Goal: Task Accomplishment & Management: Complete application form

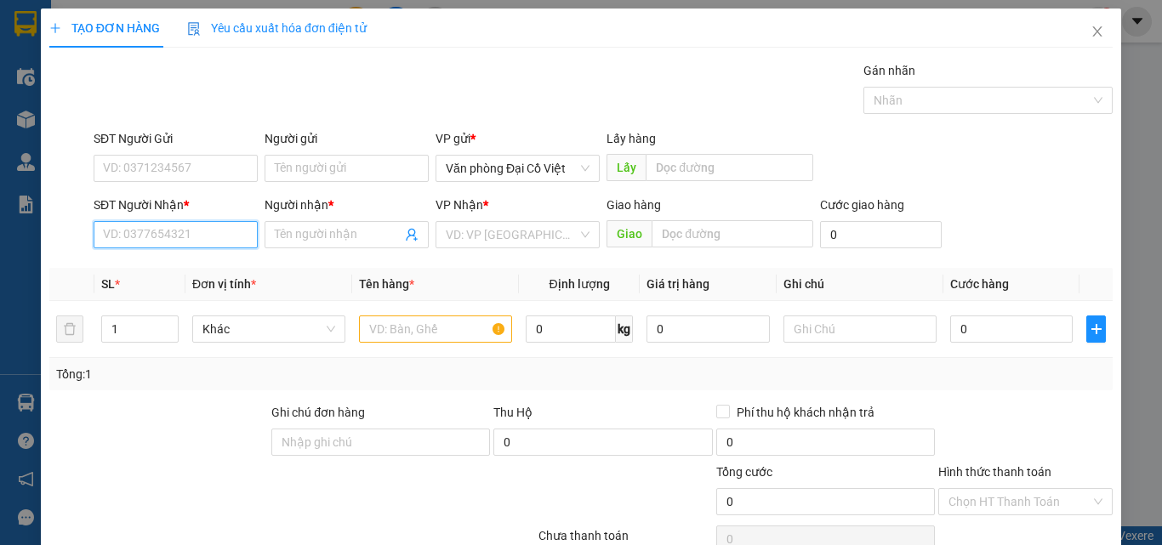
click at [179, 225] on input "SĐT Người Nhận *" at bounding box center [176, 234] width 164 height 27
click at [182, 264] on div "0972108654 - THẢO" at bounding box center [187, 268] width 168 height 19
type input "0972108654"
type input "THẢO"
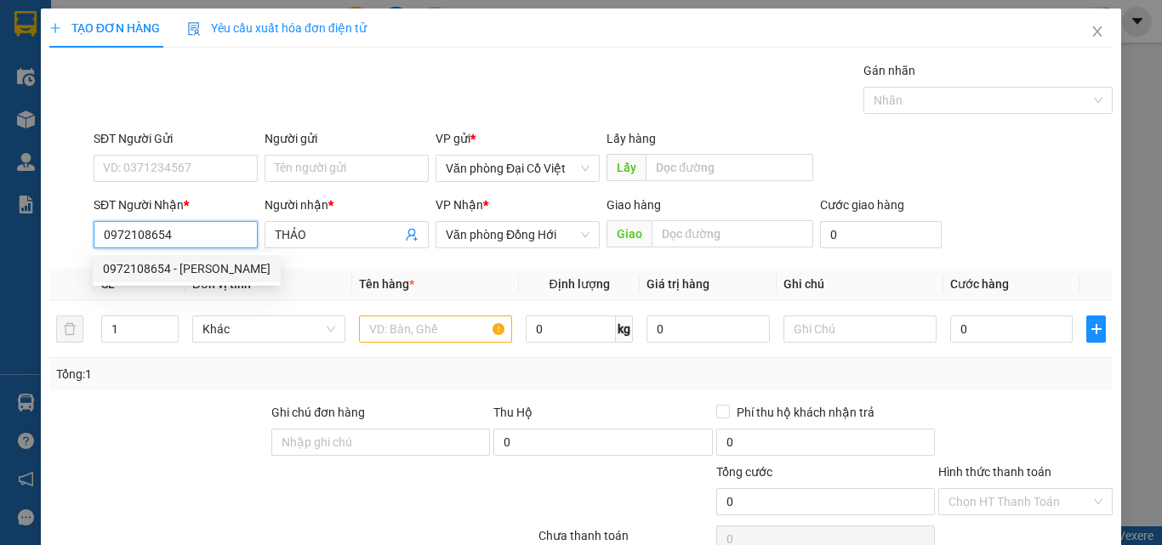
type input "50.000"
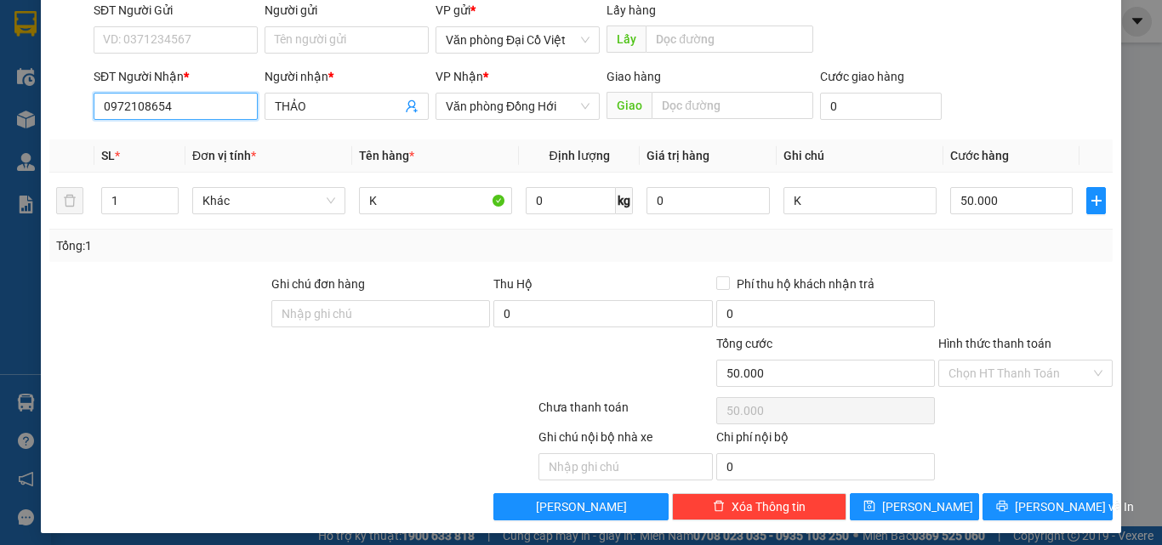
scroll to position [137, 0]
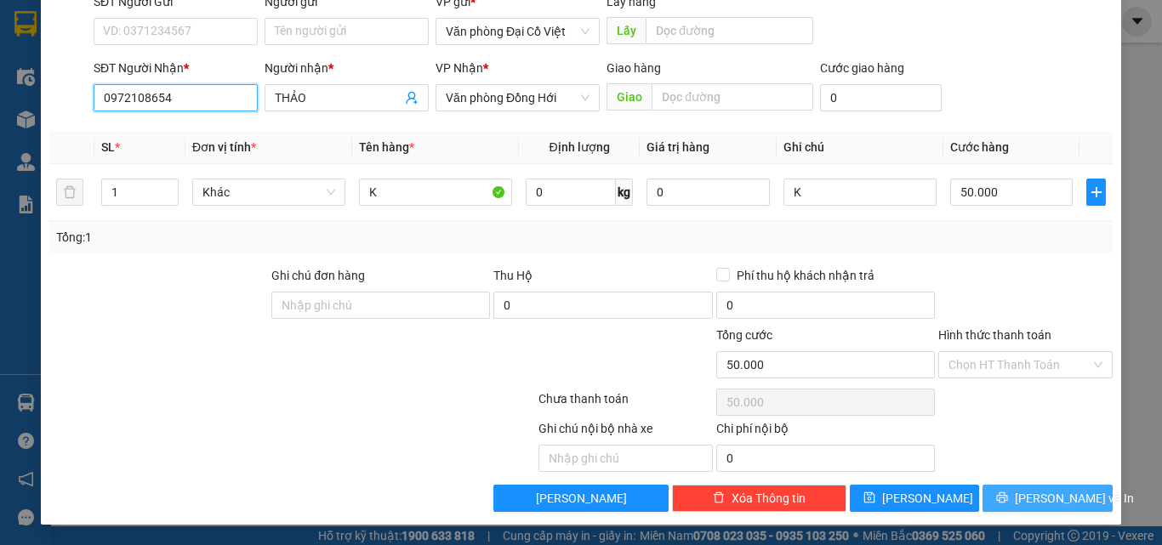
type input "0972108654"
click at [986, 498] on button "[PERSON_NAME] và In" at bounding box center [1047, 498] width 130 height 27
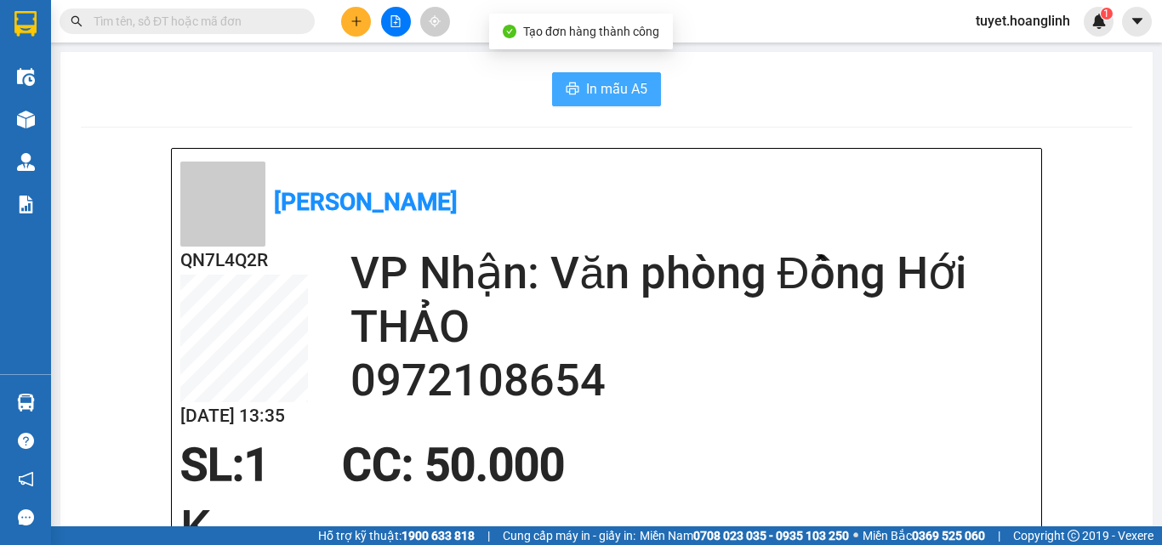
click at [627, 87] on span "In mẫu A5" at bounding box center [616, 88] width 61 height 21
click at [361, 26] on icon "plus" at bounding box center [356, 21] width 12 height 12
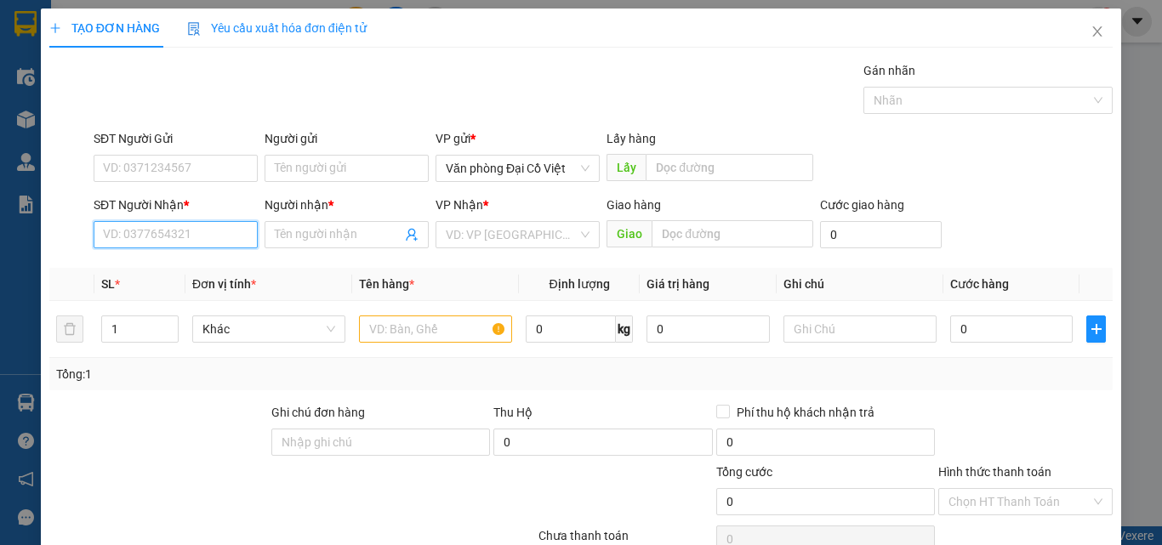
click at [196, 234] on input "SĐT Người Nhận *" at bounding box center [176, 234] width 164 height 27
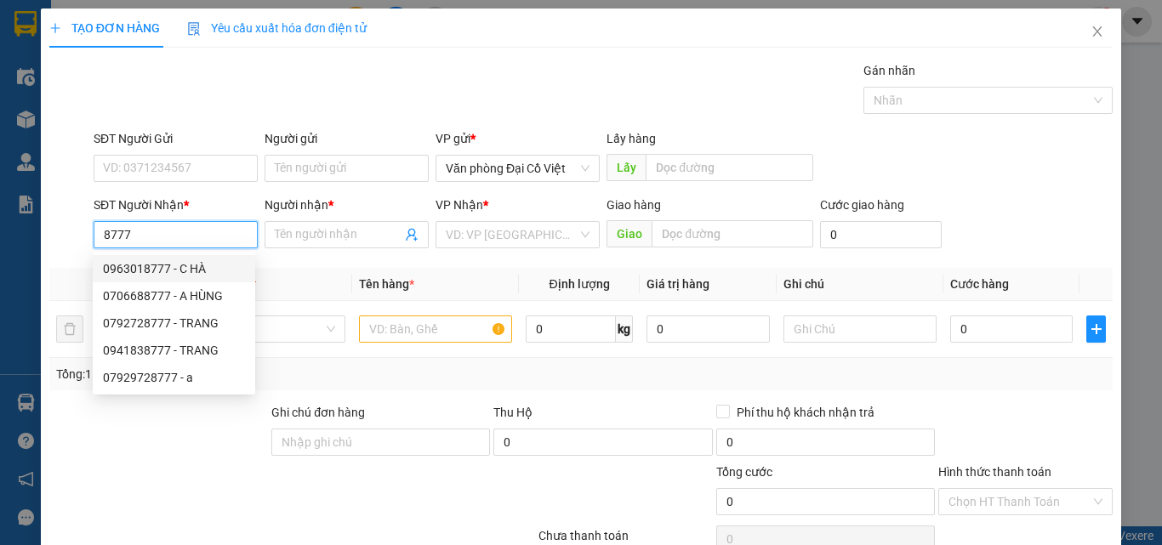
click at [222, 268] on div "0963018777 - C HÀ" at bounding box center [174, 268] width 142 height 19
type input "0963018777"
type input "C HÀ"
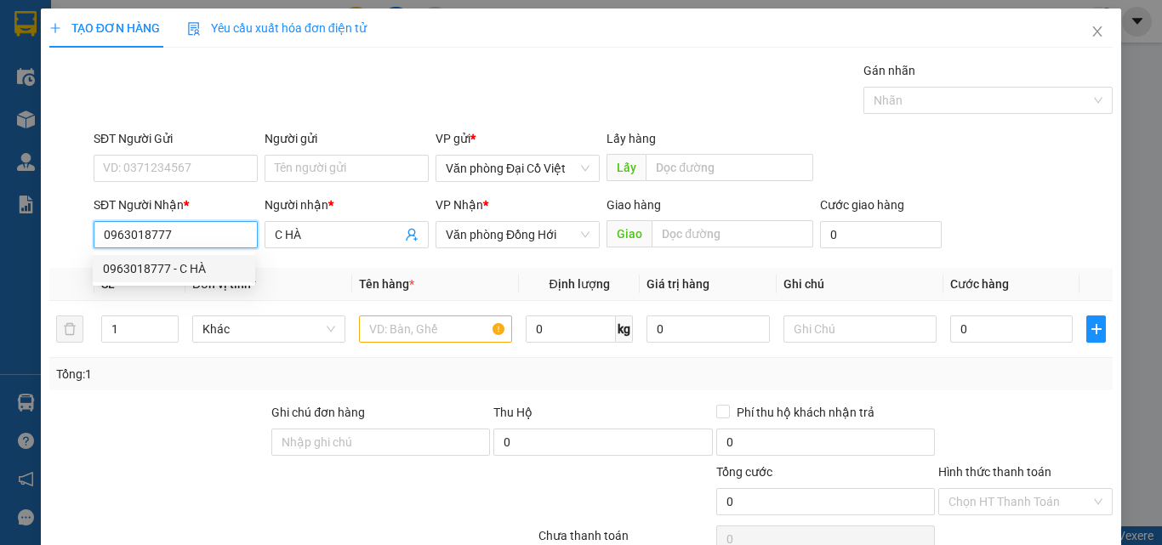
type input "60.000"
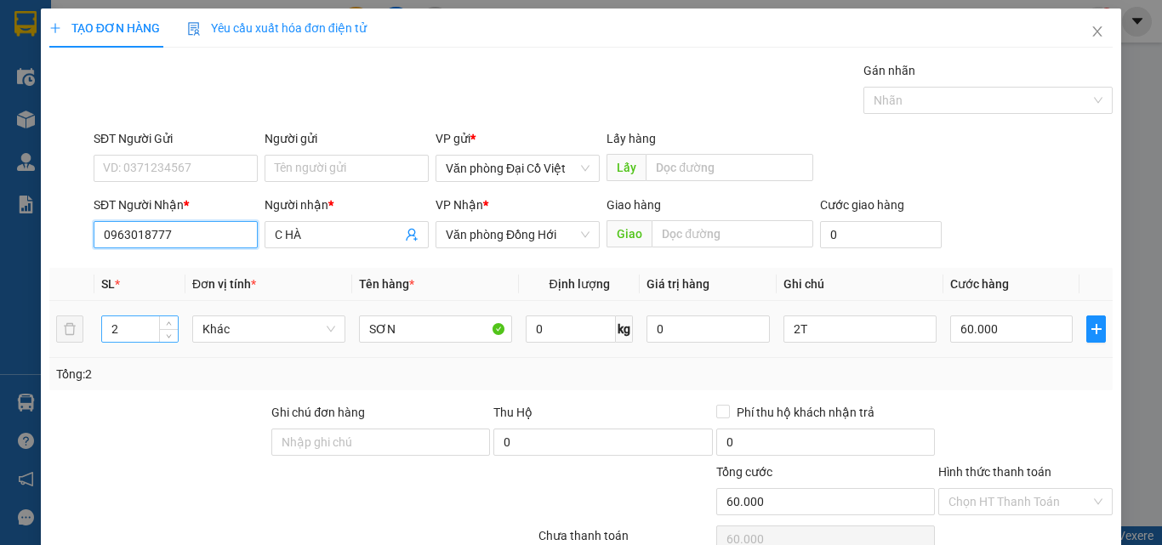
type input "0963018777"
click at [140, 335] on input "2" at bounding box center [140, 329] width 76 height 26
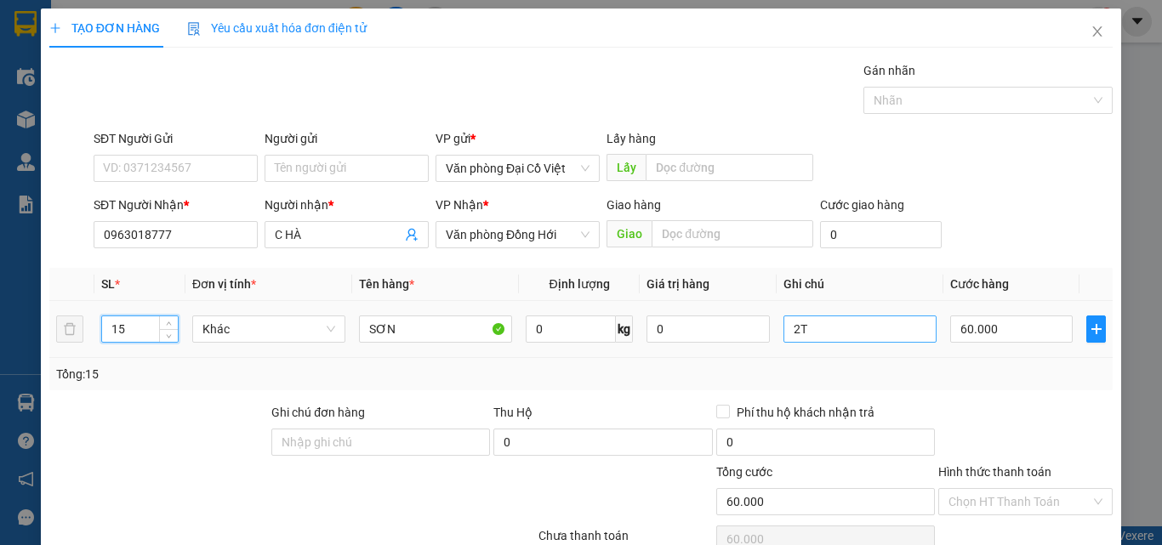
type input "15"
click at [841, 341] on input "2T" at bounding box center [859, 328] width 153 height 27
type input "15t"
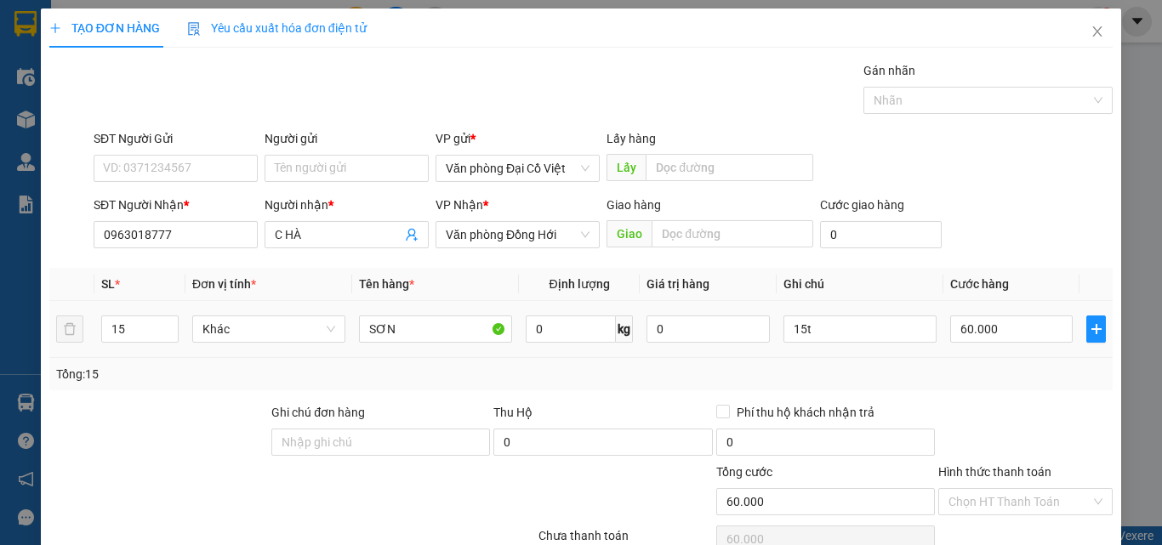
click at [1015, 349] on td "60.000" at bounding box center [1011, 329] width 136 height 57
click at [1017, 338] on input "60.000" at bounding box center [1011, 328] width 122 height 27
type input "4"
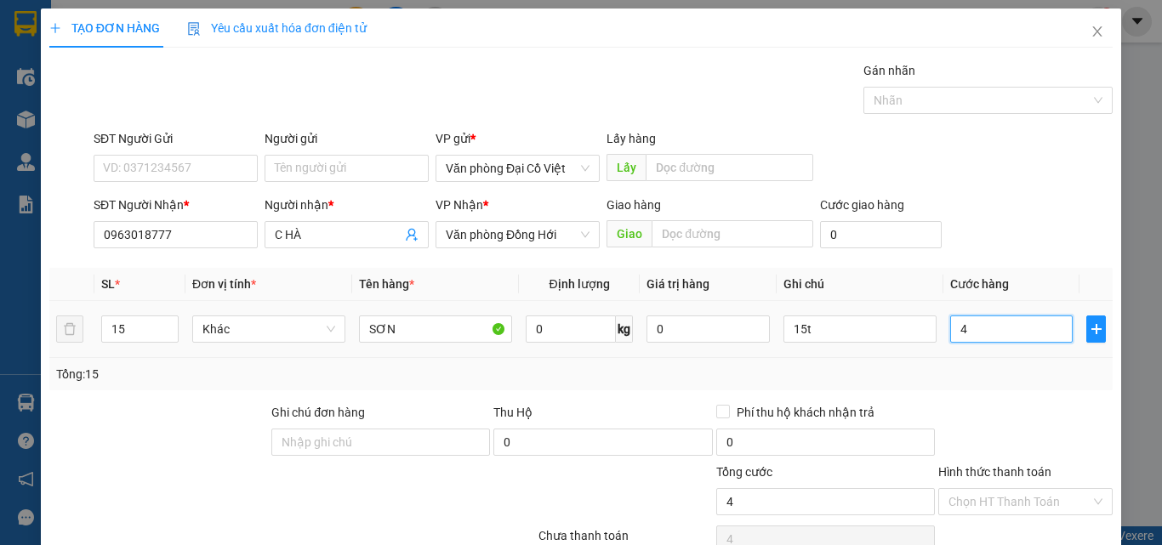
type input "45"
type input "450"
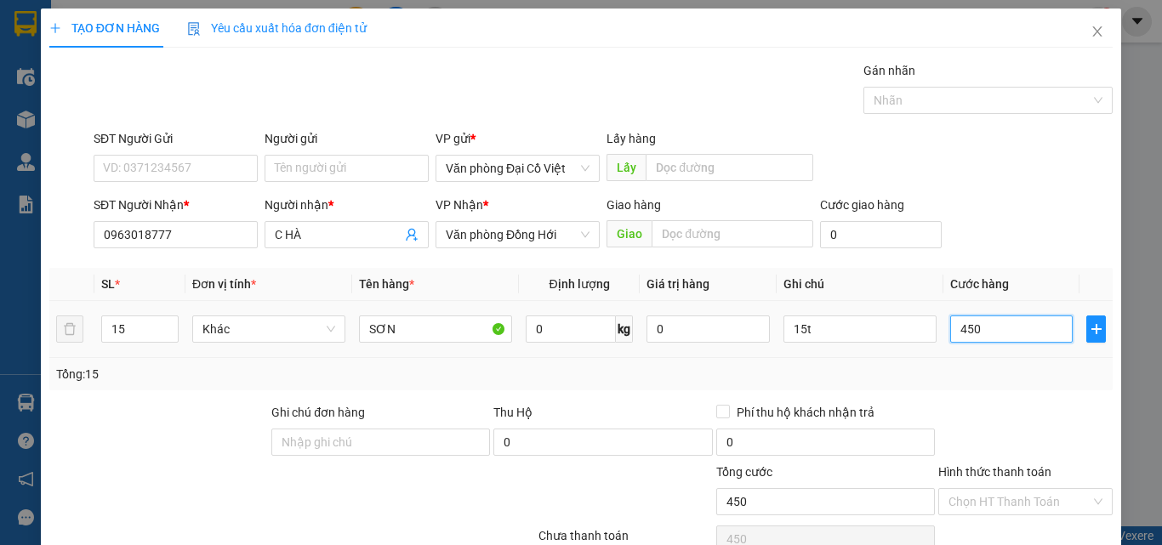
type input "450"
type input "450.000"
click at [1003, 395] on div "Transit Pickup Surcharge Ids Transit Deliver Surcharge Ids Transit Deliver Surc…" at bounding box center [580, 355] width 1063 height 588
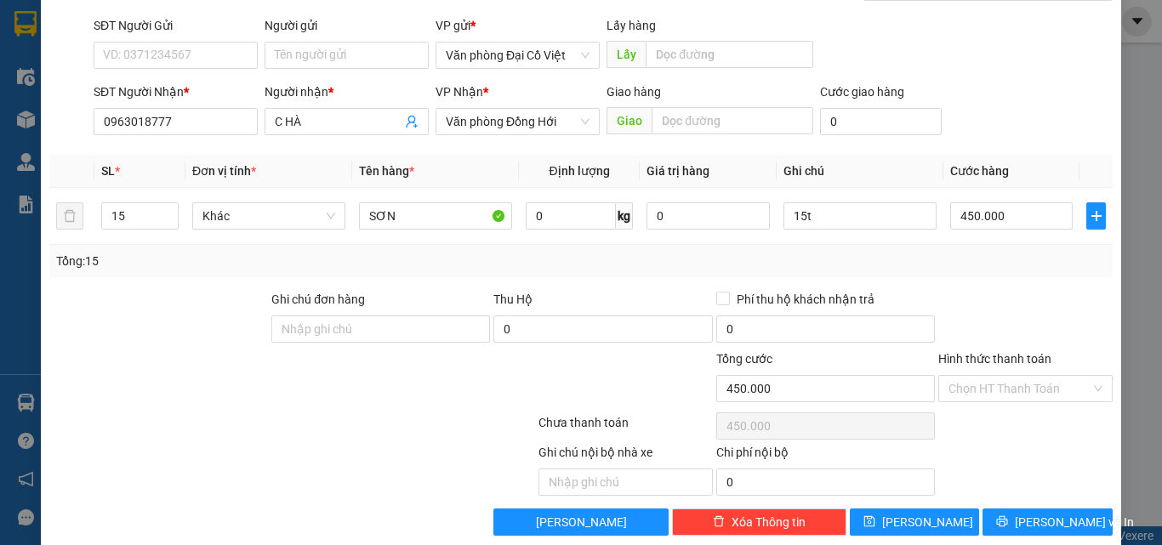
scroll to position [137, 0]
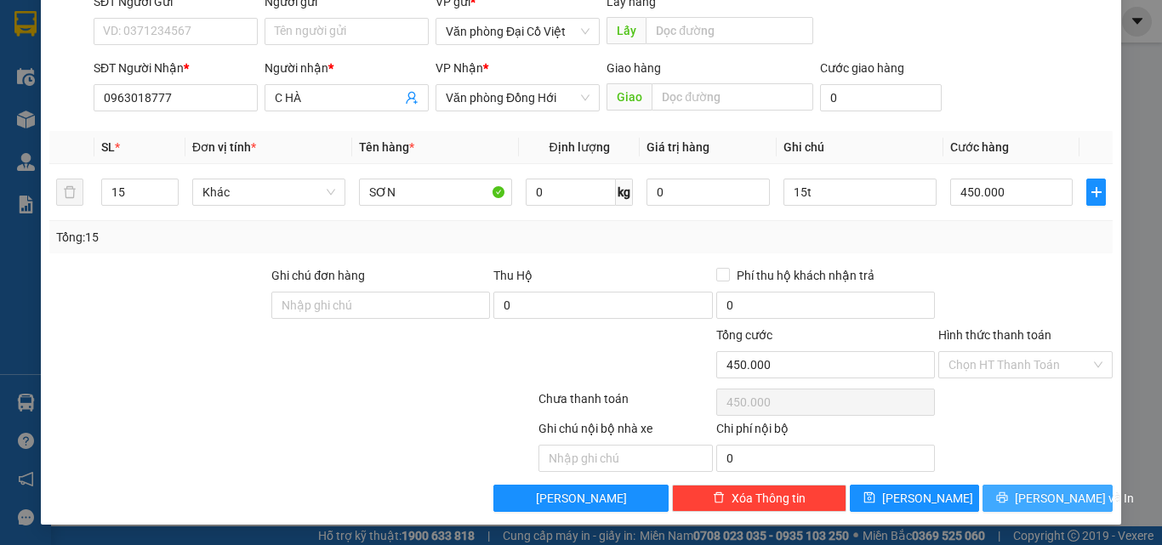
click at [1051, 502] on span "[PERSON_NAME] và In" at bounding box center [1073, 498] width 119 height 19
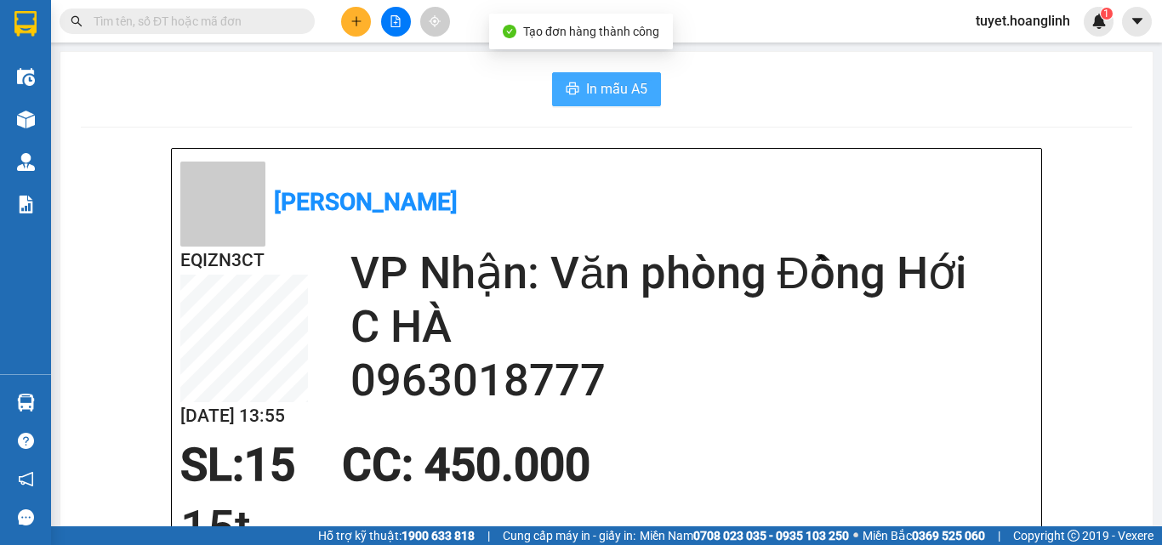
click at [594, 72] on button "In mẫu A5" at bounding box center [606, 89] width 109 height 34
click at [605, 92] on span "In mẫu A5" at bounding box center [616, 88] width 61 height 21
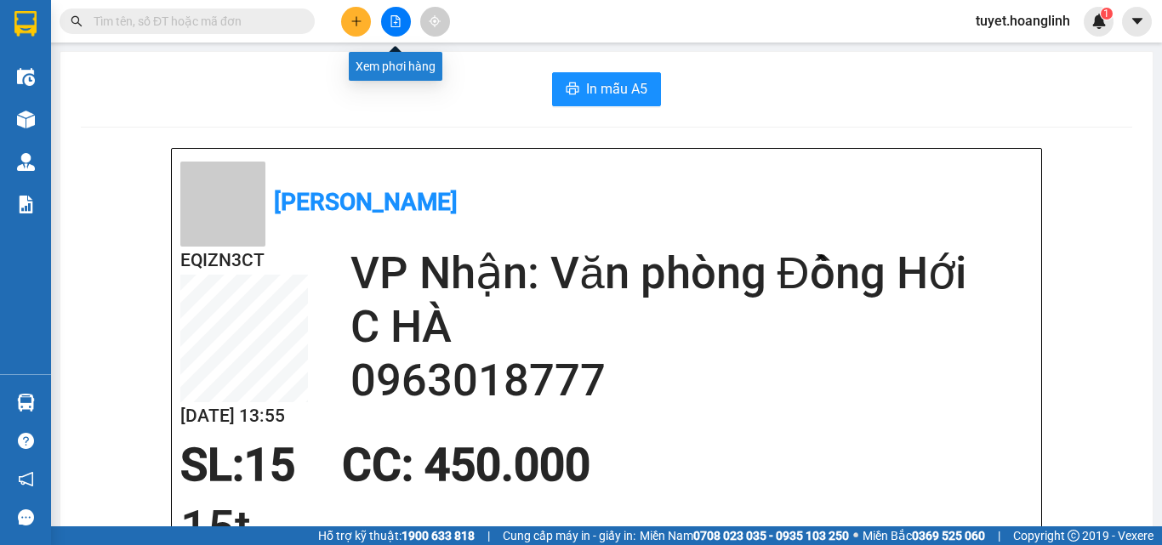
click at [357, 29] on button at bounding box center [356, 22] width 30 height 30
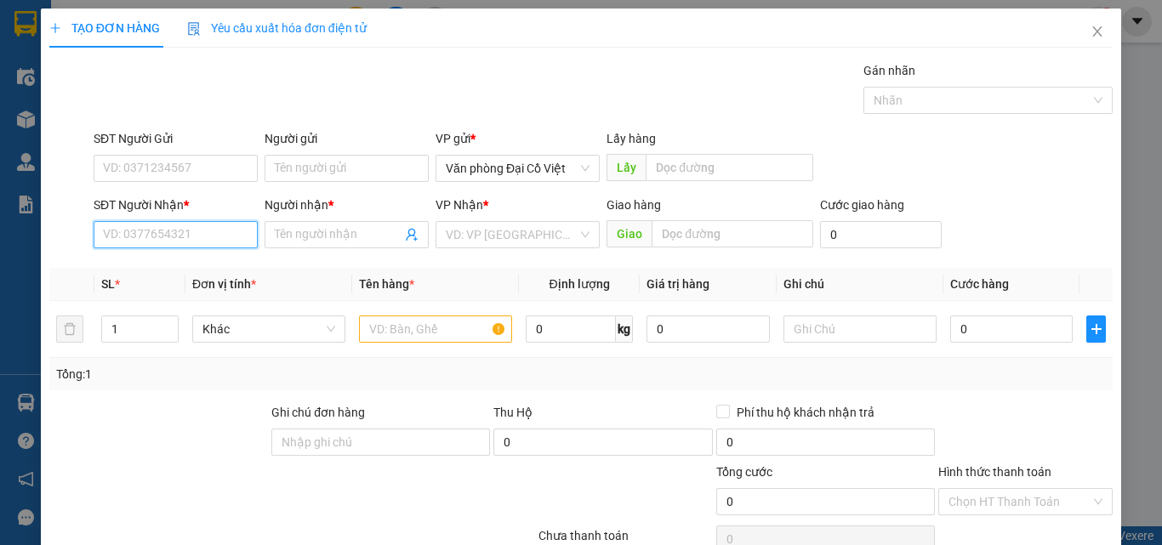
click at [190, 228] on input "SĐT Người Nhận *" at bounding box center [176, 234] width 164 height 27
click at [192, 277] on div "0989203390 - CÔ TUYẾT" at bounding box center [174, 268] width 142 height 19
type input "0989203390"
type input "CÔ TUYẾT"
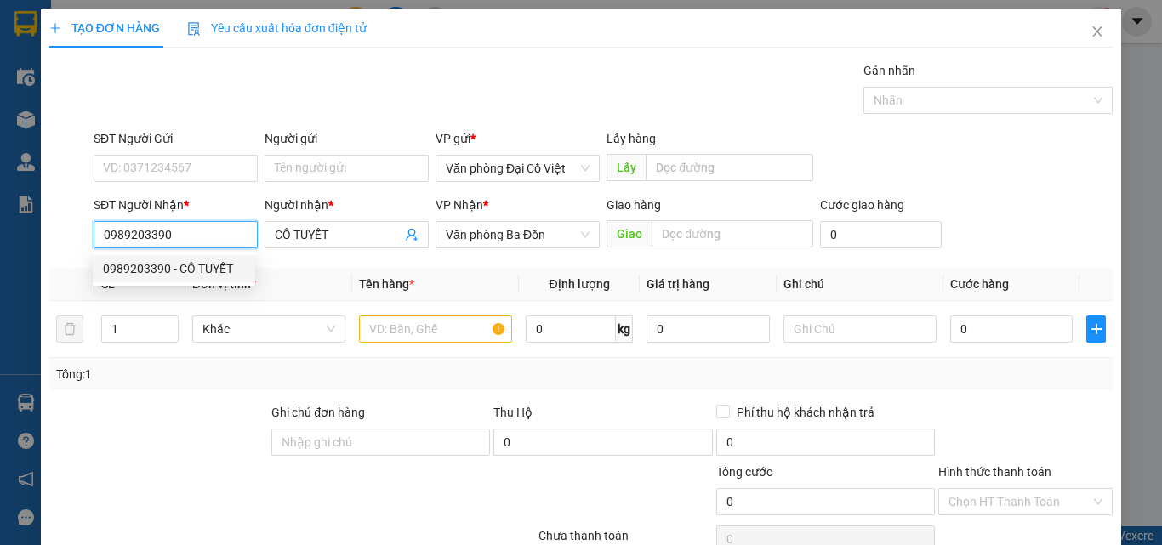
type input "50.000"
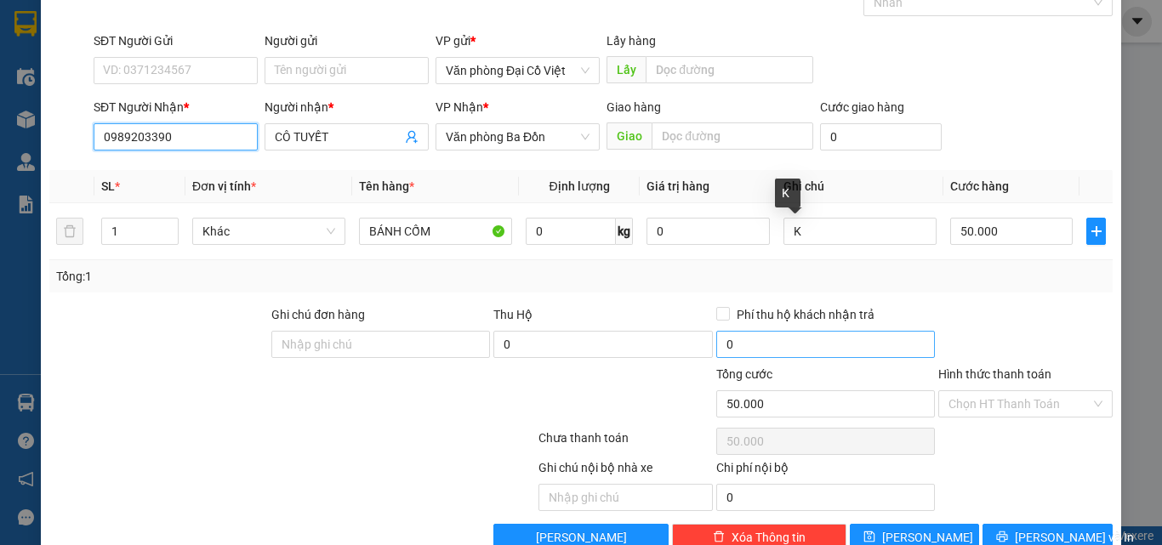
scroll to position [137, 0]
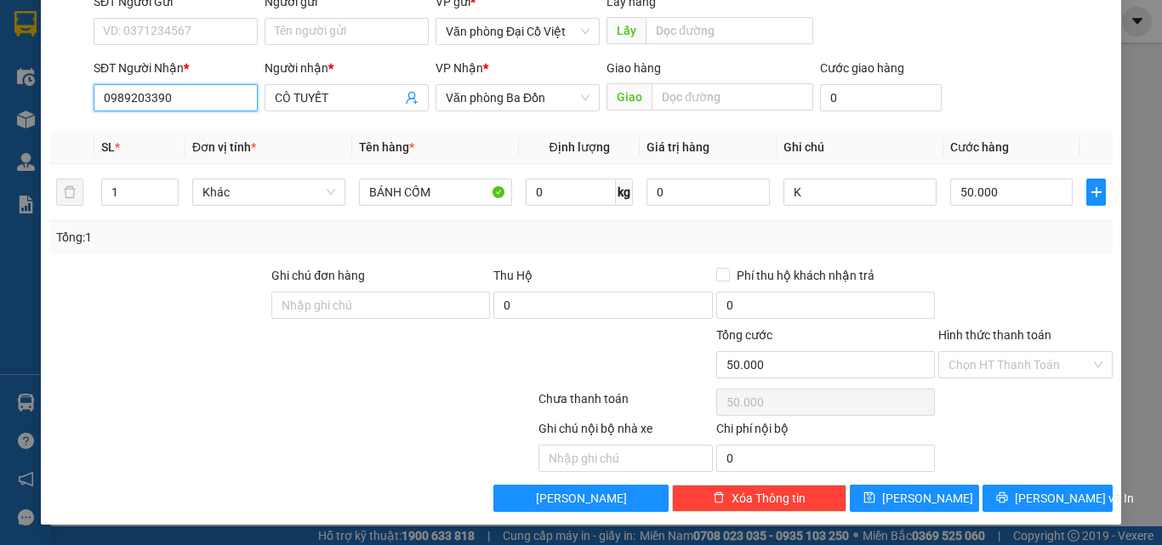
type input "0989203390"
drag, startPoint x: 1031, startPoint y: 478, endPoint x: 1031, endPoint y: 486, distance: 8.5
click at [1031, 479] on div "Transit Pickup Surcharge Ids Transit Deliver Surcharge Ids Transit Deliver Surc…" at bounding box center [580, 218] width 1063 height 588
click at [1031, 487] on button "[PERSON_NAME] và In" at bounding box center [1047, 498] width 130 height 27
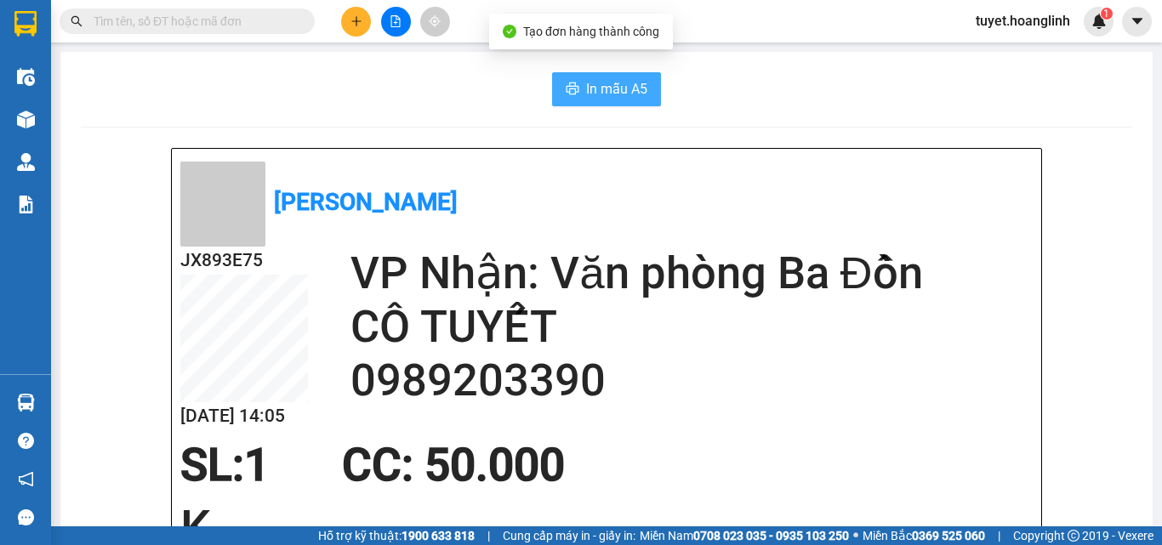
click at [607, 95] on span "In mẫu A5" at bounding box center [616, 88] width 61 height 21
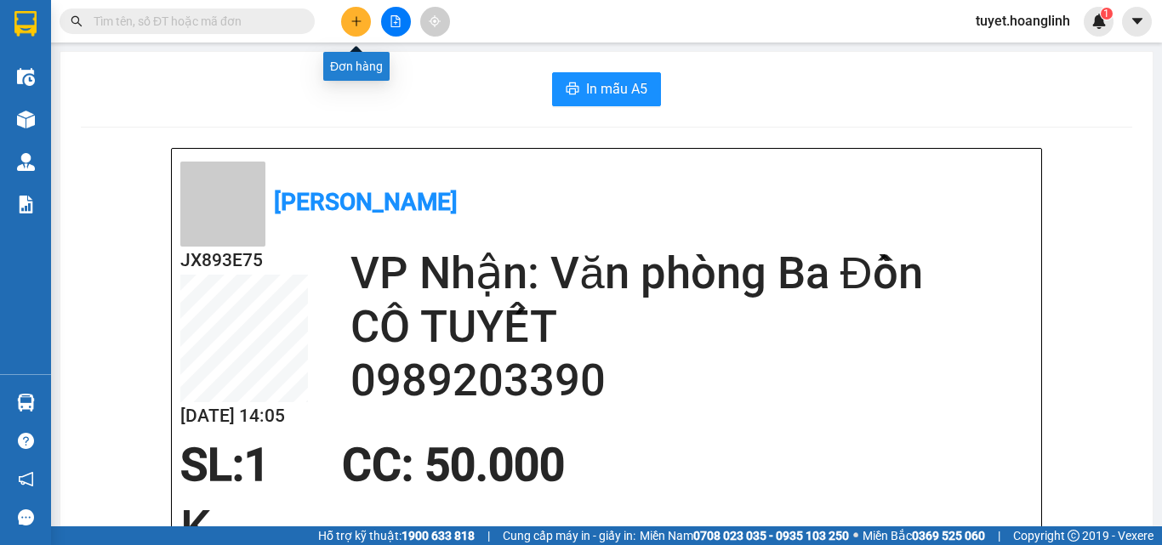
click at [355, 20] on icon "plus" at bounding box center [356, 21] width 12 height 12
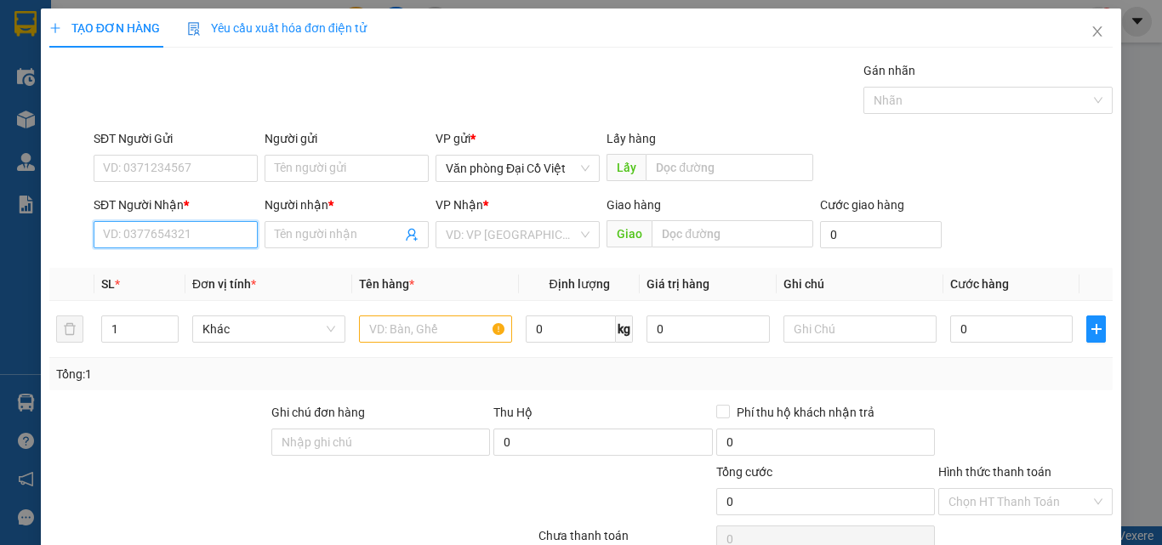
click at [157, 233] on input "SĐT Người Nhận *" at bounding box center [176, 234] width 164 height 27
click at [180, 266] on div "0813190990 - VĨNH KHANG" at bounding box center [177, 268] width 148 height 19
type input "0813190990"
type input "VĨNH KHANG"
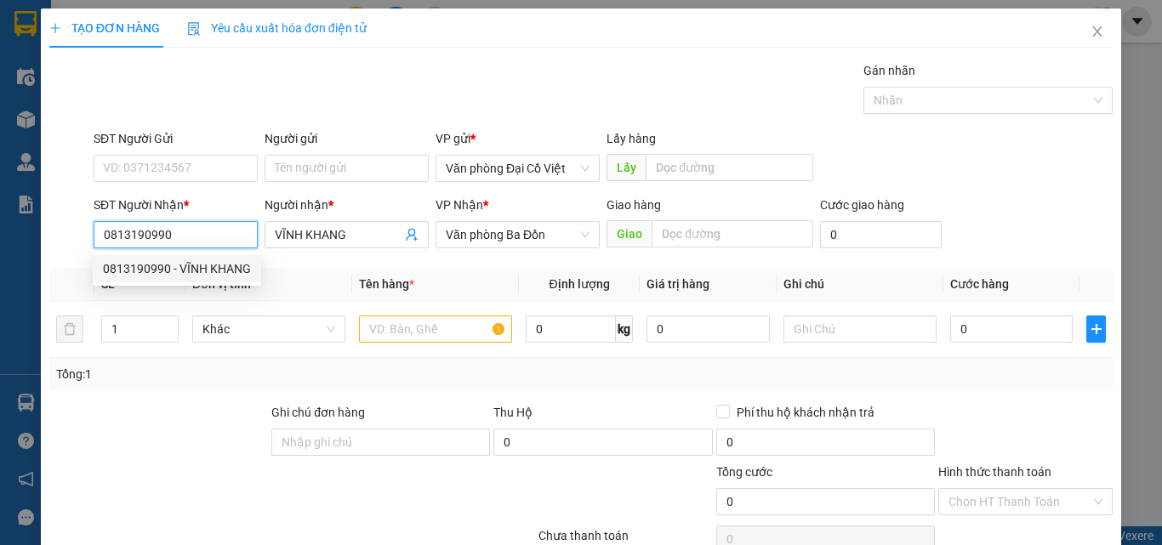
type input "240.000"
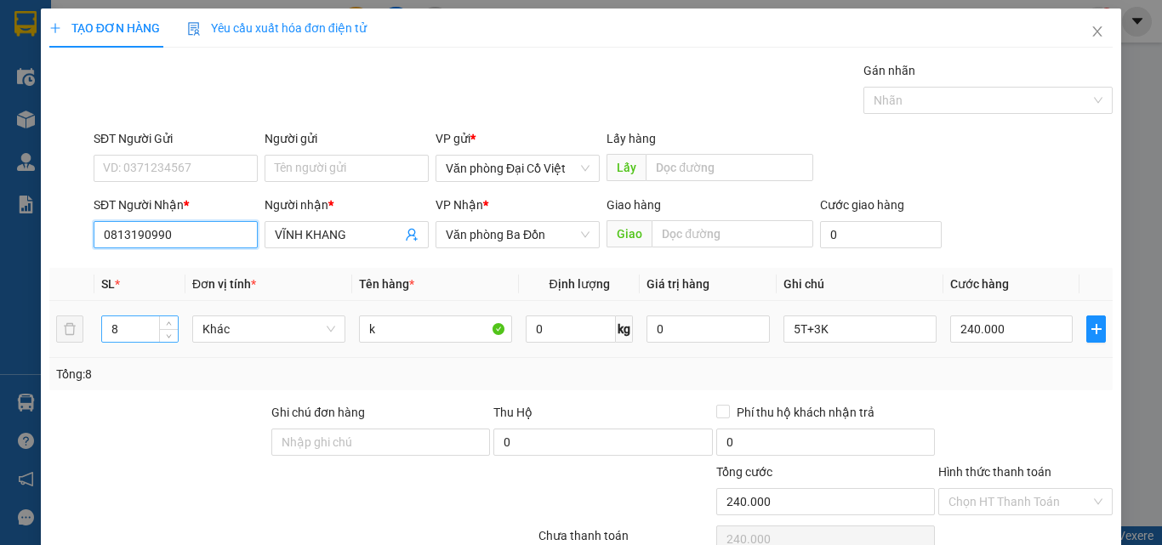
type input "0813190990"
click at [138, 330] on input "8" at bounding box center [140, 329] width 76 height 26
type input "6"
click at [842, 334] on input "5T+3K" at bounding box center [859, 328] width 153 height 27
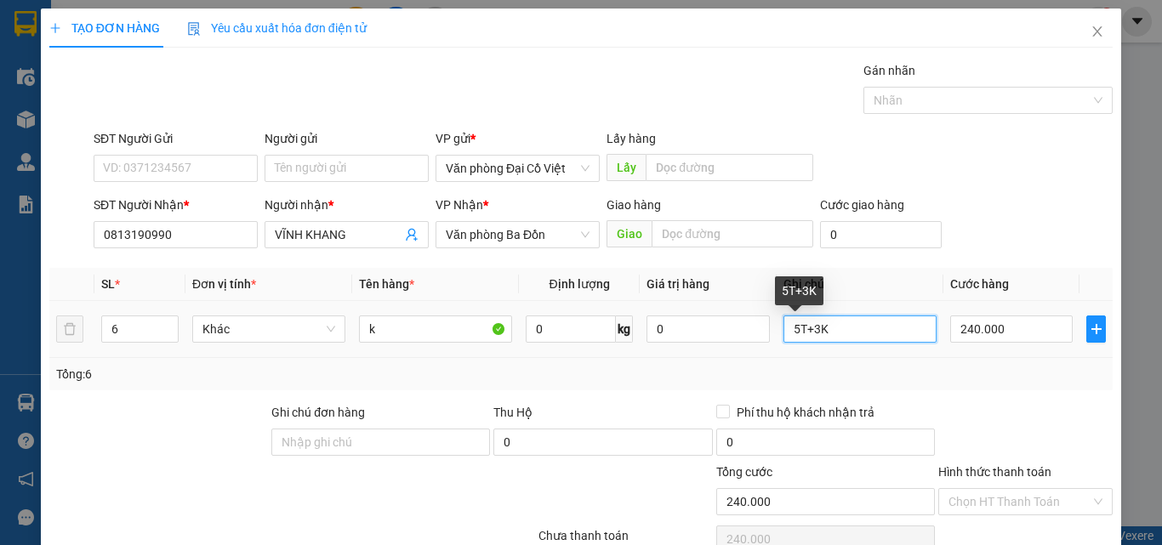
click at [842, 334] on input "5T+3K" at bounding box center [859, 328] width 153 height 27
type input "6t"
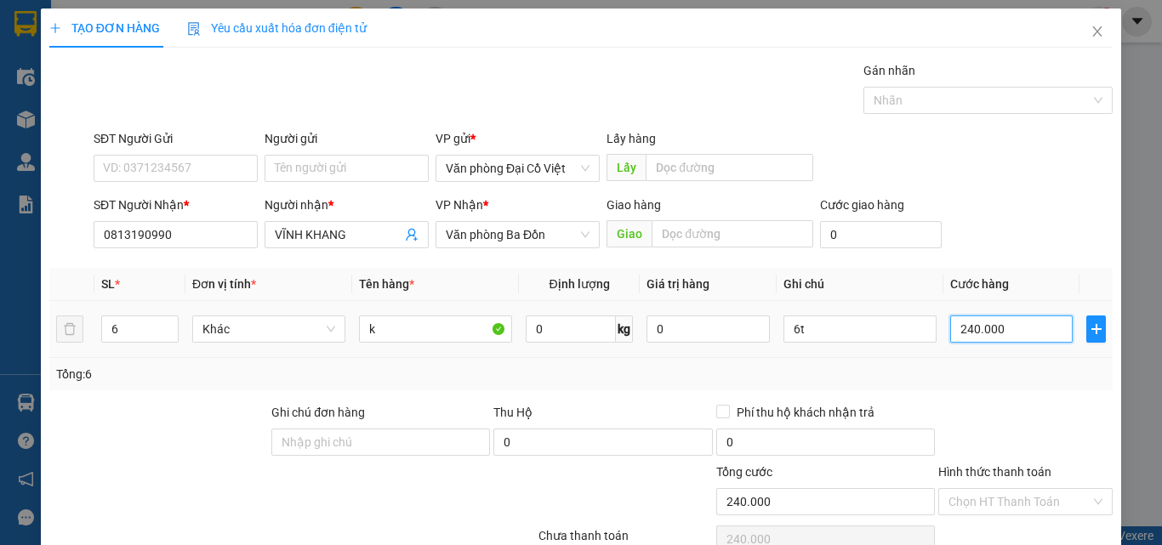
click at [1014, 335] on input "240.000" at bounding box center [1011, 328] width 122 height 27
click at [980, 381] on div "Tổng: 6" at bounding box center [580, 374] width 1049 height 19
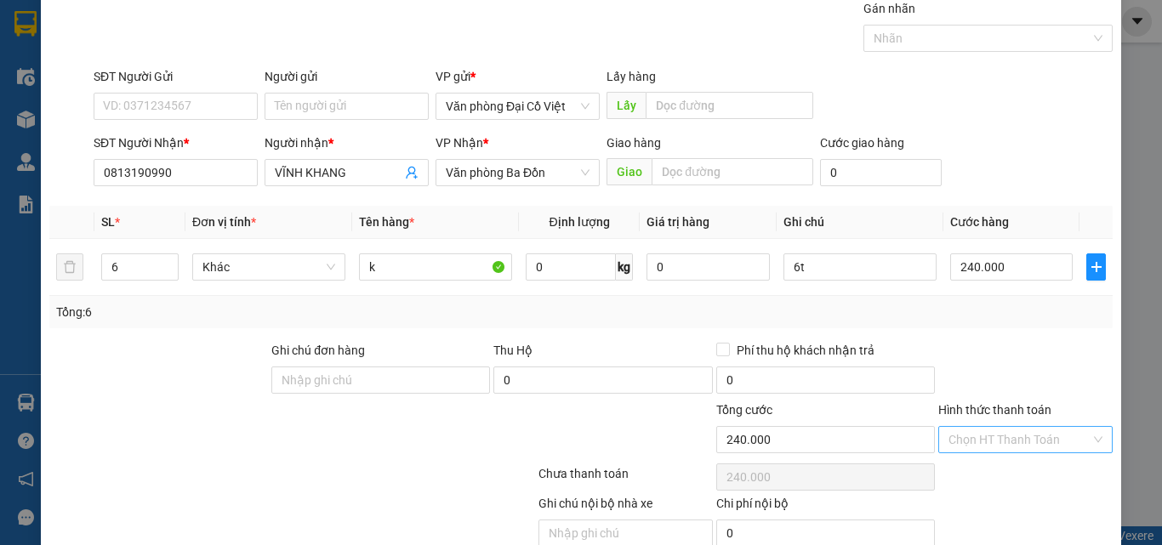
scroll to position [137, 0]
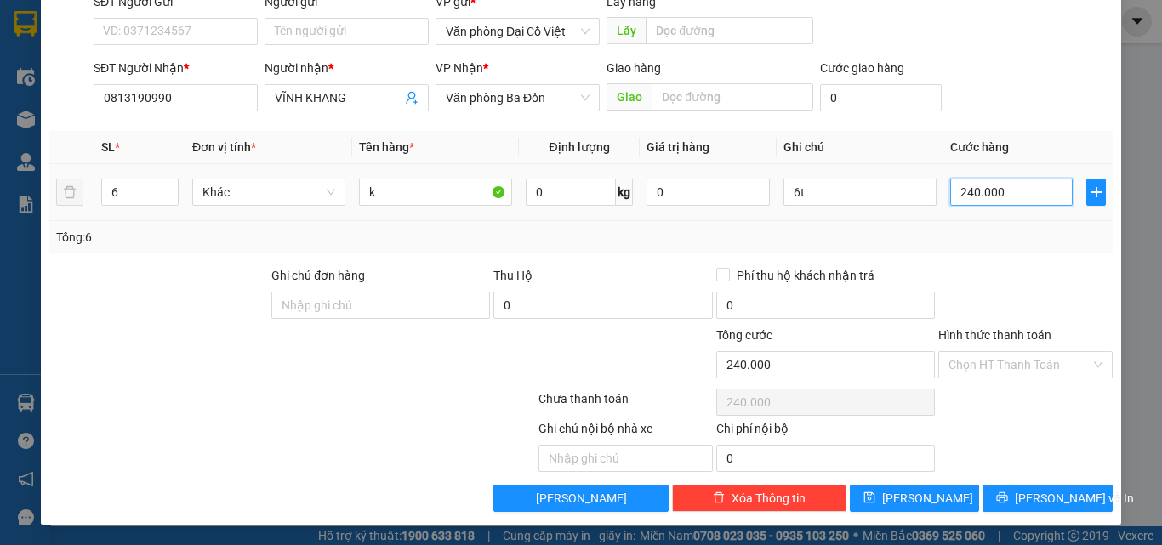
click at [995, 184] on input "240.000" at bounding box center [1011, 192] width 122 height 27
type input "1"
type input "18"
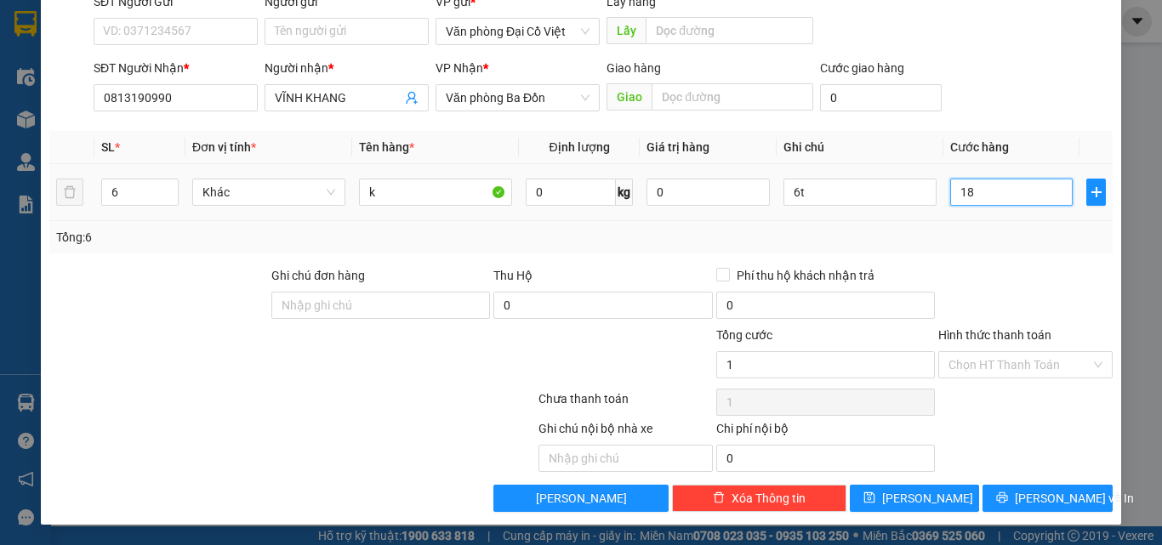
type input "18"
type input "180"
type input "180.000"
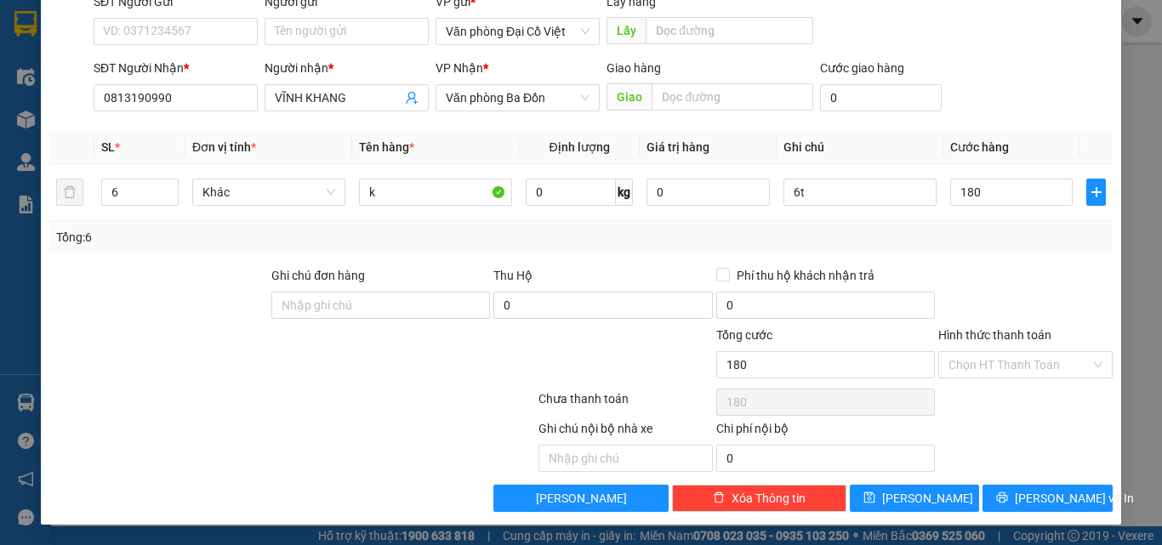
type input "180.000"
click at [1011, 274] on div at bounding box center [1025, 296] width 178 height 60
click at [1028, 496] on span "[PERSON_NAME] và In" at bounding box center [1073, 498] width 119 height 19
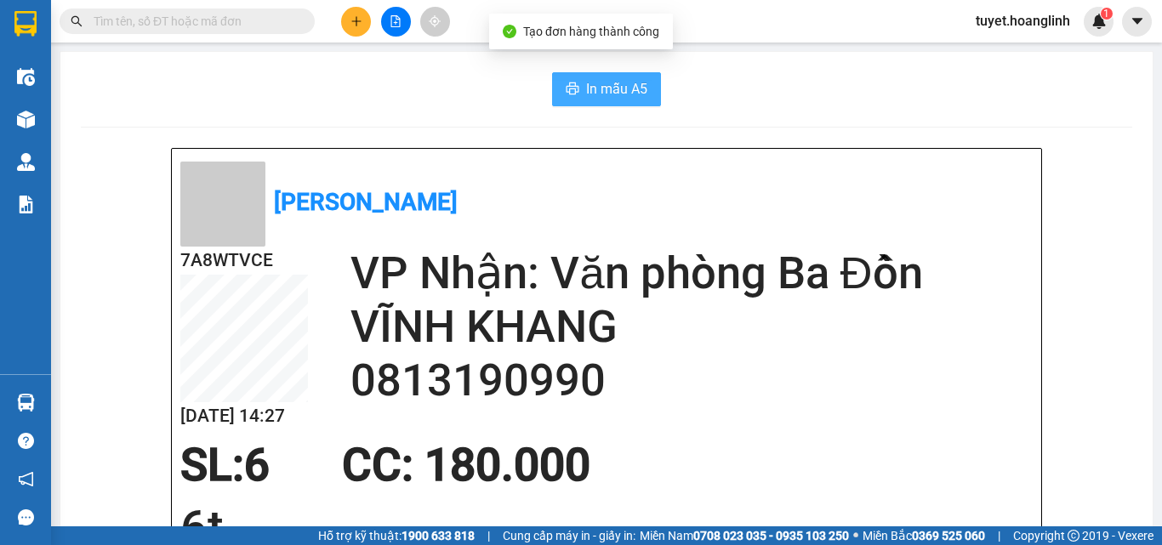
click at [594, 94] on span "In mẫu A5" at bounding box center [616, 88] width 61 height 21
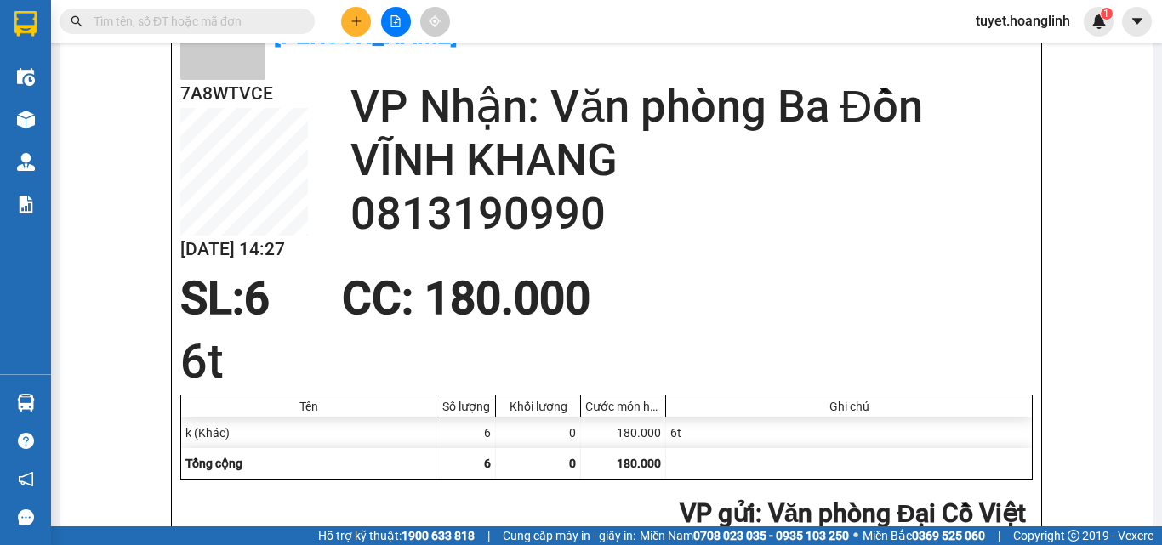
scroll to position [170, 0]
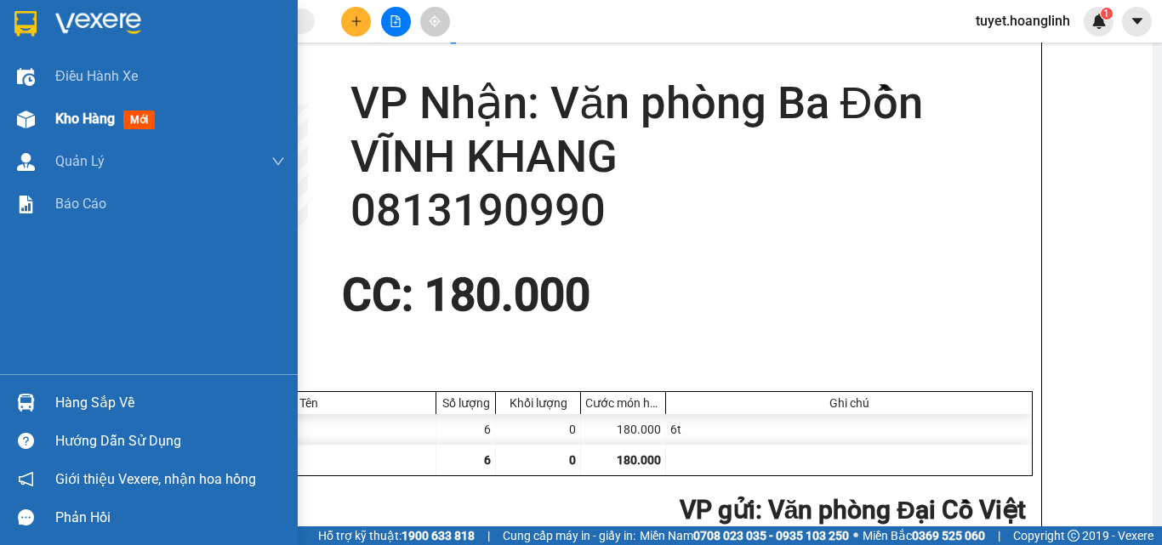
click at [28, 114] on img at bounding box center [26, 120] width 18 height 18
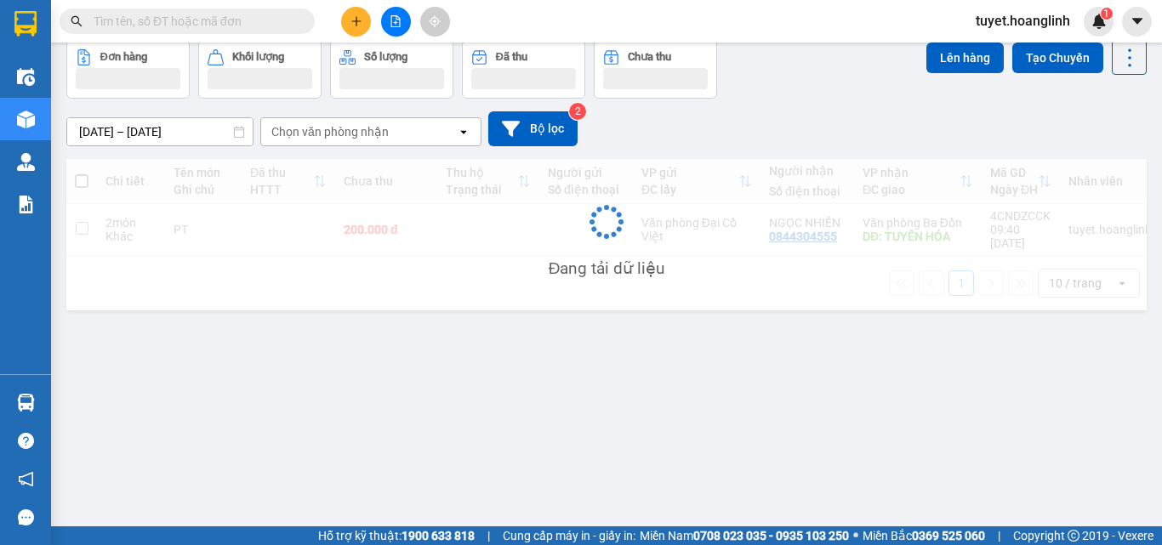
scroll to position [78, 0]
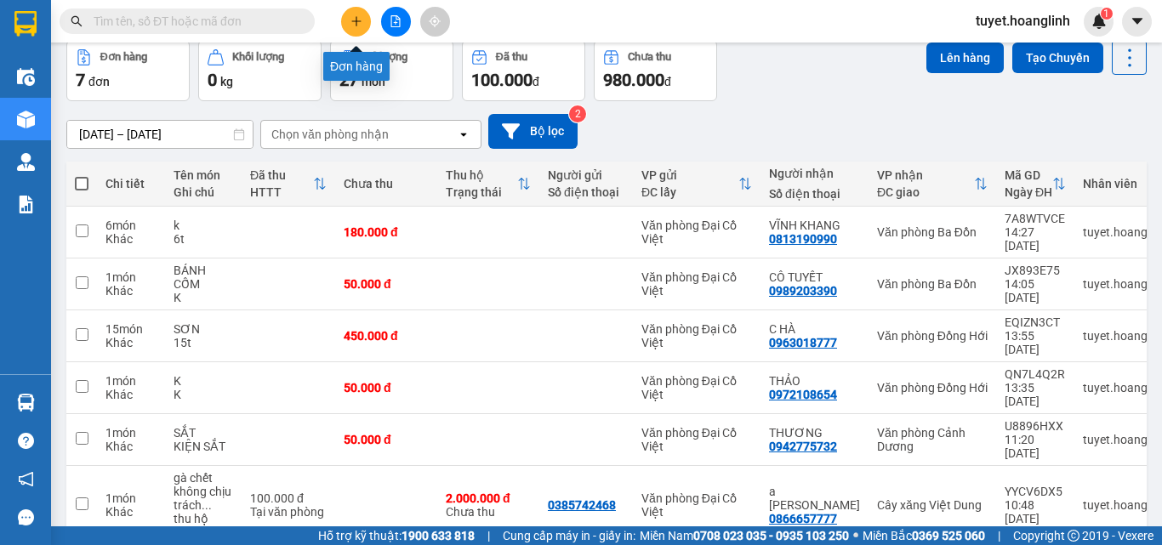
click at [360, 22] on icon "plus" at bounding box center [356, 21] width 12 height 12
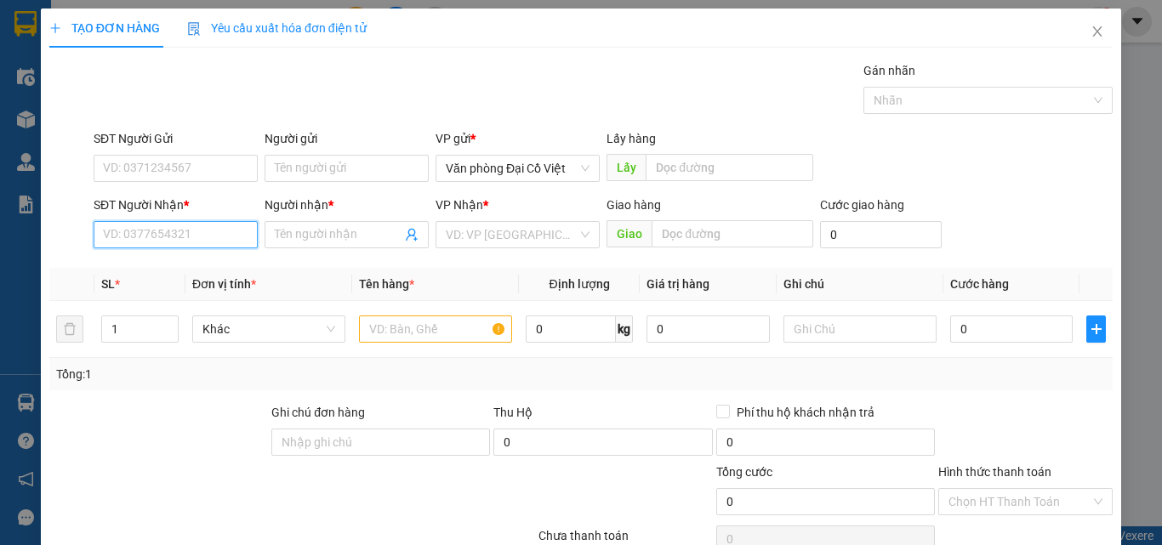
click at [141, 241] on input "SĐT Người Nhận *" at bounding box center [176, 234] width 164 height 27
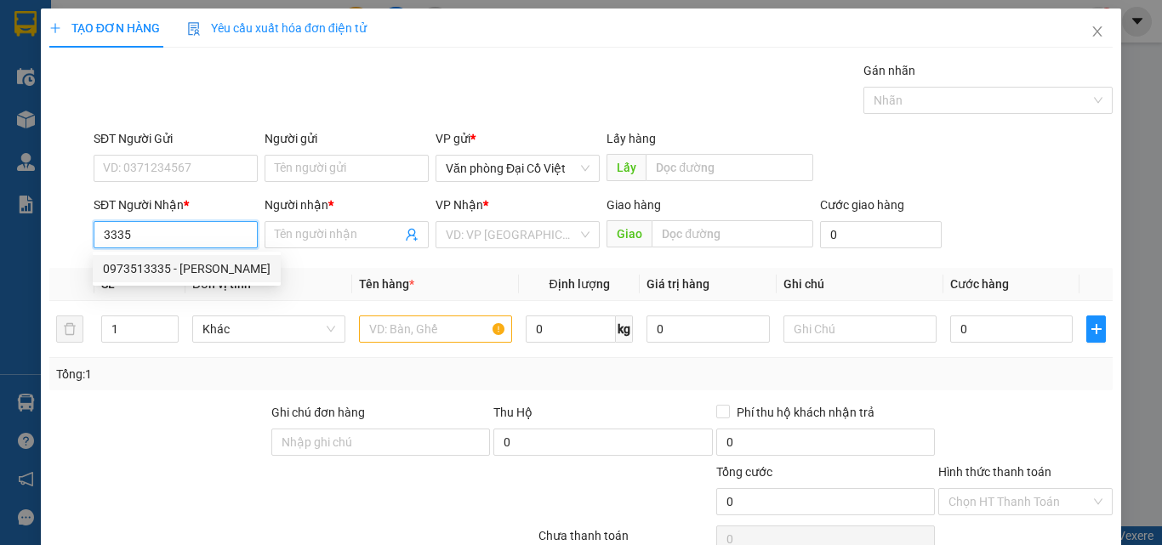
click at [212, 267] on div "0973513335 - C NHUNG HUYỀN" at bounding box center [187, 268] width 168 height 19
type input "0973513335"
type input "C NHUNG HUYỀN"
type input "150.000"
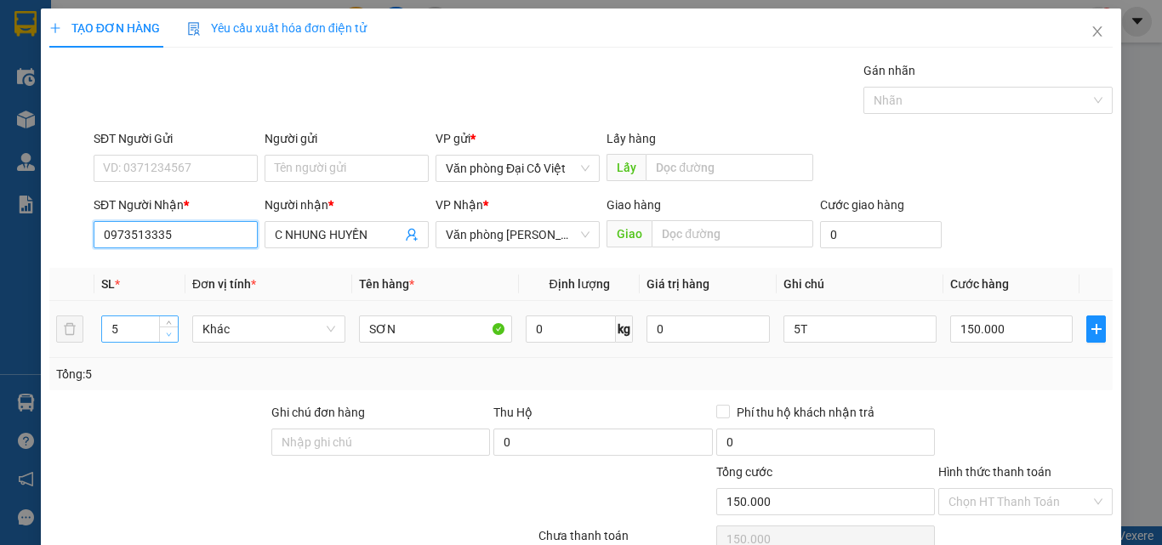
type input "0973513335"
click at [164, 333] on span "down" at bounding box center [169, 335] width 10 height 10
type input "3"
click at [164, 333] on span "down" at bounding box center [169, 335] width 10 height 10
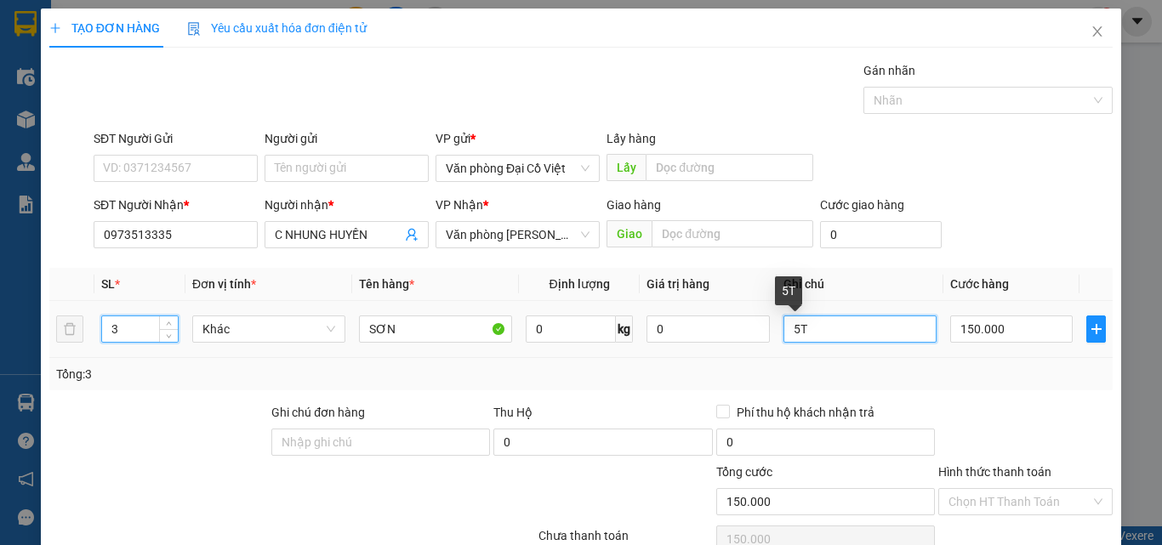
click at [850, 333] on input "5T" at bounding box center [859, 328] width 153 height 27
type input "3t"
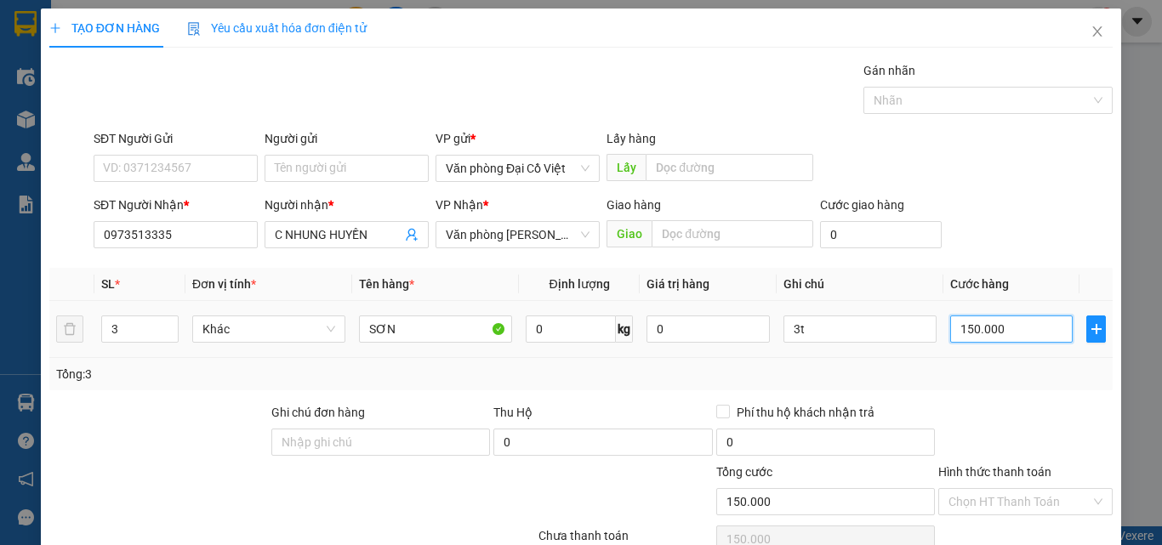
click at [1011, 320] on input "150.000" at bounding box center [1011, 328] width 122 height 27
type input "9"
type input "90"
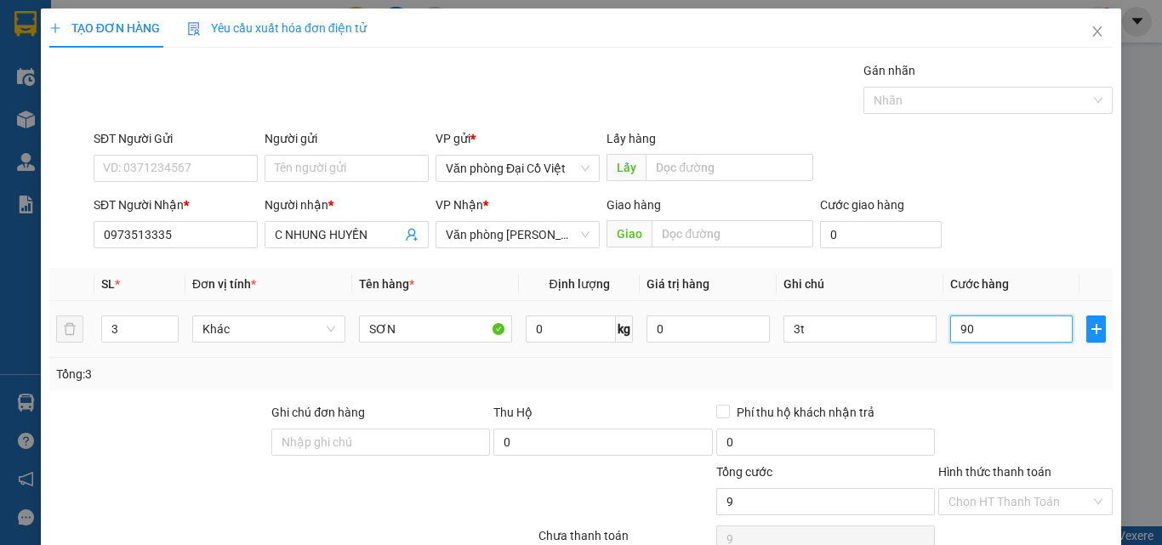
type input "90"
type input "90.000"
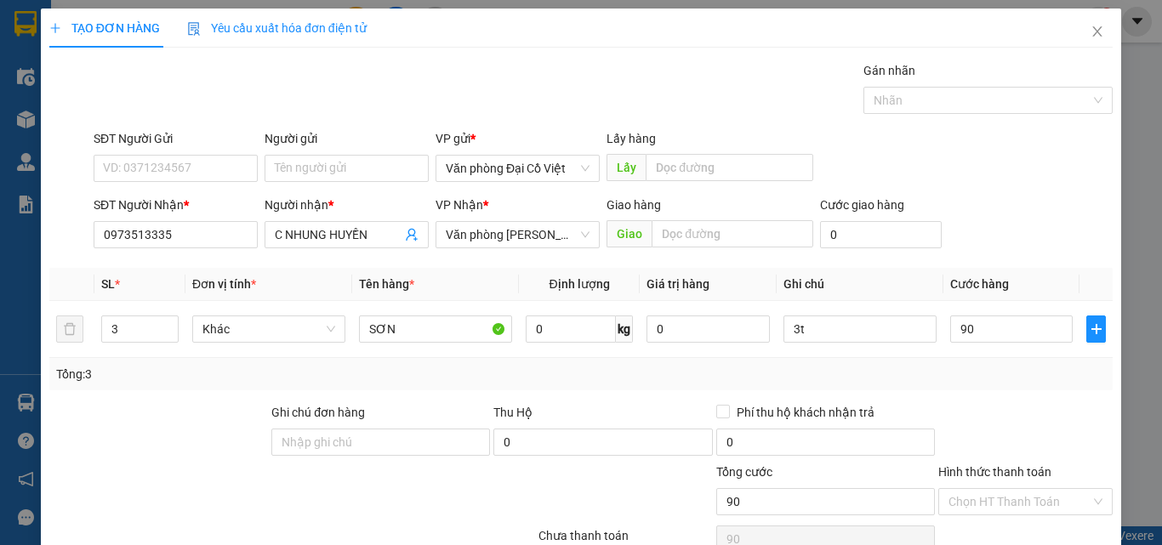
type input "90.000"
click at [968, 383] on div "Tổng: 3" at bounding box center [580, 374] width 1049 height 19
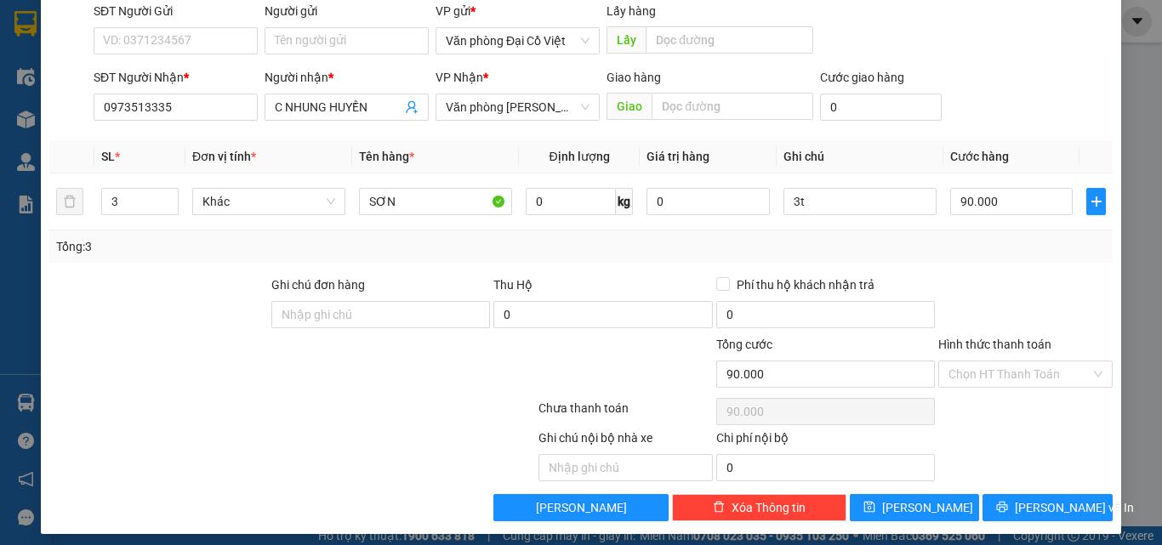
scroll to position [137, 0]
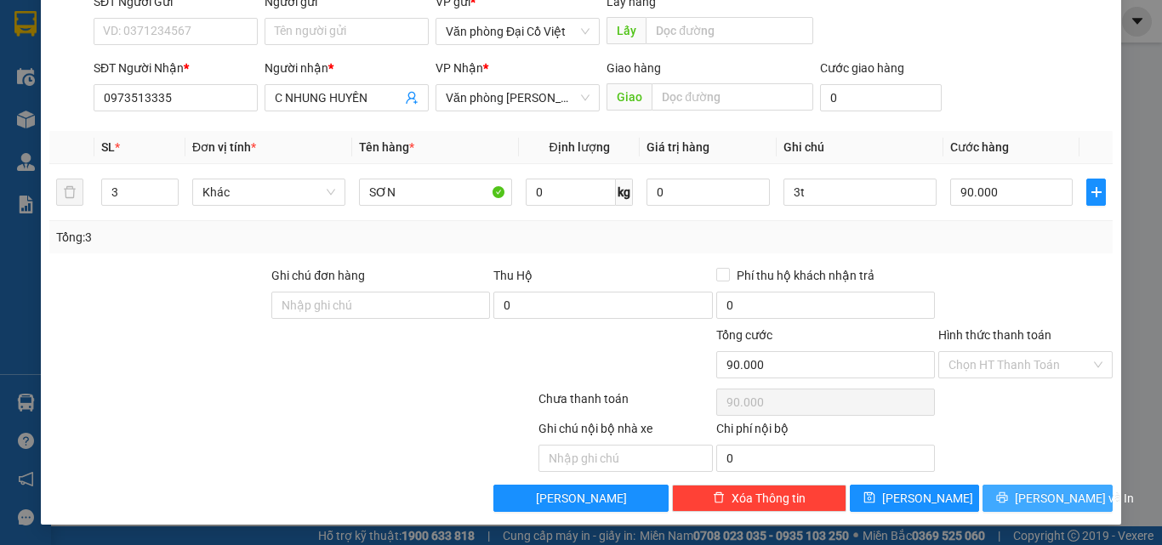
click at [1059, 507] on span "[PERSON_NAME] và In" at bounding box center [1073, 498] width 119 height 19
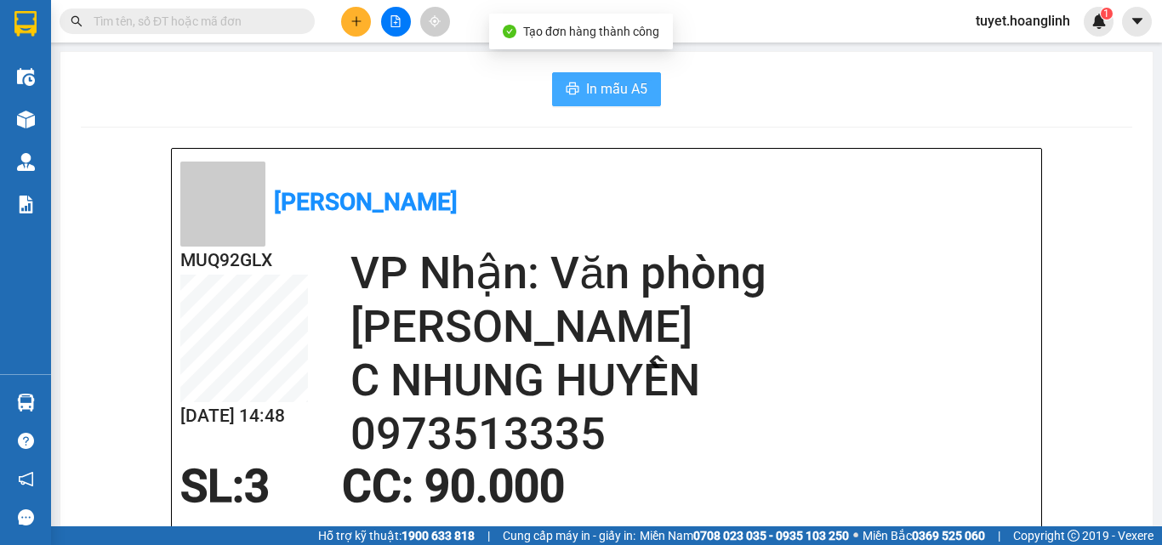
click at [611, 103] on button "In mẫu A5" at bounding box center [606, 89] width 109 height 34
click at [353, 23] on icon "plus" at bounding box center [356, 21] width 12 height 12
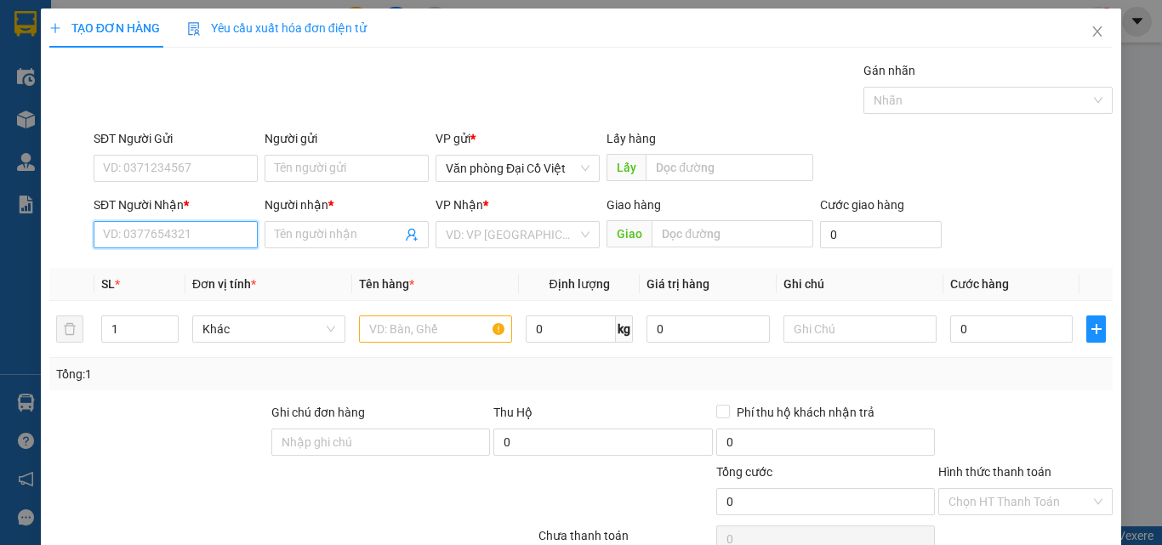
click at [206, 232] on input "SĐT Người Nhận *" at bounding box center [176, 234] width 164 height 27
click at [206, 278] on div "0386003589 - A QUẢ" at bounding box center [174, 268] width 162 height 27
type input "0386003589"
type input "A QUẢ"
type input "100.000"
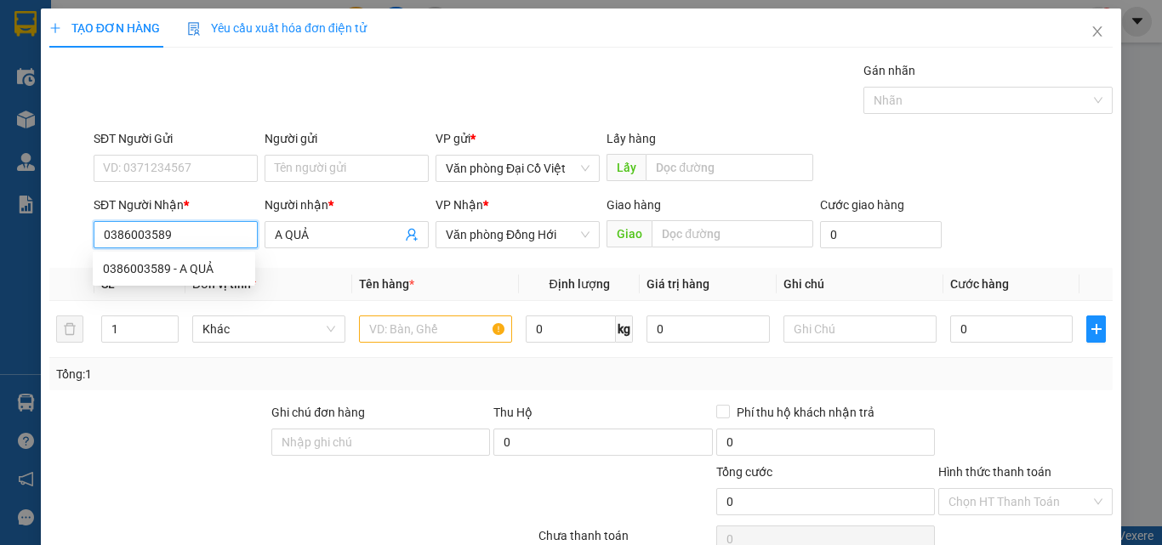
type input "100.000"
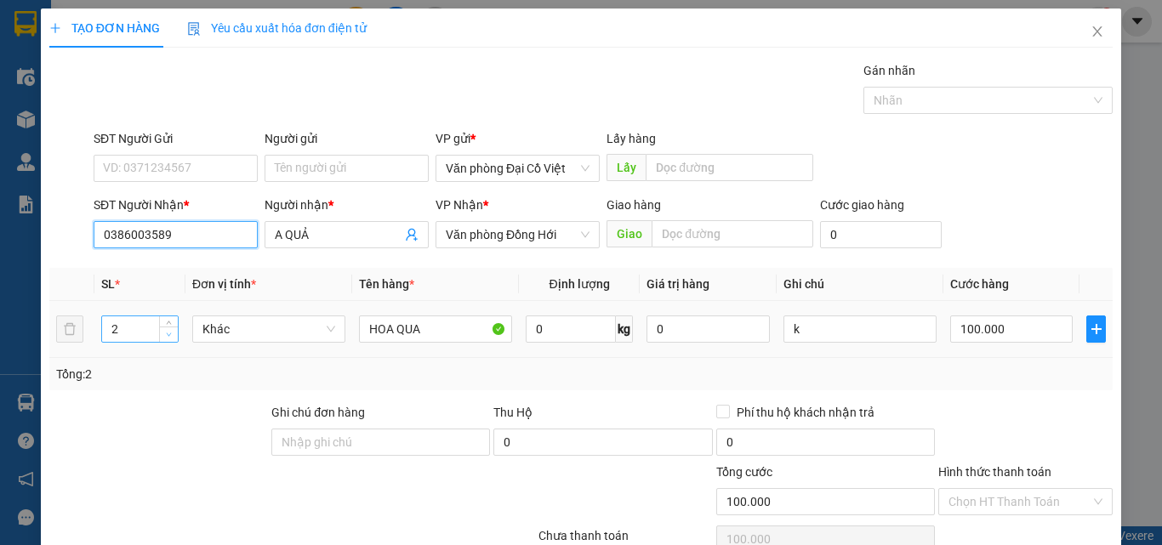
type input "0386003589"
click at [170, 336] on icon "down" at bounding box center [169, 335] width 6 height 6
type input "1"
click at [997, 340] on input "100.000" at bounding box center [1011, 328] width 122 height 27
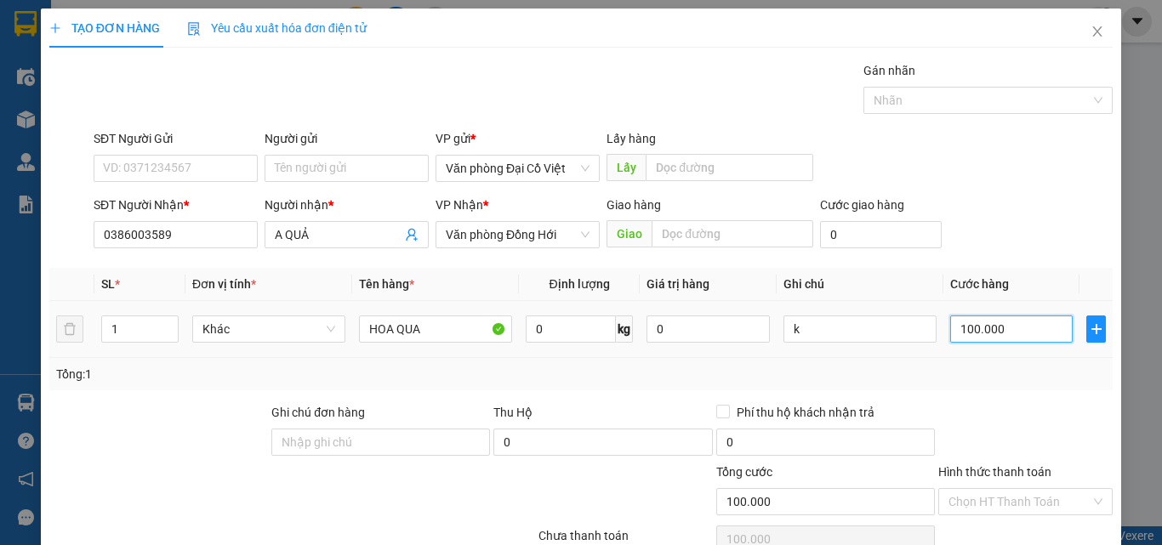
type input "7"
type input "70"
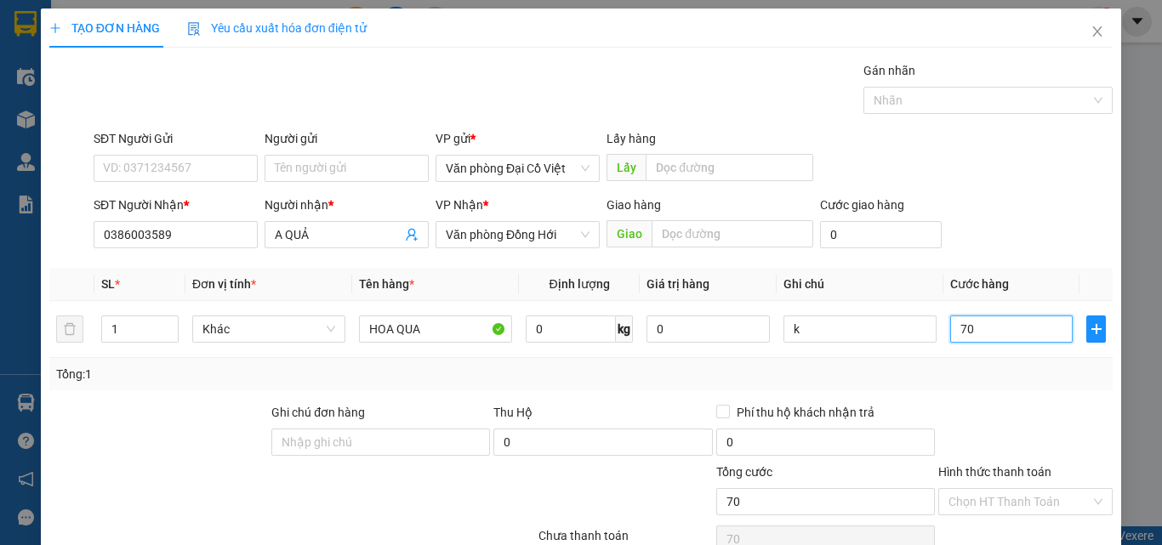
type input "70"
type input "70.000"
click at [945, 382] on div "Tổng: 1" at bounding box center [580, 374] width 1049 height 19
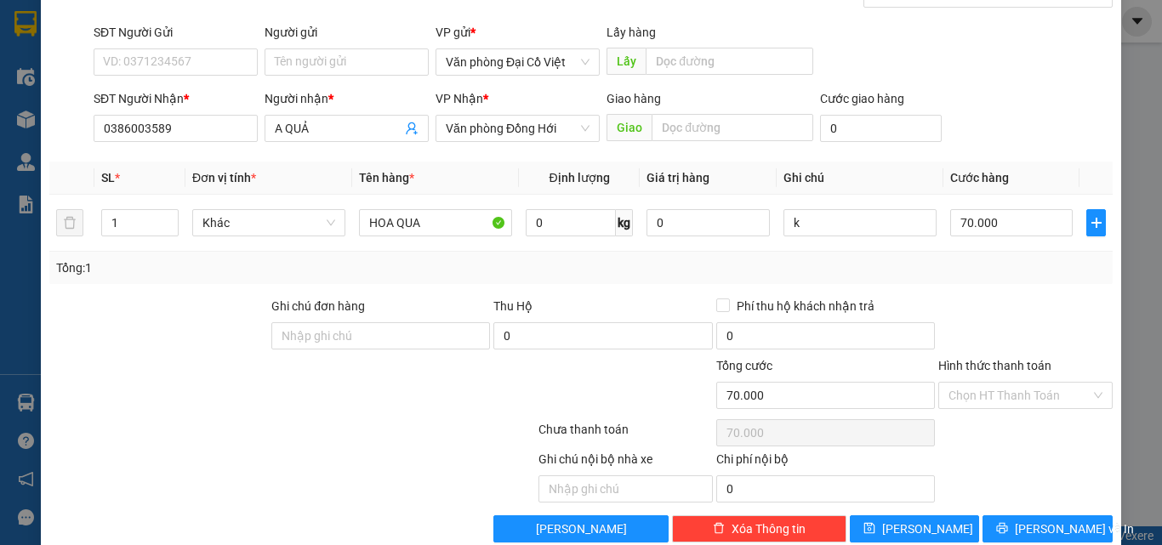
scroll to position [134, 0]
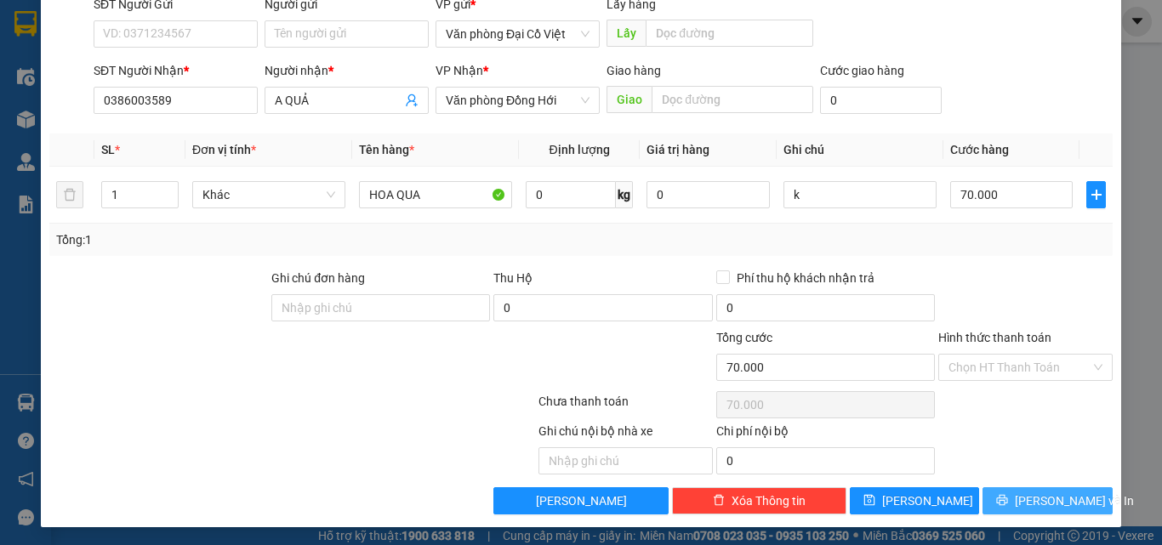
click at [1008, 498] on icon "printer" at bounding box center [1002, 500] width 11 height 11
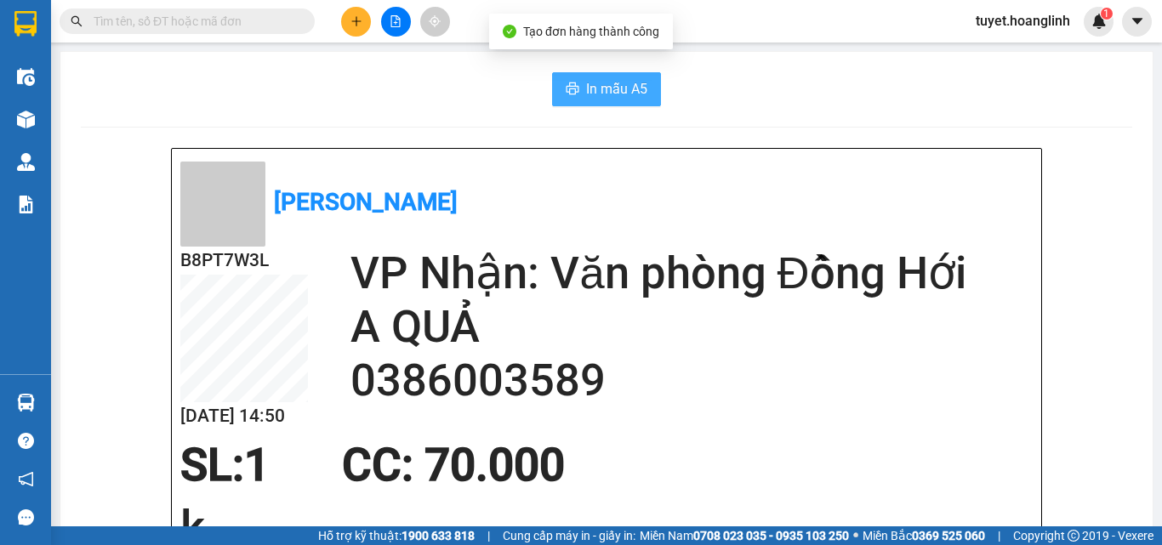
click at [613, 83] on span "In mẫu A5" at bounding box center [616, 88] width 61 height 21
click at [359, 23] on icon "plus" at bounding box center [356, 21] width 12 height 12
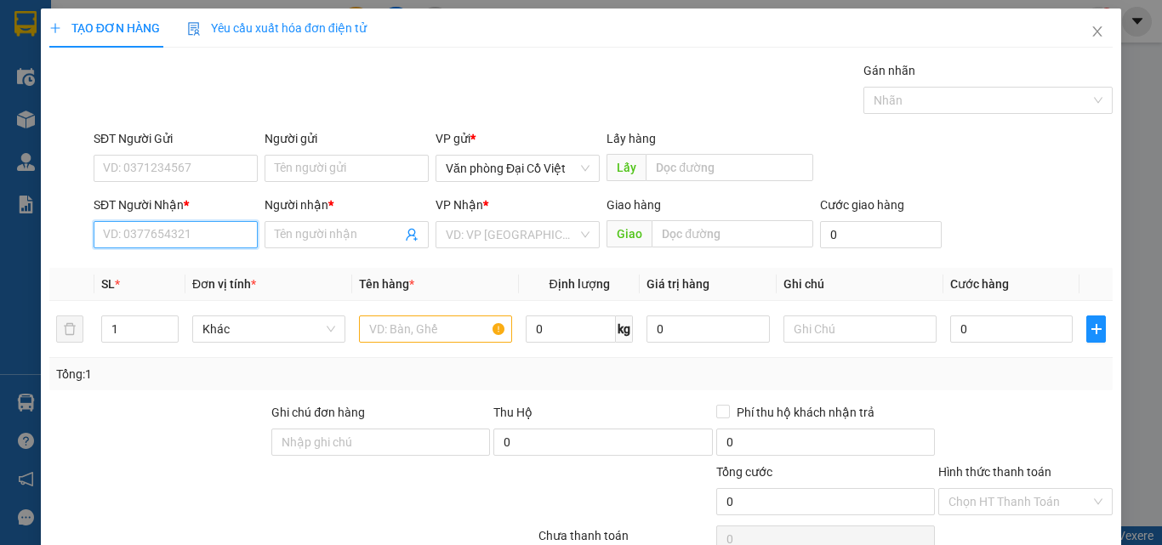
click at [167, 224] on input "SĐT Người Nhận *" at bounding box center [176, 234] width 164 height 27
click at [179, 269] on div "0934437853 - BÁ HỌP" at bounding box center [174, 268] width 142 height 19
type input "0934437853"
type input "BÁ HỌP"
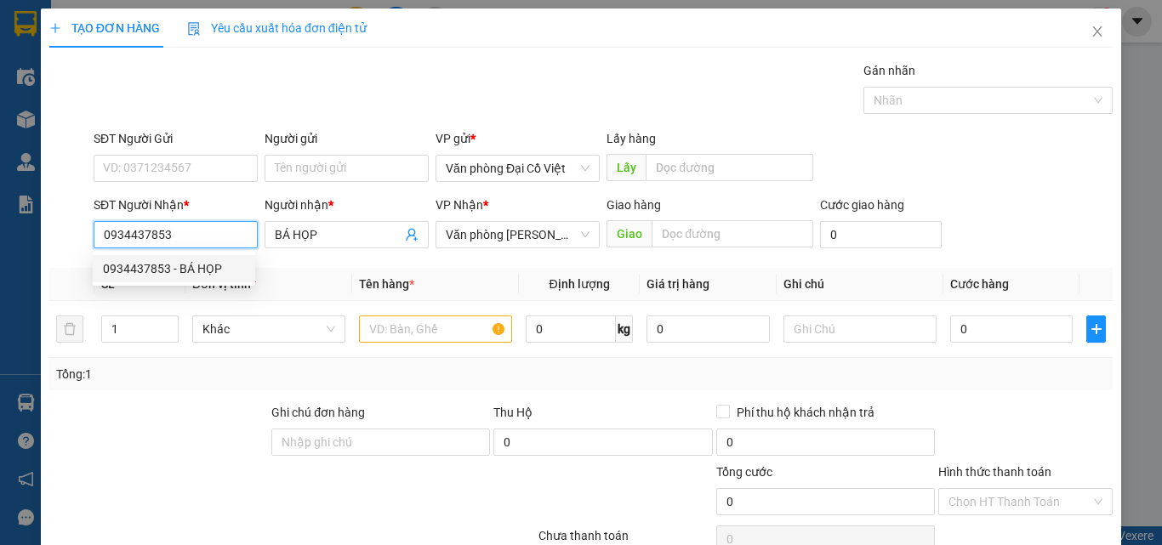
type input "50.000"
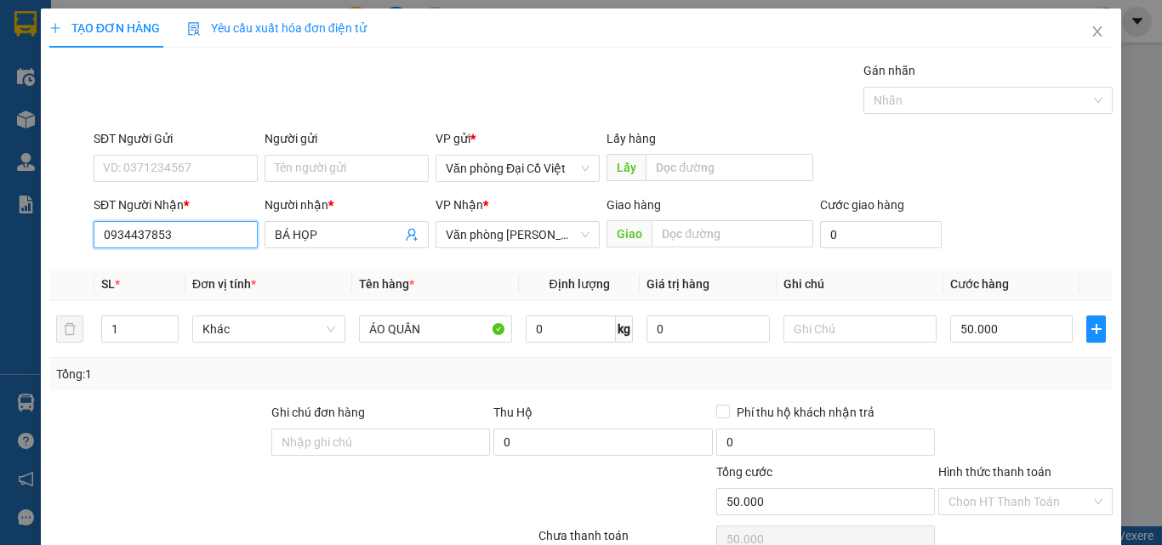
click at [173, 233] on input "0934437853" at bounding box center [176, 234] width 164 height 27
click at [206, 264] on div "0889447883 - NAM" at bounding box center [174, 268] width 142 height 19
type input "0889447883"
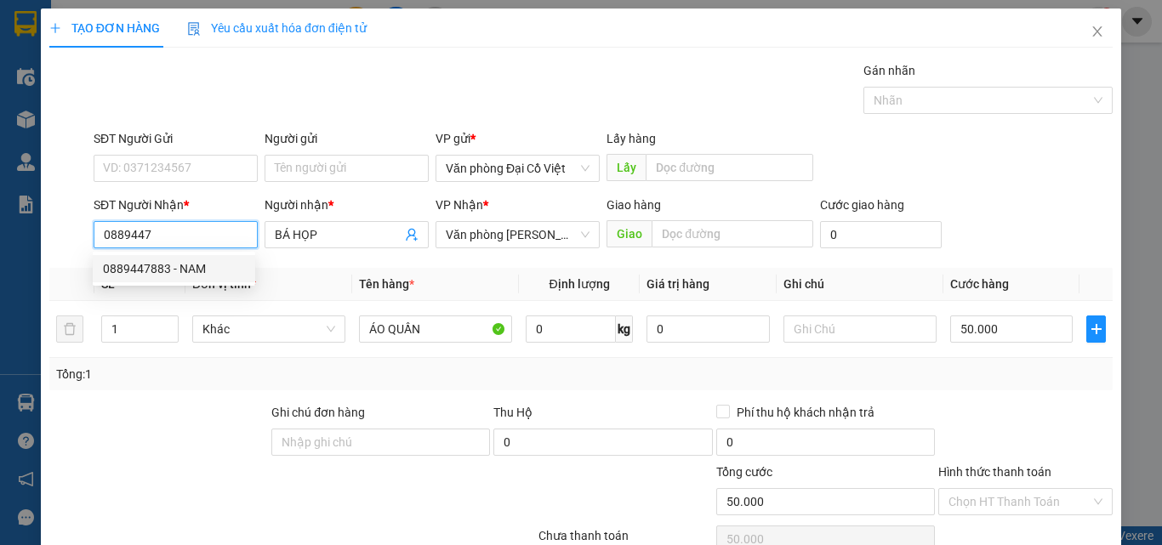
type input "NAM"
type input "100.000"
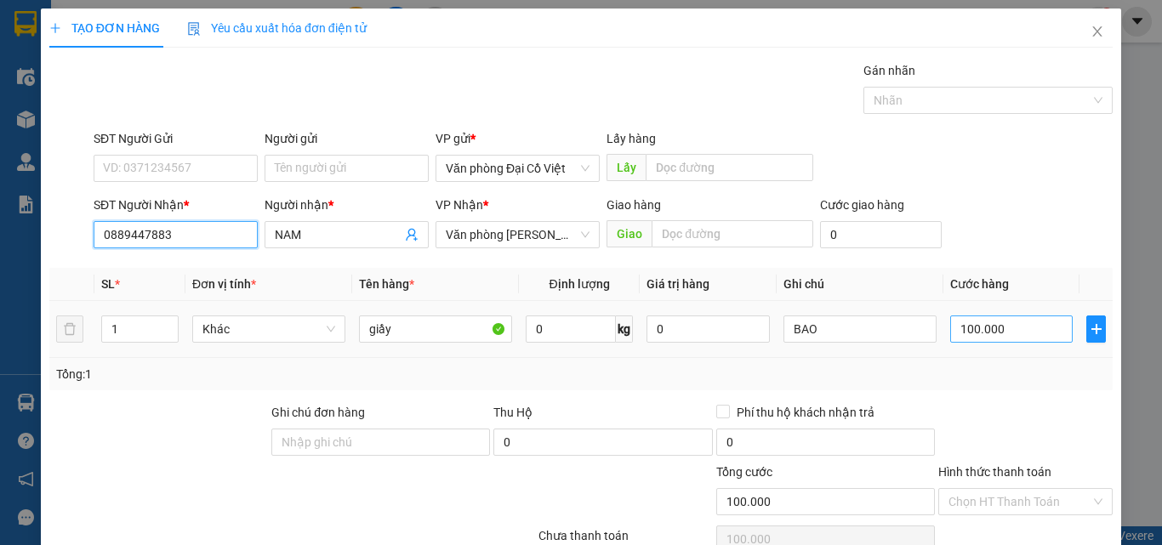
type input "0889447883"
click at [1003, 326] on input "100.000" at bounding box center [1011, 328] width 122 height 27
type input "5"
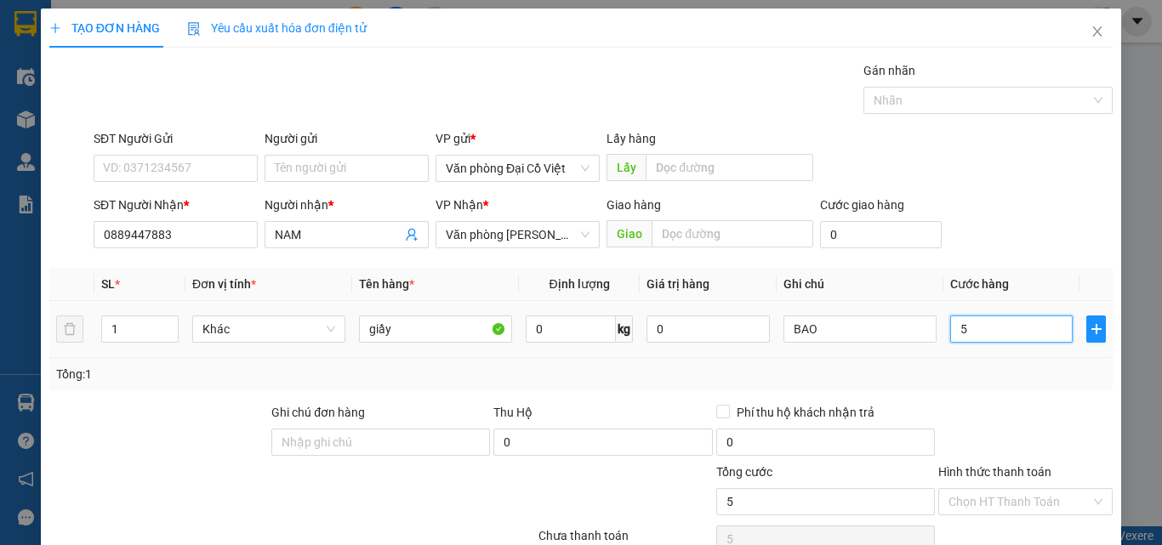
type input "50"
type input "50.000"
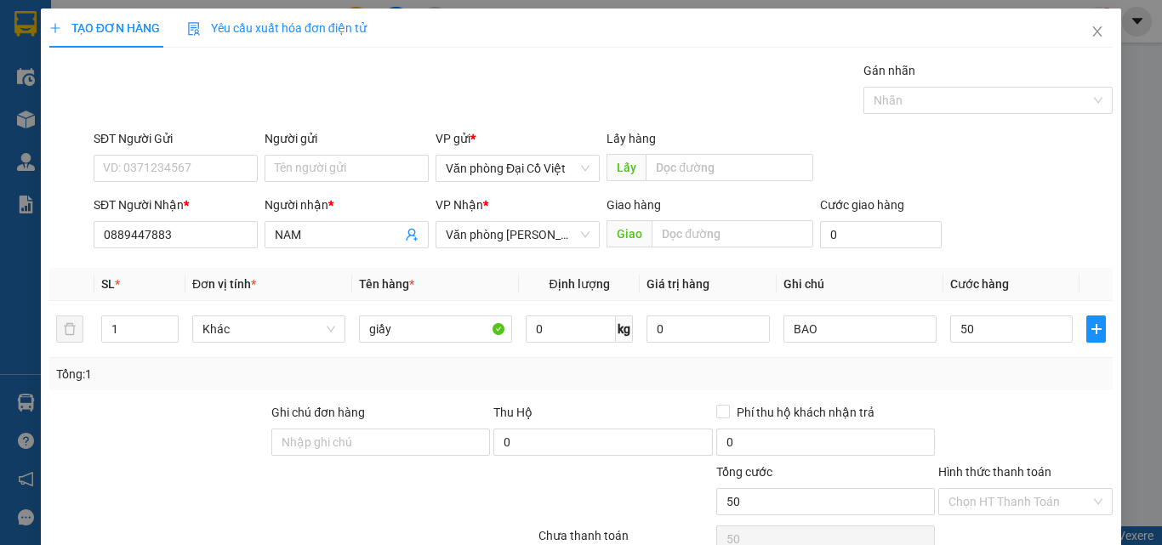
type input "50.000"
click at [974, 397] on div "Transit Pickup Surcharge Ids Transit Deliver Surcharge Ids Transit Deliver Surc…" at bounding box center [580, 355] width 1063 height 588
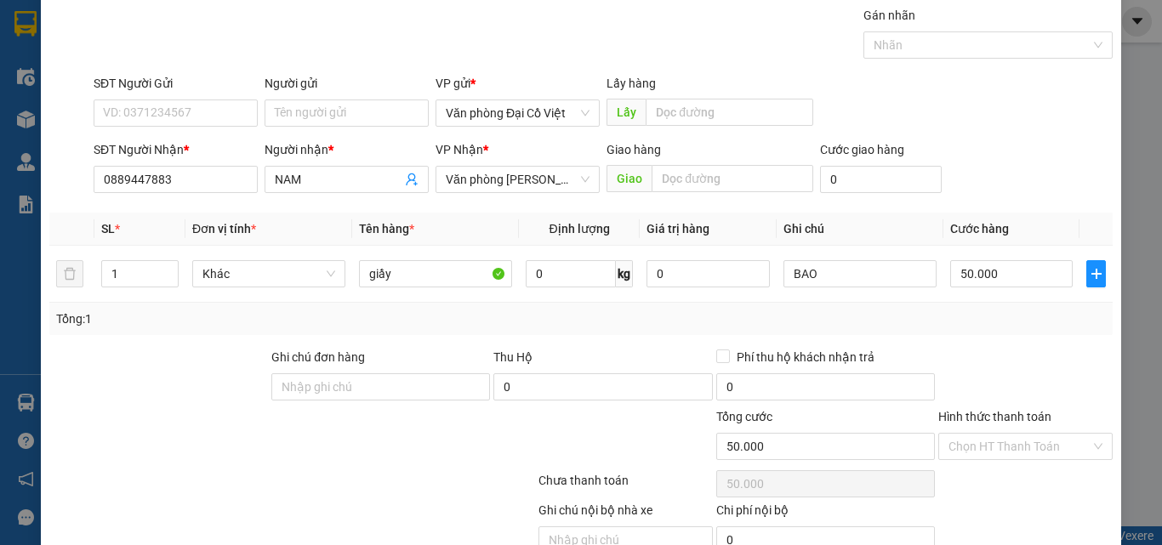
scroll to position [85, 0]
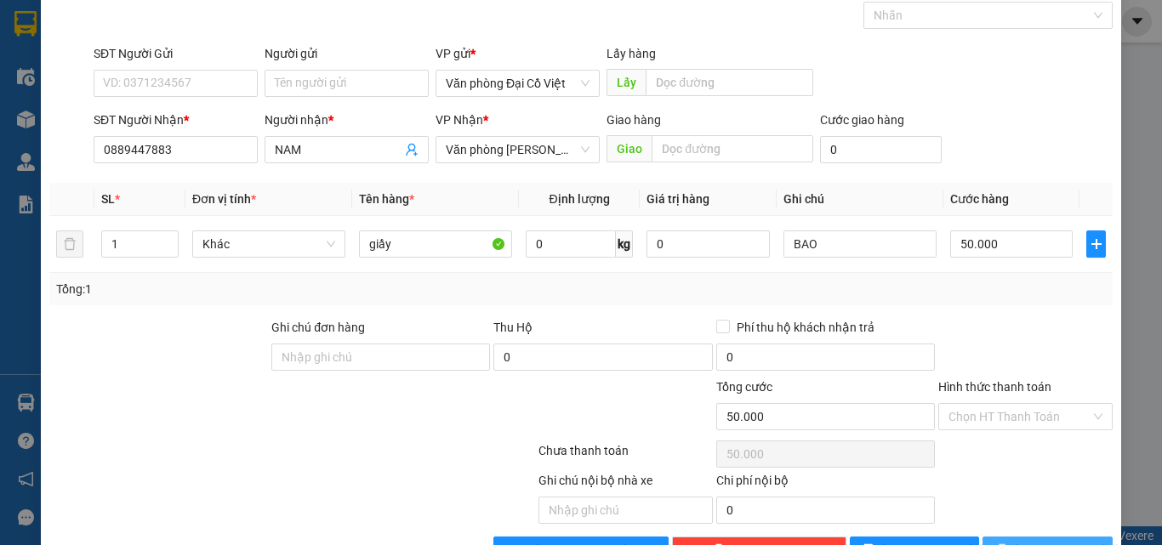
click at [1023, 539] on button "[PERSON_NAME] và In" at bounding box center [1047, 550] width 130 height 27
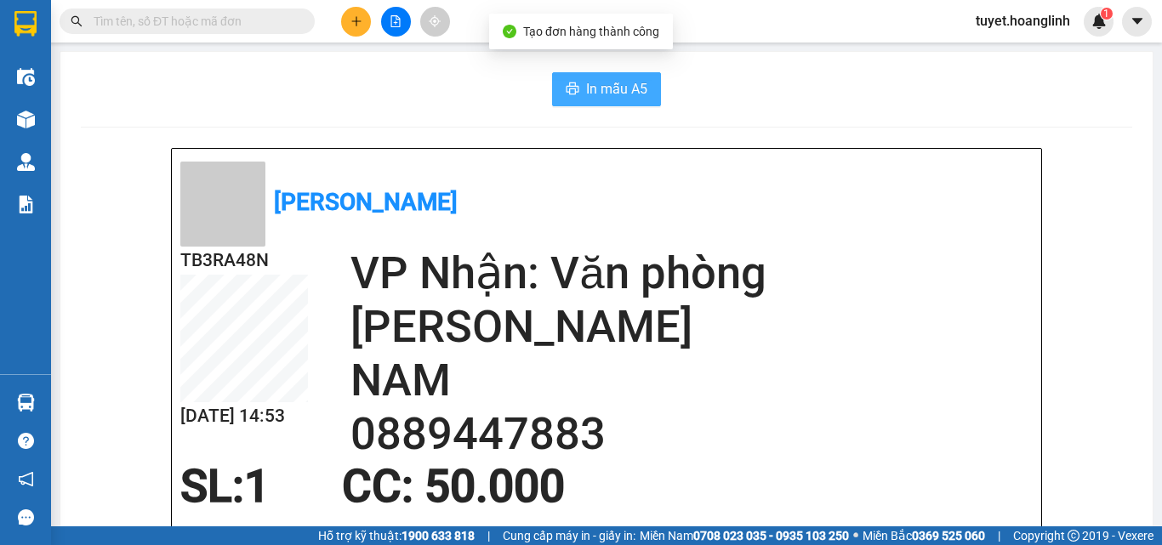
click at [569, 92] on icon "printer" at bounding box center [572, 88] width 13 height 12
click at [356, 15] on icon "plus" at bounding box center [356, 21] width 12 height 12
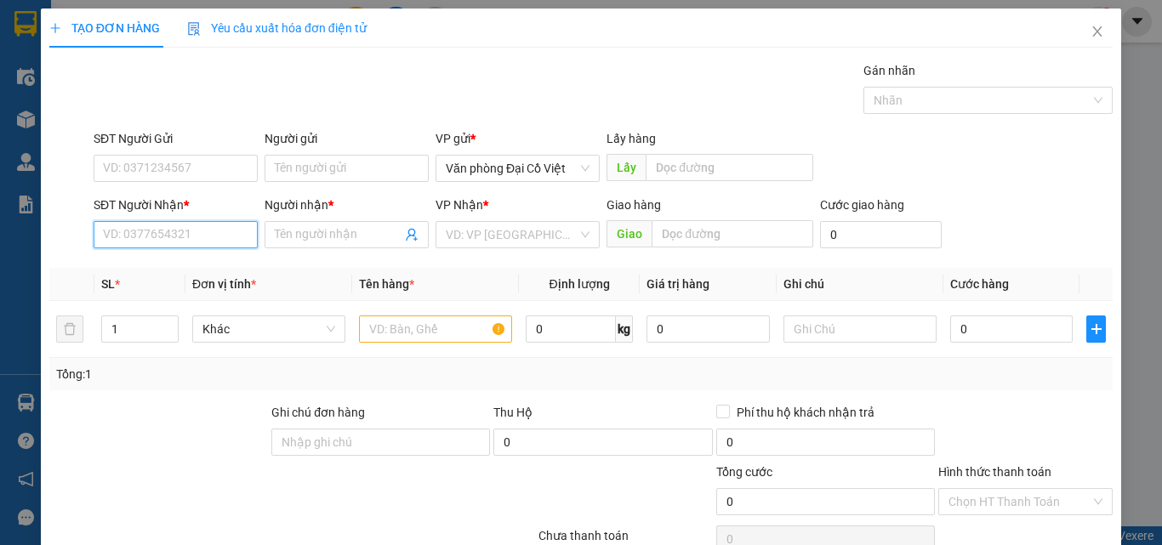
click at [184, 233] on input "SĐT Người Nhận *" at bounding box center [176, 234] width 164 height 27
type input "0979046334"
click at [180, 278] on div "0979046334 - a HẢI" at bounding box center [174, 268] width 162 height 27
type input "a HẢI"
type input "CXVD"
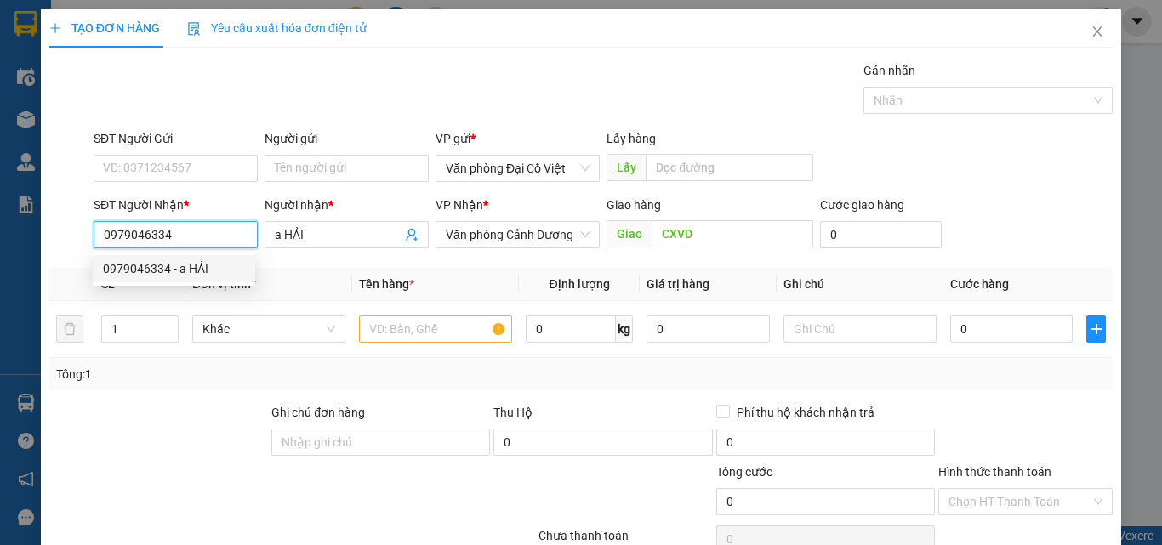
type input "150.000"
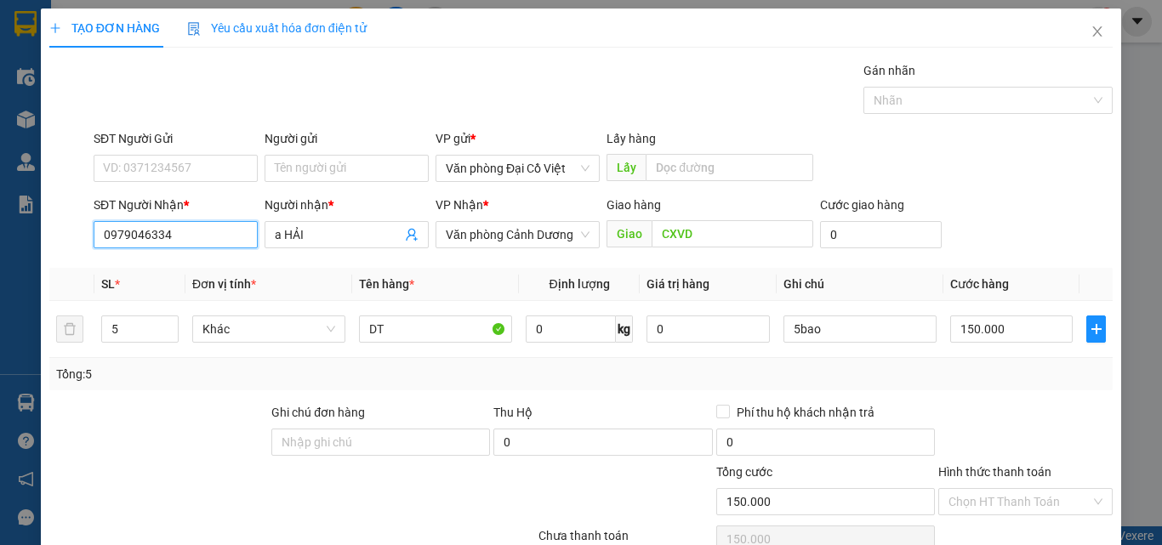
type input "0979046334"
click at [611, 373] on div "Tổng: 5" at bounding box center [580, 374] width 1049 height 19
click at [565, 236] on span "Văn phòng Cảnh Dương" at bounding box center [518, 235] width 144 height 26
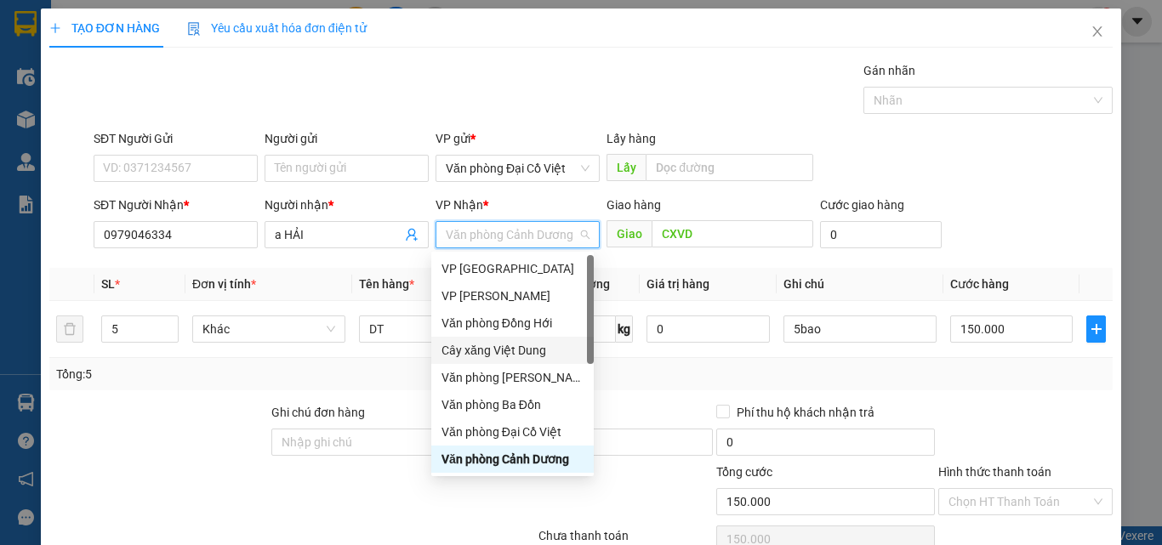
click at [531, 347] on div "Cây xăng Việt Dung" at bounding box center [512, 350] width 142 height 19
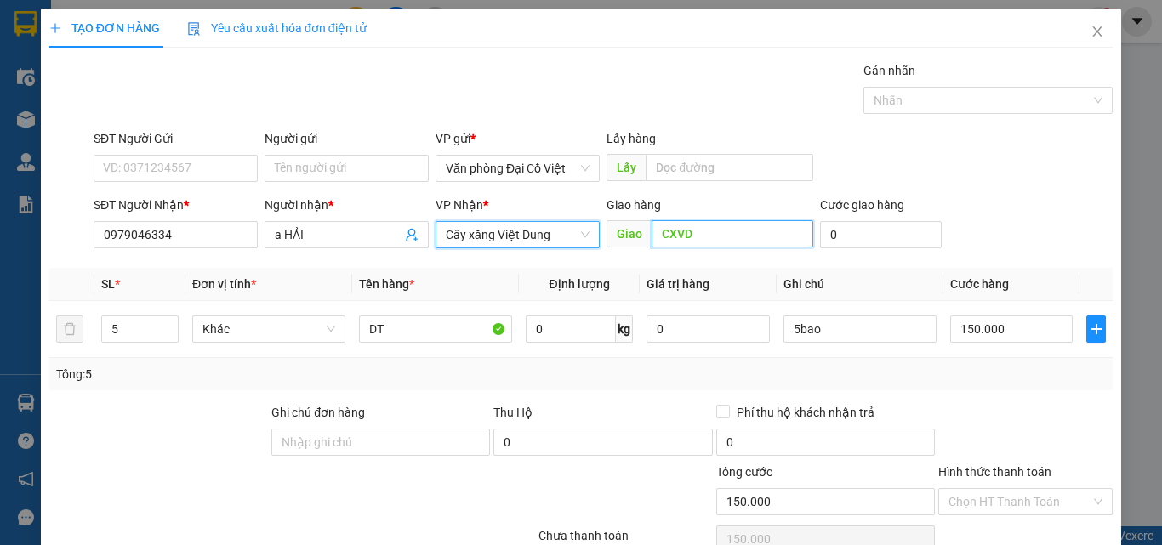
click at [725, 231] on input "CXVD" at bounding box center [732, 233] width 162 height 27
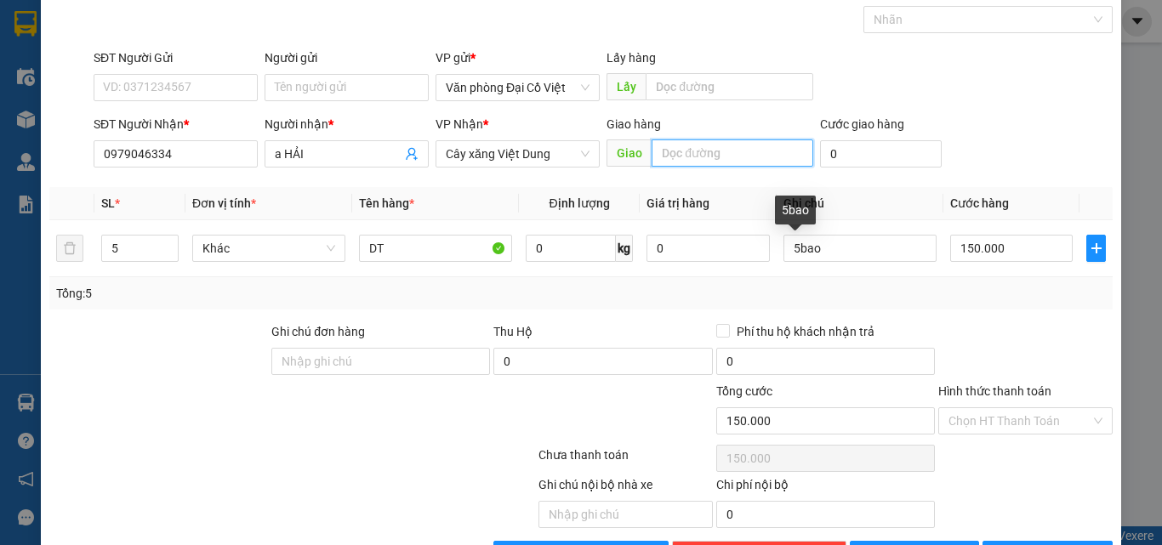
scroll to position [137, 0]
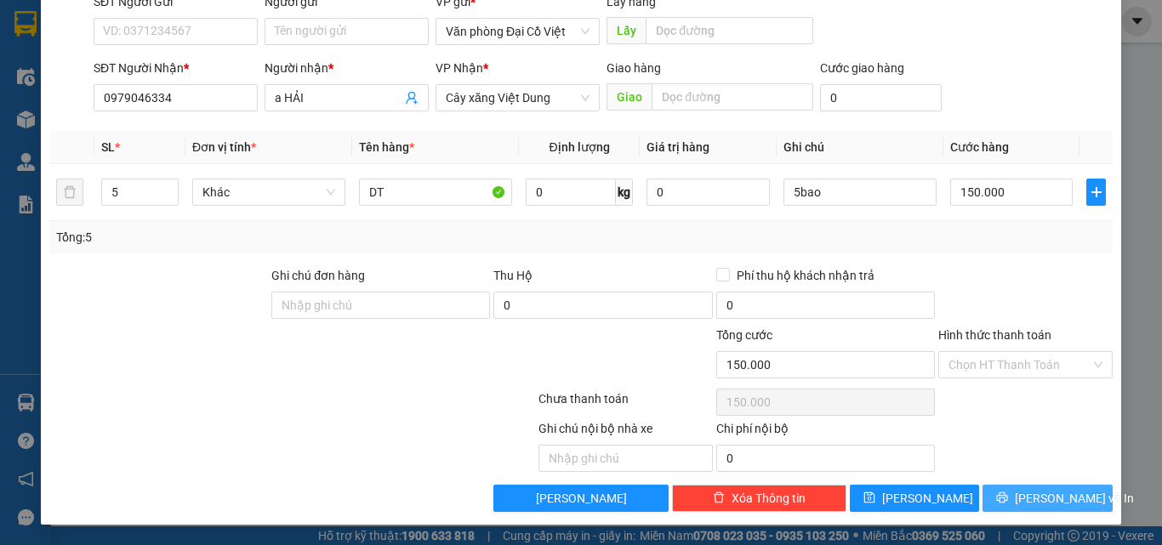
click at [1039, 490] on span "[PERSON_NAME] và In" at bounding box center [1073, 498] width 119 height 19
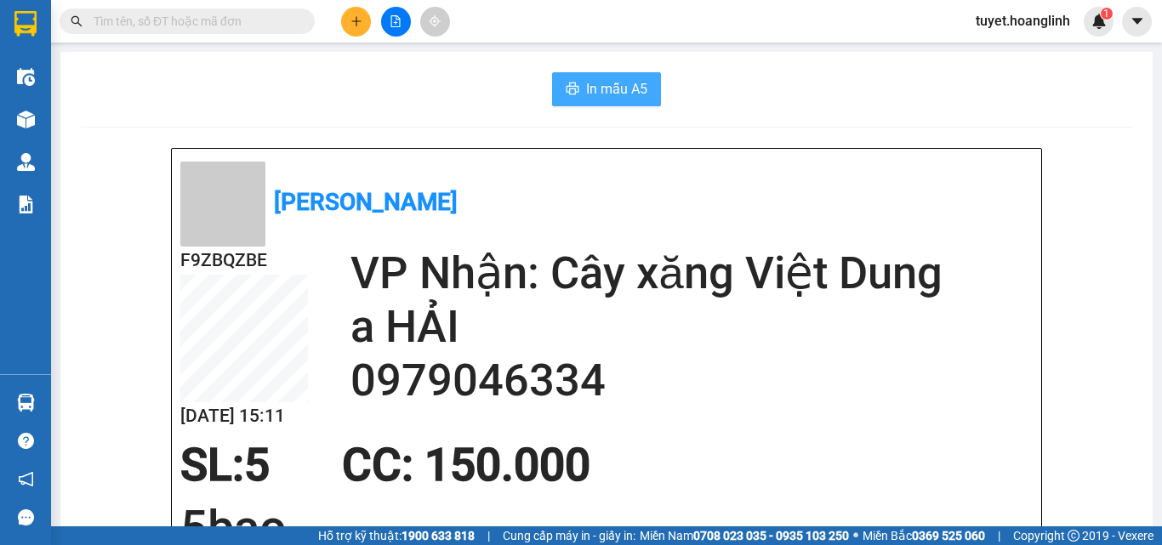
click at [629, 75] on button "In mẫu A5" at bounding box center [606, 89] width 109 height 34
click at [341, 26] on button at bounding box center [356, 22] width 30 height 30
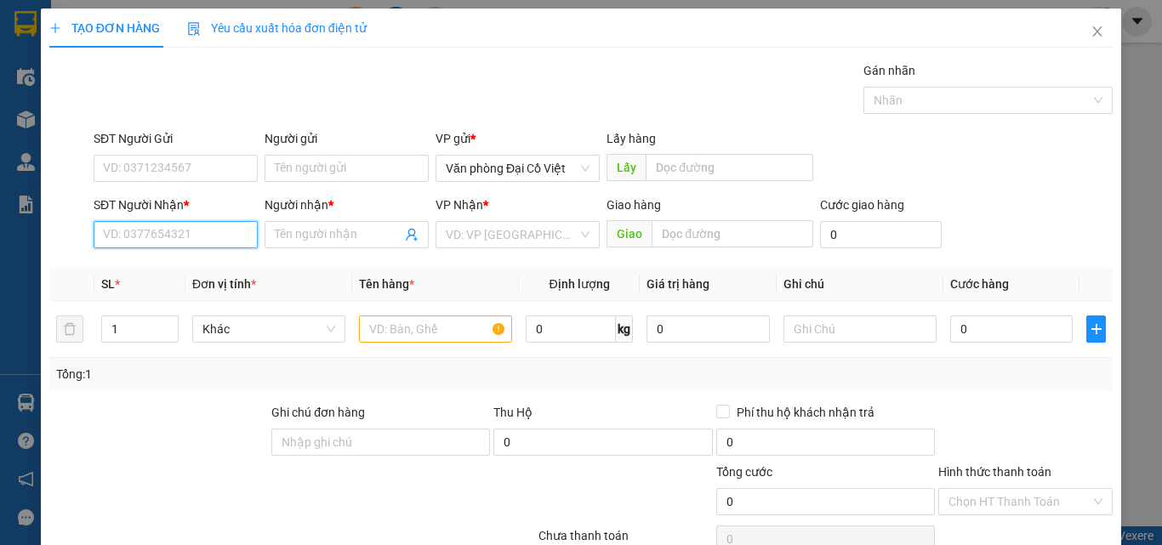
click at [204, 237] on input "SĐT Người Nhận *" at bounding box center [176, 234] width 164 height 27
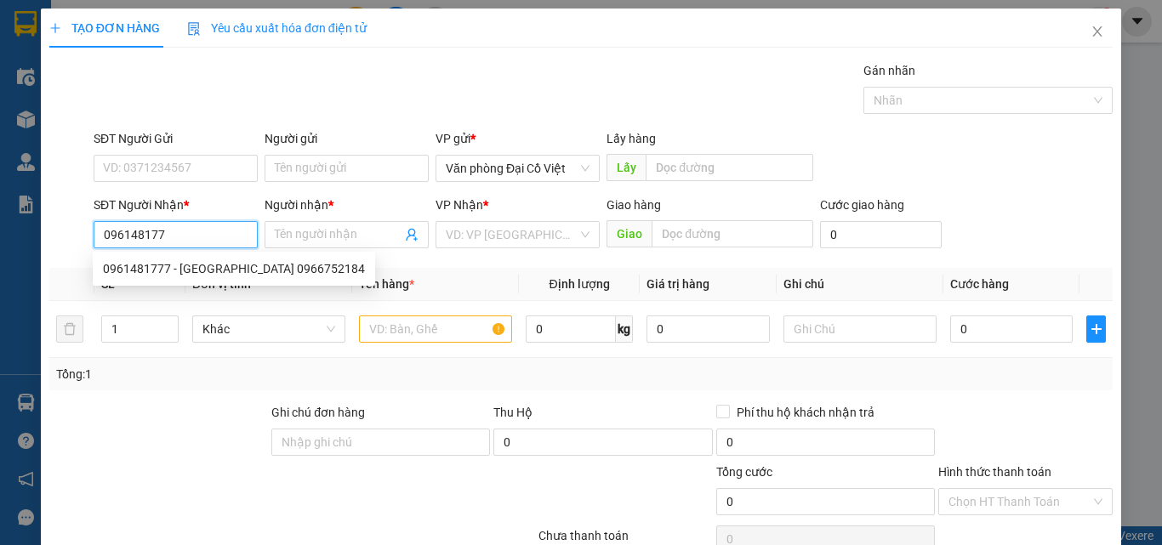
type input "0961481777"
click at [190, 269] on div "0961481777 - THANH SƠN 0966752184" at bounding box center [234, 268] width 262 height 19
type input "[GEOGRAPHIC_DATA] 0966752184"
type input "100.000"
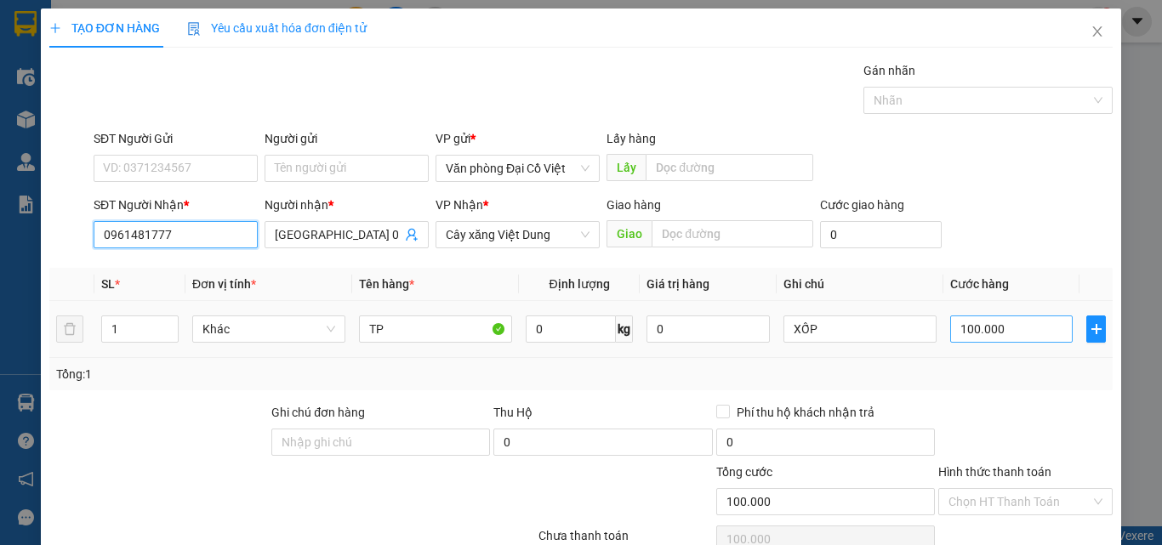
type input "0961481777"
click at [1016, 329] on input "100.000" at bounding box center [1011, 328] width 122 height 27
type input "5"
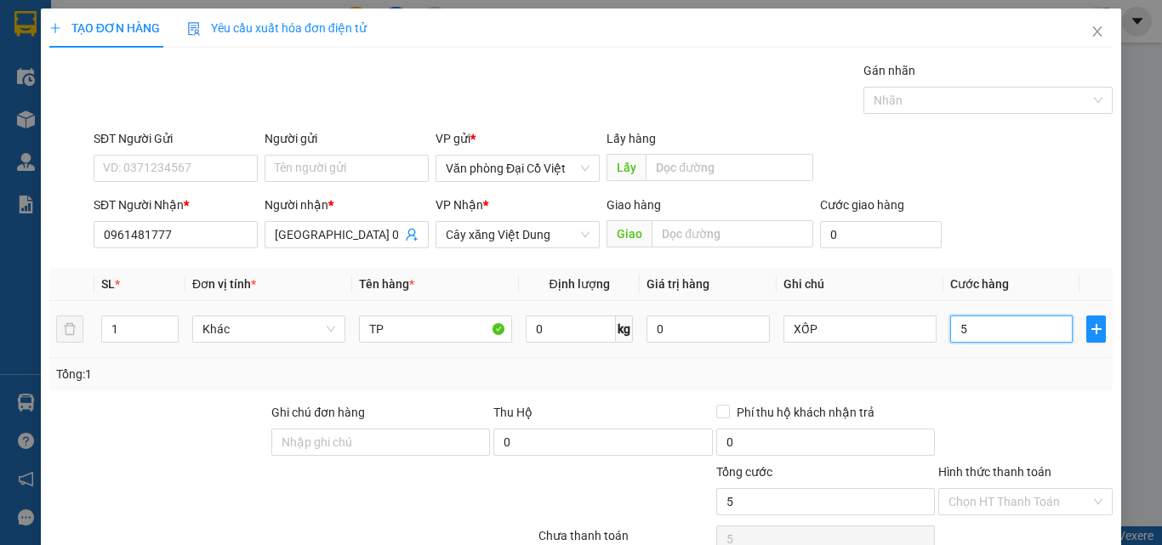
type input "50"
type input "50.000"
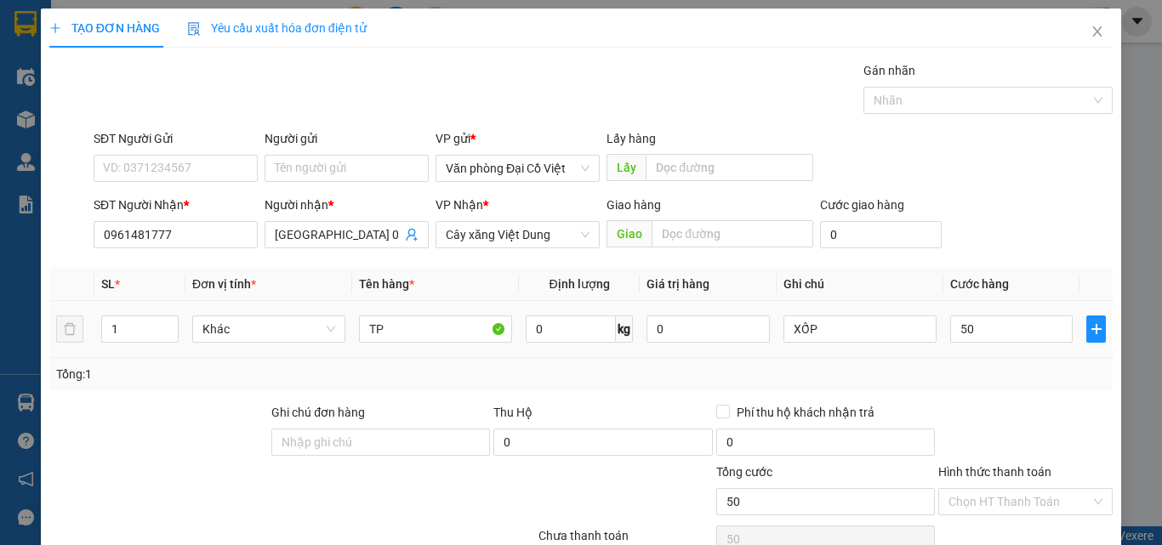
type input "50.000"
click at [1003, 347] on td "50.000" at bounding box center [1011, 329] width 136 height 57
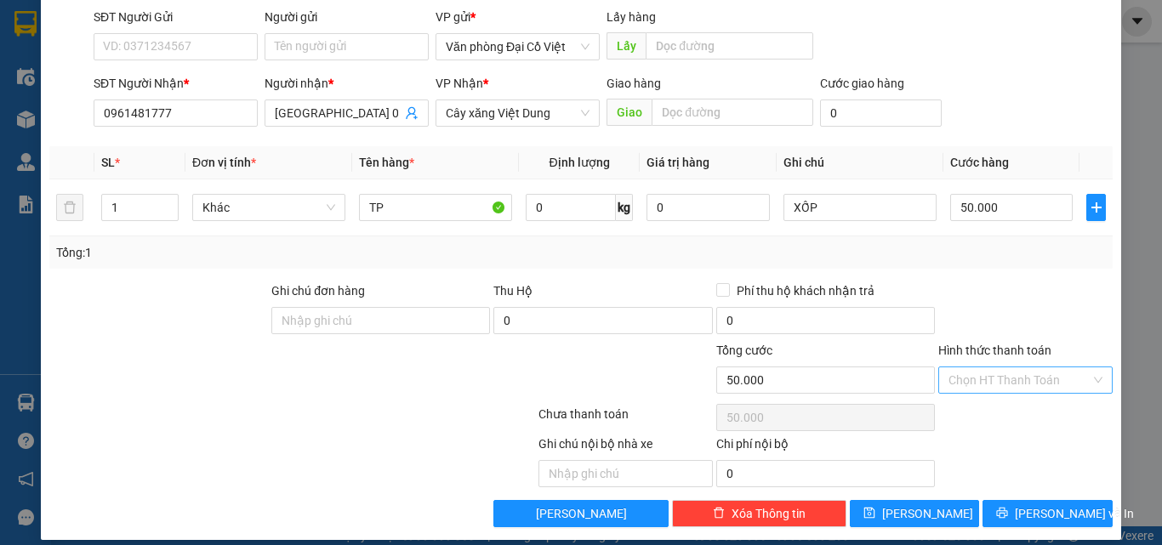
scroll to position [137, 0]
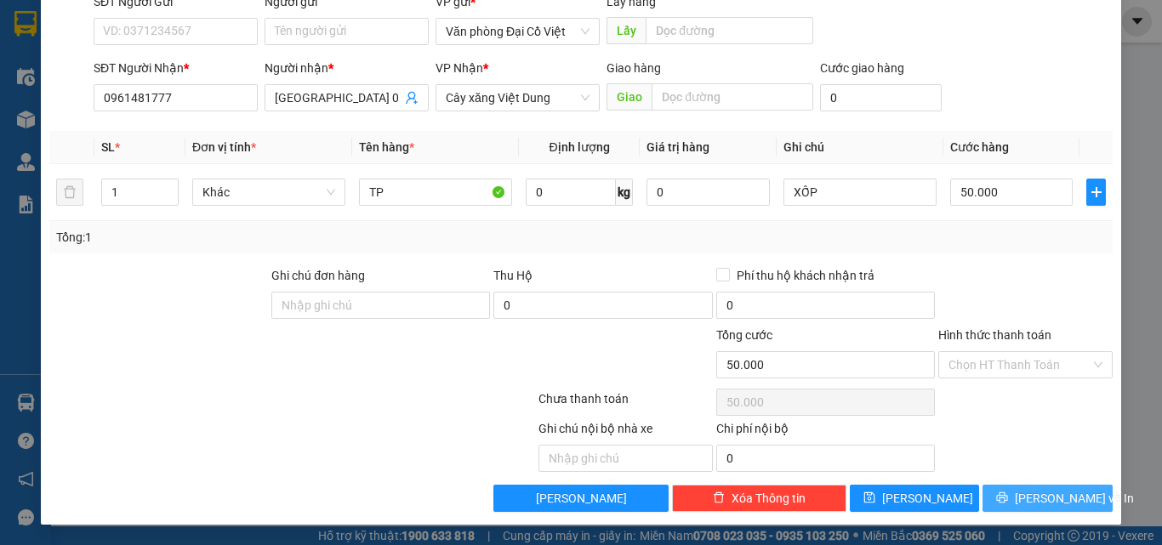
click at [1020, 493] on button "[PERSON_NAME] và In" at bounding box center [1047, 498] width 130 height 27
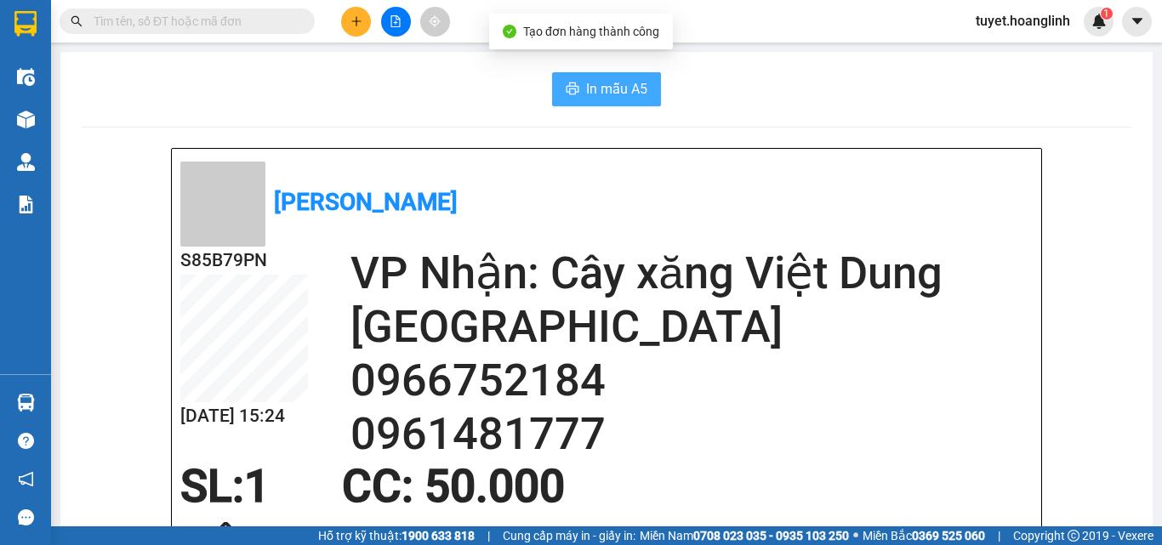
click at [592, 100] on button "In mẫu A5" at bounding box center [606, 89] width 109 height 34
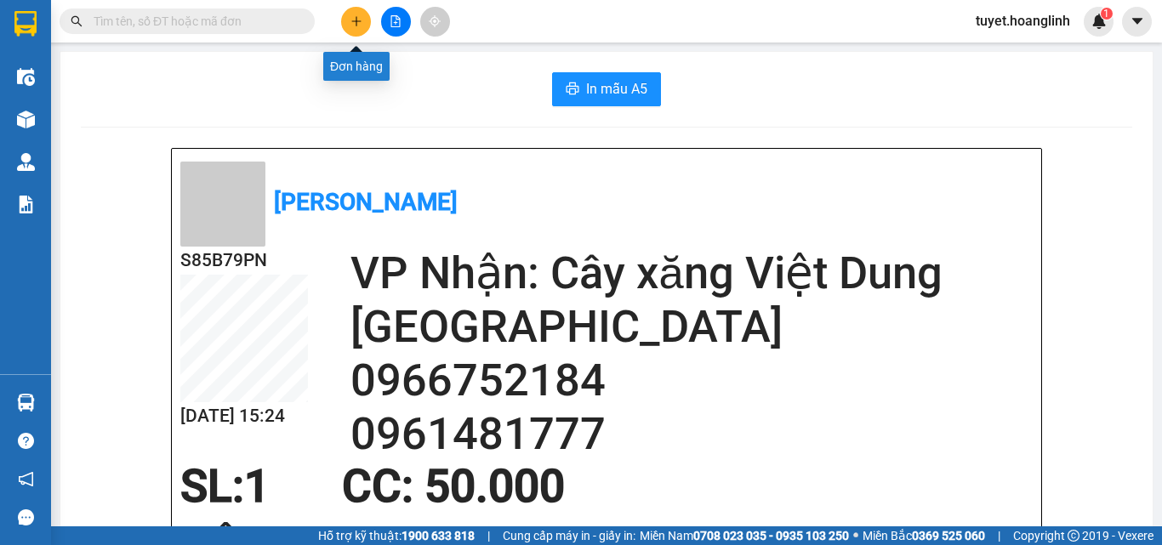
click at [363, 27] on button at bounding box center [356, 22] width 30 height 30
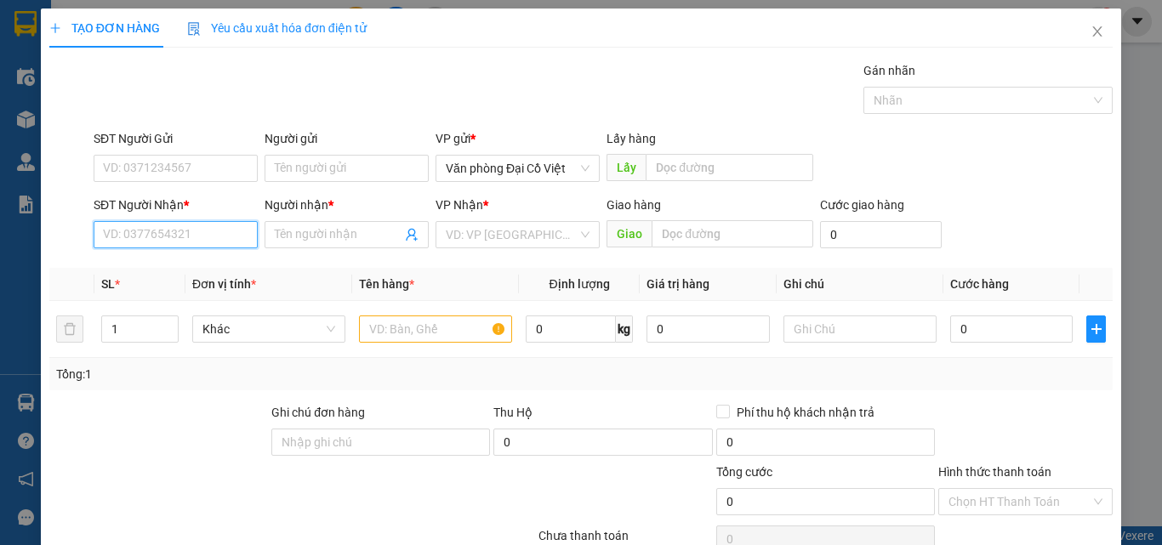
click at [179, 238] on input "SĐT Người Nhận *" at bounding box center [176, 234] width 164 height 27
click at [181, 276] on div "0866004907 - A HƯNG" at bounding box center [174, 268] width 142 height 19
type input "0866004907"
type input "A HƯNG"
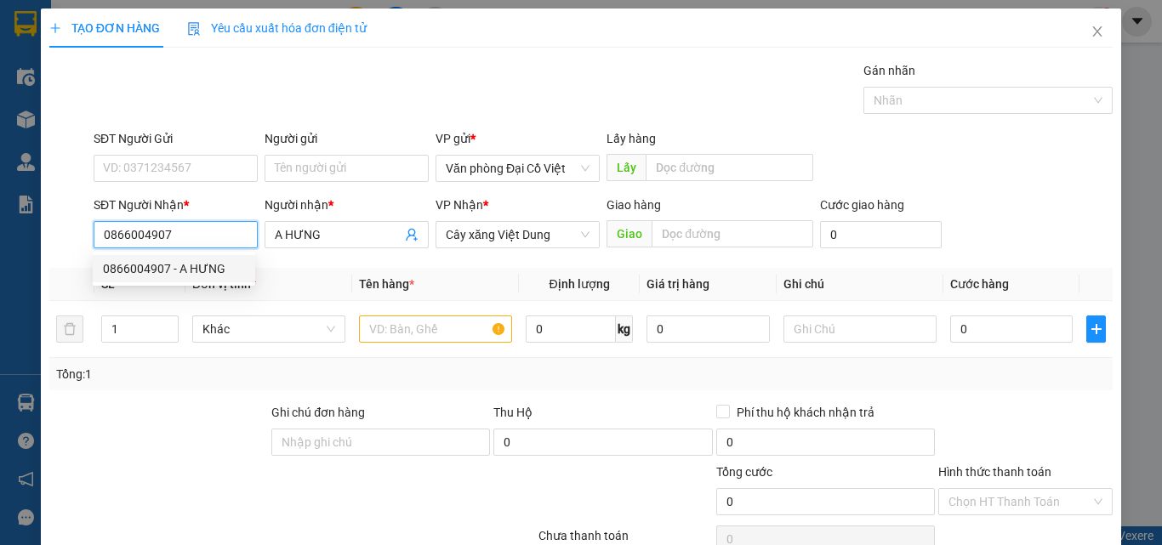
type input "150.000"
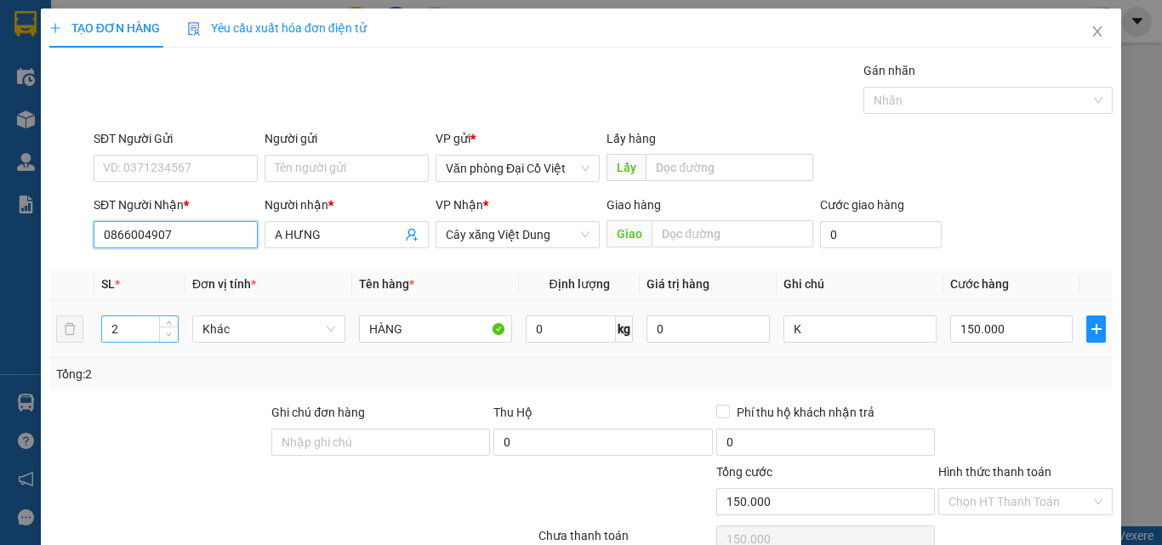
type input "0866004907"
type input "1"
click at [162, 335] on span "Decrease Value" at bounding box center [168, 334] width 19 height 15
click at [1058, 341] on input "150.000" at bounding box center [1011, 328] width 122 height 27
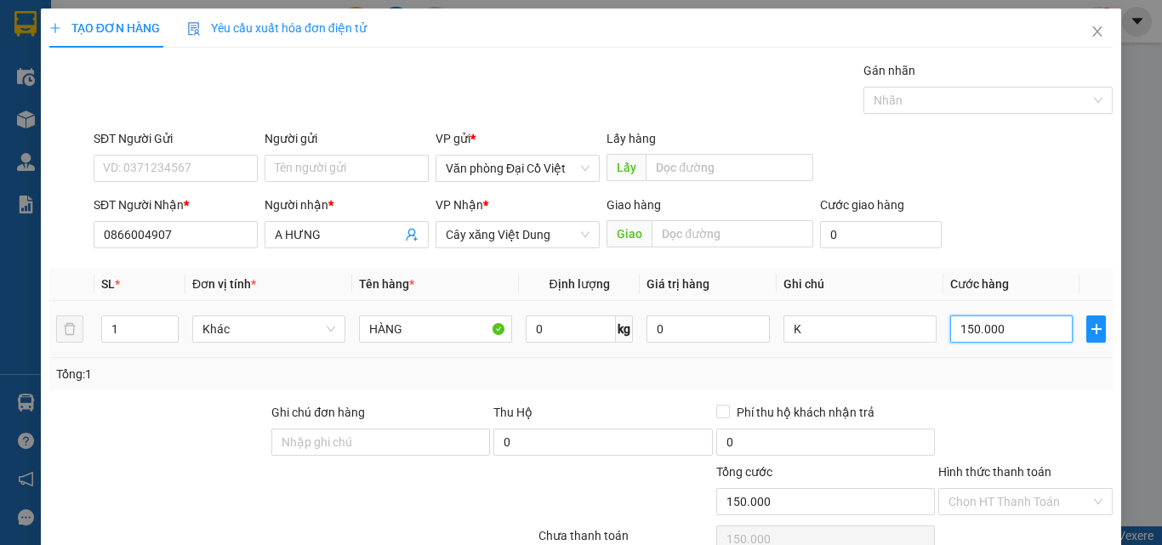
type input "5"
type input "50"
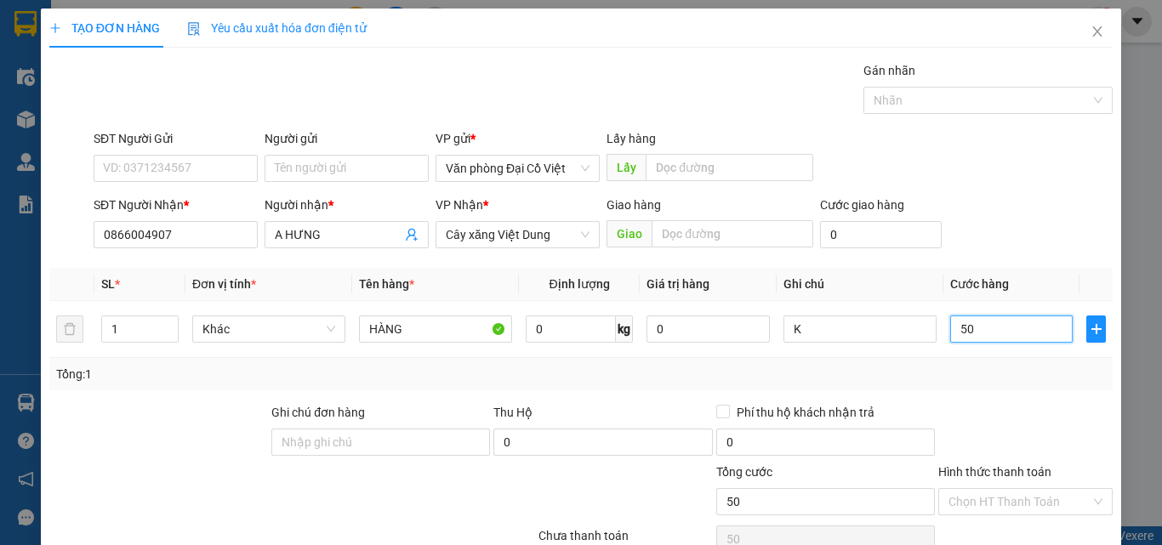
type input "50"
type input "50.000"
click at [1036, 385] on div "Tổng: 1" at bounding box center [580, 374] width 1063 height 32
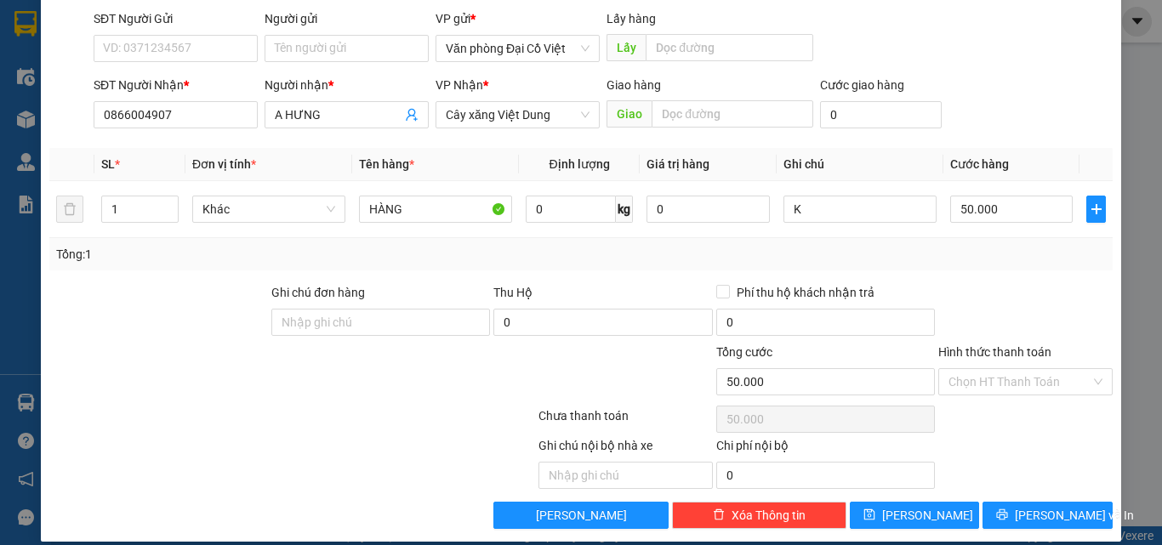
scroll to position [137, 0]
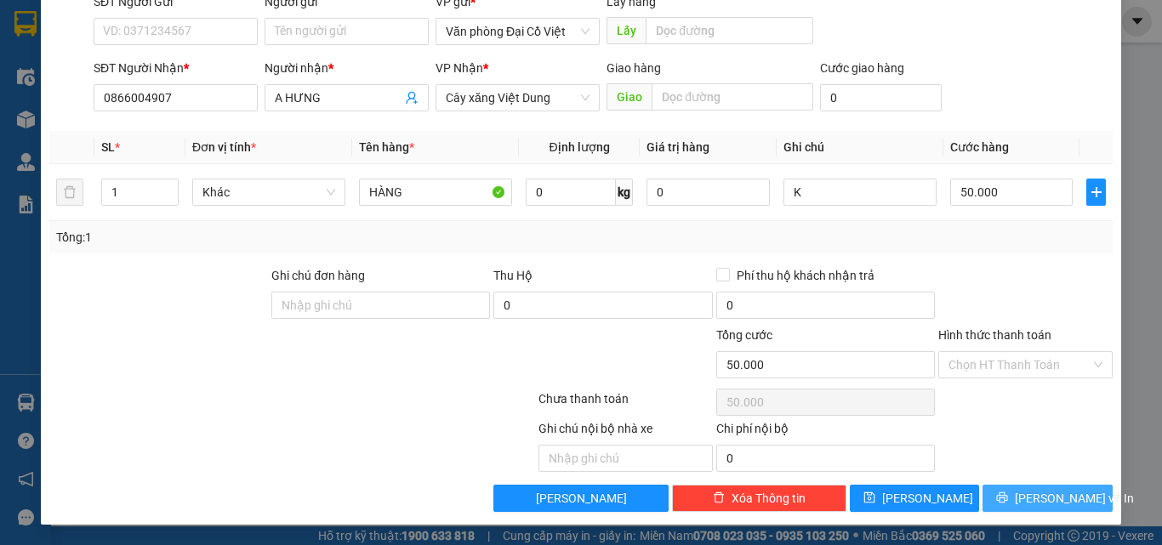
click at [1051, 492] on span "[PERSON_NAME] và In" at bounding box center [1073, 498] width 119 height 19
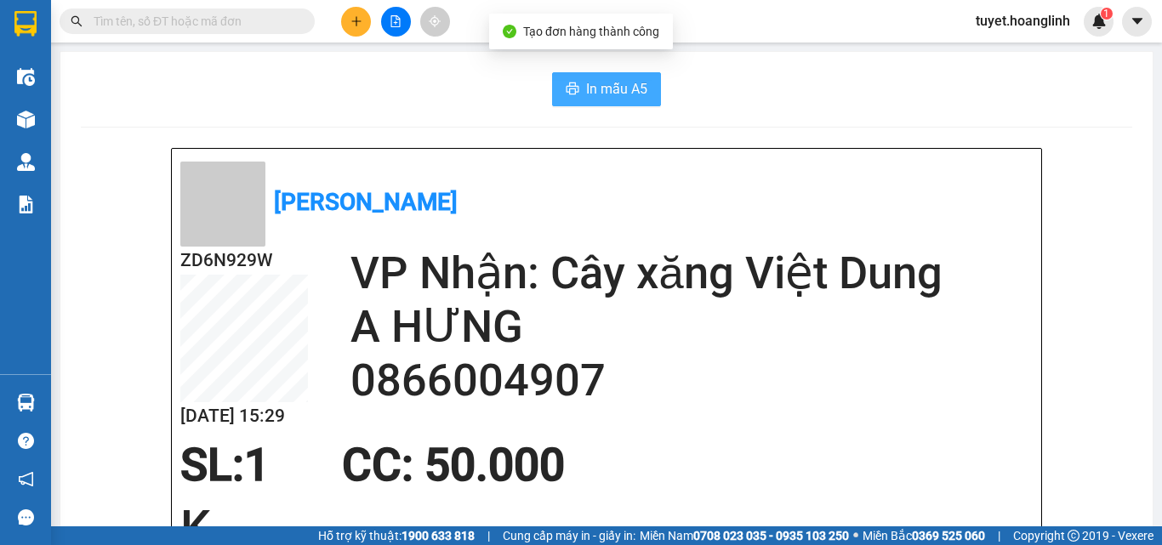
click at [565, 94] on icon "printer" at bounding box center [572, 89] width 14 height 14
click at [343, 26] on button at bounding box center [356, 22] width 30 height 30
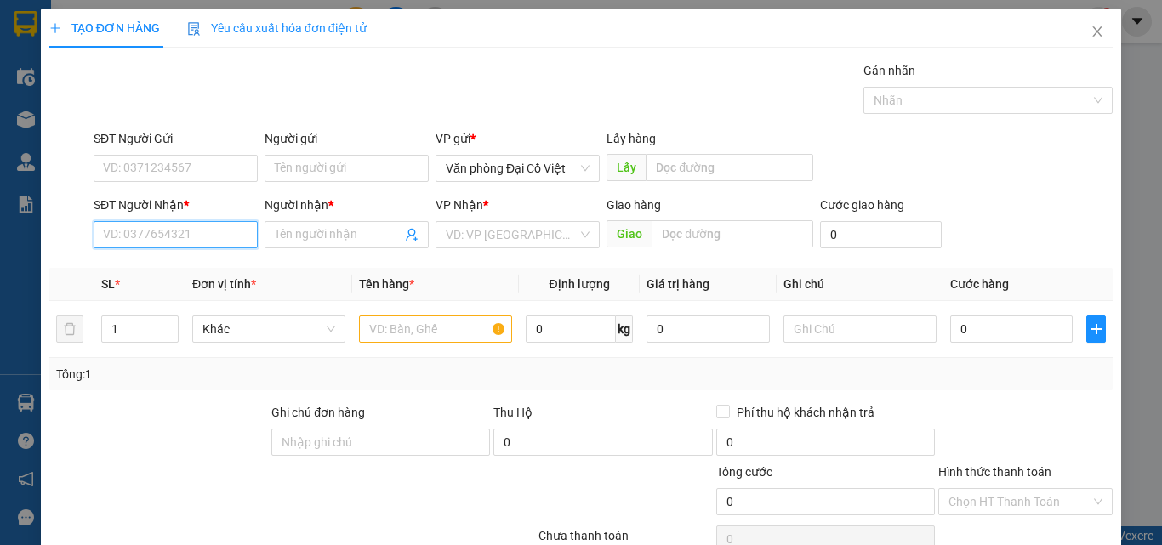
click at [214, 227] on input "SĐT Người Nhận *" at bounding box center [176, 234] width 164 height 27
click at [202, 268] on div "0987764253 - C TÂM LH" at bounding box center [174, 268] width 142 height 19
type input "0987764253"
type input "C TÂM LH"
type input "200.000"
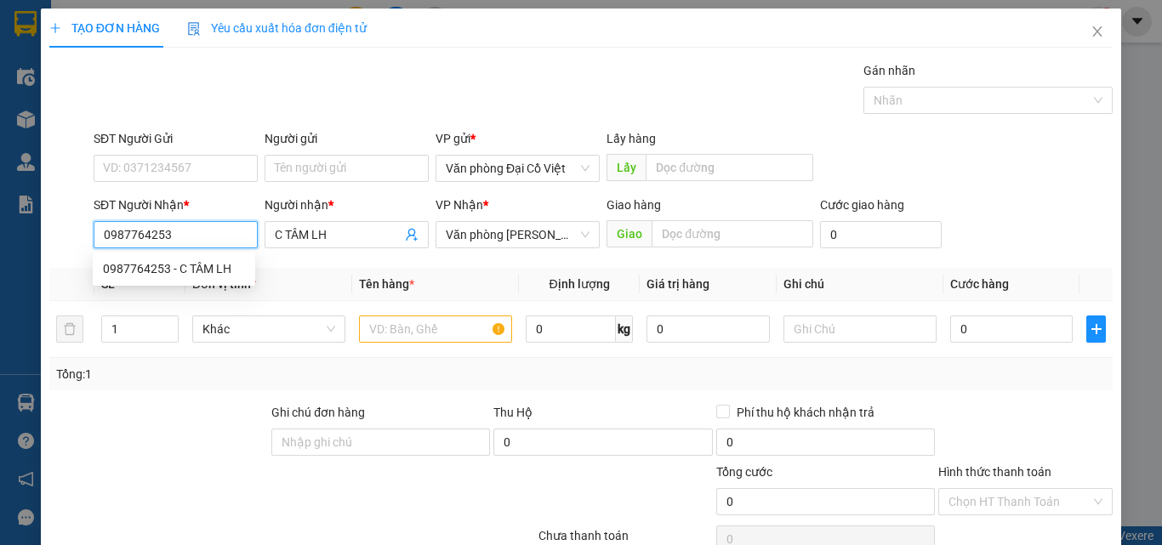
type input "200.000"
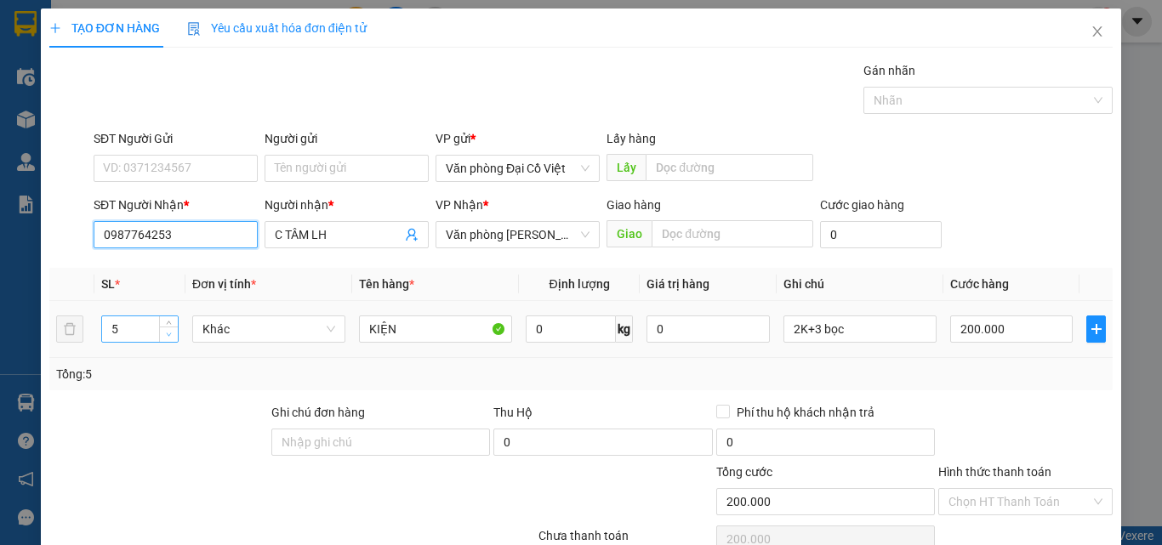
type input "0987764253"
click at [175, 336] on span "Decrease Value" at bounding box center [168, 334] width 19 height 15
type input "2"
click at [175, 336] on span "Decrease Value" at bounding box center [168, 334] width 19 height 15
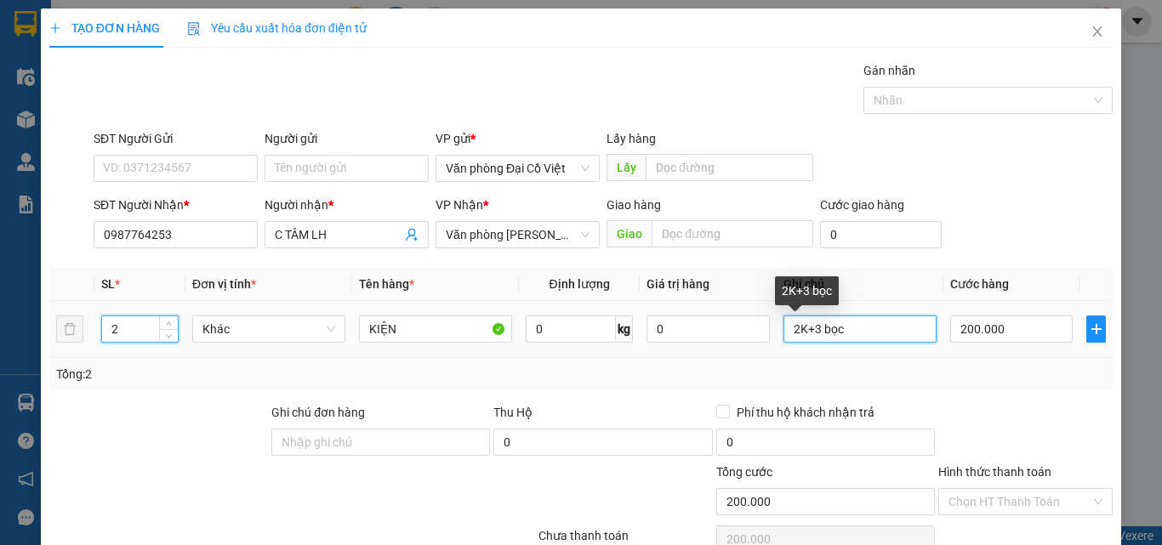
click at [870, 334] on input "2K+3 bọc" at bounding box center [859, 328] width 153 height 27
click at [871, 334] on input "2K+3 bọc" at bounding box center [859, 328] width 153 height 27
type input "1B +1K"
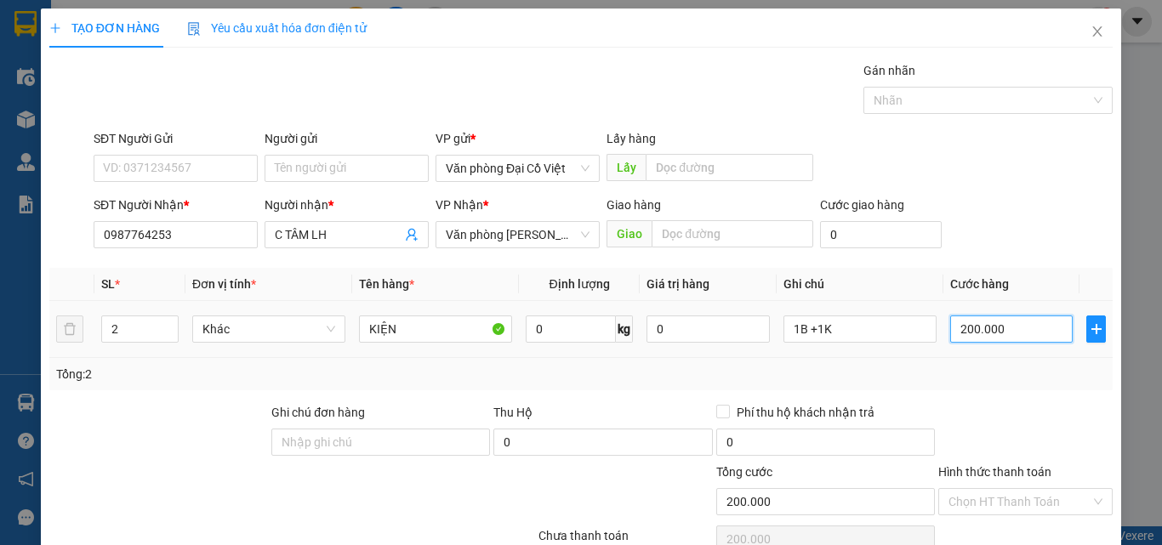
click at [990, 332] on input "200.000" at bounding box center [1011, 328] width 122 height 27
type input "1"
type input "10"
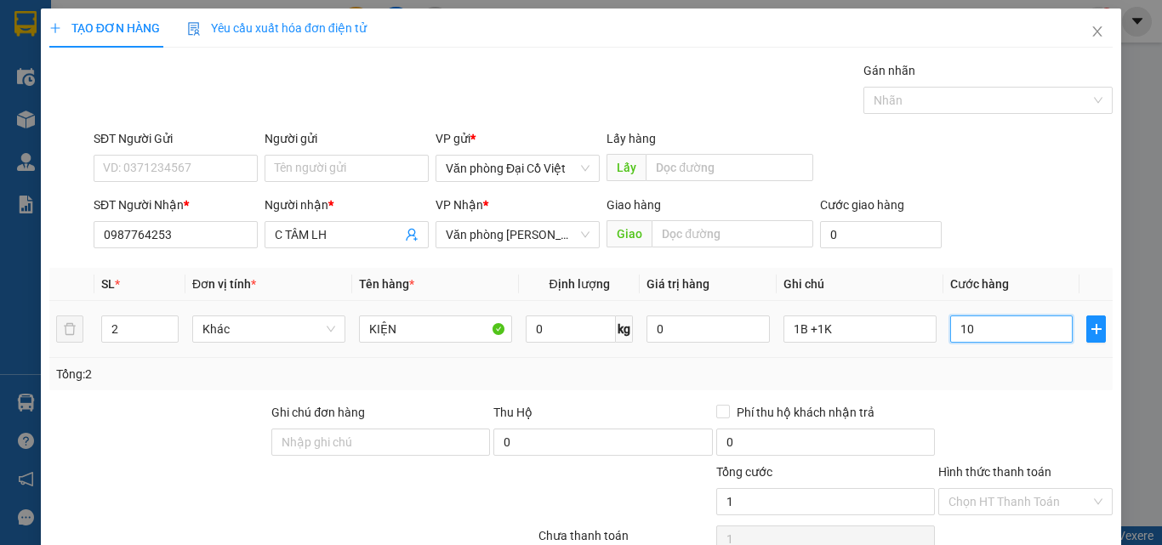
type input "10"
type input "100"
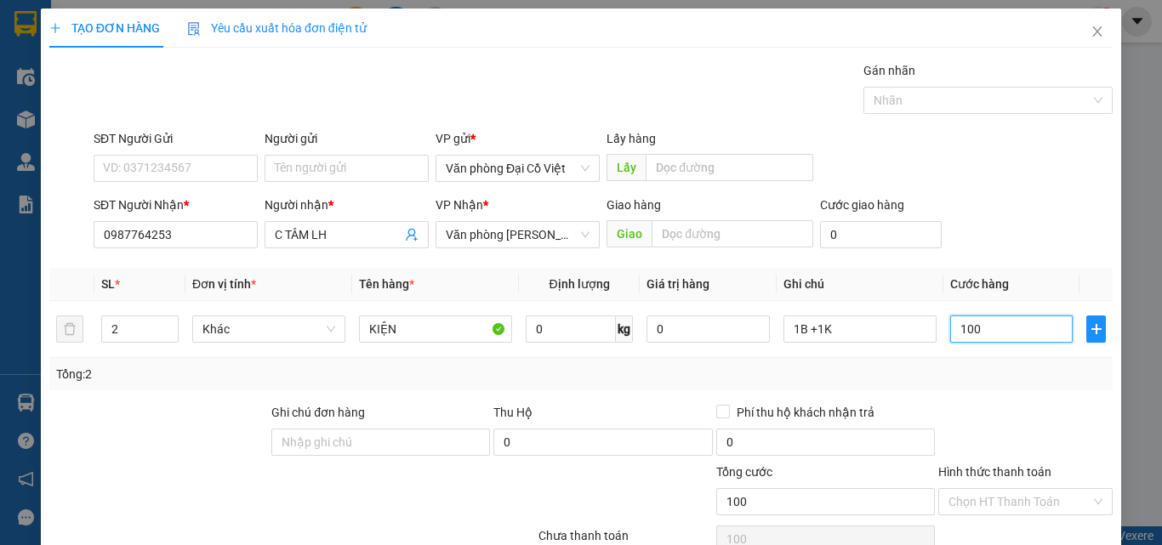
type input "100"
type input "100.000"
click at [1008, 420] on div at bounding box center [1025, 433] width 178 height 60
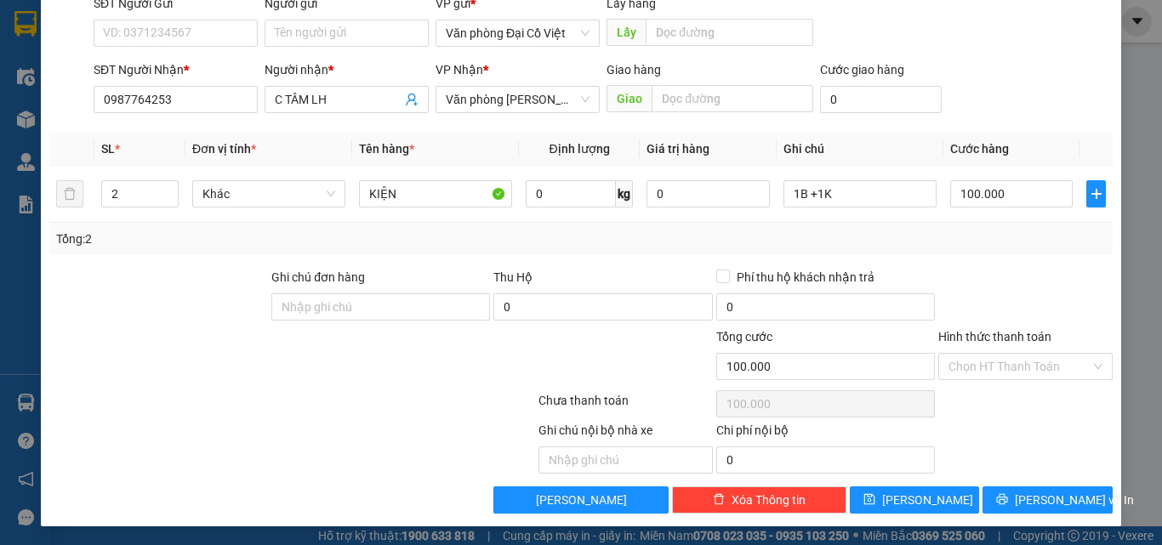
scroll to position [137, 0]
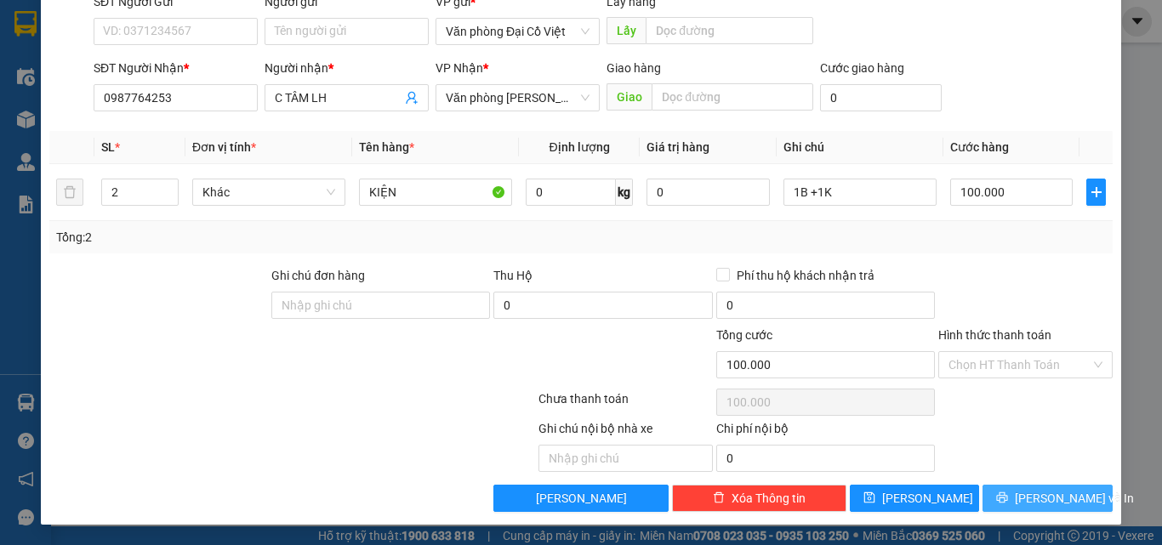
click at [1031, 507] on span "[PERSON_NAME] và In" at bounding box center [1073, 498] width 119 height 19
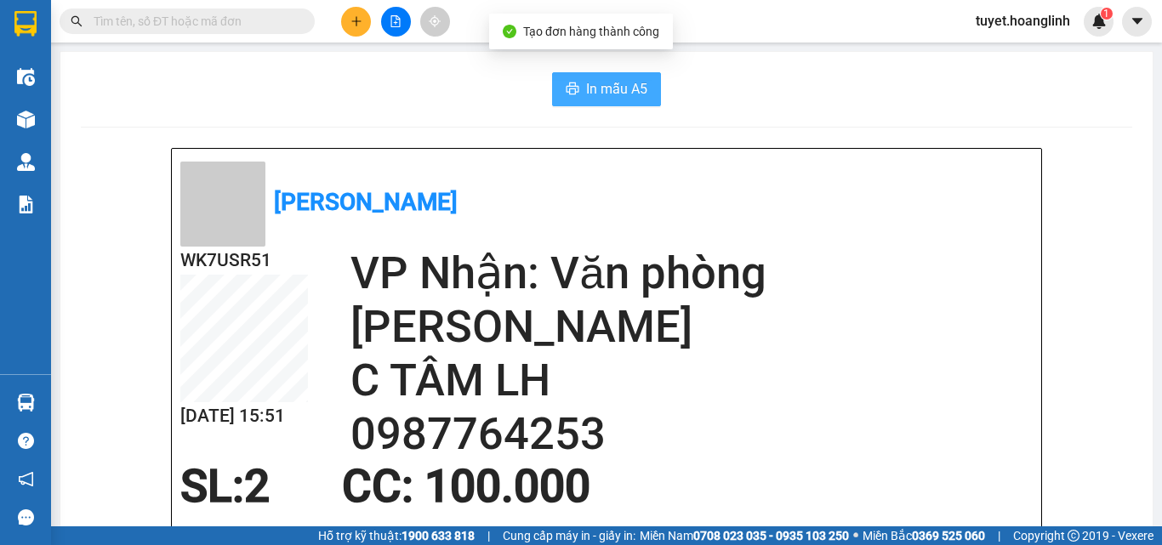
click at [587, 83] on span "In mẫu A5" at bounding box center [616, 88] width 61 height 21
click at [361, 31] on button at bounding box center [356, 22] width 30 height 30
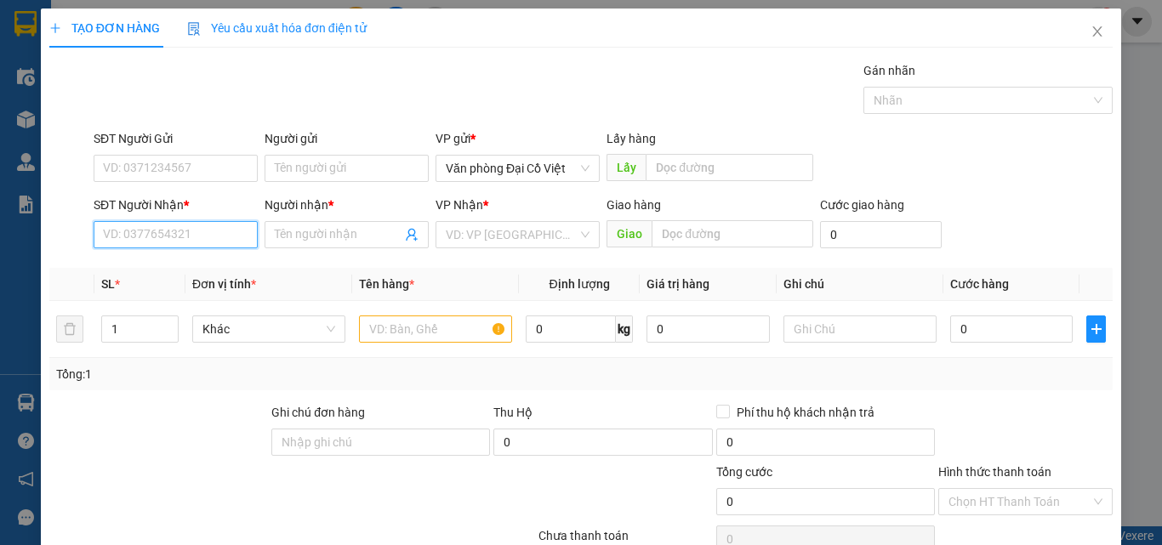
click at [177, 236] on input "SĐT Người Nhận *" at bounding box center [176, 234] width 164 height 27
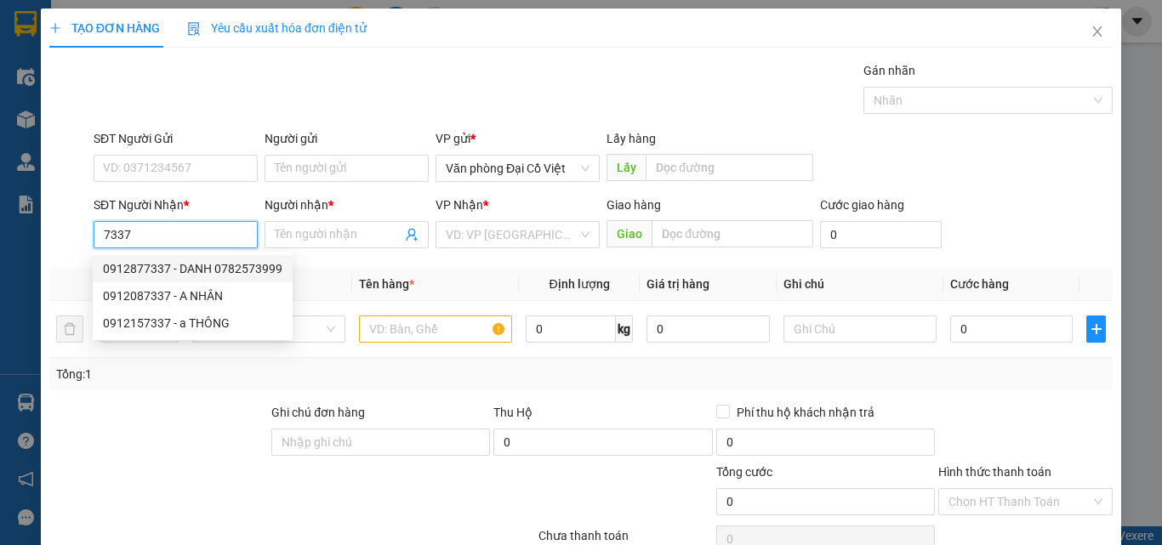
click at [156, 265] on div "0912877337 - DANH 0782573999" at bounding box center [192, 268] width 179 height 19
type input "0912877337"
type input "DANH 0782573999"
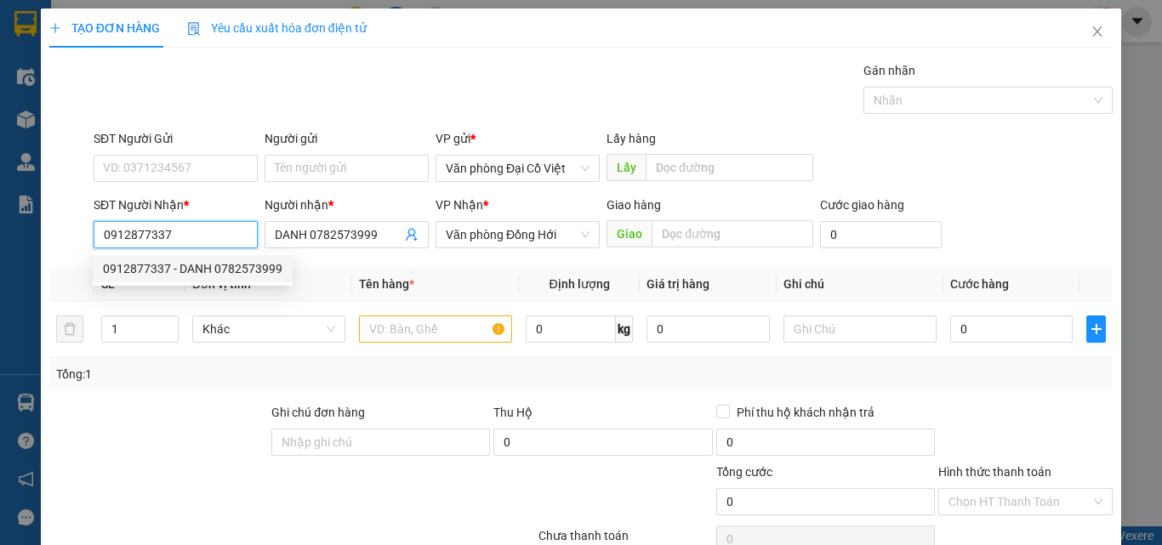
type input "50.000"
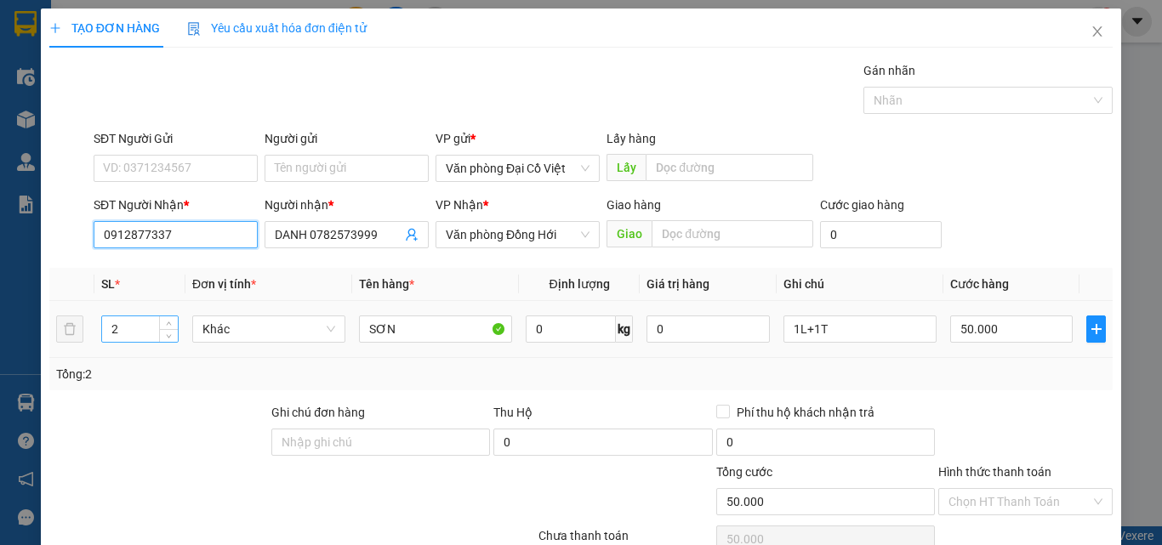
type input "0912877337"
click at [132, 328] on input "2" at bounding box center [140, 329] width 76 height 26
click at [132, 329] on input "2" at bounding box center [140, 329] width 76 height 26
click at [128, 313] on div "2" at bounding box center [139, 329] width 77 height 34
click at [134, 325] on input "2" at bounding box center [140, 329] width 76 height 26
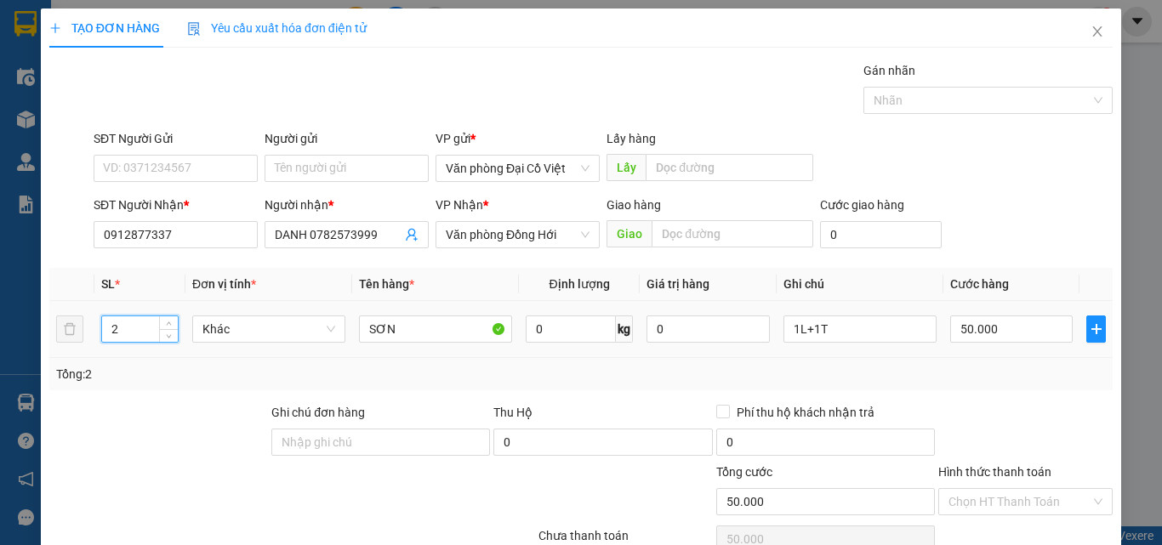
click at [134, 325] on input "2" at bounding box center [140, 329] width 76 height 26
type input "7"
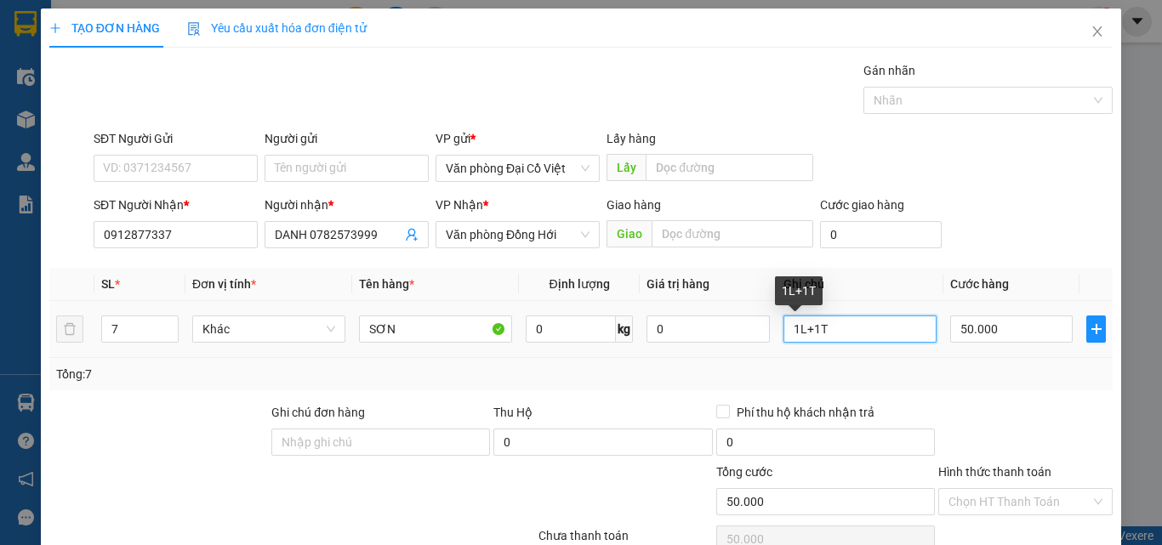
click at [826, 332] on input "1L+1T" at bounding box center [859, 328] width 153 height 27
drag, startPoint x: 808, startPoint y: 328, endPoint x: 765, endPoint y: 336, distance: 43.2
click at [765, 336] on tr "7 Khác SƠN 0 kg 0 1L+1T 50.000" at bounding box center [580, 329] width 1063 height 57
type input "7T"
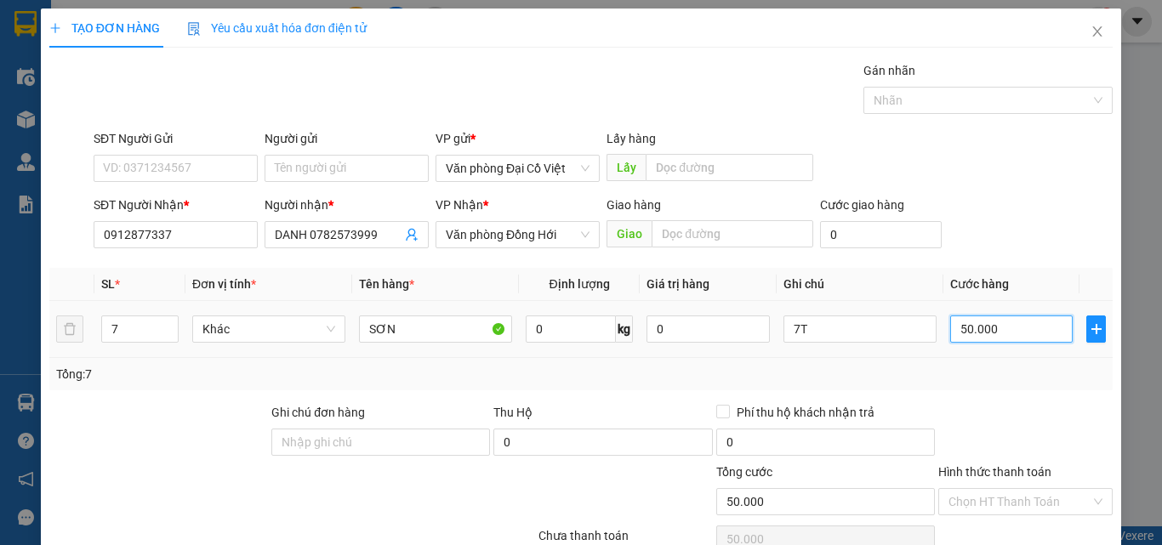
click at [1005, 336] on input "50.000" at bounding box center [1011, 328] width 122 height 27
type input "2"
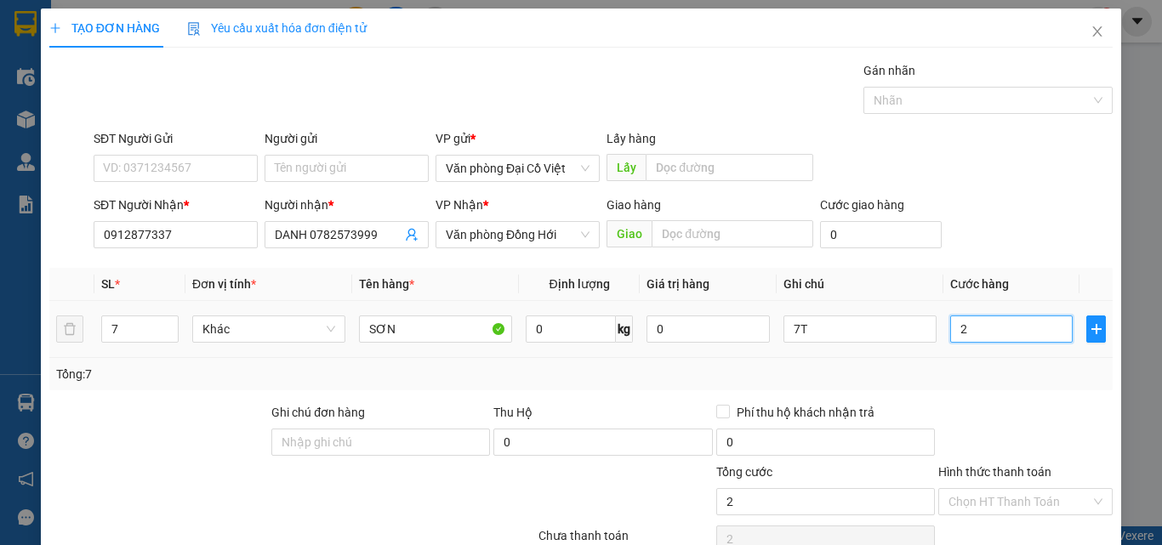
type input "21"
type input "21.000"
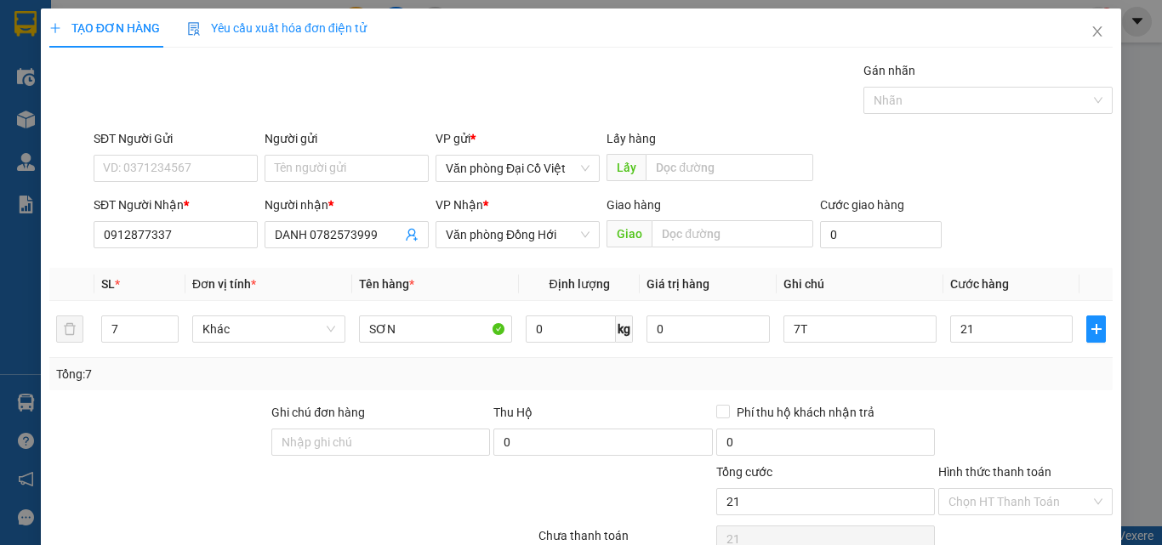
type input "21.000"
click at [985, 366] on div "Tổng: 7" at bounding box center [580, 374] width 1049 height 19
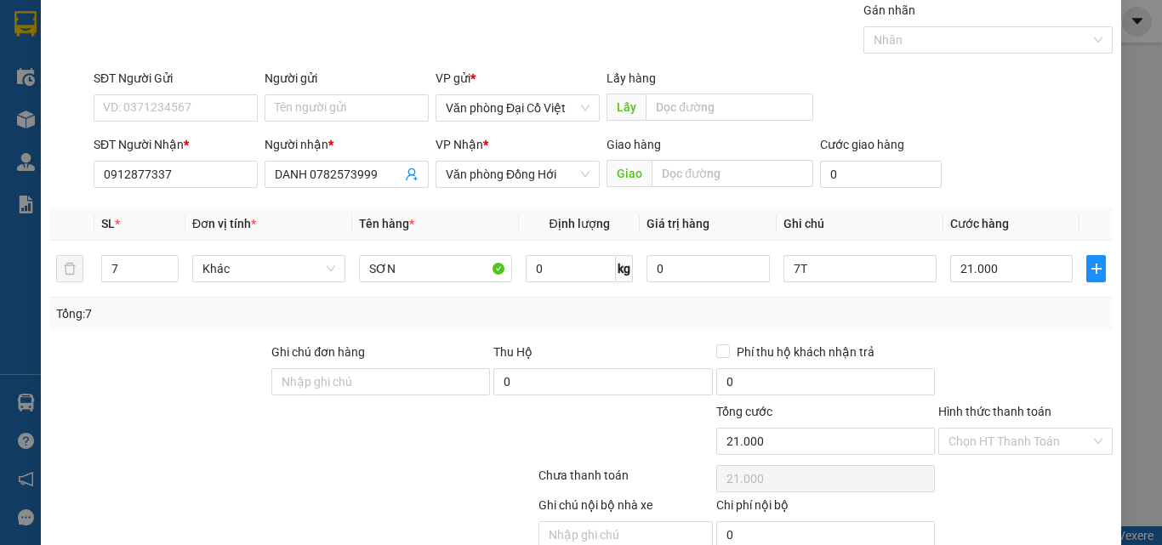
scroll to position [137, 0]
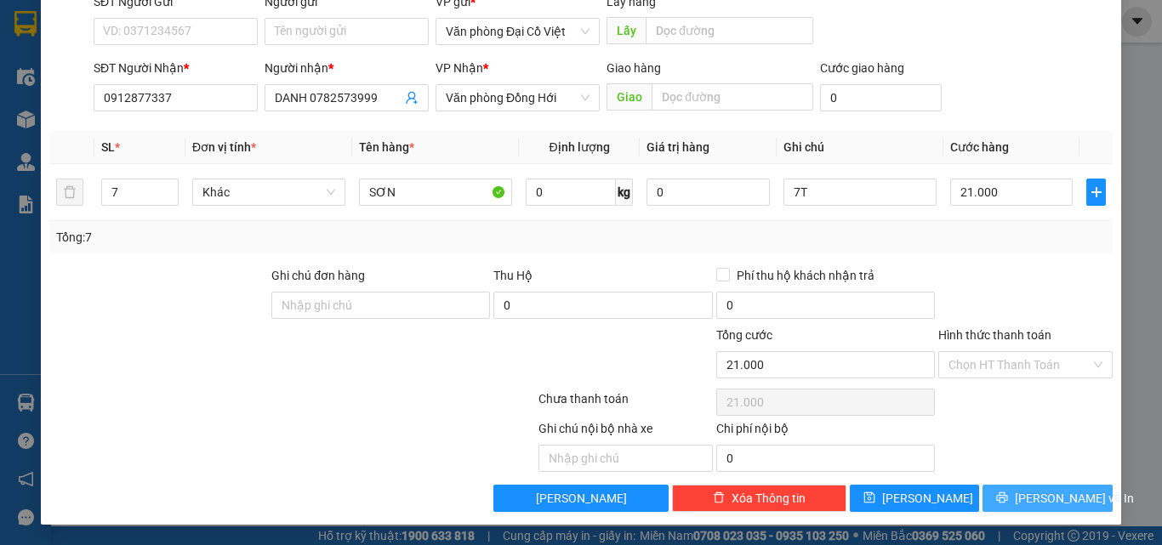
click at [1031, 485] on button "[PERSON_NAME] và In" at bounding box center [1047, 498] width 130 height 27
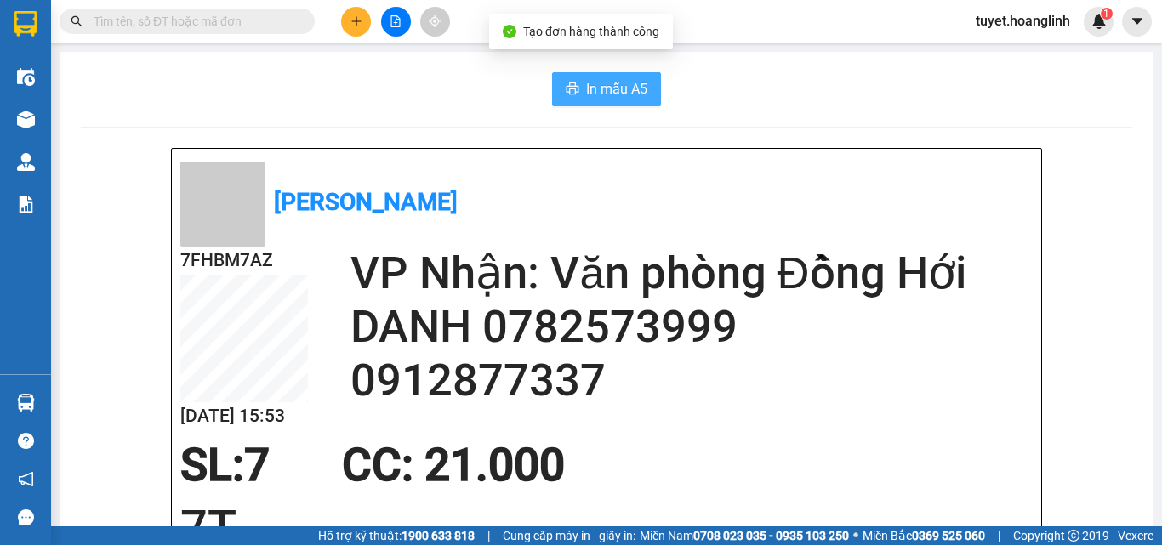
click at [575, 78] on button "In mẫu A5" at bounding box center [606, 89] width 109 height 34
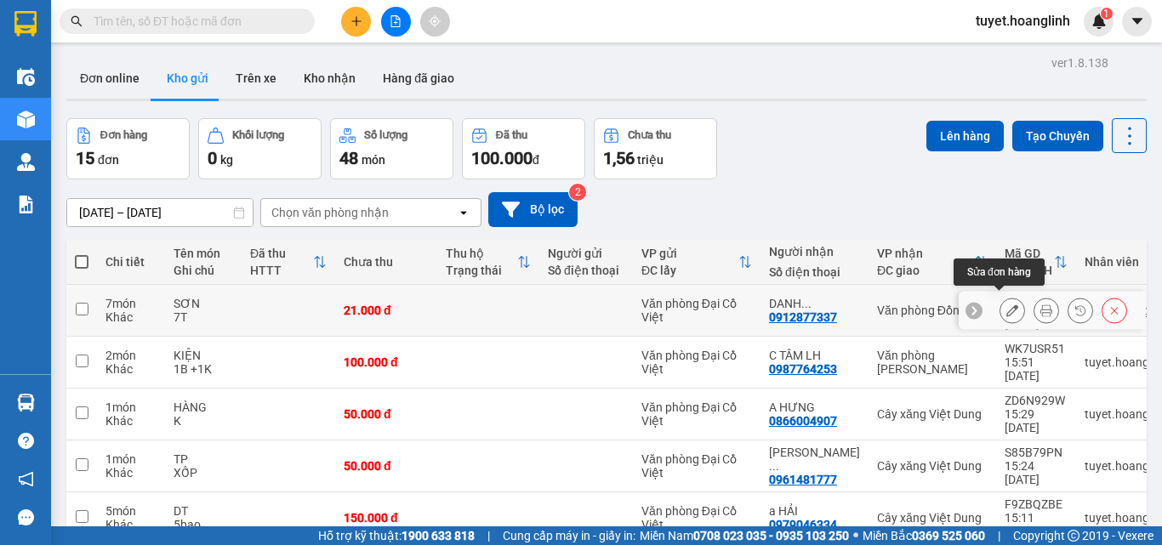
click at [1008, 304] on button at bounding box center [1012, 311] width 24 height 30
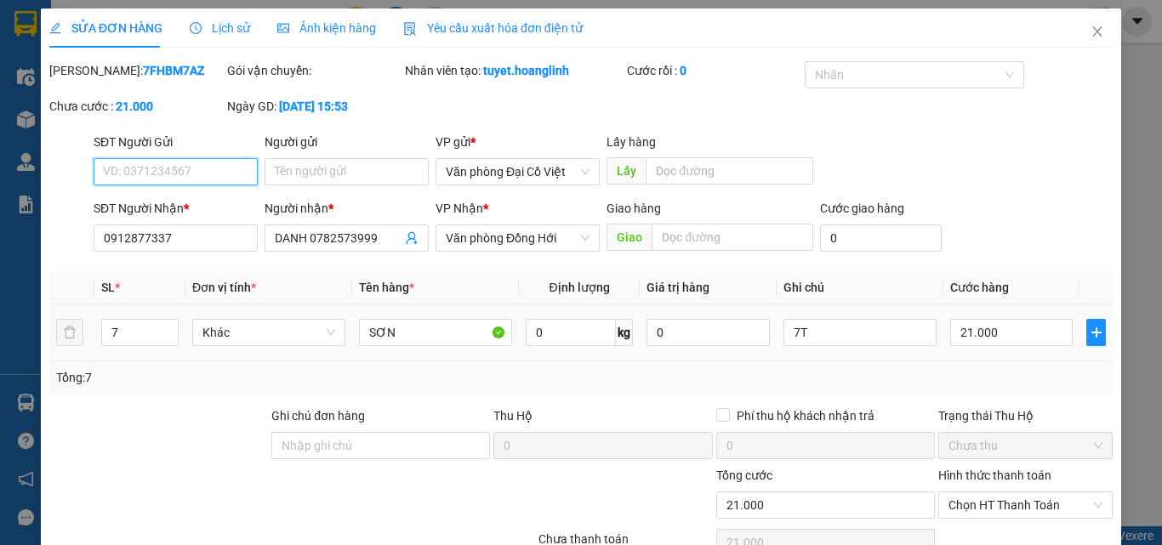
type input "0912877337"
type input "DANH 0782573999"
type input "21.000"
click at [1024, 338] on input "21.000" at bounding box center [1011, 332] width 122 height 27
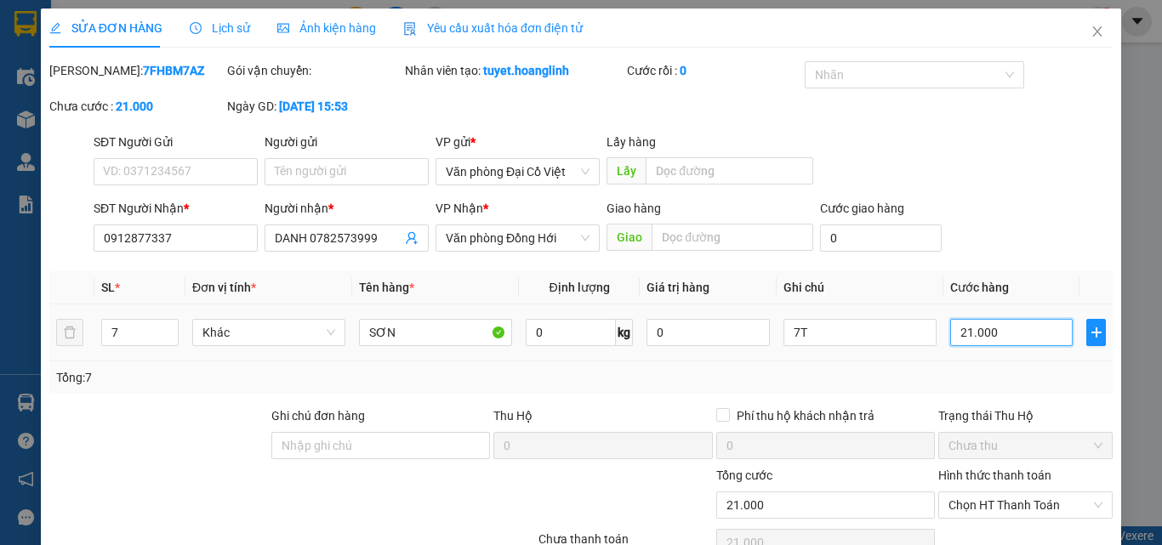
click at [1023, 338] on input "21.000" at bounding box center [1011, 332] width 122 height 27
click at [1022, 338] on input "21.000" at bounding box center [1011, 332] width 122 height 27
type input "2"
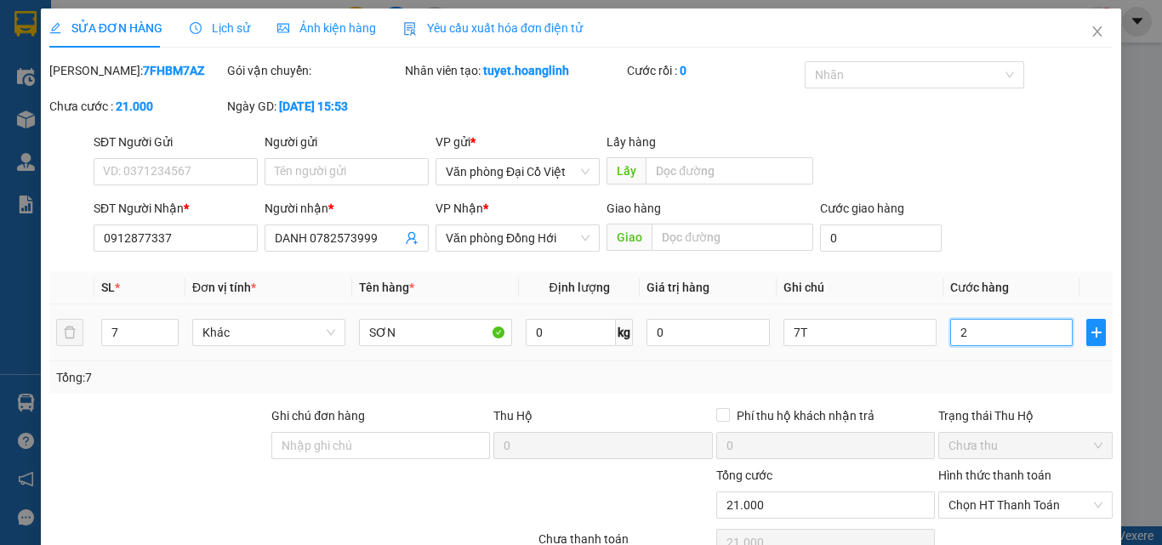
type input "2"
type input "21"
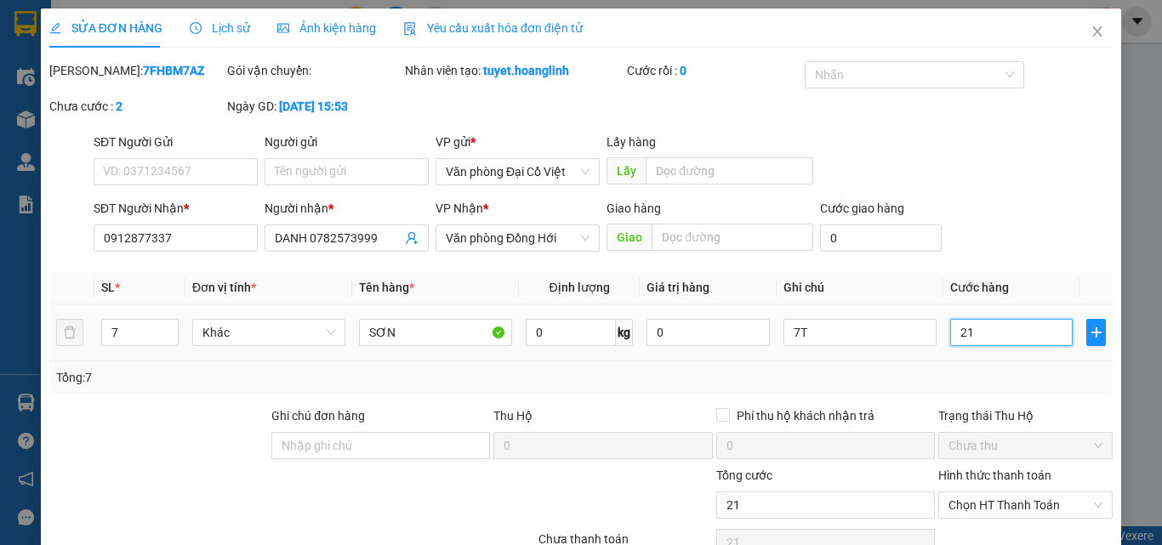
type input "210"
type input "210.000"
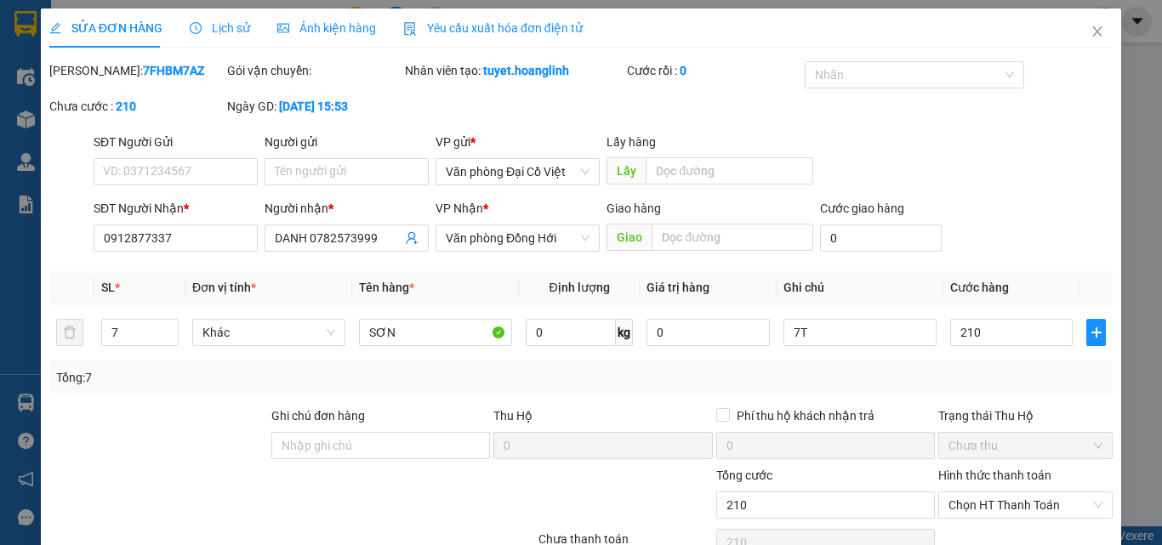
type input "210.000"
click at [981, 378] on div "Tổng: 7" at bounding box center [580, 377] width 1049 height 19
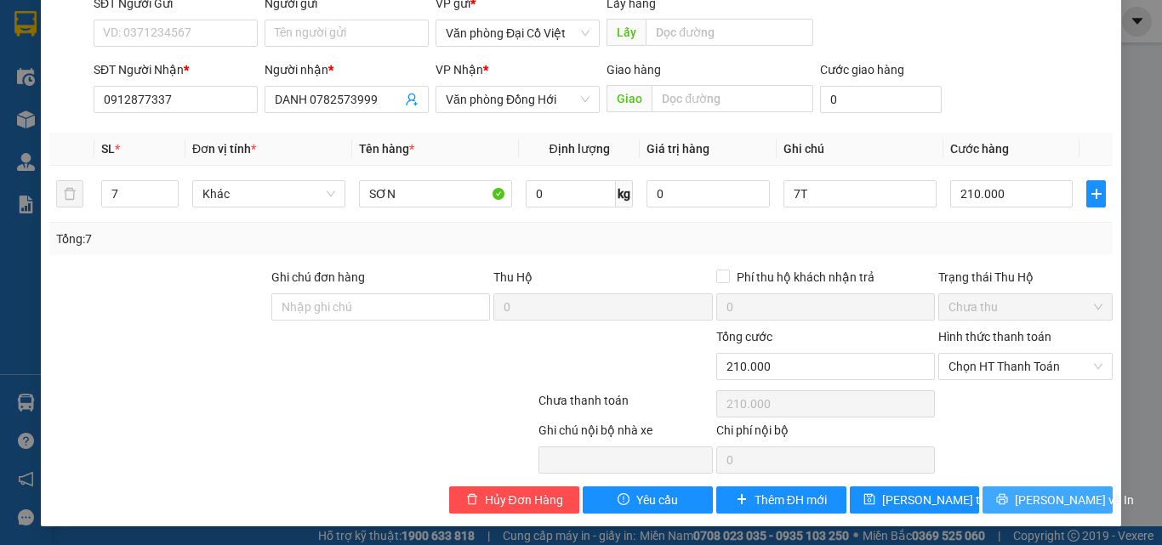
scroll to position [140, 0]
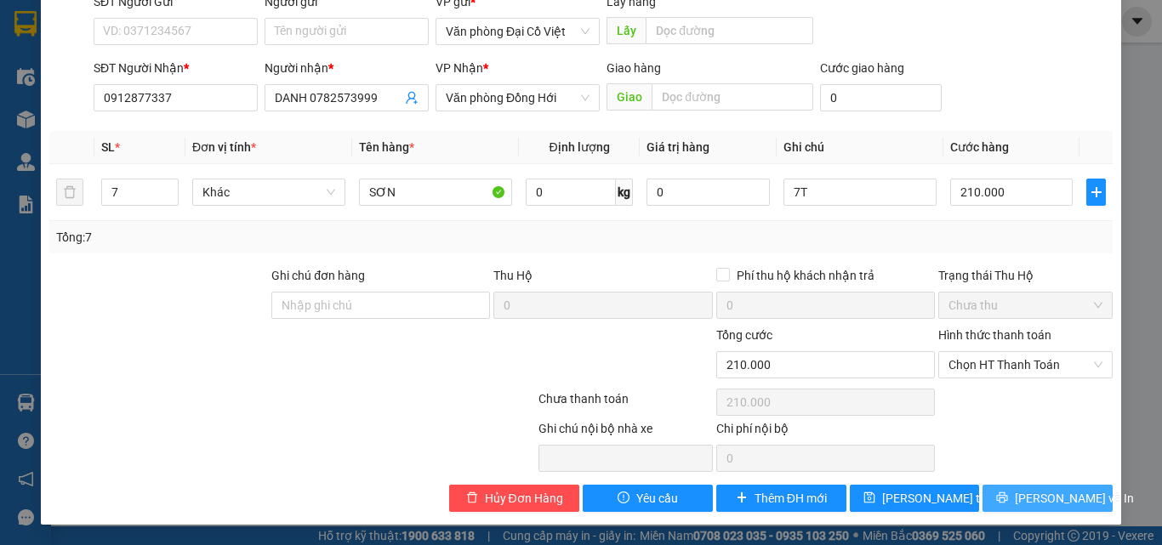
click at [1008, 491] on icon "printer" at bounding box center [1002, 497] width 12 height 12
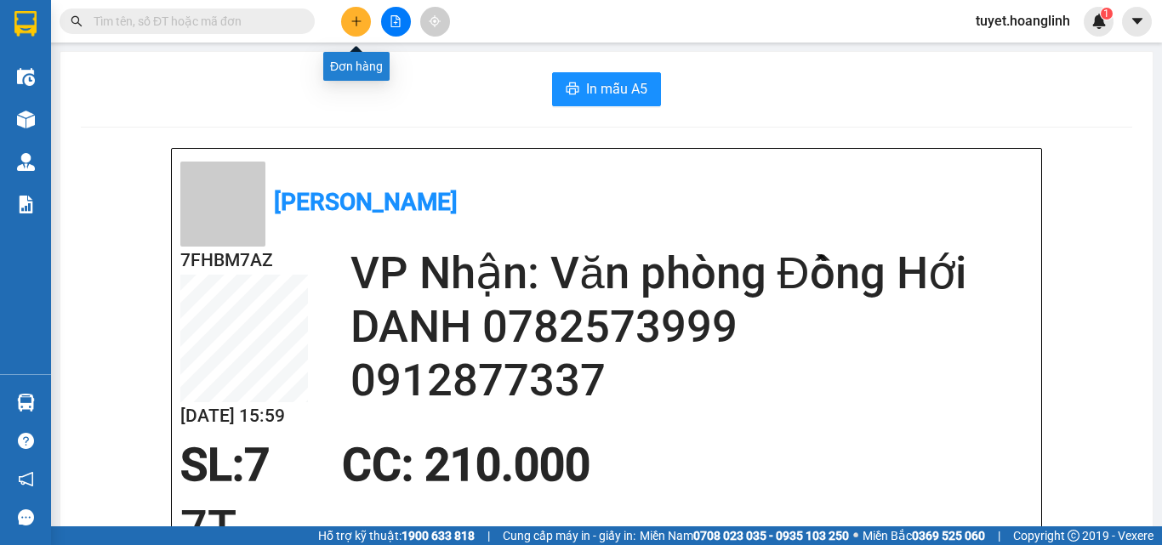
click at [352, 28] on button at bounding box center [356, 22] width 30 height 30
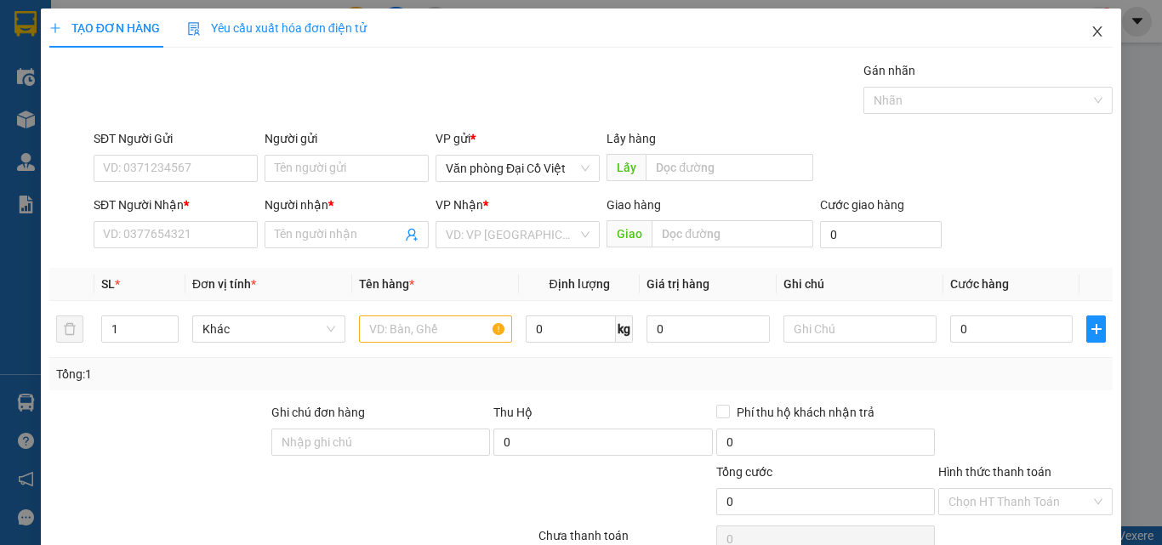
click at [1090, 31] on icon "close" at bounding box center [1097, 32] width 14 height 14
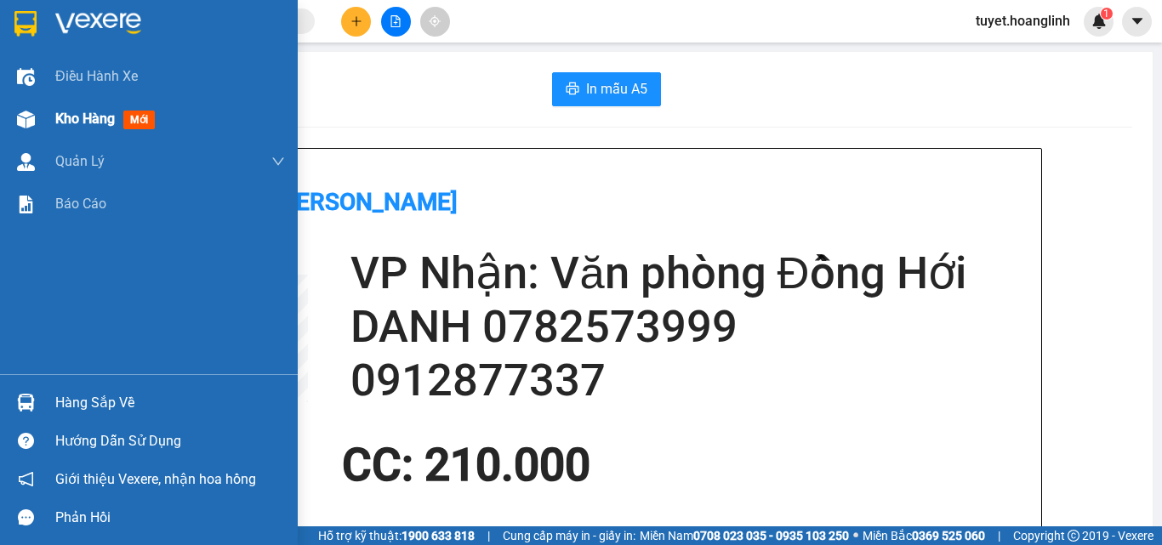
click at [119, 118] on div "Kho hàng mới" at bounding box center [108, 118] width 106 height 21
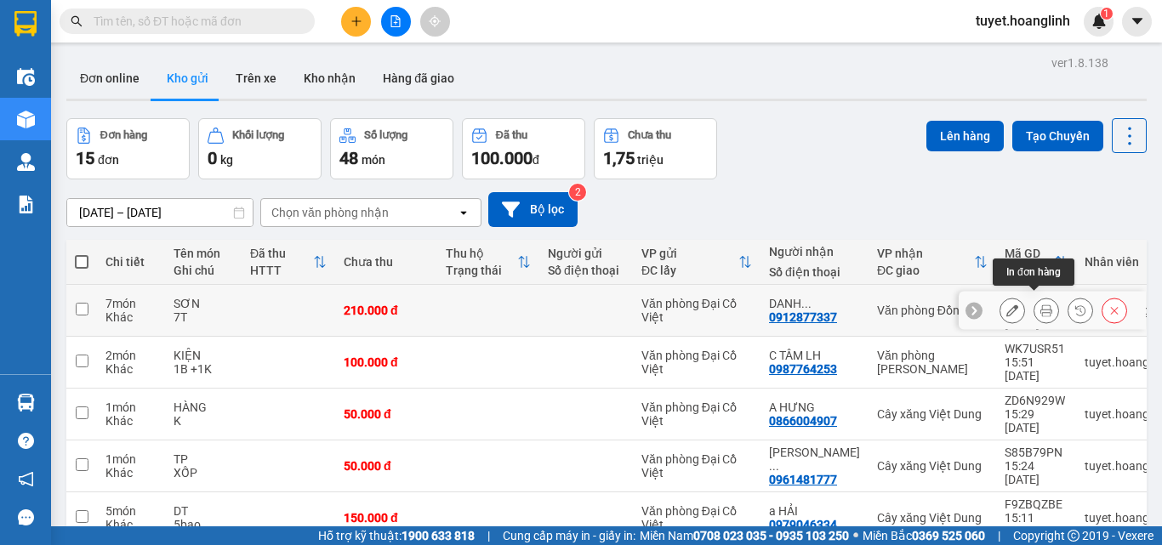
click at [1040, 305] on icon at bounding box center [1046, 310] width 12 height 12
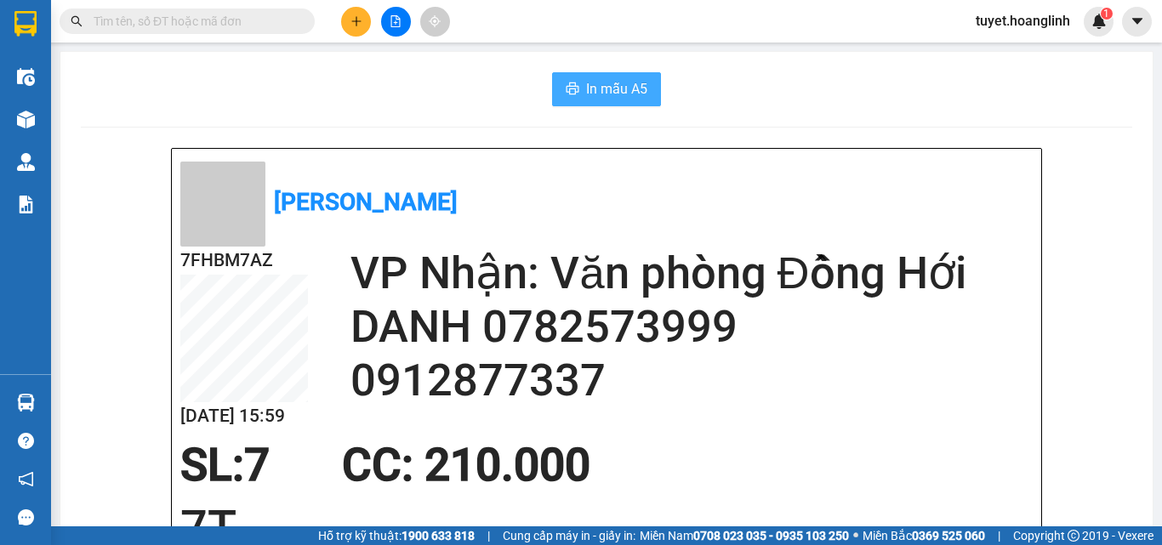
click at [591, 78] on span "In mẫu A5" at bounding box center [616, 88] width 61 height 21
click at [342, 26] on button at bounding box center [356, 22] width 30 height 30
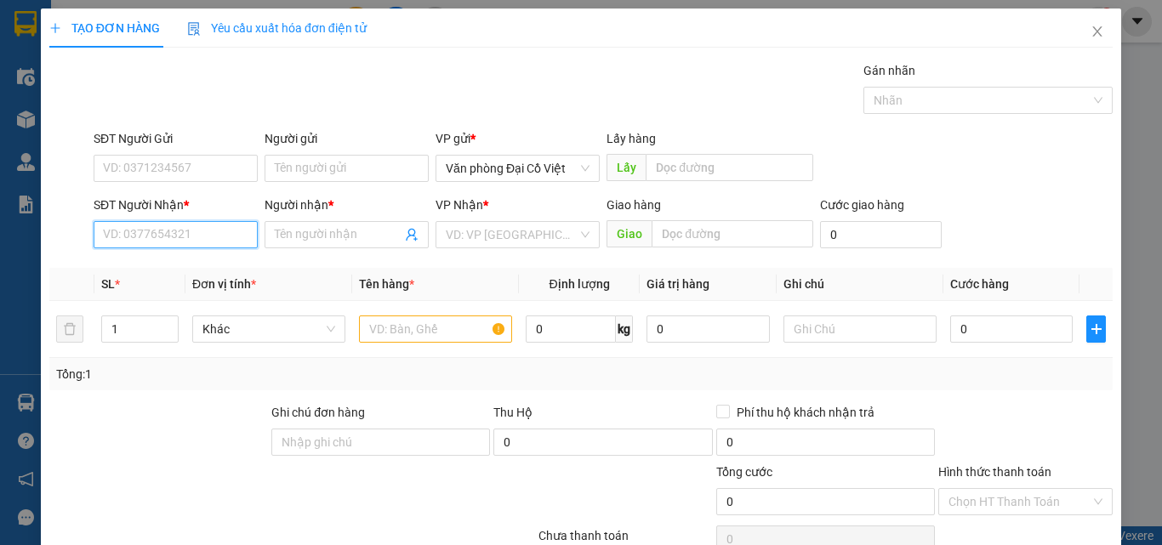
click at [154, 230] on input "SĐT Người Nhận *" at bounding box center [176, 234] width 164 height 27
click at [162, 264] on div "0915203223 - MÍT SU" at bounding box center [174, 268] width 142 height 19
type input "0915203223"
type input "MÍT SU"
type input "50.000"
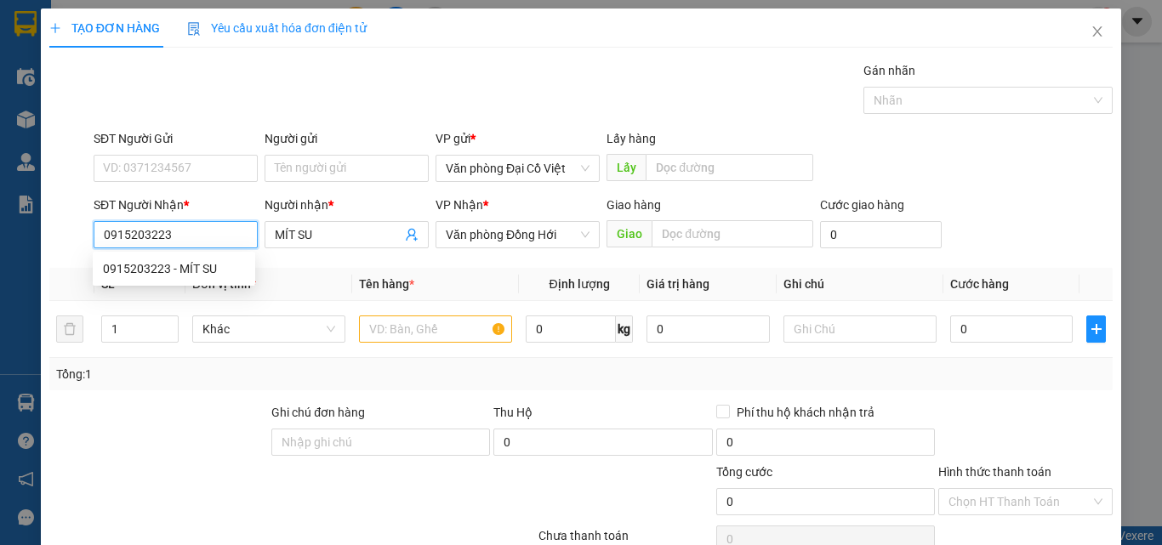
type input "50.000"
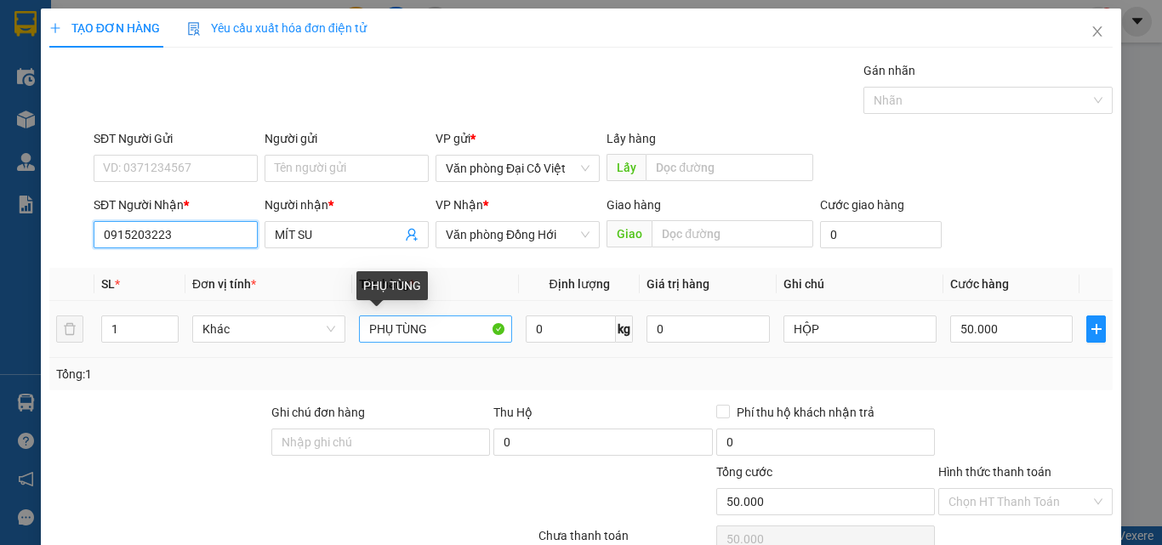
type input "0915203223"
click at [463, 334] on input "PHỤ TÙNG" at bounding box center [435, 328] width 153 height 27
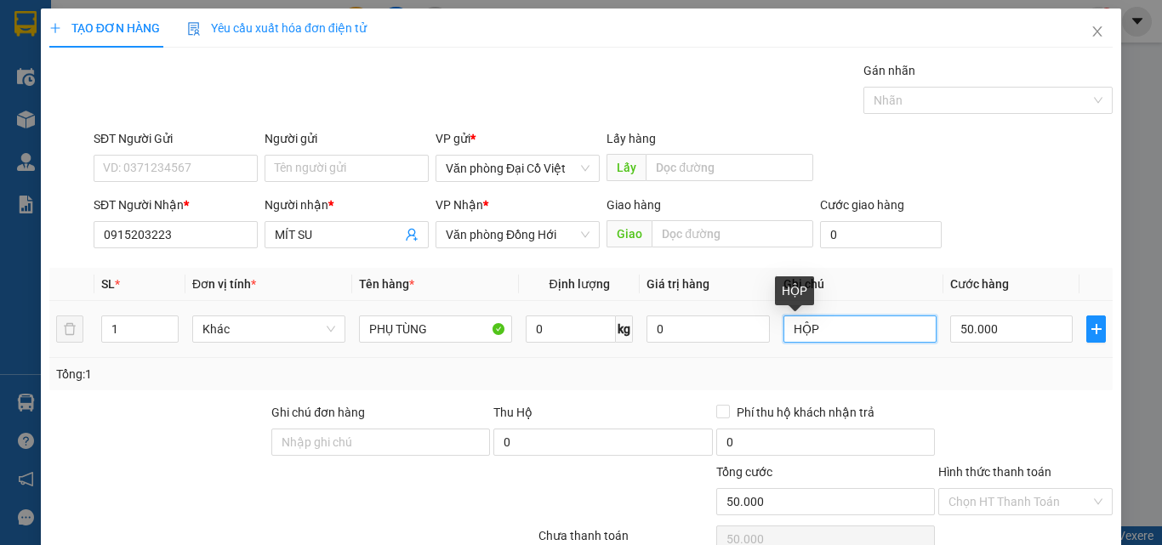
click at [836, 333] on input "HỘP" at bounding box center [859, 328] width 153 height 27
type input "KÍNH. VỠ KHÔNG CHỊU TRÁCH NHIỆM"
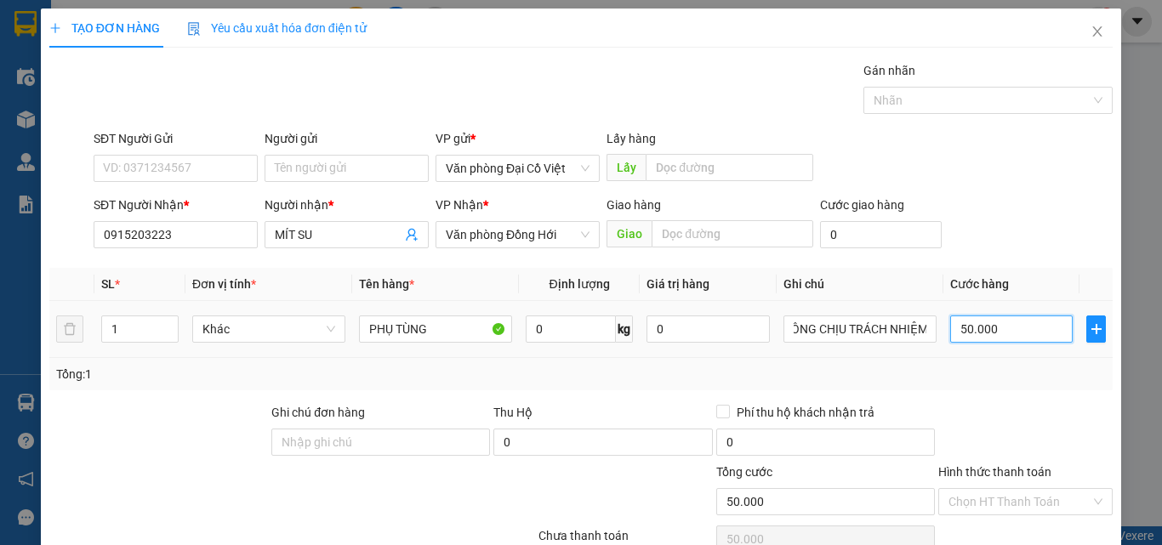
click at [996, 338] on input "50.000" at bounding box center [1011, 328] width 122 height 27
type input "2"
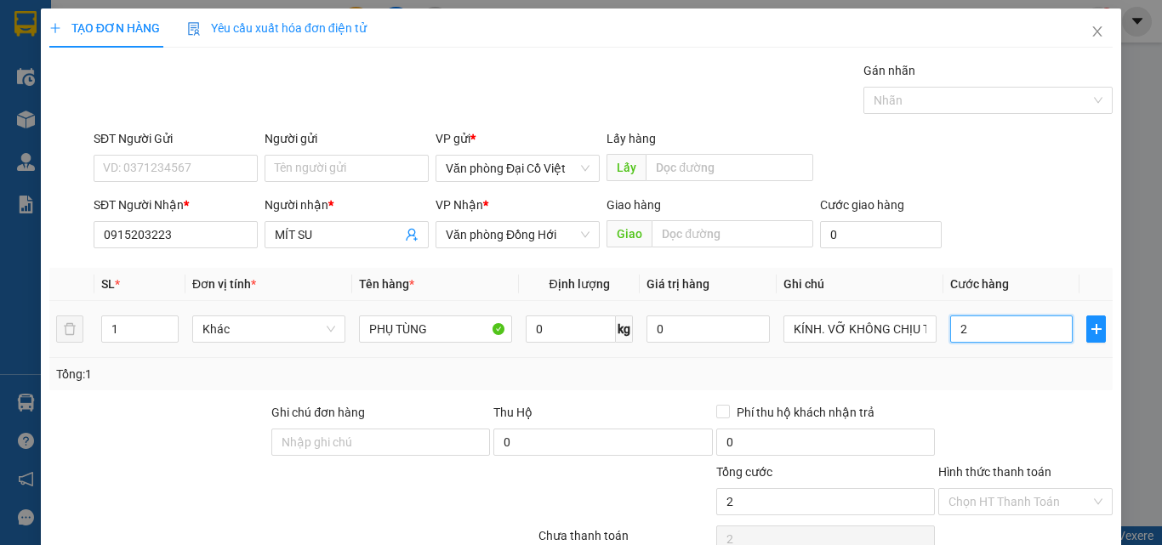
type input "25"
type input "250"
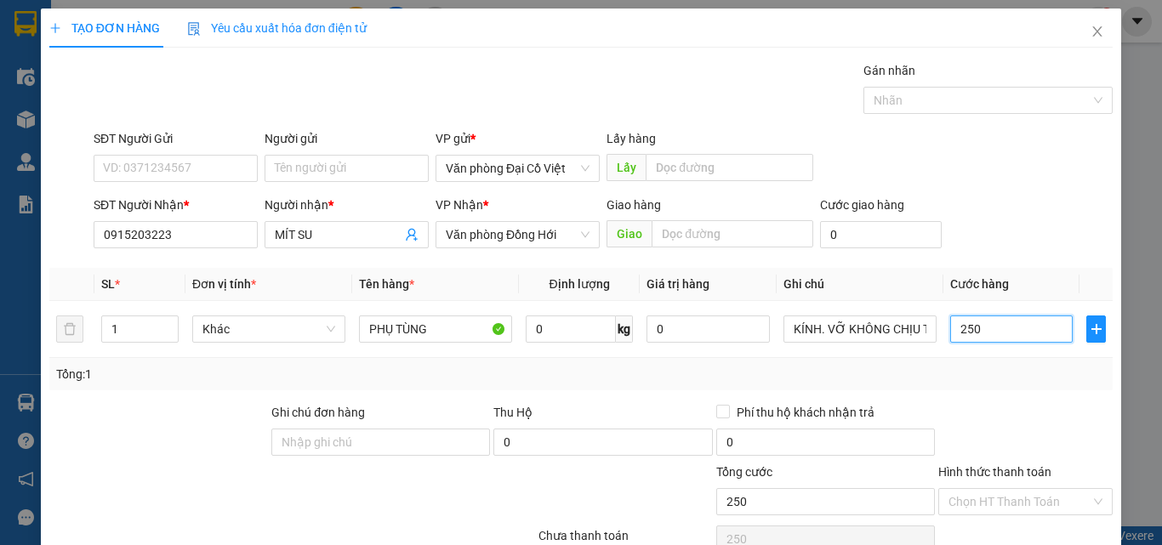
type input "250"
type input "250.000"
click at [1033, 378] on div "Tổng: 1" at bounding box center [580, 374] width 1049 height 19
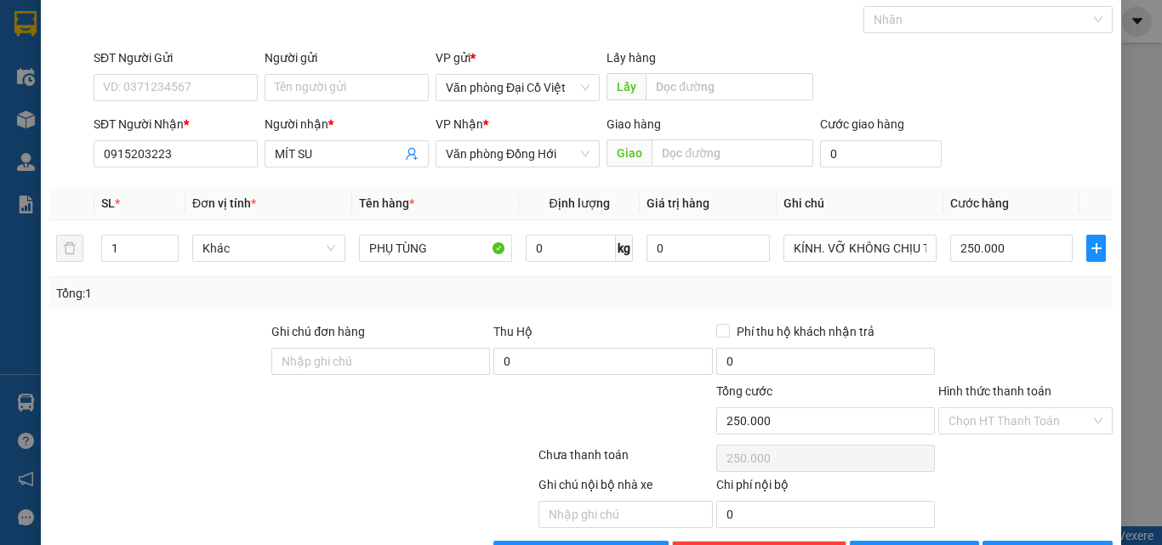
scroll to position [85, 0]
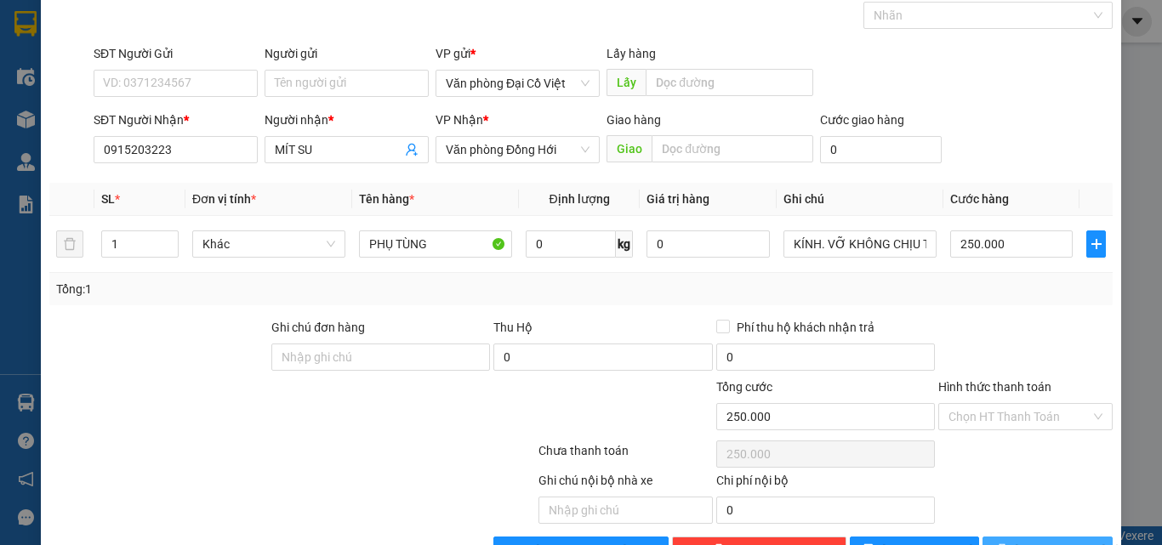
click at [1030, 542] on span "[PERSON_NAME] và In" at bounding box center [1073, 550] width 119 height 19
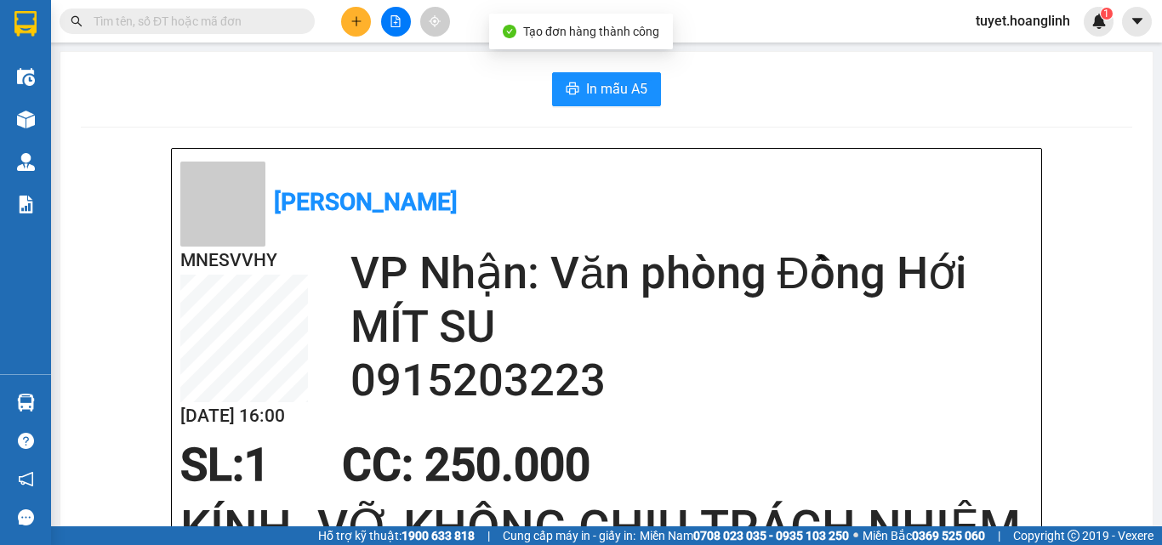
click at [590, 101] on button "In mẫu A5" at bounding box center [606, 89] width 109 height 34
click at [351, 20] on icon "plus" at bounding box center [356, 21] width 12 height 12
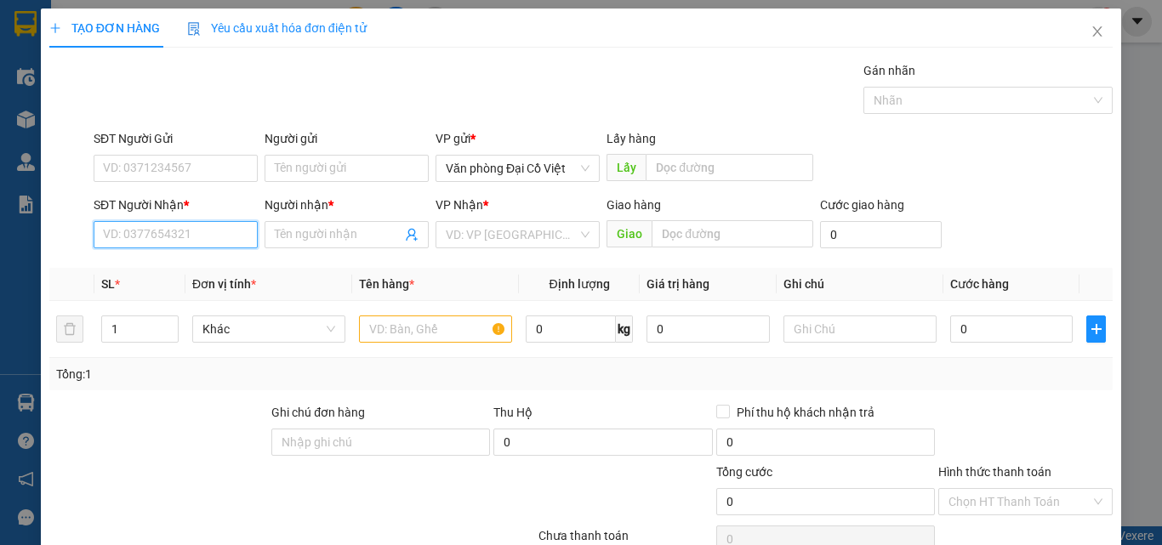
click at [165, 221] on input "SĐT Người Nhận *" at bounding box center [176, 234] width 164 height 27
click at [166, 265] on div "0397963808 - NGA(LỢI)" at bounding box center [174, 268] width 142 height 19
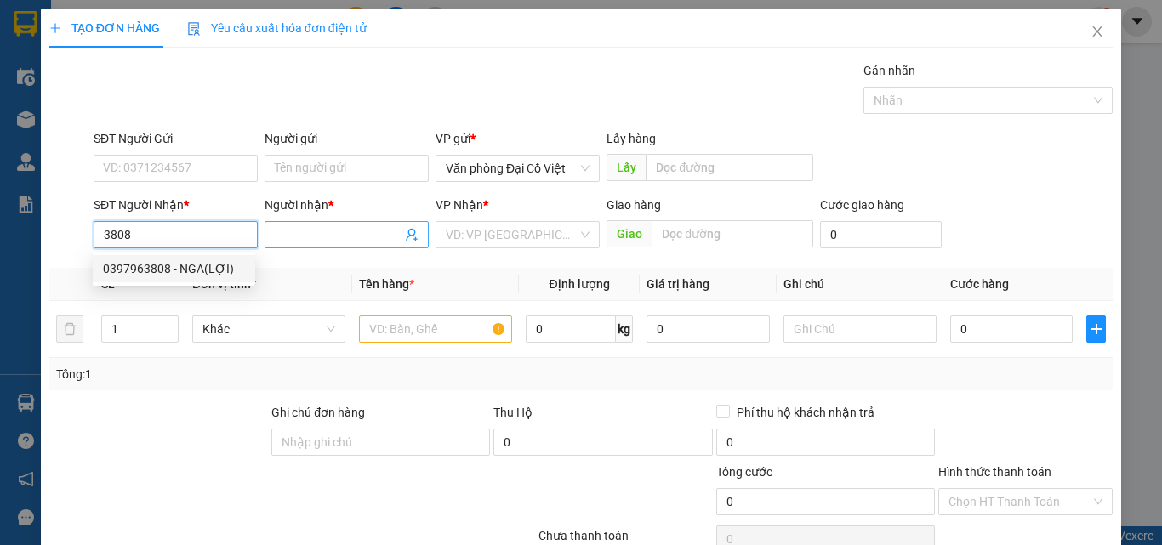
type input "0397963808"
type input "NGA(LỢI)"
type input "ROON"
type input "50.000"
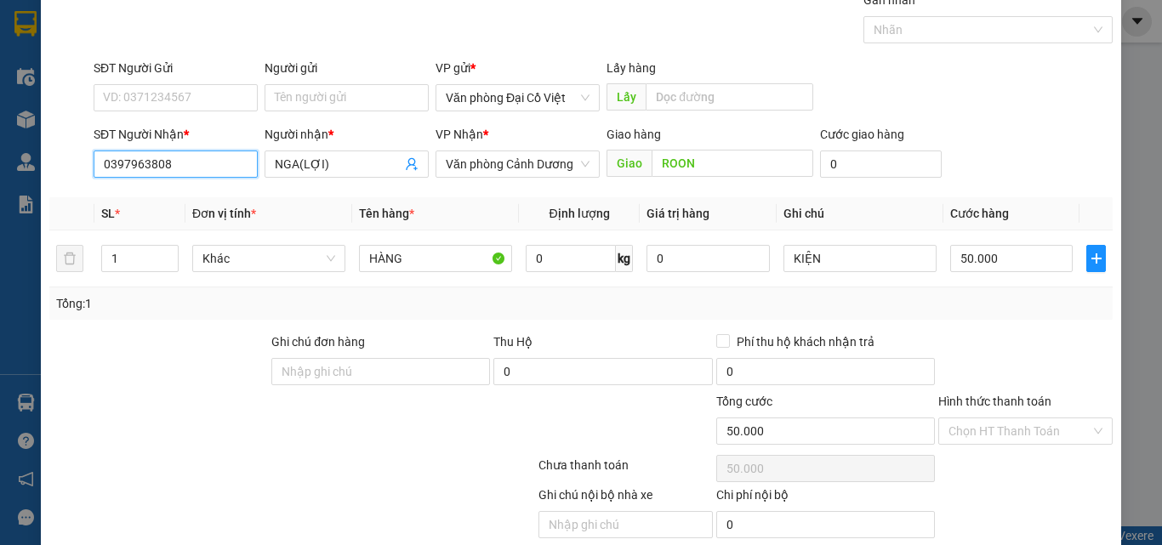
scroll to position [137, 0]
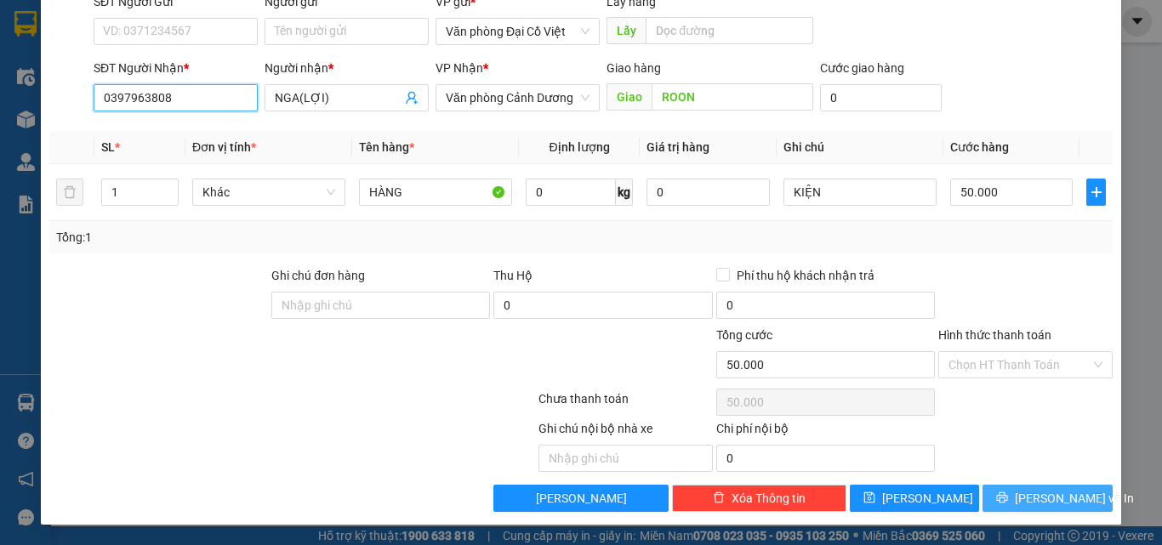
type input "0397963808"
click at [1038, 501] on span "[PERSON_NAME] và In" at bounding box center [1073, 498] width 119 height 19
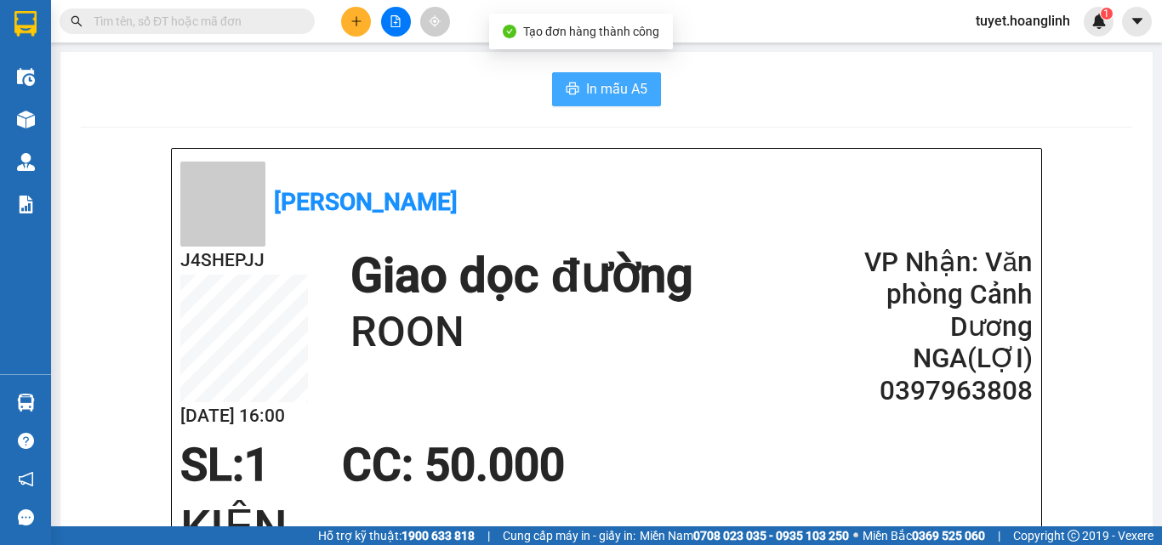
click at [566, 97] on span "printer" at bounding box center [572, 90] width 14 height 16
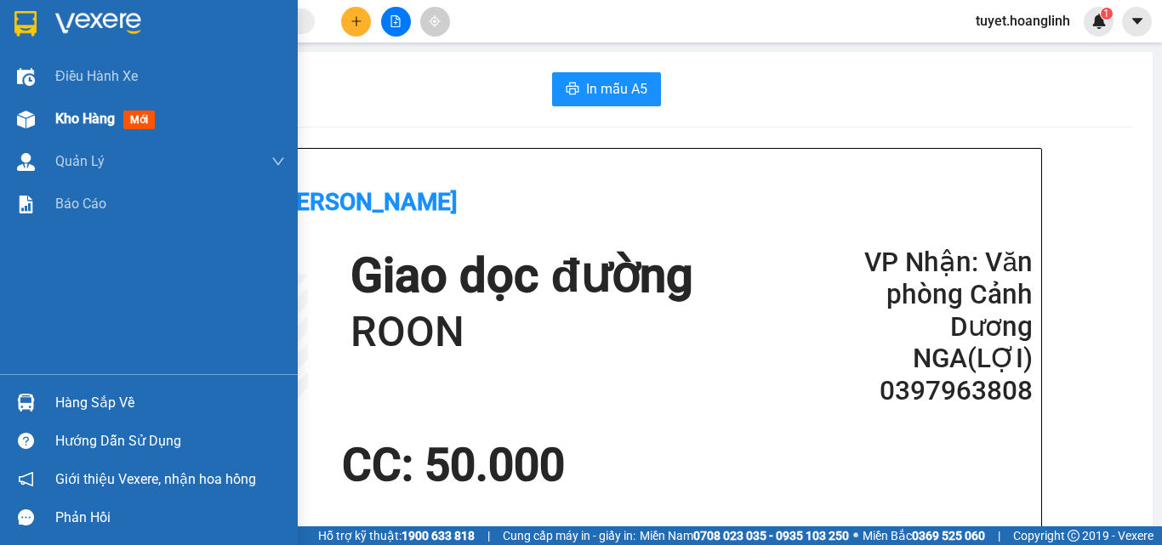
click at [49, 117] on div "Kho hàng mới" at bounding box center [149, 119] width 298 height 43
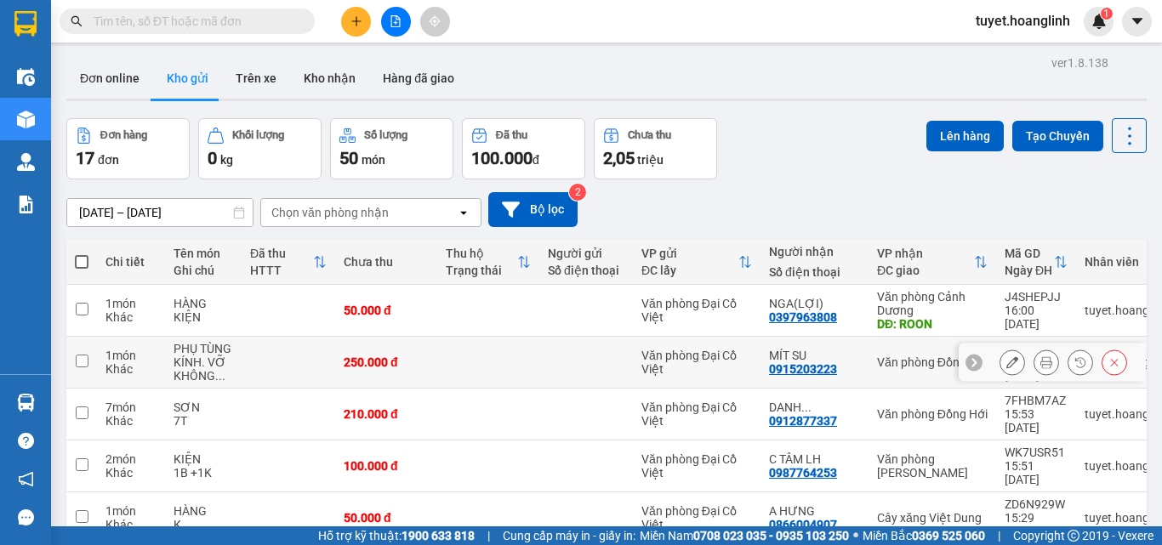
click at [1040, 363] on icon at bounding box center [1046, 362] width 12 height 12
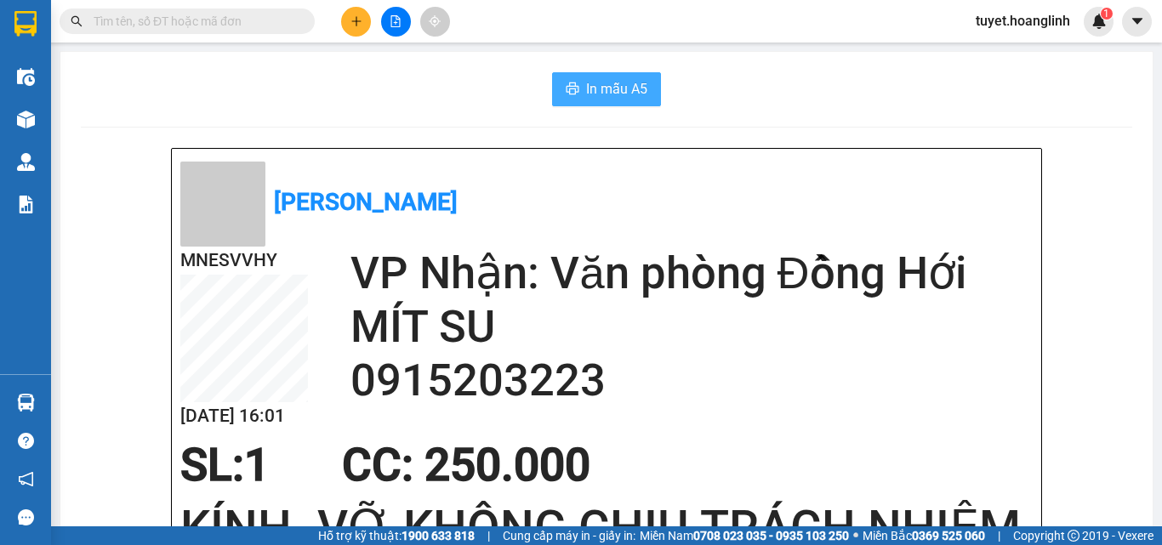
click at [565, 77] on button "In mẫu A5" at bounding box center [606, 89] width 109 height 34
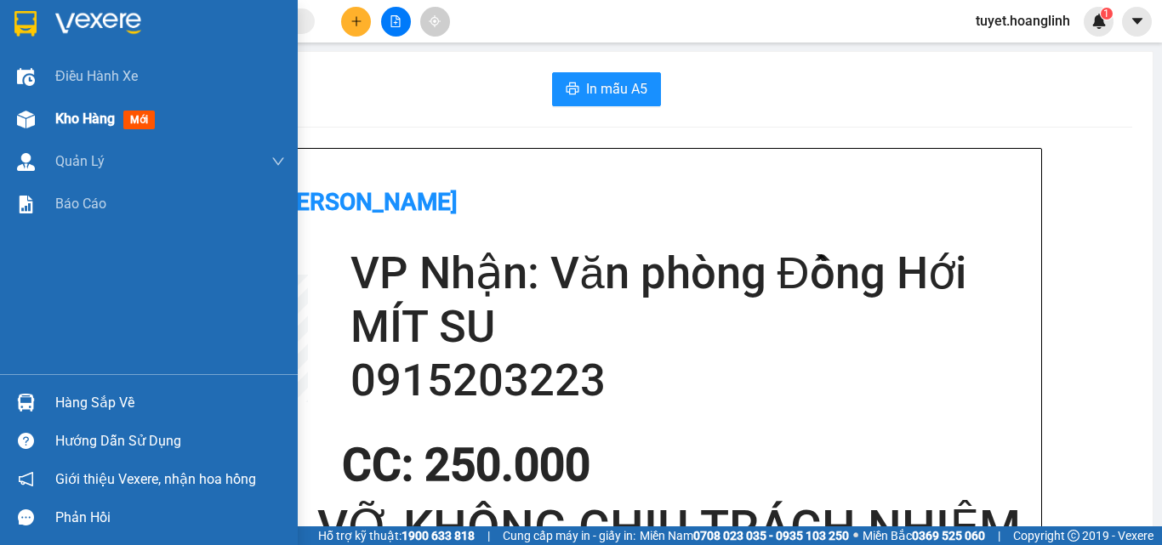
click at [77, 116] on span "Kho hàng" at bounding box center [85, 119] width 60 height 16
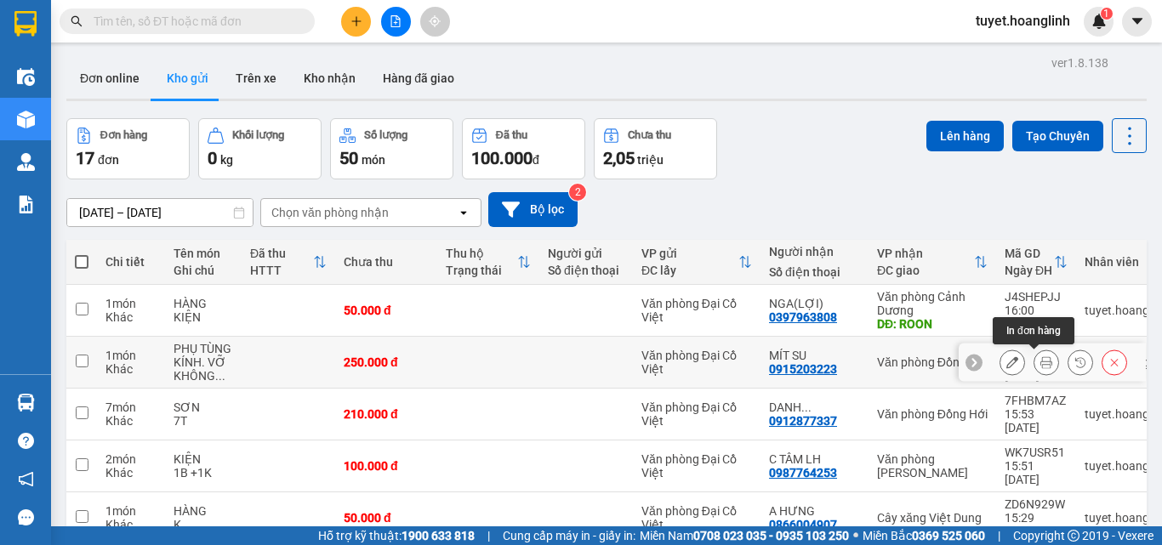
click at [1041, 368] on button at bounding box center [1046, 363] width 24 height 30
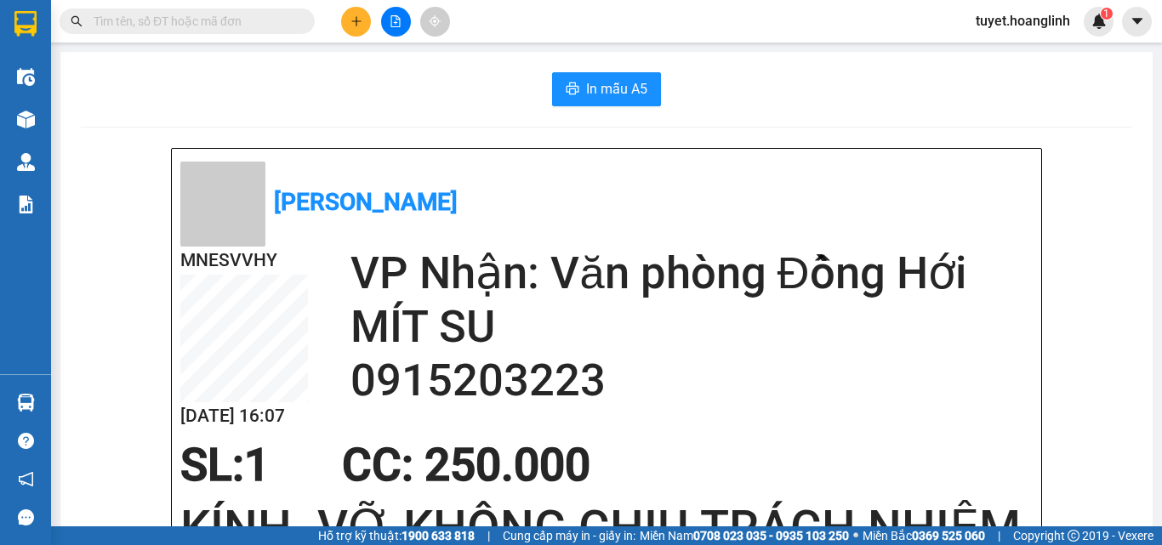
click at [374, 21] on div at bounding box center [396, 22] width 128 height 30
click at [361, 27] on button at bounding box center [356, 22] width 30 height 30
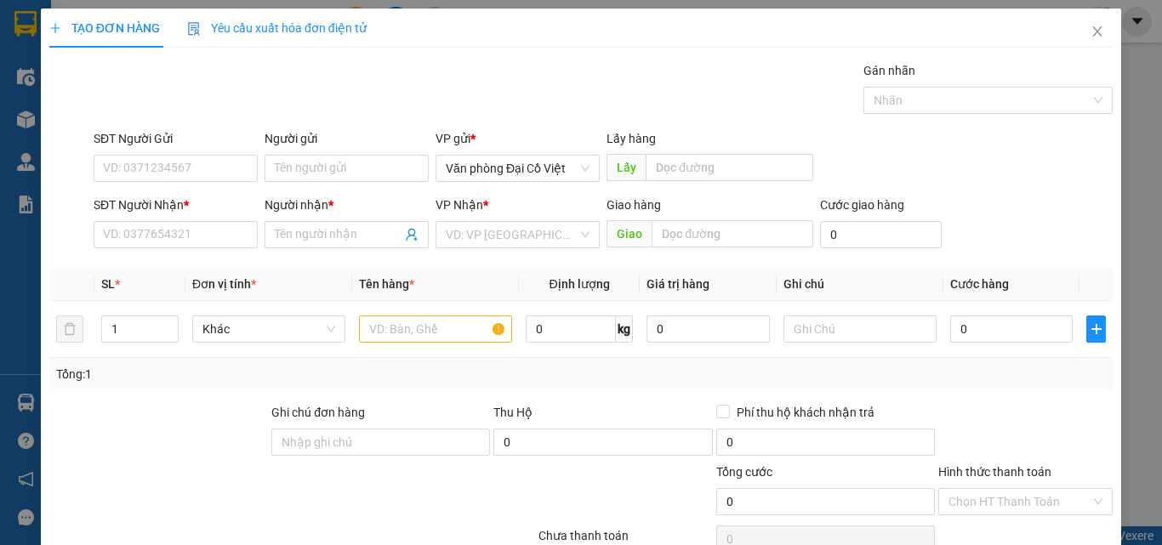
click at [150, 215] on div "SĐT Người Nhận *" at bounding box center [176, 209] width 164 height 26
click at [146, 219] on div "SĐT Người Nhận *" at bounding box center [176, 209] width 164 height 26
click at [146, 226] on input "SĐT Người Nhận *" at bounding box center [176, 234] width 164 height 27
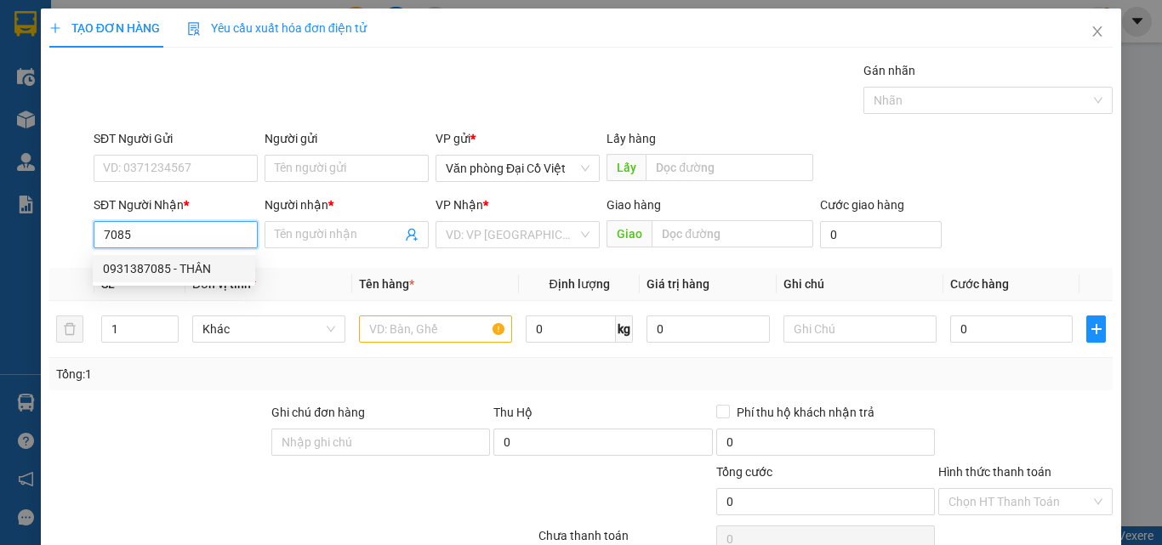
click at [149, 275] on div "0931387085 - THÂN" at bounding box center [174, 268] width 142 height 19
type input "0931387085"
type input "THÂN"
type input "50.000"
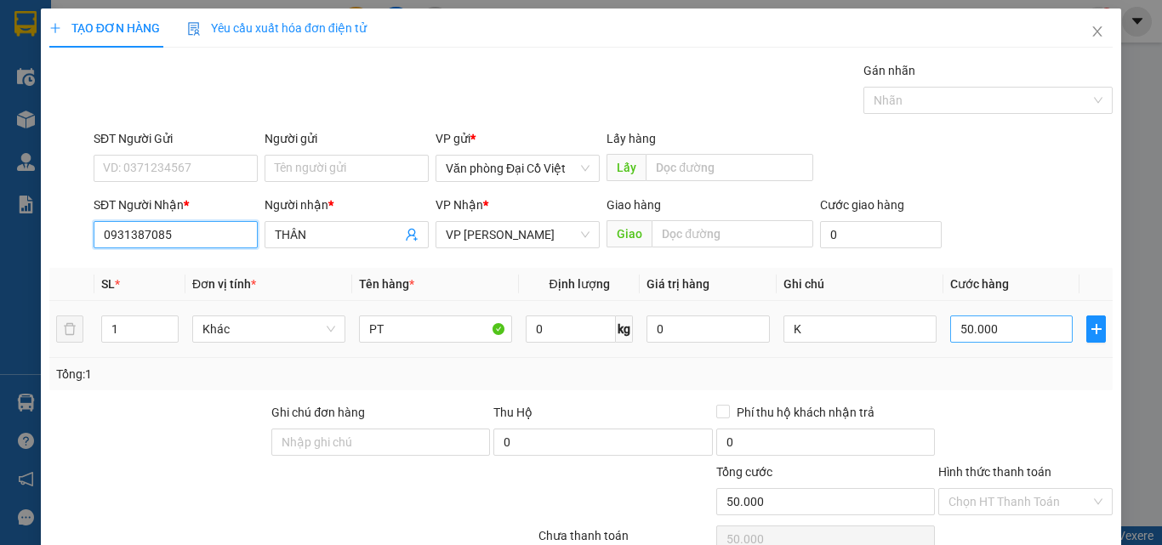
type input "0931387085"
click at [1002, 327] on input "50.000" at bounding box center [1011, 328] width 122 height 27
type input "1"
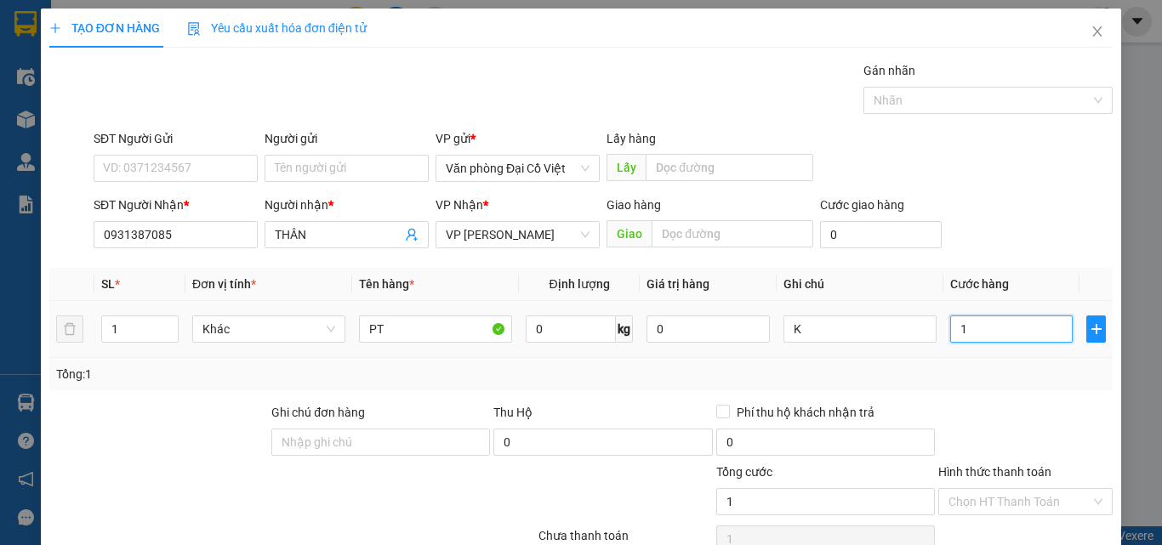
type input "10"
type input "100"
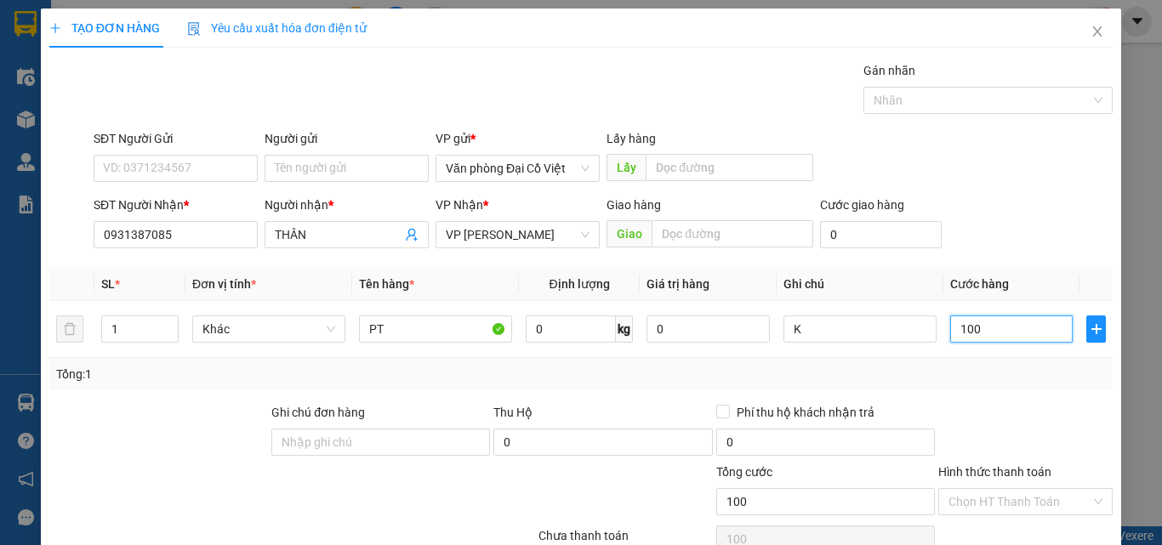
type input "100"
type input "100.000"
click at [994, 403] on div at bounding box center [1025, 433] width 178 height 60
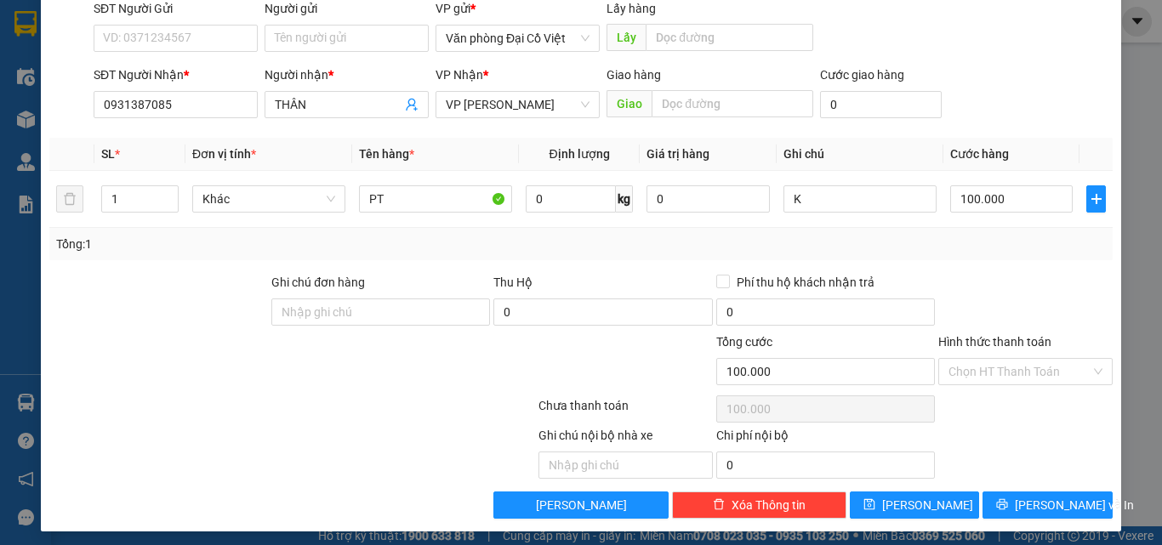
scroll to position [137, 0]
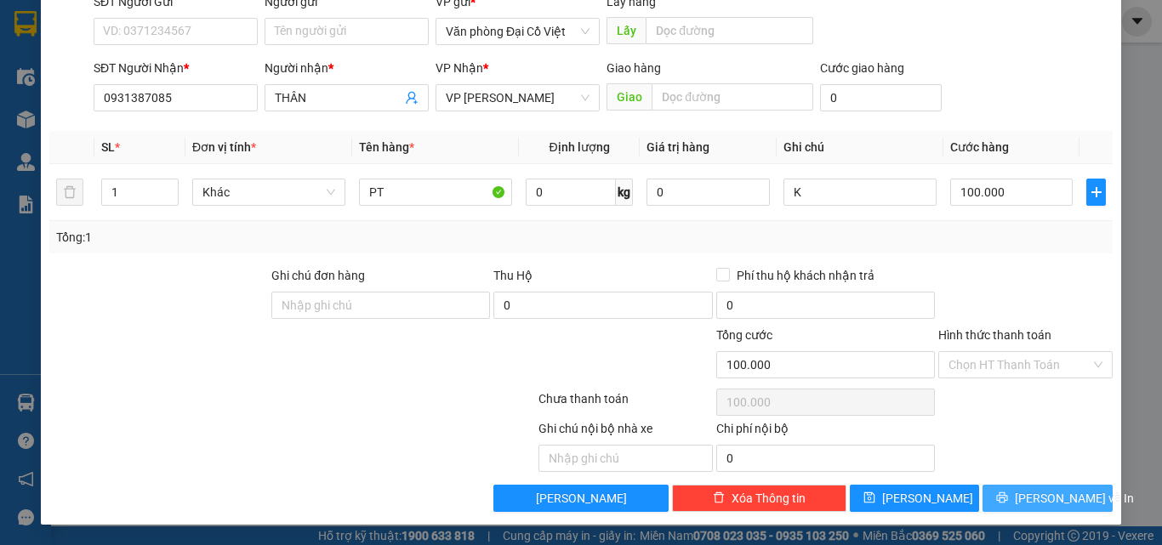
click at [1014, 486] on button "[PERSON_NAME] và In" at bounding box center [1047, 498] width 130 height 27
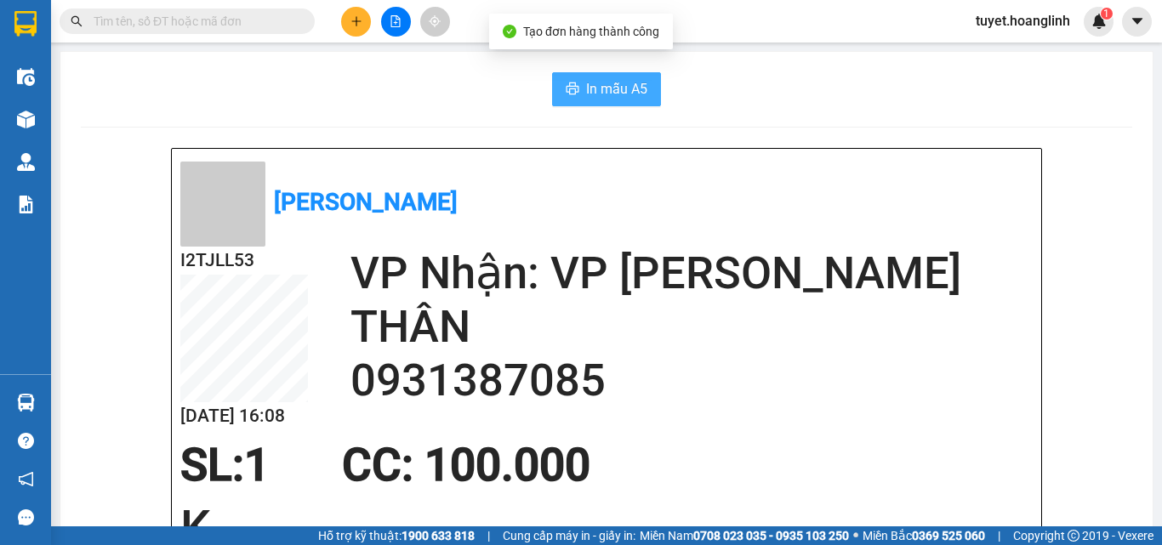
click at [586, 84] on span "In mẫu A5" at bounding box center [616, 88] width 61 height 21
click at [361, 22] on icon "plus" at bounding box center [356, 21] width 12 height 12
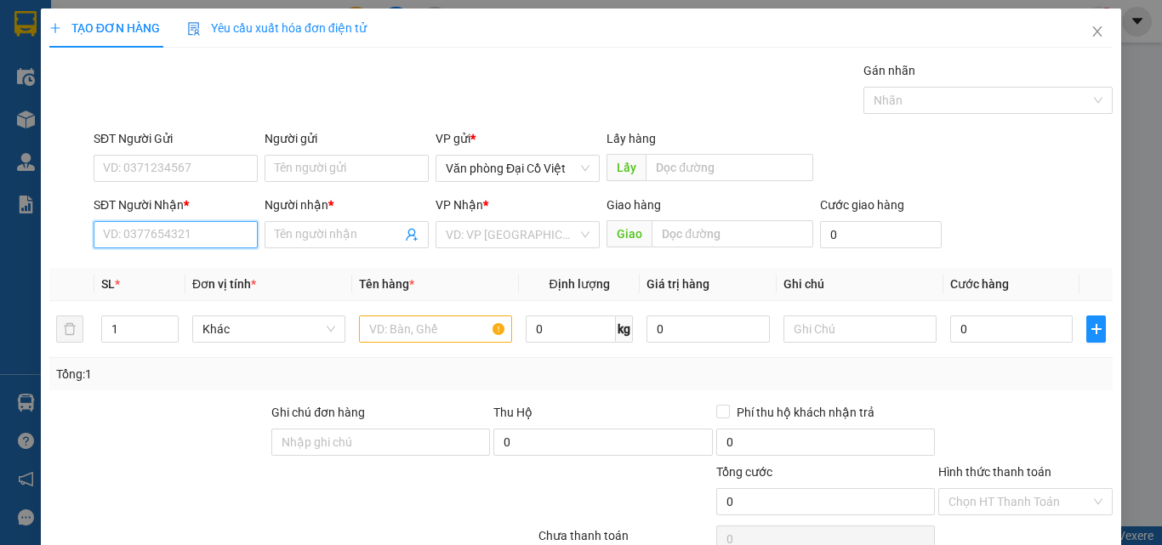
click at [126, 245] on input "SĐT Người Nhận *" at bounding box center [176, 234] width 164 height 27
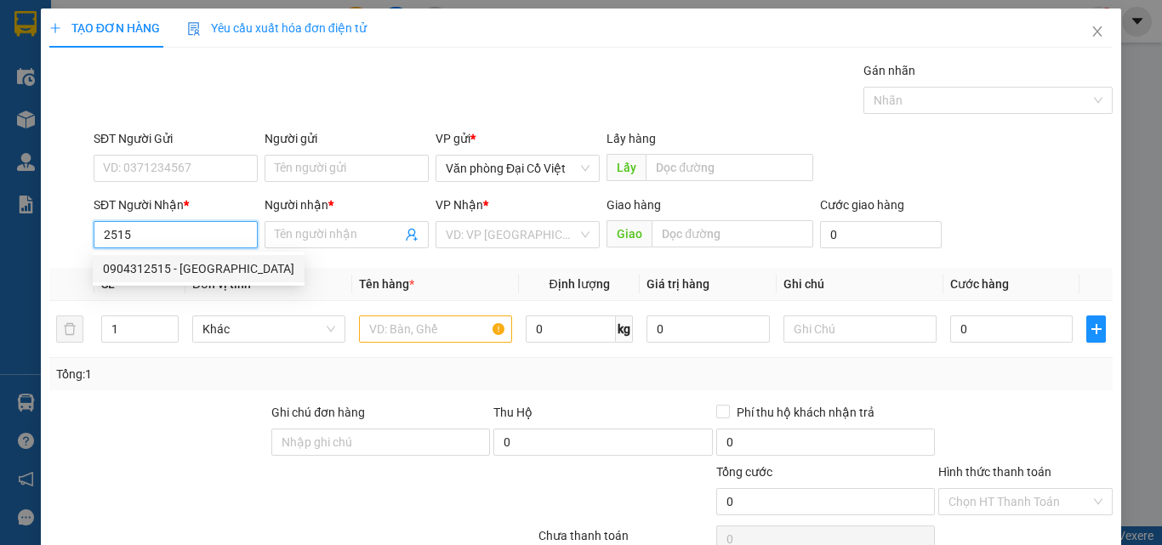
click at [159, 270] on div "0904312515 - BA HUẾ" at bounding box center [198, 268] width 191 height 19
type input "0904312515"
type input "BA HUẾ"
type input "100.000"
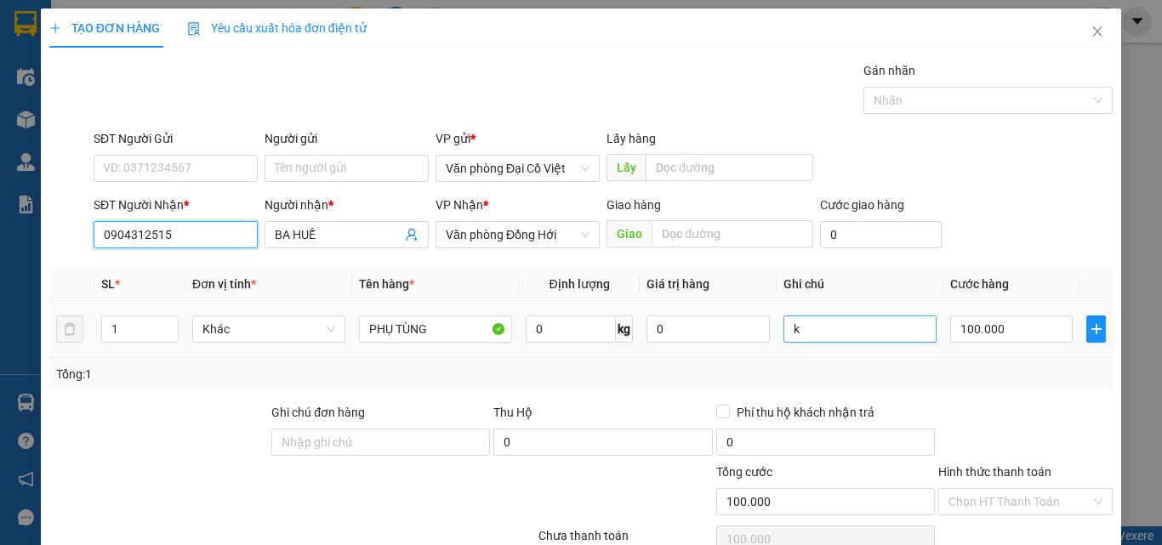
type input "0904312515"
click at [794, 335] on input "k" at bounding box center [859, 328] width 153 height 27
type input "CẢN"
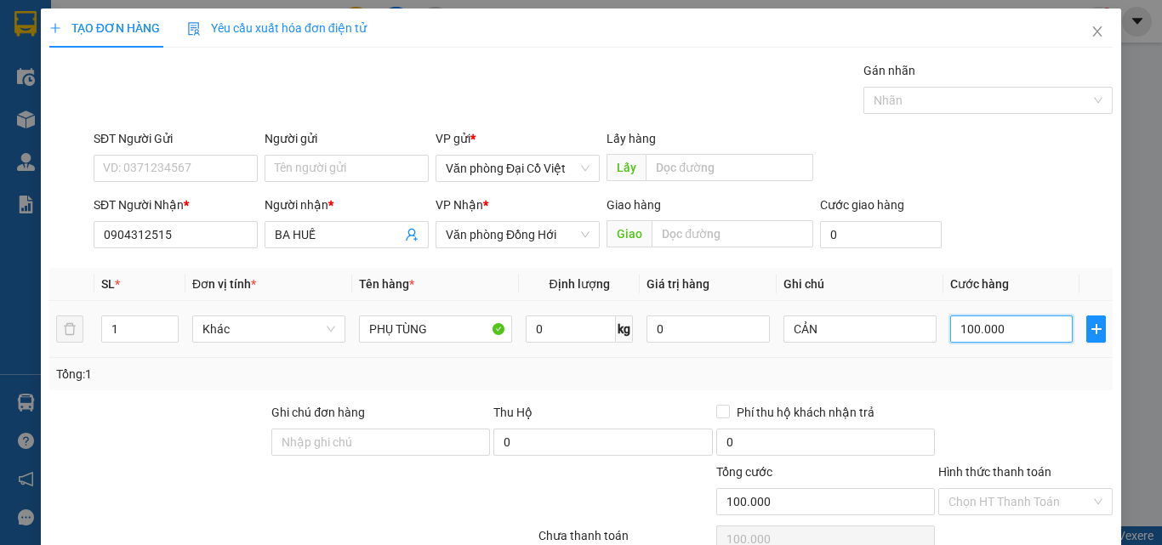
click at [972, 332] on input "100.000" at bounding box center [1011, 328] width 122 height 27
type input "3"
type input "35"
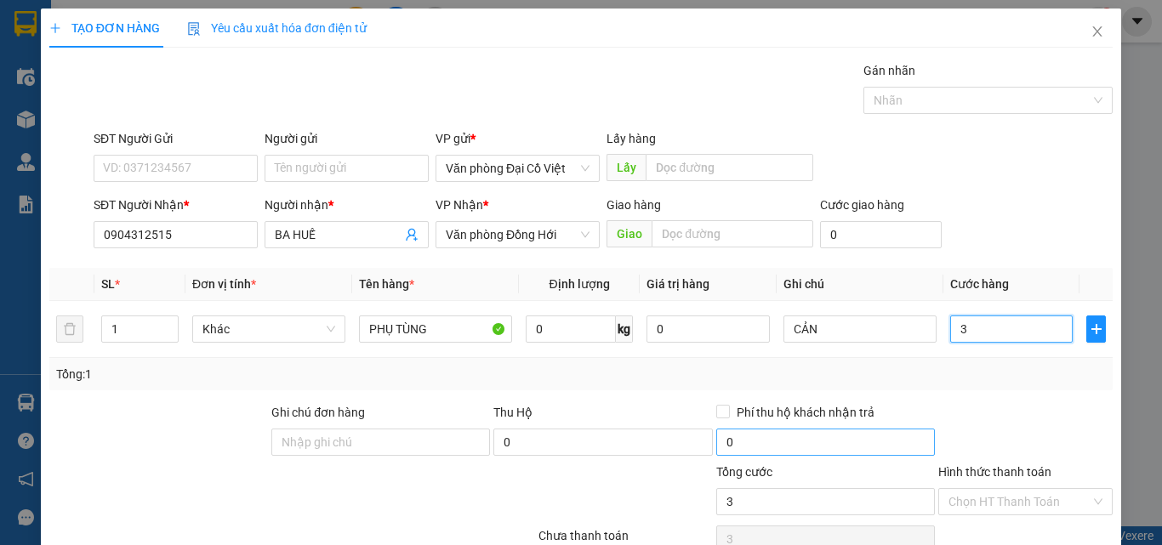
type input "35"
type input "3"
type input "30"
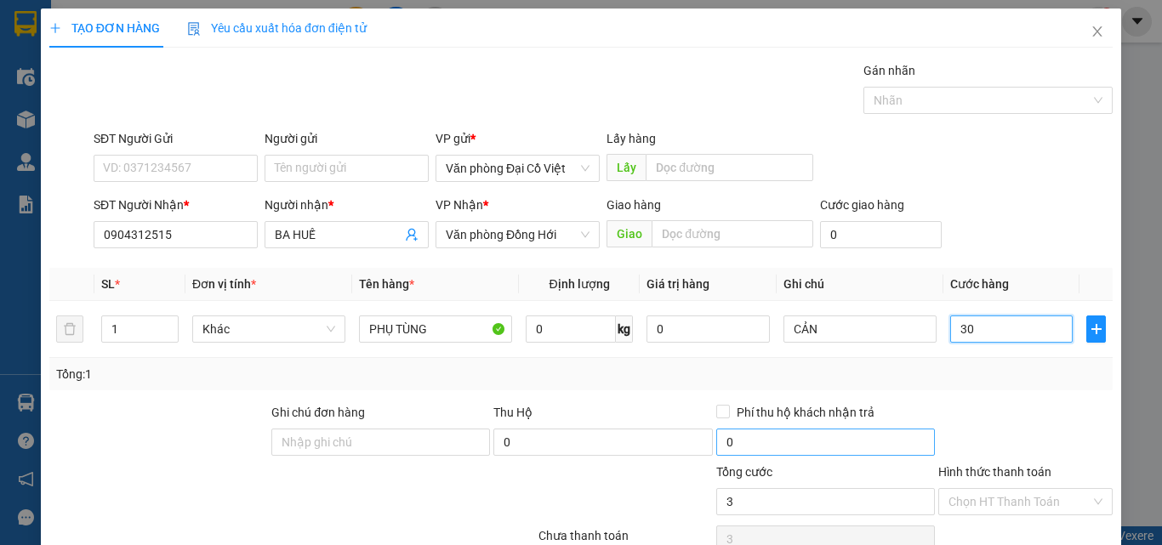
type input "30"
type input "300"
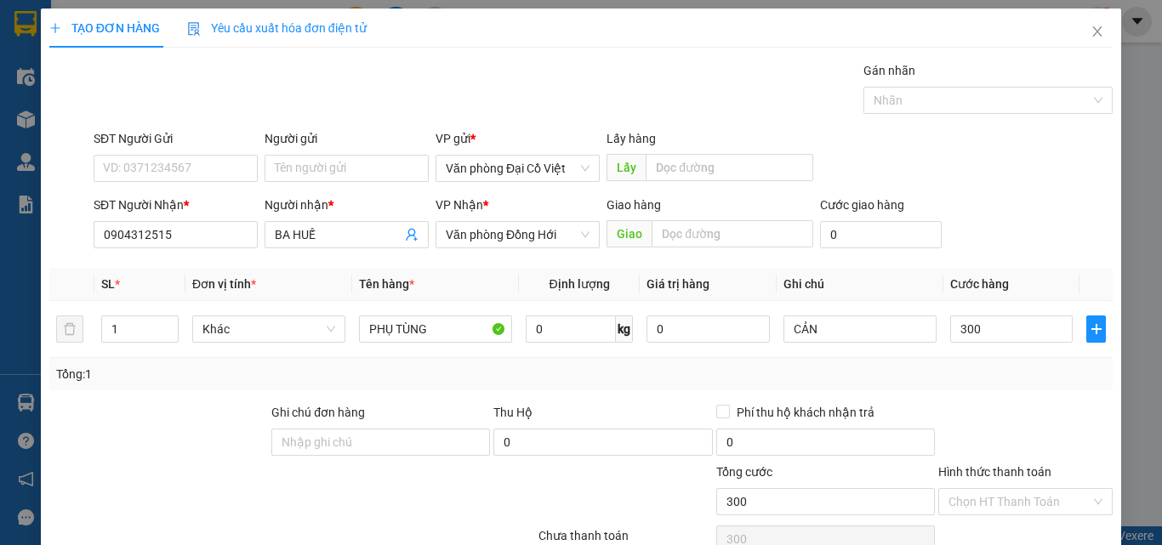
type input "300.000"
click at [1000, 387] on div "Tổng: 1" at bounding box center [580, 374] width 1063 height 32
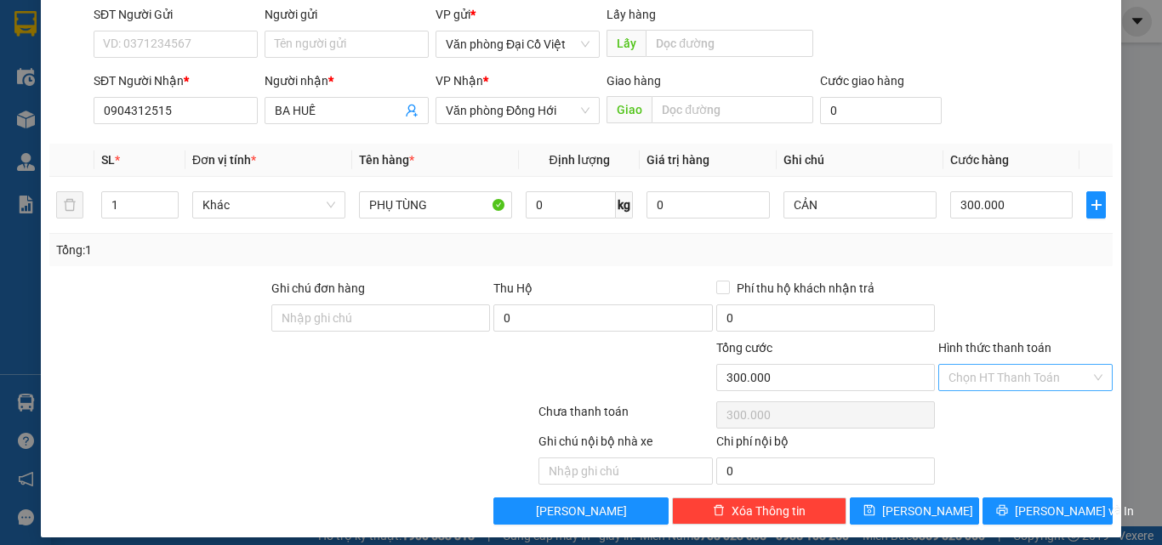
scroll to position [137, 0]
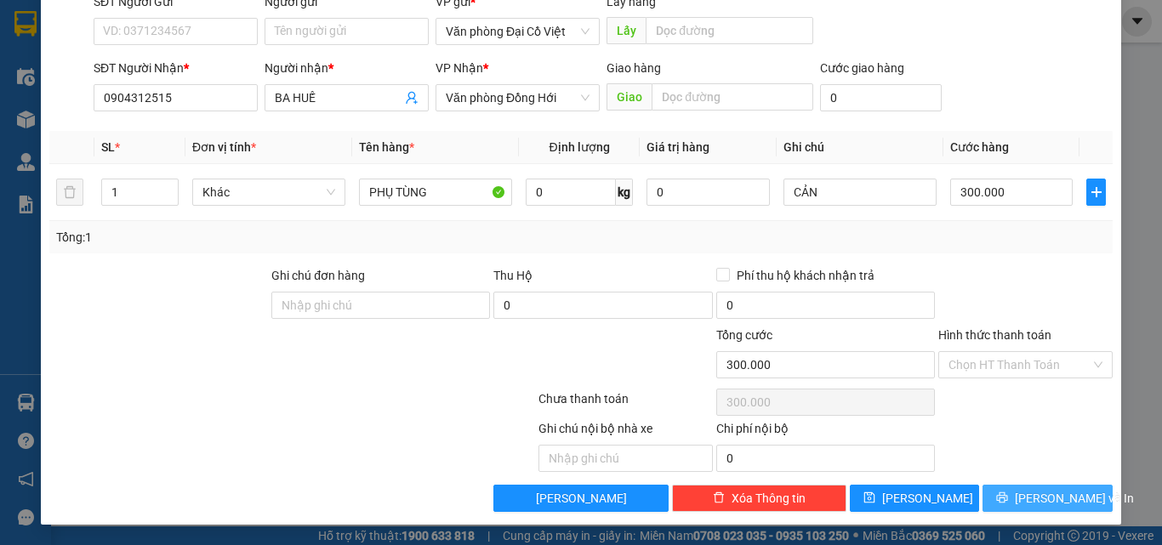
click at [1029, 495] on span "[PERSON_NAME] và In" at bounding box center [1073, 498] width 119 height 19
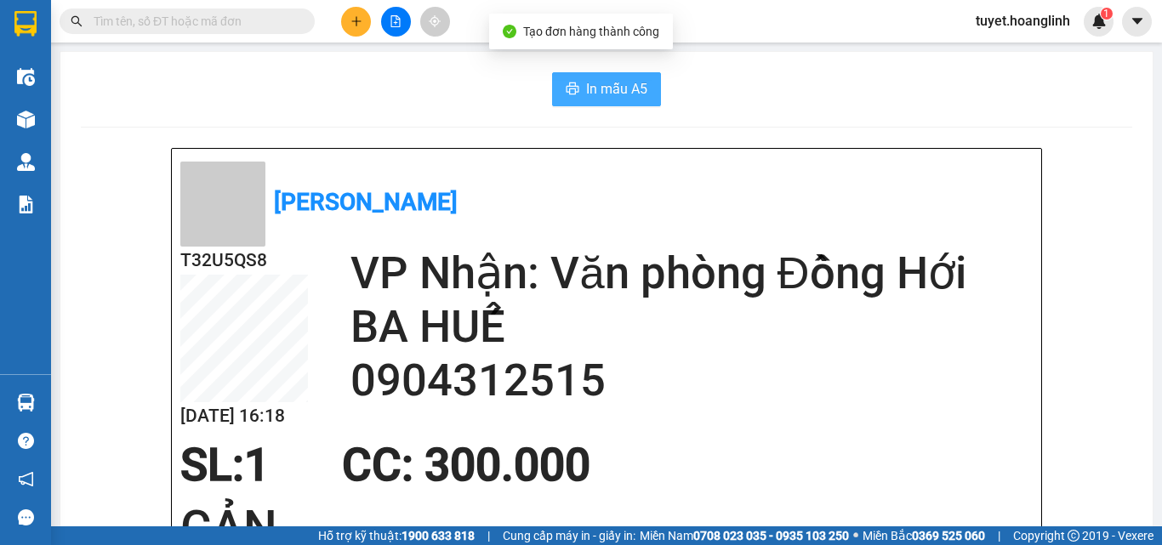
click at [590, 101] on button "In mẫu A5" at bounding box center [606, 89] width 109 height 34
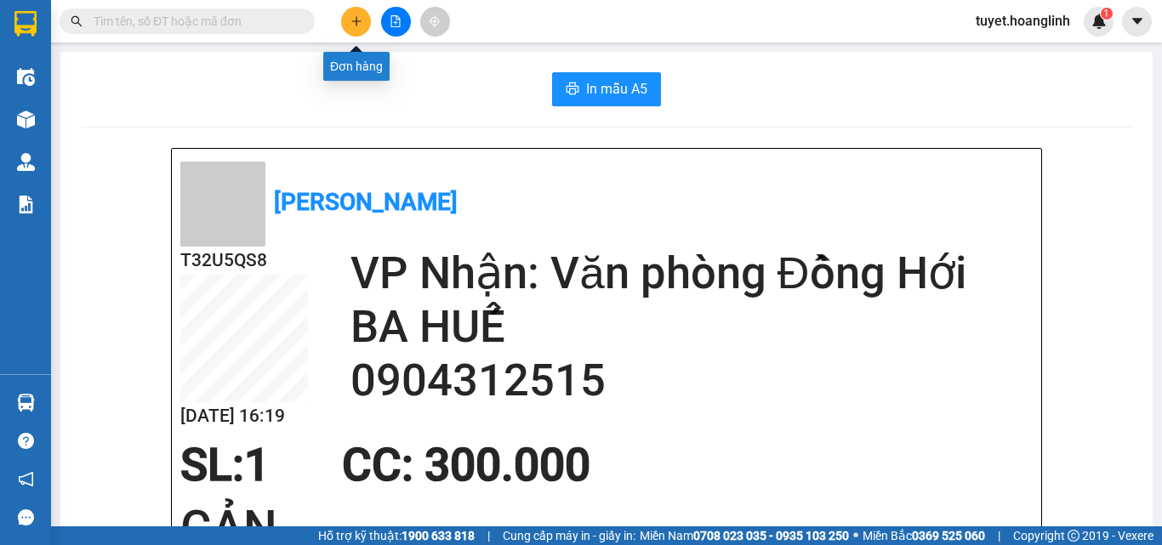
click at [360, 16] on icon "plus" at bounding box center [356, 21] width 12 height 12
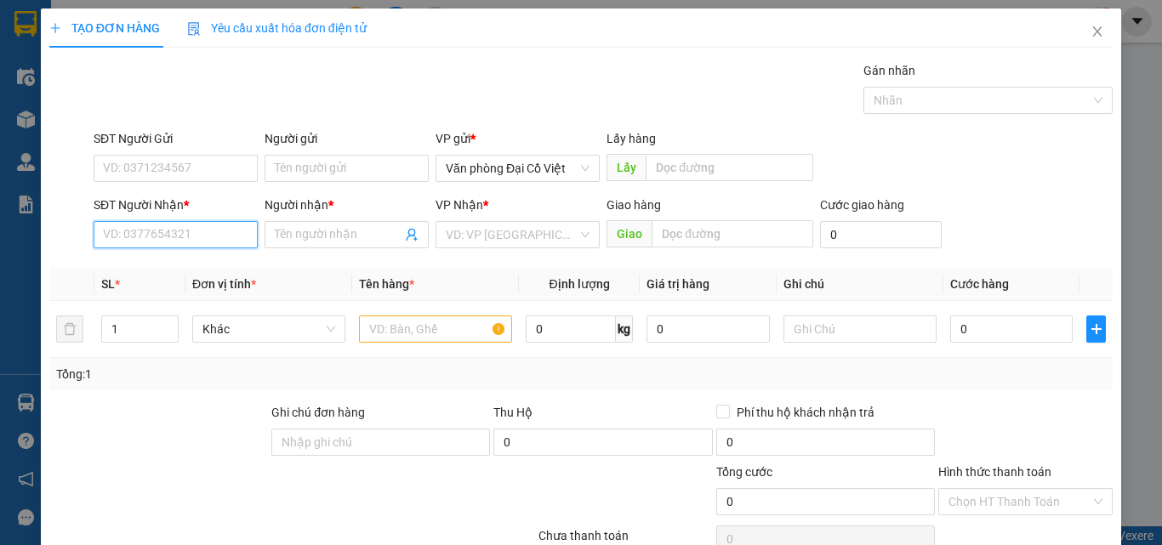
click at [185, 231] on input "SĐT Người Nhận *" at bounding box center [176, 234] width 164 height 27
click at [1090, 32] on icon "close" at bounding box center [1097, 32] width 14 height 14
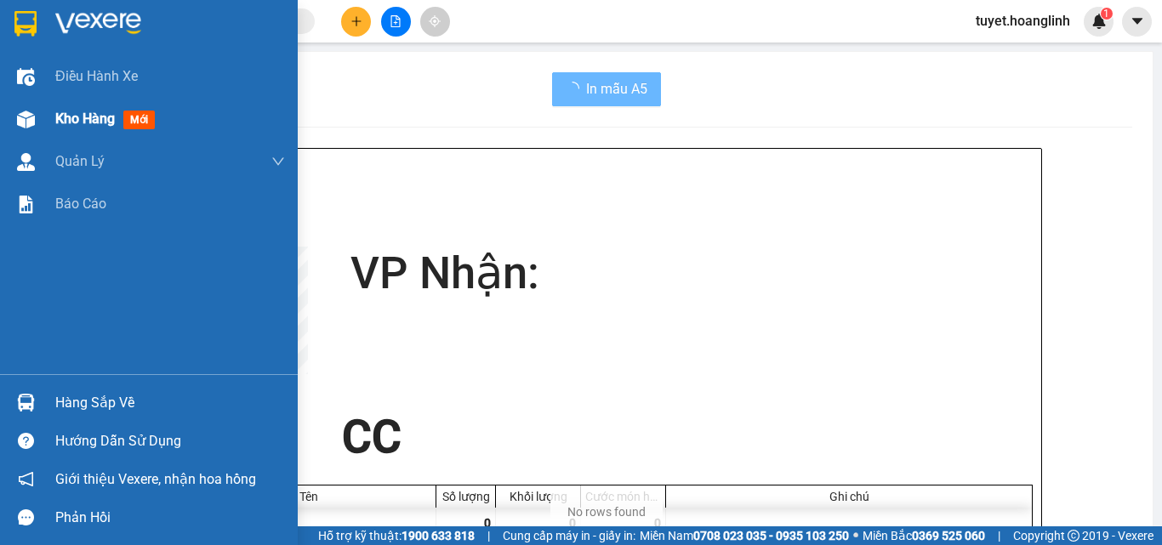
click at [49, 117] on div "Kho hàng mới" at bounding box center [149, 119] width 298 height 43
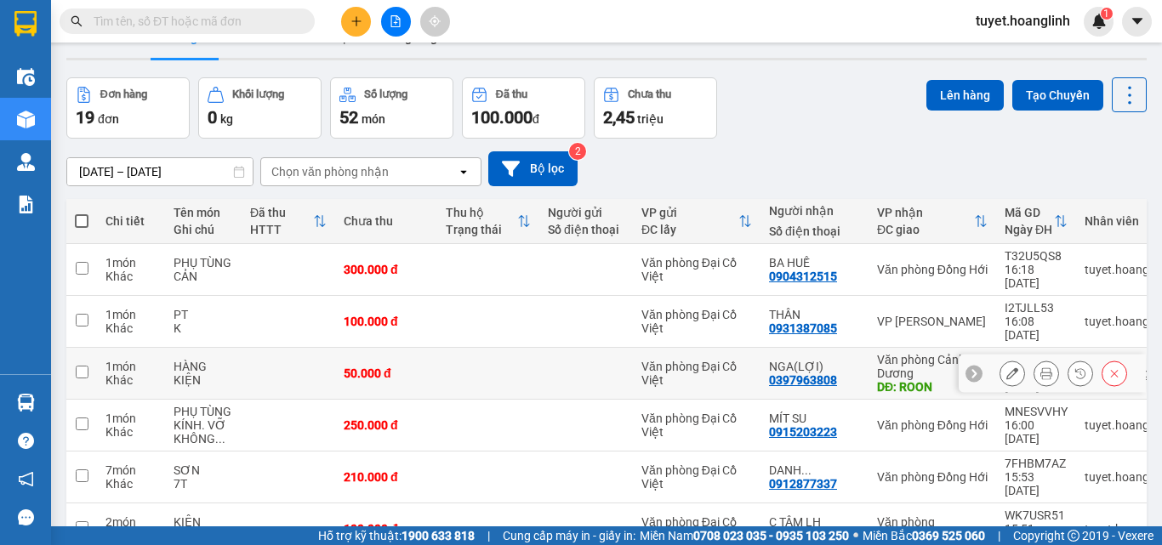
scroll to position [85, 0]
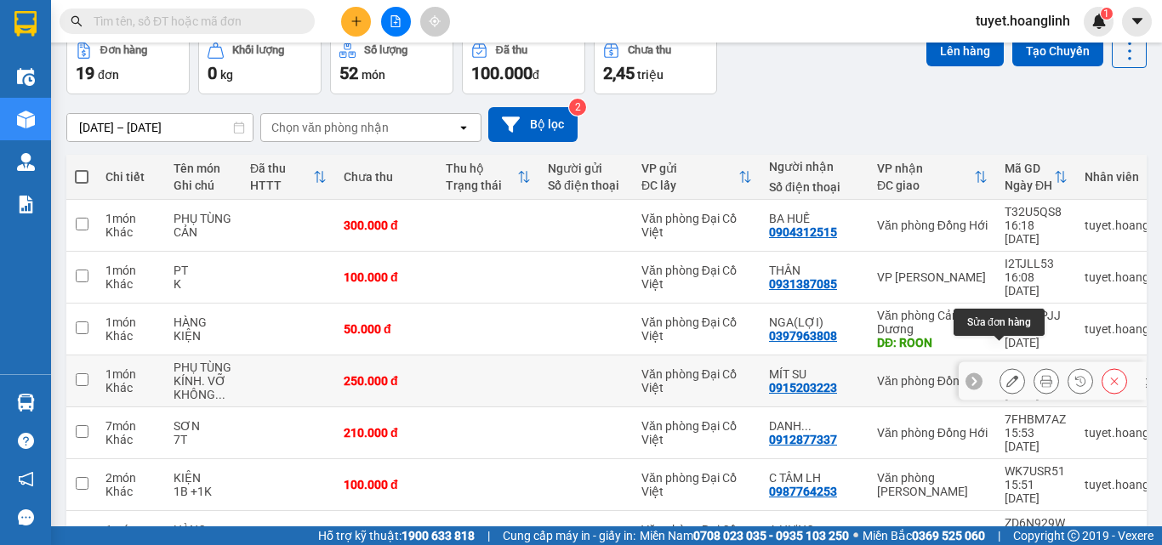
click at [1006, 375] on icon at bounding box center [1012, 381] width 12 height 12
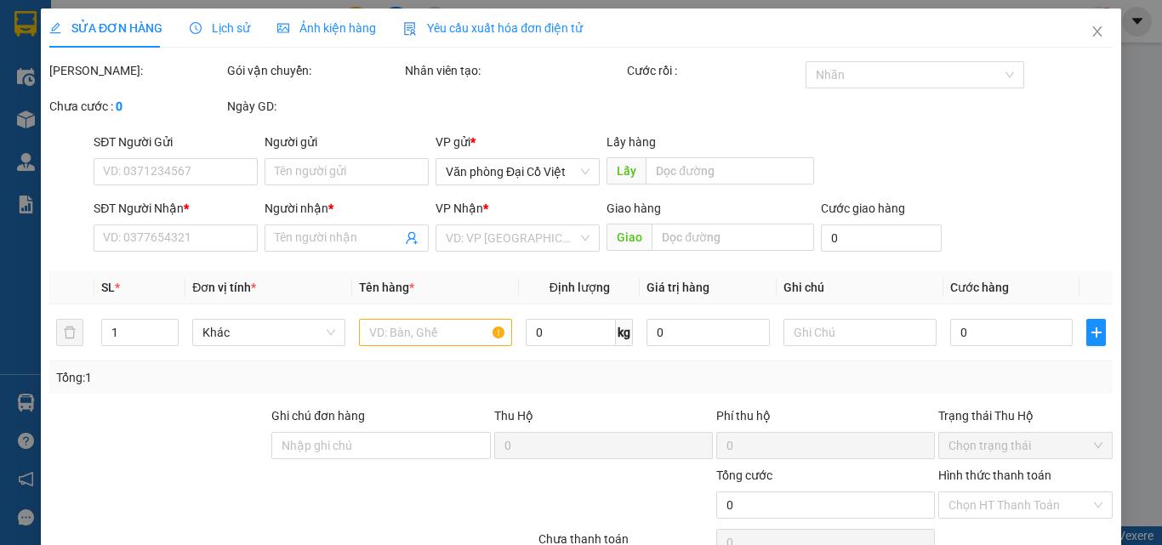
type input "0915203223"
type input "MÍT SU"
type input "250.000"
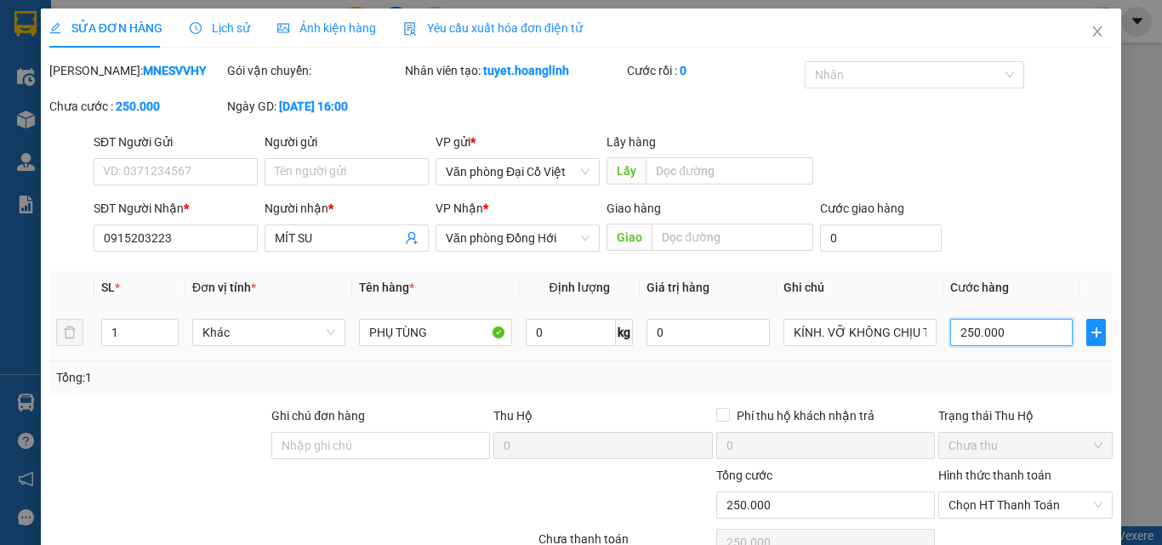
click at [991, 338] on input "250.000" at bounding box center [1011, 332] width 122 height 27
type input "4"
type input "40"
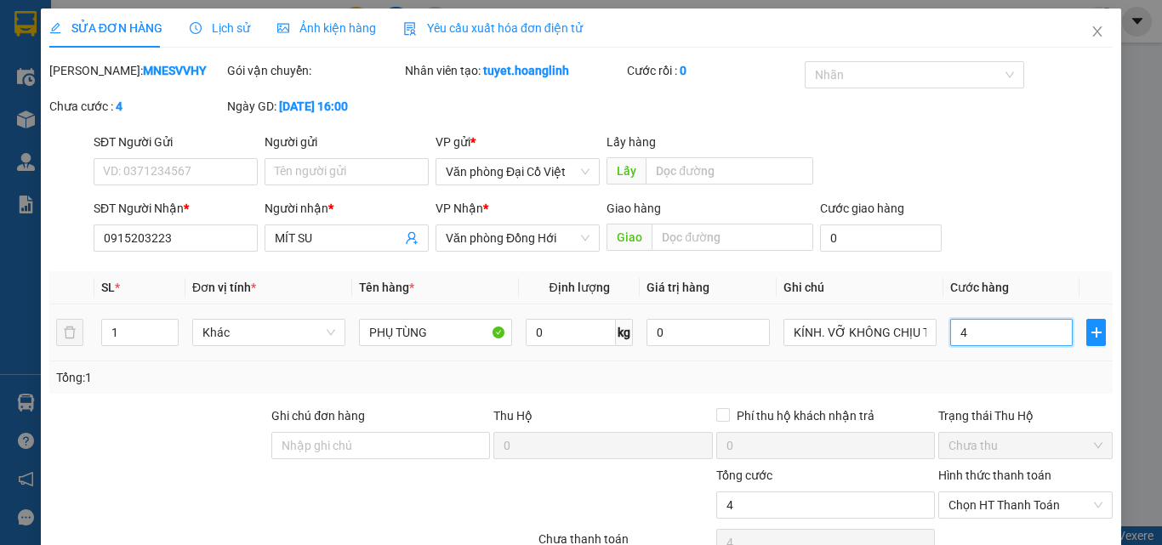
type input "40"
type input "400"
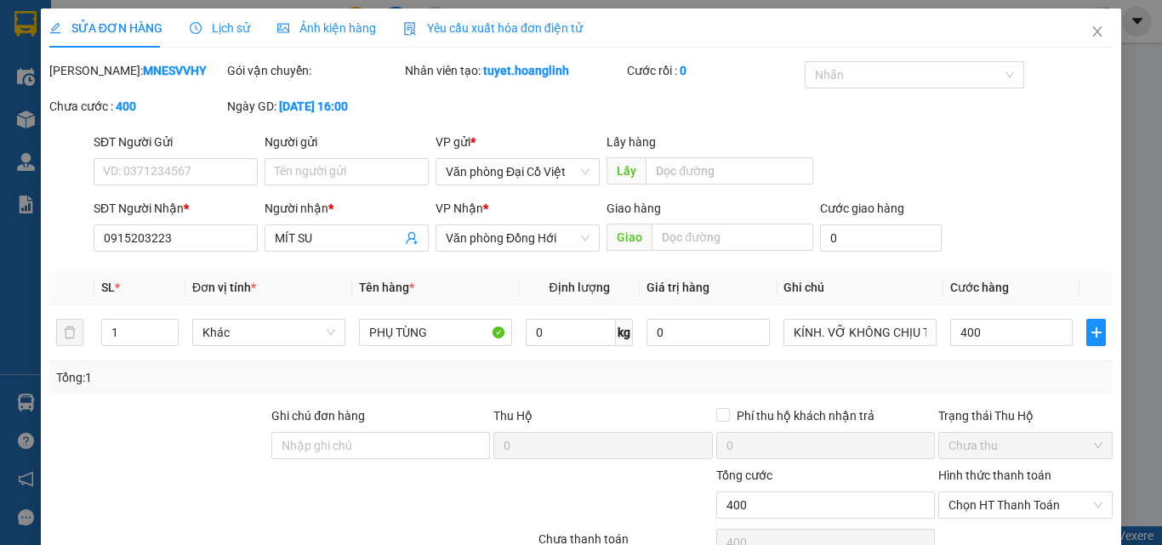
click at [1000, 375] on div "Tổng: 1" at bounding box center [580, 377] width 1049 height 19
type input "400.000"
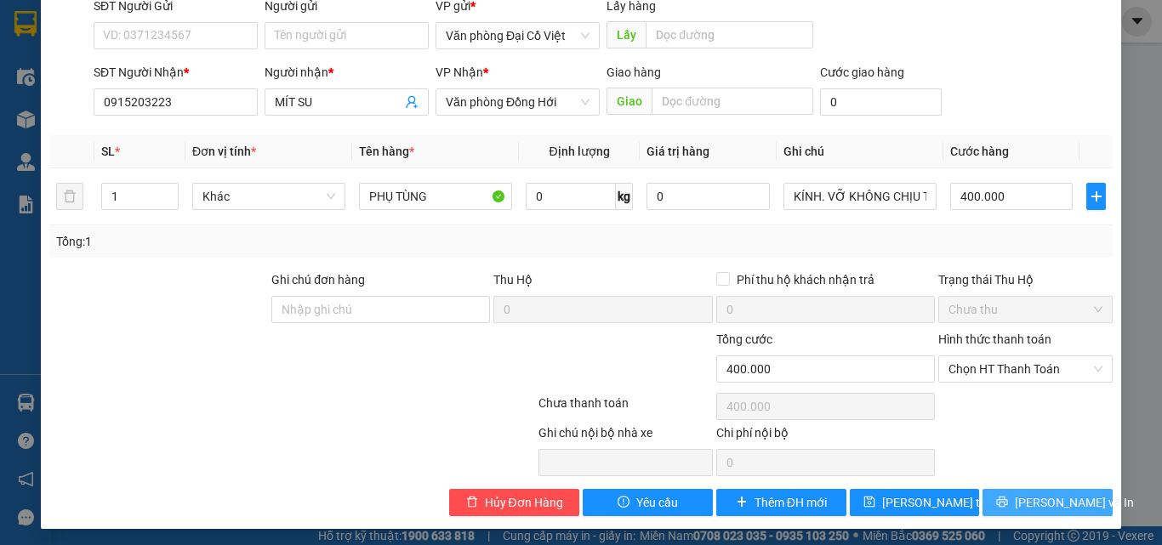
scroll to position [140, 0]
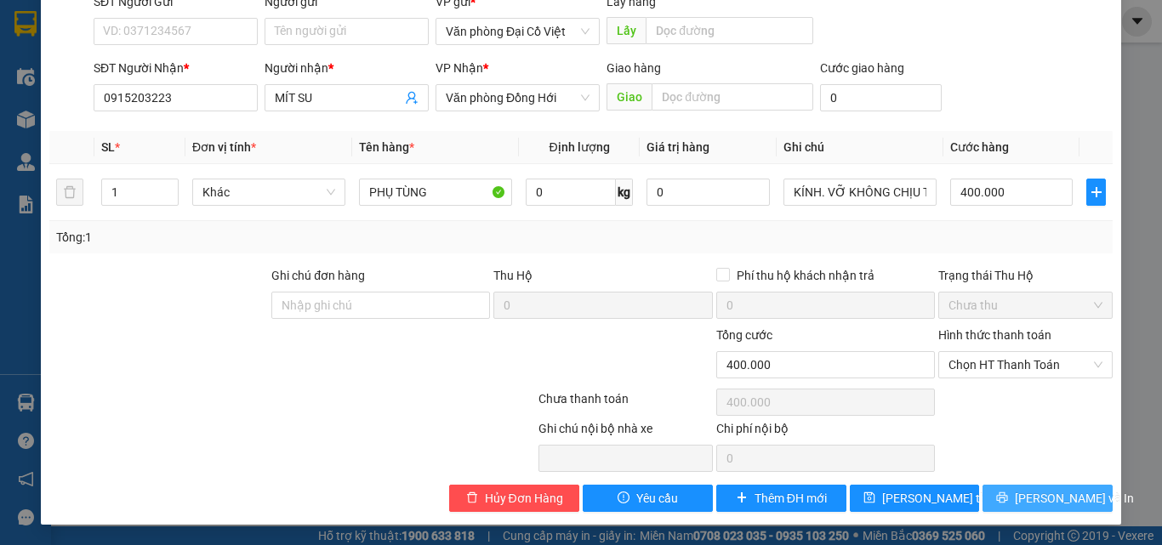
click at [1000, 498] on button "[PERSON_NAME] và In" at bounding box center [1047, 498] width 130 height 27
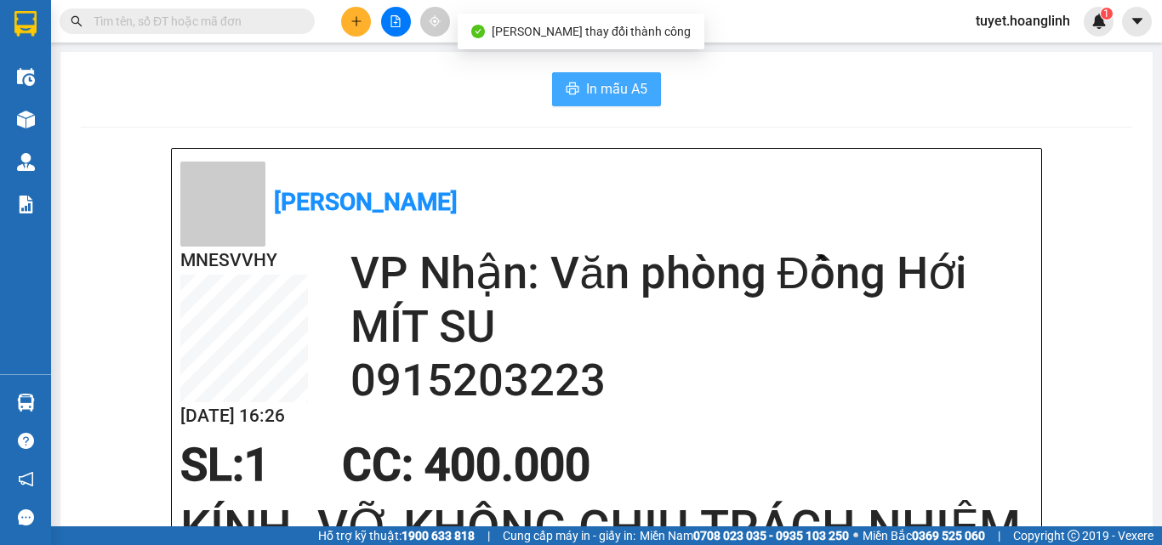
click at [573, 81] on button "In mẫu A5" at bounding box center [606, 89] width 109 height 34
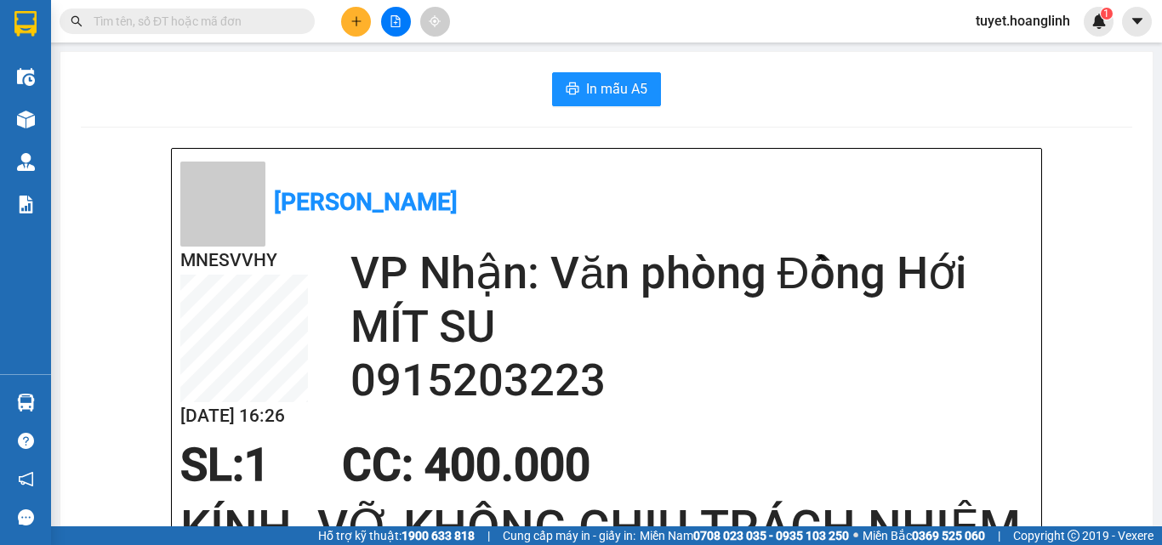
click at [359, 30] on button at bounding box center [356, 22] width 30 height 30
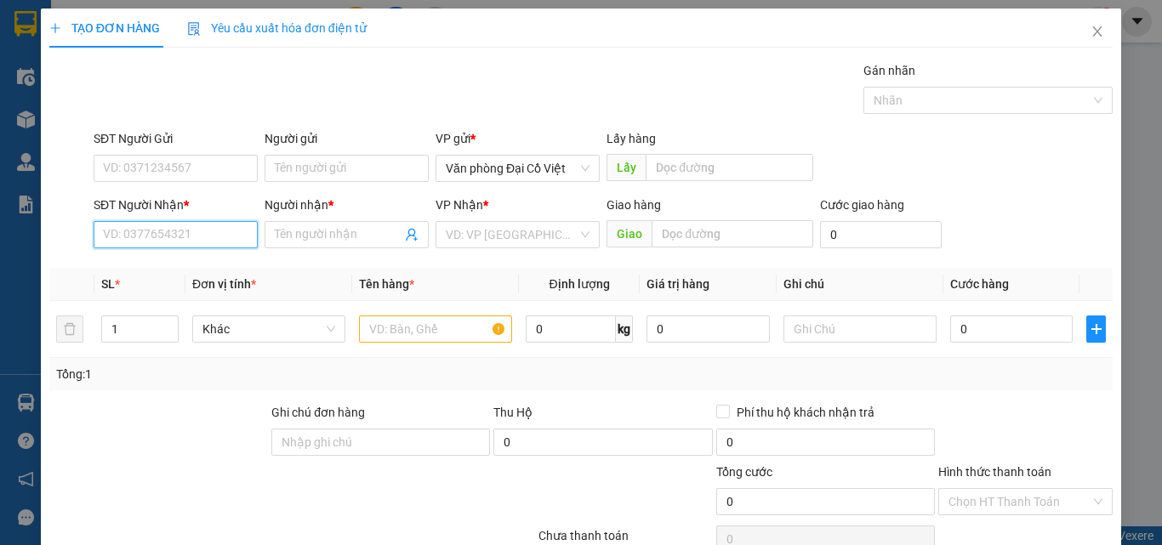
click at [212, 230] on input "SĐT Người Nhận *" at bounding box center [176, 234] width 164 height 27
click at [213, 279] on div "0975676829 - SƠN" at bounding box center [174, 268] width 162 height 27
type input "0975676829"
type input "SƠN"
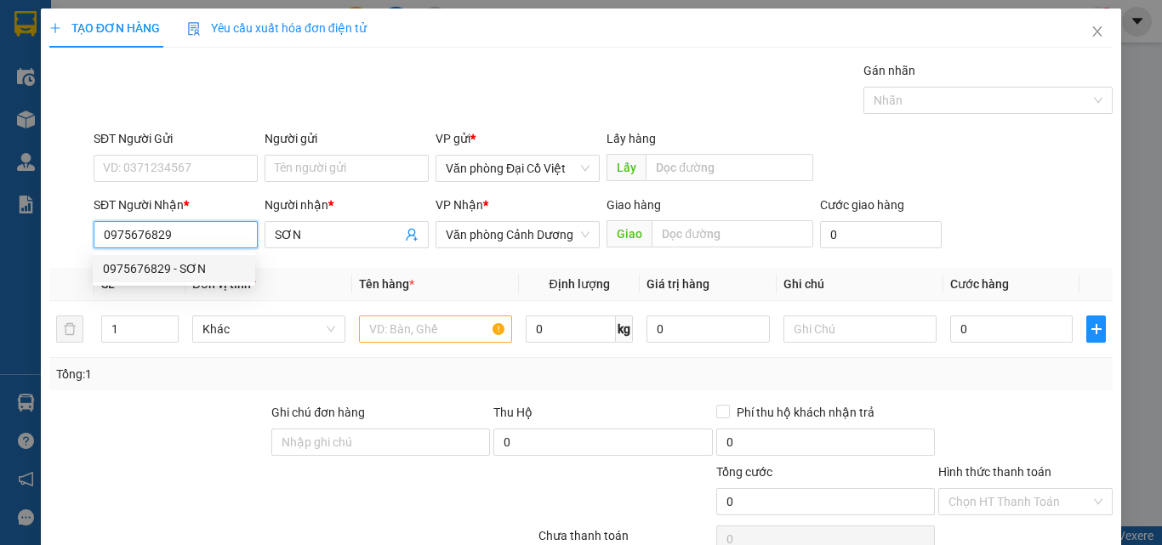
type input "50.000"
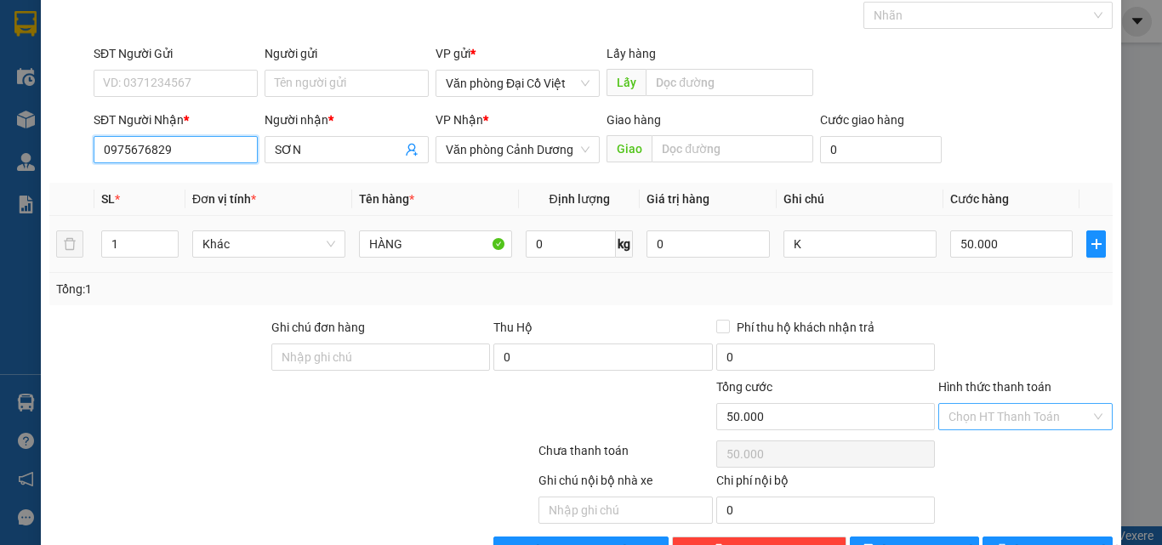
scroll to position [137, 0]
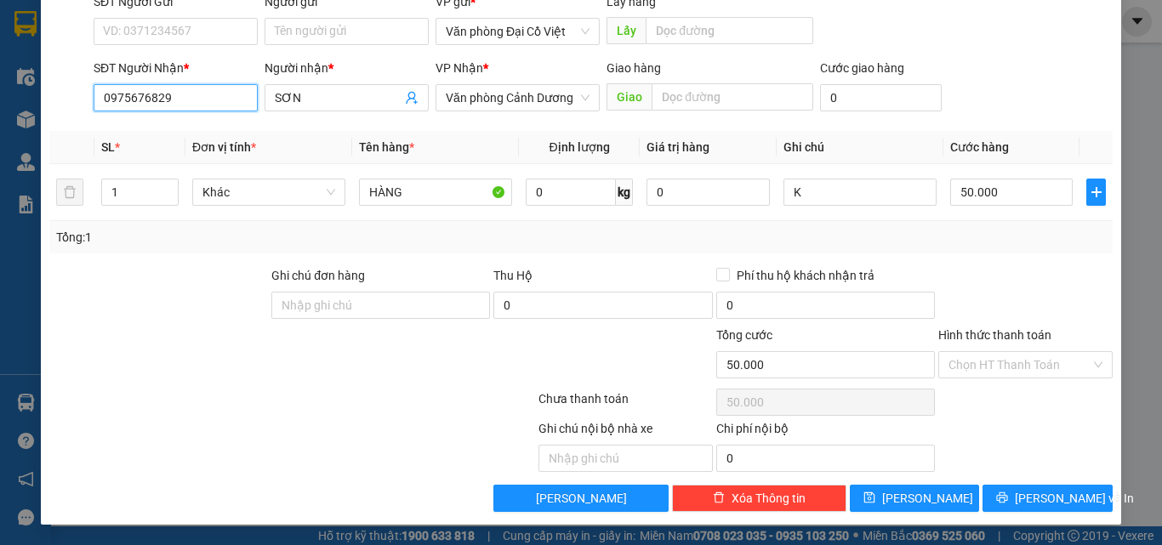
type input "0975676829"
click at [1010, 480] on div "Transit Pickup Surcharge Ids Transit Deliver Surcharge Ids Transit Deliver Surc…" at bounding box center [580, 218] width 1063 height 588
click at [1010, 486] on button "[PERSON_NAME] và In" at bounding box center [1047, 498] width 130 height 27
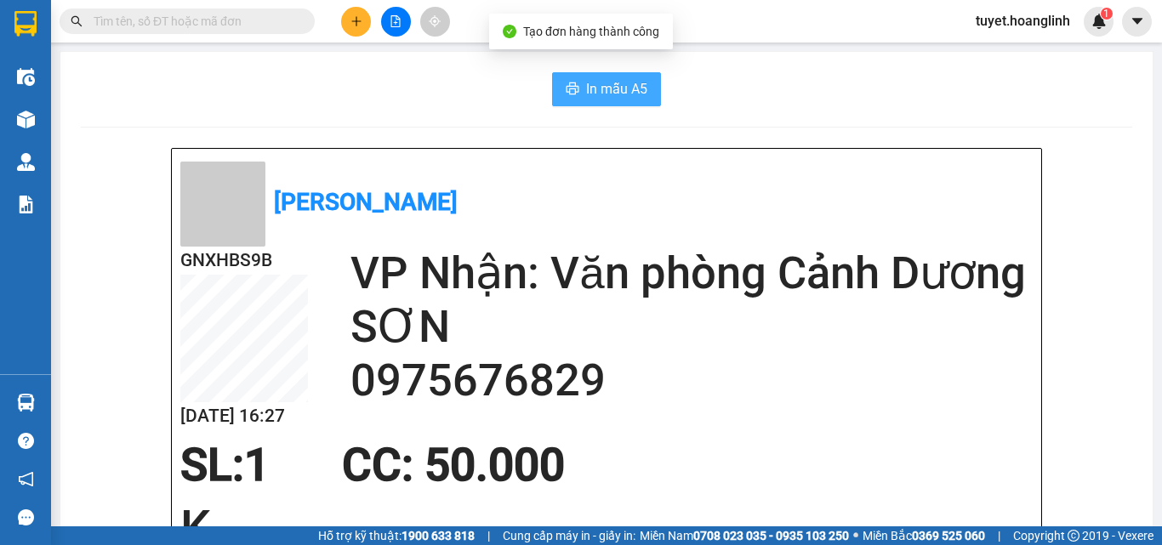
click at [597, 103] on button "In mẫu A5" at bounding box center [606, 89] width 109 height 34
click at [344, 23] on button at bounding box center [356, 22] width 30 height 30
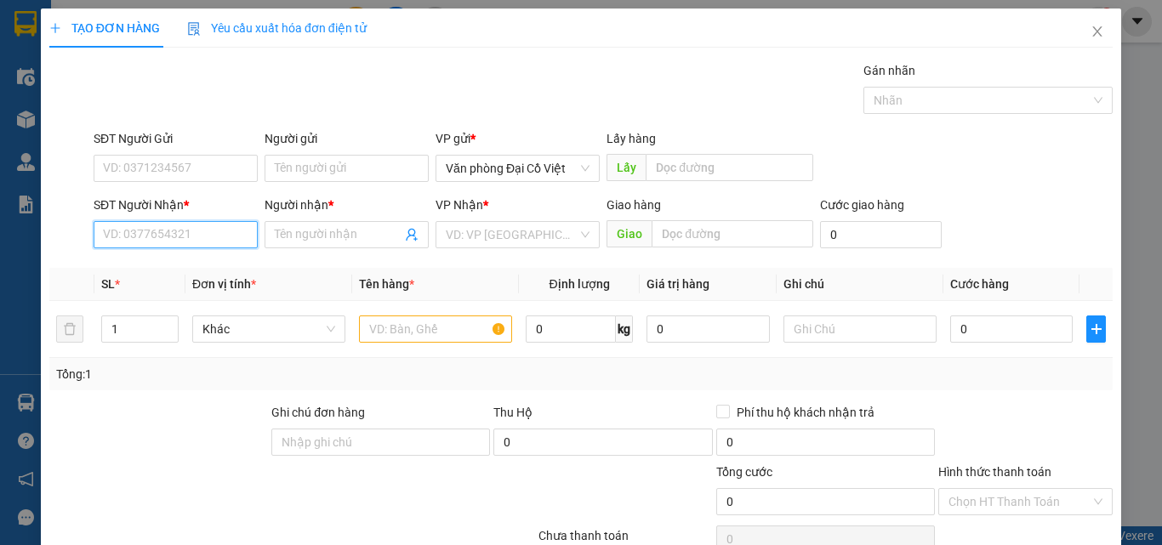
click at [222, 232] on input "SĐT Người Nhận *" at bounding box center [176, 234] width 164 height 27
click at [196, 267] on div "0933258689 - TRƯỜNG" at bounding box center [174, 268] width 142 height 19
type input "0933258689"
type input "TRƯỜNG"
type input "CẦU [PERSON_NAME]"
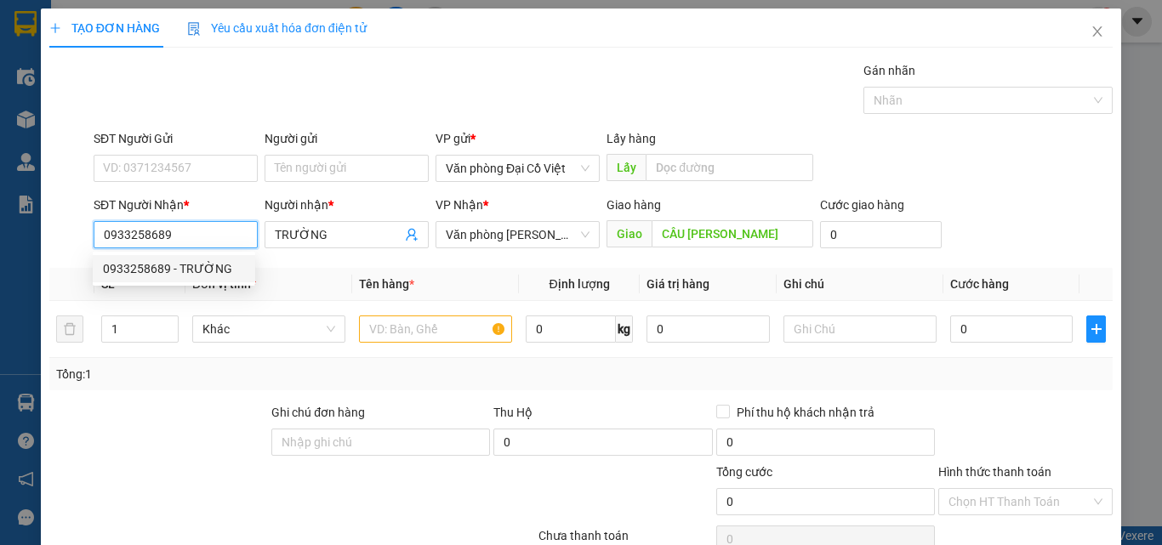
type input "30.000"
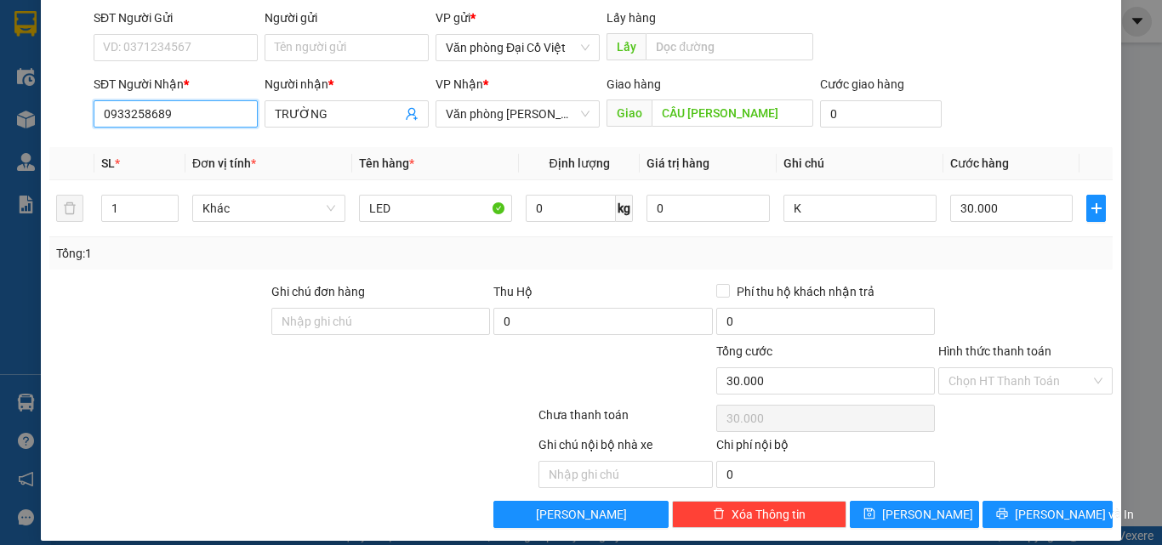
scroll to position [137, 0]
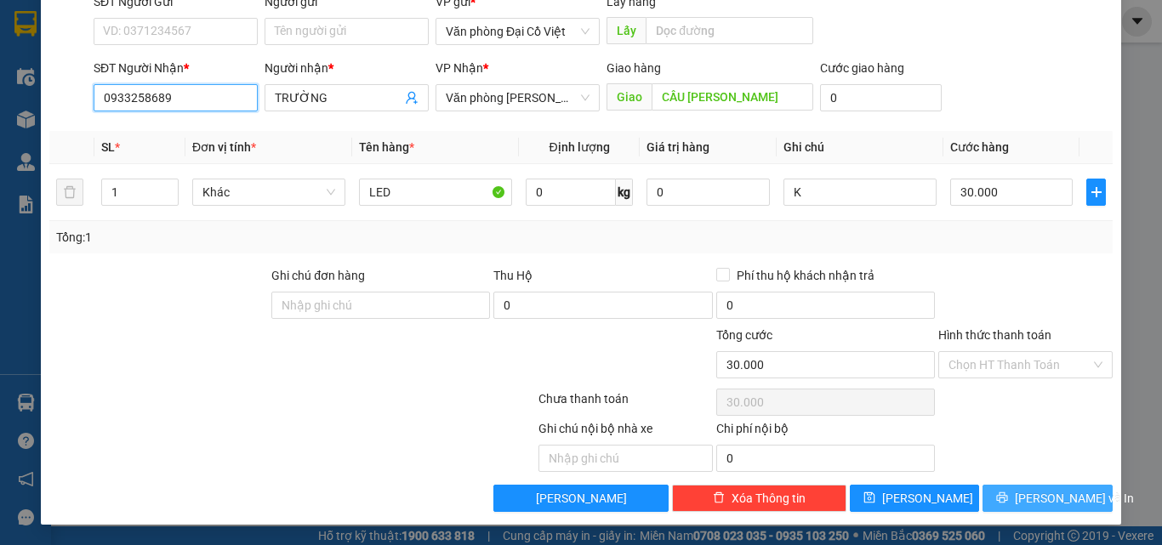
type input "0933258689"
click at [1007, 487] on button "[PERSON_NAME] và In" at bounding box center [1047, 498] width 130 height 27
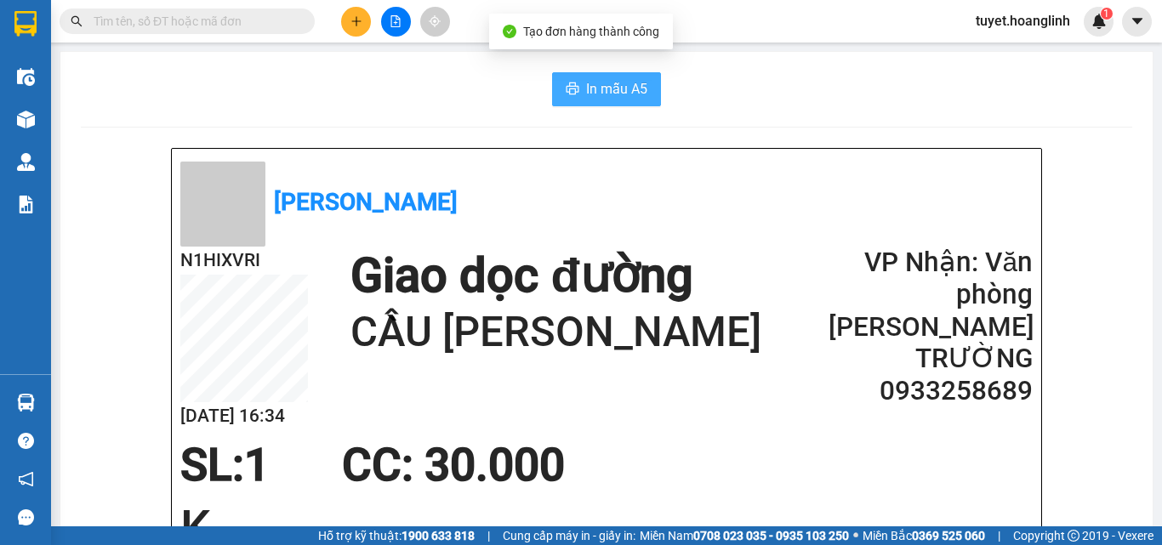
click at [588, 74] on button "In mẫu A5" at bounding box center [606, 89] width 109 height 34
click at [350, 20] on icon "plus" at bounding box center [356, 21] width 12 height 12
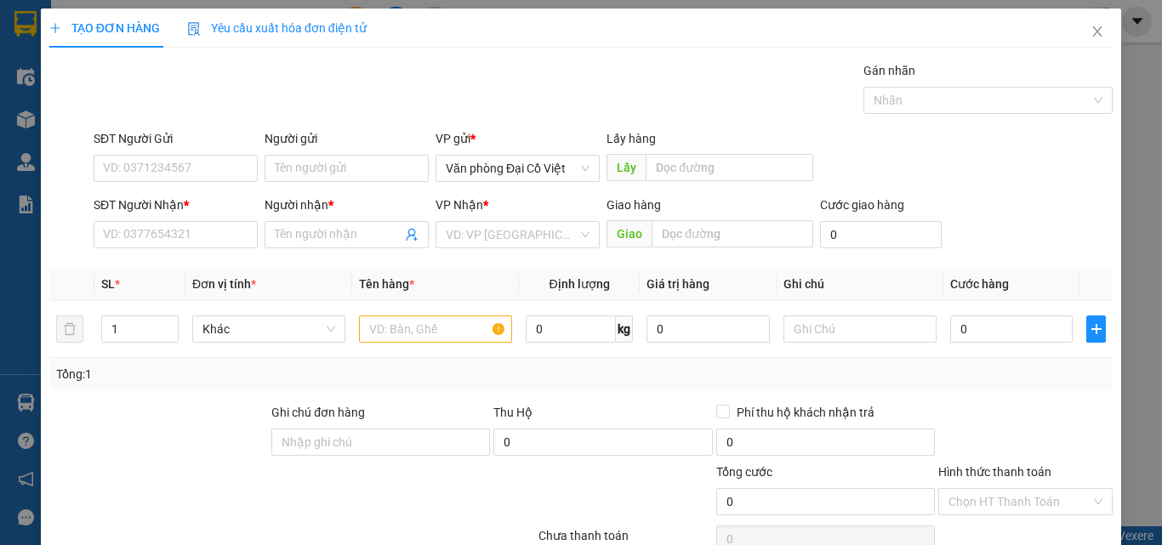
click at [187, 257] on div "Transit Pickup Surcharge Ids Transit Deliver Surcharge Ids Transit Deliver Surc…" at bounding box center [580, 355] width 1063 height 588
click at [191, 236] on input "SĐT Người Nhận *" at bounding box center [176, 234] width 164 height 27
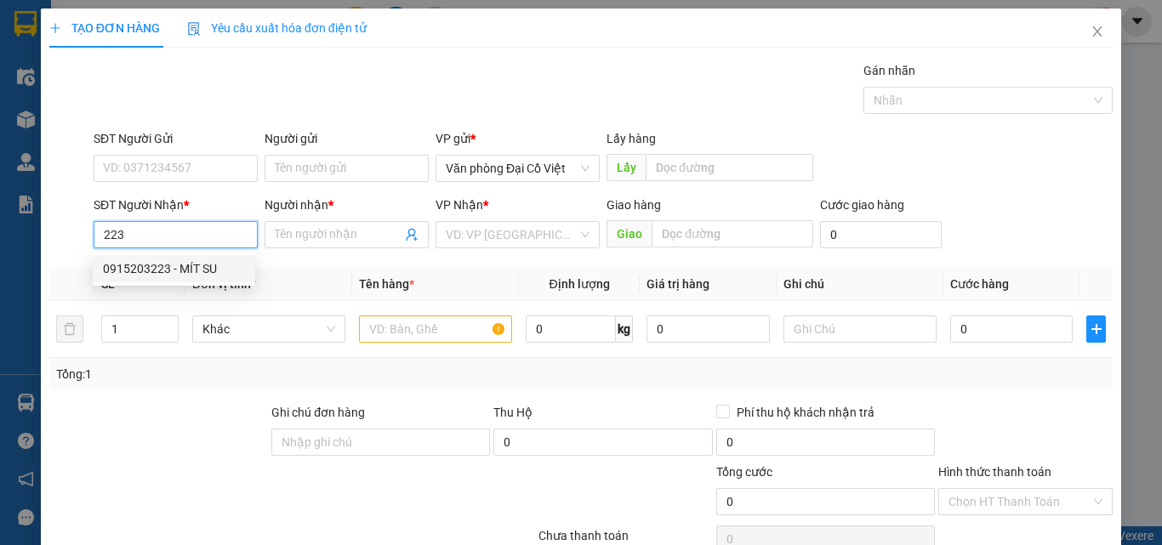
click at [188, 269] on div "0915203223 - MÍT SU" at bounding box center [174, 268] width 142 height 19
type input "0915203223"
type input "MÍT SU"
type input "400.000"
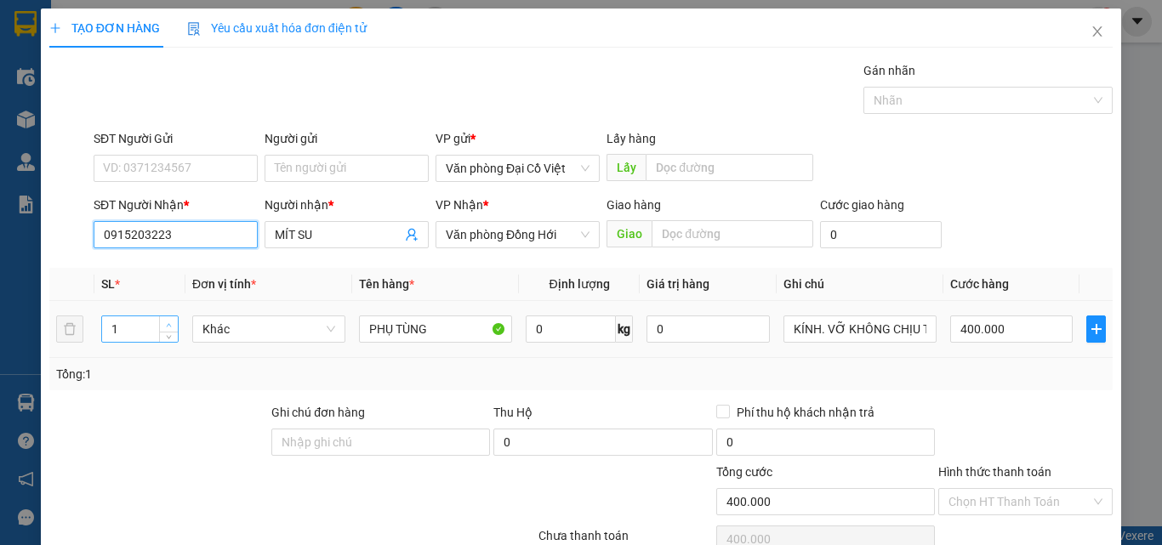
type input "0915203223"
click at [164, 325] on span "up" at bounding box center [169, 325] width 10 height 10
type input "4"
click at [164, 325] on span "up" at bounding box center [169, 325] width 10 height 10
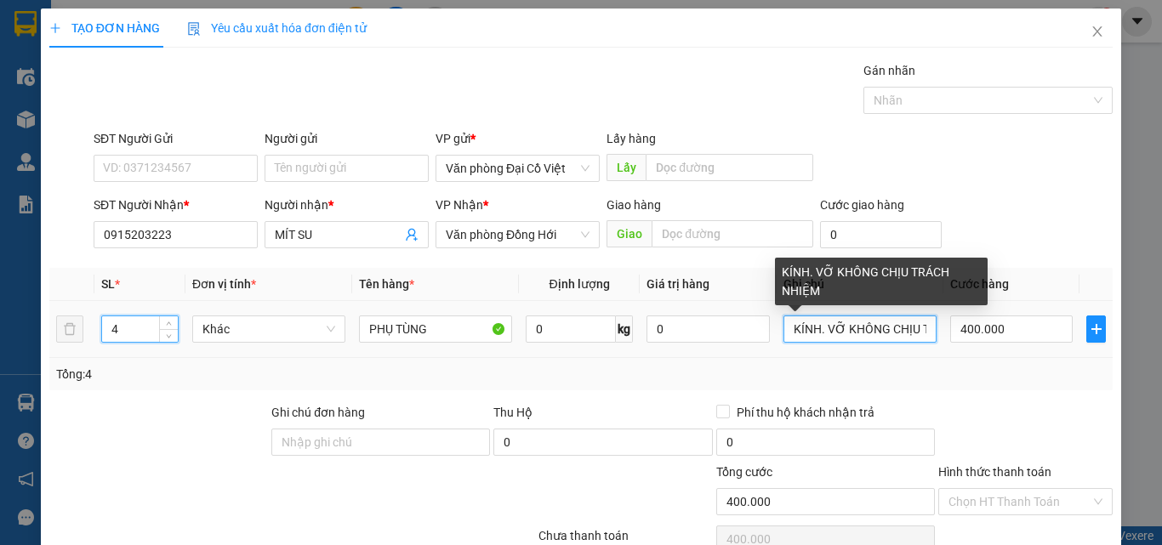
click at [900, 331] on input "KÍNH. VỠ KHÔNG CHỊU TRÁCH NHIỆM" at bounding box center [859, 328] width 153 height 27
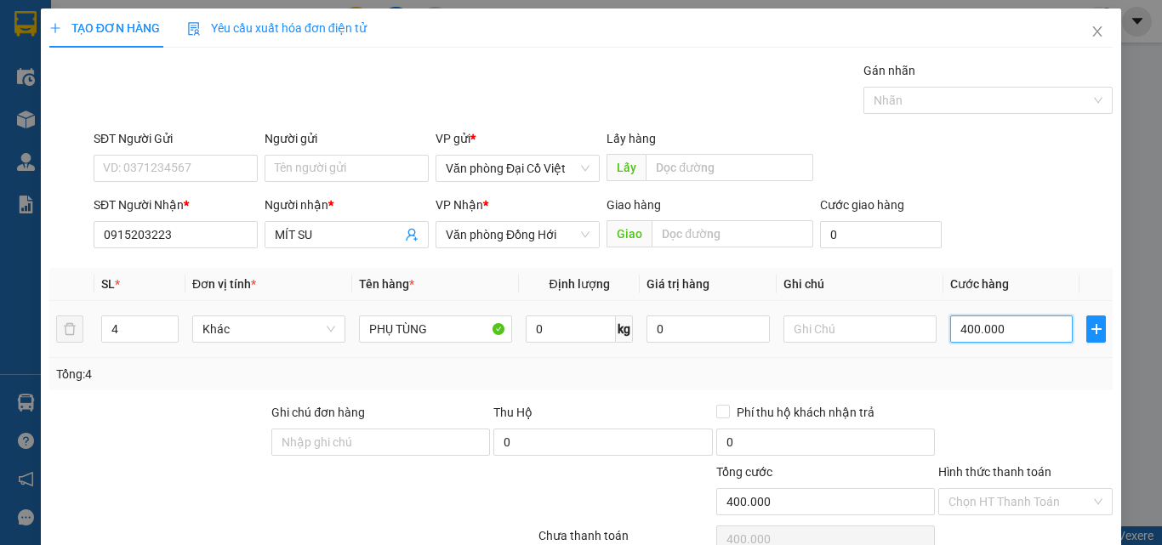
click at [991, 327] on input "400.000" at bounding box center [1011, 328] width 122 height 27
type input "2"
type input "20"
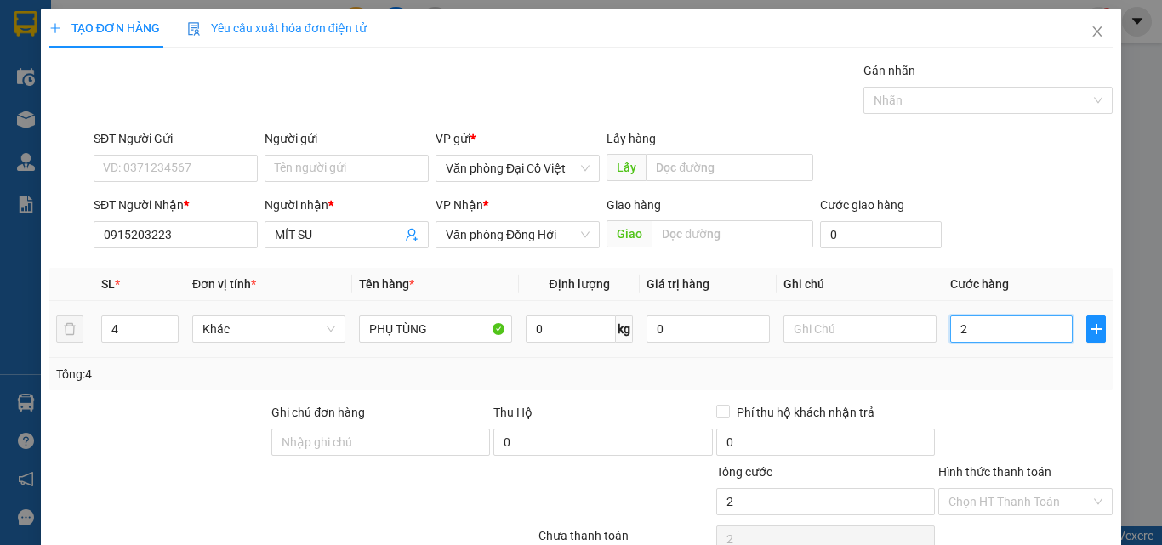
type input "20"
type input "200"
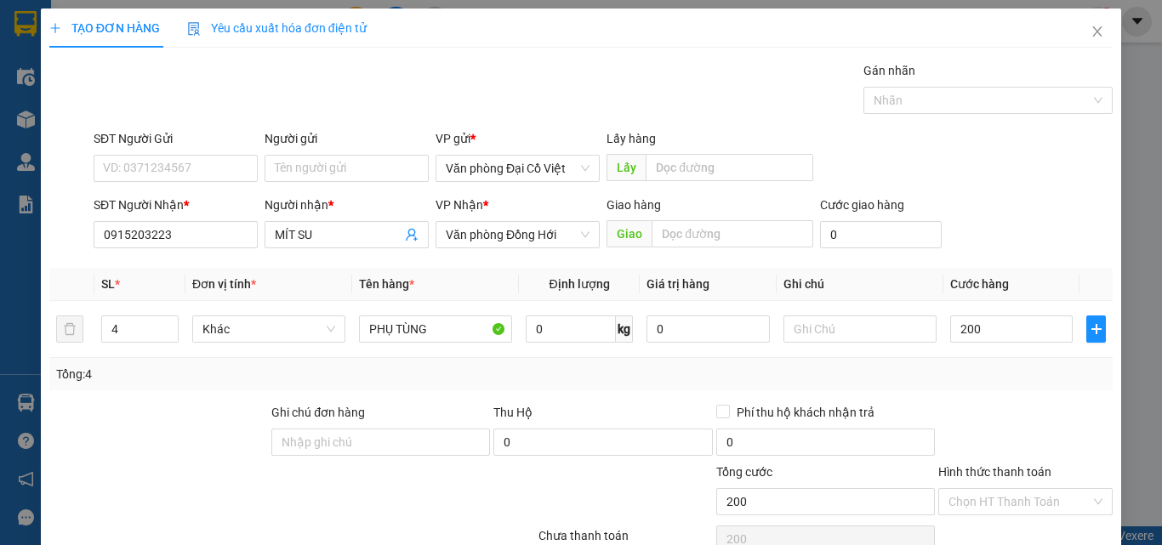
type input "200.000"
click at [990, 378] on div "Tổng: 4" at bounding box center [580, 374] width 1049 height 19
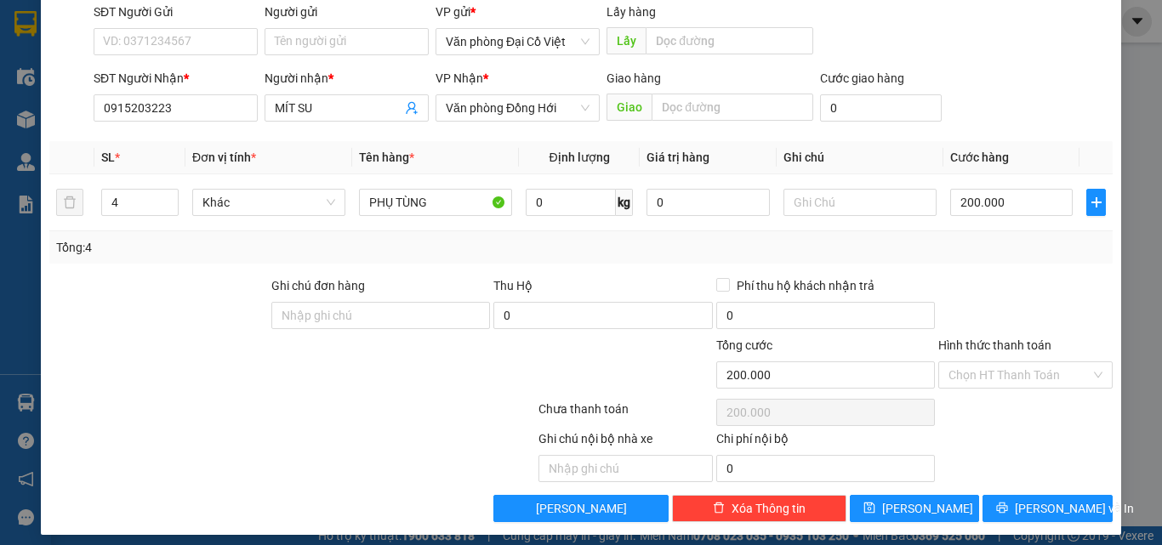
scroll to position [137, 0]
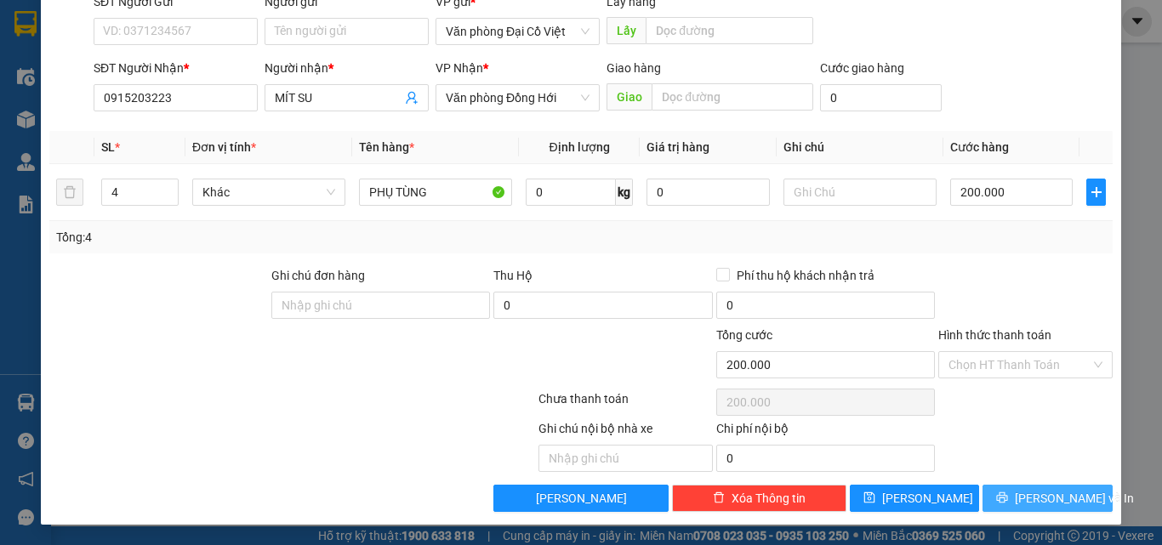
click at [1048, 491] on span "[PERSON_NAME] và In" at bounding box center [1073, 498] width 119 height 19
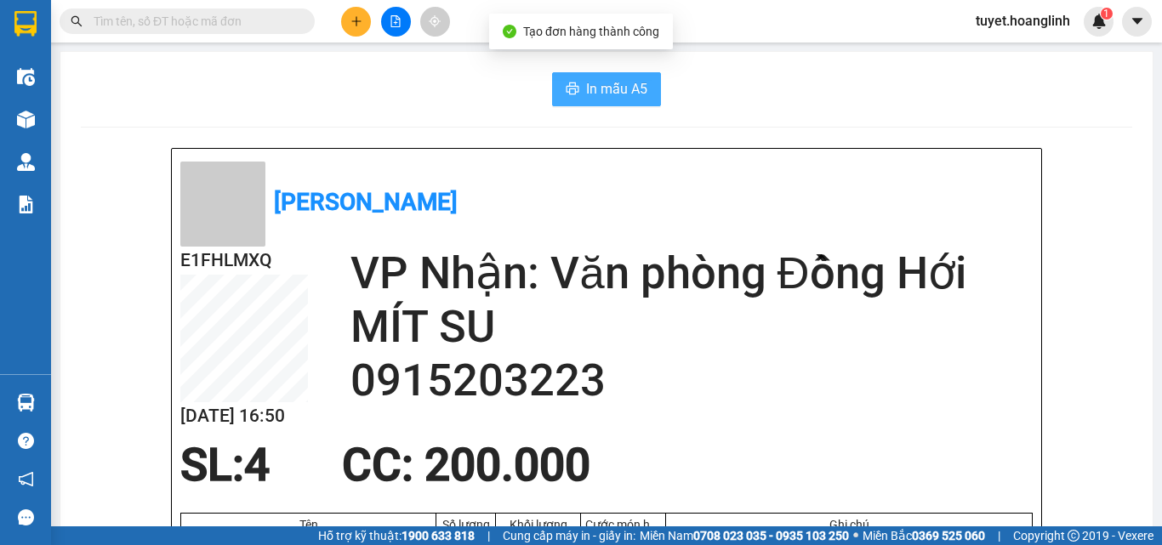
click at [593, 94] on span "In mẫu A5" at bounding box center [616, 88] width 61 height 21
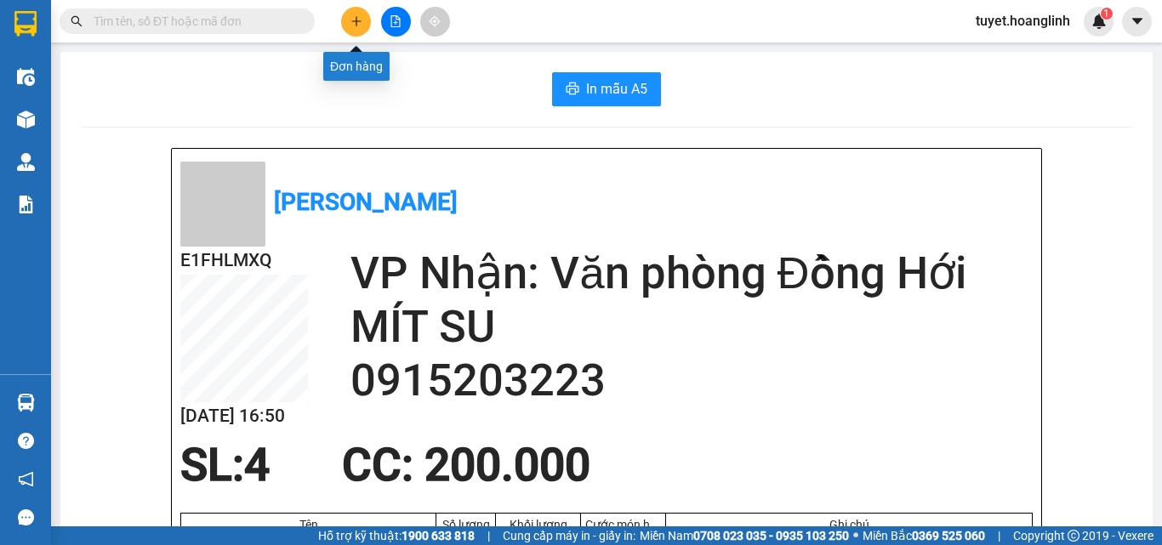
click at [364, 21] on button at bounding box center [356, 22] width 30 height 30
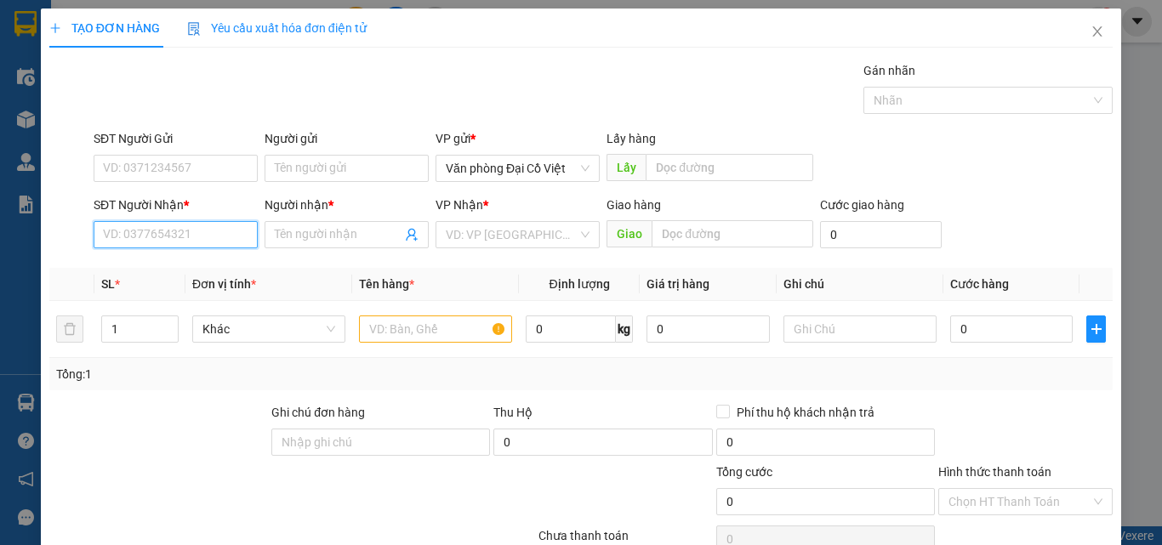
click at [174, 241] on input "SĐT Người Nhận *" at bounding box center [176, 234] width 164 height 27
click at [192, 268] on div "0986564536 - TUYEN" at bounding box center [174, 268] width 142 height 19
type input "0986564536"
type input "TUYEN"
type input "100.000"
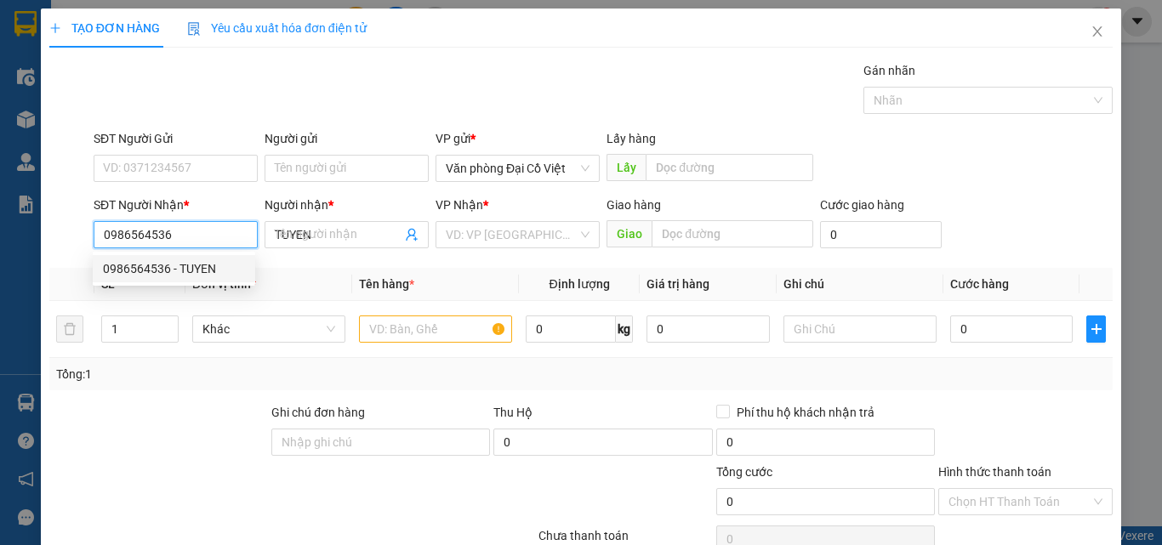
type input "100.000"
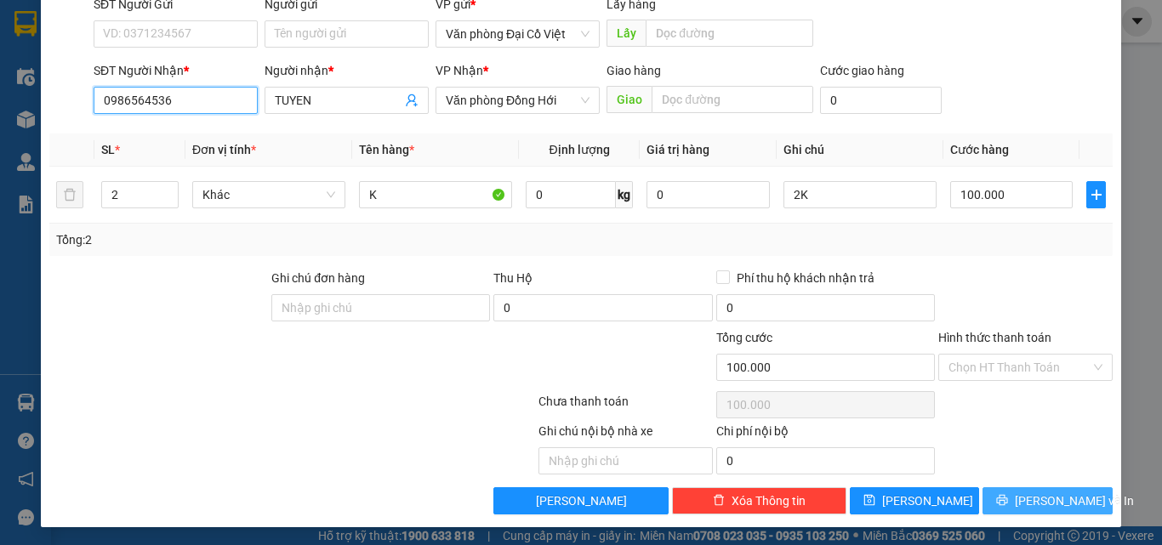
scroll to position [137, 0]
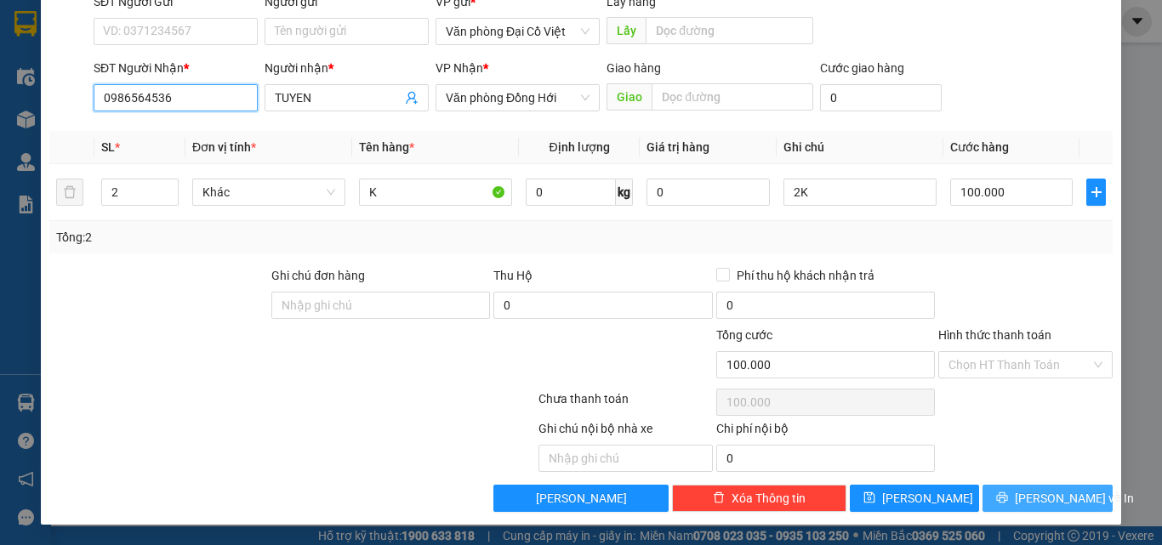
type input "0986564536"
click at [1018, 510] on button "[PERSON_NAME] và In" at bounding box center [1047, 498] width 130 height 27
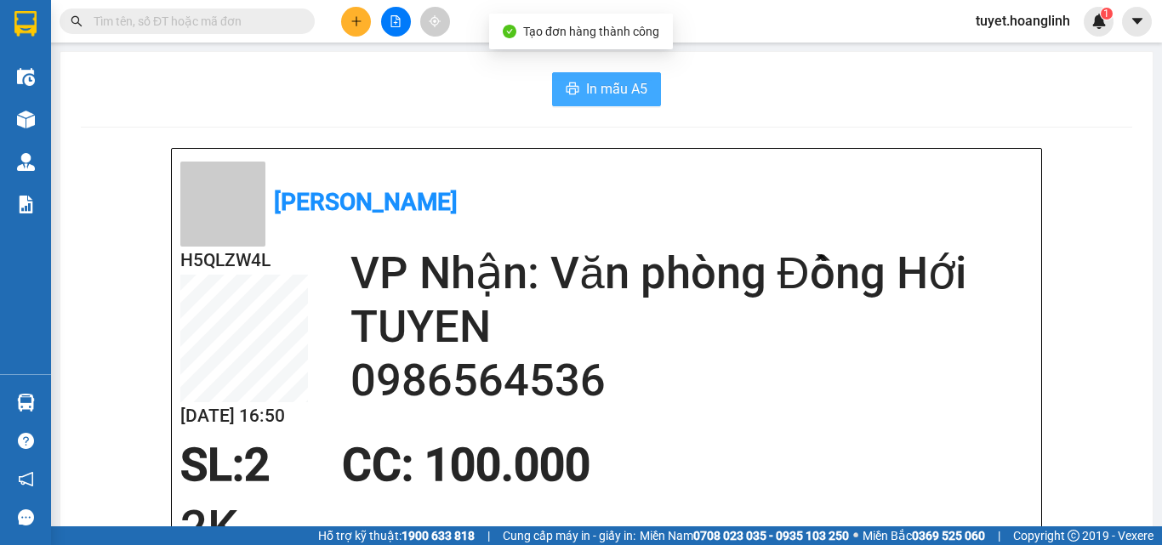
click at [606, 88] on span "In mẫu A5" at bounding box center [616, 88] width 61 height 21
click at [241, 12] on input "text" at bounding box center [194, 21] width 201 height 19
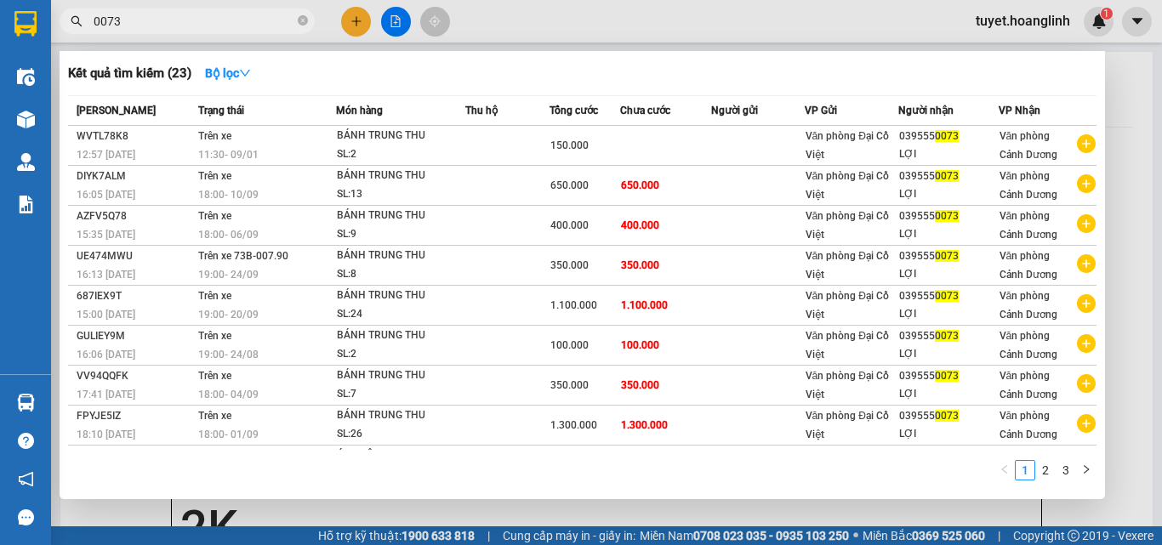
type input "0073"
click at [1128, 91] on div at bounding box center [581, 272] width 1162 height 545
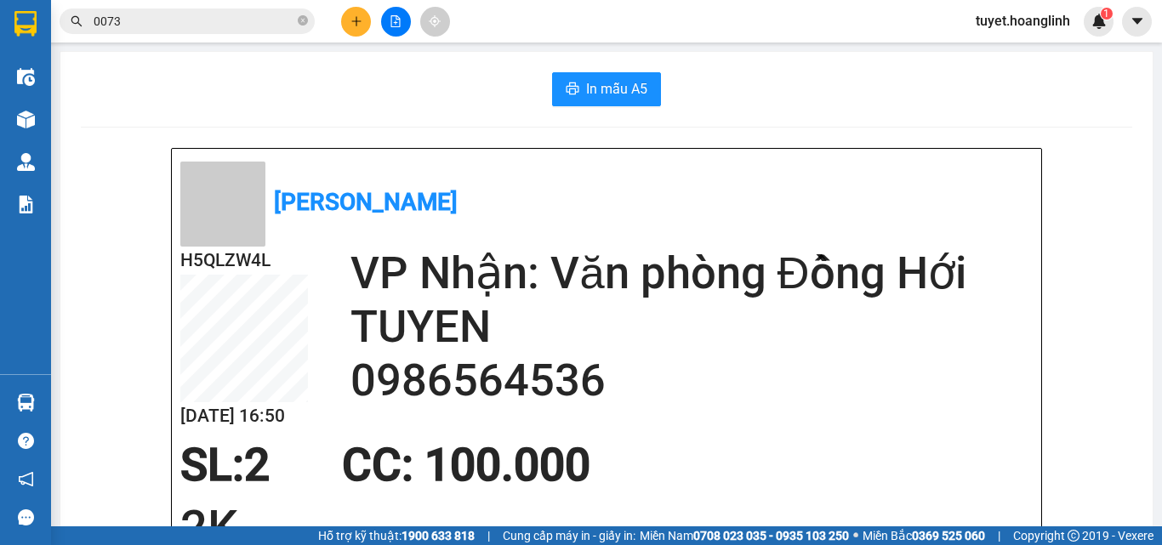
click at [355, 23] on icon "plus" at bounding box center [356, 21] width 12 height 12
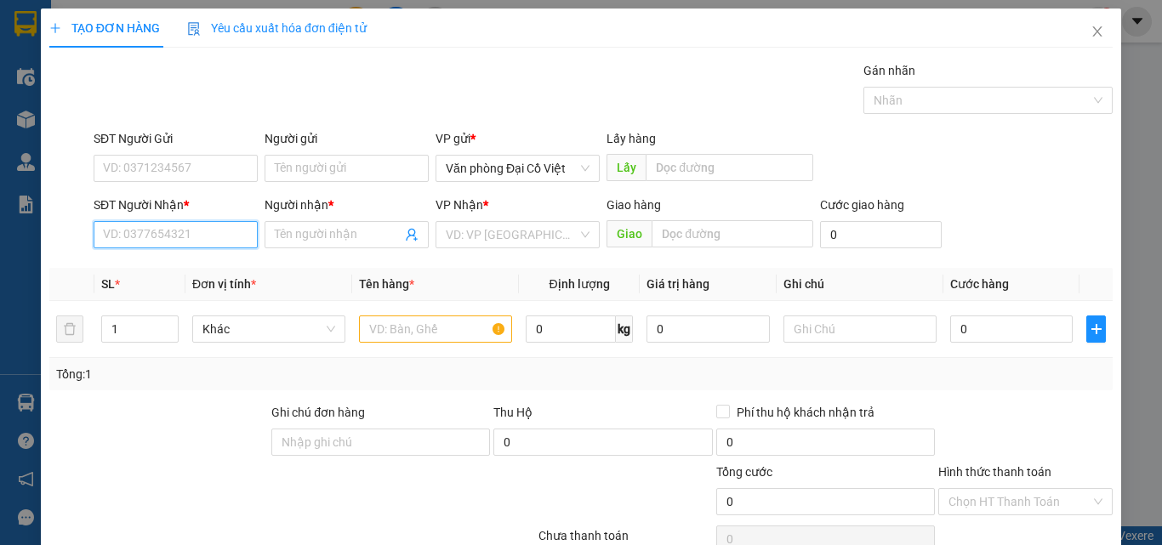
click at [225, 247] on input "SĐT Người Nhận *" at bounding box center [176, 234] width 164 height 27
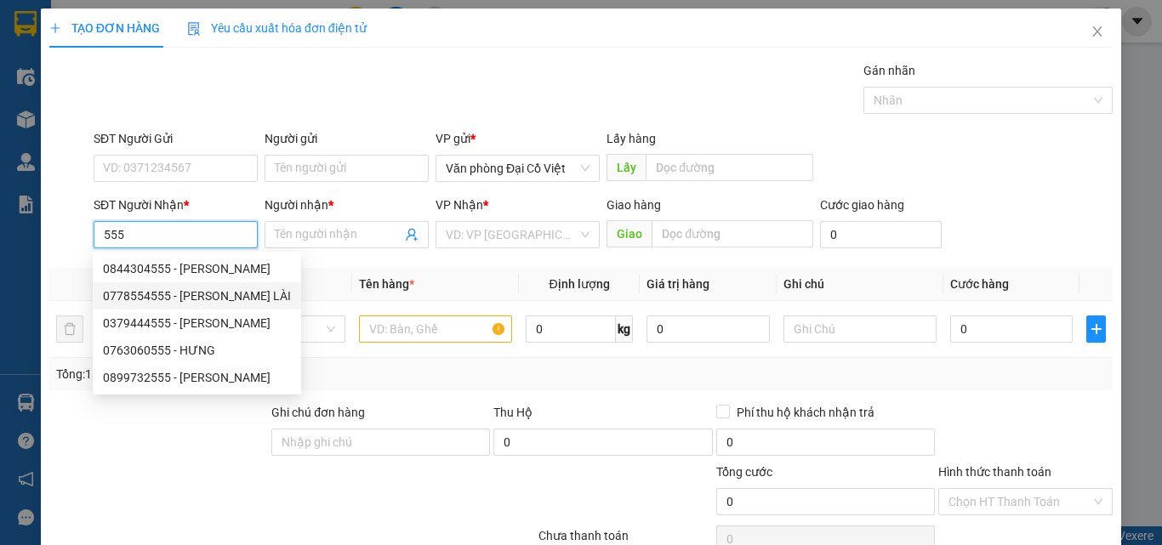
click at [190, 292] on div "0778554555 - TUẤN LÀI" at bounding box center [197, 296] width 188 height 19
type input "0778554555"
type input "TUẤN LÀI"
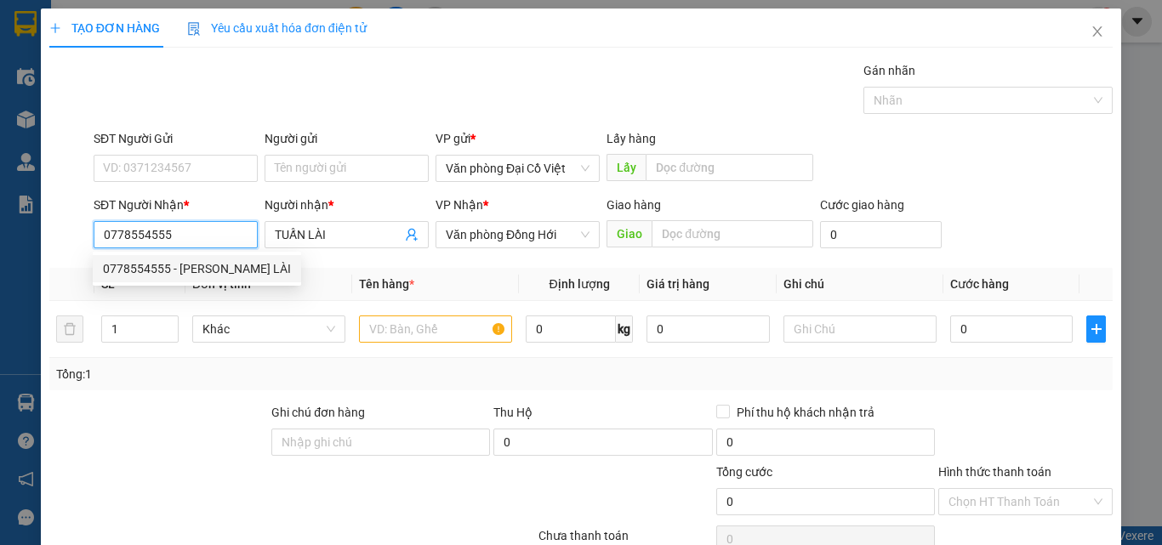
type input "200.000"
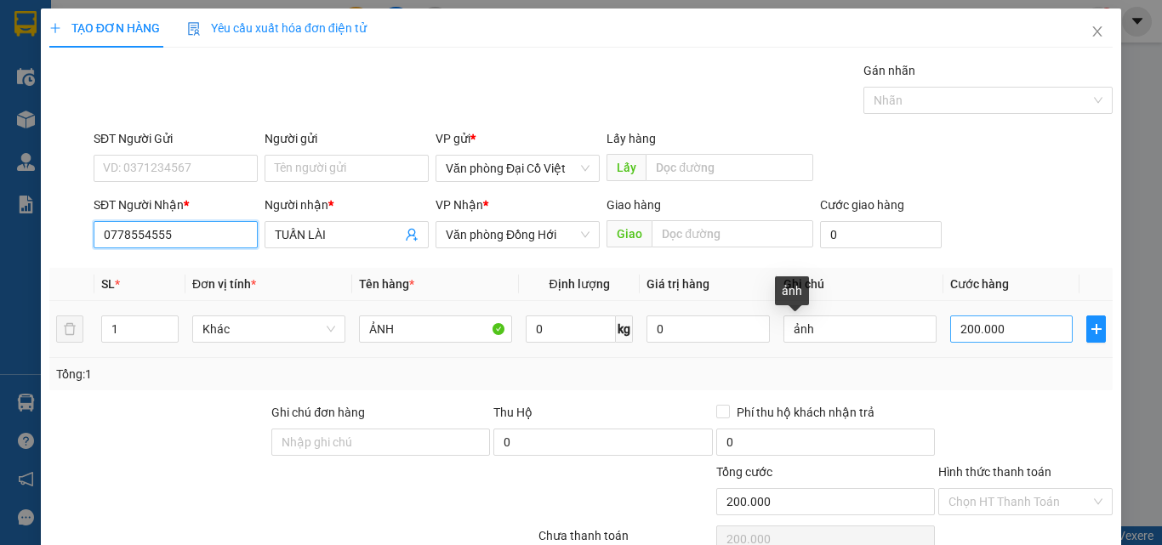
type input "0778554555"
click at [989, 331] on input "200.000" at bounding box center [1011, 328] width 122 height 27
type input "5"
type input "50"
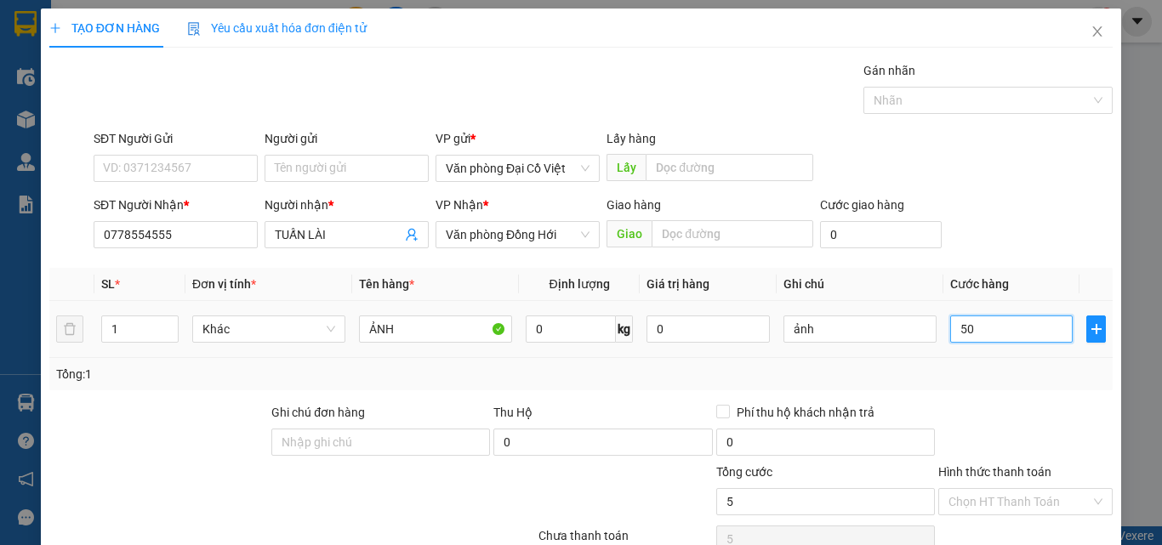
type input "50"
type input "50.000"
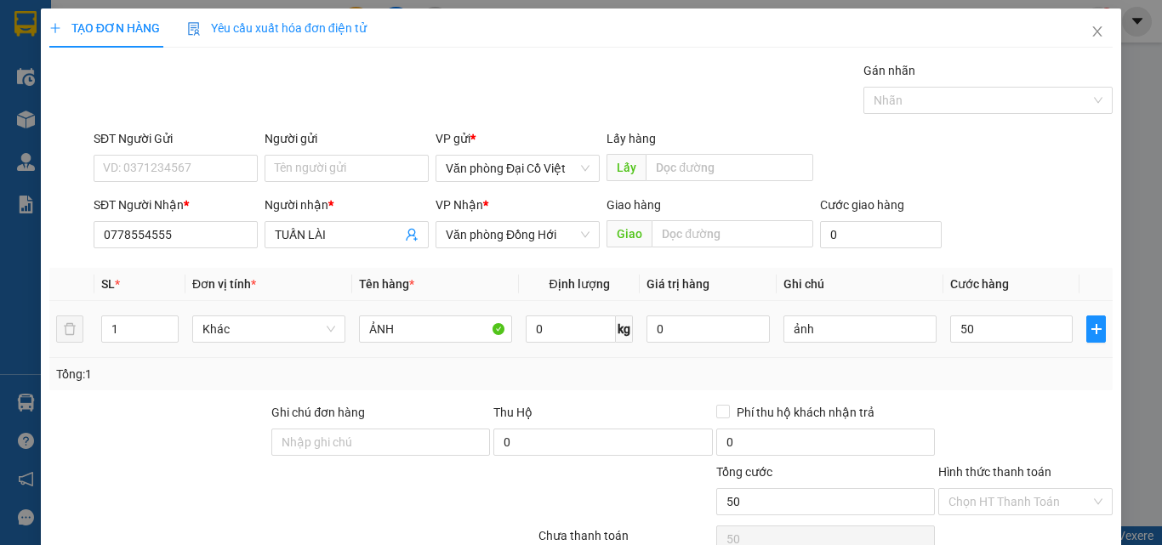
type input "50.000"
click at [981, 383] on div "Tổng: 1" at bounding box center [580, 374] width 1063 height 32
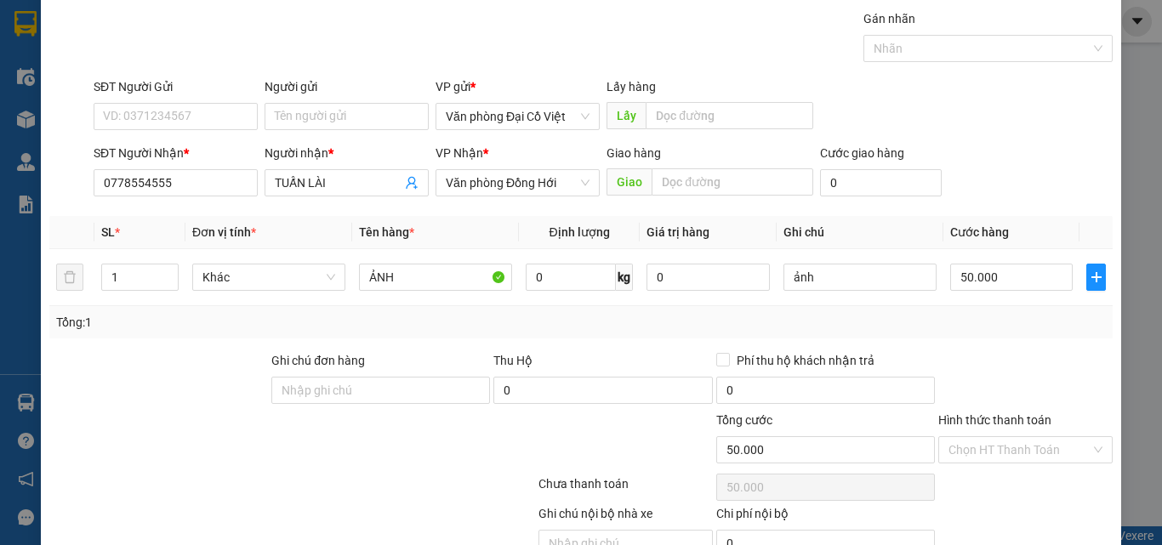
scroll to position [137, 0]
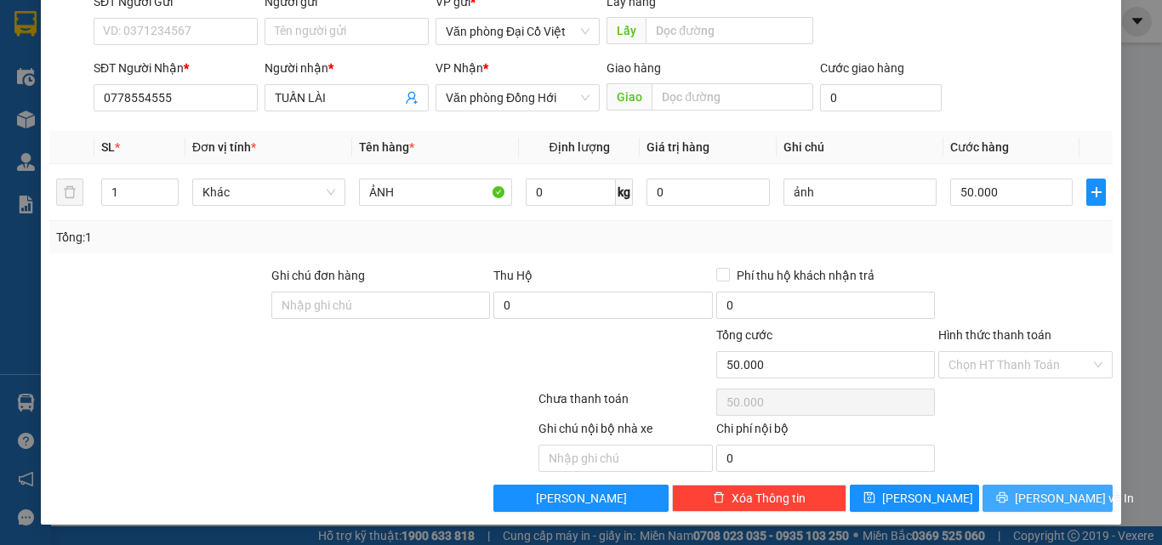
click at [1009, 511] on button "[PERSON_NAME] và In" at bounding box center [1047, 498] width 130 height 27
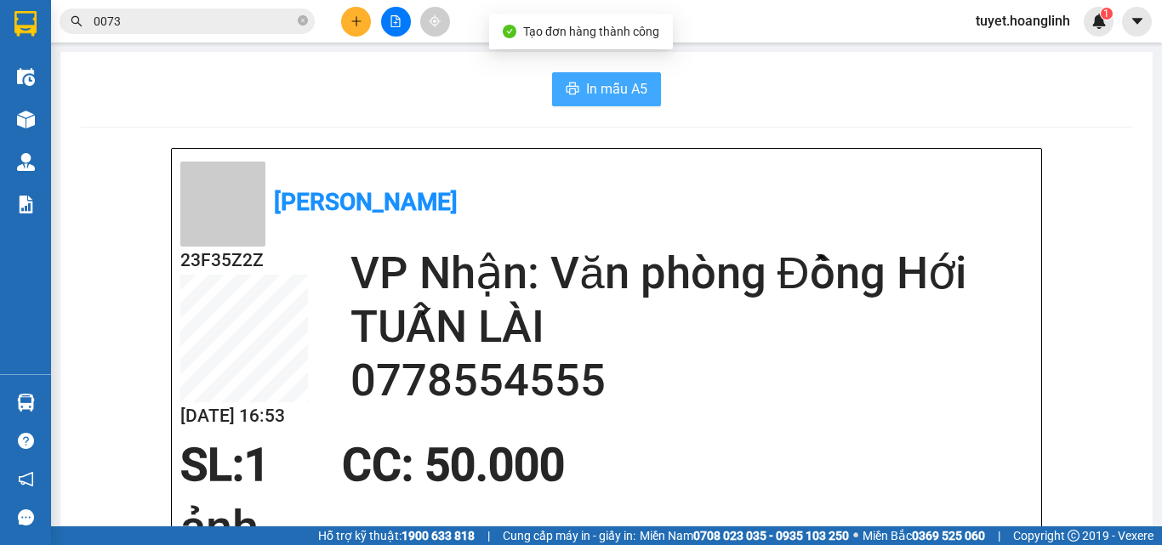
click at [586, 91] on span "In mẫu A5" at bounding box center [616, 88] width 61 height 21
click at [605, 88] on span "In mẫu A5" at bounding box center [616, 88] width 61 height 21
click at [629, 89] on span "In mẫu A5" at bounding box center [616, 88] width 61 height 21
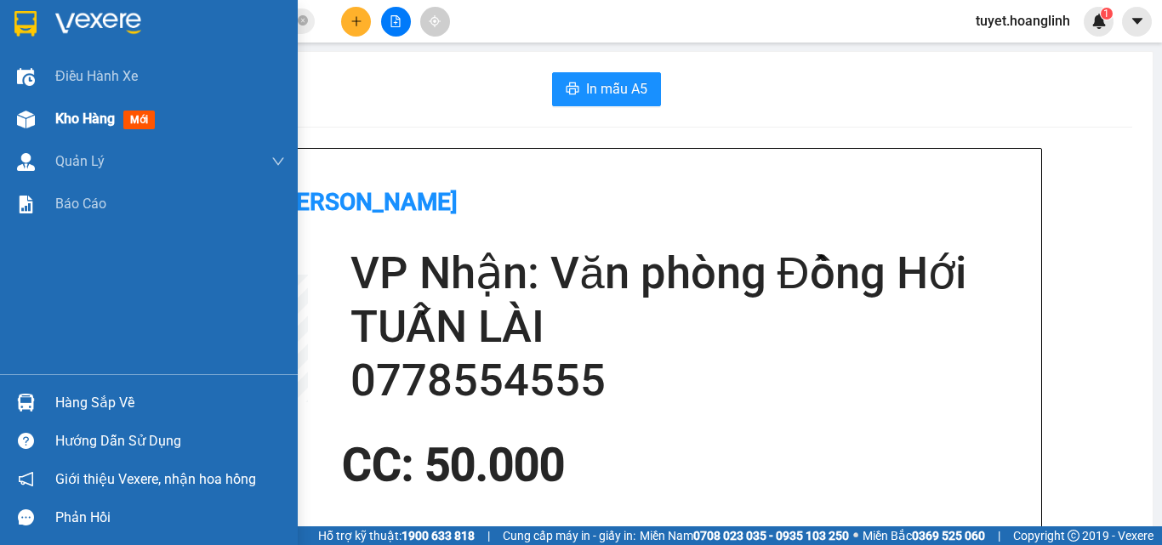
click at [18, 120] on img at bounding box center [26, 120] width 18 height 18
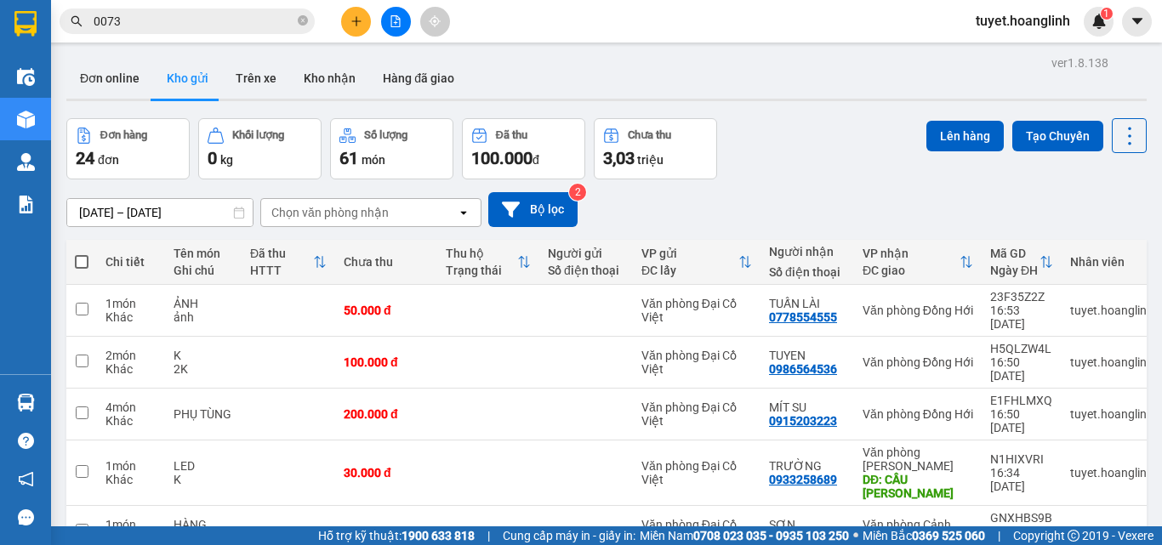
click at [351, 22] on icon "plus" at bounding box center [356, 21] width 12 height 12
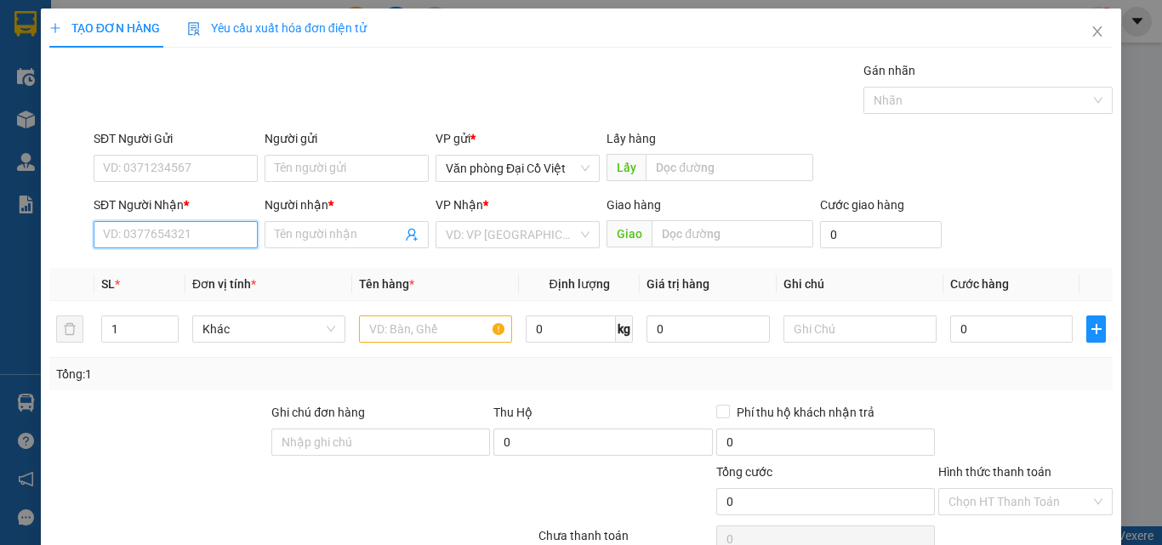
click at [190, 231] on input "SĐT Người Nhận *" at bounding box center [176, 234] width 164 height 27
click at [196, 269] on div "0964500008 - phương anh" at bounding box center [187, 268] width 168 height 19
type input "0964500008"
type input "phương anh"
type input "106 HỮU NGHỊ"
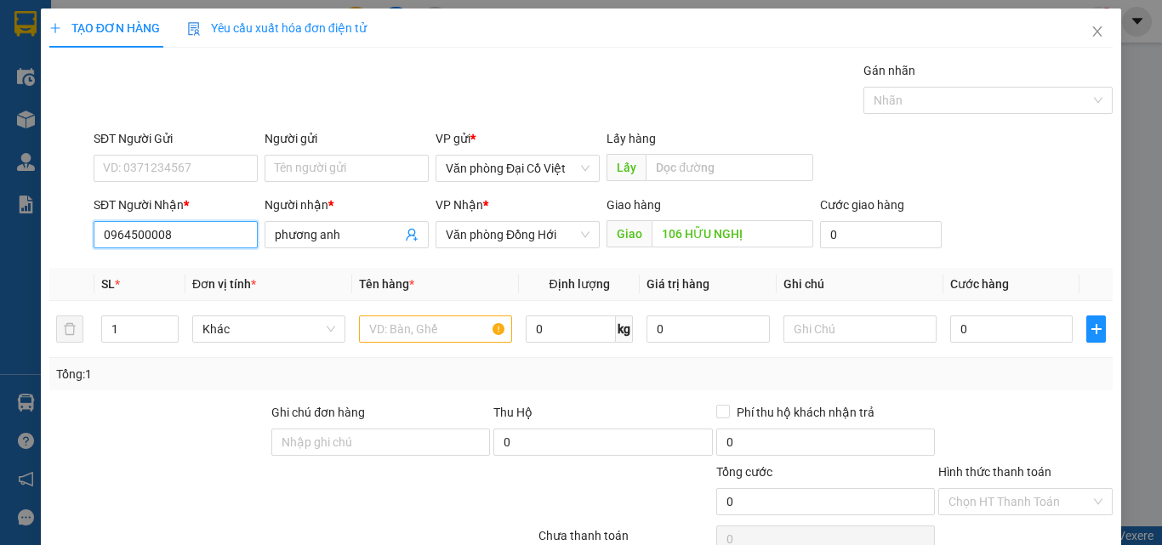
type input "60.000"
type input "0964500008"
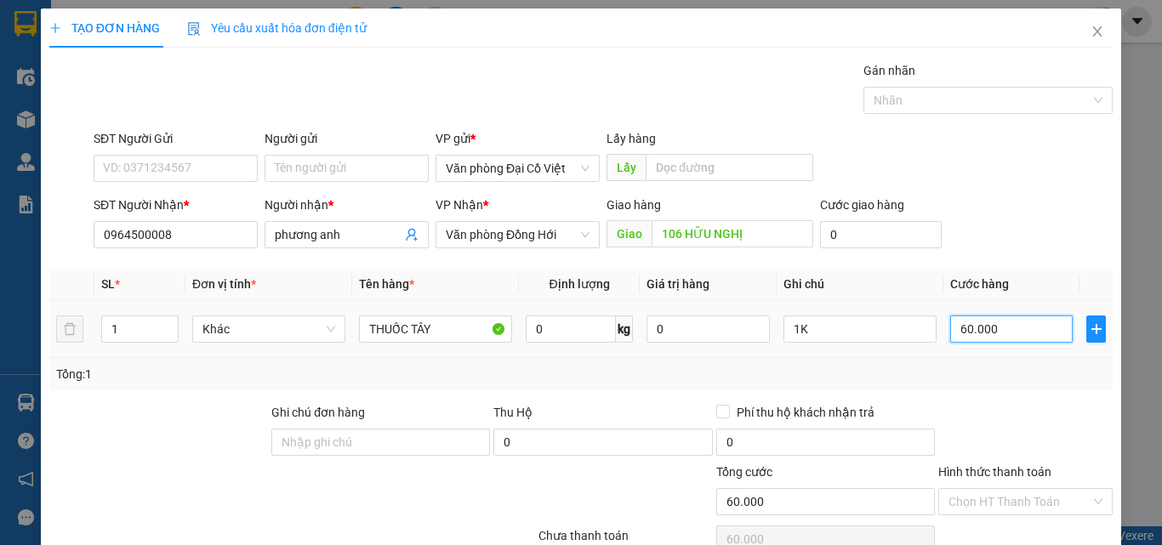
click at [967, 323] on input "60.000" at bounding box center [1011, 328] width 122 height 27
type input "8"
type input "80"
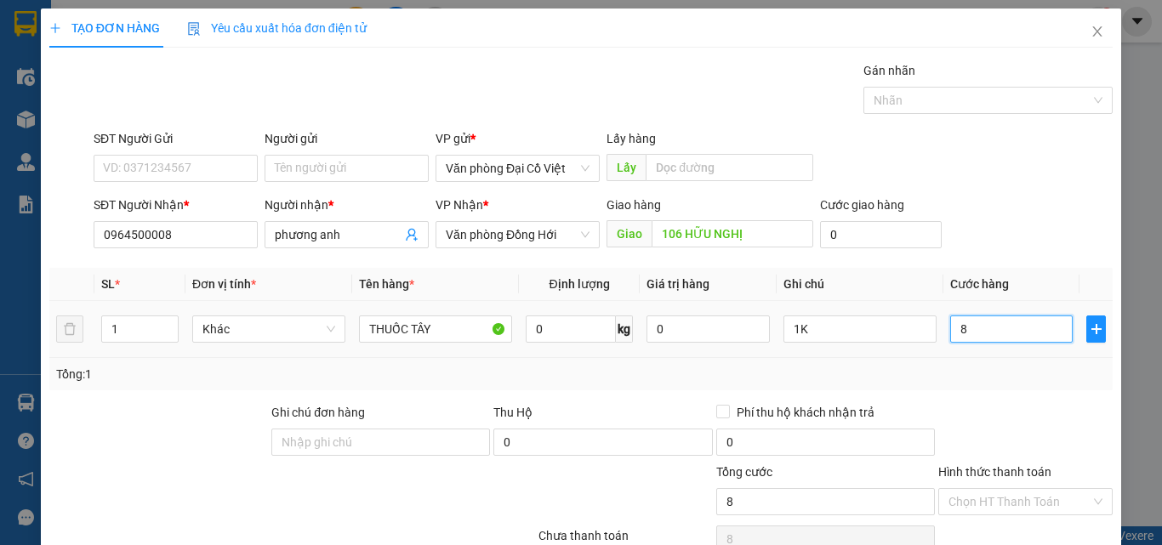
type input "80"
click at [988, 415] on div at bounding box center [1025, 433] width 178 height 60
type input "80.000"
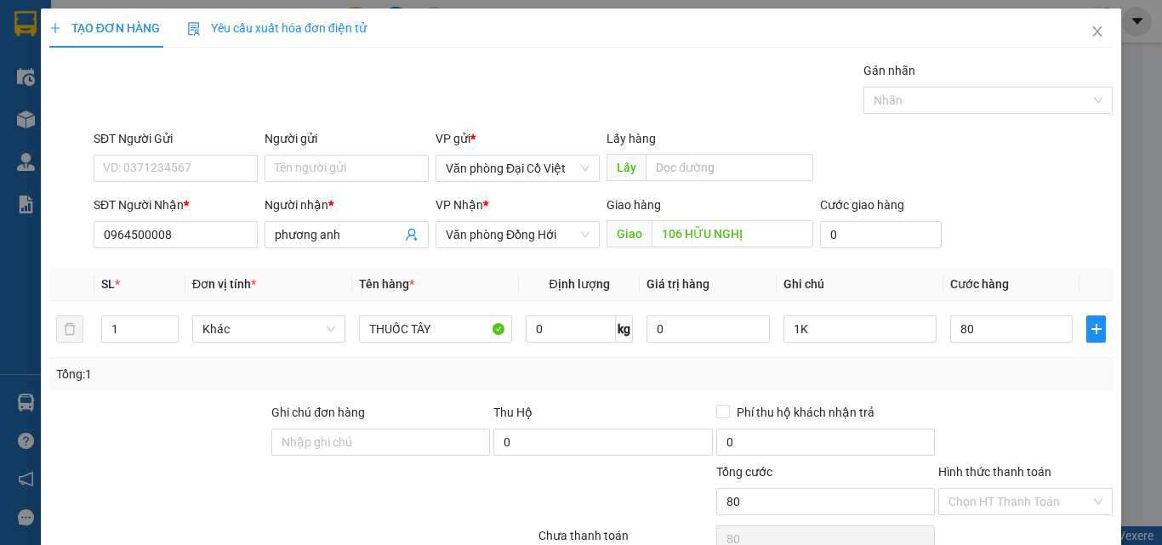
type input "80.000"
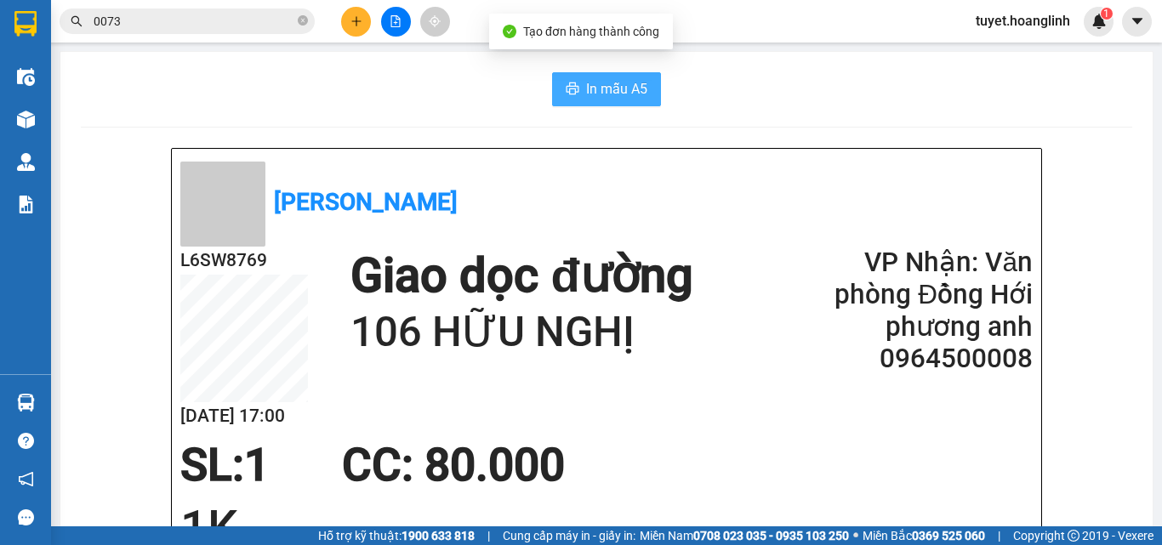
click at [566, 82] on button "In mẫu A5" at bounding box center [606, 89] width 109 height 34
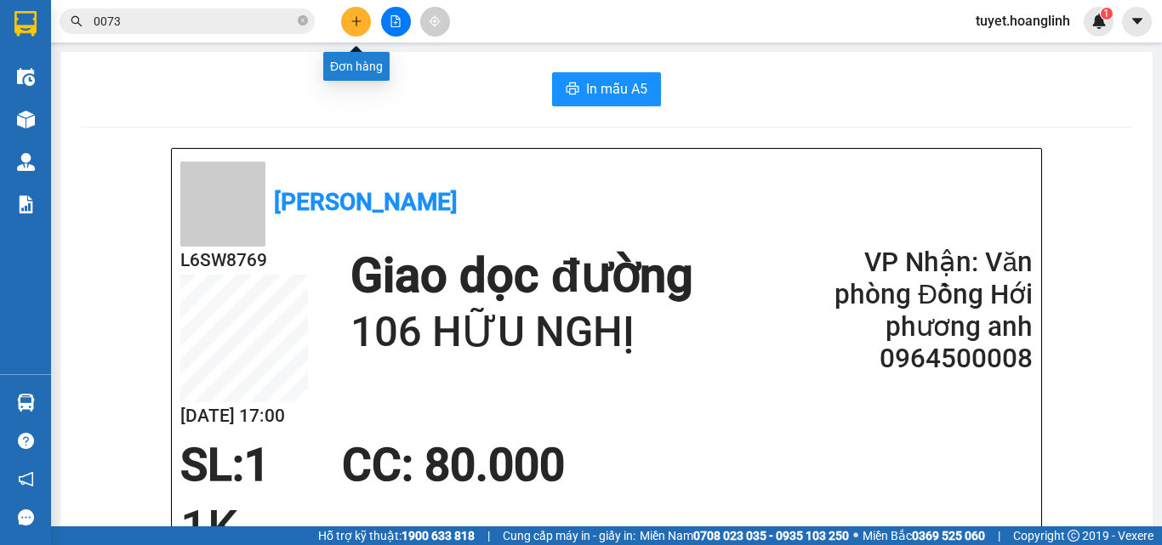
click at [356, 20] on icon "plus" at bounding box center [355, 20] width 1 height 9
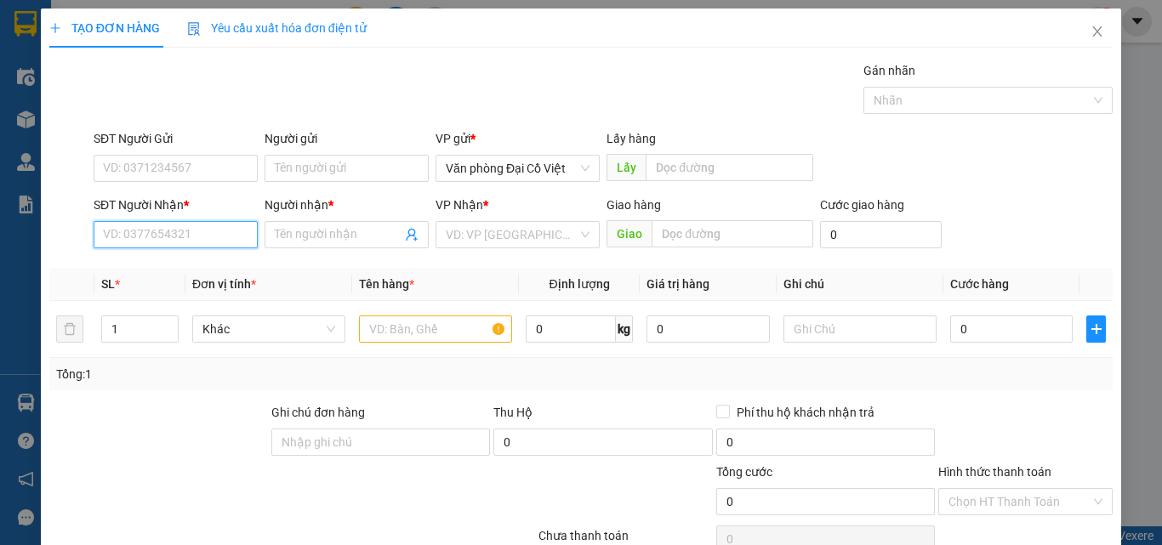
click at [131, 231] on input "SĐT Người Nhận *" at bounding box center [176, 234] width 164 height 27
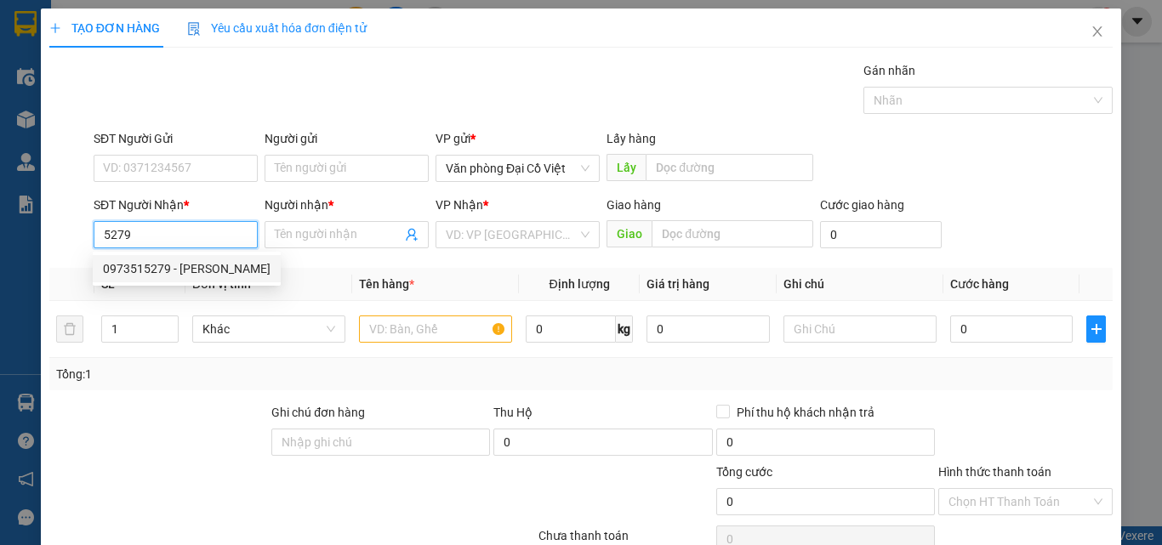
click at [150, 271] on div "0973515279 - ANH HOÀN" at bounding box center [187, 268] width 168 height 19
type input "0973515279"
type input "ANH HOÀN"
type input "90.000"
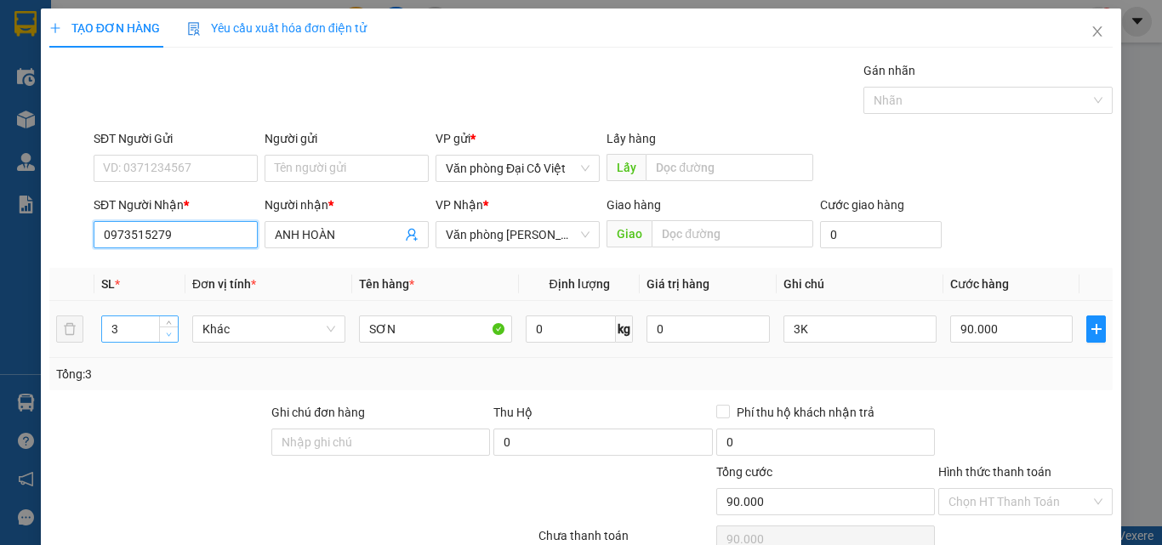
type input "0973515279"
click at [159, 337] on span "Decrease Value" at bounding box center [168, 334] width 19 height 15
type input "1"
click at [159, 337] on span "Decrease Value" at bounding box center [168, 334] width 19 height 15
click at [159, 338] on span "Decrease Value" at bounding box center [168, 334] width 19 height 15
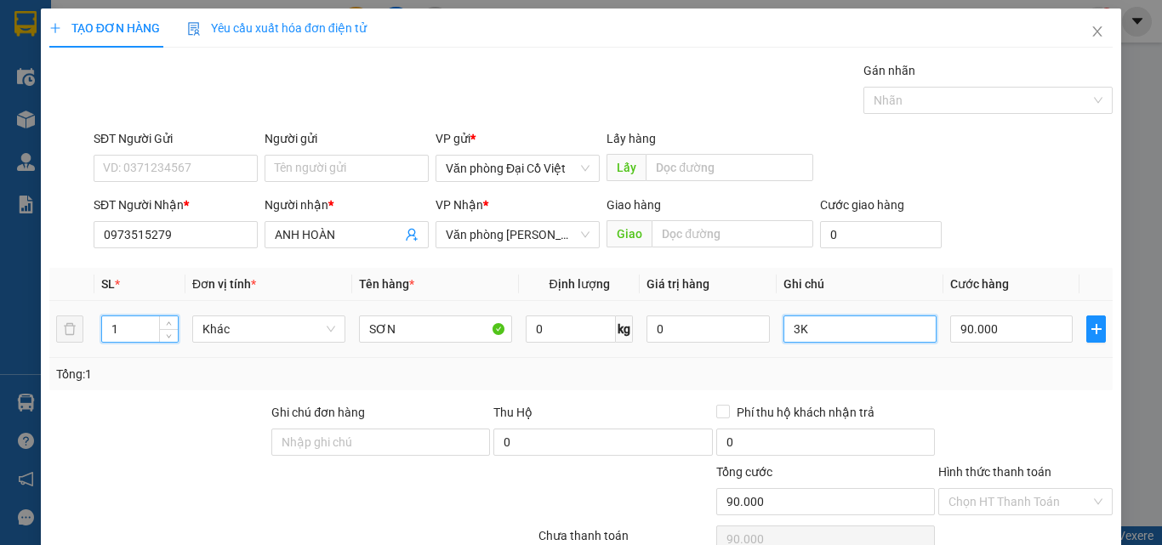
click at [885, 326] on input "3K" at bounding box center [859, 328] width 153 height 27
type input "3"
type input "1"
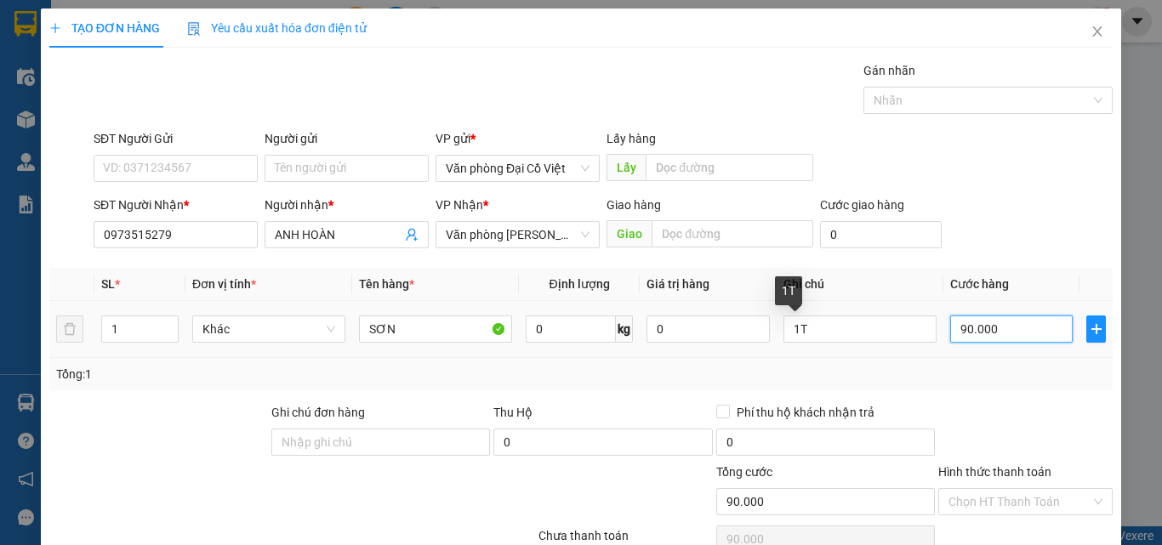
click at [982, 332] on input "90.000" at bounding box center [1011, 328] width 122 height 27
click at [984, 368] on div "Tổng: 1" at bounding box center [580, 374] width 1049 height 19
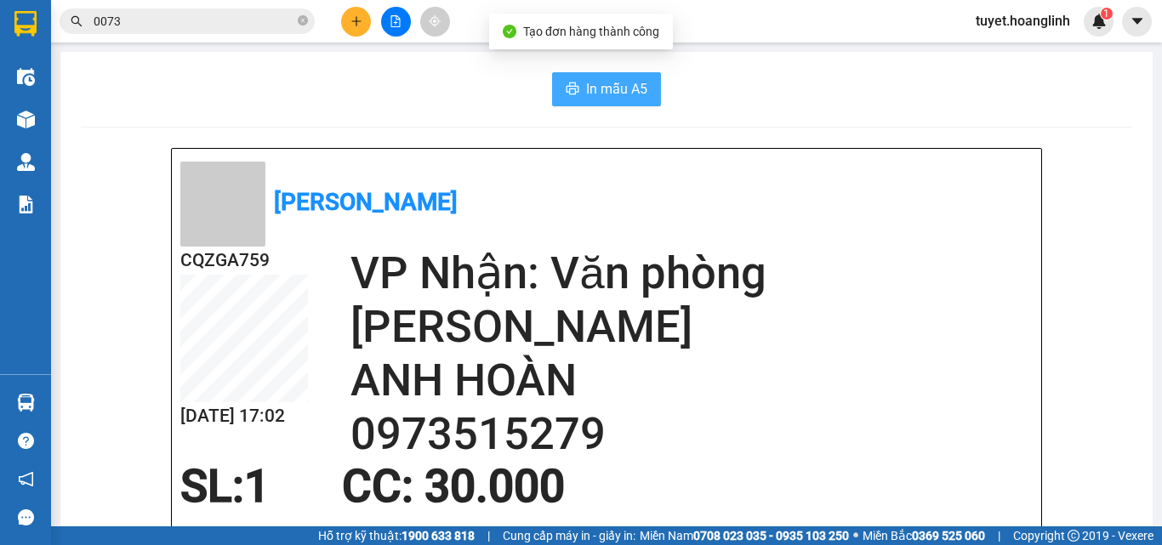
click at [639, 96] on span "In mẫu A5" at bounding box center [616, 88] width 61 height 21
click at [343, 29] on button at bounding box center [356, 22] width 30 height 30
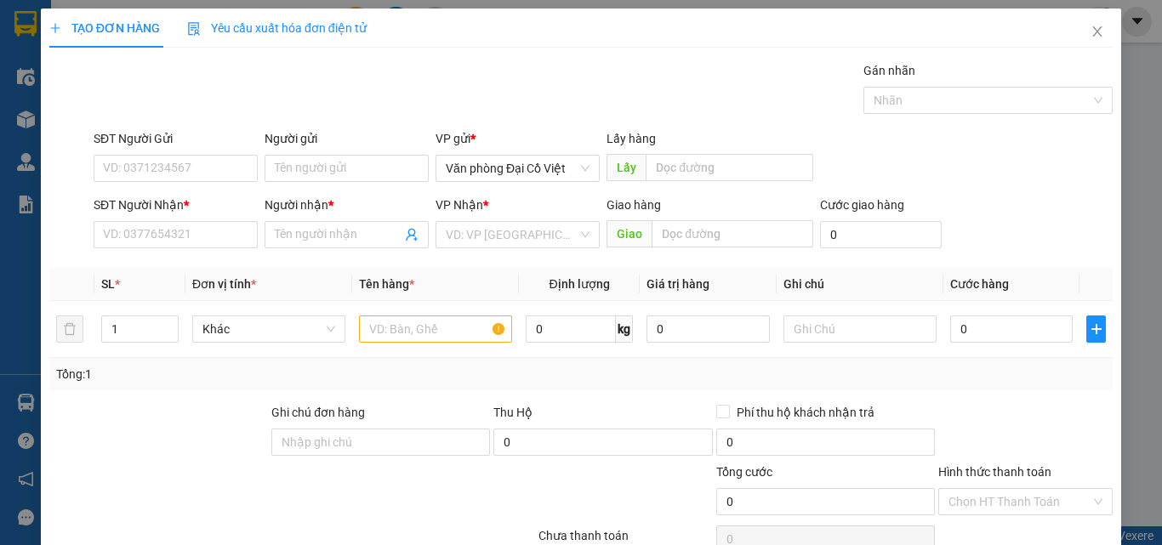
click at [239, 219] on div "SĐT Người Nhận *" at bounding box center [176, 209] width 164 height 26
click at [223, 237] on input "SĐT Người Nhận *" at bounding box center [176, 234] width 164 height 27
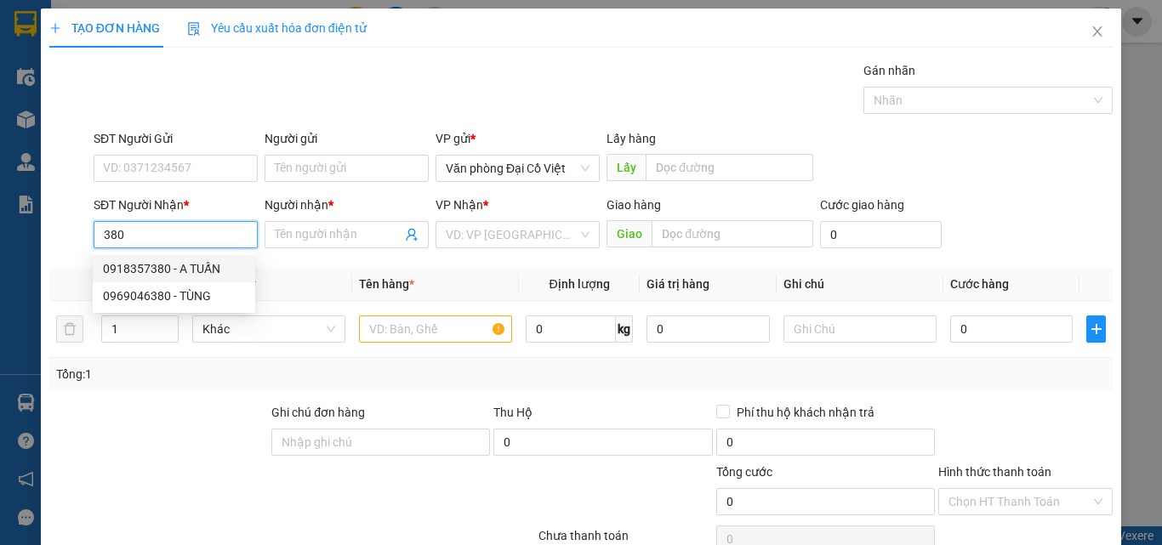
click at [226, 269] on div "0918357380 - A TUẤN" at bounding box center [174, 268] width 142 height 19
type input "0918357380"
type input "A TUẤN"
type input "CẦU ROON"
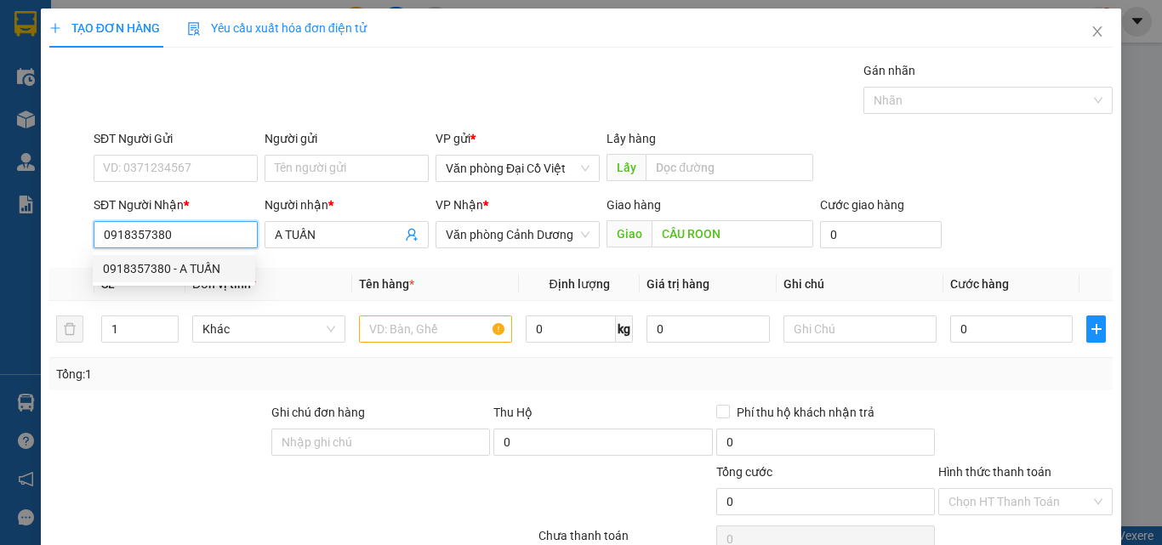
type input "360.000"
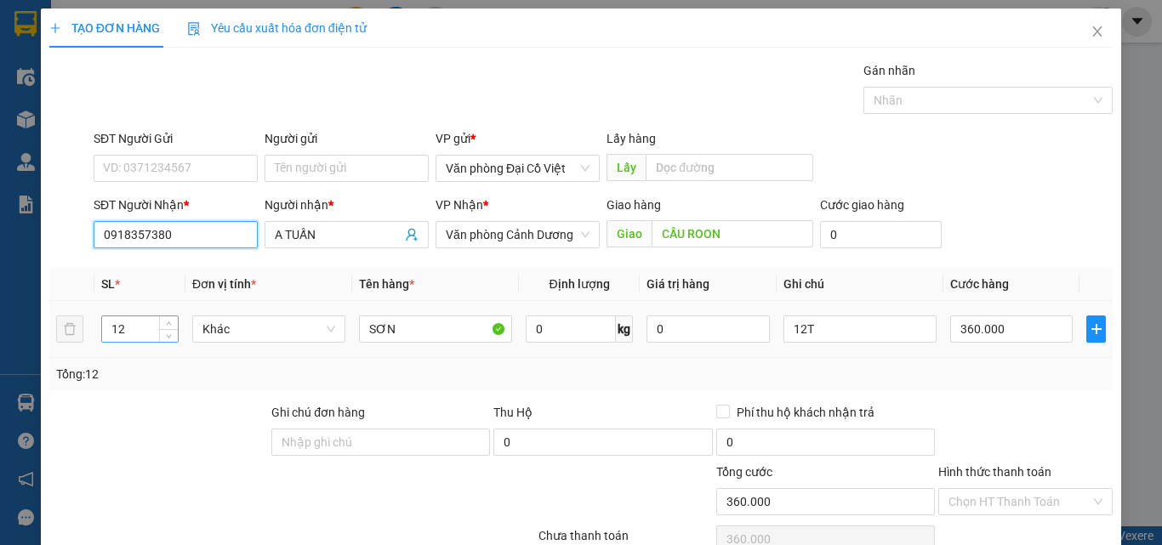
type input "0918357380"
click at [135, 333] on input "12" at bounding box center [140, 329] width 76 height 26
click at [134, 332] on input "12" at bounding box center [140, 329] width 76 height 26
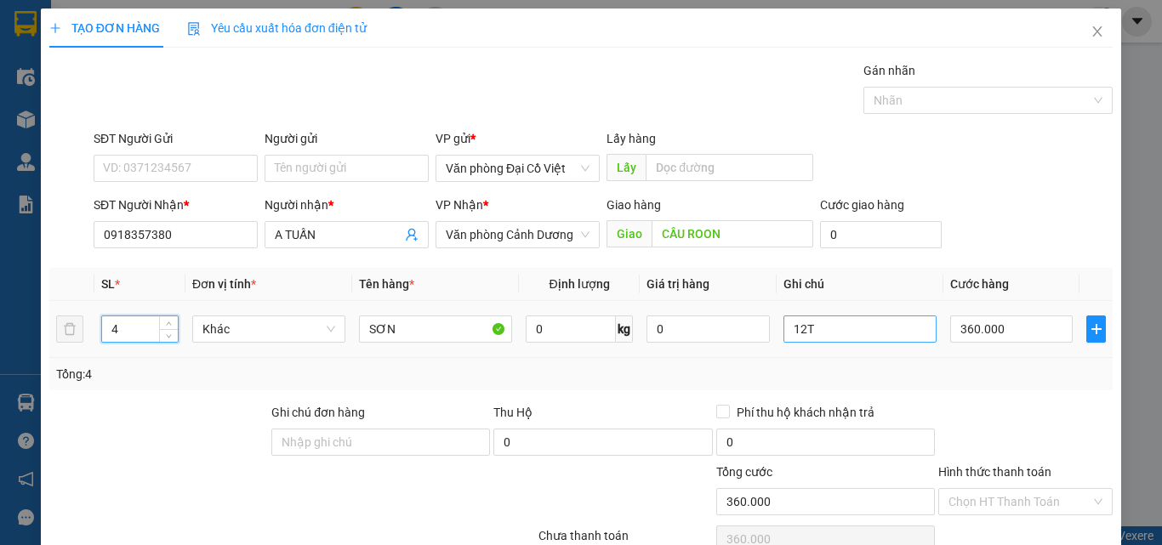
type input "4"
click at [835, 337] on input "12T" at bounding box center [859, 328] width 153 height 27
click at [836, 338] on input "12T" at bounding box center [859, 328] width 153 height 27
type input "4"
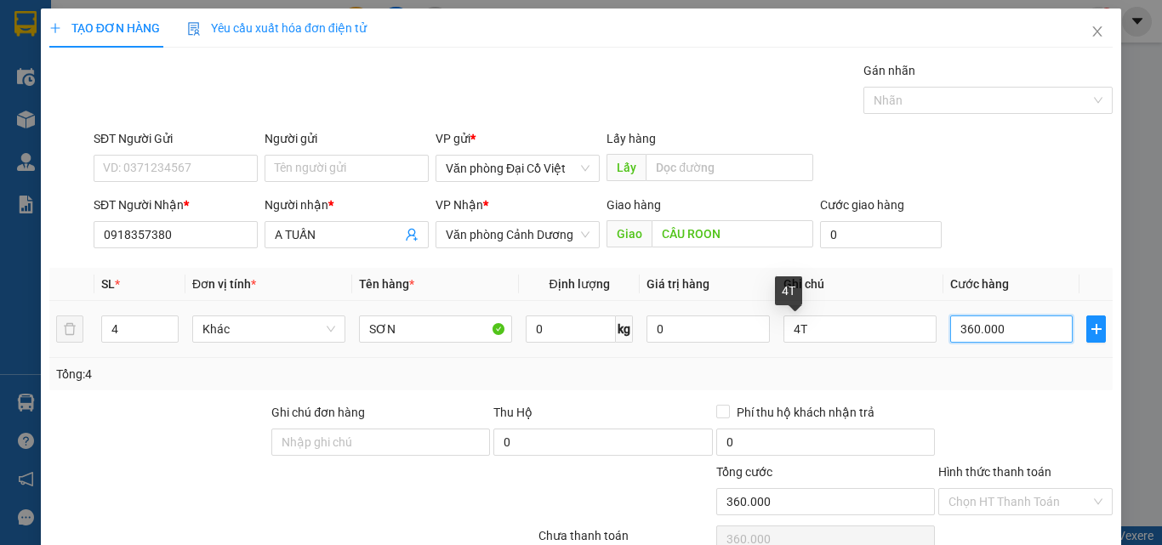
click at [1014, 326] on input "360.000" at bounding box center [1011, 328] width 122 height 27
click at [1023, 369] on div "Tổng: 4" at bounding box center [580, 374] width 1049 height 19
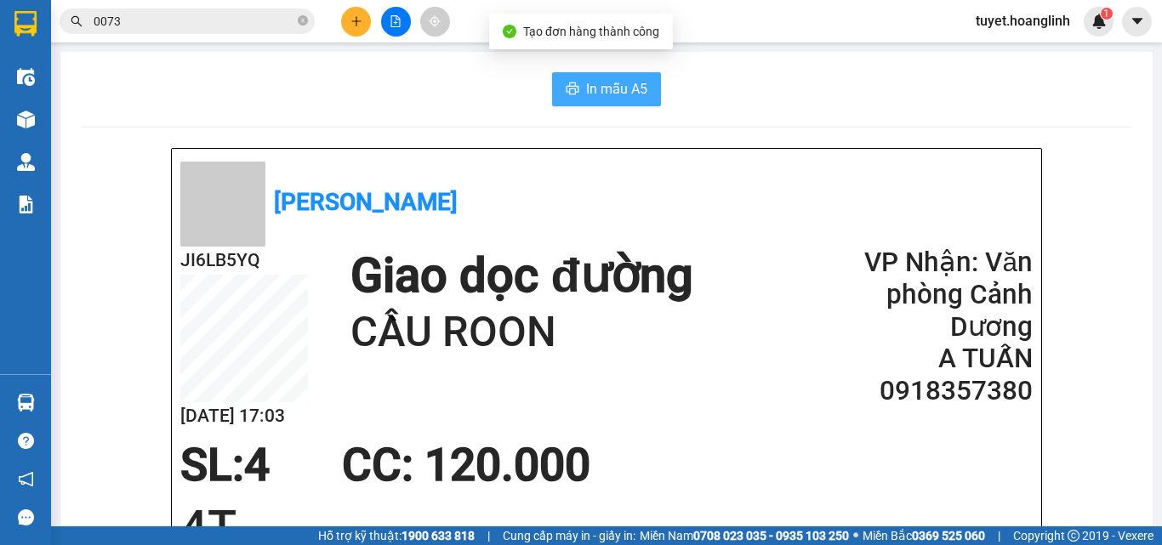
click at [586, 98] on span "In mẫu A5" at bounding box center [616, 88] width 61 height 21
click at [358, 27] on button at bounding box center [356, 22] width 30 height 30
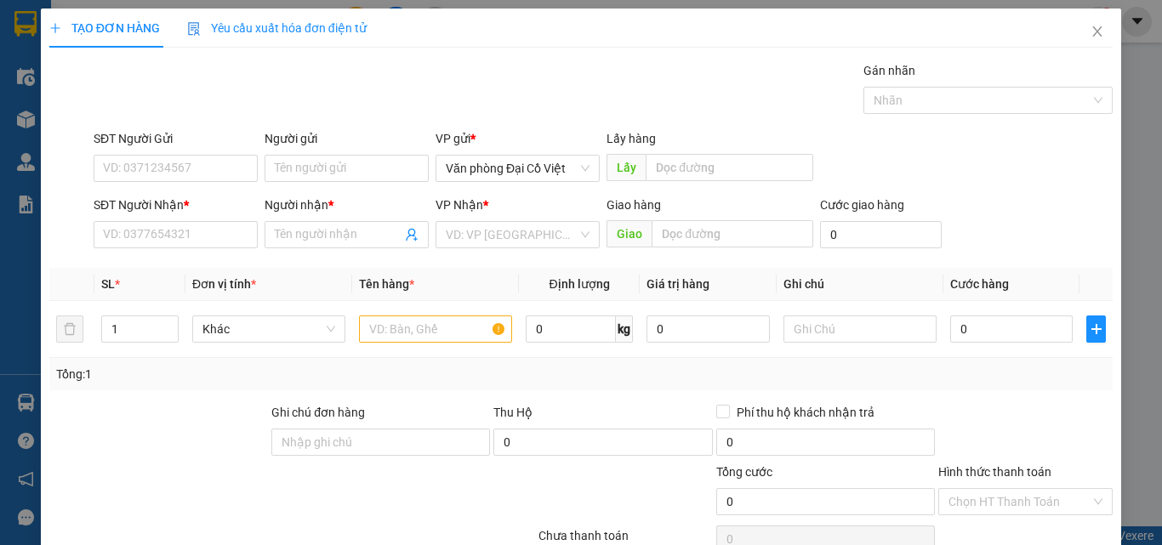
click at [156, 219] on div "SĐT Người Nhận *" at bounding box center [176, 209] width 164 height 26
click at [156, 221] on input "SĐT Người Nhận *" at bounding box center [176, 234] width 164 height 27
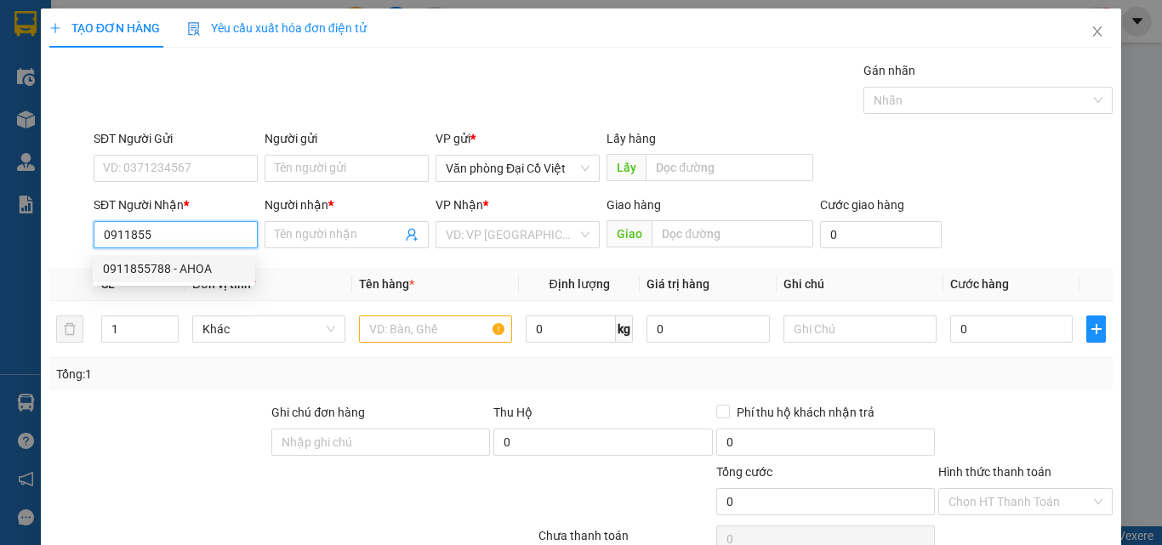
click at [207, 266] on div "0911855788 - AHOA" at bounding box center [174, 268] width 142 height 19
type input "0911855788"
type input "AHOA"
type input "150.000"
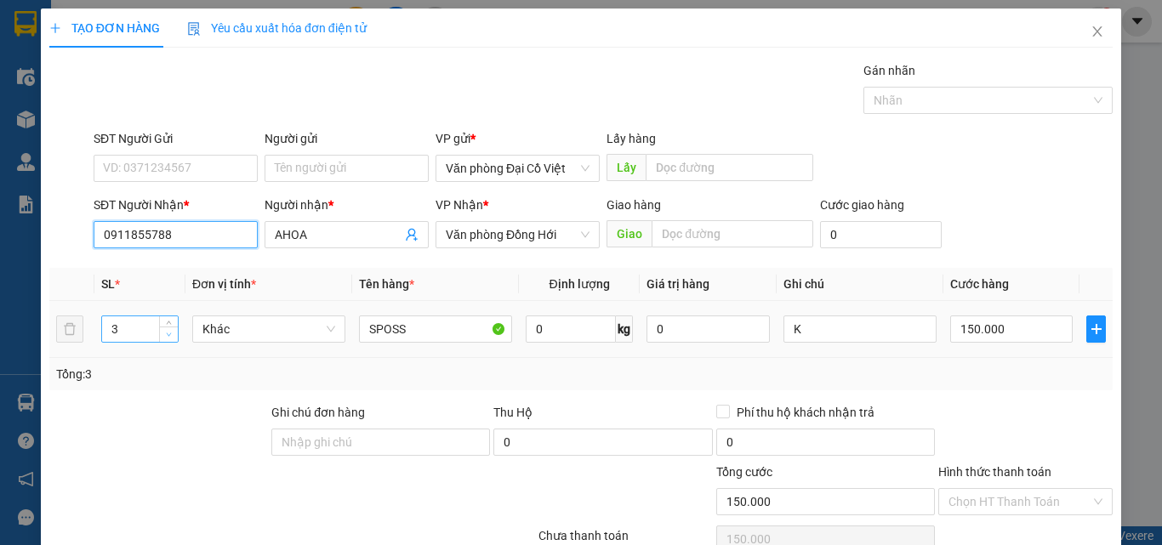
type input "0911855788"
click at [162, 335] on span "Decrease Value" at bounding box center [168, 334] width 19 height 15
type input "1"
click at [162, 335] on span "Decrease Value" at bounding box center [168, 334] width 19 height 15
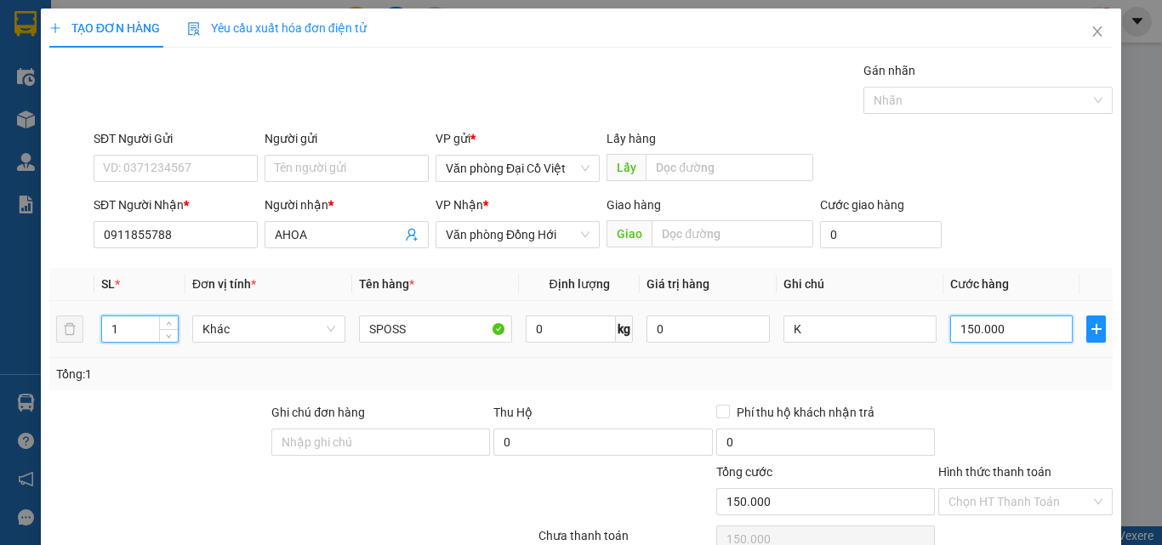
click at [1005, 330] on input "150.000" at bounding box center [1011, 328] width 122 height 27
type input "5"
type input "50"
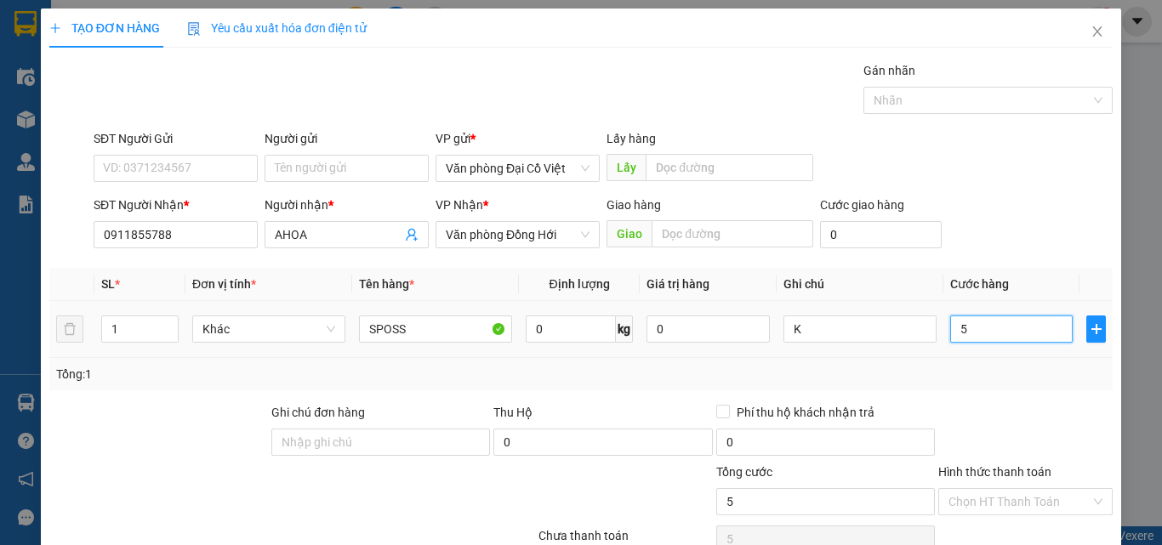
type input "50"
type input "50.000"
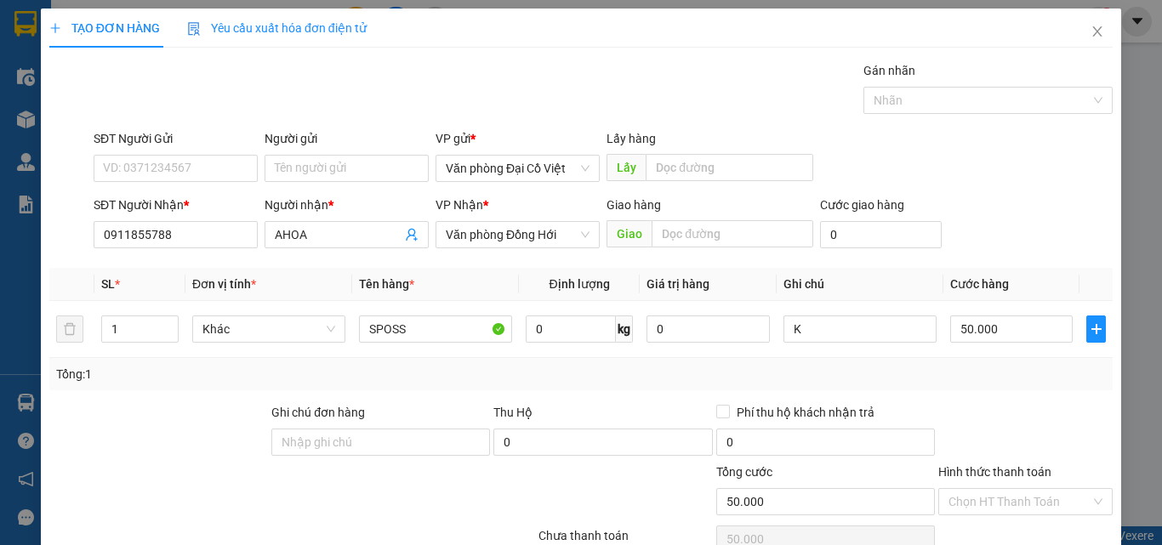
click at [1001, 383] on div "Tổng: 1" at bounding box center [580, 374] width 1049 height 19
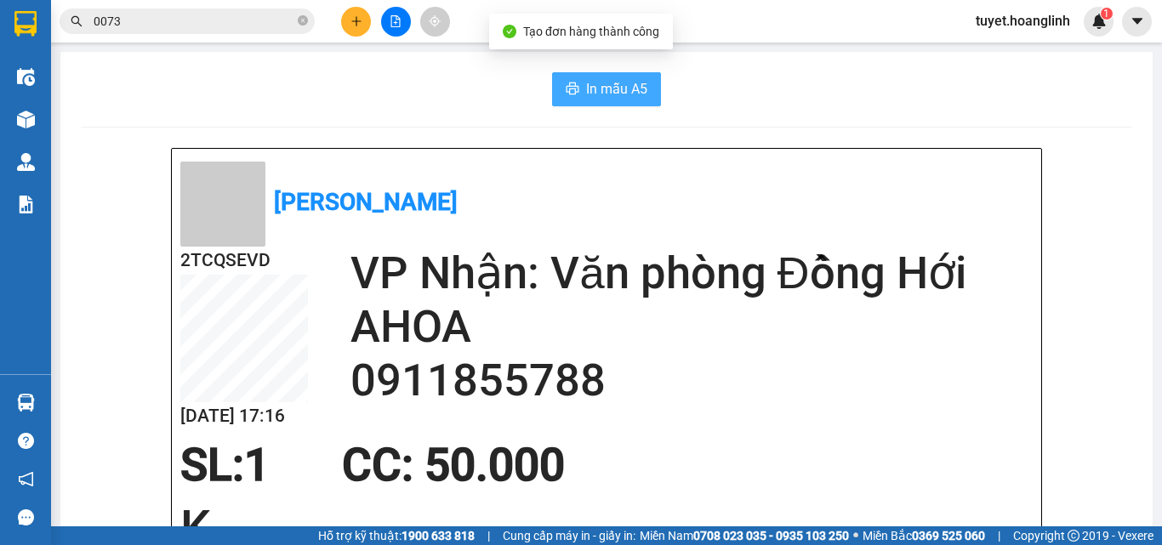
click at [616, 91] on span "In mẫu A5" at bounding box center [616, 88] width 61 height 21
click at [354, 23] on icon "plus" at bounding box center [356, 21] width 12 height 12
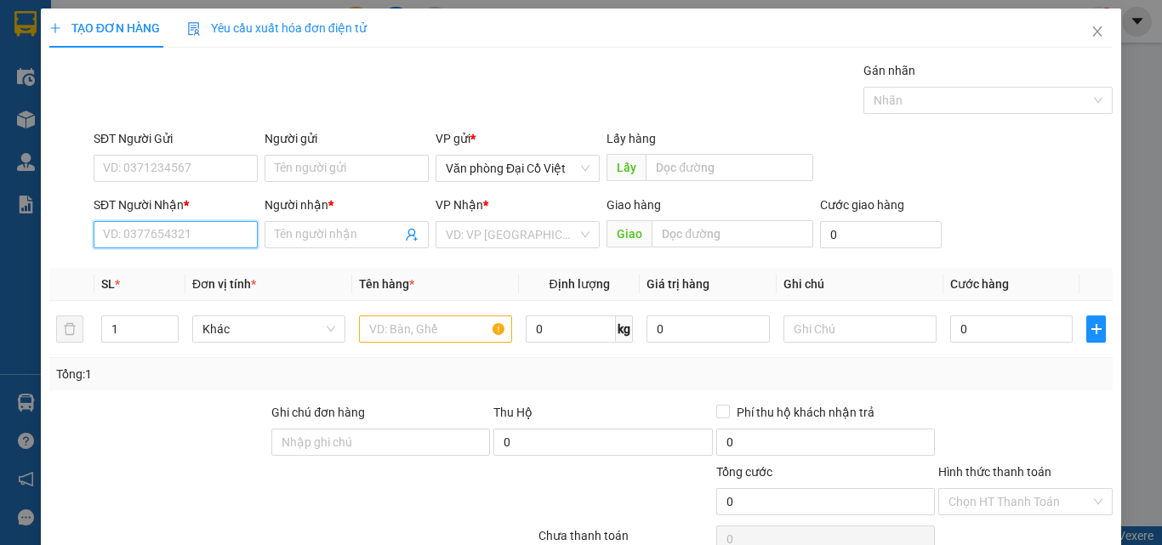
click at [162, 226] on input "SĐT Người Nhận *" at bounding box center [176, 234] width 164 height 27
click at [152, 270] on div "0376647796 - A TUẤN" at bounding box center [174, 268] width 142 height 19
type input "0376647796"
type input "A TUẤN"
type input "QUẢNG LIÊN"
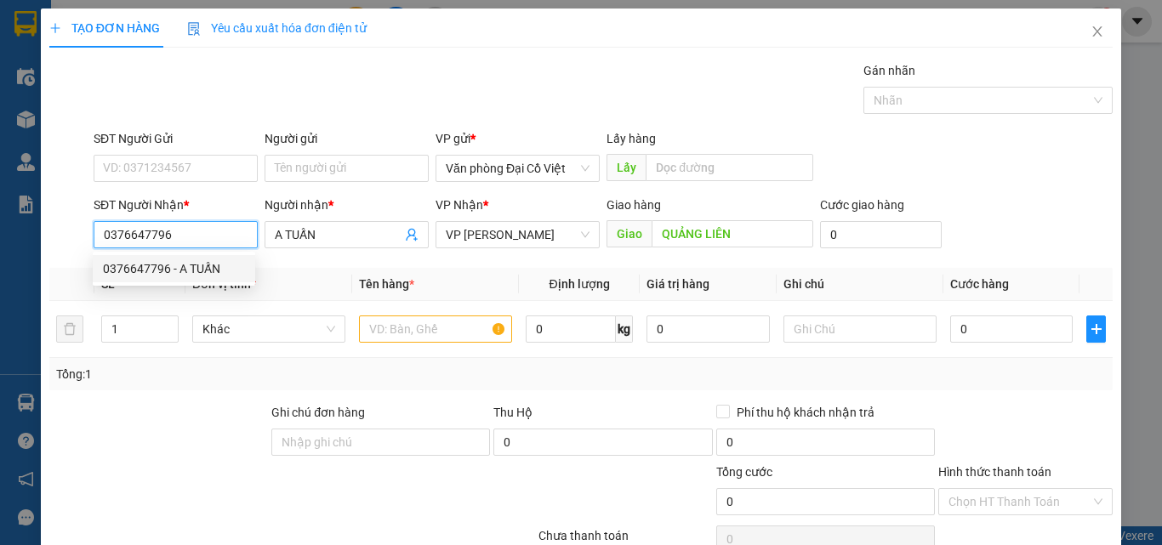
type input "150.000"
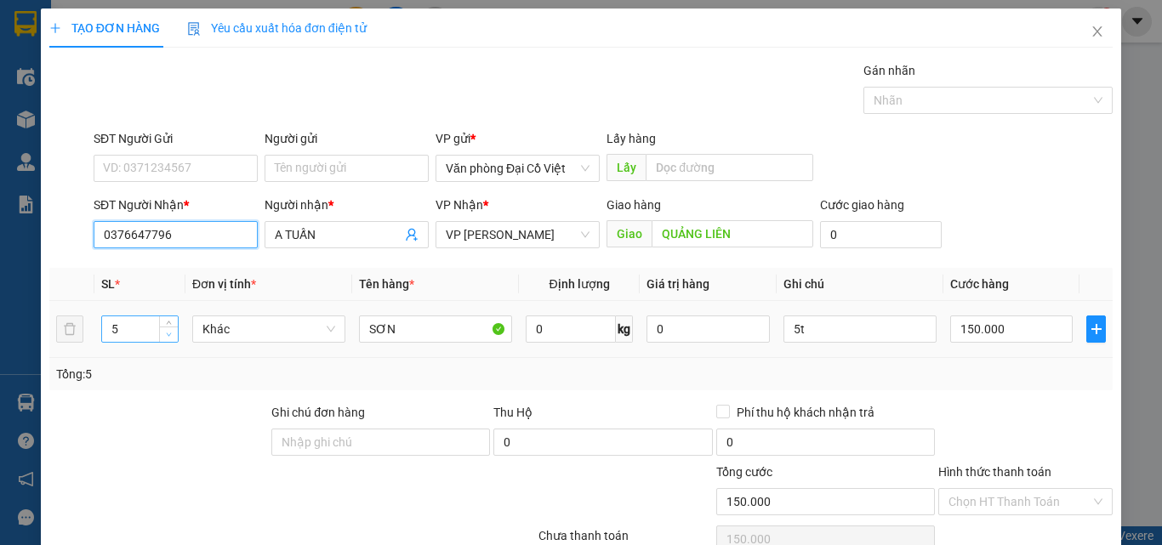
type input "0376647796"
type input "4"
click at [166, 336] on icon "down" at bounding box center [169, 335] width 6 height 6
click at [821, 327] on input "5t" at bounding box center [859, 328] width 153 height 27
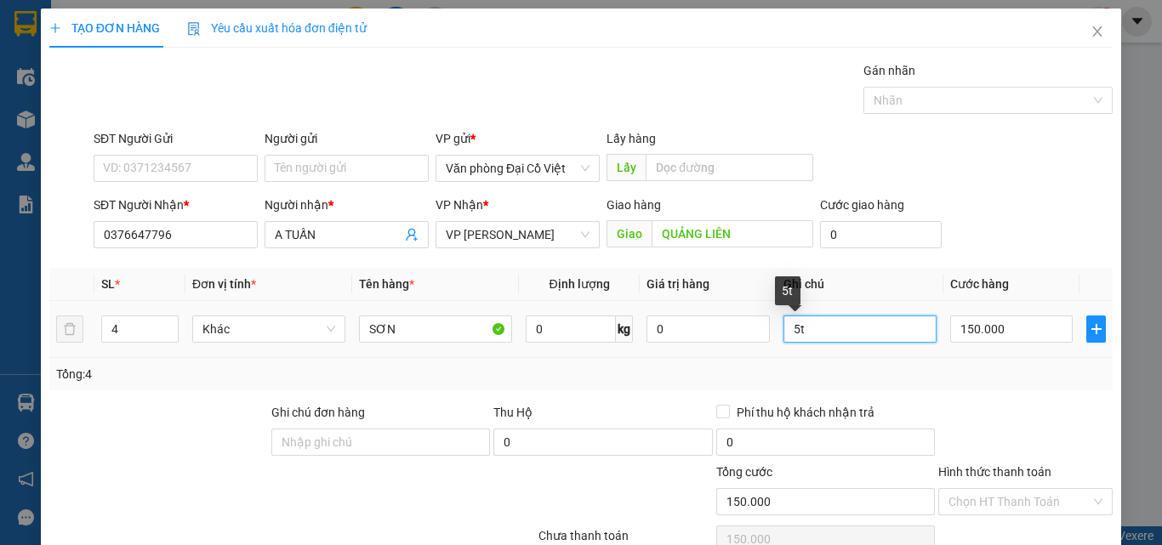
click at [821, 327] on input "5t" at bounding box center [859, 328] width 153 height 27
type input "4T"
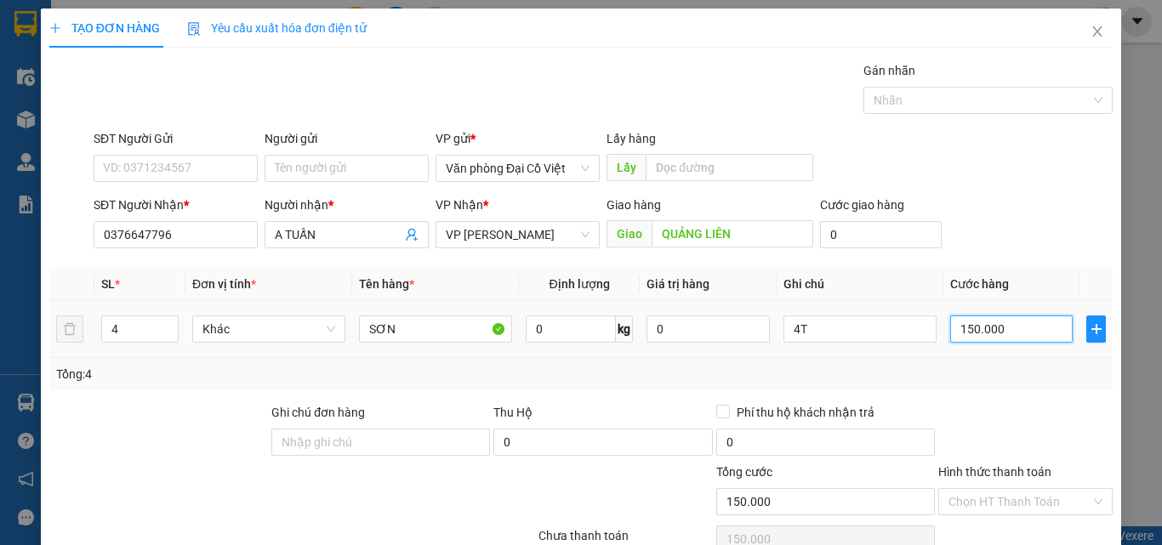
click at [968, 342] on input "150.000" at bounding box center [1011, 328] width 122 height 27
click at [956, 389] on div "Tổng: 4" at bounding box center [580, 374] width 1063 height 32
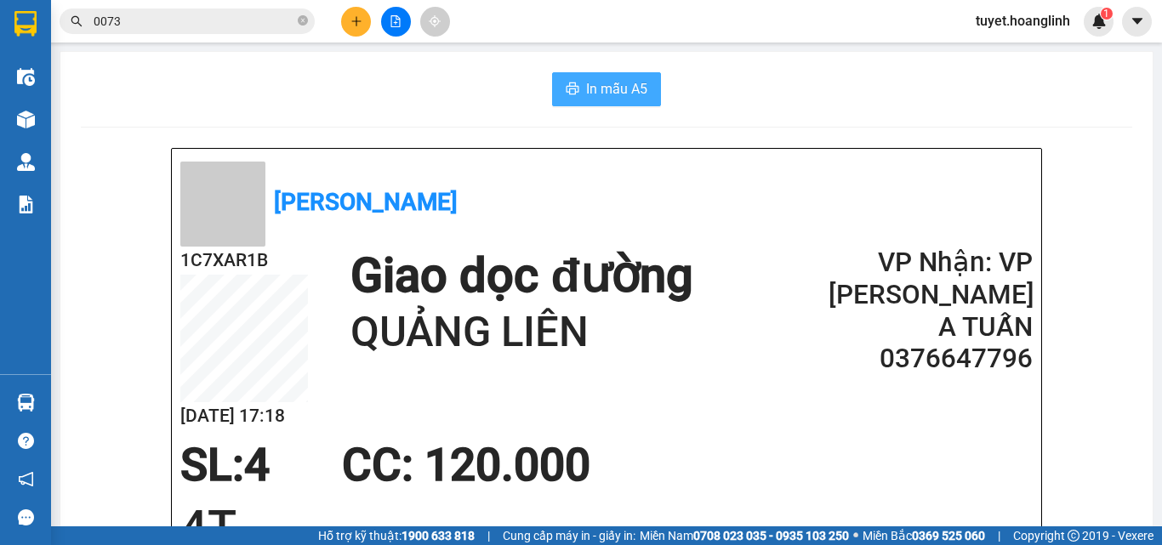
click at [602, 82] on span "In mẫu A5" at bounding box center [616, 88] width 61 height 21
click at [354, 27] on button at bounding box center [356, 22] width 30 height 30
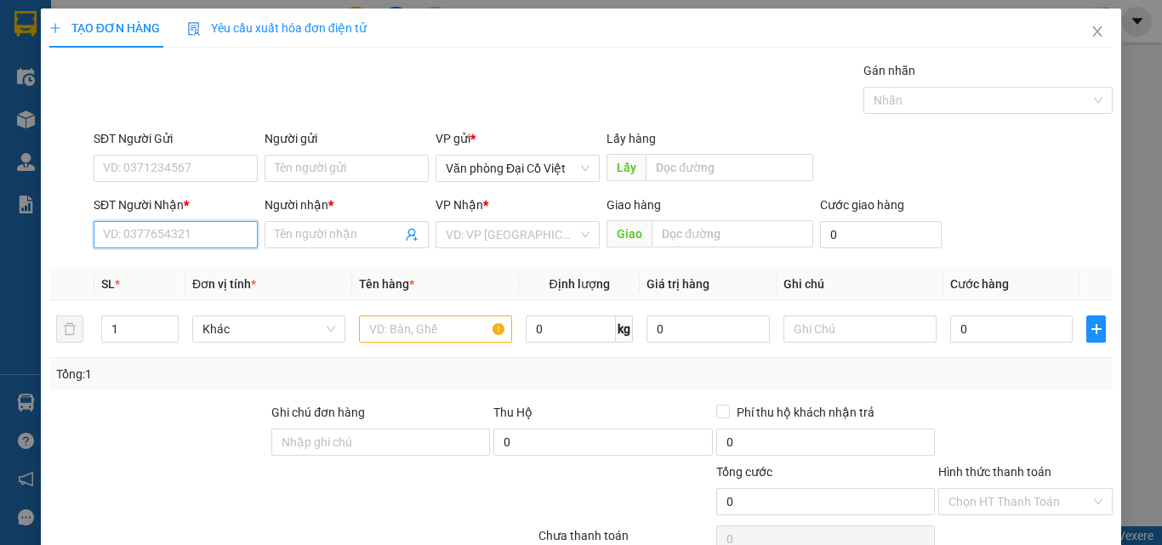
click at [178, 231] on input "SĐT Người Nhận *" at bounding box center [176, 234] width 164 height 27
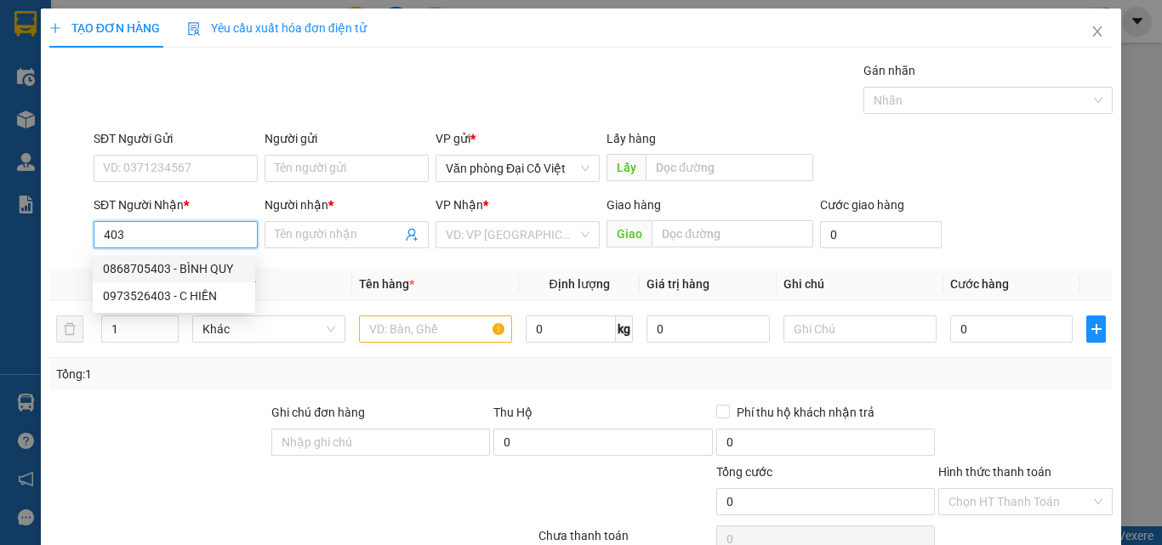
click at [156, 265] on div "0868705403 - BÌNH QUY" at bounding box center [174, 268] width 142 height 19
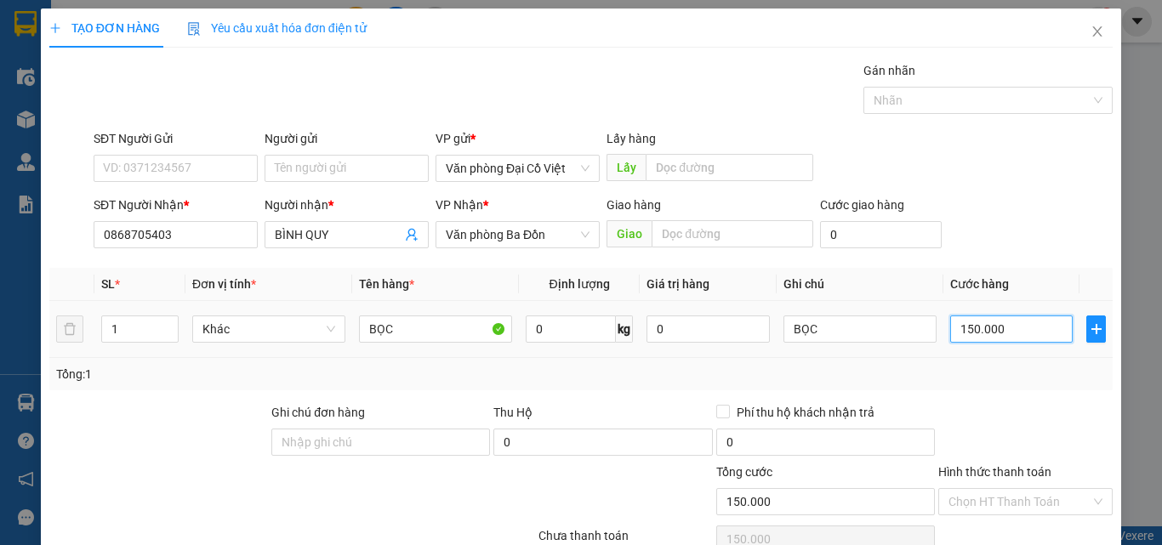
click at [997, 326] on input "150.000" at bounding box center [1011, 328] width 122 height 27
click at [977, 374] on div "Tổng: 1" at bounding box center [580, 374] width 1049 height 19
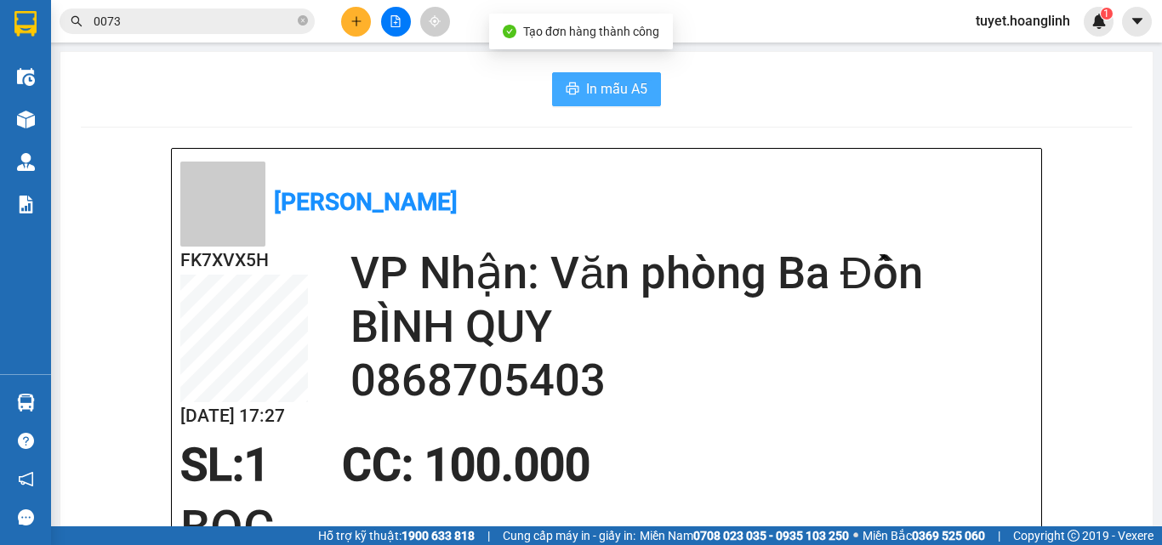
click at [620, 97] on span "In mẫu A5" at bounding box center [616, 88] width 61 height 21
click at [352, 32] on button at bounding box center [356, 22] width 30 height 30
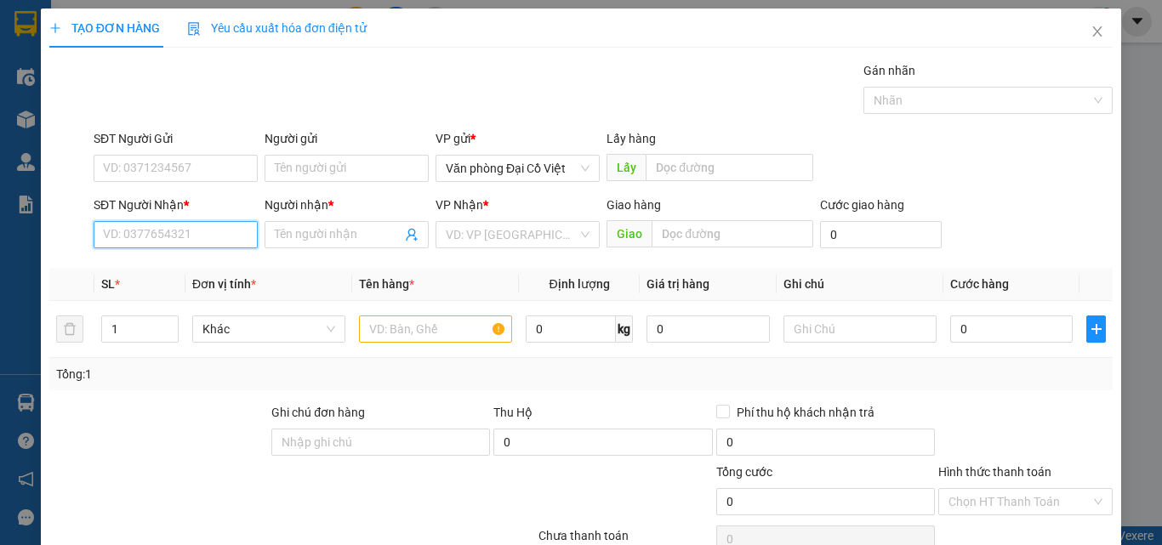
click at [190, 243] on input "SĐT Người Nhận *" at bounding box center [176, 234] width 164 height 27
click at [194, 273] on div "0941158189 - QUYẾT" at bounding box center [174, 268] width 142 height 19
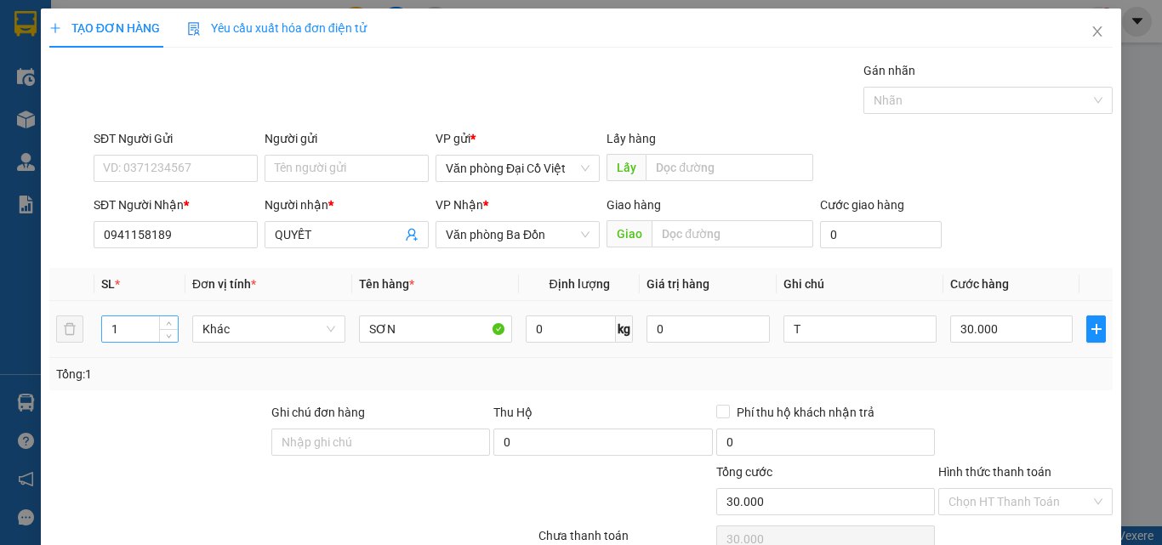
click at [154, 329] on input "1" at bounding box center [140, 329] width 76 height 26
click at [855, 321] on input "T" at bounding box center [859, 328] width 153 height 27
click at [854, 321] on input "T" at bounding box center [859, 328] width 153 height 27
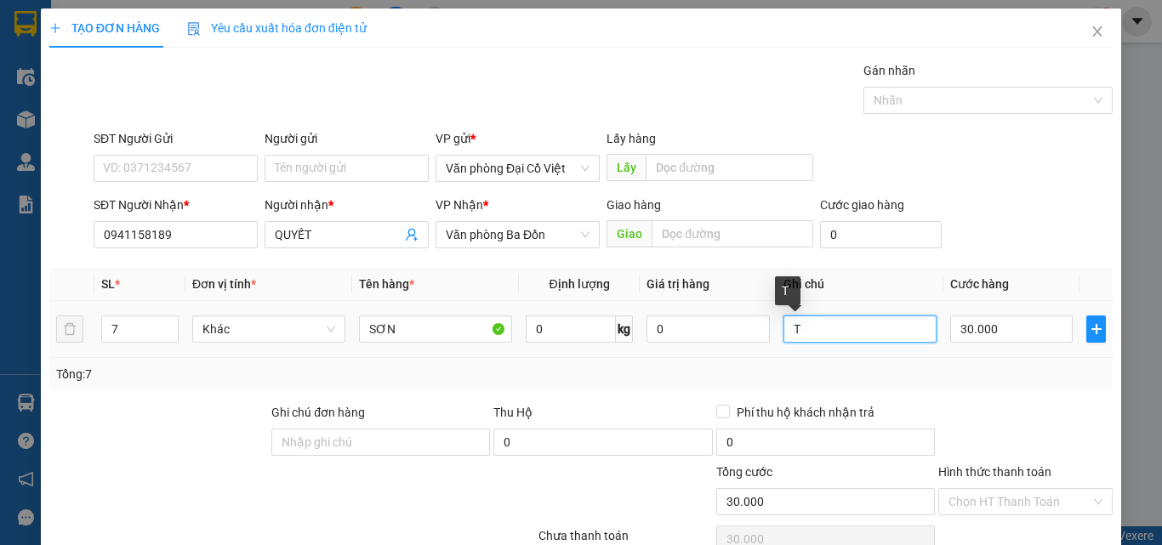
click at [854, 322] on input "T" at bounding box center [859, 328] width 153 height 27
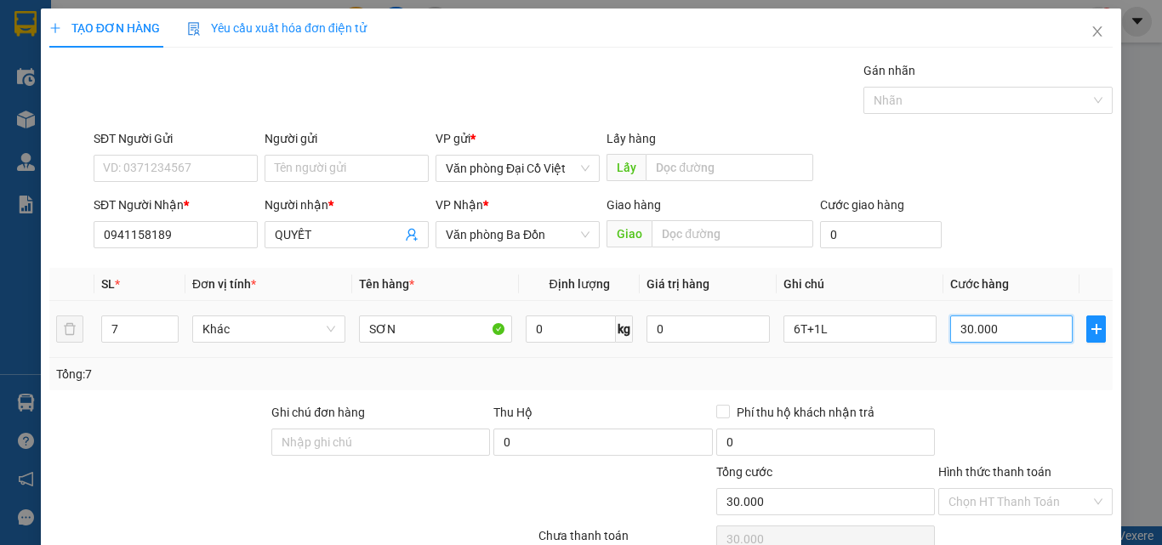
click at [969, 332] on input "30.000" at bounding box center [1011, 328] width 122 height 27
drag, startPoint x: 1004, startPoint y: 370, endPoint x: 1012, endPoint y: 366, distance: 8.8
click at [1004, 371] on div "Tổng: 7" at bounding box center [580, 374] width 1049 height 19
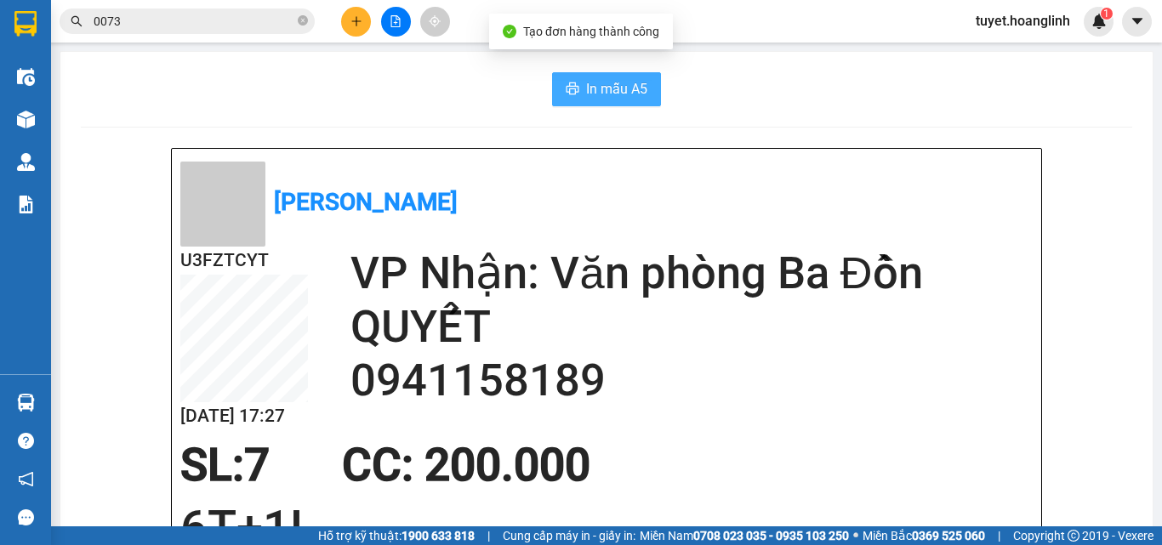
click at [622, 85] on span "In mẫu A5" at bounding box center [616, 88] width 61 height 21
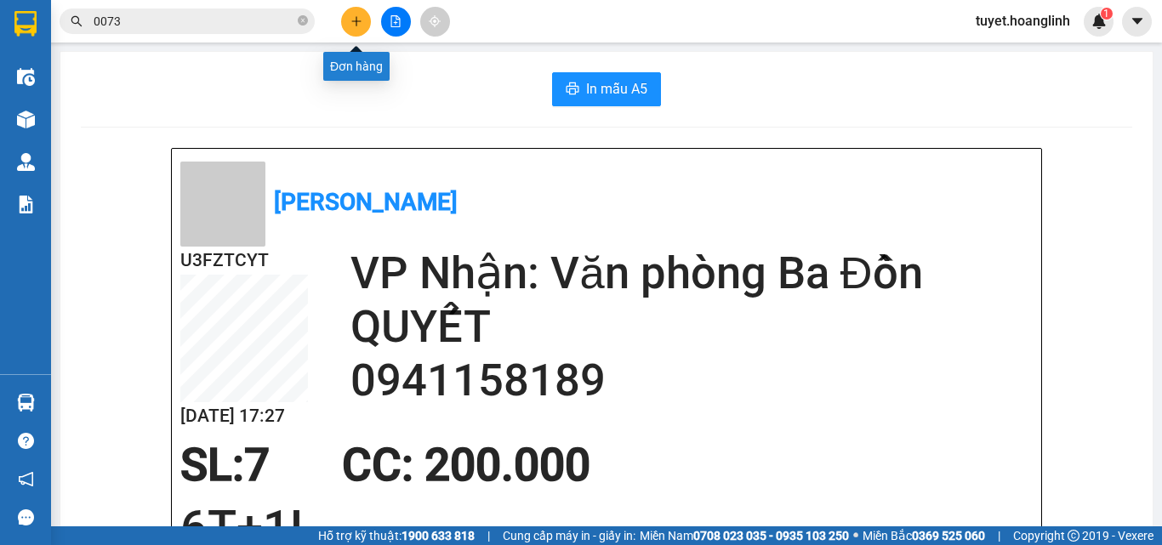
click at [356, 20] on icon "plus" at bounding box center [355, 20] width 1 height 9
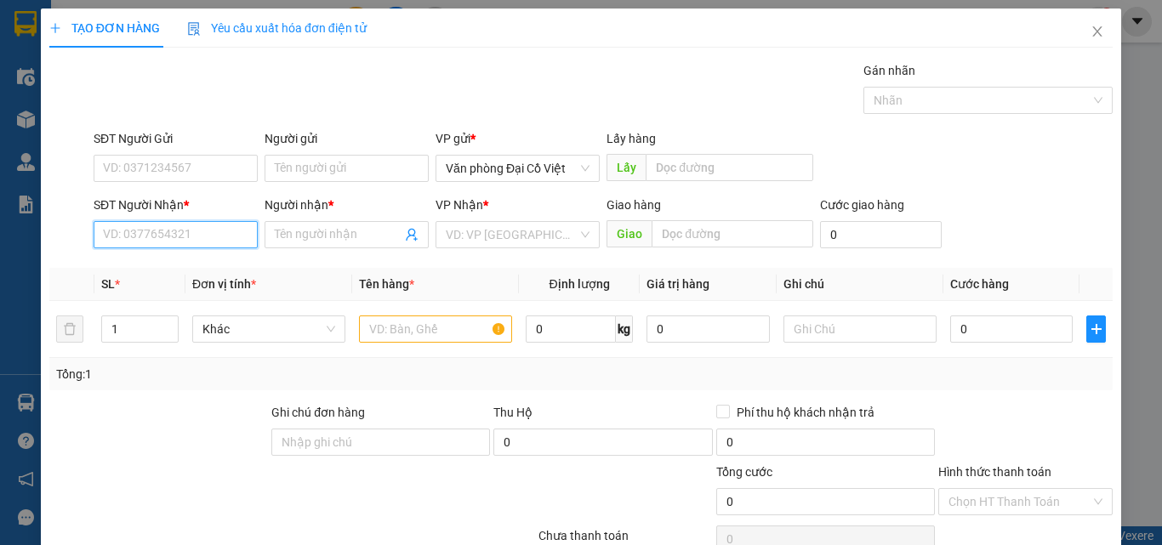
click at [204, 236] on input "SĐT Người Nhận *" at bounding box center [176, 234] width 164 height 27
click at [217, 258] on div "0973515279 - ANH HOÀN" at bounding box center [187, 268] width 188 height 27
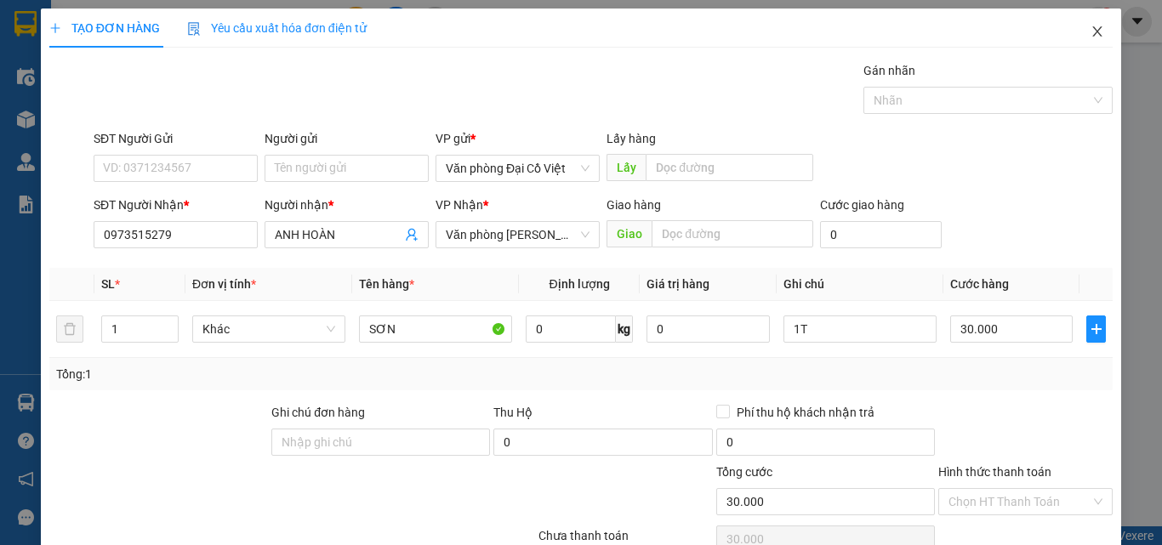
click at [1090, 37] on icon "close" at bounding box center [1097, 32] width 14 height 14
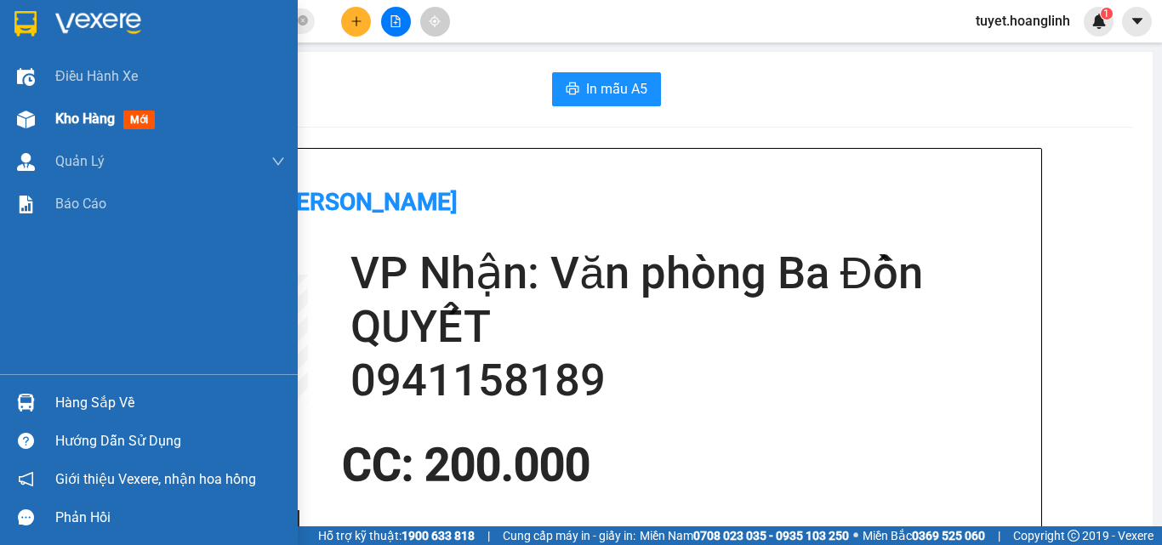
click at [109, 123] on span "Kho hàng" at bounding box center [85, 119] width 60 height 16
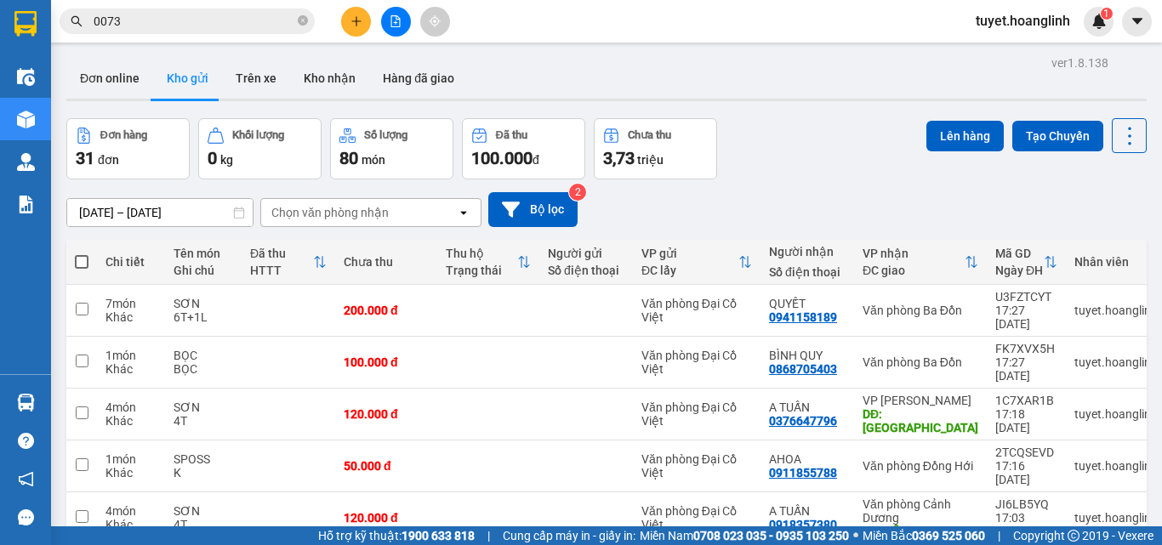
click at [390, 17] on icon "file-add" at bounding box center [395, 21] width 12 height 12
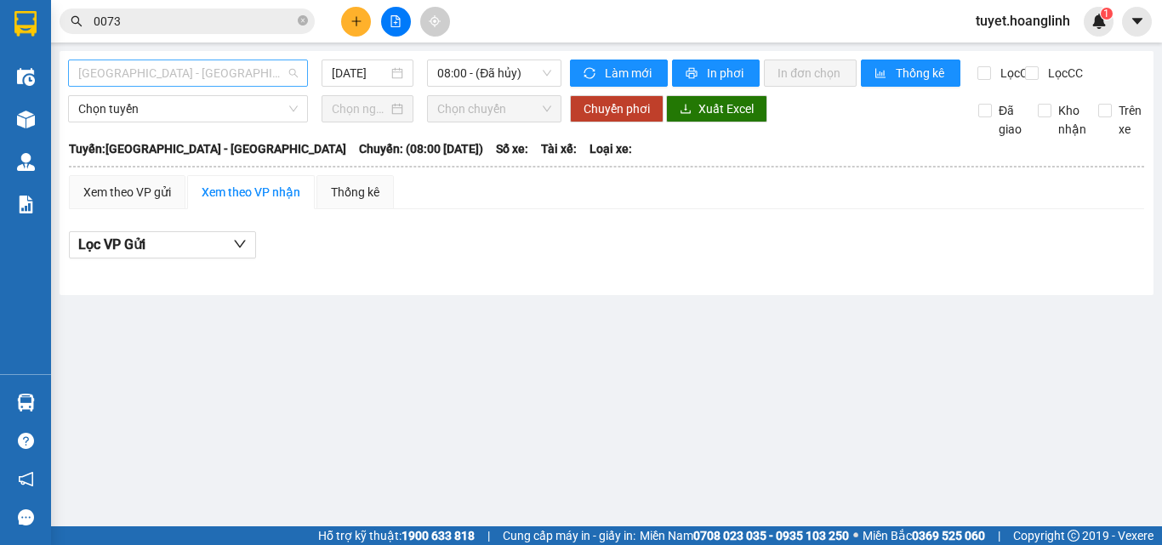
click at [147, 73] on span "[GEOGRAPHIC_DATA] - [GEOGRAPHIC_DATA]" at bounding box center [187, 73] width 219 height 26
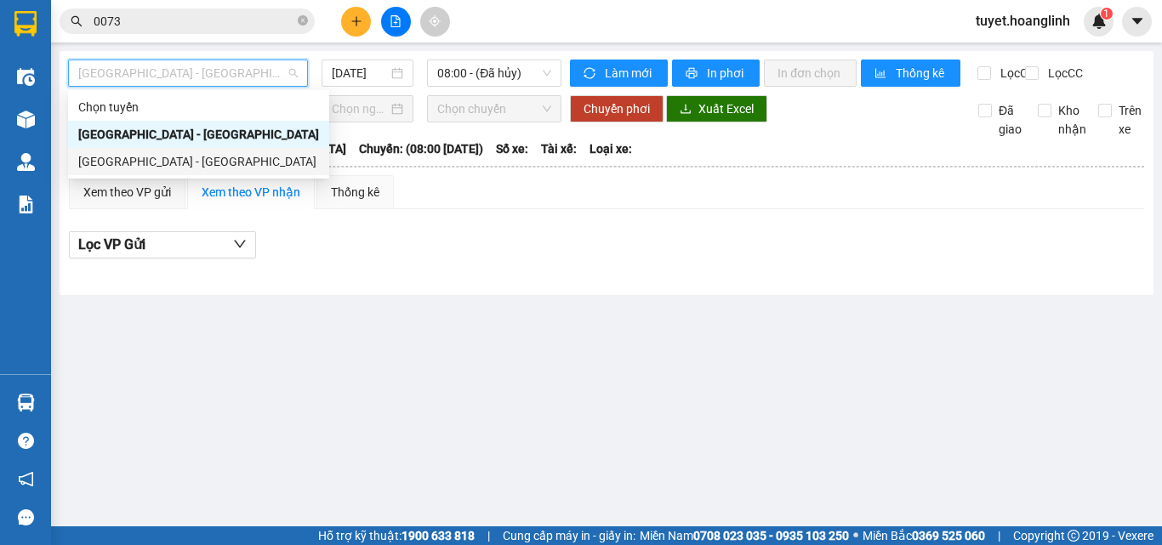
click at [369, 359] on main "Quảng Bình - Hà Nội 14/08/2025 08:00 - (Đã hủy) Làm mới In phơi In đơn chọn Thố…" at bounding box center [581, 263] width 1162 height 526
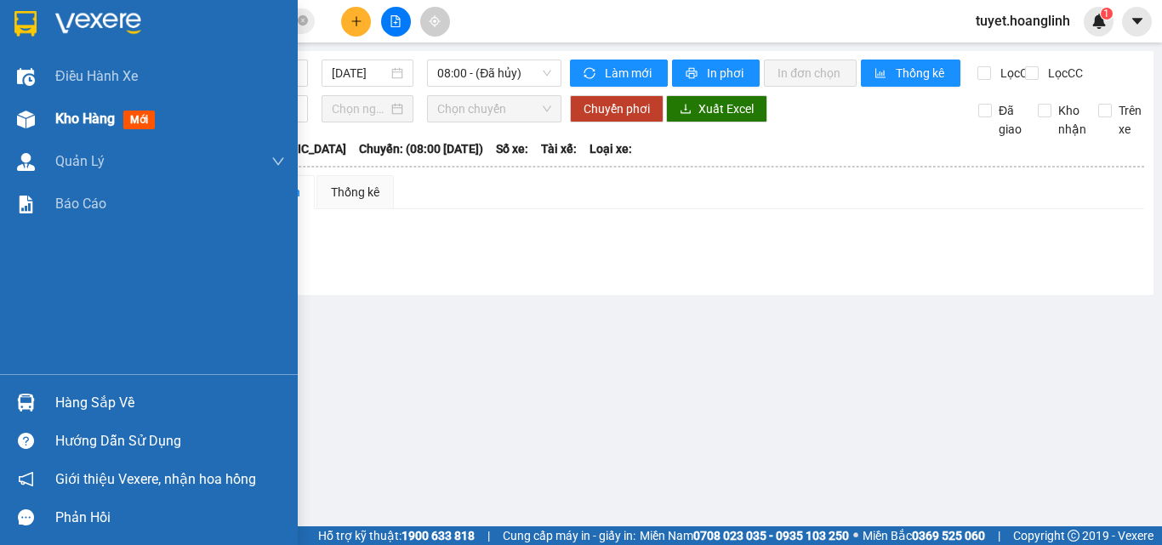
click at [32, 117] on img at bounding box center [26, 120] width 18 height 18
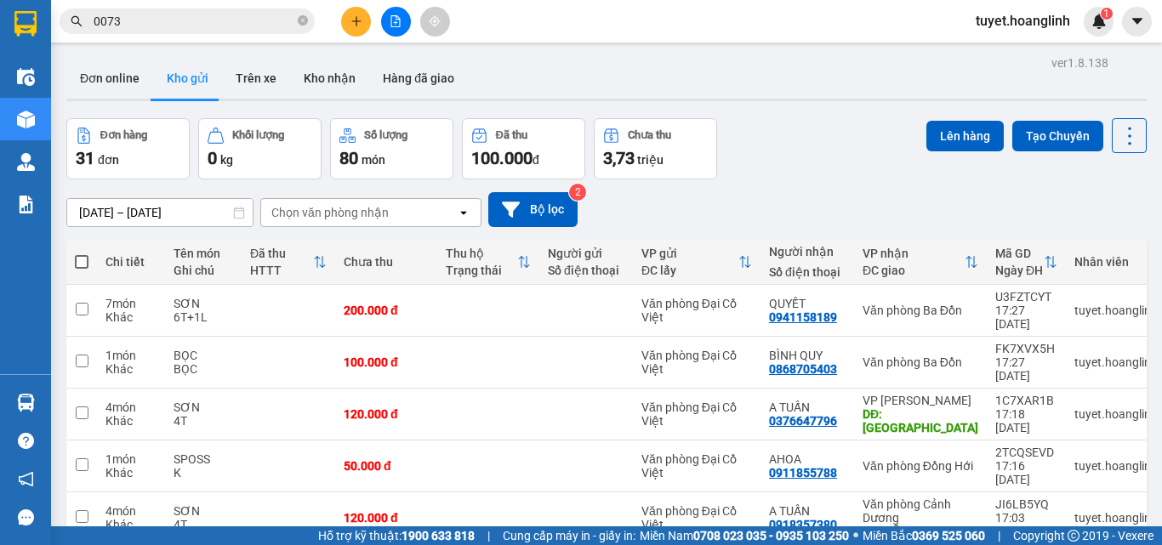
click at [419, 213] on div "Chọn văn phòng nhận" at bounding box center [359, 212] width 196 height 27
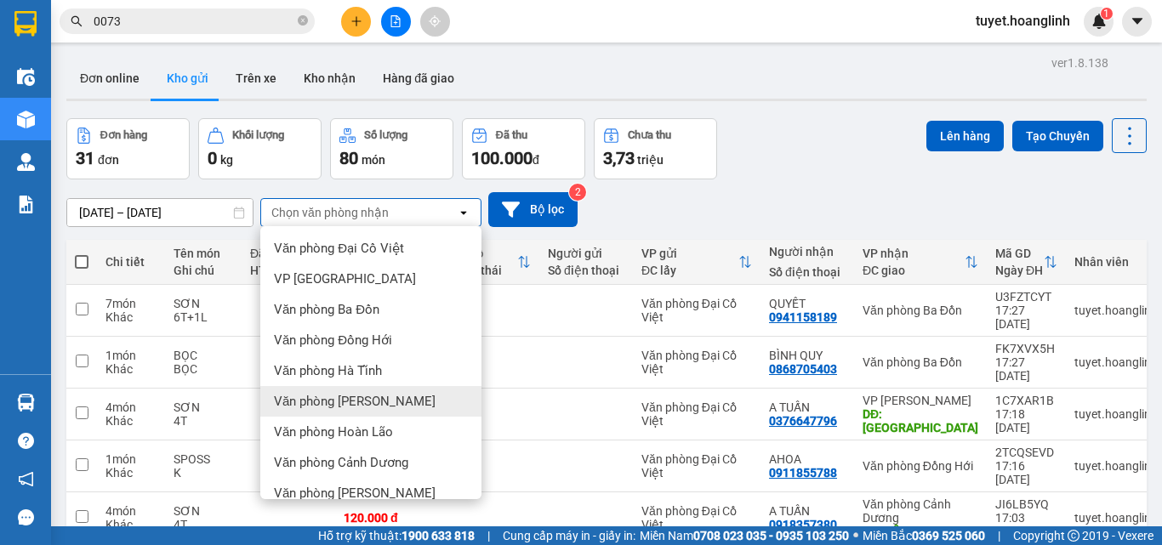
click at [353, 412] on div "Văn phòng [PERSON_NAME]" at bounding box center [370, 401] width 221 height 31
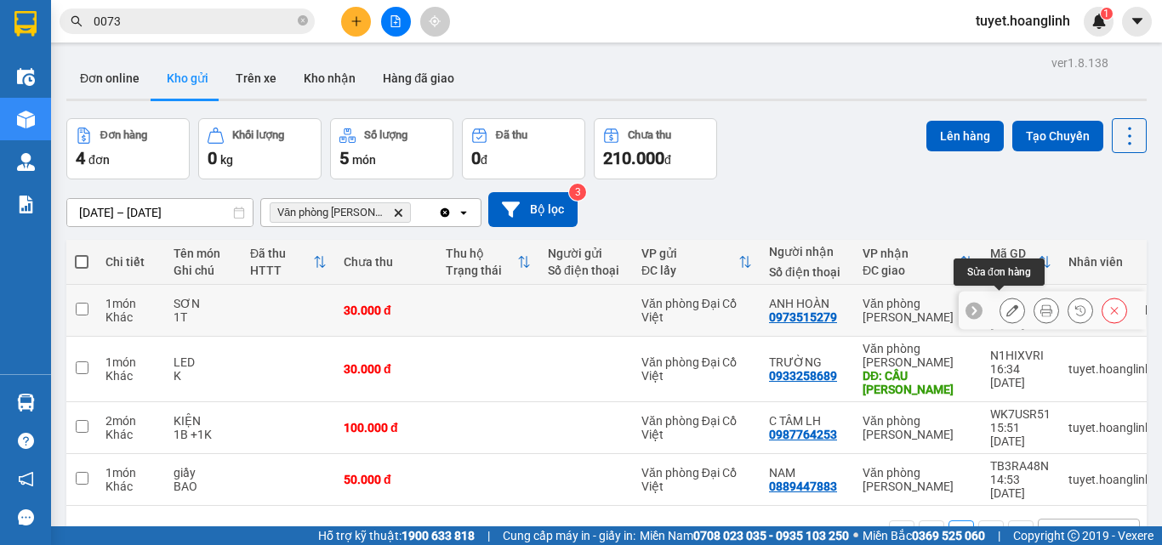
click at [1006, 304] on icon at bounding box center [1012, 310] width 12 height 12
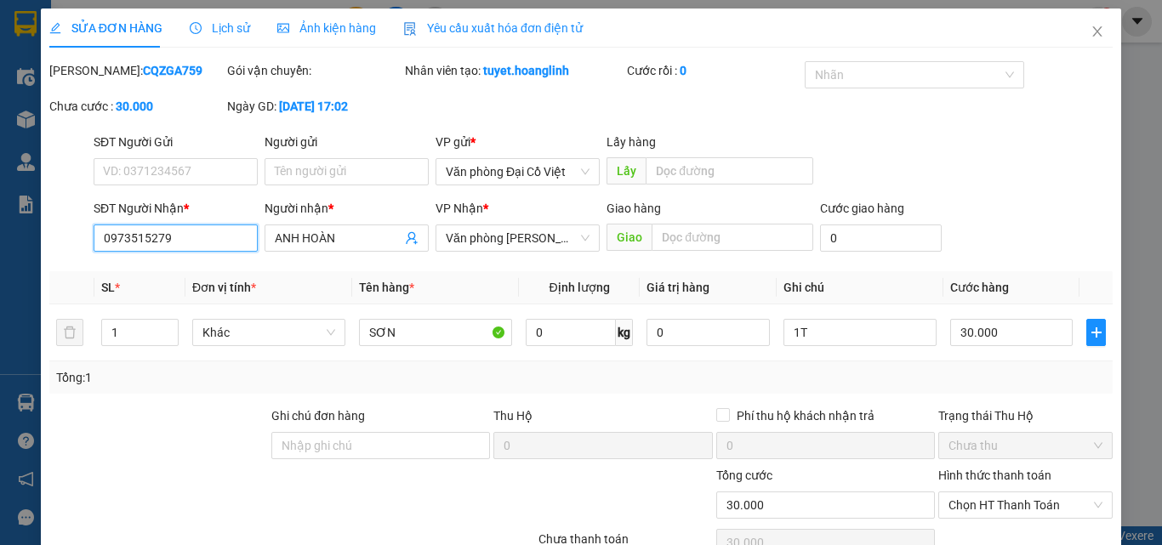
click at [206, 224] on input "0973515279" at bounding box center [176, 237] width 164 height 27
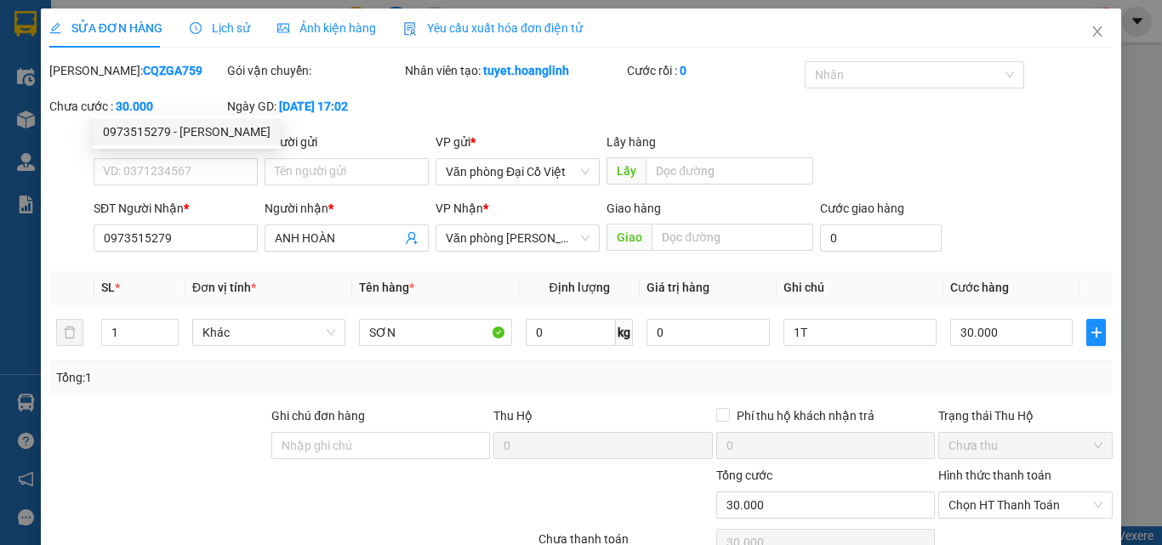
drag, startPoint x: 206, startPoint y: 100, endPoint x: 540, endPoint y: 252, distance: 366.9
click at [540, 361] on div "Tổng: 1" at bounding box center [580, 377] width 1063 height 32
click at [1085, 25] on span "Close" at bounding box center [1097, 33] width 48 height 48
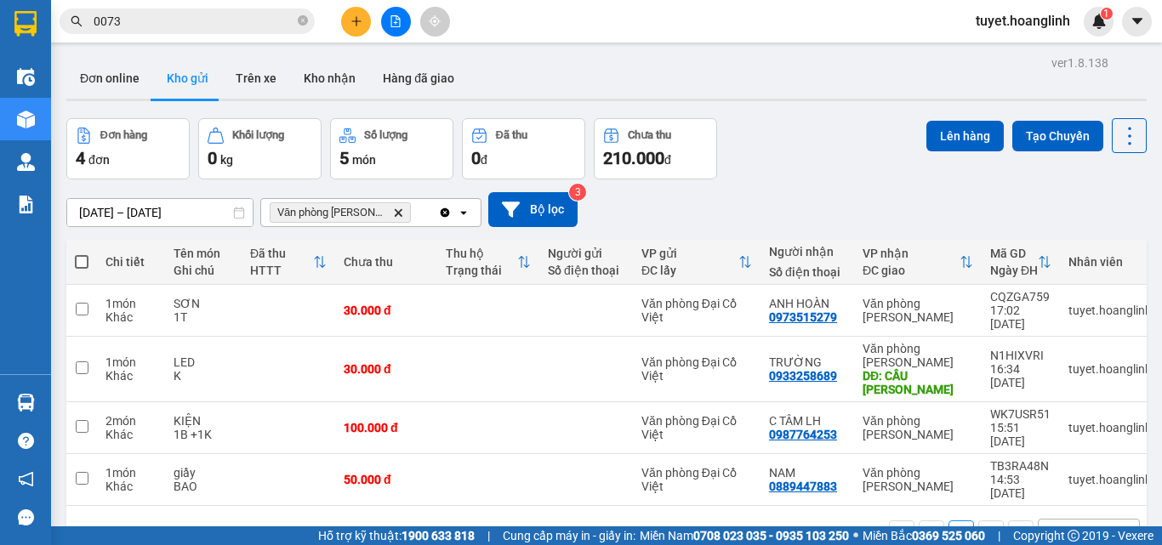
click at [355, 18] on icon "plus" at bounding box center [356, 21] width 12 height 12
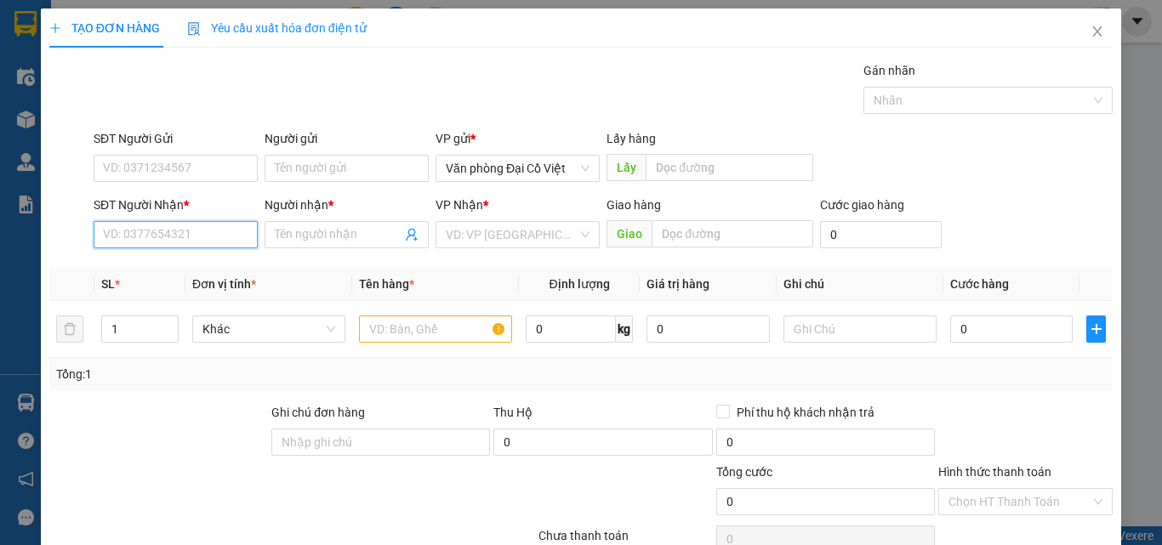
click at [230, 247] on input "SĐT Người Nhận *" at bounding box center [176, 234] width 164 height 27
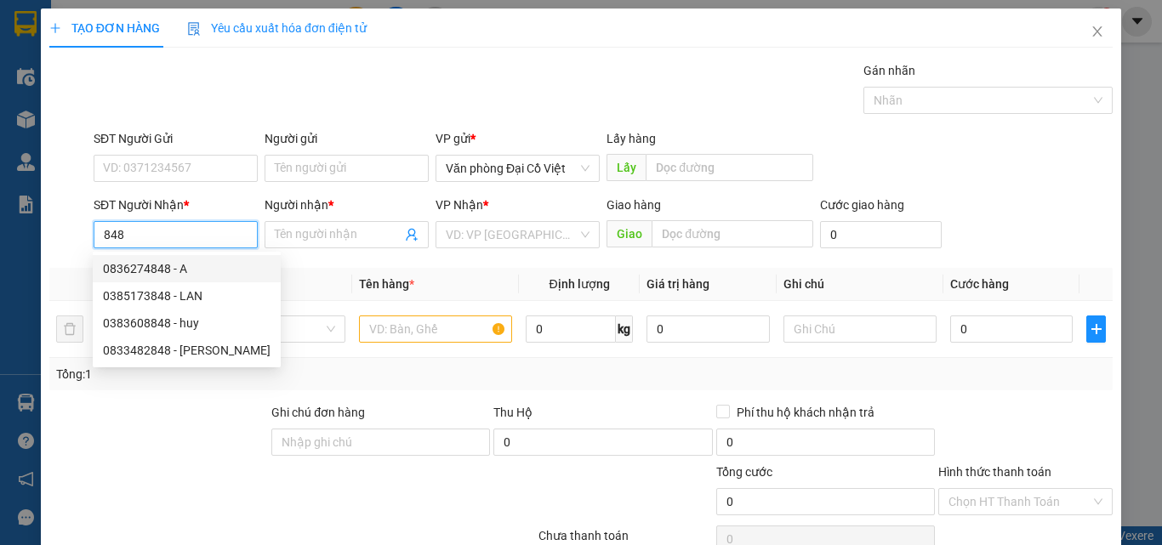
click at [103, 236] on input "848" at bounding box center [176, 234] width 164 height 27
click at [166, 272] on div "0836274848 - A" at bounding box center [187, 268] width 168 height 19
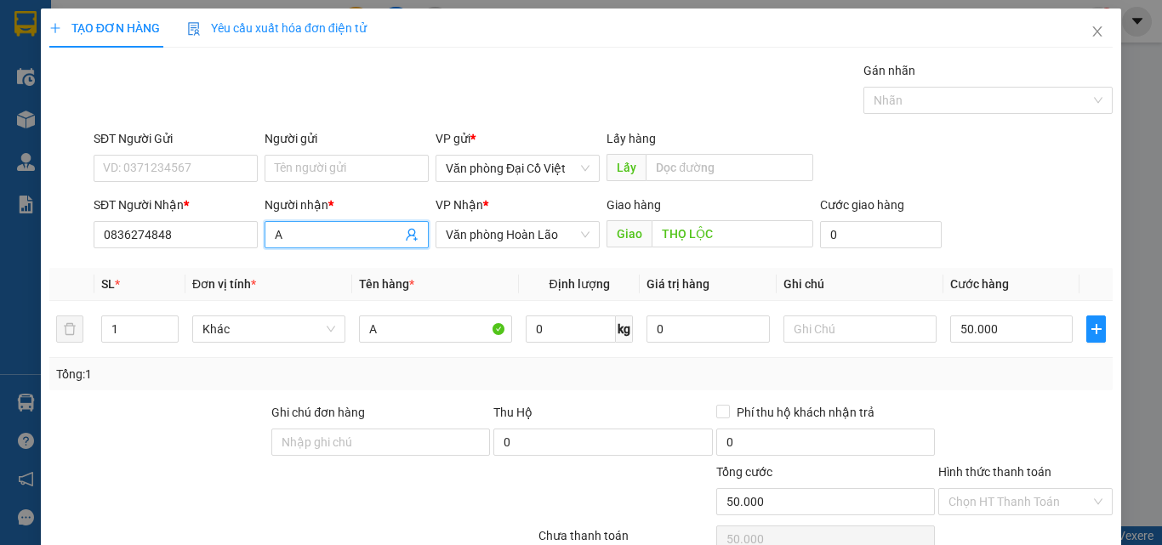
click at [335, 231] on input "A" at bounding box center [338, 234] width 127 height 19
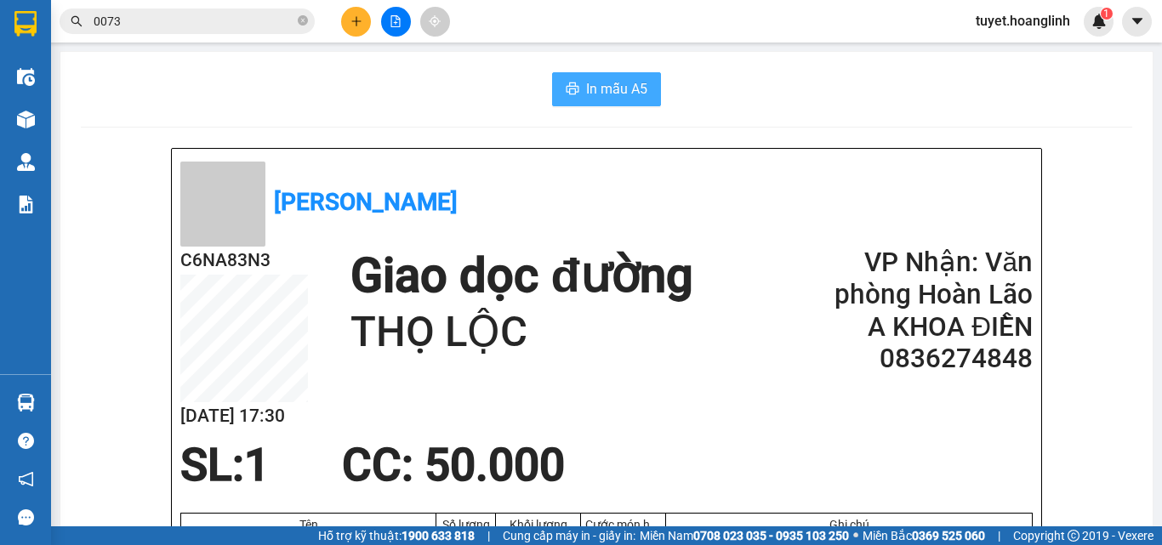
click at [616, 89] on span "In mẫu A5" at bounding box center [616, 88] width 61 height 21
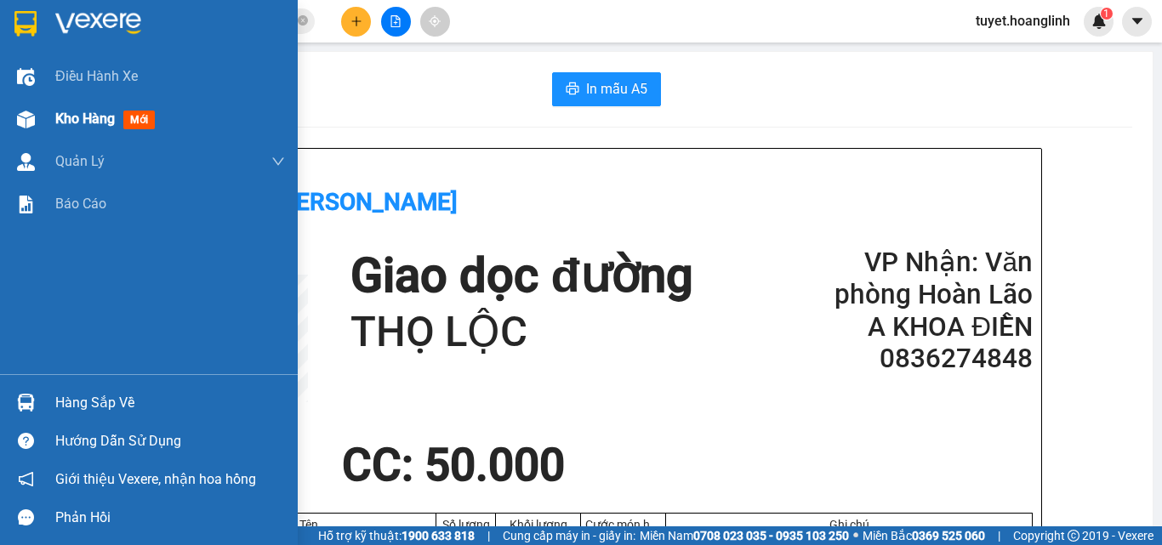
click at [20, 117] on img at bounding box center [26, 120] width 18 height 18
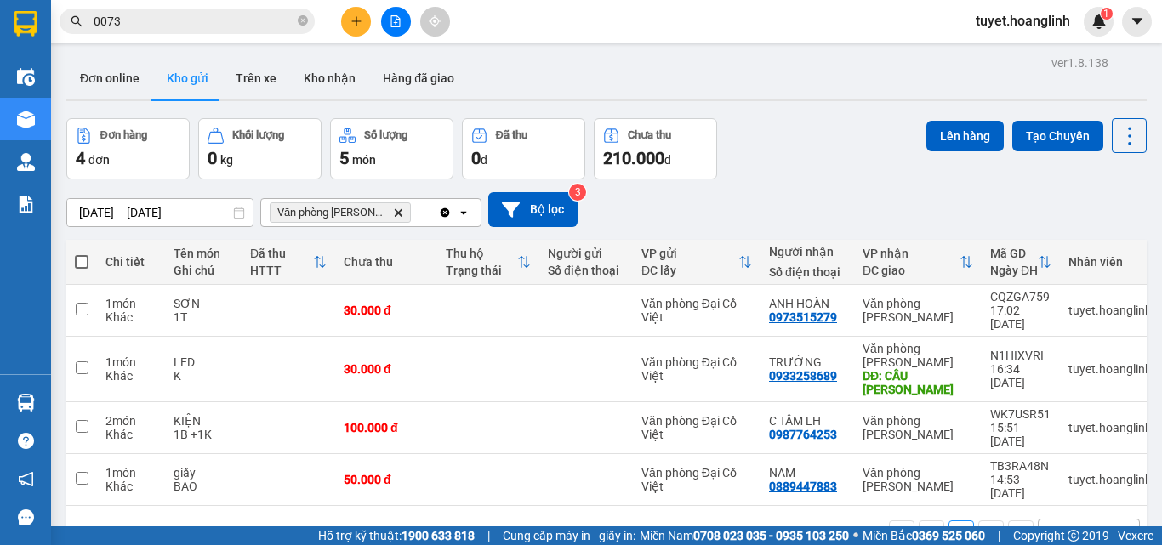
click at [393, 214] on icon "Delete" at bounding box center [398, 212] width 10 height 10
click at [375, 210] on div "Chọn văn phòng nhận" at bounding box center [329, 212] width 117 height 17
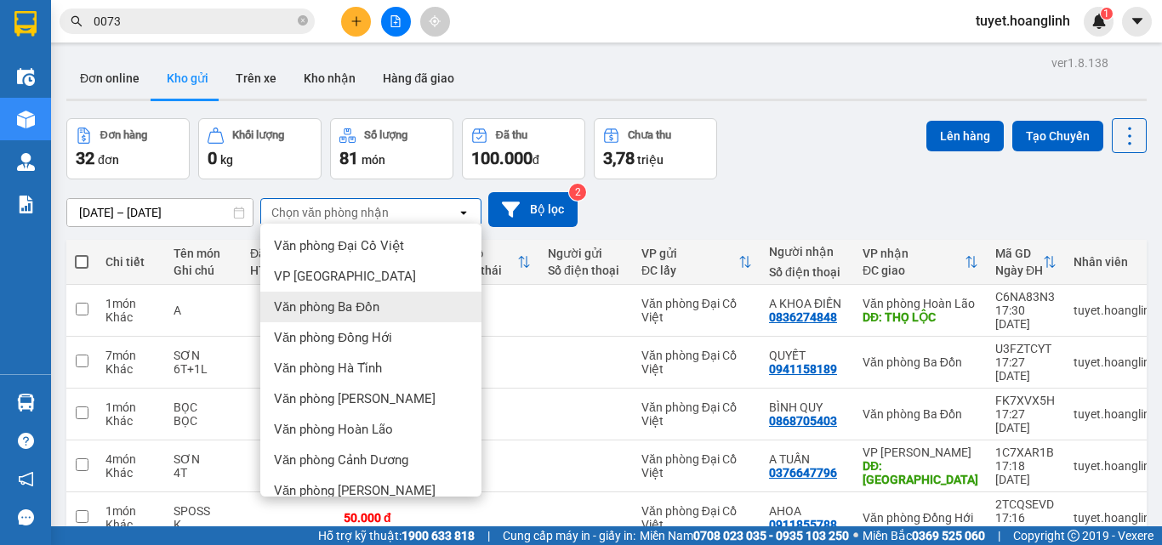
click at [386, 292] on div "Văn phòng Ba Đồn" at bounding box center [370, 307] width 221 height 31
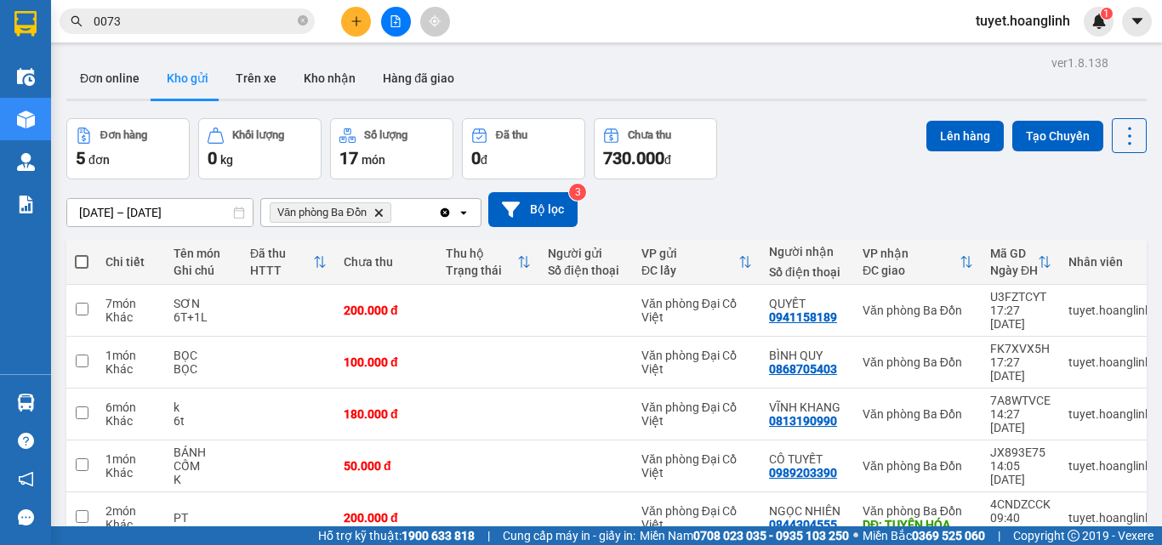
click at [381, 212] on icon "Văn phòng Ba Đồn, close by backspace" at bounding box center [378, 212] width 8 height 8
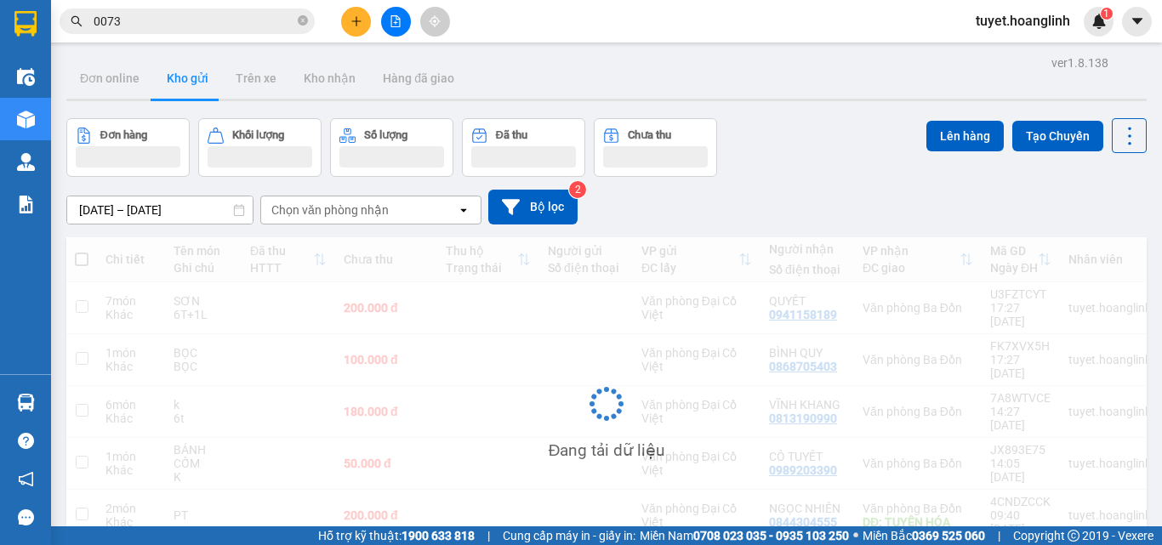
click at [381, 212] on div "Chọn văn phòng nhận" at bounding box center [329, 210] width 117 height 17
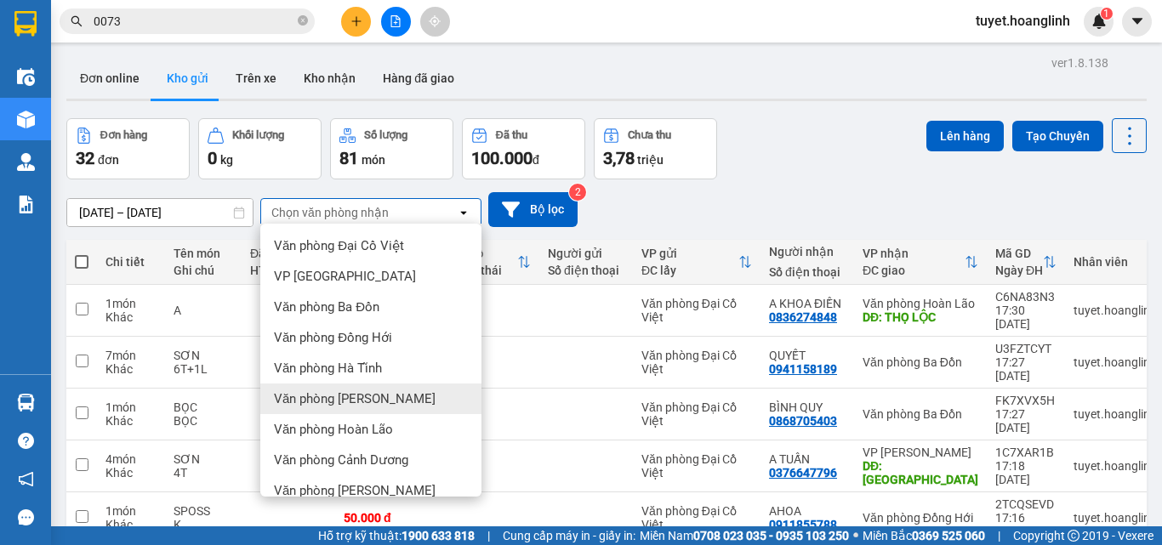
click at [335, 398] on span "Văn phòng [PERSON_NAME]" at bounding box center [355, 398] width 162 height 17
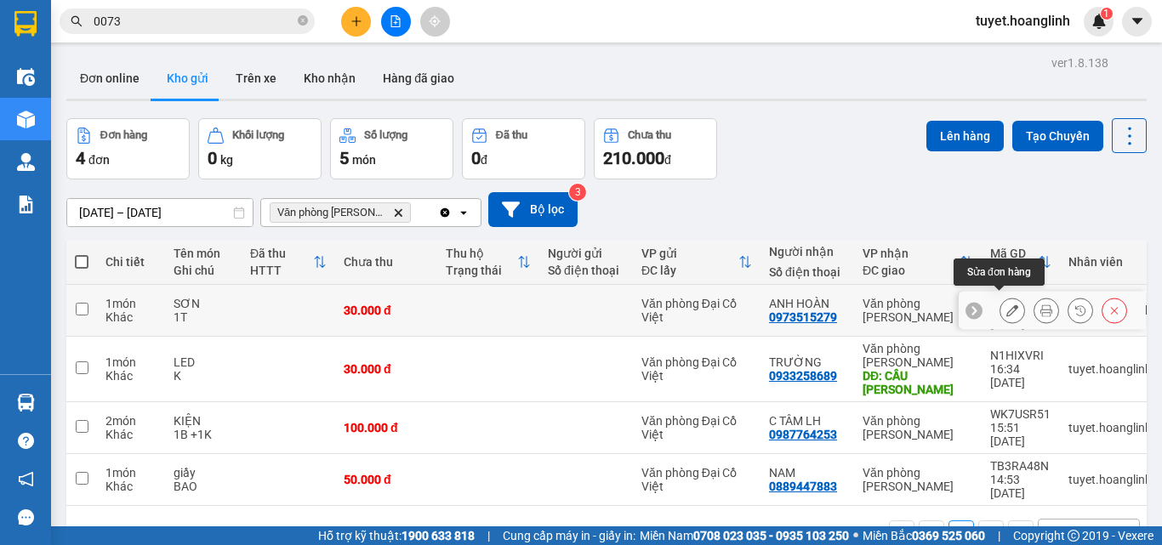
click at [1006, 304] on icon at bounding box center [1012, 310] width 12 height 12
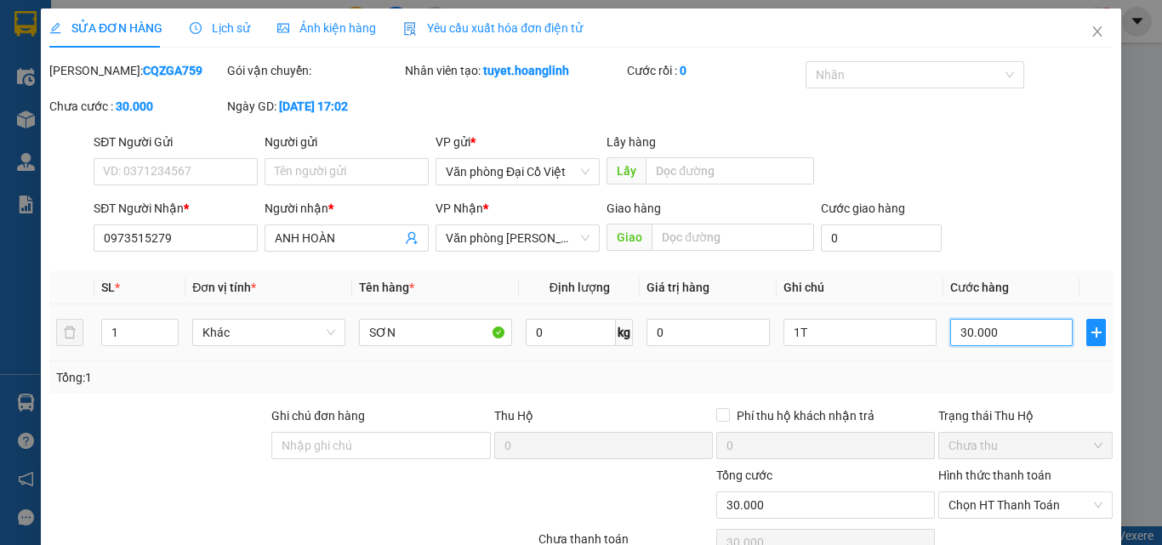
click at [962, 320] on input "30.000" at bounding box center [1011, 332] width 122 height 27
click at [998, 507] on span "Chọn HT Thanh Toán" at bounding box center [1025, 505] width 154 height 26
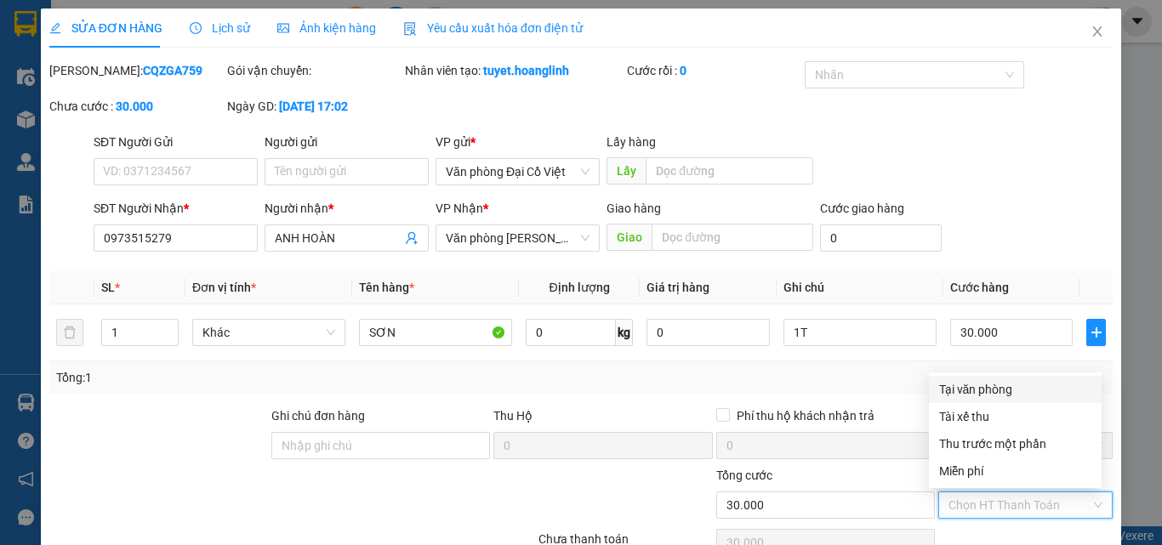
click at [966, 381] on div "Tại văn phòng" at bounding box center [1015, 389] width 152 height 19
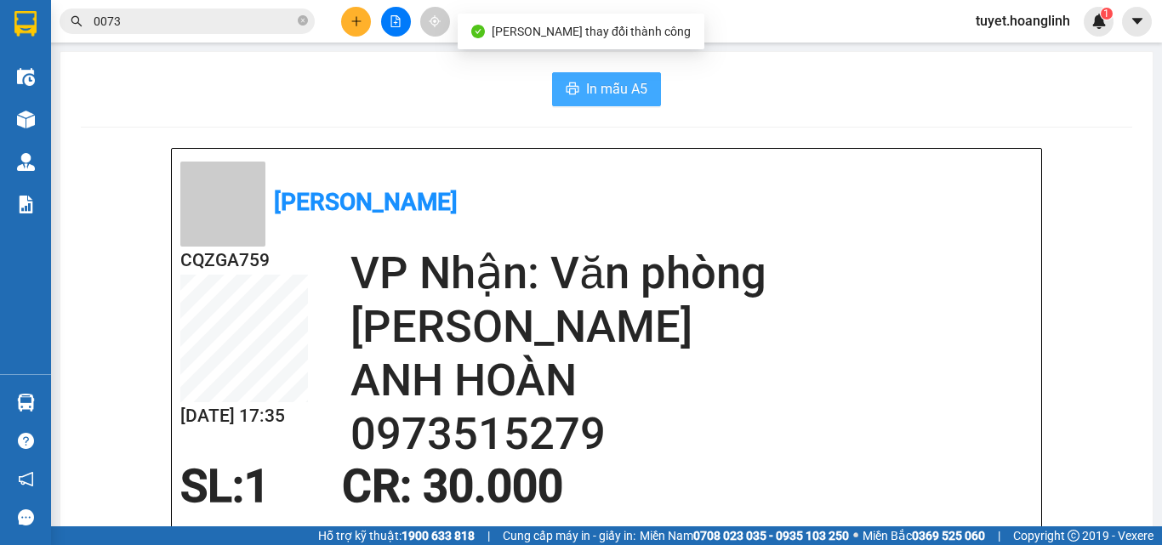
click at [605, 80] on span "In mẫu A5" at bounding box center [616, 88] width 61 height 21
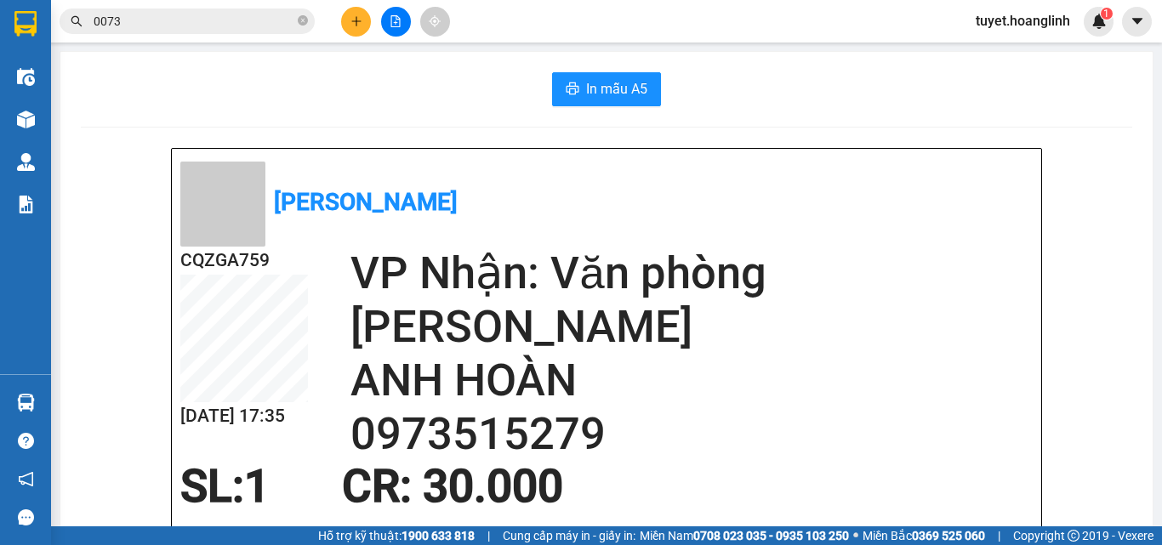
click at [359, 24] on icon "plus" at bounding box center [356, 21] width 12 height 12
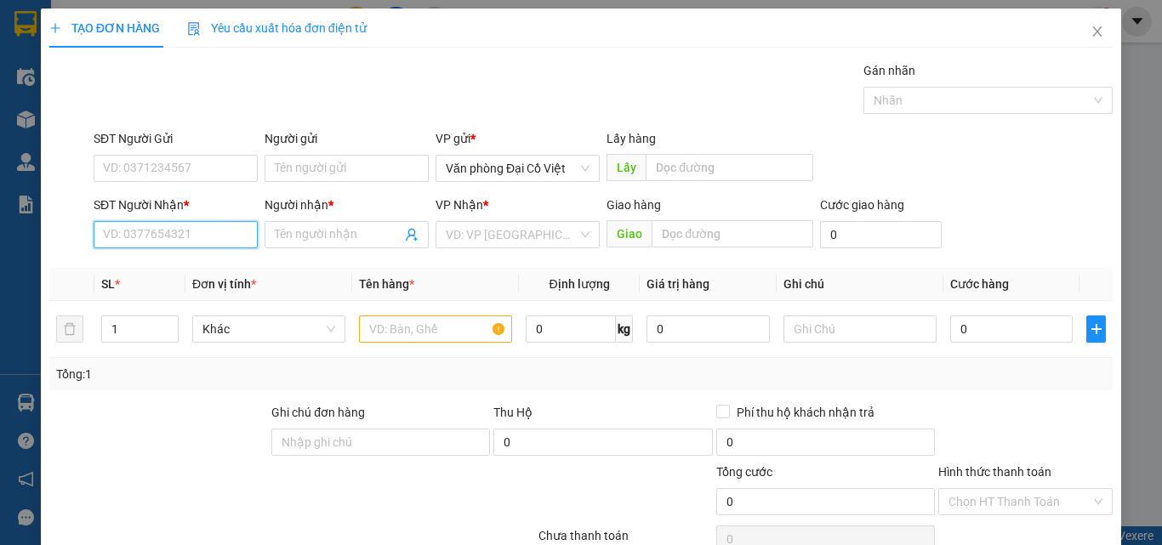
click at [202, 237] on input "SĐT Người Nhận *" at bounding box center [176, 234] width 164 height 27
click at [166, 273] on div "0967549579 - vỹ" at bounding box center [174, 268] width 142 height 19
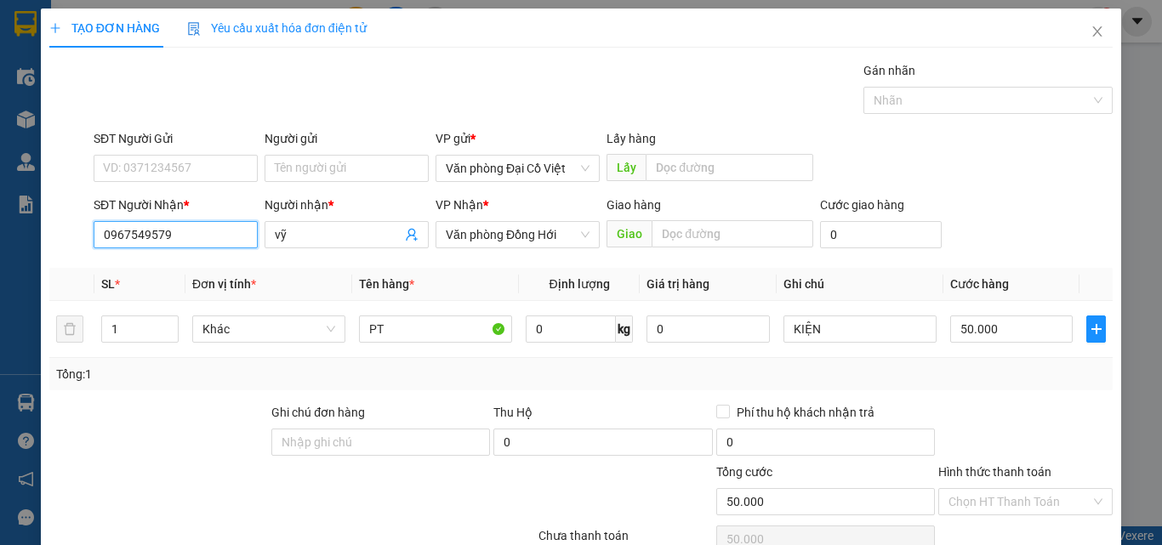
click at [196, 231] on input "0967549579" at bounding box center [176, 234] width 164 height 27
click at [202, 270] on div "0386003589 - A QUẢ" at bounding box center [174, 268] width 142 height 19
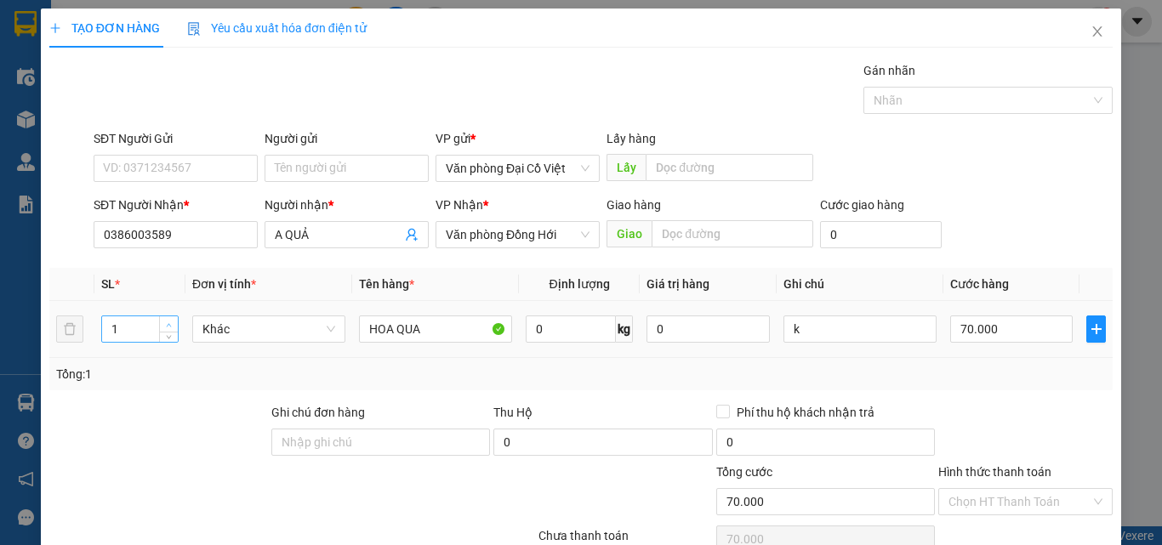
click at [162, 318] on span "Increase Value" at bounding box center [168, 323] width 19 height 15
click at [976, 338] on input "70.000" at bounding box center [1011, 328] width 122 height 27
click at [979, 372] on div "Tổng: 2" at bounding box center [580, 374] width 1049 height 19
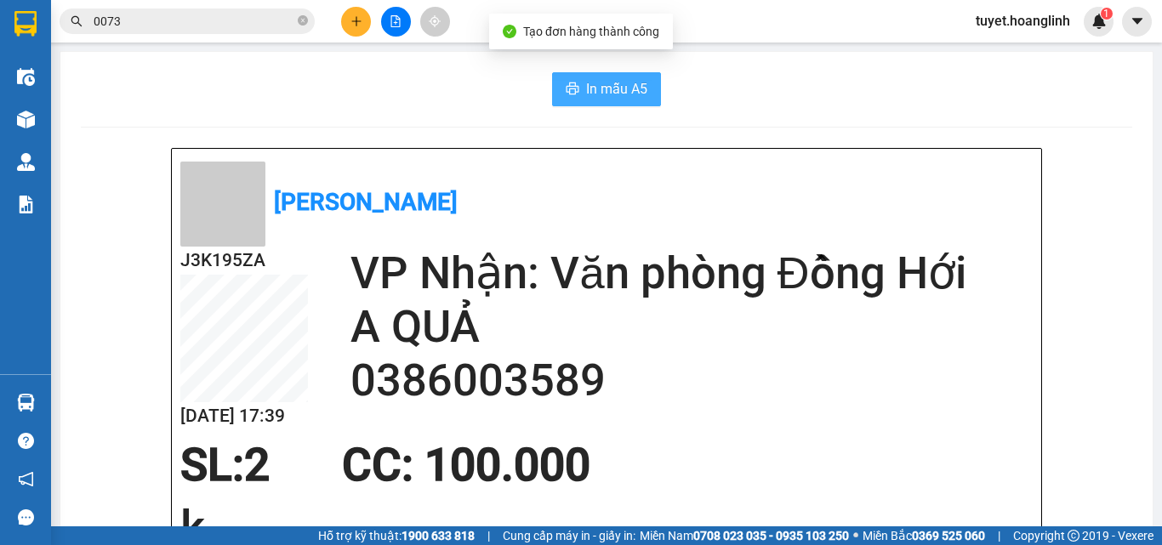
click at [579, 103] on button "In mẫu A5" at bounding box center [606, 89] width 109 height 34
click at [355, 26] on icon "plus" at bounding box center [356, 21] width 12 height 12
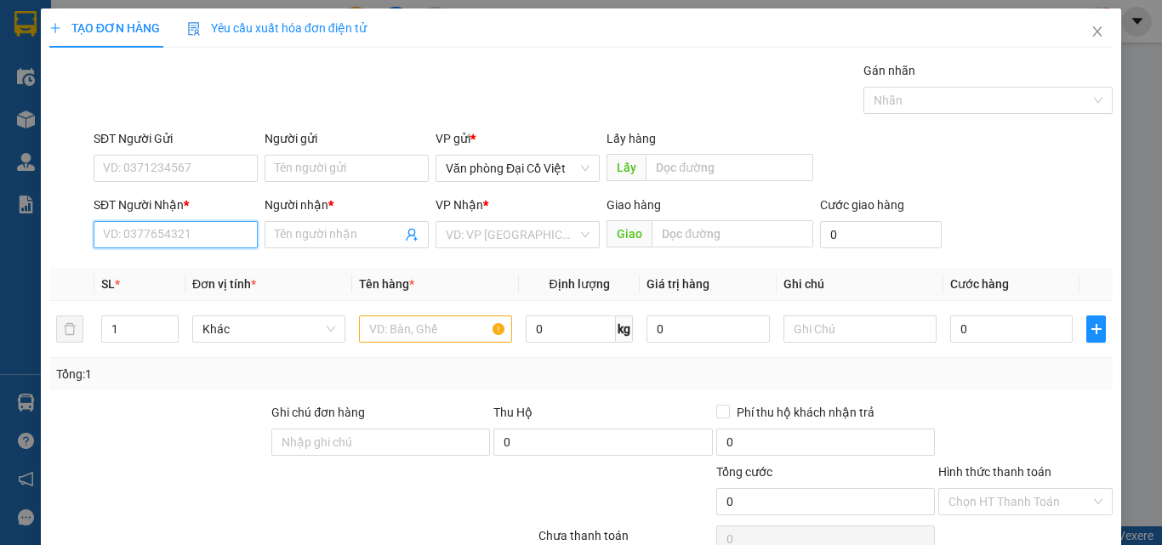
click at [192, 230] on input "SĐT Người Nhận *" at bounding box center [176, 234] width 164 height 27
click at [204, 272] on div "0965722522 - HUY HOÀNG" at bounding box center [187, 268] width 168 height 19
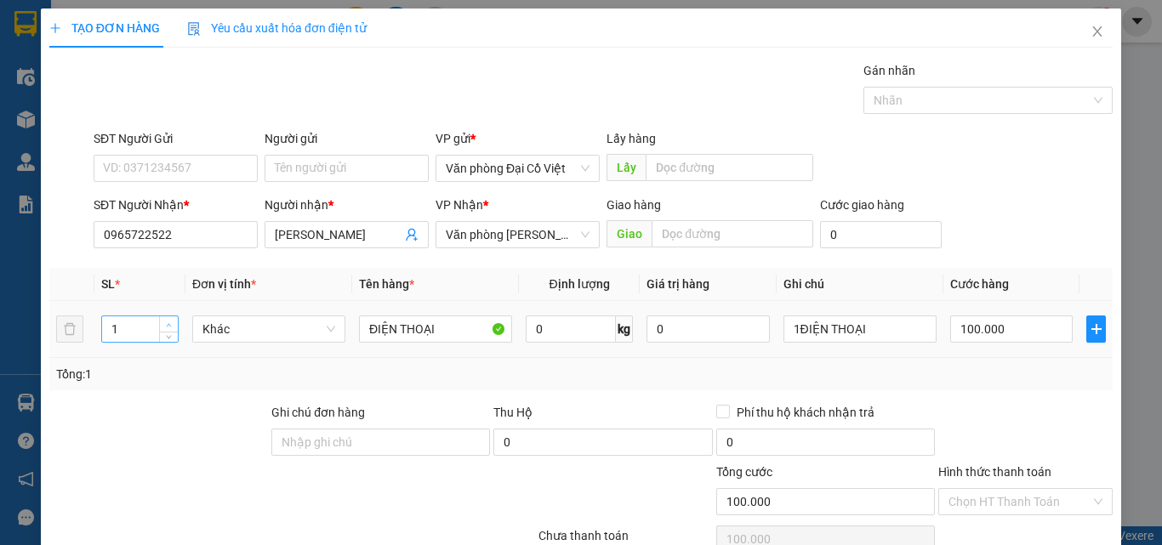
click at [174, 327] on span "Increase Value" at bounding box center [168, 323] width 19 height 15
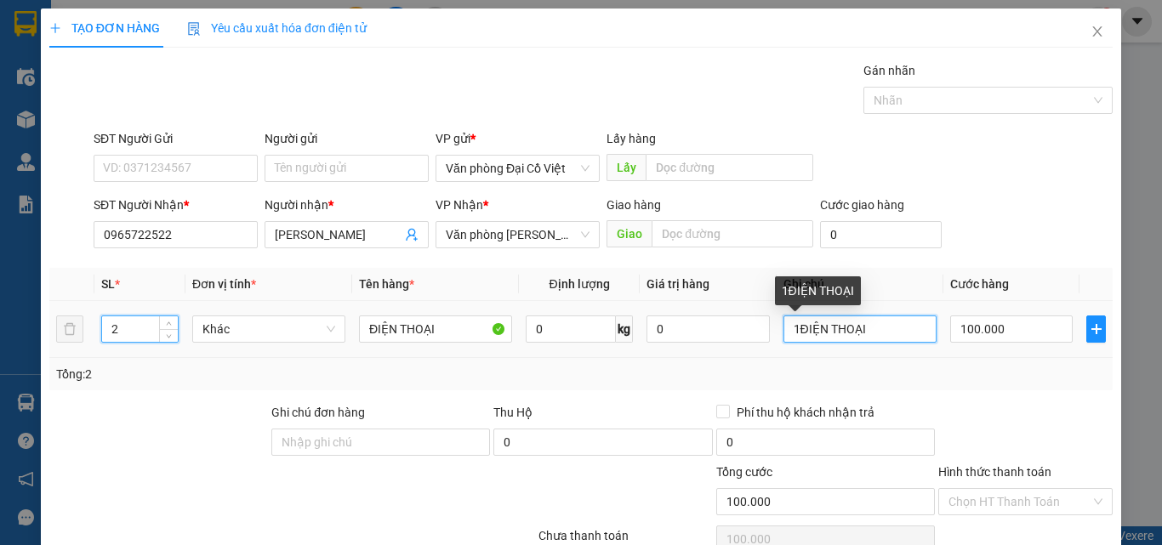
click at [791, 332] on input "1ĐIỆN THOẠI" at bounding box center [859, 328] width 153 height 27
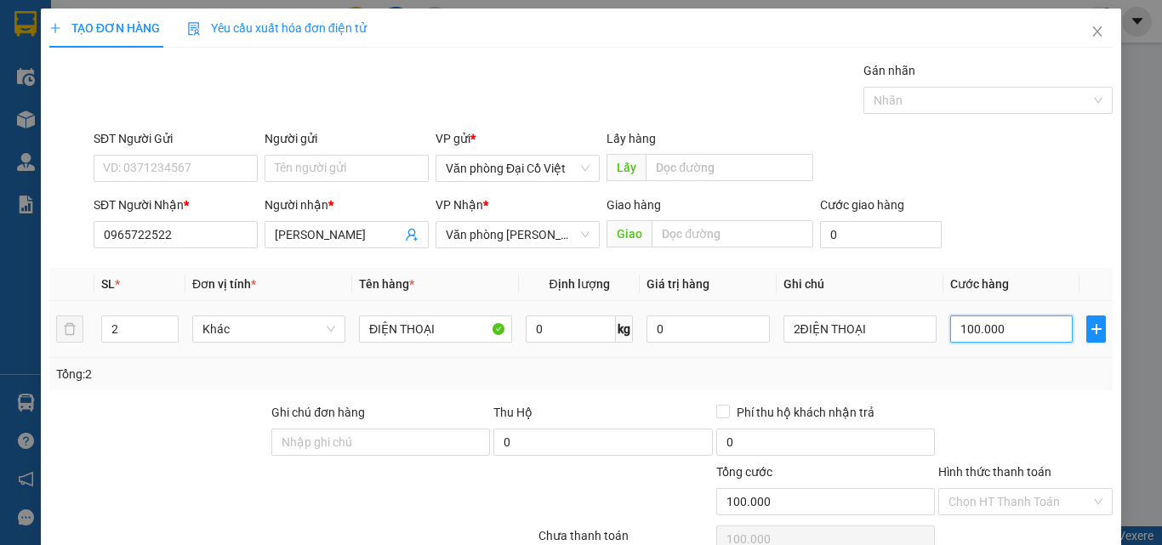
click at [1001, 325] on input "100.000" at bounding box center [1011, 328] width 122 height 27
click at [978, 367] on div "Tổng: 2" at bounding box center [580, 374] width 1049 height 19
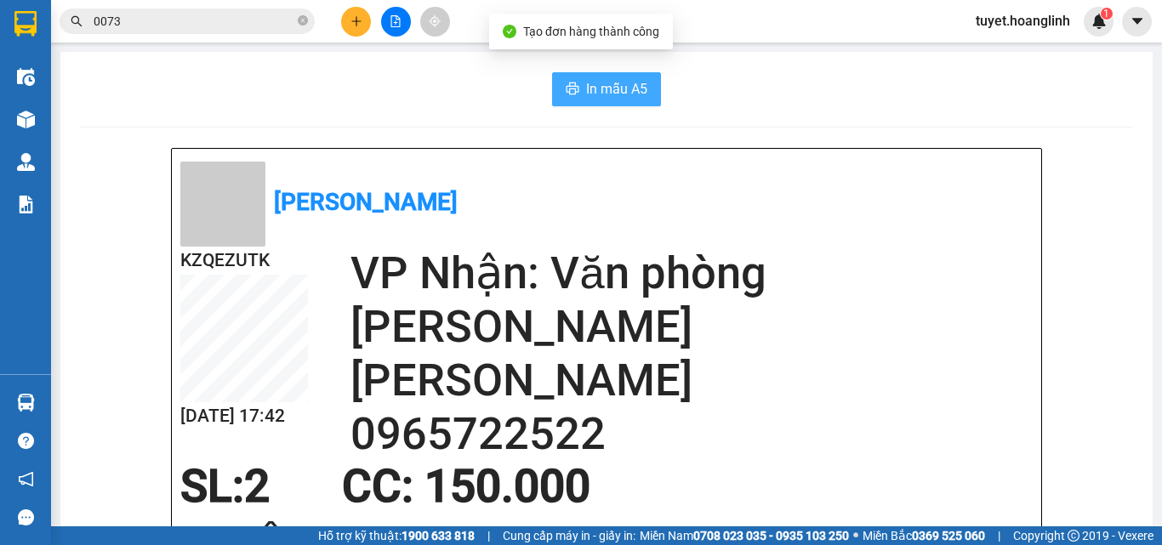
click at [576, 88] on button "In mẫu A5" at bounding box center [606, 89] width 109 height 34
click at [368, 20] on button at bounding box center [356, 22] width 30 height 30
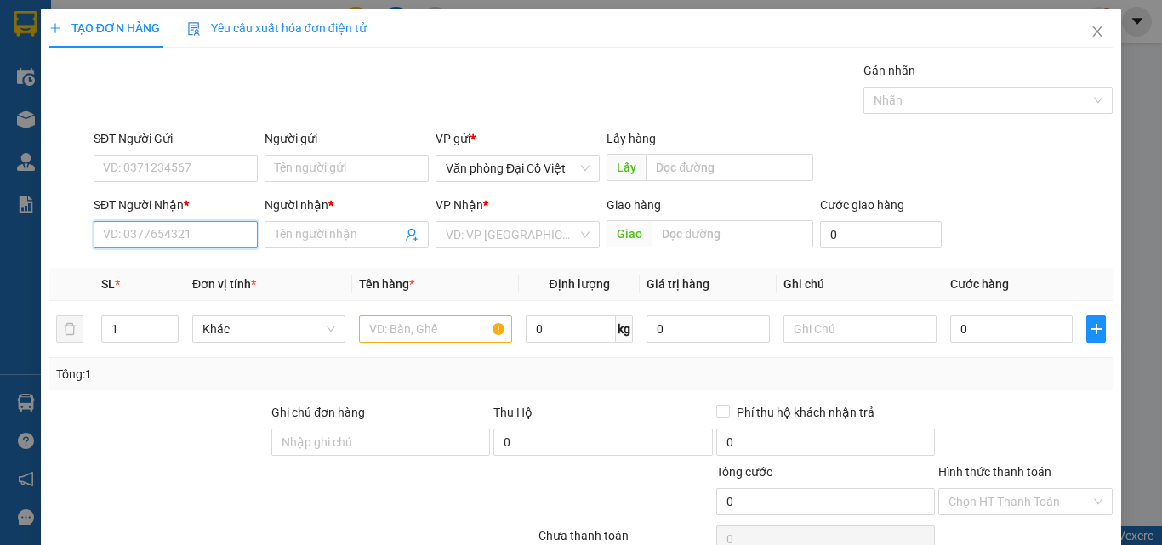
click at [179, 228] on input "SĐT Người Nhận *" at bounding box center [176, 234] width 164 height 27
click at [162, 267] on div "0916619335 - A HÙNG" at bounding box center [174, 268] width 142 height 19
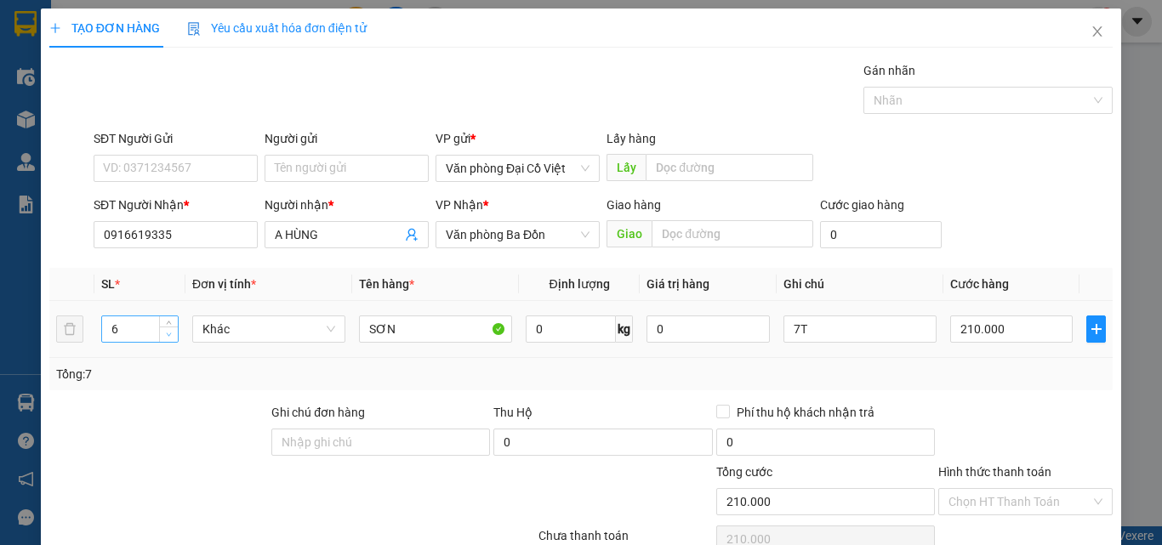
click at [166, 335] on icon "down" at bounding box center [169, 335] width 6 height 6
click at [167, 317] on span "Increase Value" at bounding box center [168, 323] width 19 height 15
click at [854, 318] on input "7T" at bounding box center [859, 328] width 153 height 27
click at [854, 316] on input "7T" at bounding box center [859, 328] width 153 height 27
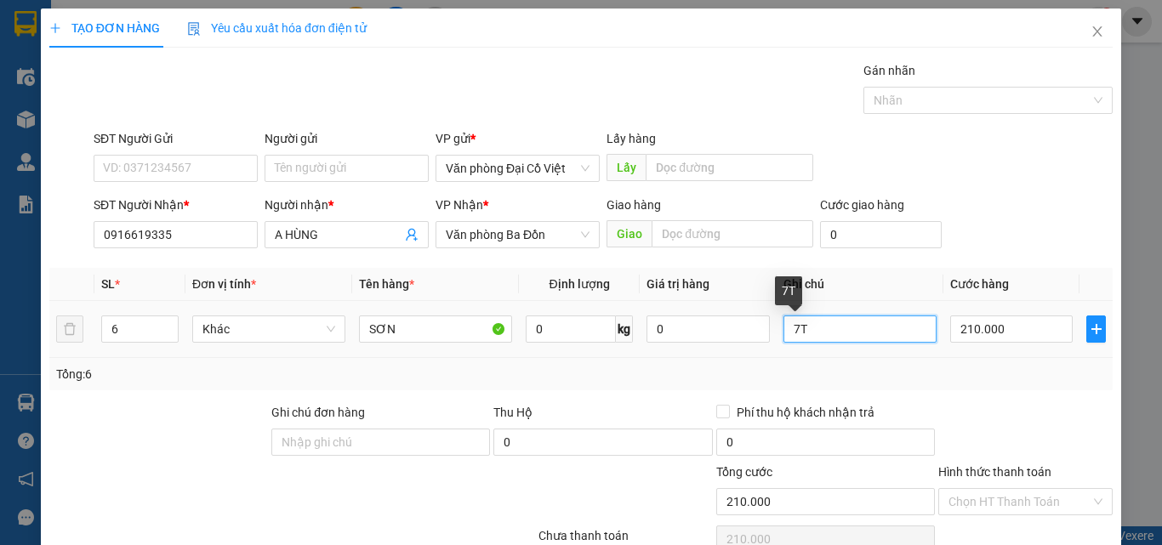
click at [854, 319] on input "7T" at bounding box center [859, 328] width 153 height 27
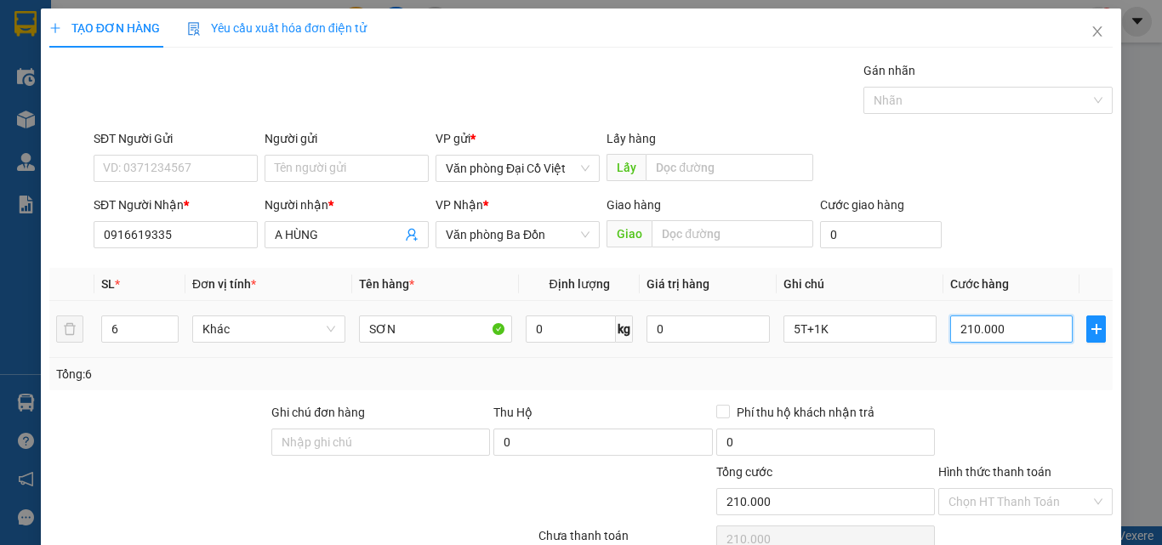
click at [985, 323] on input "210.000" at bounding box center [1011, 328] width 122 height 27
click at [985, 403] on div at bounding box center [1025, 433] width 178 height 60
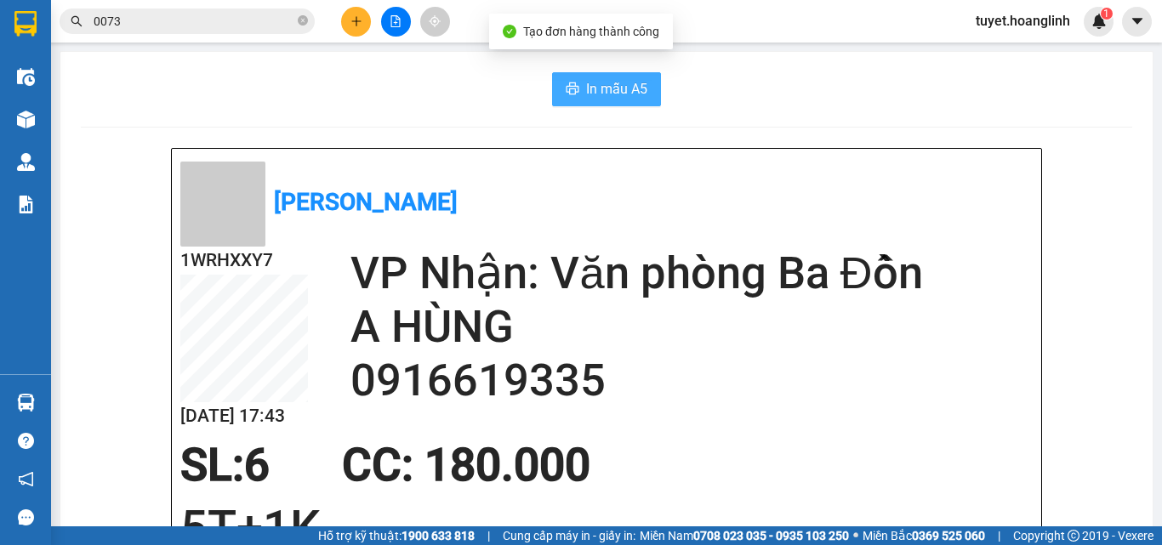
drag, startPoint x: 554, startPoint y: 102, endPoint x: 571, endPoint y: 94, distance: 18.6
click at [554, 103] on button "In mẫu A5" at bounding box center [606, 89] width 109 height 34
click at [355, 34] on button at bounding box center [356, 22] width 30 height 30
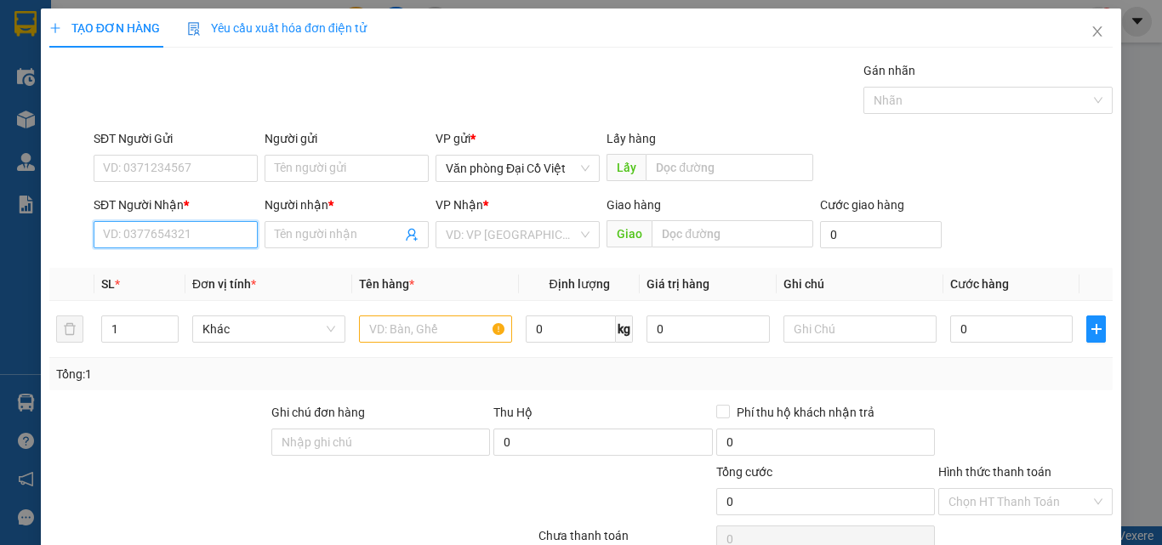
click at [219, 236] on input "SĐT Người Nhận *" at bounding box center [176, 234] width 164 height 27
click at [101, 238] on input "44" at bounding box center [176, 234] width 164 height 27
click at [172, 262] on div "0914699544 - A VĂN" at bounding box center [174, 268] width 142 height 19
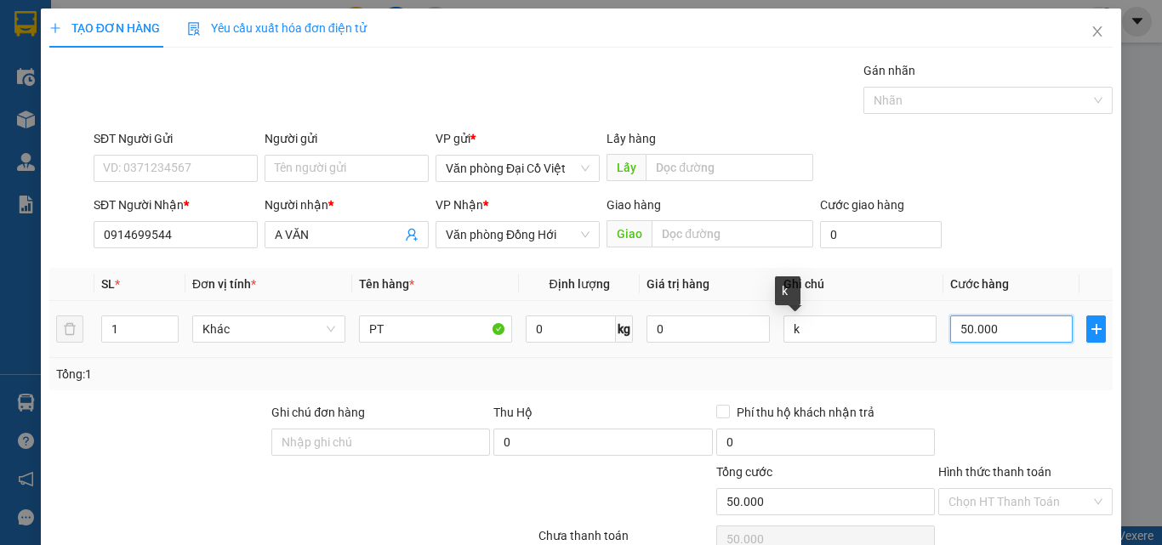
click at [1014, 335] on input "50.000" at bounding box center [1011, 328] width 122 height 27
click at [962, 424] on div at bounding box center [1025, 433] width 178 height 60
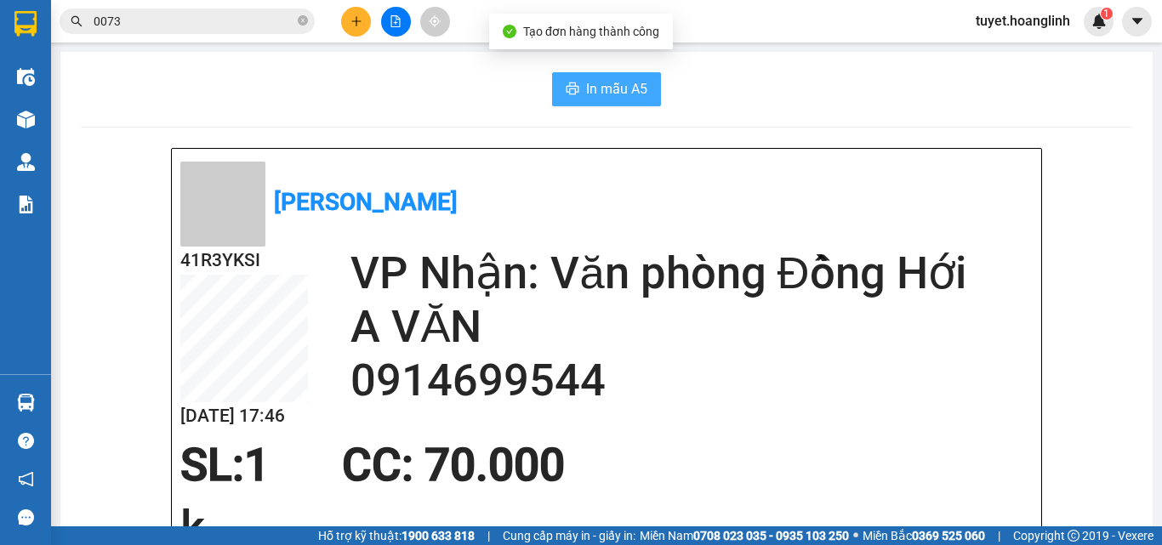
click at [598, 88] on span "In mẫu A5" at bounding box center [616, 88] width 61 height 21
click at [343, 23] on button at bounding box center [356, 22] width 30 height 30
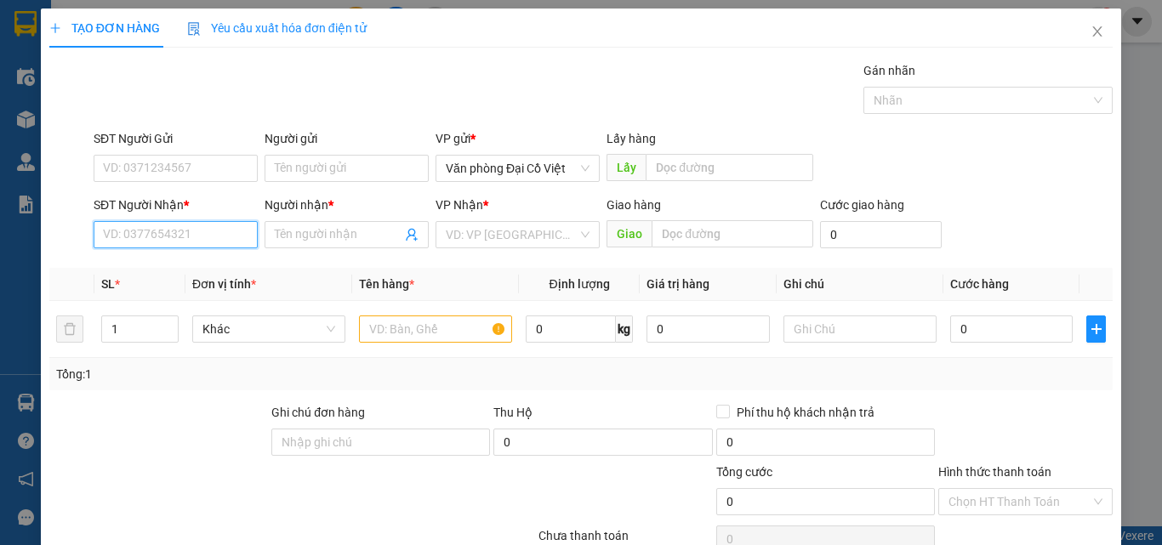
click at [195, 237] on input "SĐT Người Nhận *" at bounding box center [176, 234] width 164 height 27
click at [116, 237] on input "0358535413" at bounding box center [176, 234] width 164 height 27
click at [122, 237] on input "0358535413" at bounding box center [176, 234] width 164 height 27
click at [128, 237] on input "0358535413" at bounding box center [176, 234] width 164 height 27
click at [135, 237] on input "0358535413" at bounding box center [176, 234] width 164 height 27
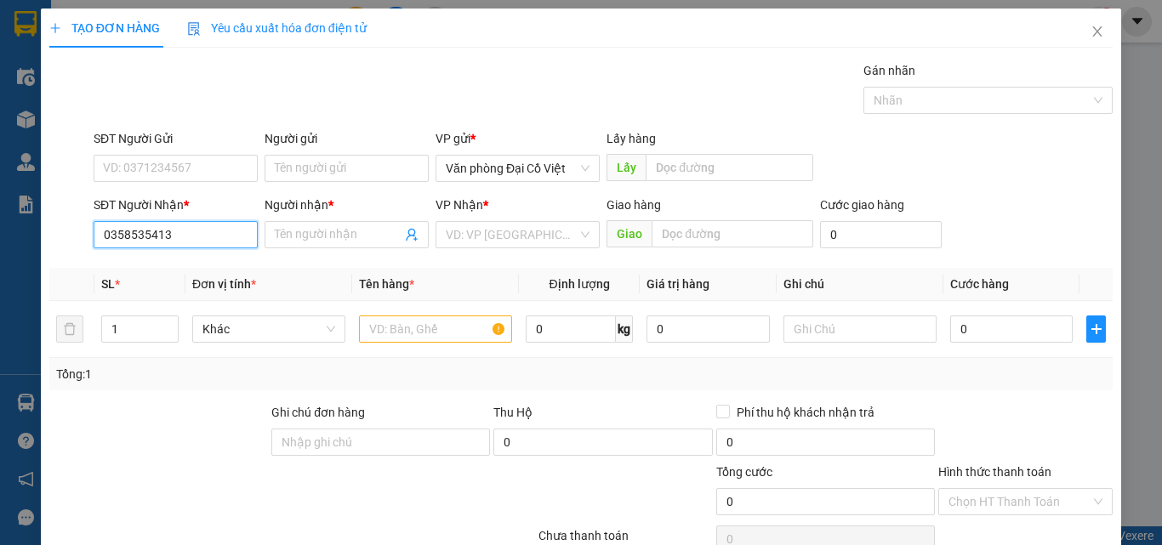
click at [145, 242] on input "0358535413" at bounding box center [176, 234] width 164 height 27
click at [351, 236] on input "Người nhận *" at bounding box center [338, 234] width 127 height 19
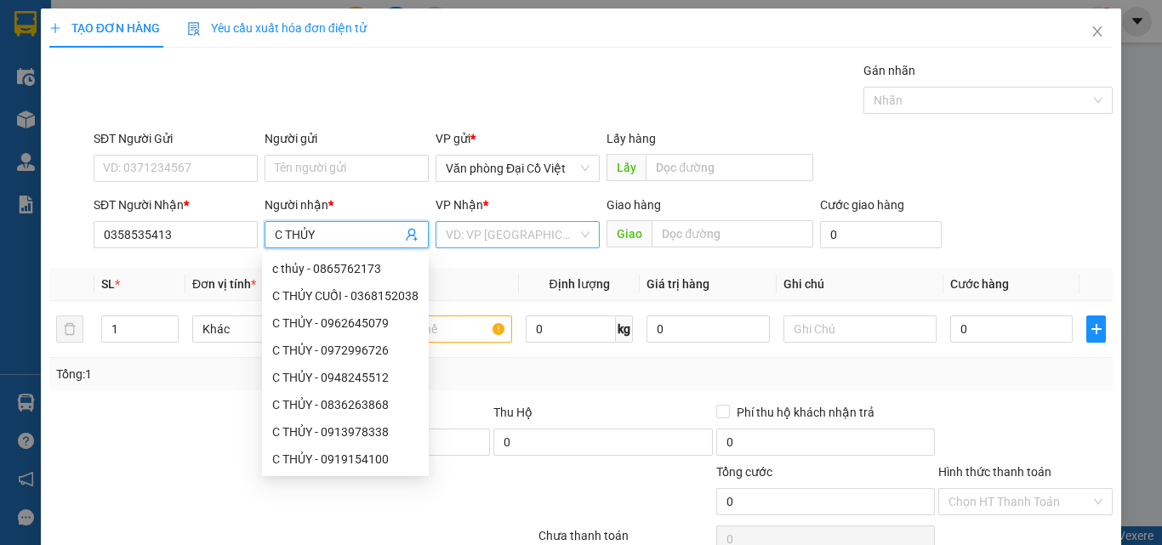
click at [480, 230] on input "search" at bounding box center [512, 235] width 132 height 26
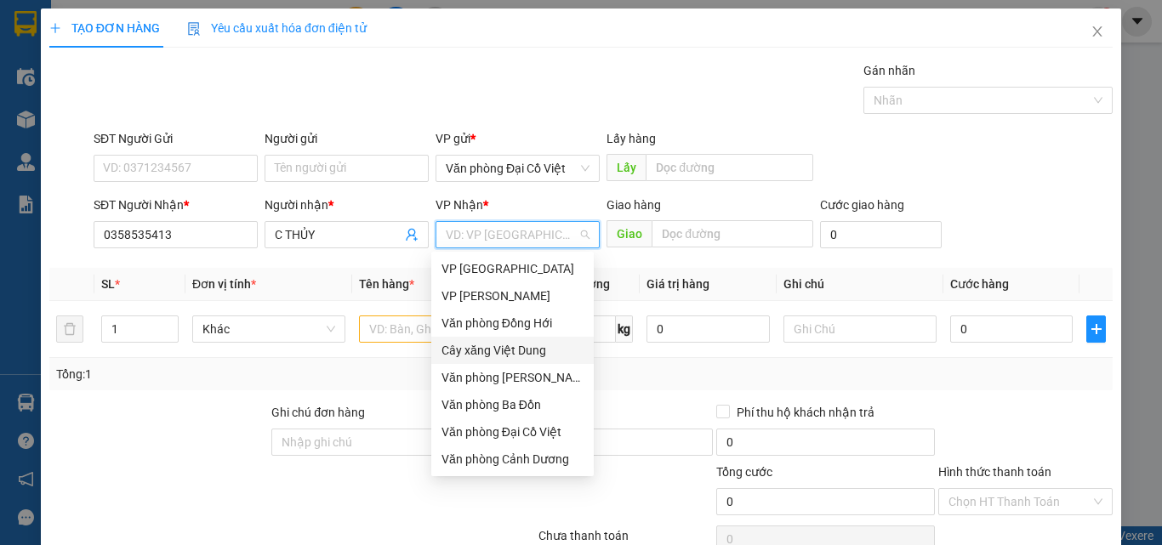
click at [507, 339] on div "Cây xăng Việt Dung" at bounding box center [512, 350] width 162 height 27
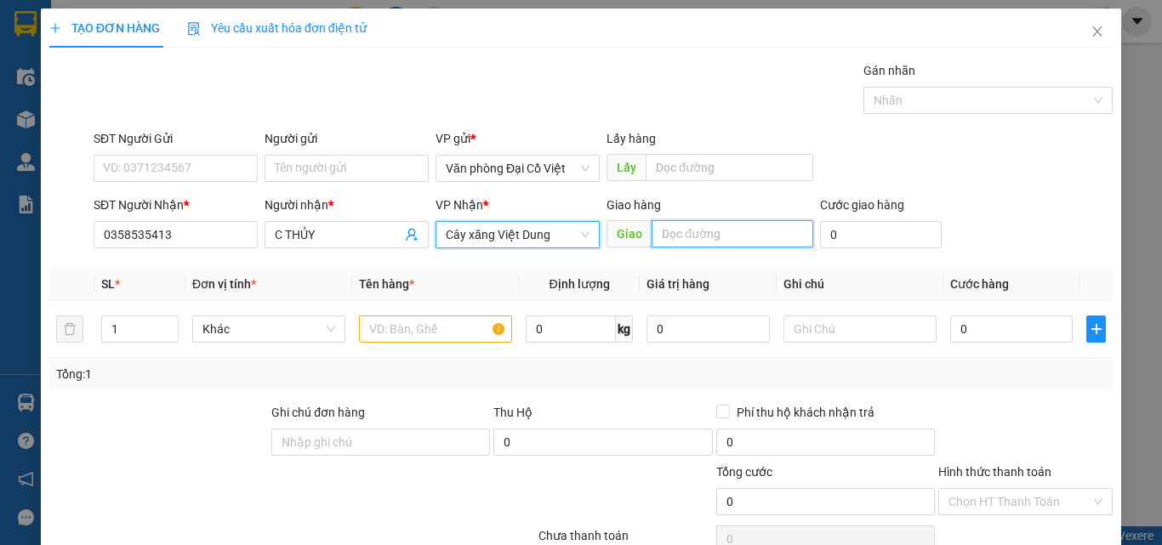
click at [674, 237] on input "text" at bounding box center [732, 233] width 162 height 27
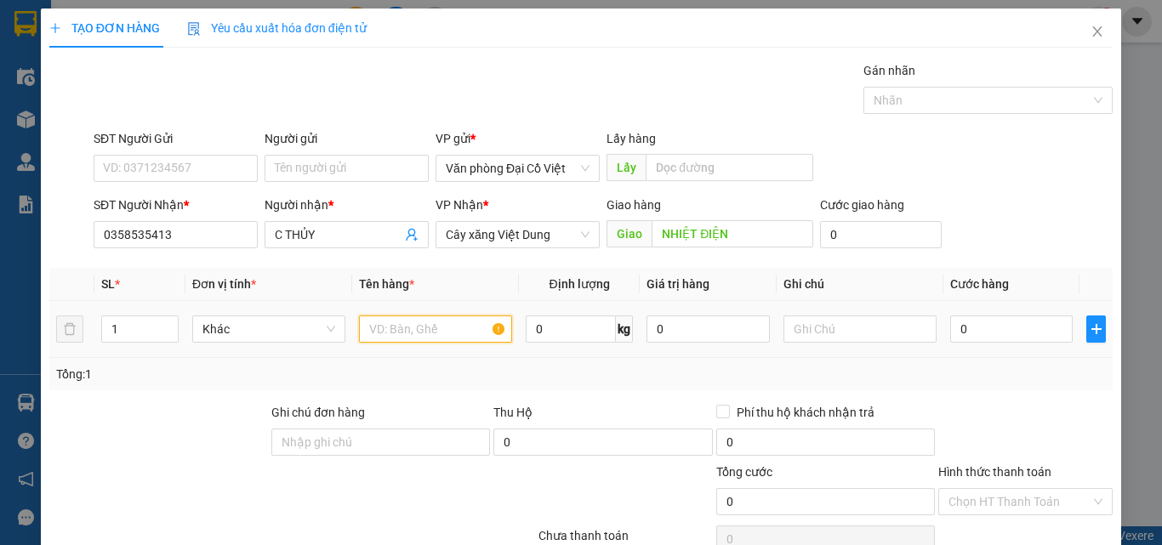
click at [408, 327] on input "text" at bounding box center [435, 328] width 153 height 27
click at [1003, 330] on input "0" at bounding box center [1011, 328] width 122 height 27
click at [1027, 492] on input "Hình thức thanh toán" at bounding box center [1019, 502] width 142 height 26
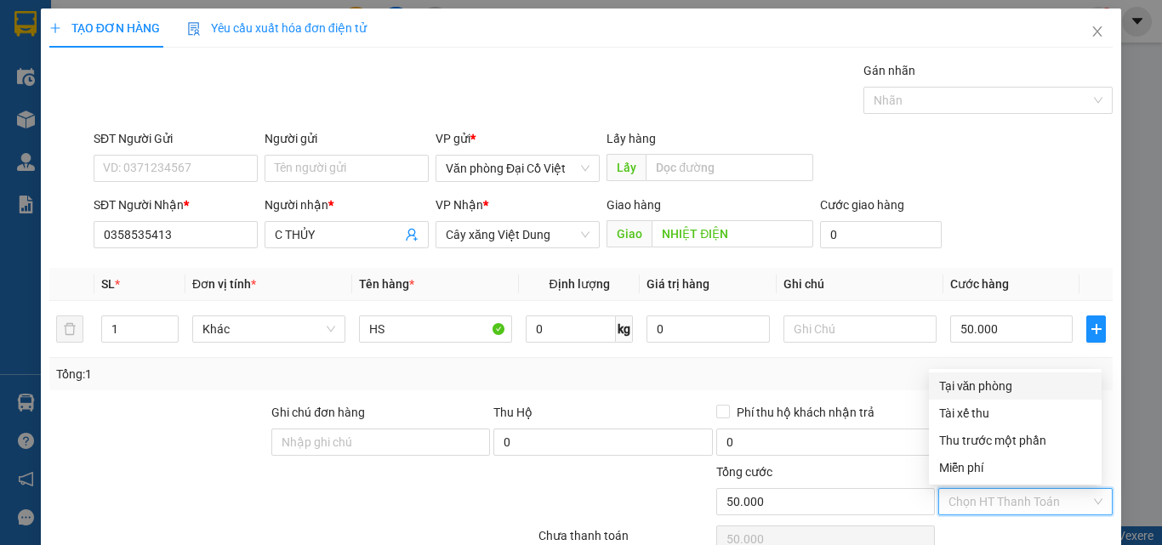
click at [948, 380] on div "Tại văn phòng" at bounding box center [1015, 386] width 152 height 19
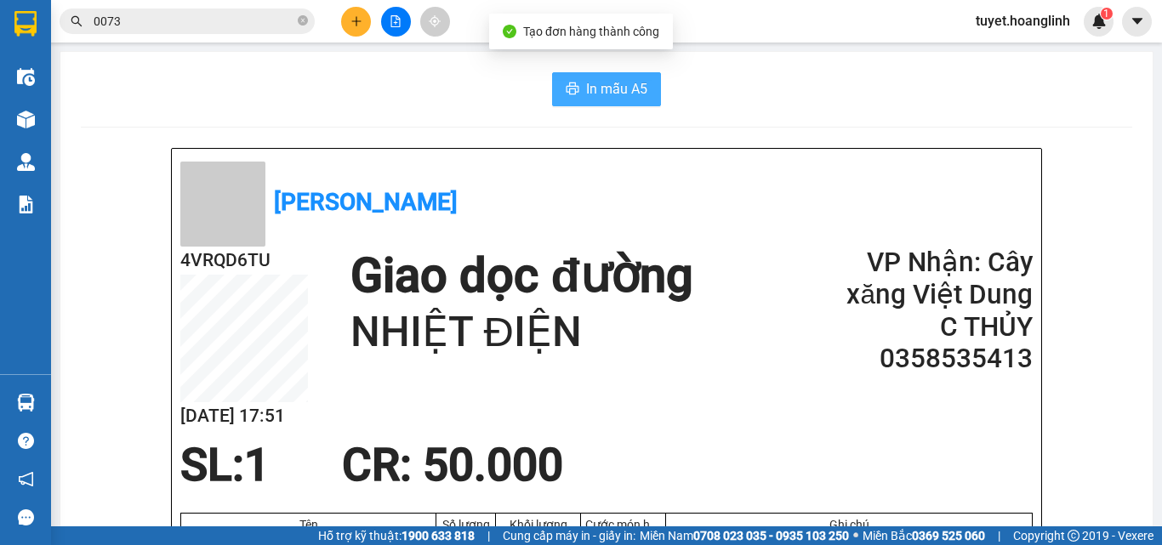
click at [616, 99] on span "In mẫu A5" at bounding box center [616, 88] width 61 height 21
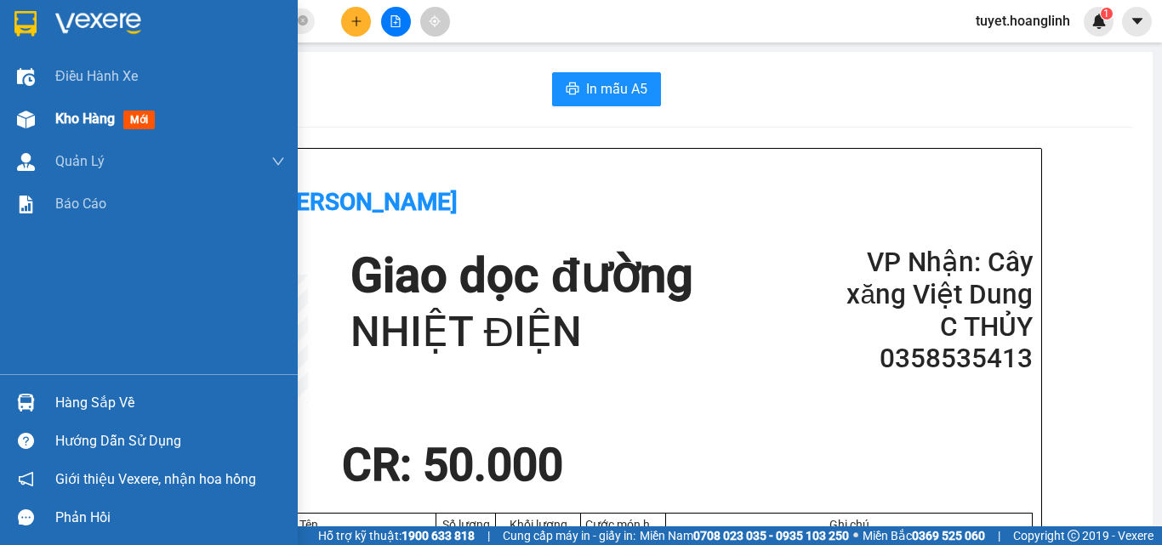
click at [17, 127] on div at bounding box center [26, 120] width 30 height 30
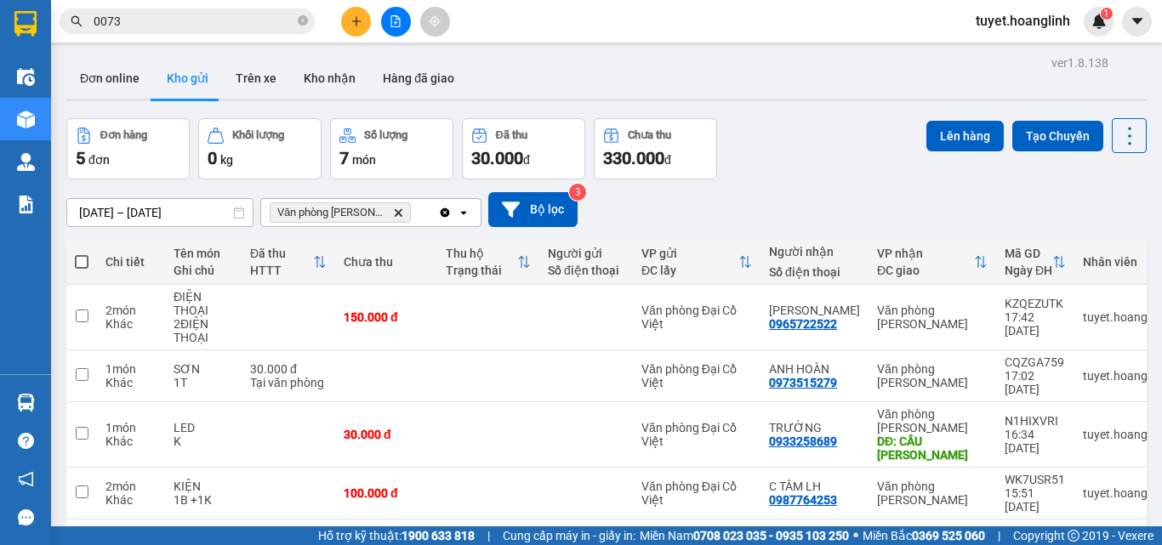
click at [395, 214] on icon "Văn phòng Lý Hòa, close by backspace" at bounding box center [399, 212] width 8 height 8
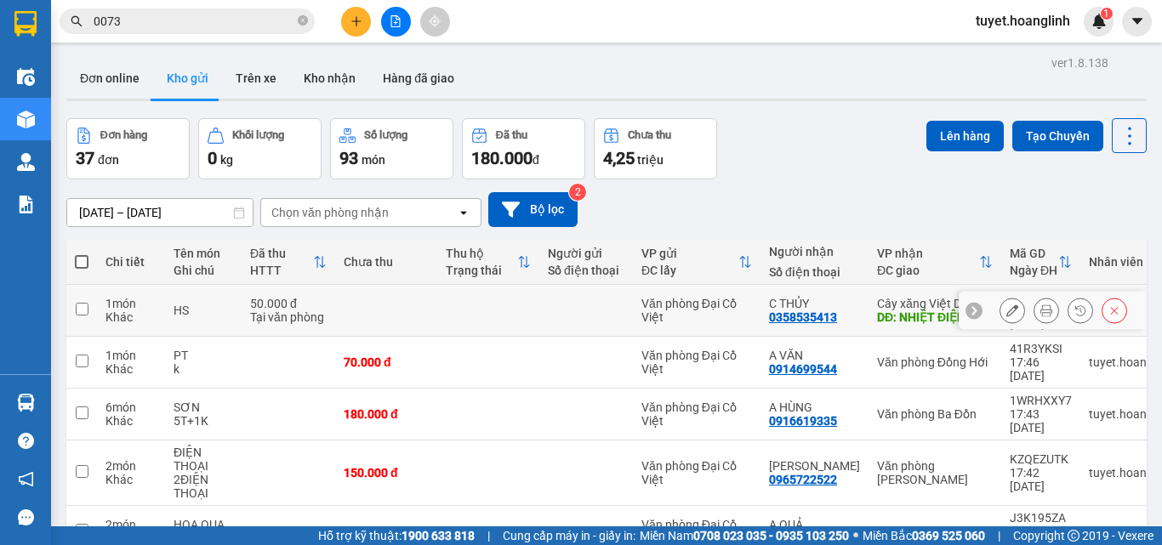
click at [1006, 307] on icon at bounding box center [1012, 310] width 12 height 12
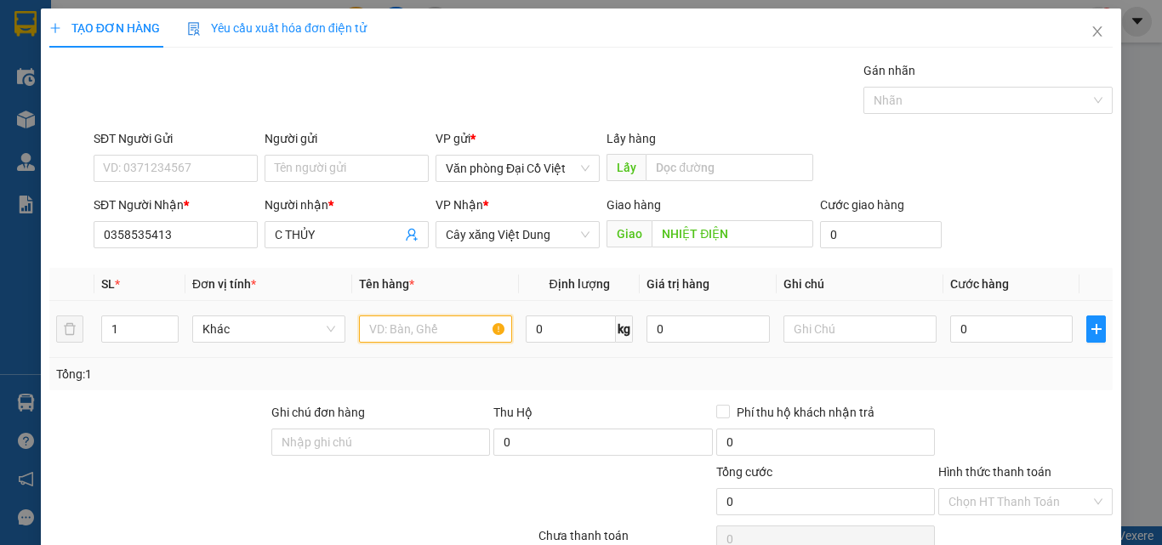
click at [392, 326] on input "text" at bounding box center [435, 328] width 153 height 27
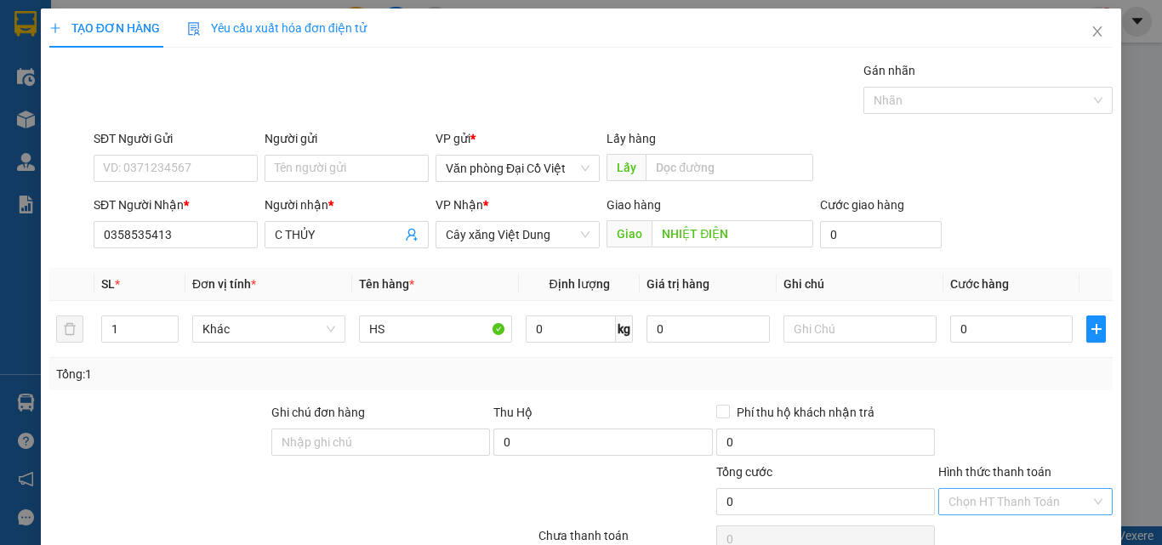
click at [978, 489] on input "Hình thức thanh toán" at bounding box center [1019, 502] width 142 height 26
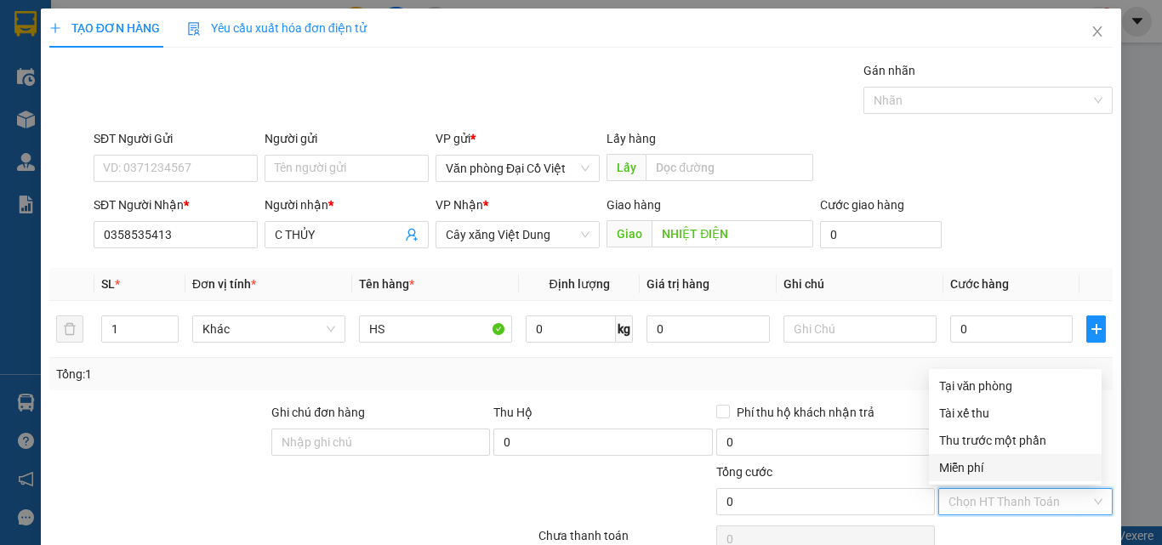
click at [980, 464] on div "Miễn phí" at bounding box center [1015, 467] width 152 height 19
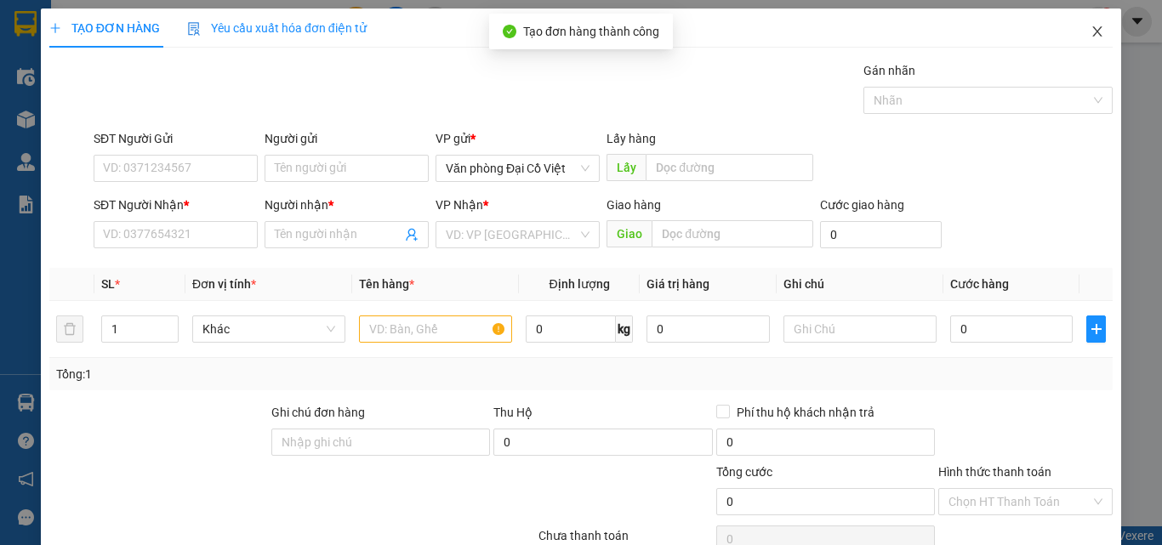
click at [1093, 33] on icon "close" at bounding box center [1097, 31] width 9 height 10
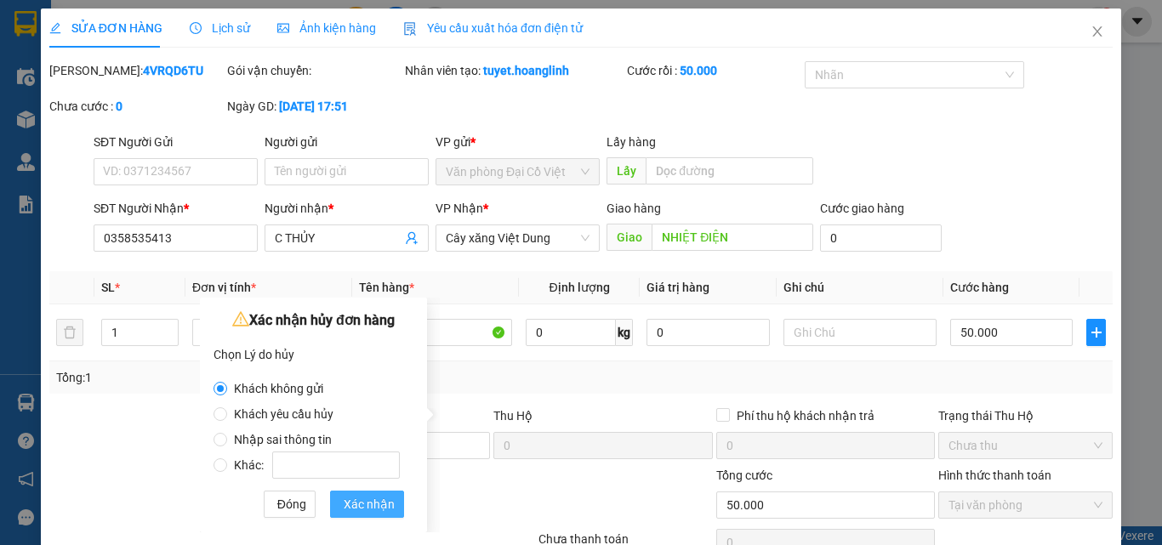
click at [381, 501] on span "Xác nhận" at bounding box center [369, 504] width 51 height 19
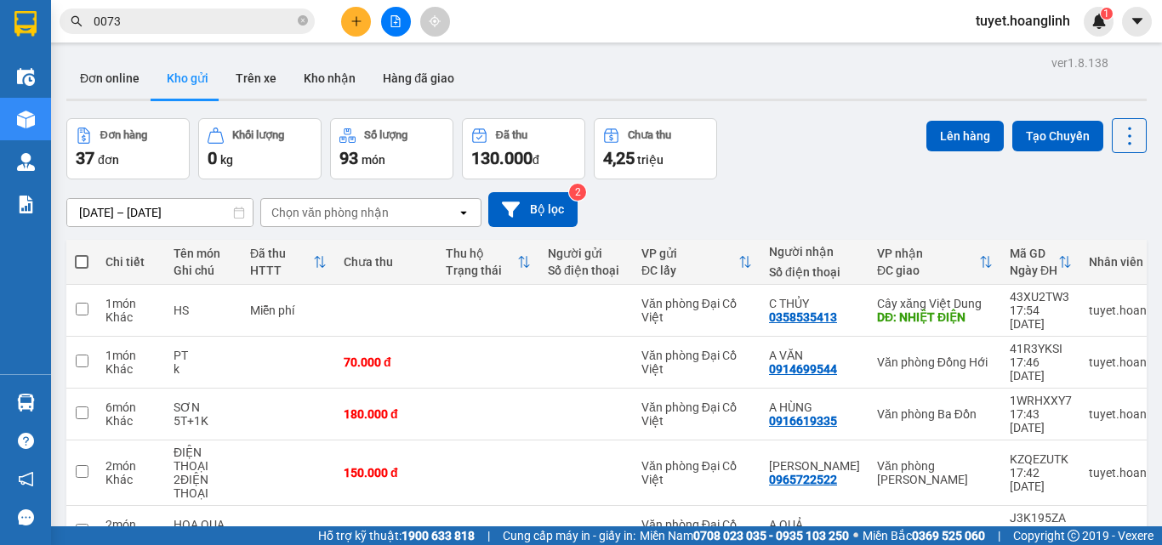
click at [362, 23] on button at bounding box center [356, 22] width 30 height 30
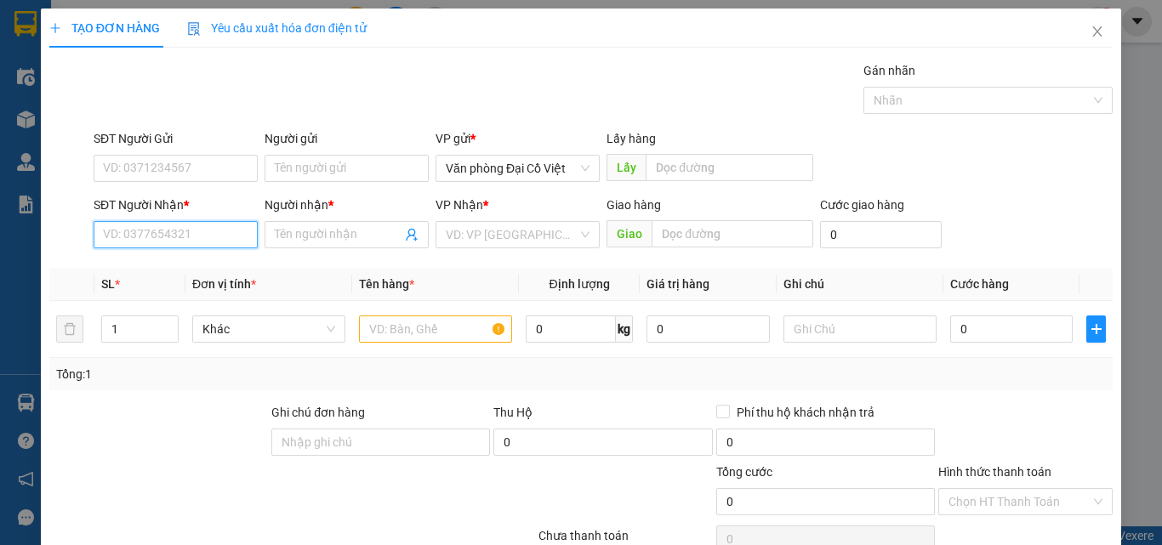
click at [198, 247] on input "SĐT Người Nhận *" at bounding box center [176, 234] width 164 height 27
click at [178, 270] on th "SL *" at bounding box center [139, 284] width 91 height 33
click at [186, 236] on input "589" at bounding box center [176, 234] width 164 height 27
click at [175, 275] on div "0386003589 - A QUẢ" at bounding box center [174, 268] width 142 height 19
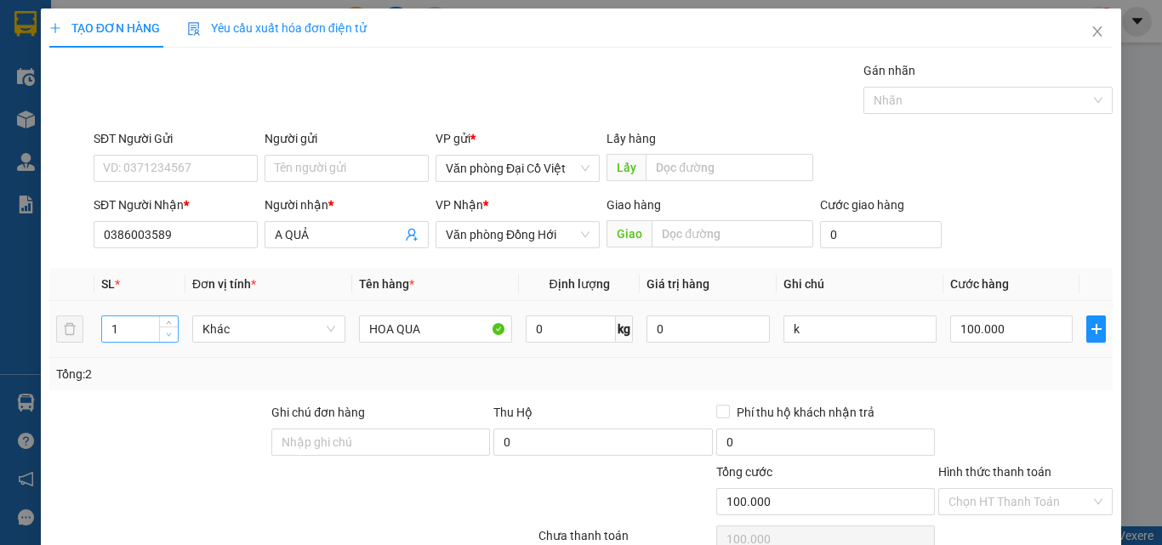
click at [164, 332] on span "down" at bounding box center [169, 335] width 10 height 10
click at [1017, 321] on input "100.000" at bounding box center [1011, 328] width 122 height 27
click at [1003, 387] on div "Tổng: 1" at bounding box center [580, 374] width 1063 height 32
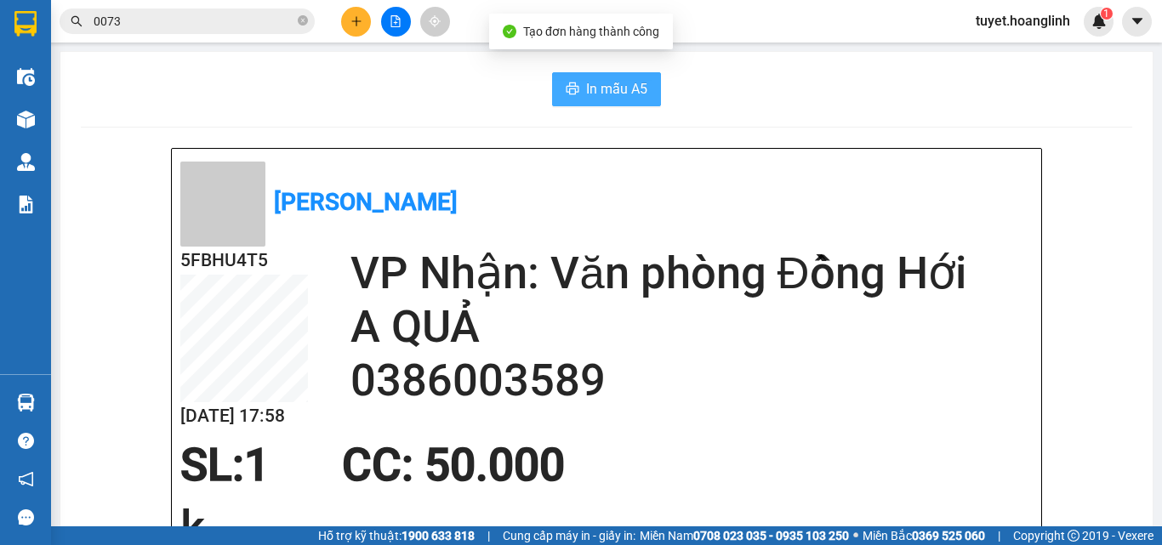
click at [593, 86] on span "In mẫu A5" at bounding box center [616, 88] width 61 height 21
click at [353, 20] on icon "plus" at bounding box center [356, 21] width 12 height 12
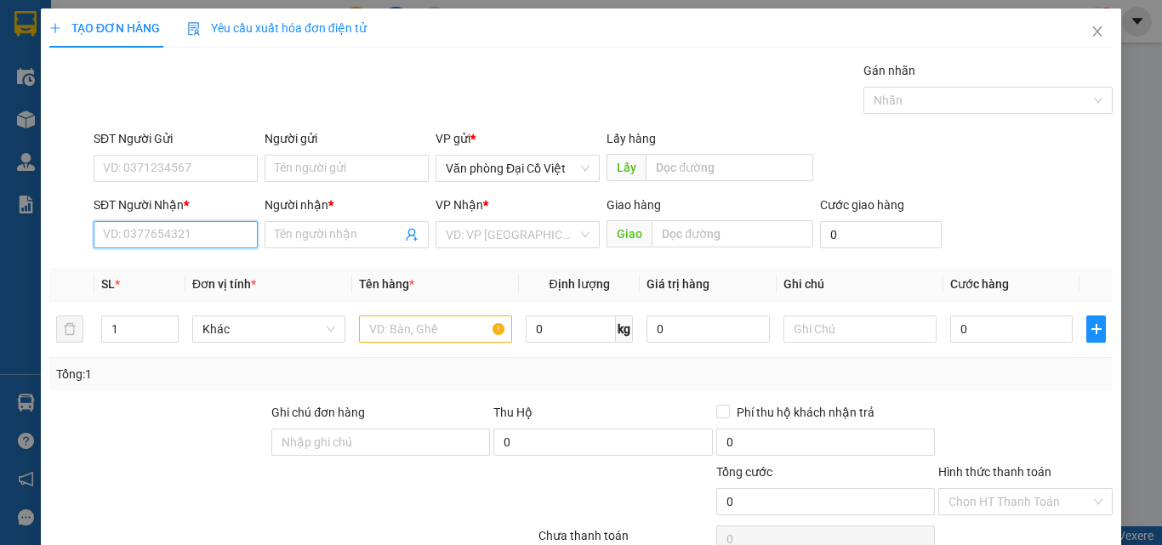
click at [180, 244] on input "SĐT Người Nhận *" at bounding box center [176, 234] width 164 height 27
click at [197, 268] on div "0912484416 - TIẾN ĐẠT" at bounding box center [174, 268] width 142 height 19
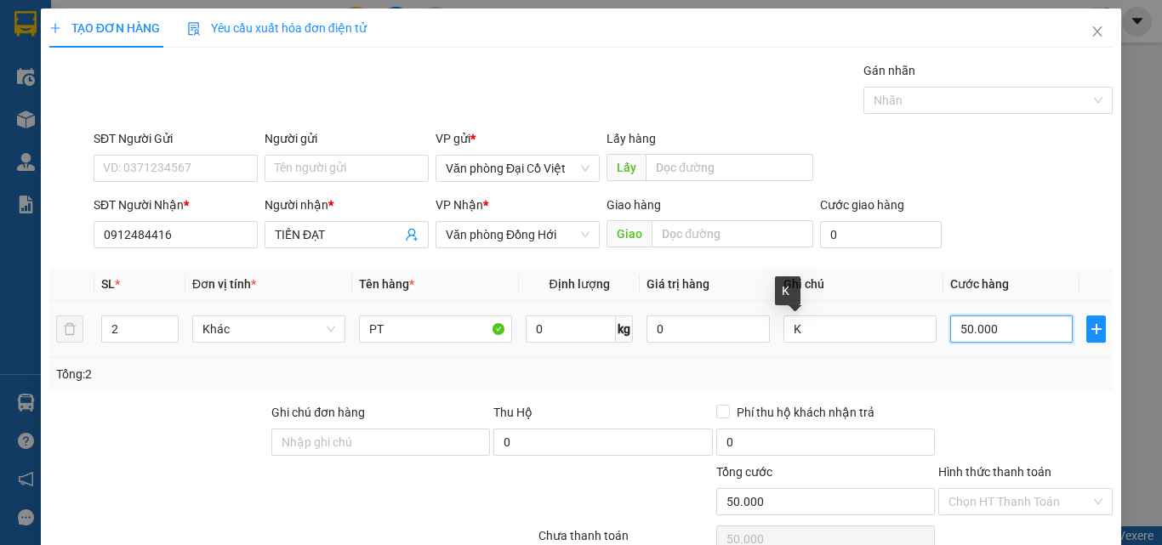
click at [1048, 327] on input "50.000" at bounding box center [1011, 328] width 122 height 27
click at [185, 328] on td "Khác" at bounding box center [268, 329] width 167 height 57
click at [181, 332] on td "2" at bounding box center [139, 329] width 91 height 57
click at [170, 333] on icon "down" at bounding box center [169, 335] width 6 height 6
click at [985, 406] on div at bounding box center [1025, 433] width 178 height 60
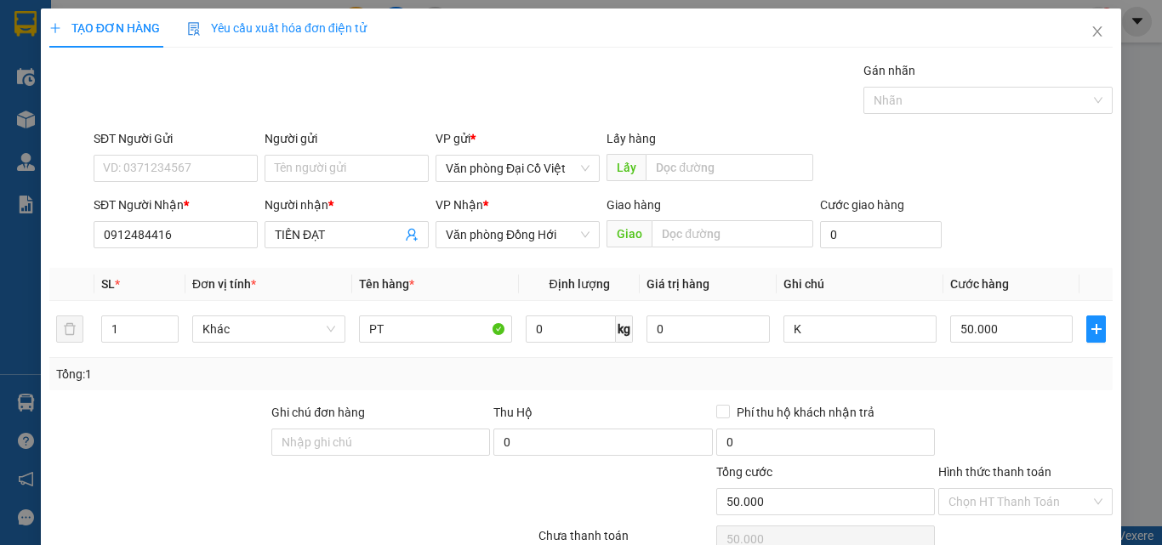
click at [986, 400] on div "Transit Pickup Surcharge Ids Transit Deliver Surcharge Ids Transit Deliver Surc…" at bounding box center [580, 355] width 1063 height 588
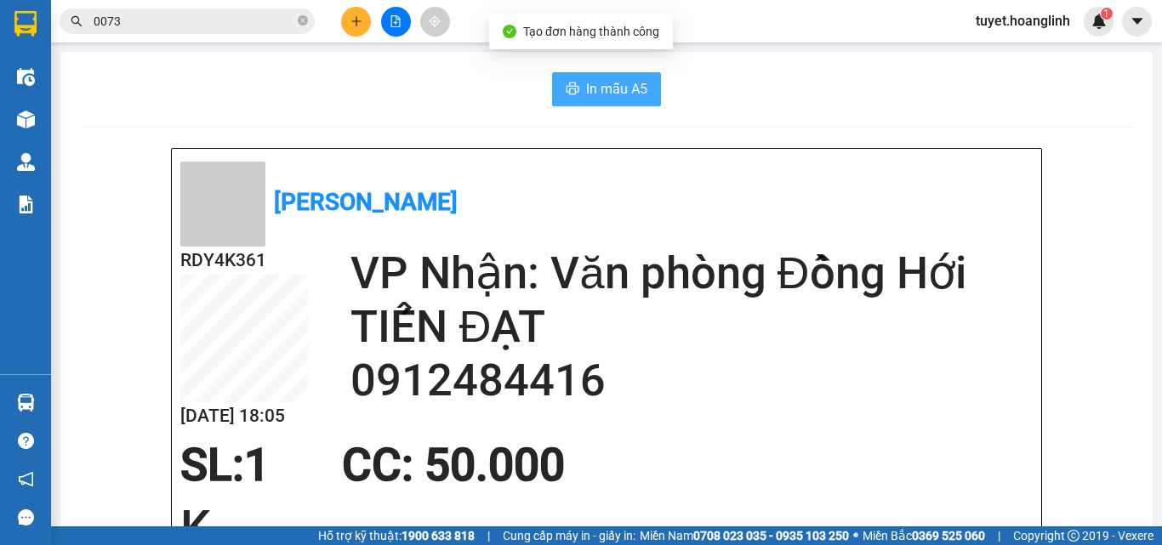
click at [610, 85] on span "In mẫu A5" at bounding box center [616, 88] width 61 height 21
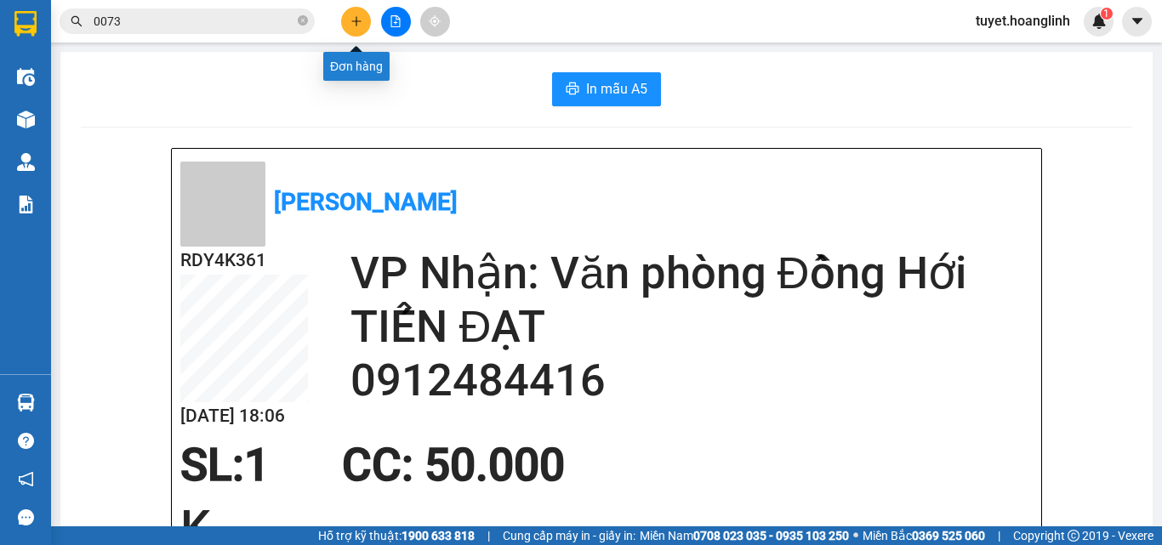
click at [355, 27] on button at bounding box center [356, 22] width 30 height 30
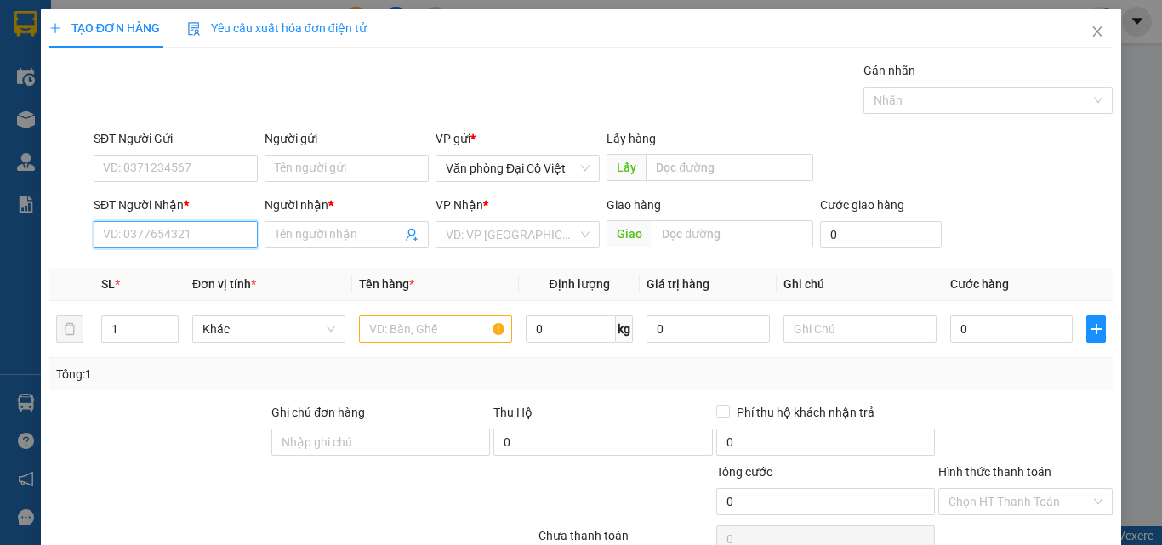
click at [220, 237] on input "SĐT Người Nhận *" at bounding box center [176, 234] width 164 height 27
click at [207, 267] on div "0975242487 - BÀ DUYÊN" at bounding box center [195, 268] width 185 height 19
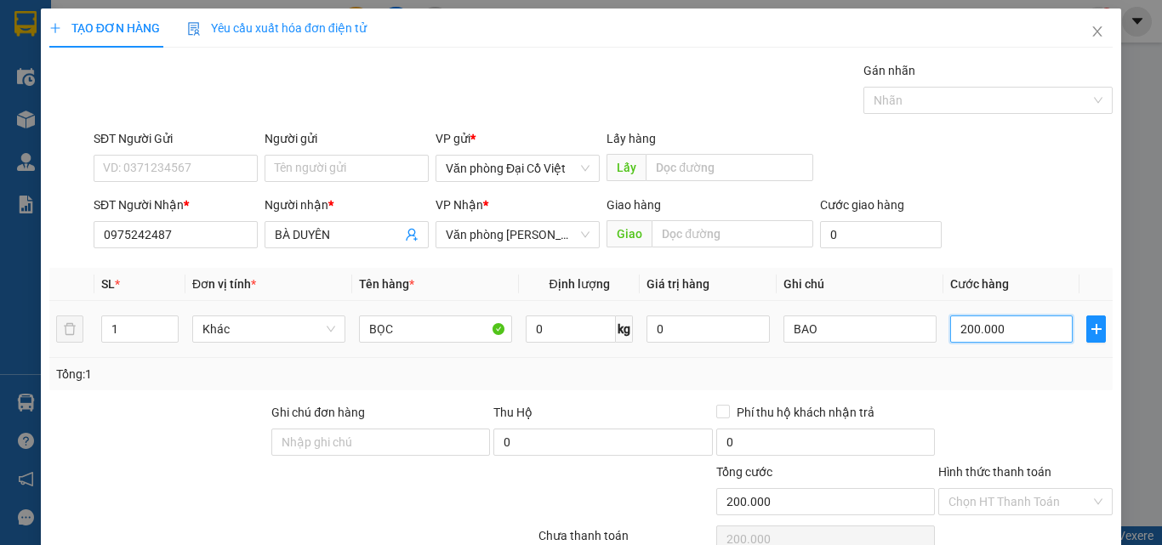
click at [973, 327] on input "200.000" at bounding box center [1011, 328] width 122 height 27
click at [944, 376] on div "Tổng: 1" at bounding box center [580, 374] width 1049 height 19
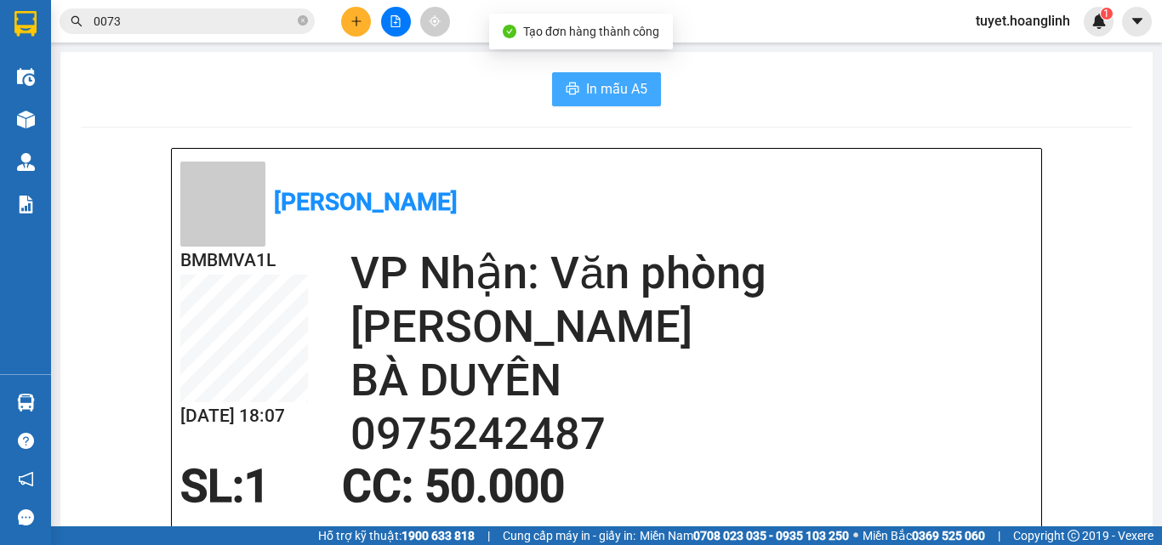
click at [619, 89] on span "In mẫu A5" at bounding box center [616, 88] width 61 height 21
drag, startPoint x: 43, startPoint y: 114, endPoint x: 97, endPoint y: 4, distance: 122.1
click at [44, 116] on div "Kho hàng mới" at bounding box center [25, 119] width 51 height 43
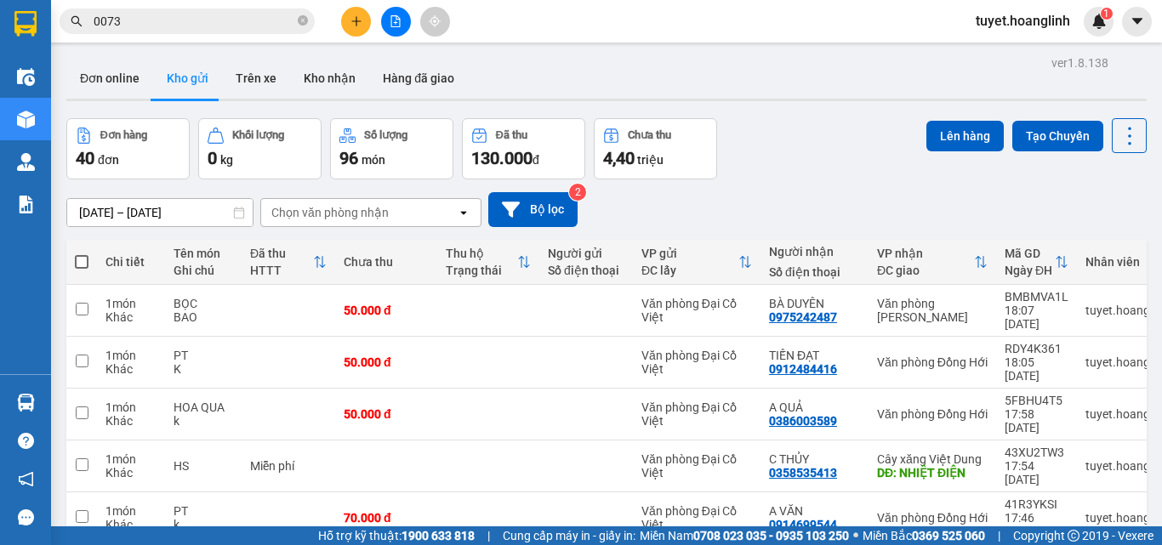
click at [350, 21] on icon "plus" at bounding box center [356, 21] width 12 height 12
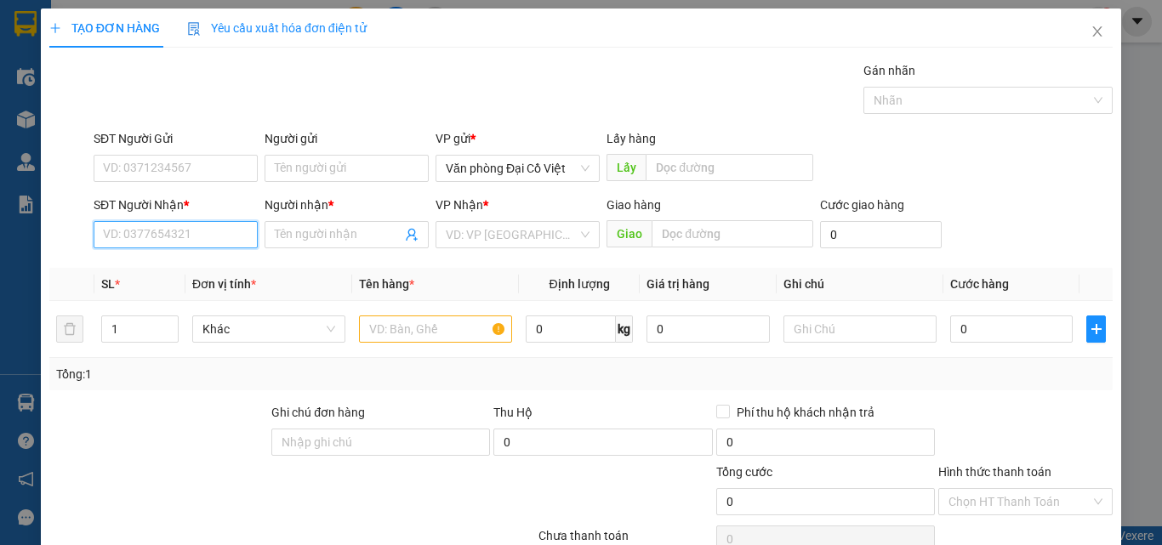
click at [188, 242] on input "SĐT Người Nhận *" at bounding box center [176, 234] width 164 height 27
click at [194, 269] on div "0814651086 - OANH" at bounding box center [174, 268] width 142 height 19
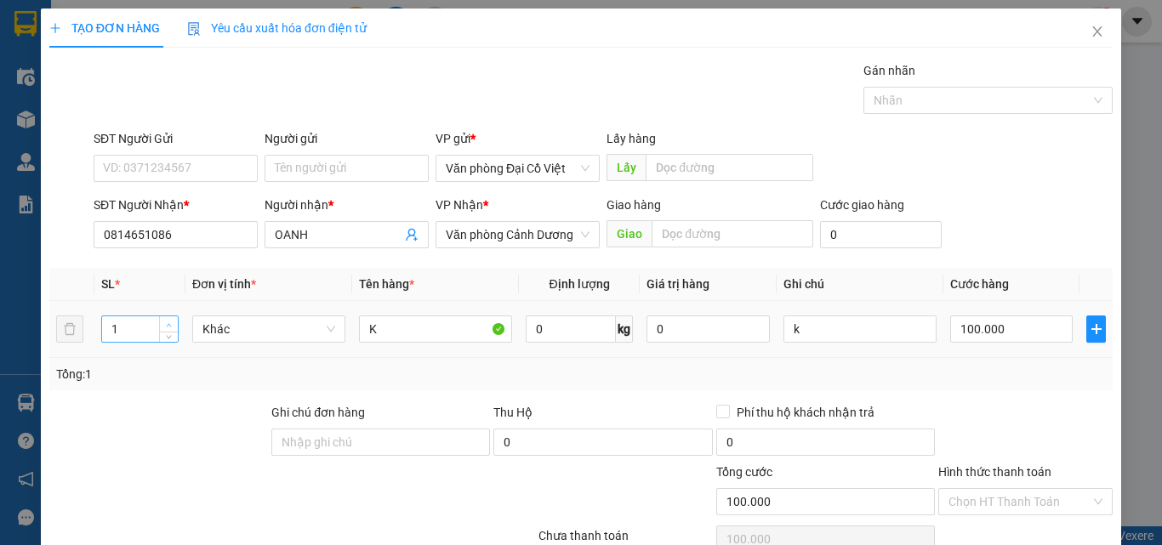
click at [169, 320] on span "up" at bounding box center [169, 325] width 10 height 10
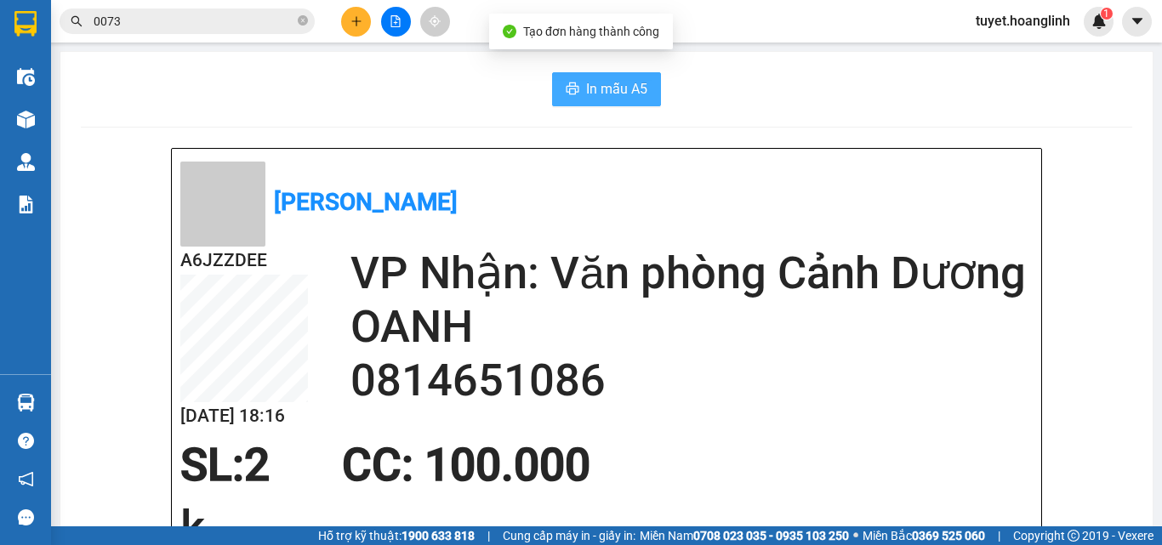
click at [633, 85] on span "In mẫu A5" at bounding box center [616, 88] width 61 height 21
click at [347, 18] on button at bounding box center [356, 22] width 30 height 30
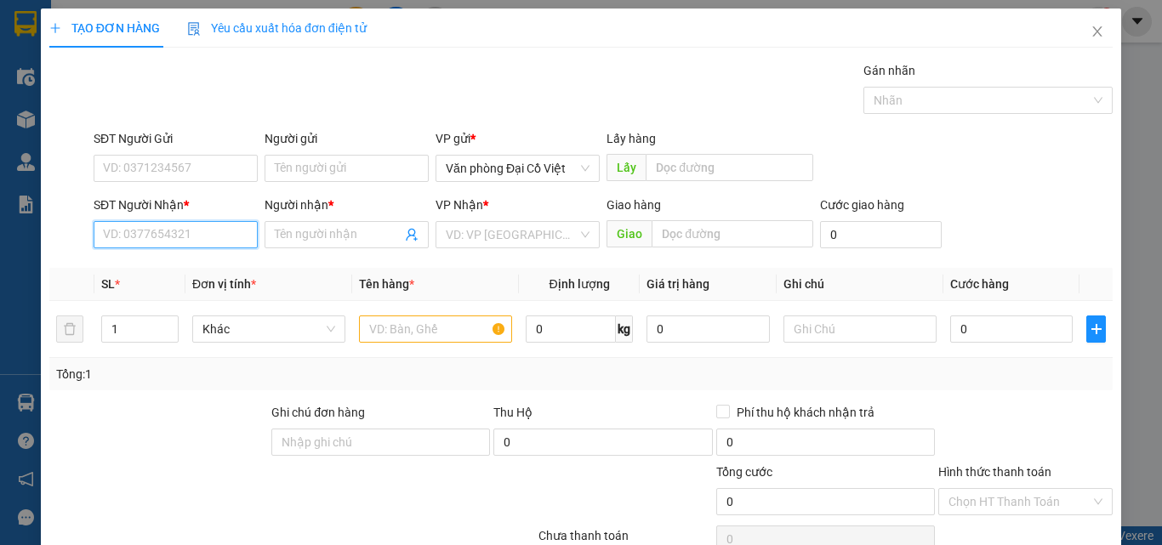
click at [196, 238] on input "SĐT Người Nhận *" at bounding box center [176, 234] width 164 height 27
click at [212, 270] on div "0916611398 - A VĂN" at bounding box center [174, 268] width 142 height 19
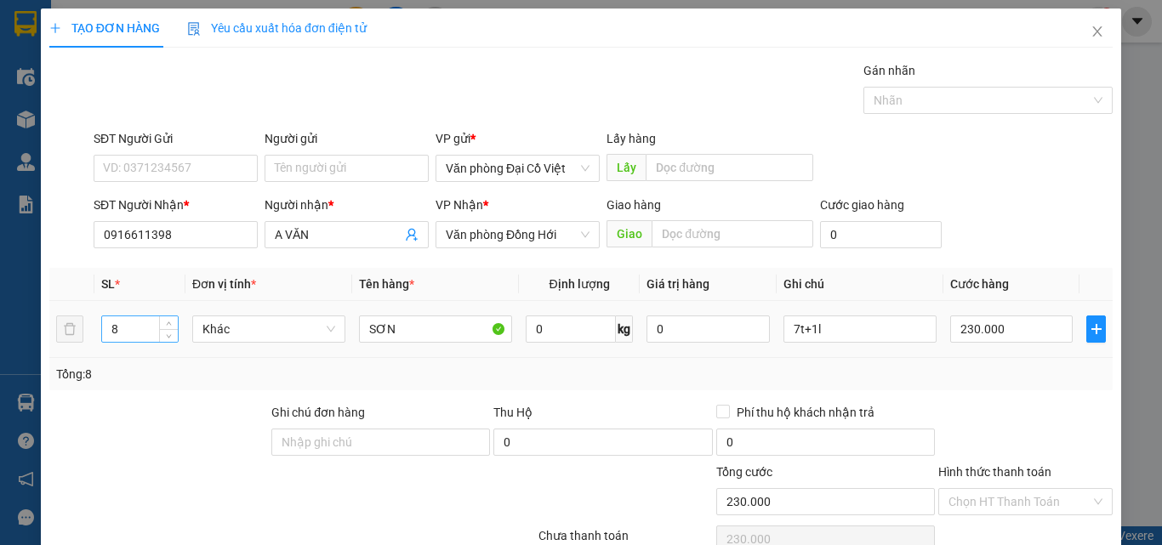
click at [139, 330] on input "8" at bounding box center [140, 329] width 76 height 26
click at [832, 332] on input "7t+1l" at bounding box center [859, 328] width 153 height 27
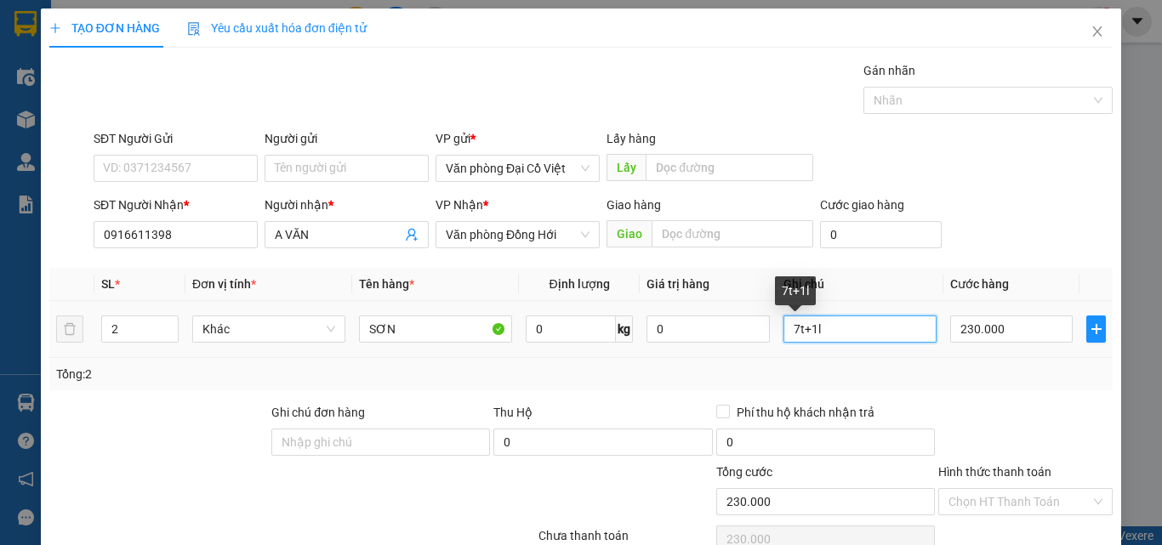
click at [832, 332] on input "7t+1l" at bounding box center [859, 328] width 153 height 27
click at [833, 332] on input "7t+1l" at bounding box center [859, 328] width 153 height 27
click at [974, 320] on input "230.000" at bounding box center [1011, 328] width 122 height 27
click at [969, 383] on div "Tổng: 2" at bounding box center [580, 374] width 1049 height 19
drag, startPoint x: 1023, startPoint y: 493, endPoint x: 1041, endPoint y: 483, distance: 20.6
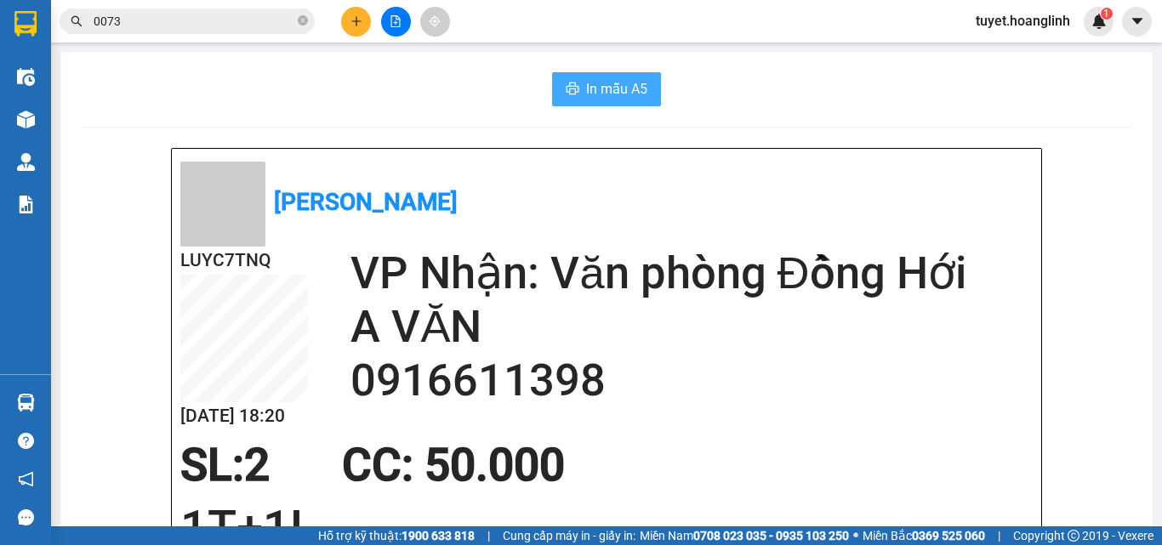
click at [654, 81] on button "In mẫu A5" at bounding box center [606, 89] width 109 height 34
click at [628, 87] on span "In mẫu A5" at bounding box center [616, 88] width 61 height 21
click at [356, 26] on icon "plus" at bounding box center [356, 21] width 12 height 12
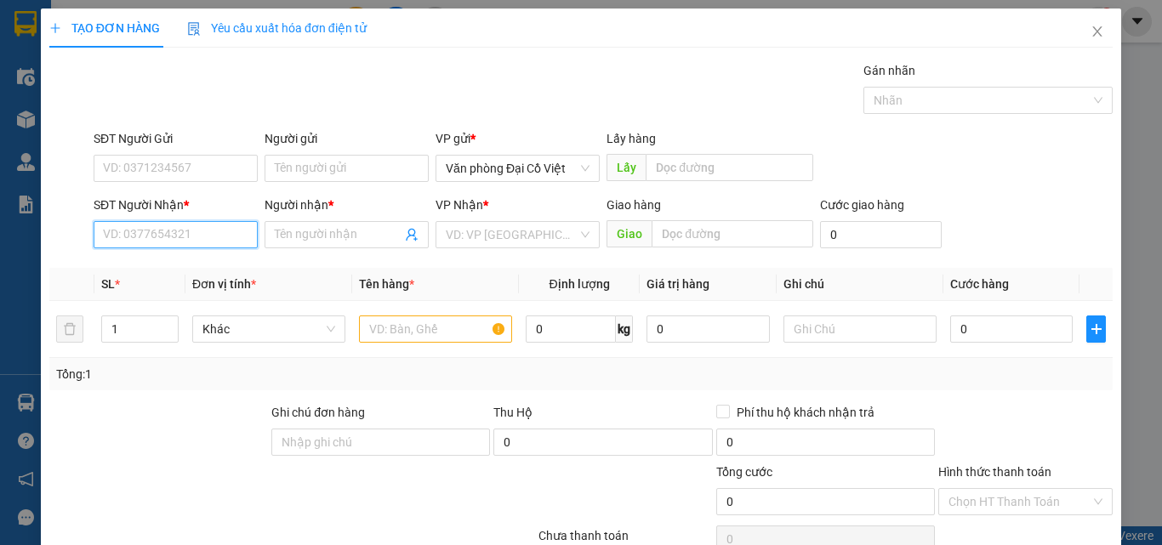
click at [202, 230] on input "SĐT Người Nhận *" at bounding box center [176, 234] width 164 height 27
click at [173, 268] on div "0915203223 - MÍT SU" at bounding box center [174, 268] width 142 height 19
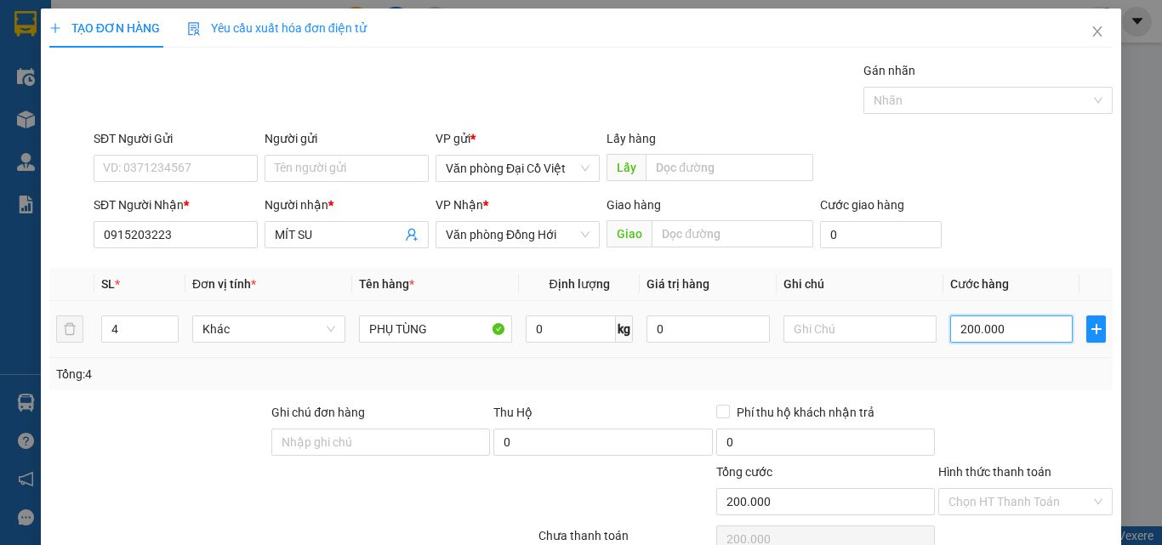
click at [982, 326] on input "200.000" at bounding box center [1011, 328] width 122 height 27
click at [999, 379] on div "Tổng: 4" at bounding box center [580, 374] width 1049 height 19
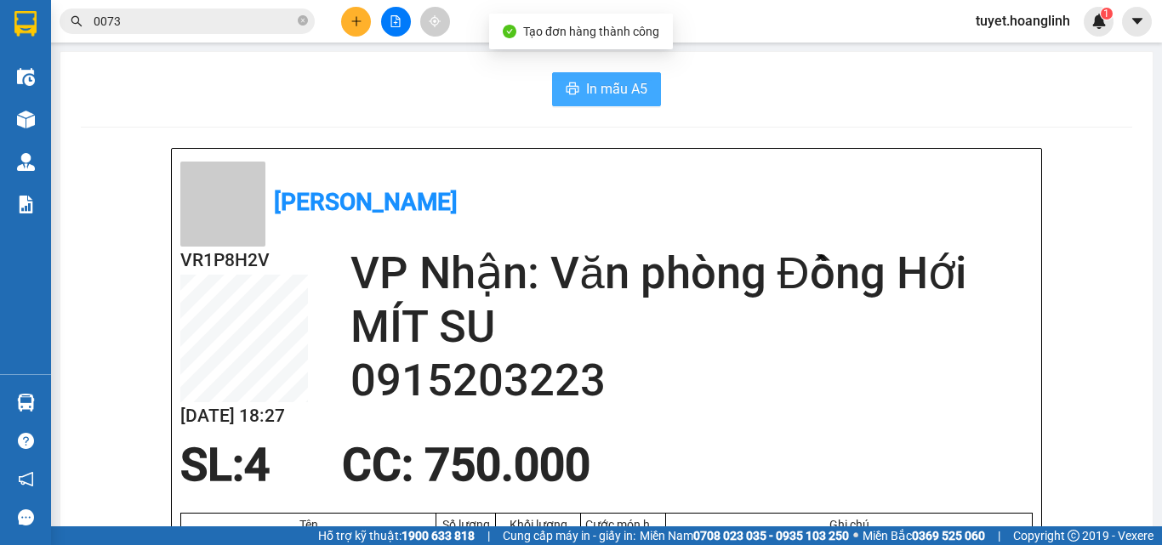
click at [609, 93] on span "In mẫu A5" at bounding box center [616, 88] width 61 height 21
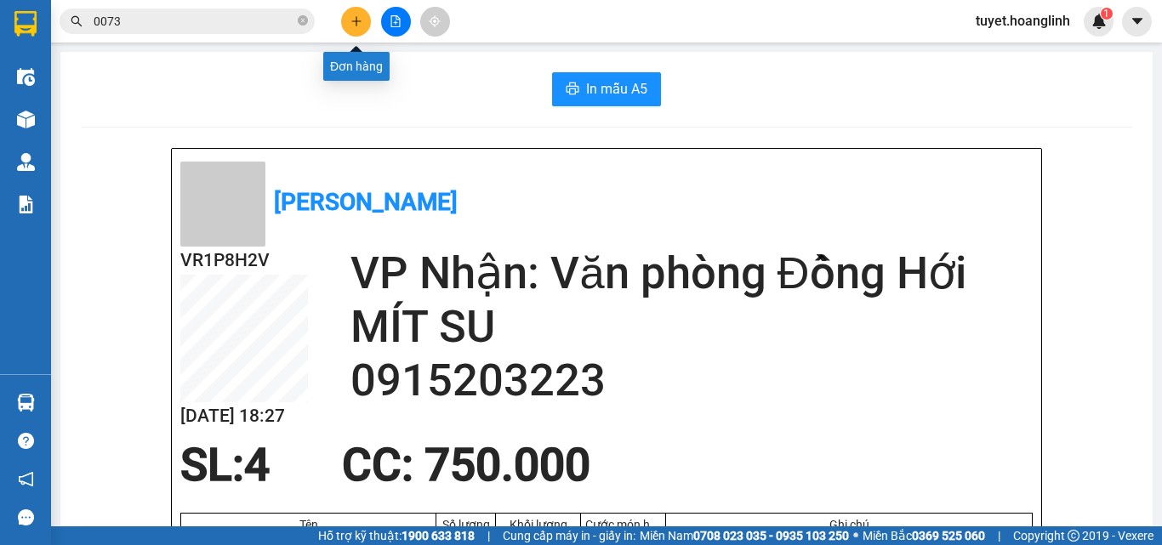
click at [355, 33] on button at bounding box center [356, 22] width 30 height 30
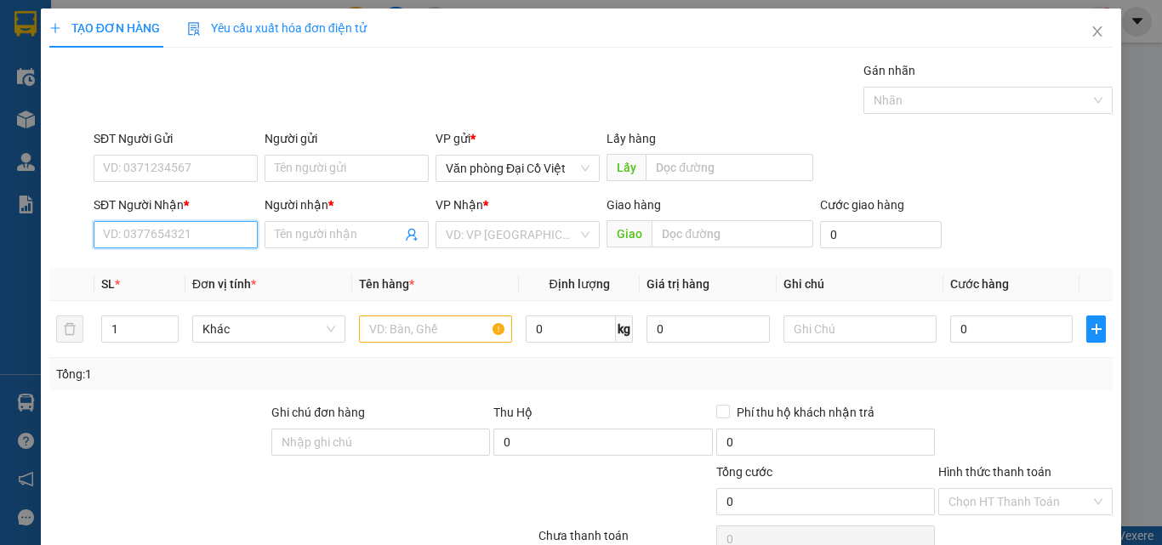
click at [192, 236] on input "SĐT Người Nhận *" at bounding box center [176, 234] width 164 height 27
click at [133, 240] on input "SĐT Người Nhận *" at bounding box center [176, 234] width 164 height 27
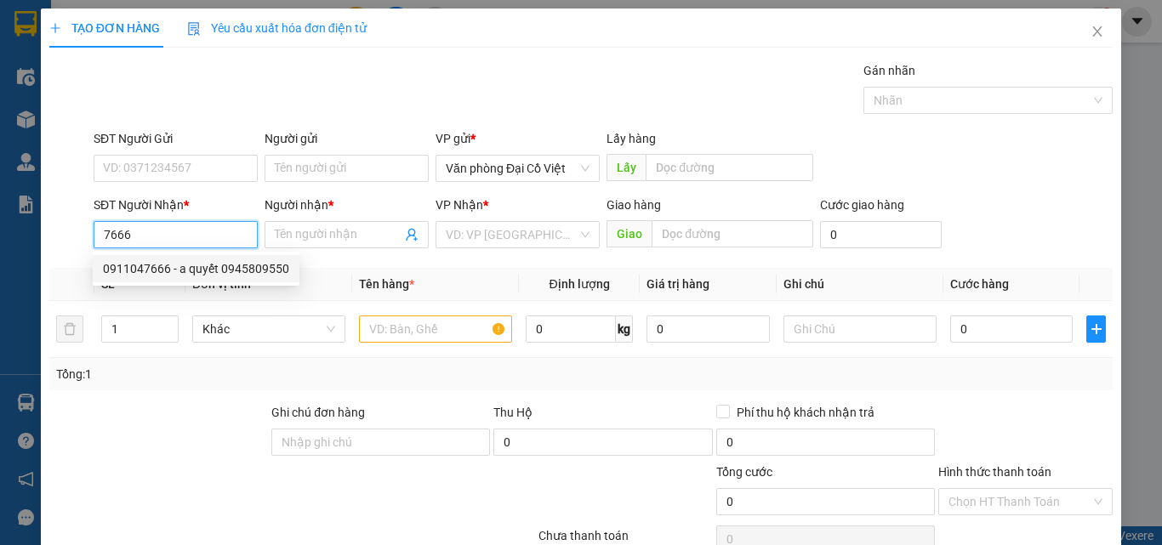
click at [163, 268] on div "0911047666 - a quyết 0945809550" at bounding box center [196, 268] width 186 height 19
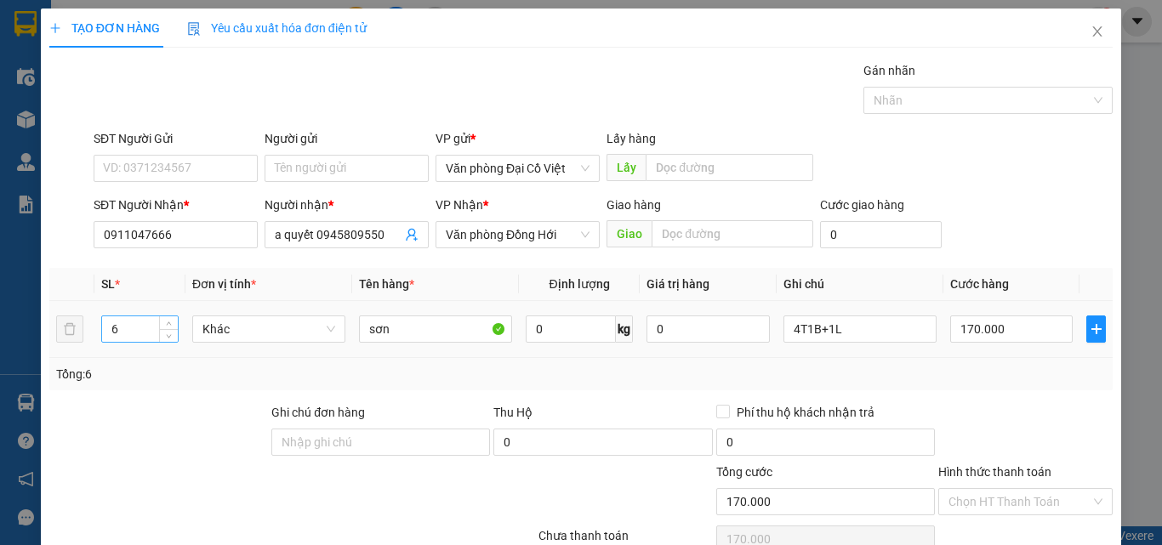
click at [132, 333] on input "6" at bounding box center [140, 329] width 76 height 26
click at [851, 313] on div "4T1B+1L" at bounding box center [859, 329] width 153 height 34
click at [852, 328] on input "4T1B+1L" at bounding box center [859, 328] width 153 height 27
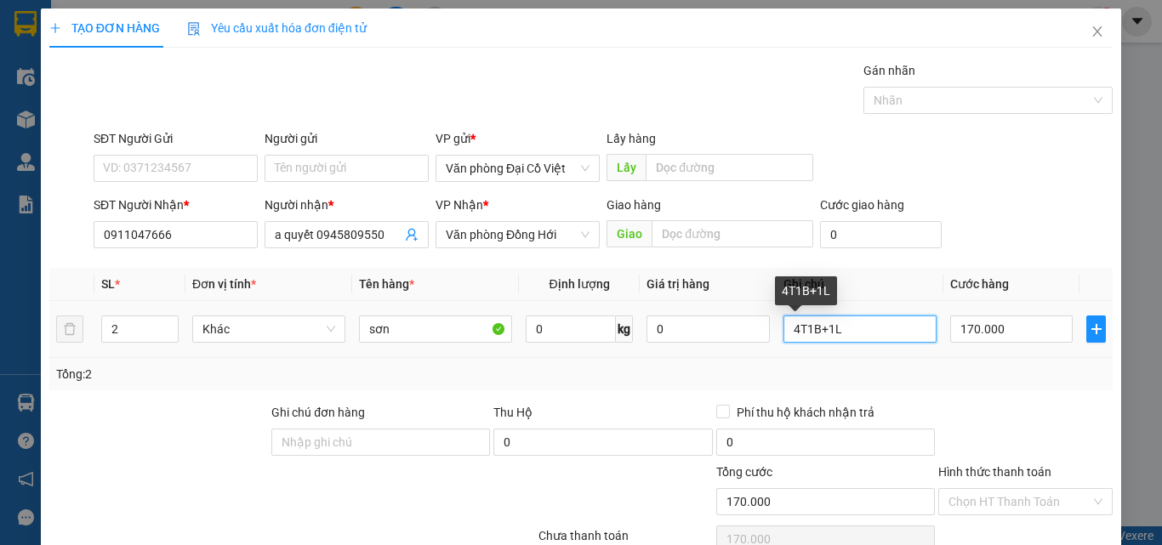
click at [852, 328] on input "4T1B+1L" at bounding box center [859, 328] width 153 height 27
click at [852, 329] on input "4T1B+1L" at bounding box center [859, 328] width 153 height 27
click at [1006, 315] on div "170.000" at bounding box center [1011, 329] width 122 height 34
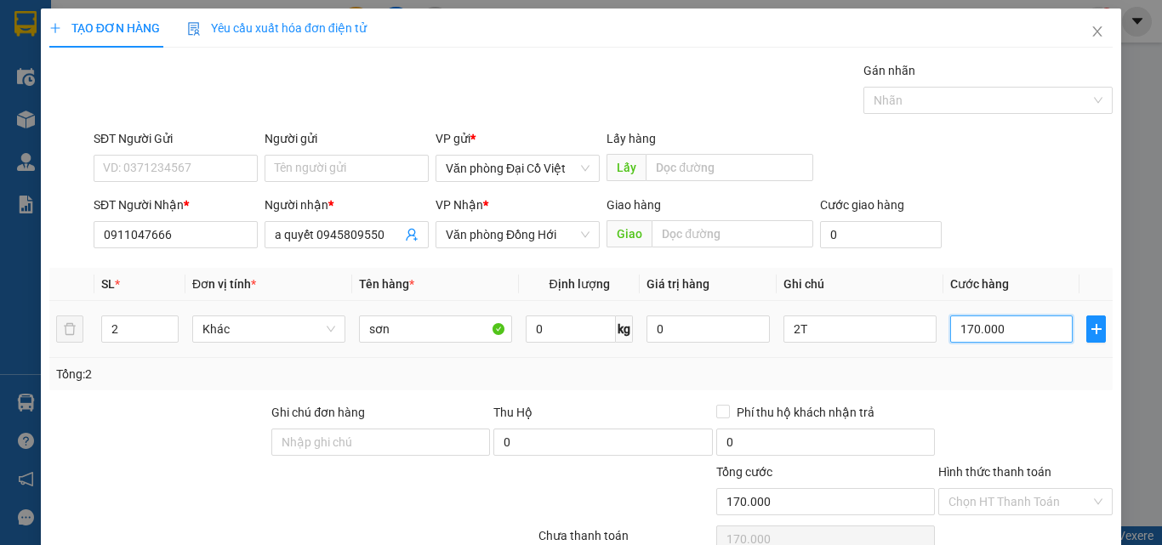
click at [1007, 323] on input "170.000" at bounding box center [1011, 328] width 122 height 27
click at [1014, 378] on div "Tổng: 2" at bounding box center [580, 374] width 1049 height 19
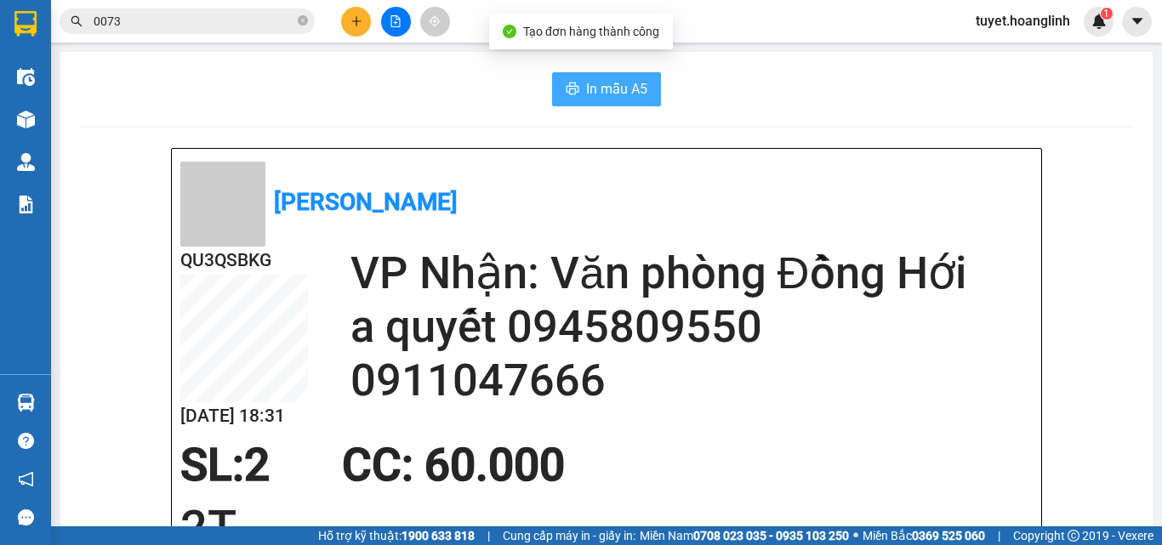
click at [611, 74] on button "In mẫu A5" at bounding box center [606, 89] width 109 height 34
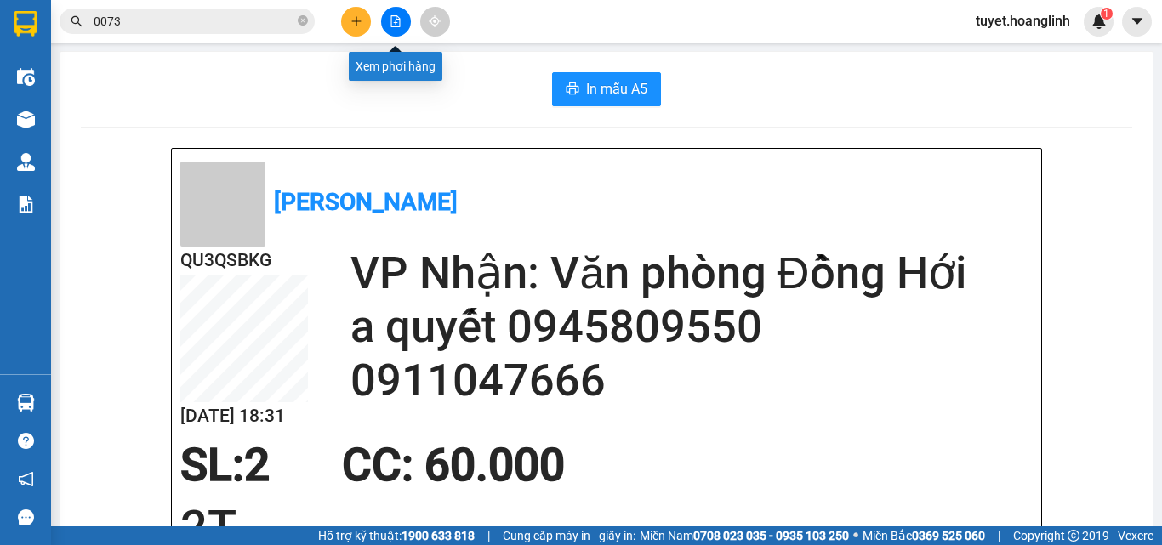
click at [361, 11] on button at bounding box center [356, 22] width 30 height 30
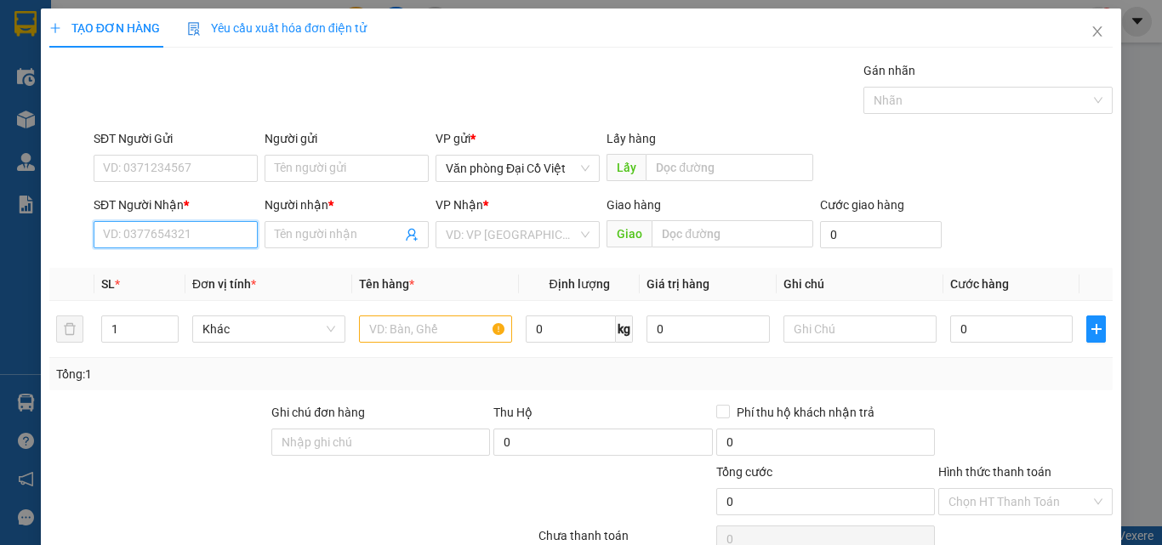
click at [176, 241] on input "SĐT Người Nhận *" at bounding box center [176, 234] width 164 height 27
click at [181, 270] on div "0387013616 - THẮNG" at bounding box center [174, 268] width 142 height 19
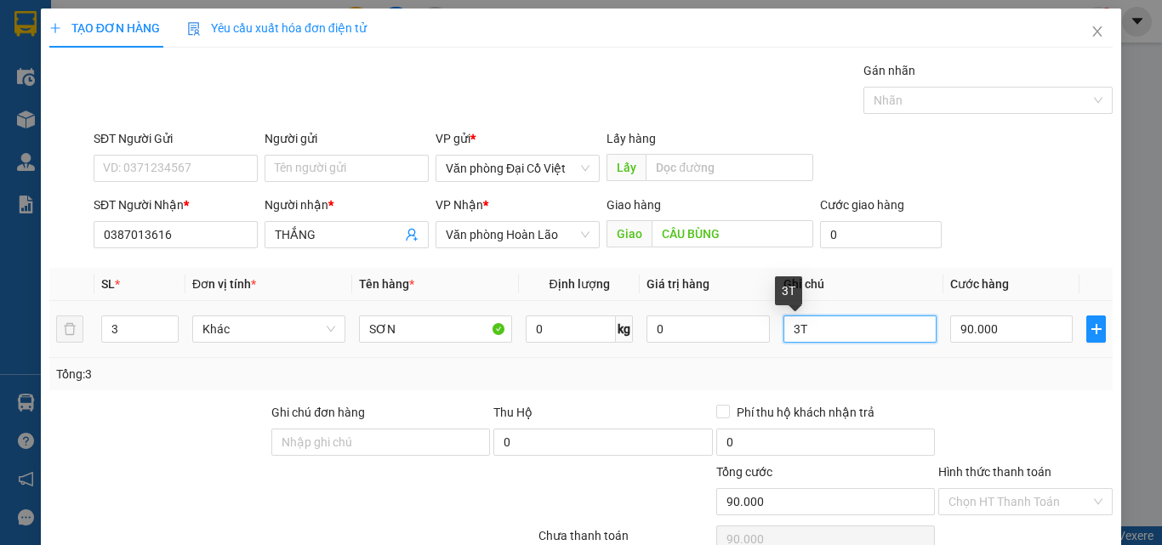
click at [817, 326] on input "3T" at bounding box center [859, 328] width 153 height 27
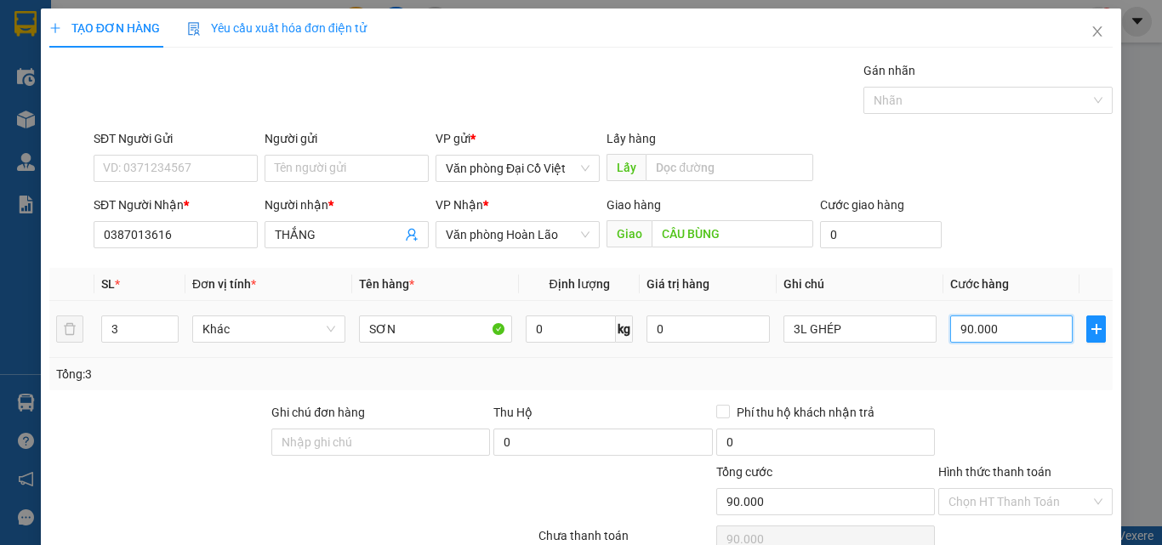
click at [978, 341] on input "90.000" at bounding box center [1011, 328] width 122 height 27
click at [1016, 395] on div "Transit Pickup Surcharge Ids Transit Deliver Surcharge Ids Transit Deliver Surc…" at bounding box center [580, 355] width 1063 height 588
click at [980, 319] on input "90.000" at bounding box center [1011, 328] width 122 height 27
click at [998, 378] on div "Tổng: 3" at bounding box center [580, 374] width 1049 height 19
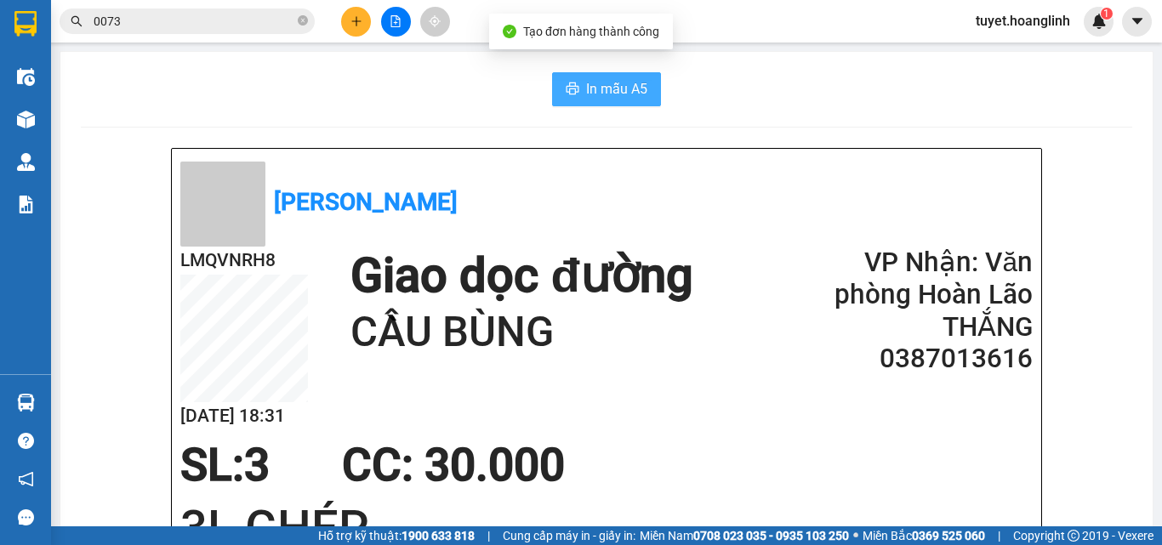
click at [653, 101] on button "In mẫu A5" at bounding box center [606, 89] width 109 height 34
click at [361, 26] on icon "plus" at bounding box center [356, 21] width 12 height 12
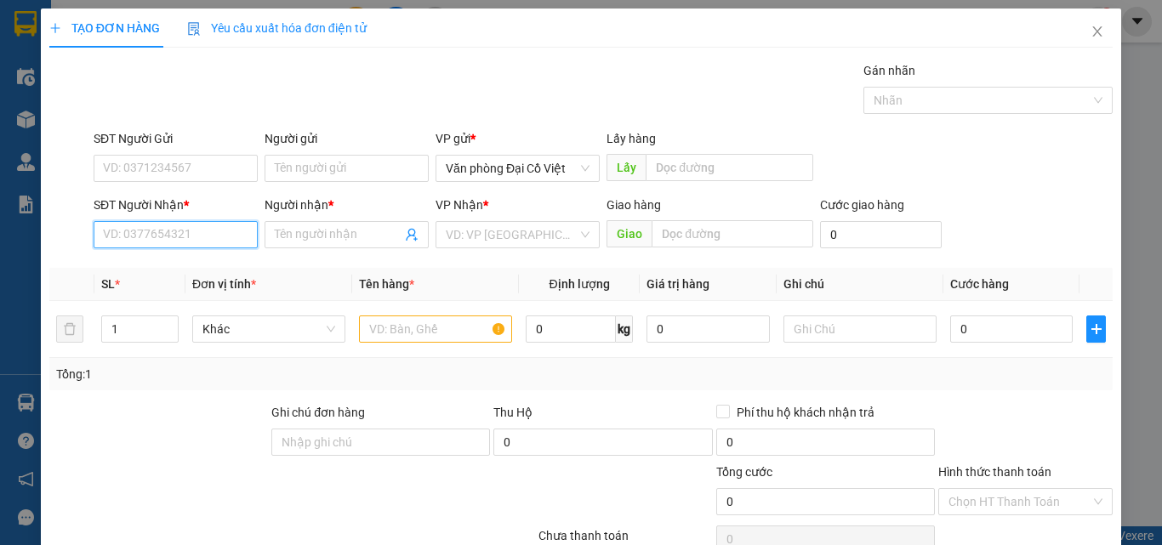
click at [211, 233] on input "SĐT Người Nhận *" at bounding box center [176, 234] width 164 height 27
click at [203, 269] on div "0918082745 - KHANG" at bounding box center [174, 268] width 142 height 19
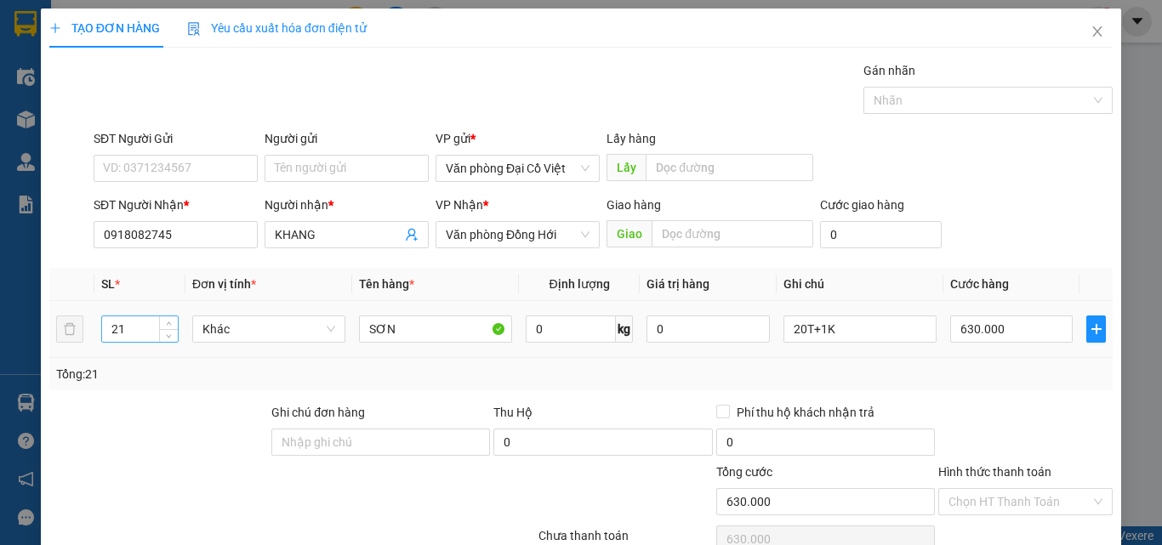
click at [147, 326] on input "21" at bounding box center [140, 329] width 76 height 26
click at [861, 318] on input "20T+1K" at bounding box center [859, 328] width 153 height 27
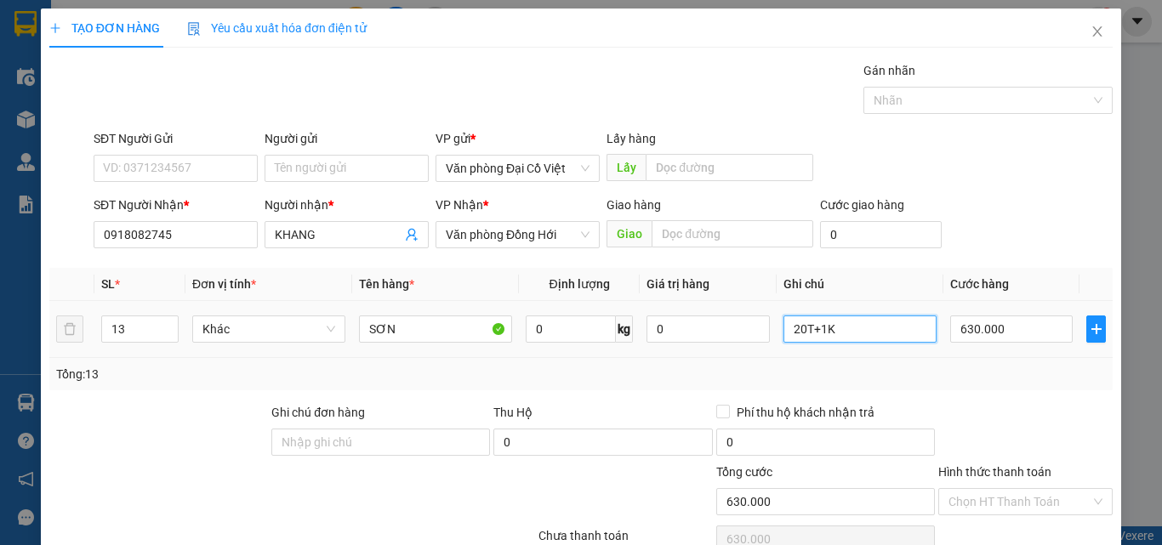
click at [861, 318] on input "20T+1K" at bounding box center [859, 328] width 153 height 27
click at [970, 322] on input "630.000" at bounding box center [1011, 328] width 122 height 27
click at [972, 382] on div "Tổng: 13" at bounding box center [580, 374] width 1049 height 19
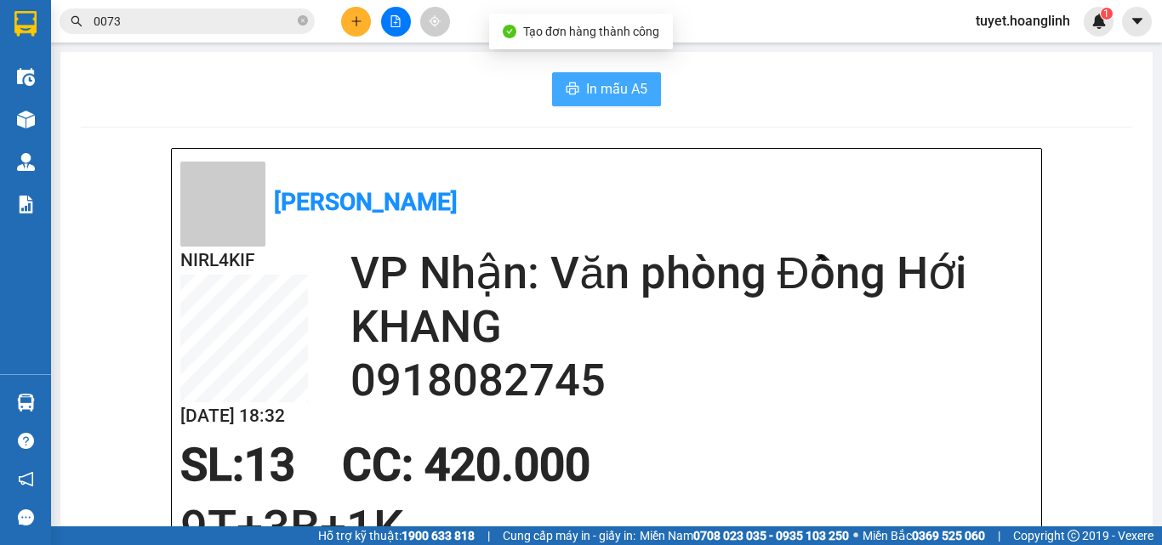
click at [602, 91] on span "In mẫu A5" at bounding box center [616, 88] width 61 height 21
click at [366, 15] on button at bounding box center [356, 22] width 30 height 30
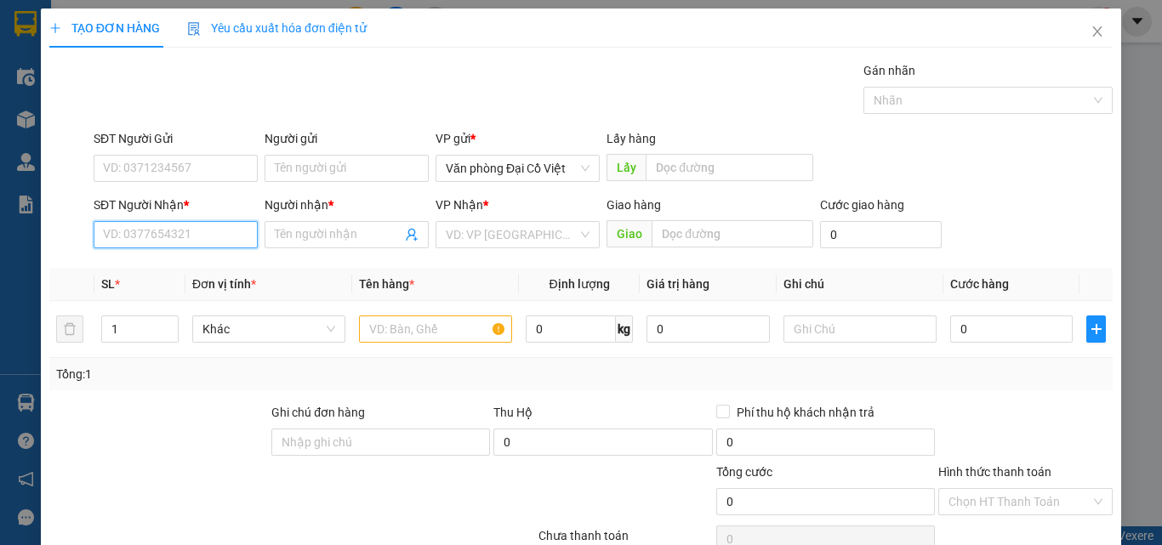
click at [224, 241] on input "SĐT Người Nhận *" at bounding box center [176, 234] width 164 height 27
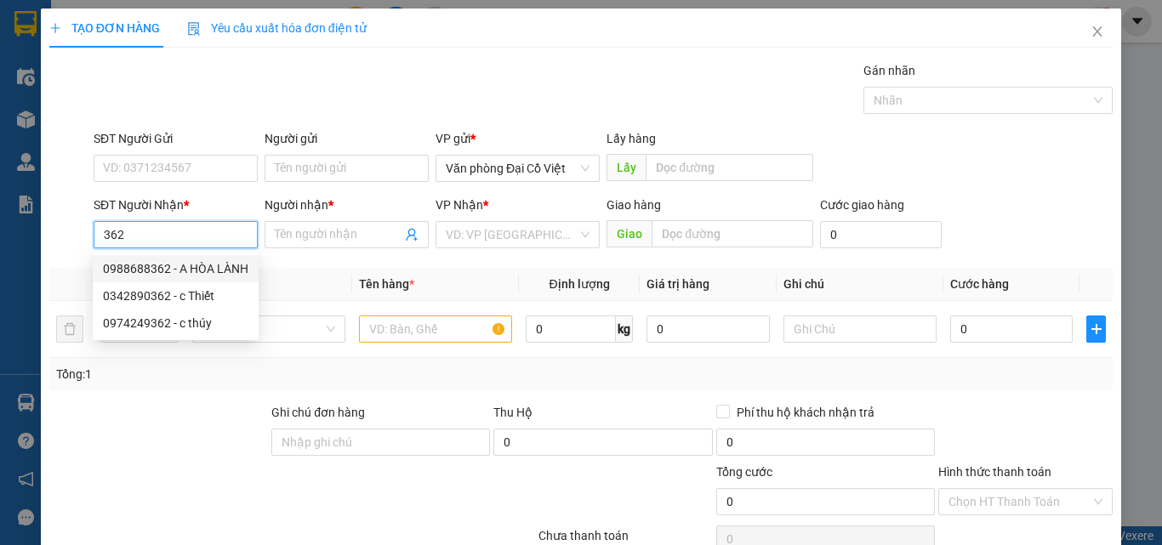
click at [216, 275] on div "0988688362 - A HÒA LÀNH" at bounding box center [175, 268] width 145 height 19
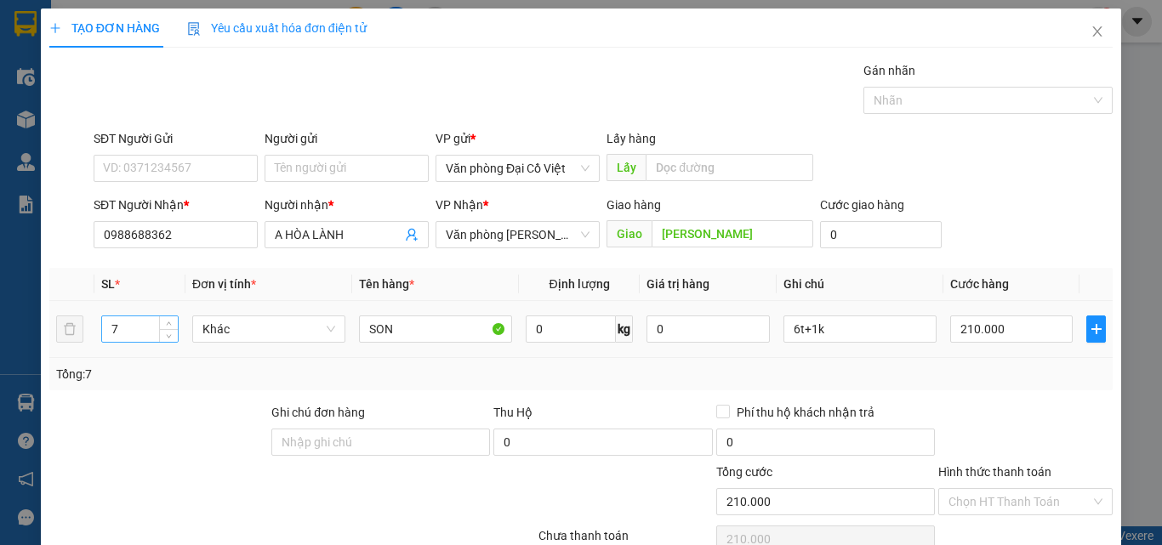
click at [148, 330] on input "7" at bounding box center [140, 329] width 76 height 26
click at [133, 331] on input "7" at bounding box center [140, 329] width 76 height 26
click at [852, 329] on input "6t+1k" at bounding box center [859, 328] width 153 height 27
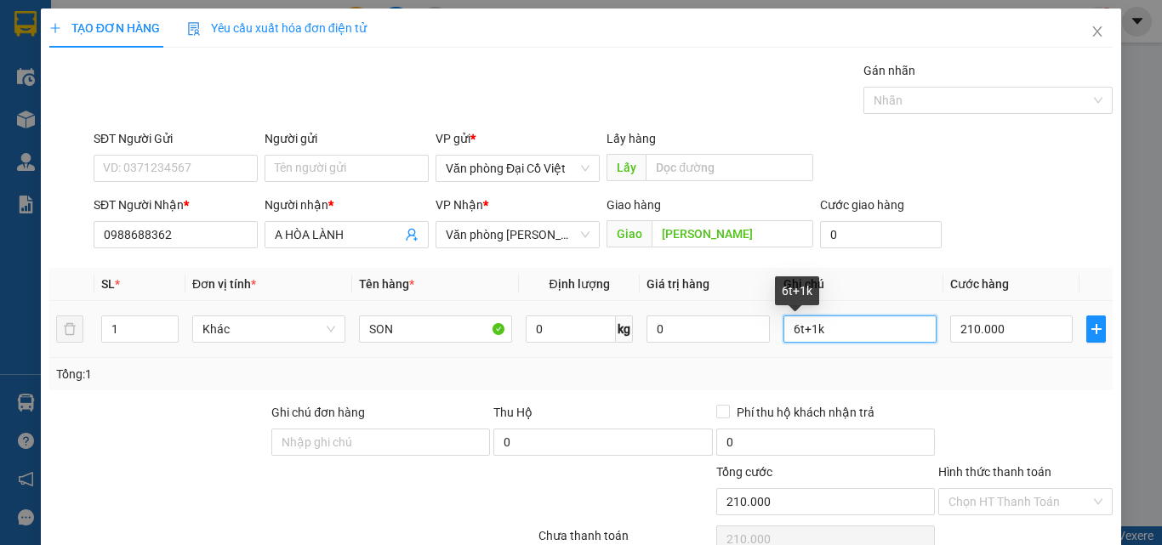
click at [852, 329] on input "6t+1k" at bounding box center [859, 328] width 153 height 27
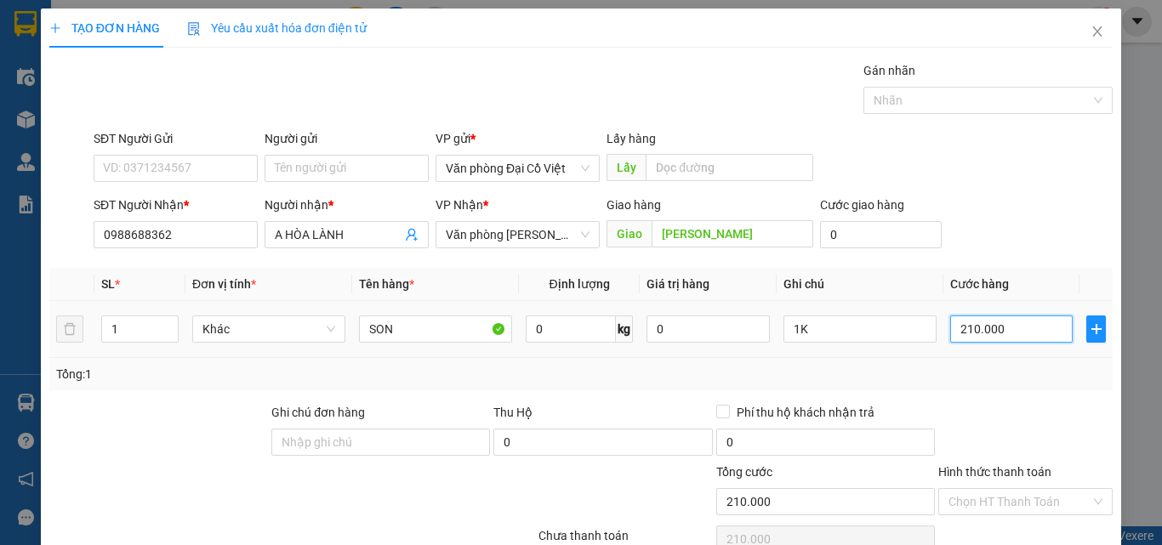
click at [1000, 338] on input "210.000" at bounding box center [1011, 328] width 122 height 27
click at [1012, 380] on div "Tổng: 1" at bounding box center [580, 374] width 1049 height 19
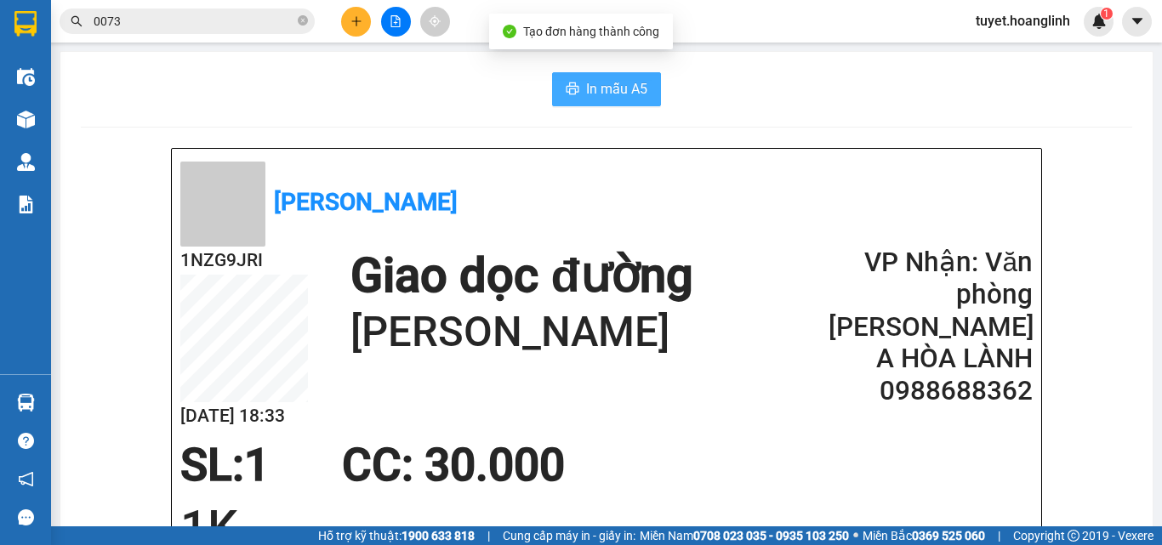
click at [643, 93] on button "In mẫu A5" at bounding box center [606, 89] width 109 height 34
click at [372, 33] on div at bounding box center [396, 22] width 128 height 30
click at [367, 28] on button at bounding box center [356, 22] width 30 height 30
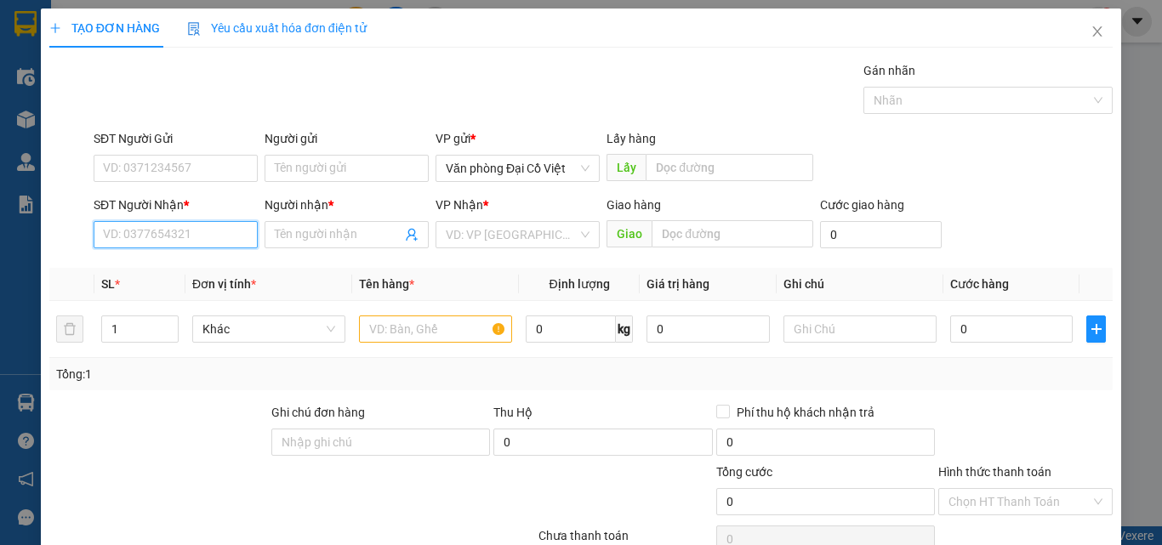
click at [170, 231] on input "SĐT Người Nhận *" at bounding box center [176, 234] width 164 height 27
click at [180, 258] on div "0968786131 - BIÊN" at bounding box center [174, 268] width 162 height 27
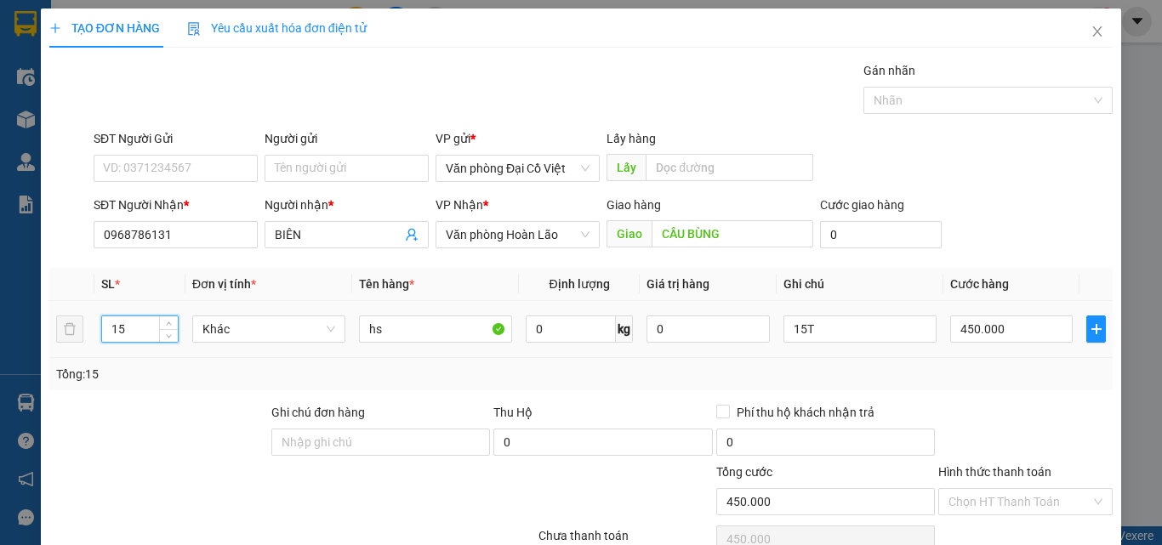
click at [142, 332] on input "15" at bounding box center [140, 329] width 76 height 26
click at [855, 321] on input "15T" at bounding box center [859, 328] width 153 height 27
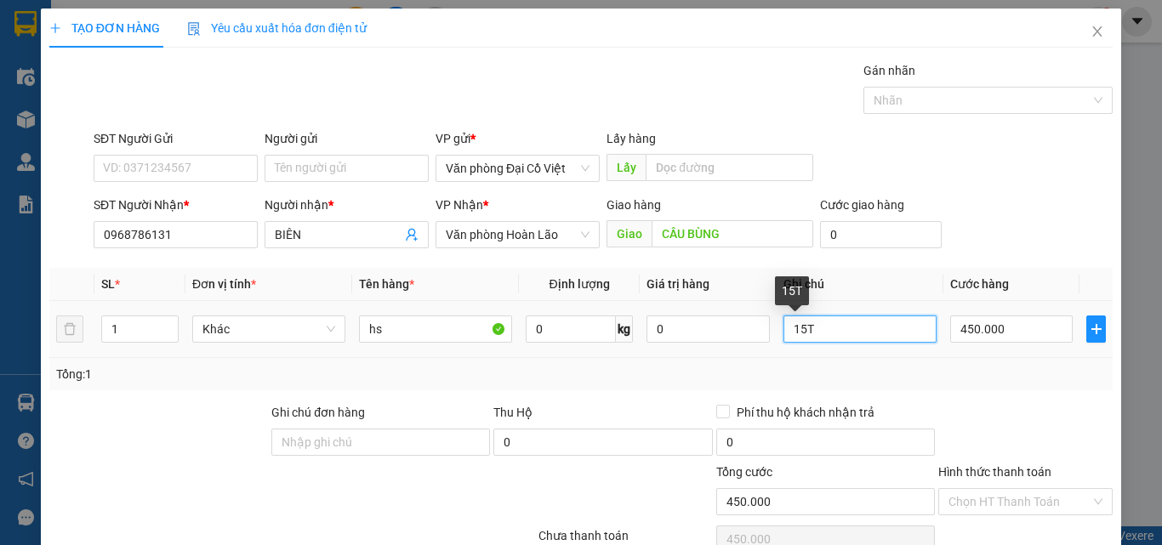
click at [855, 321] on input "15T" at bounding box center [859, 328] width 153 height 27
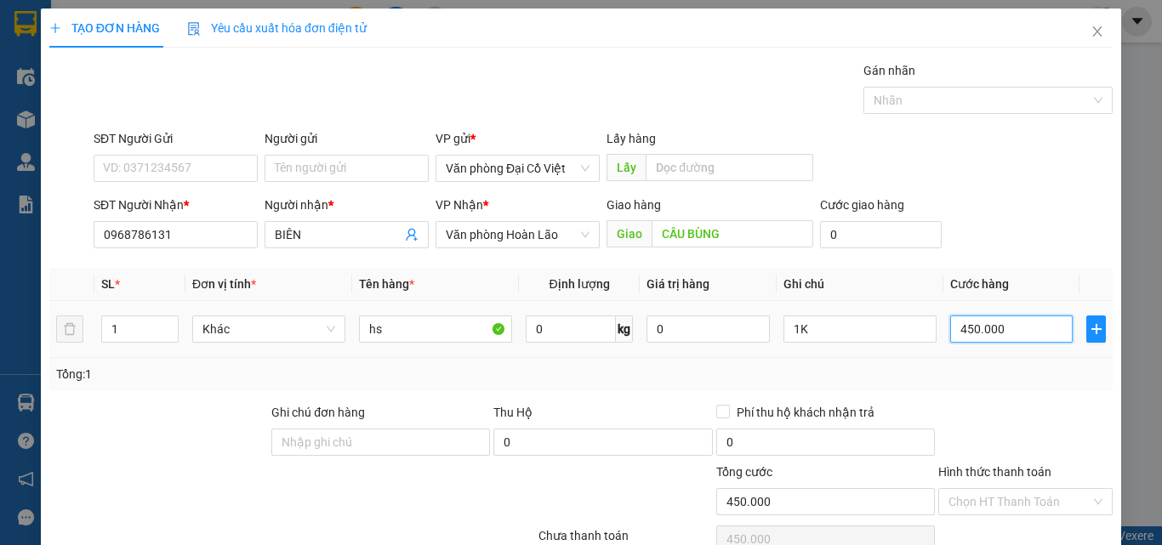
click at [967, 331] on input "450.000" at bounding box center [1011, 328] width 122 height 27
click at [979, 371] on div "Tổng: 1" at bounding box center [580, 374] width 1049 height 19
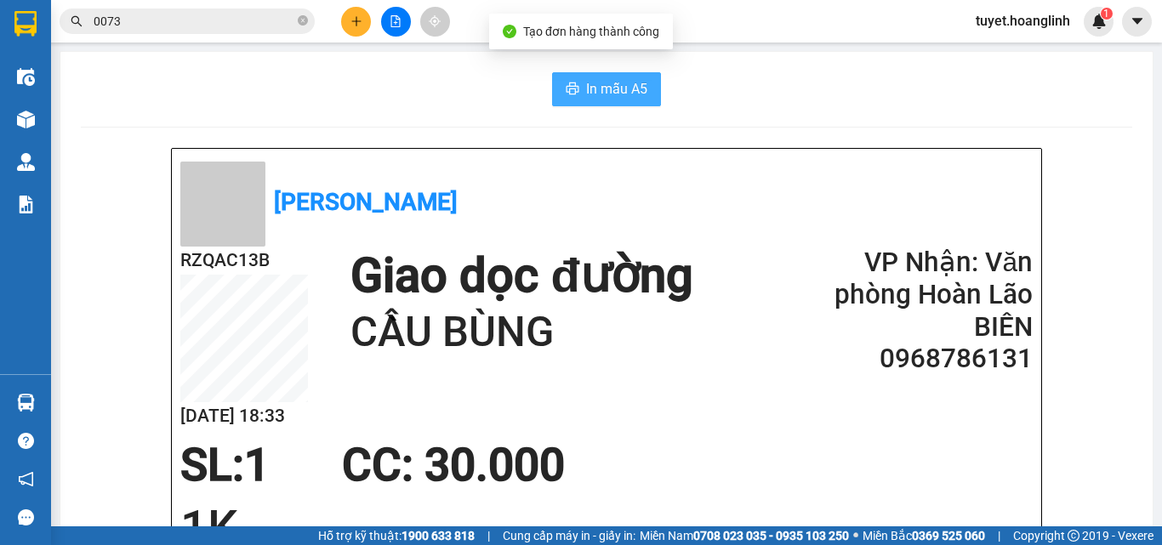
click at [639, 94] on span "In mẫu A5" at bounding box center [616, 88] width 61 height 21
click at [347, 20] on button at bounding box center [356, 22] width 30 height 30
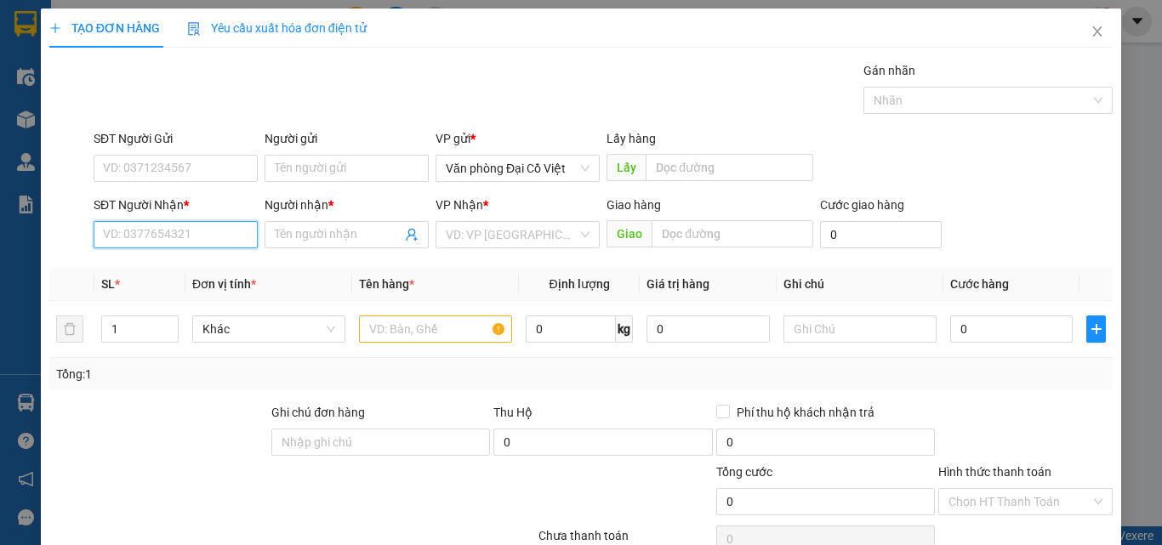
click at [185, 247] on input "SĐT Người Nhận *" at bounding box center [176, 234] width 164 height 27
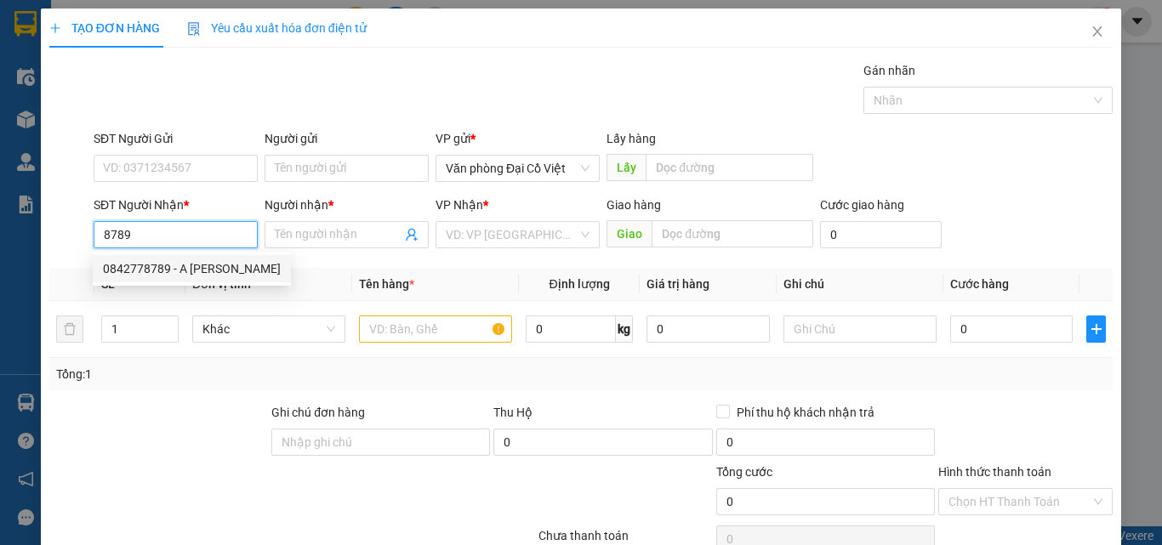
click at [163, 264] on div "0842778789 - A ngọc minh" at bounding box center [192, 268] width 178 height 19
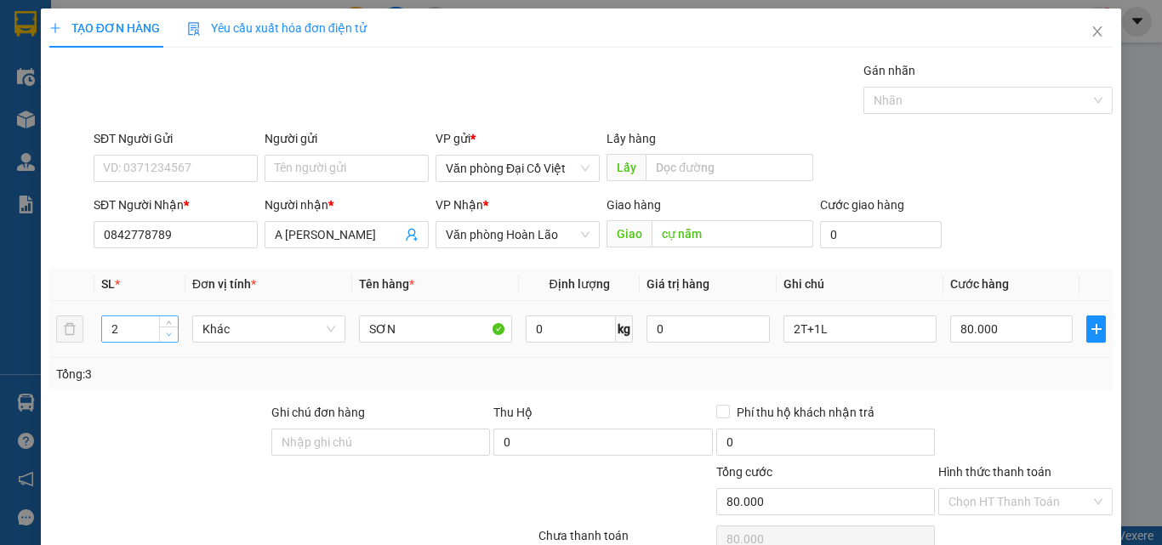
click at [167, 333] on icon "down" at bounding box center [169, 334] width 5 height 3
click at [842, 318] on input "2T+1L" at bounding box center [859, 328] width 153 height 27
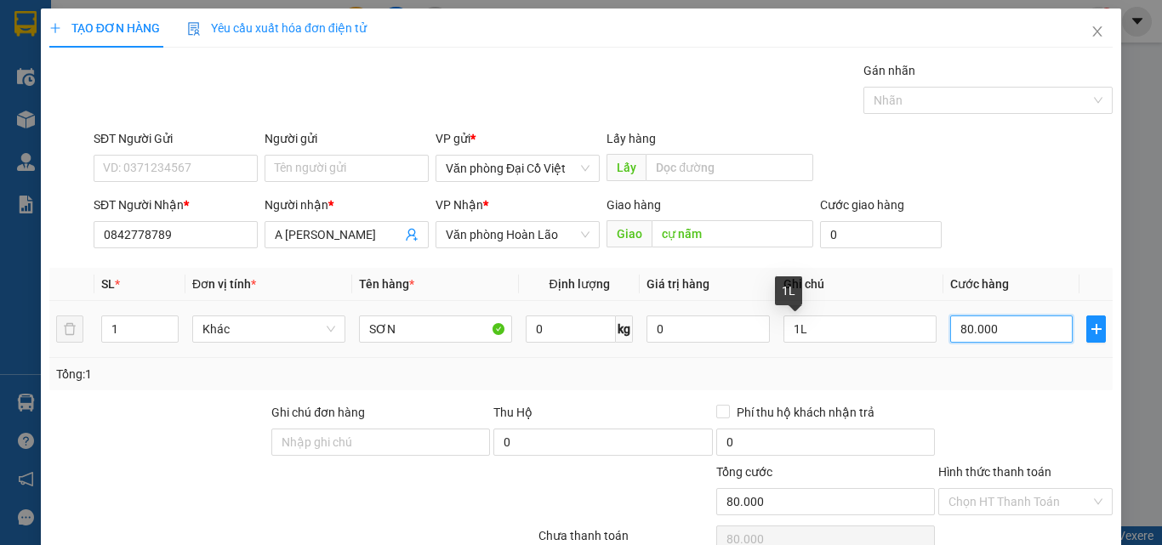
click at [974, 325] on input "80.000" at bounding box center [1011, 328] width 122 height 27
click at [968, 331] on input "30" at bounding box center [1011, 328] width 122 height 27
click at [960, 370] on div "Tổng: 1" at bounding box center [580, 374] width 1049 height 19
click at [1010, 532] on div "Transit Pickup Surcharge Ids Transit Deliver Surcharge Ids Transit Deliver Surc…" at bounding box center [580, 355] width 1063 height 588
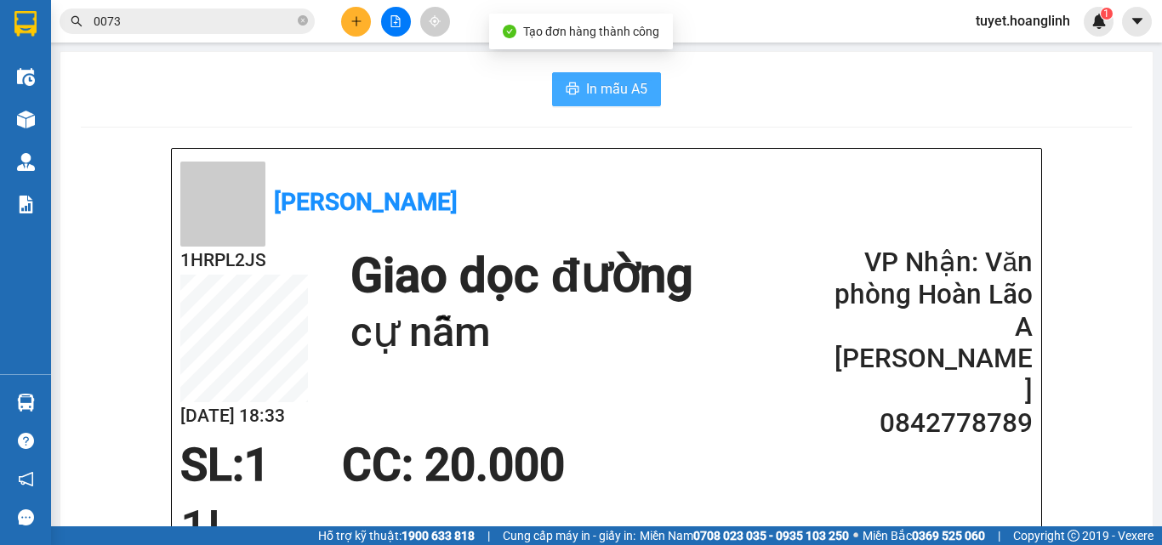
click at [618, 85] on span "In mẫu A5" at bounding box center [616, 88] width 61 height 21
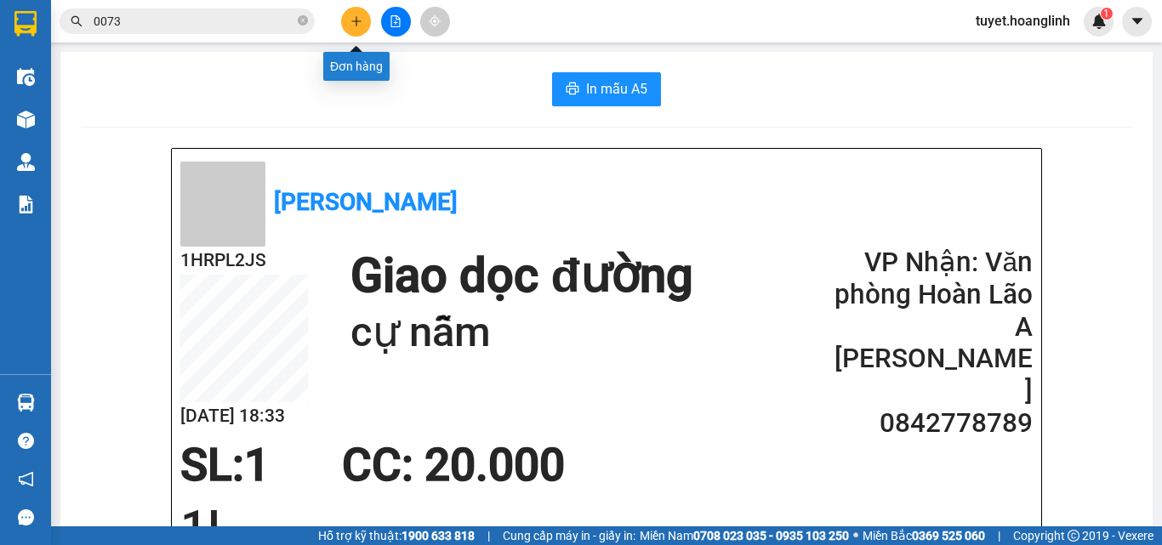
click at [352, 19] on icon "plus" at bounding box center [356, 21] width 12 height 12
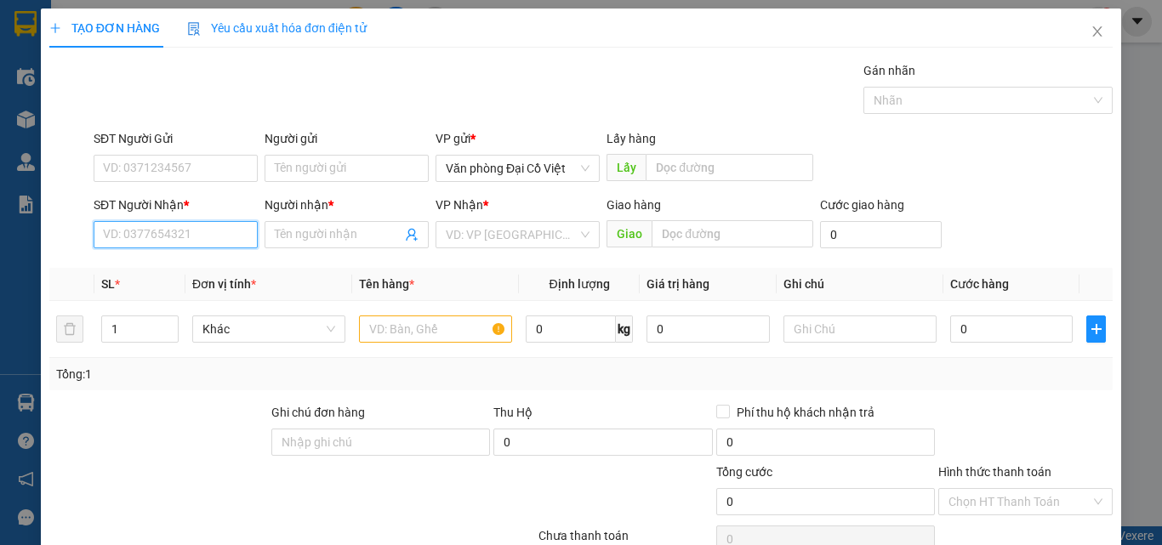
click at [113, 224] on input "SĐT Người Nhận *" at bounding box center [176, 234] width 164 height 27
click at [176, 264] on div "0962036462 - THƯƠNG CAO" at bounding box center [187, 268] width 168 height 19
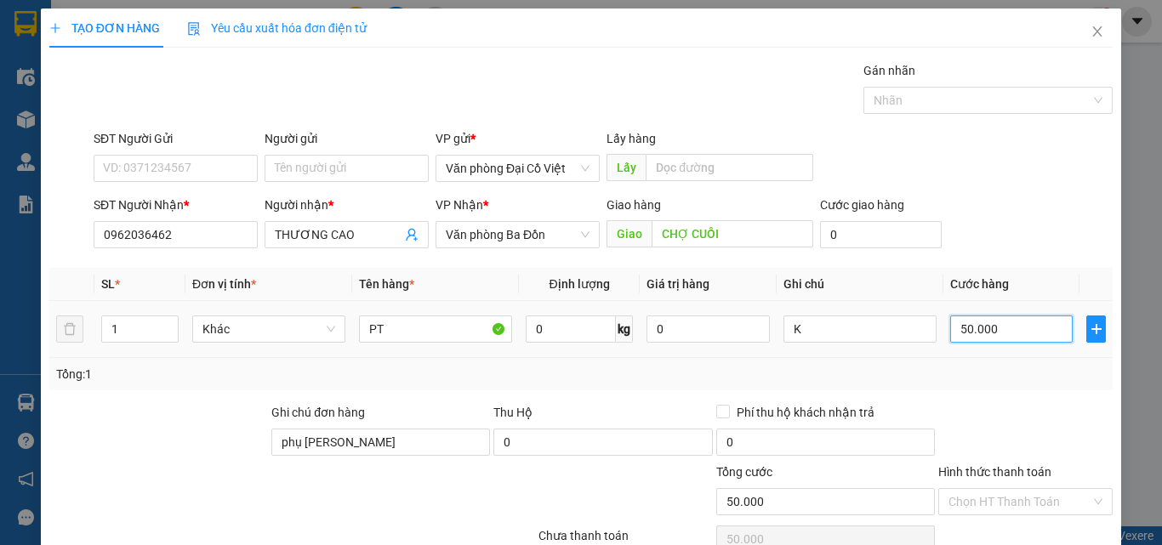
click at [986, 325] on input "50.000" at bounding box center [1011, 328] width 122 height 27
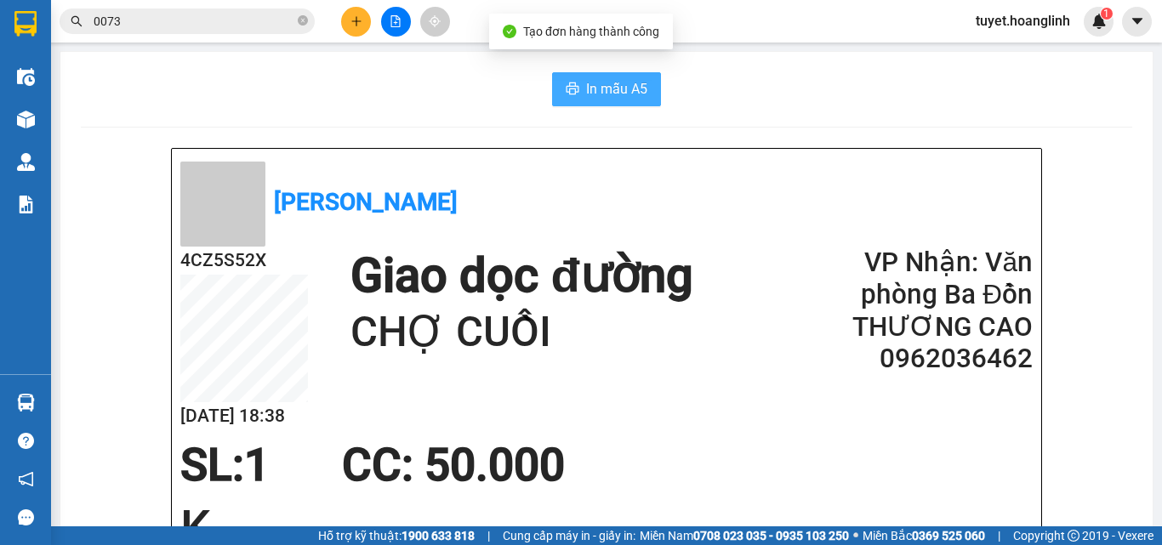
click at [578, 94] on button "In mẫu A5" at bounding box center [606, 89] width 109 height 34
click at [352, 28] on button at bounding box center [356, 22] width 30 height 30
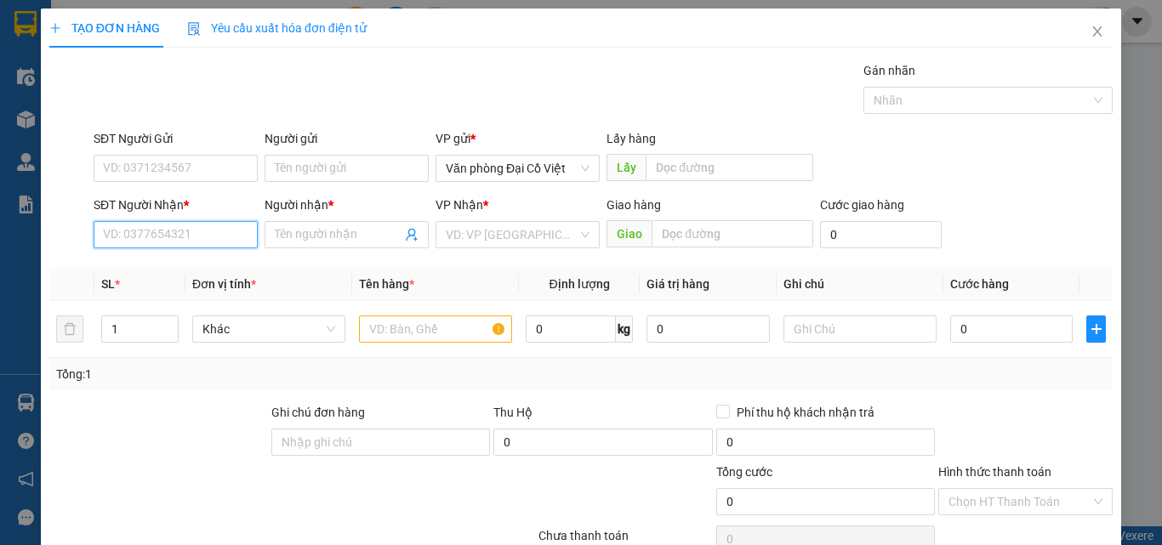
click at [202, 237] on input "SĐT Người Nhận *" at bounding box center [176, 234] width 164 height 27
click at [214, 268] on div "0855417333 - LỘC PHÁT" at bounding box center [174, 268] width 142 height 19
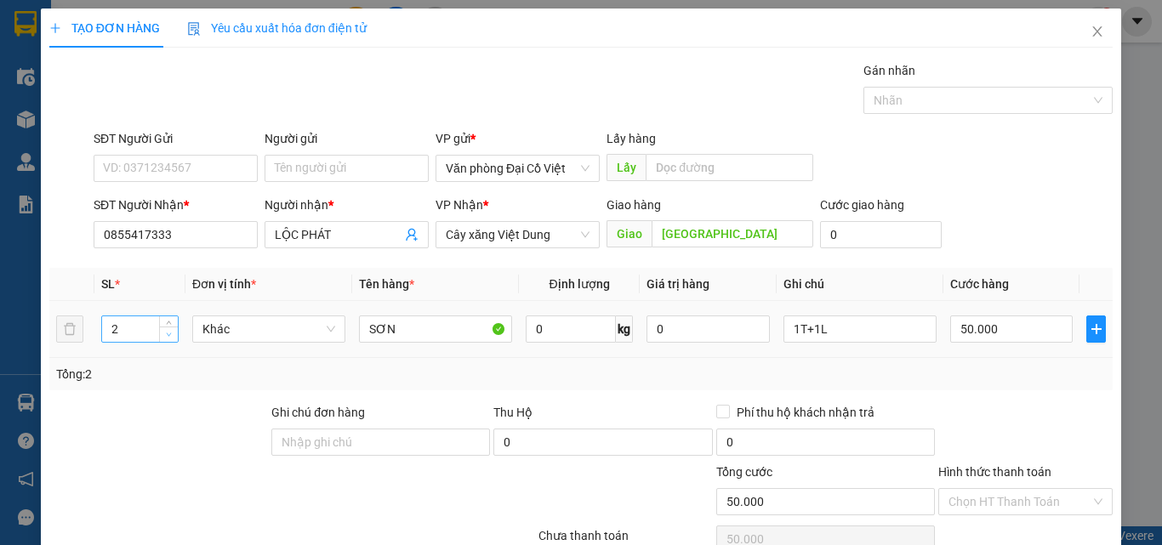
click at [160, 340] on span "Decrease Value" at bounding box center [168, 334] width 19 height 15
click at [873, 335] on input "1T+1L" at bounding box center [859, 328] width 153 height 27
click at [872, 335] on input "1T+1L" at bounding box center [859, 328] width 153 height 27
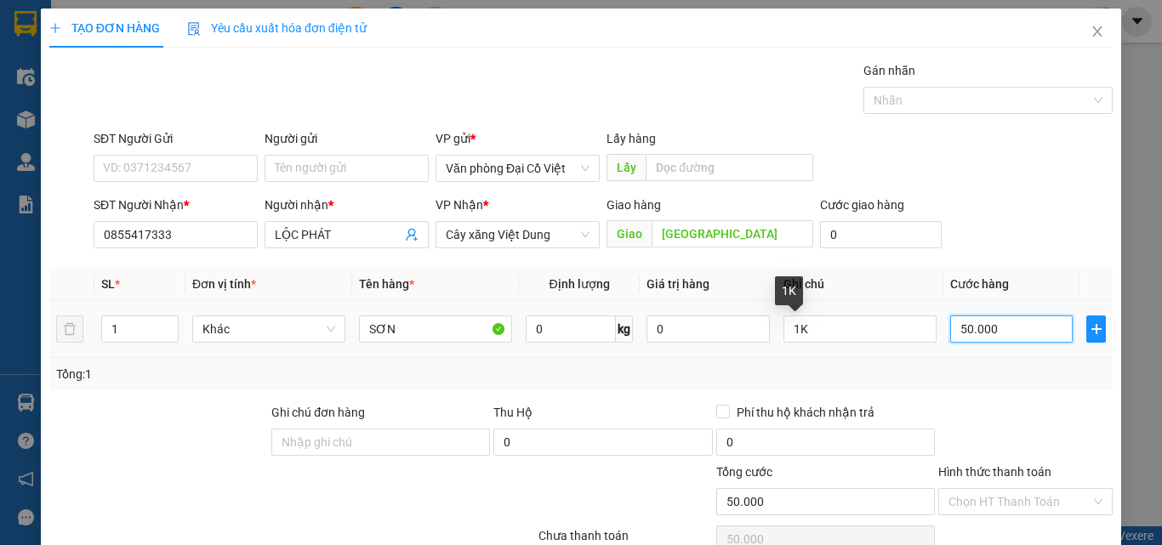
click at [1008, 338] on input "50.000" at bounding box center [1011, 328] width 122 height 27
click at [1000, 373] on div "Tổng: 1" at bounding box center [580, 374] width 1049 height 19
click at [1000, 326] on input "30.000" at bounding box center [1011, 328] width 122 height 27
click at [990, 380] on div "Tổng: 1" at bounding box center [580, 374] width 1049 height 19
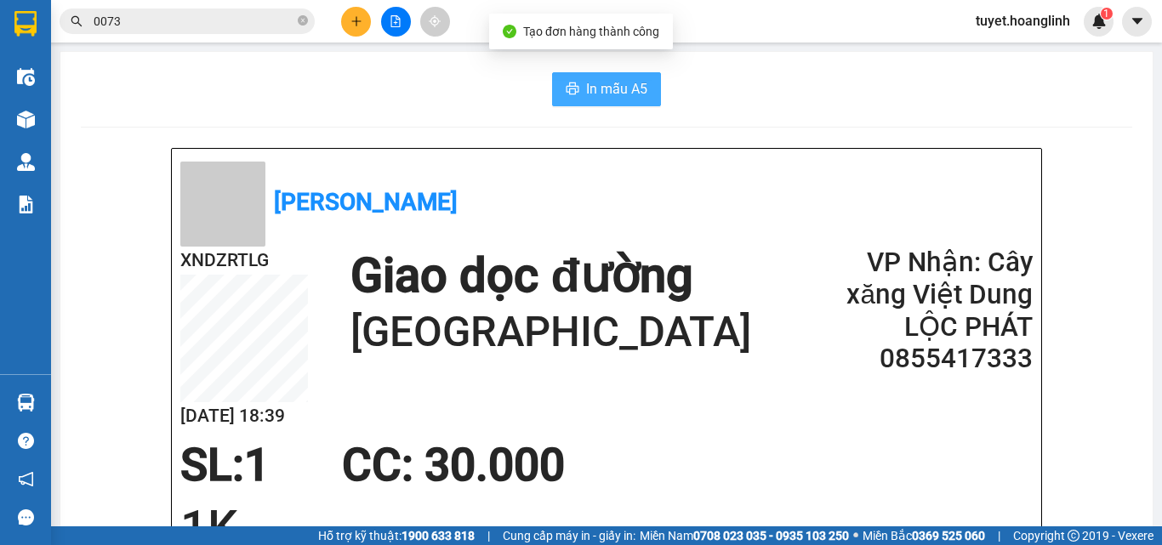
click at [622, 98] on span "In mẫu A5" at bounding box center [616, 88] width 61 height 21
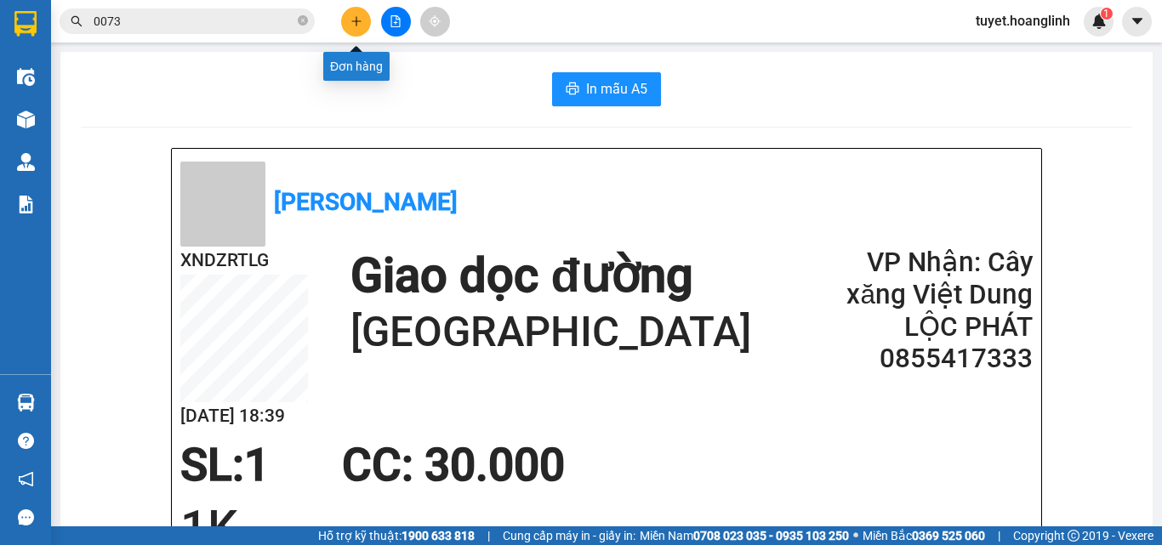
click at [348, 19] on button at bounding box center [356, 22] width 30 height 30
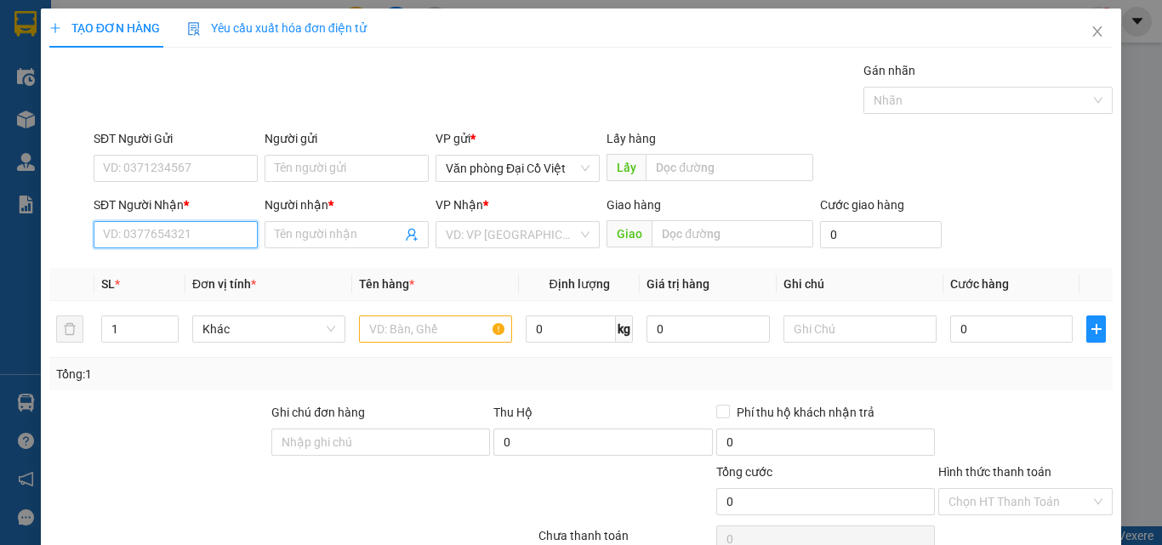
click at [177, 230] on input "SĐT Người Nhận *" at bounding box center [176, 234] width 164 height 27
click at [145, 271] on div "0906515726 - KHANG" at bounding box center [174, 268] width 142 height 19
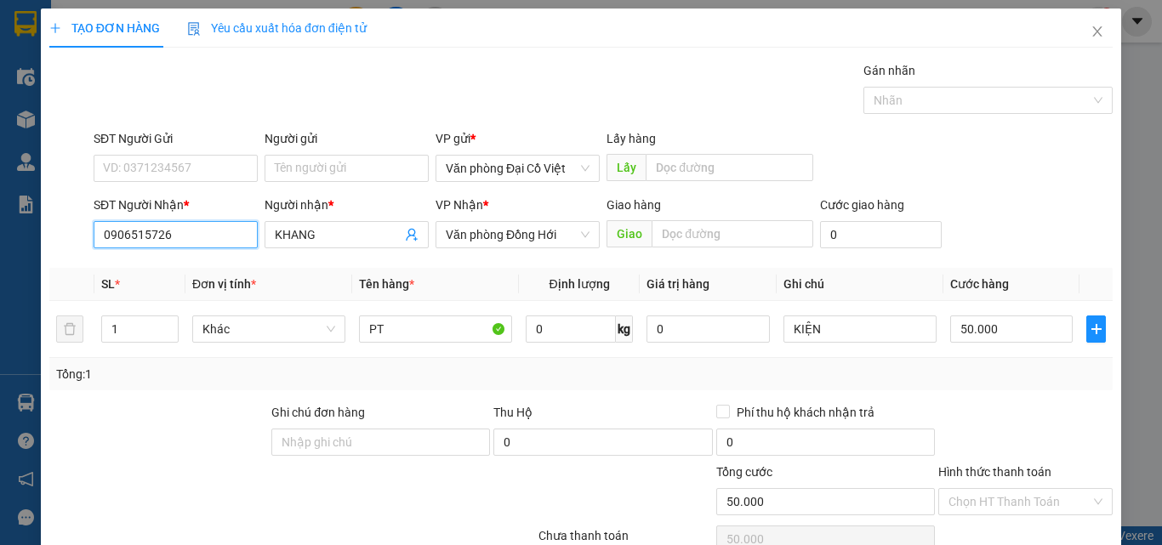
click at [187, 240] on input "0906515726" at bounding box center [176, 234] width 164 height 27
click at [207, 224] on input "726" at bounding box center [176, 234] width 164 height 27
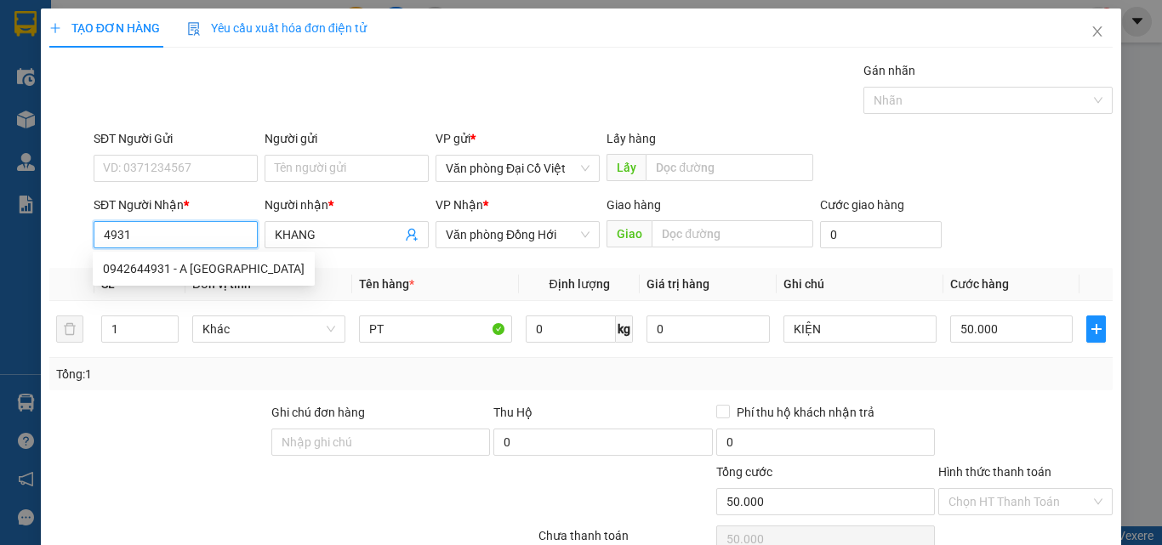
click at [201, 259] on div "0942644931 - A VIỆT THÀNH" at bounding box center [204, 268] width 202 height 19
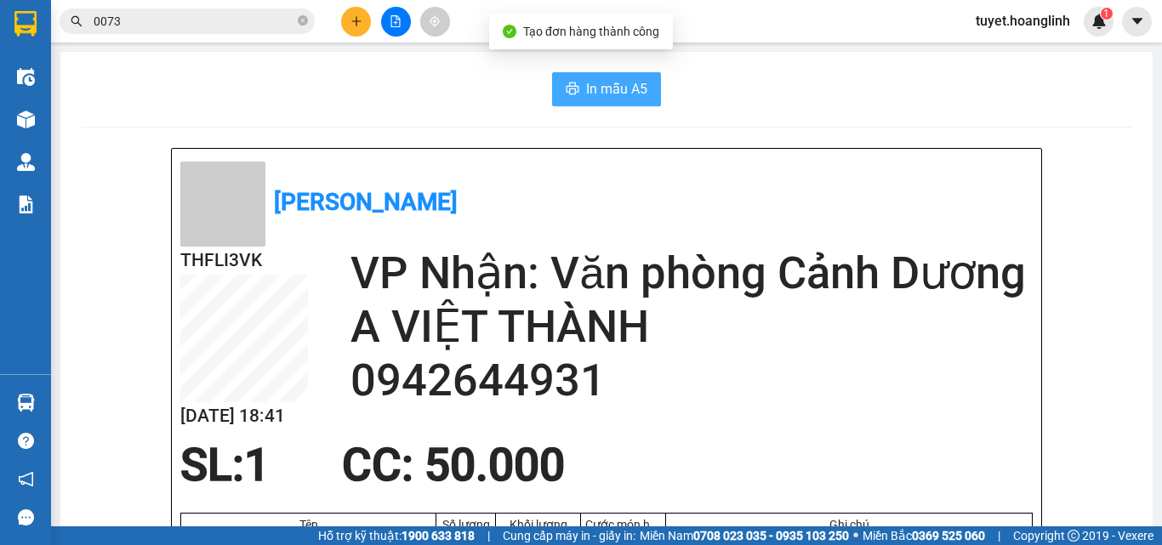
drag, startPoint x: 538, startPoint y: 82, endPoint x: 582, endPoint y: 82, distance: 44.2
click at [539, 82] on div "In mẫu A5" at bounding box center [606, 89] width 1051 height 34
click at [586, 82] on span "In mẫu A5" at bounding box center [616, 88] width 61 height 21
click at [357, 25] on icon "plus" at bounding box center [356, 21] width 12 height 12
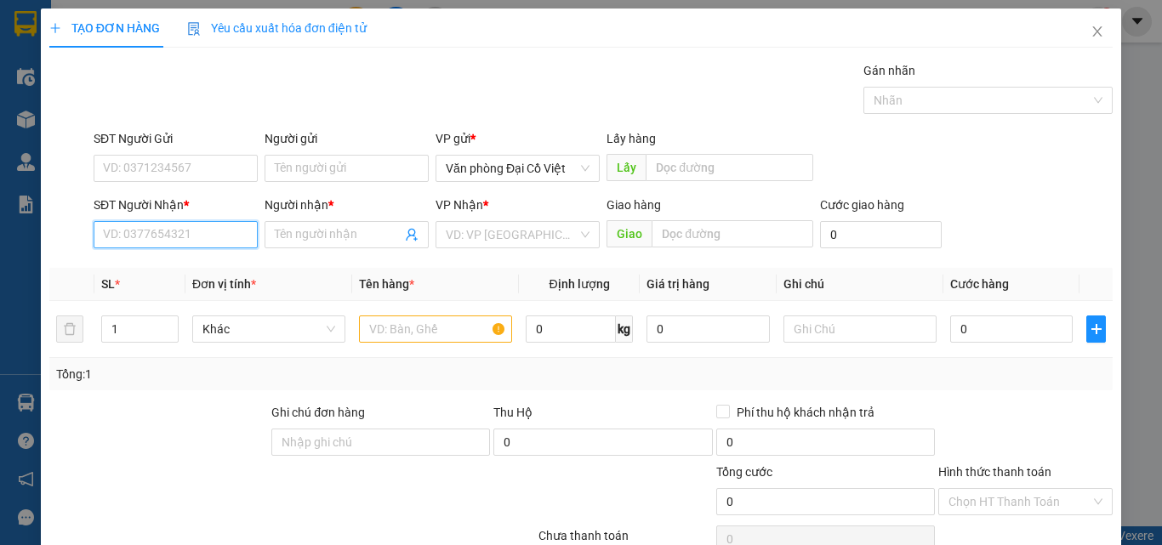
click at [253, 241] on input "SĐT Người Nhận *" at bounding box center [176, 234] width 164 height 27
click at [202, 264] on div "0931387085 - THÂN" at bounding box center [174, 268] width 142 height 19
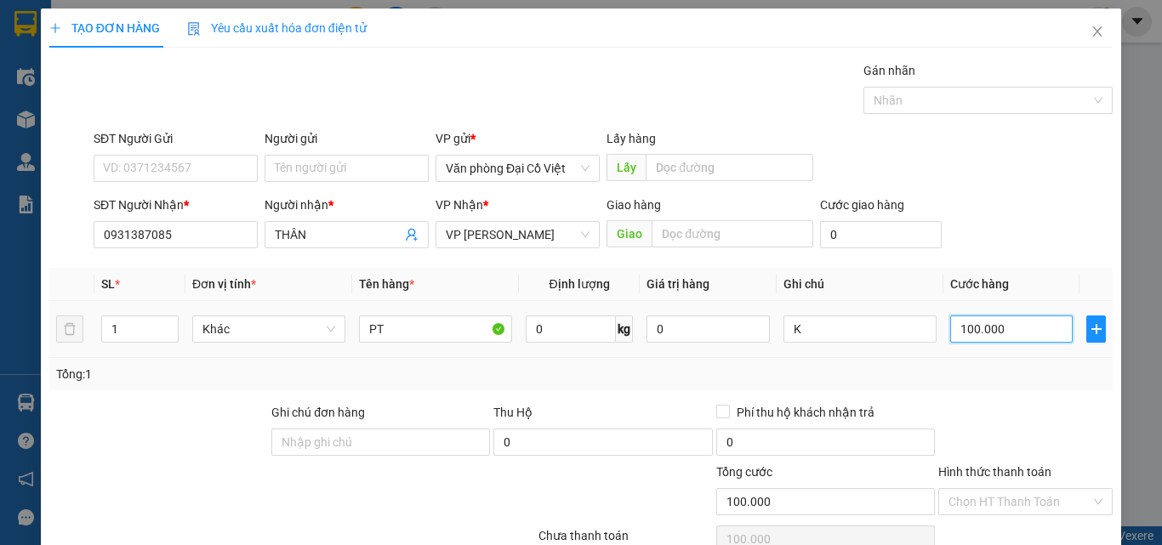
click at [983, 338] on input "100.000" at bounding box center [1011, 328] width 122 height 27
click at [974, 388] on div "Tổng: 1" at bounding box center [580, 374] width 1063 height 32
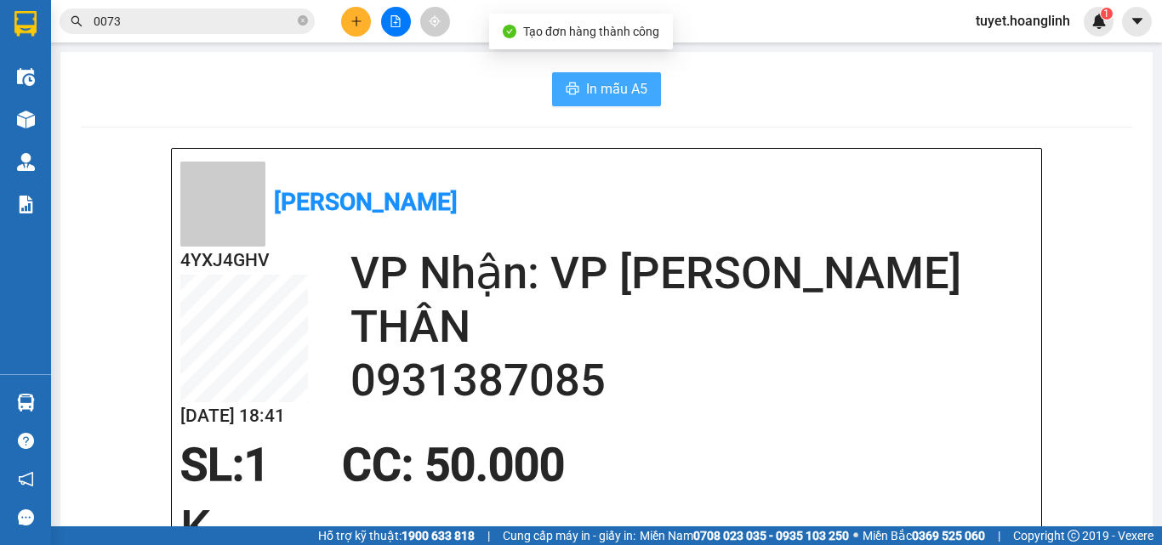
click at [632, 102] on button "In mẫu A5" at bounding box center [606, 89] width 109 height 34
click at [370, 23] on button at bounding box center [356, 22] width 30 height 30
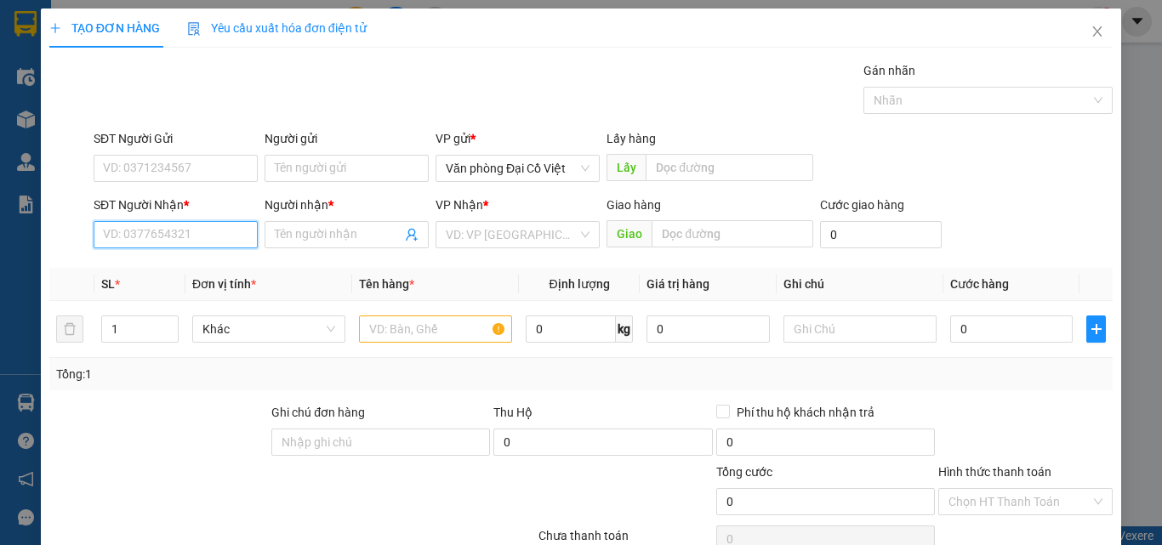
click at [202, 235] on input "SĐT Người Nhận *" at bounding box center [176, 234] width 164 height 27
click at [110, 236] on input "799" at bounding box center [176, 234] width 164 height 27
click at [104, 236] on input "799" at bounding box center [176, 234] width 164 height 27
click at [148, 240] on input "4799" at bounding box center [176, 234] width 164 height 27
click at [161, 244] on input "4799" at bounding box center [176, 234] width 164 height 27
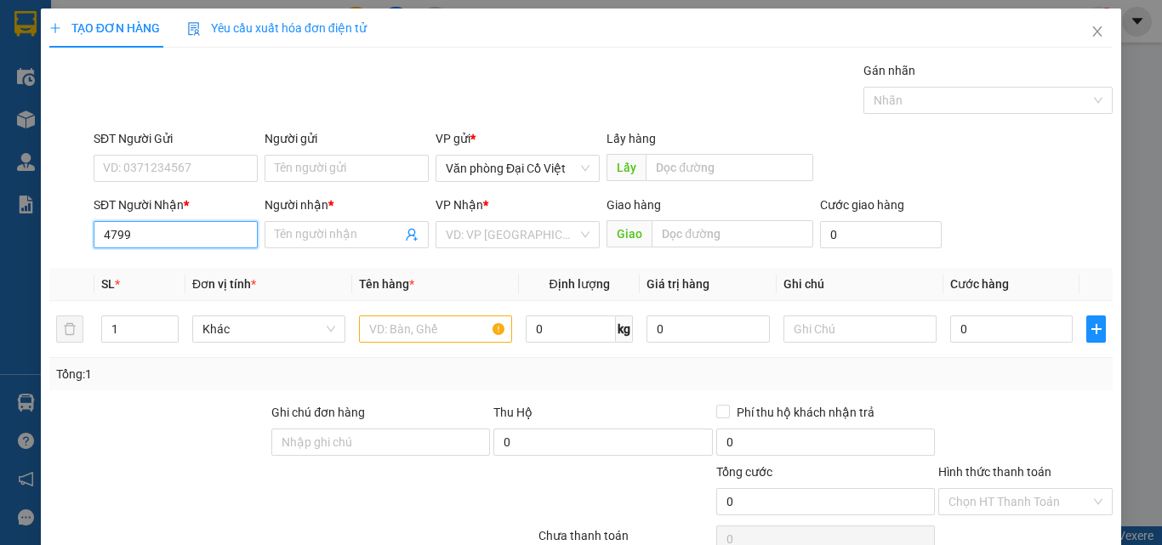
click at [161, 244] on input "4799" at bounding box center [176, 234] width 164 height 27
click at [297, 232] on input "Người nhận *" at bounding box center [338, 234] width 127 height 19
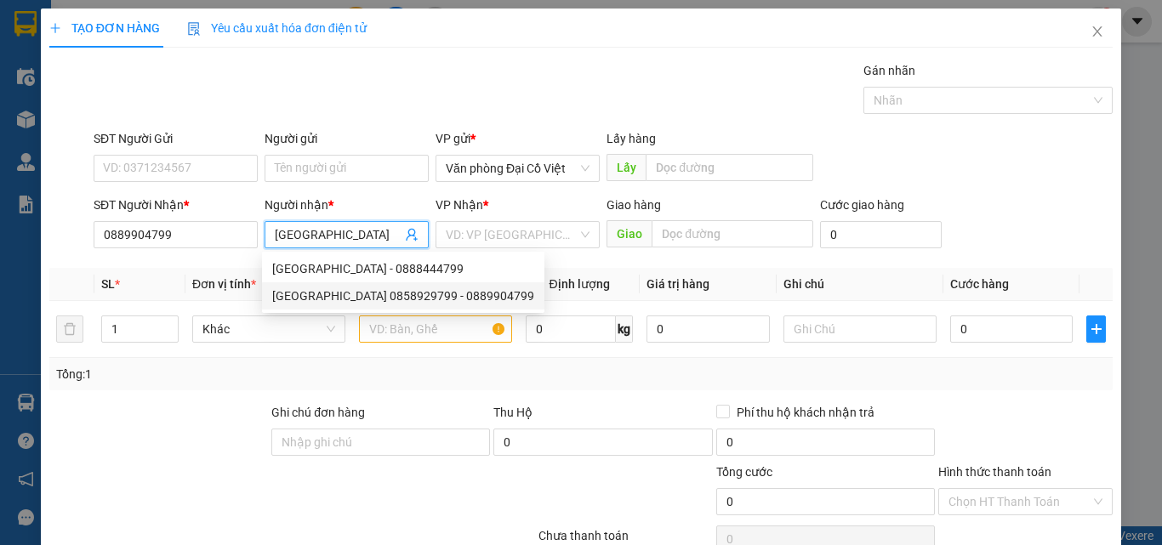
click at [408, 298] on div "SƠN GIANG 0858929799 - 0889904799" at bounding box center [403, 296] width 262 height 19
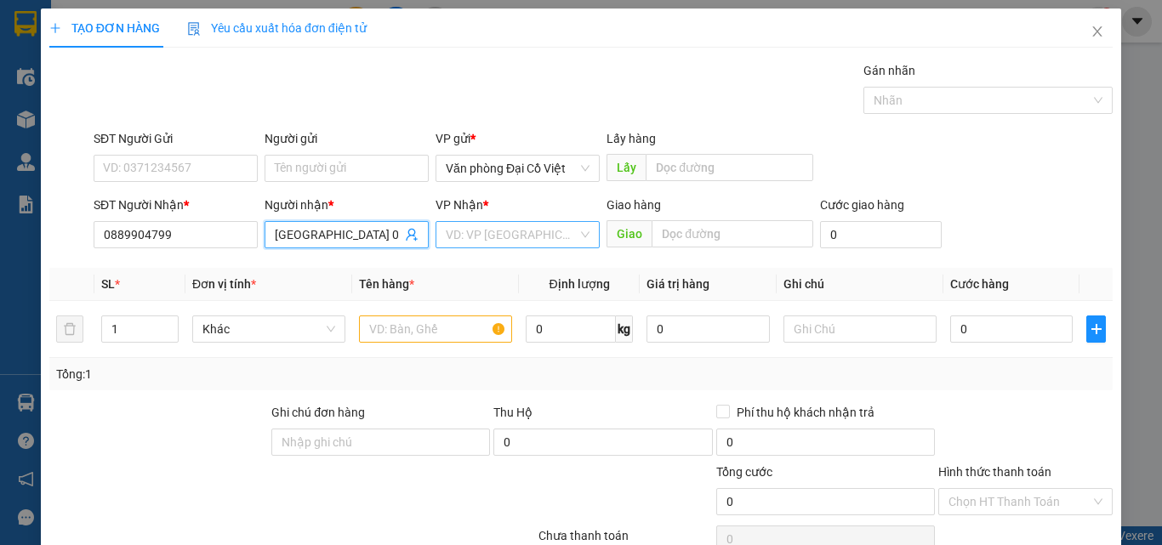
click at [495, 244] on input "search" at bounding box center [512, 235] width 132 height 26
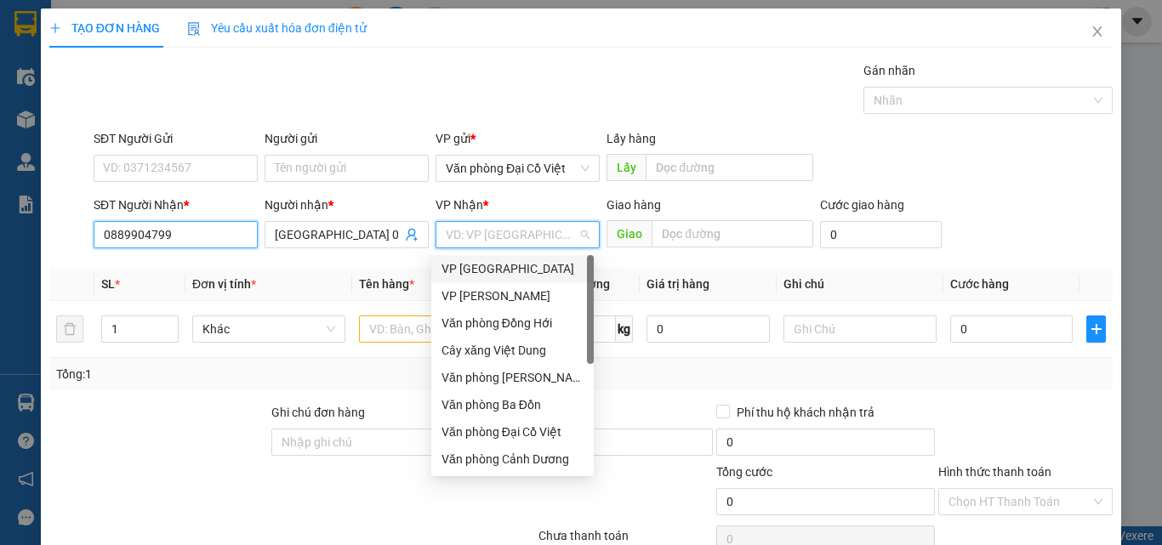
click at [190, 241] on input "0889904799" at bounding box center [176, 234] width 164 height 27
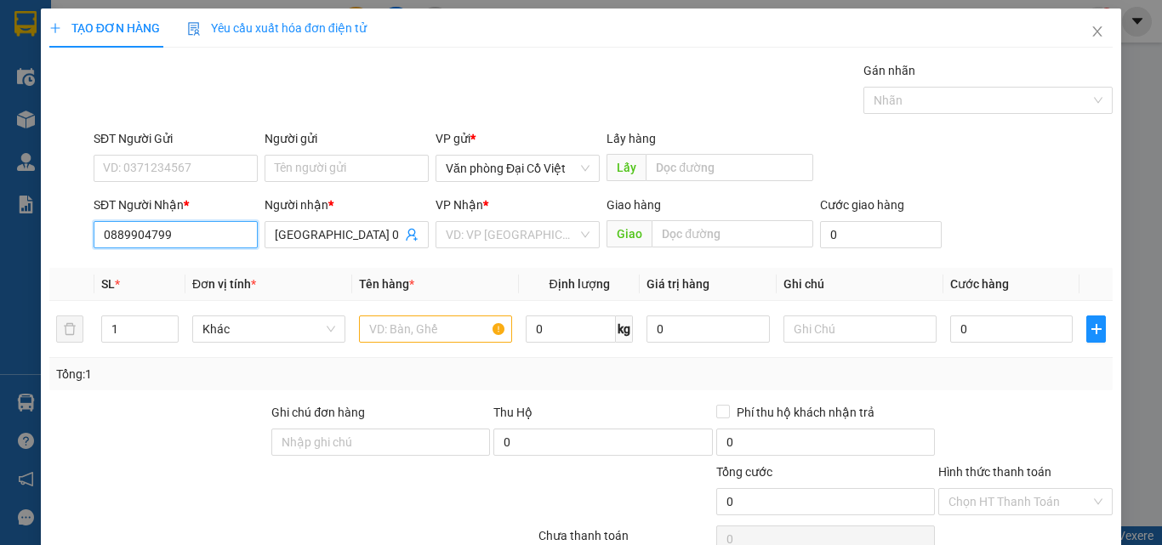
click at [190, 240] on input "0889904799" at bounding box center [176, 234] width 164 height 27
click at [471, 237] on input "search" at bounding box center [512, 235] width 132 height 26
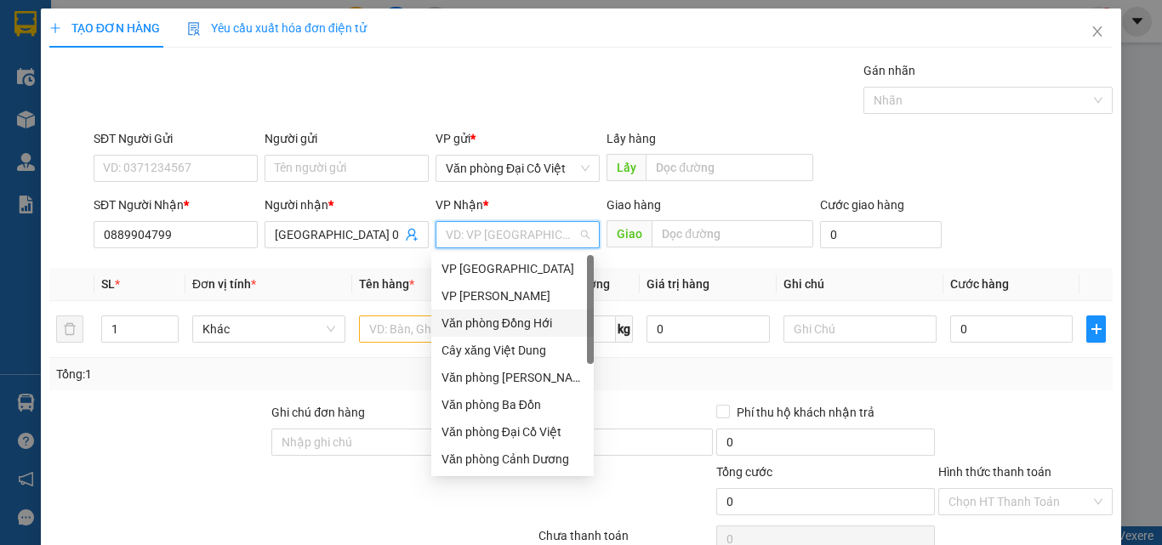
click at [548, 324] on div "Văn phòng Đồng Hới" at bounding box center [512, 323] width 142 height 19
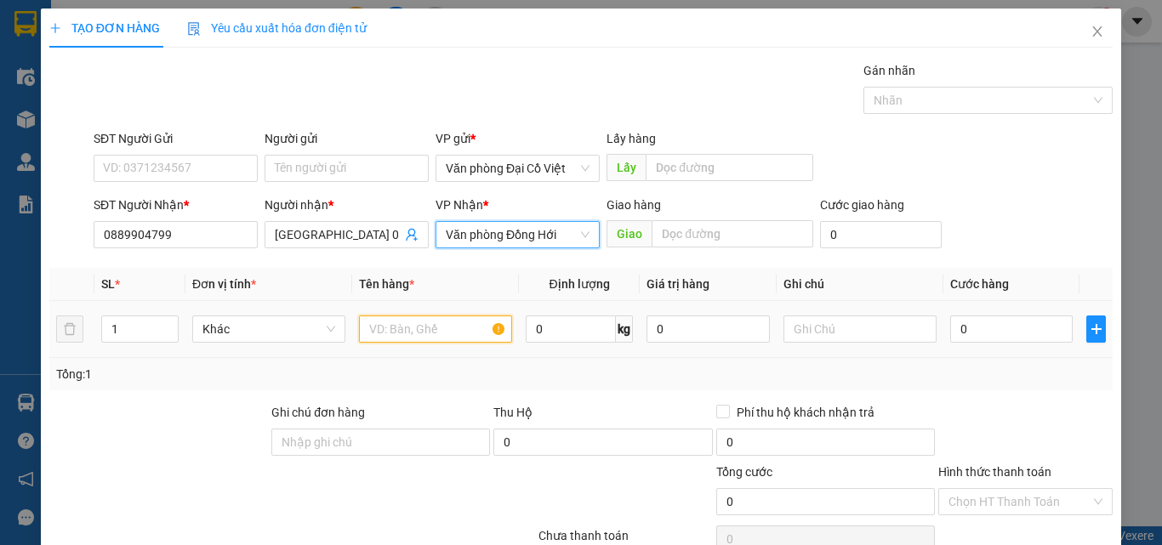
click at [422, 319] on input "text" at bounding box center [435, 328] width 153 height 27
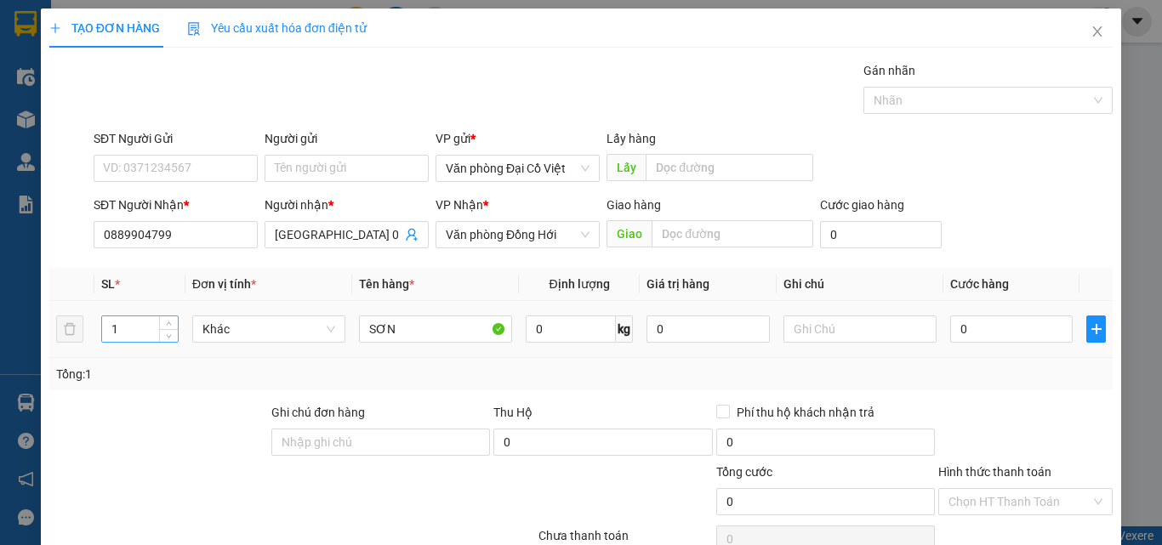
click at [116, 327] on input "1" at bounding box center [140, 329] width 76 height 26
click at [136, 335] on input "7" at bounding box center [140, 329] width 76 height 26
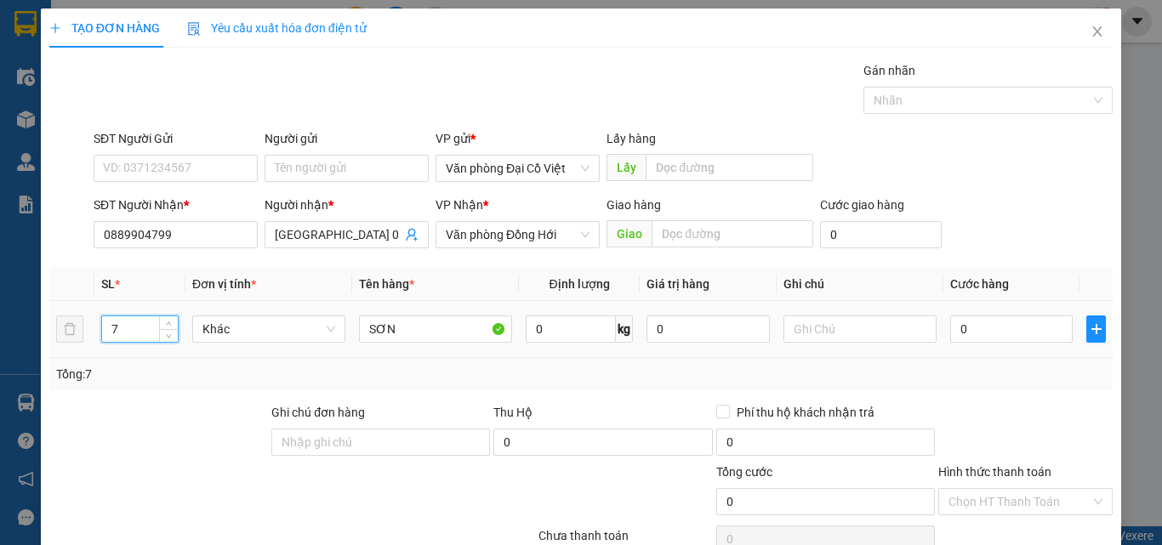
click at [136, 335] on input "7" at bounding box center [140, 329] width 76 height 26
click at [135, 335] on input "7" at bounding box center [140, 329] width 76 height 26
click at [136, 335] on input "9" at bounding box center [140, 329] width 76 height 26
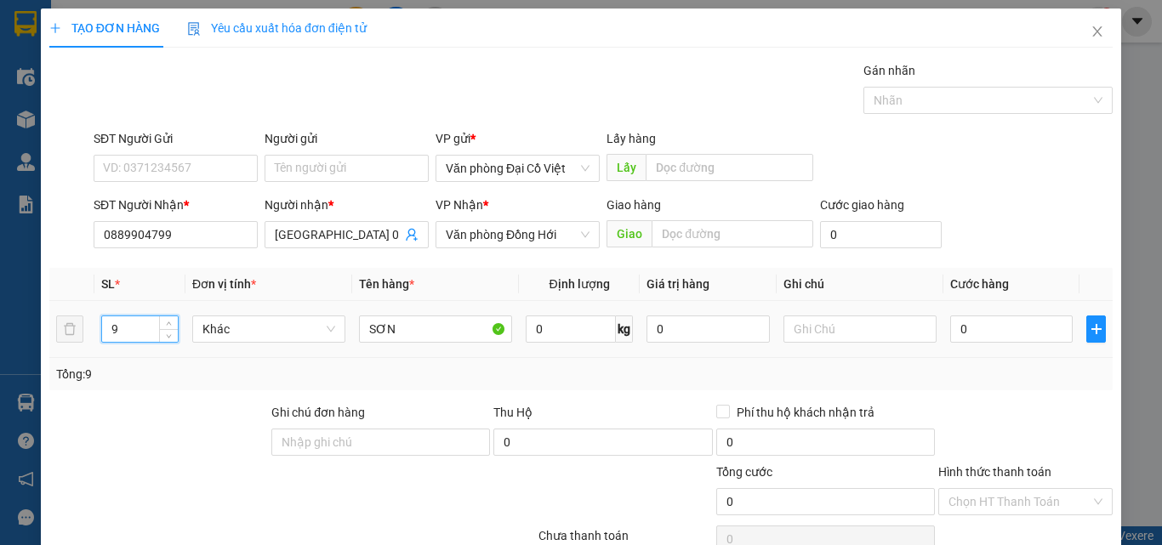
click at [136, 335] on input "9" at bounding box center [140, 329] width 76 height 26
click at [841, 334] on input "text" at bounding box center [859, 328] width 153 height 27
click at [992, 323] on input "0" at bounding box center [1011, 328] width 122 height 27
click at [986, 380] on div "Tổng: 11" at bounding box center [580, 374] width 1049 height 19
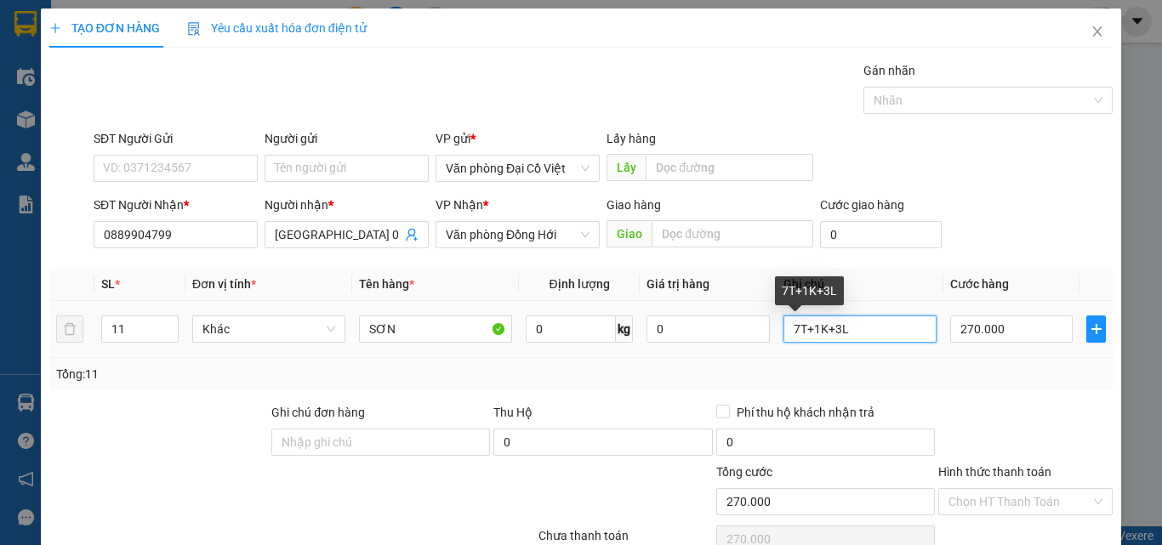
click at [786, 315] on input "7T+1K+3L" at bounding box center [859, 328] width 153 height 27
click at [810, 315] on input "7T+1K+3L" at bounding box center [859, 328] width 153 height 27
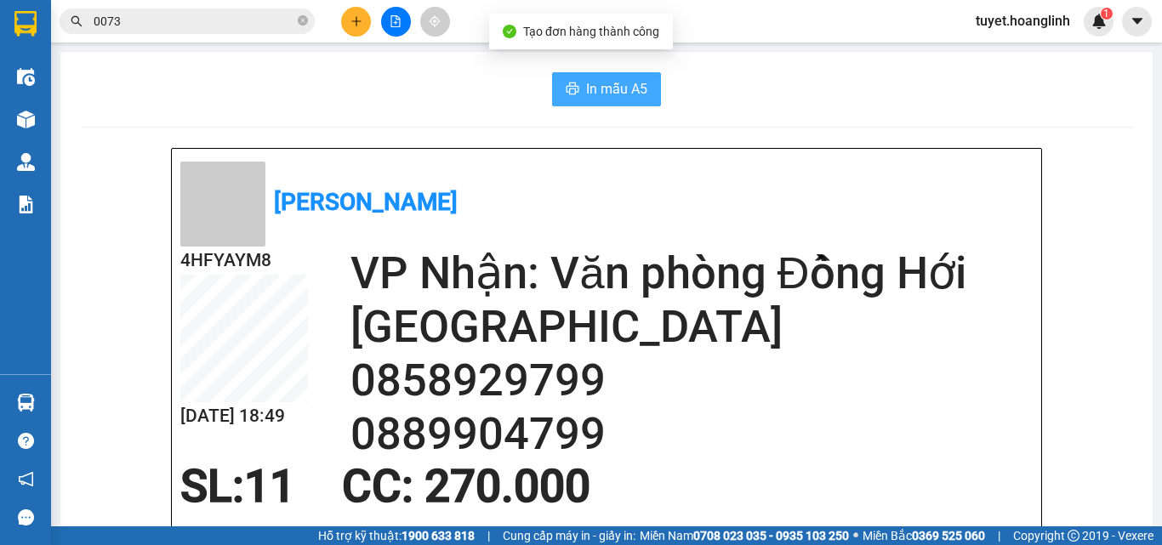
click at [634, 94] on span "In mẫu A5" at bounding box center [616, 88] width 61 height 21
click at [361, 28] on button at bounding box center [356, 22] width 30 height 30
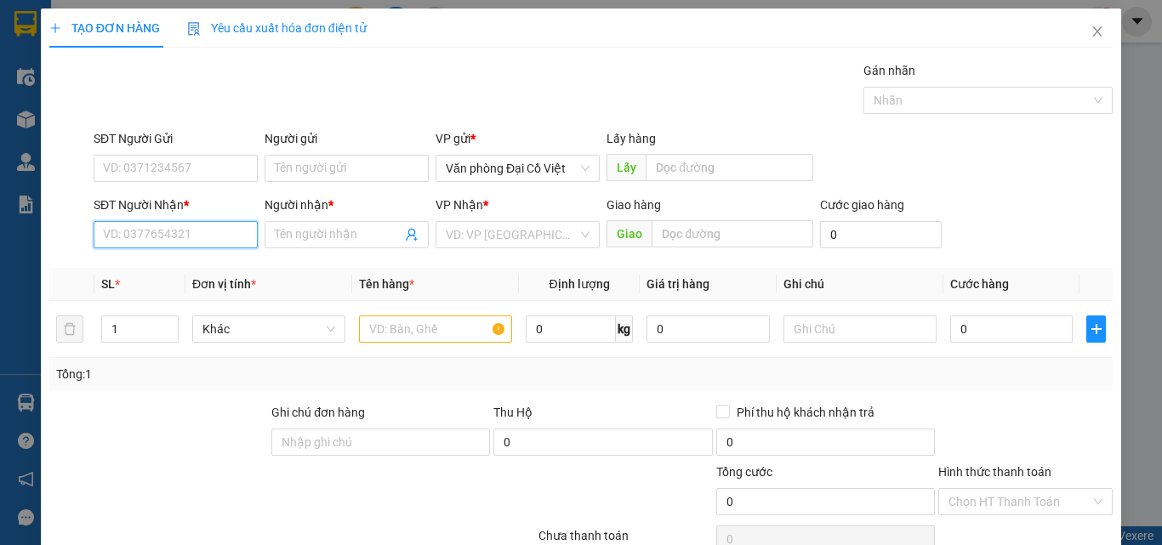
click at [192, 241] on input "SĐT Người Nhận *" at bounding box center [176, 234] width 164 height 27
click at [174, 273] on div "0967549579 - vỹ" at bounding box center [174, 268] width 142 height 19
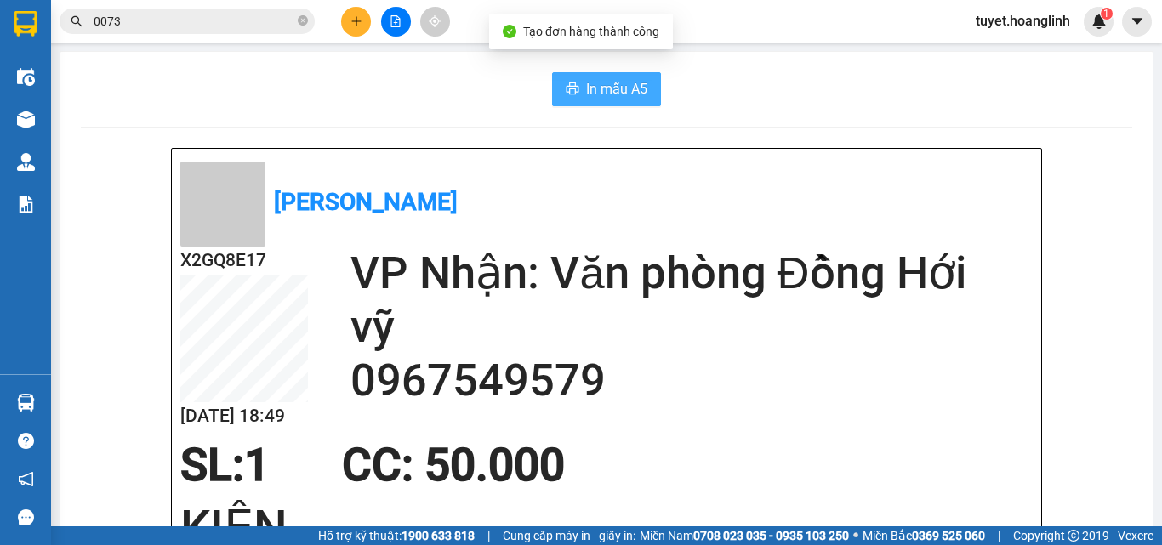
click at [565, 97] on span "printer" at bounding box center [572, 90] width 14 height 16
click at [404, 31] on button at bounding box center [396, 22] width 30 height 30
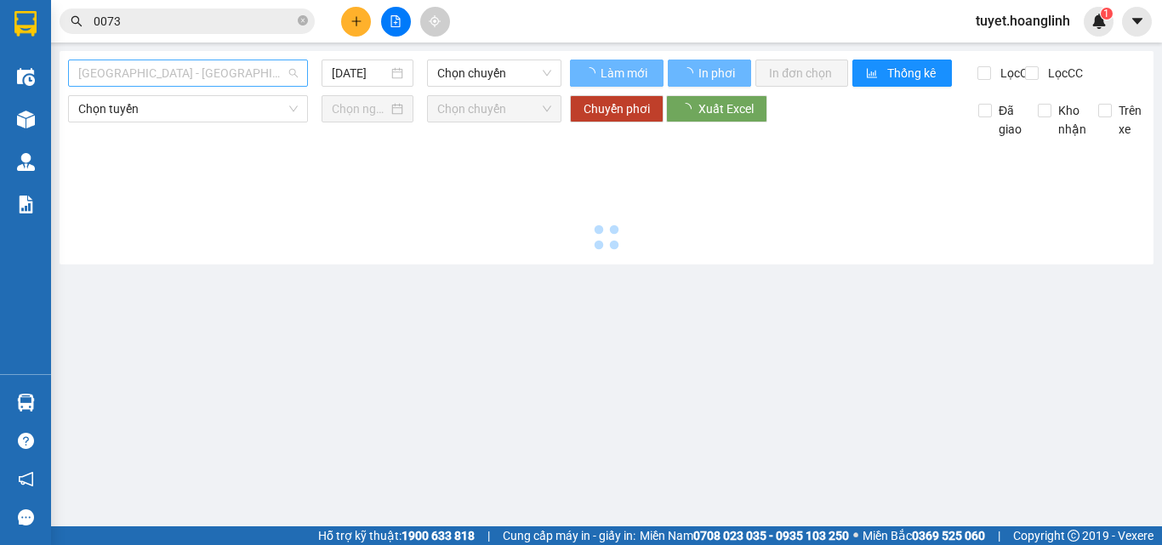
click at [238, 79] on span "[GEOGRAPHIC_DATA] - [GEOGRAPHIC_DATA]" at bounding box center [187, 73] width 219 height 26
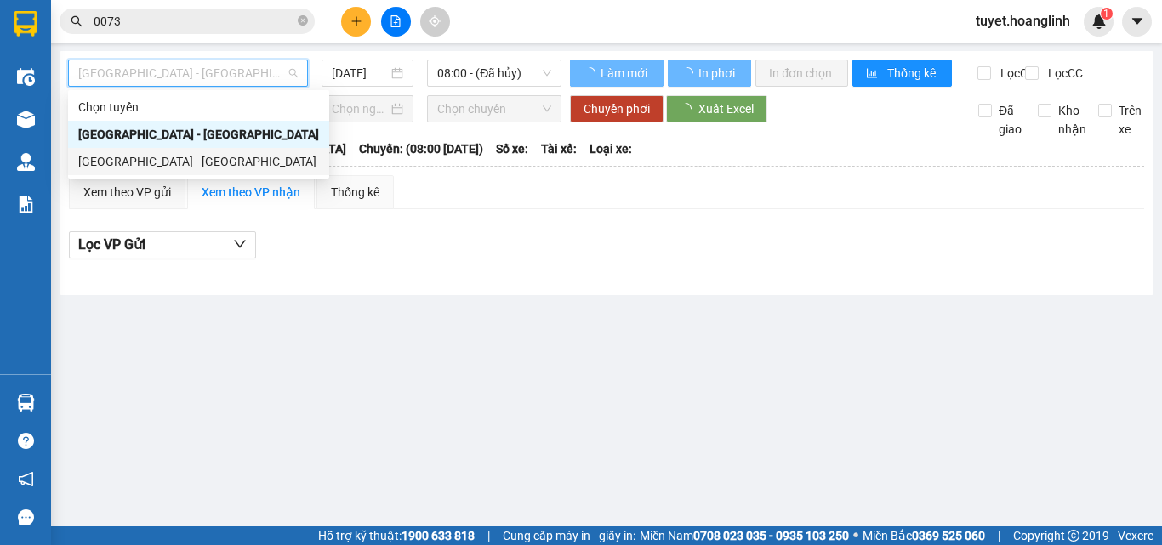
click at [196, 160] on div "[GEOGRAPHIC_DATA] - [GEOGRAPHIC_DATA]" at bounding box center [198, 161] width 241 height 19
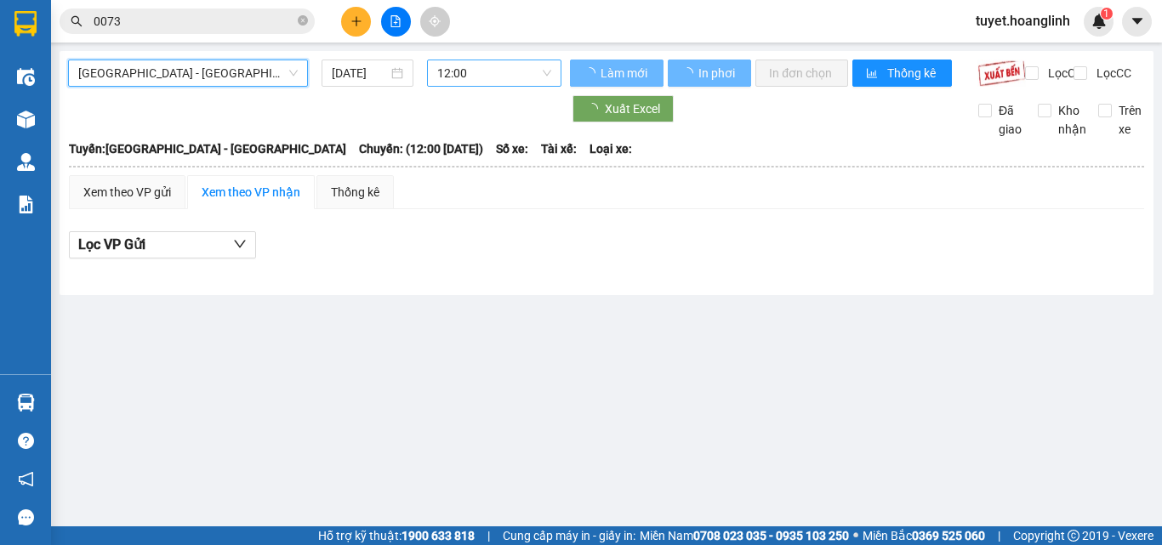
click at [508, 77] on span "12:00" at bounding box center [494, 73] width 114 height 26
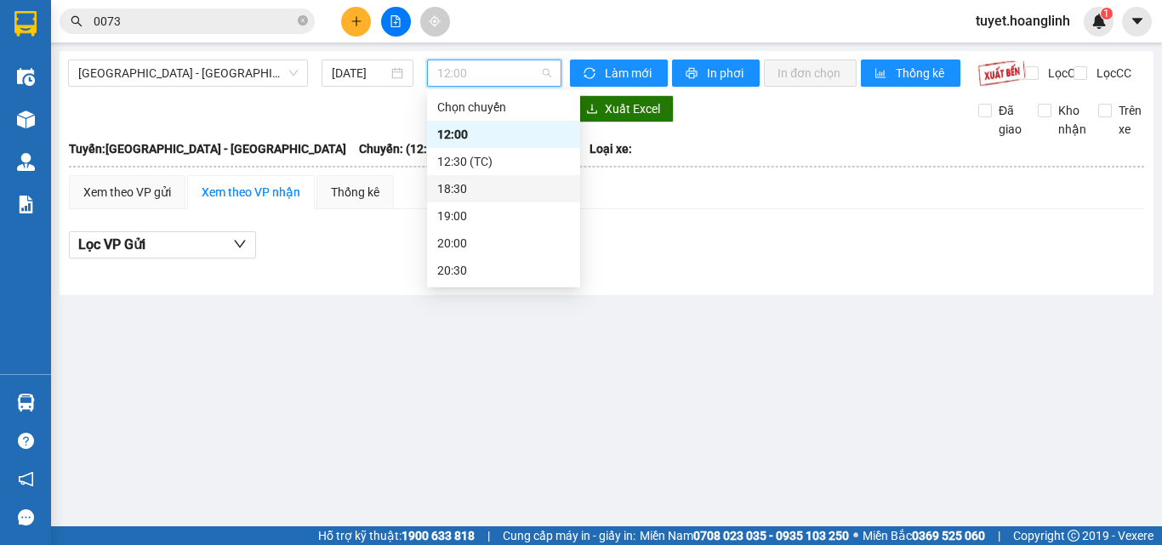
click at [484, 198] on div "18:30" at bounding box center [503, 188] width 153 height 27
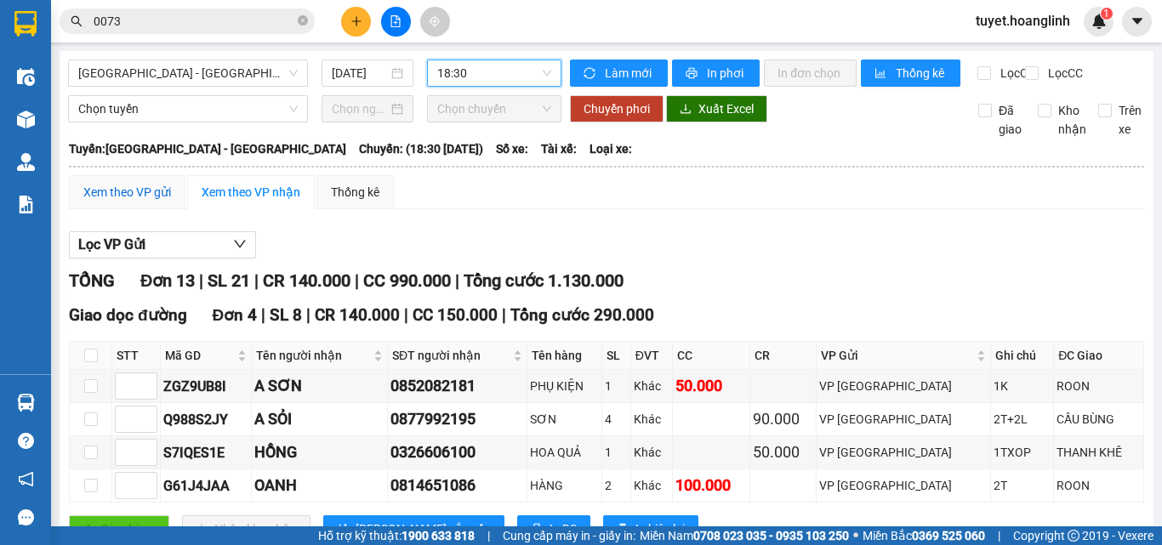
click at [165, 200] on div "Xem theo VP gửi" at bounding box center [127, 192] width 88 height 19
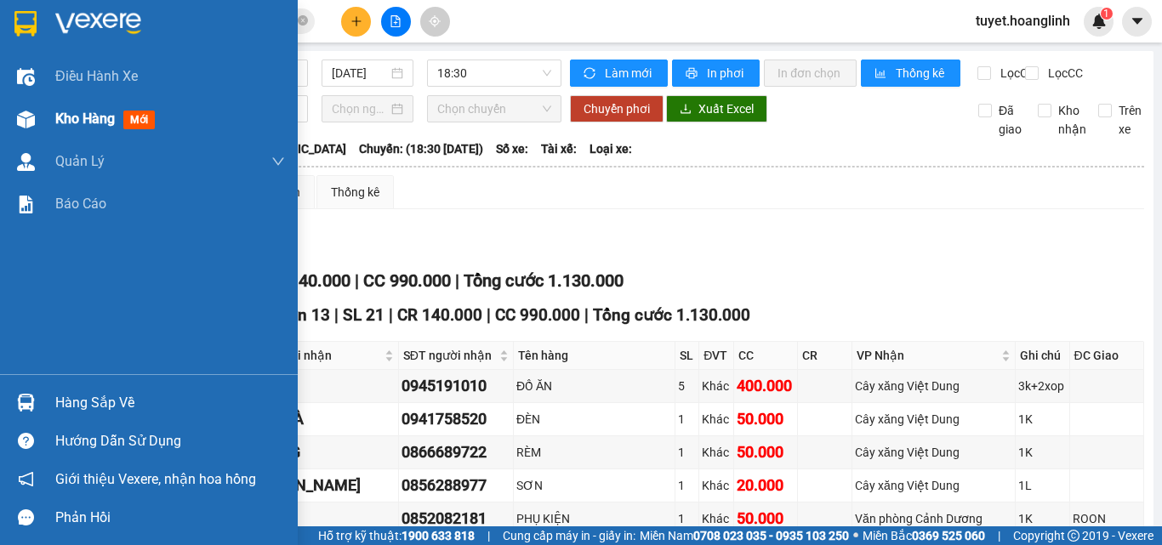
click at [48, 122] on div "Kho hàng mới" at bounding box center [149, 119] width 298 height 43
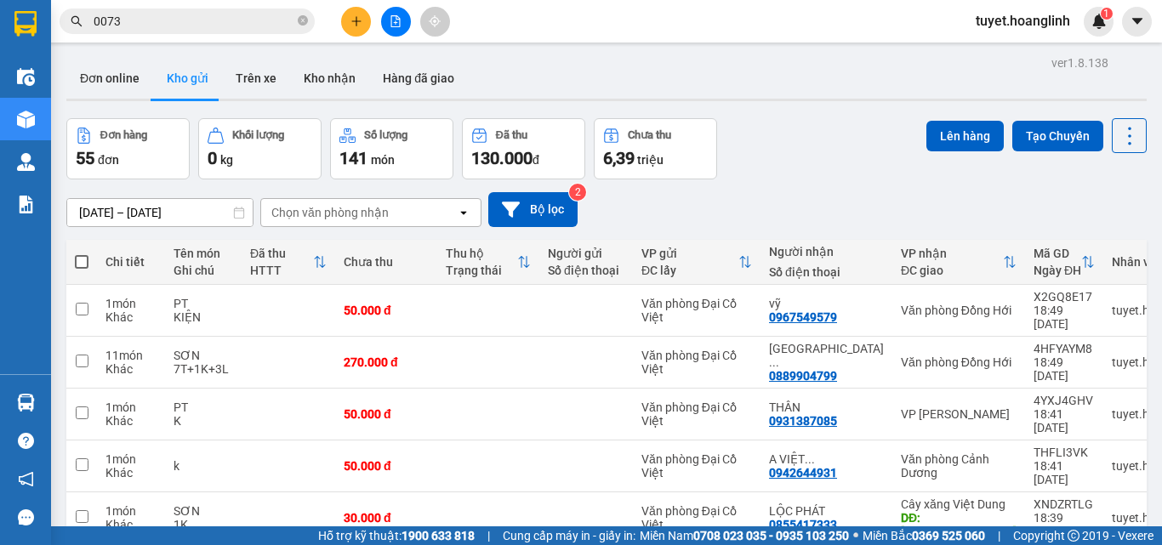
click at [405, 199] on div "Chọn văn phòng nhận" at bounding box center [359, 212] width 196 height 27
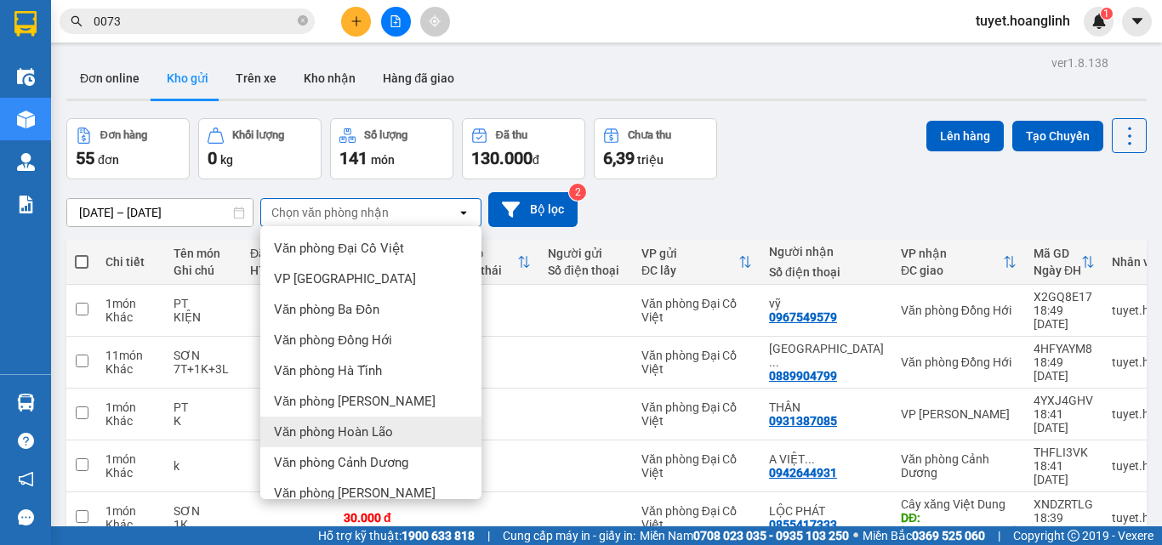
click at [355, 417] on div "Văn phòng Hoàn Lão" at bounding box center [370, 432] width 221 height 31
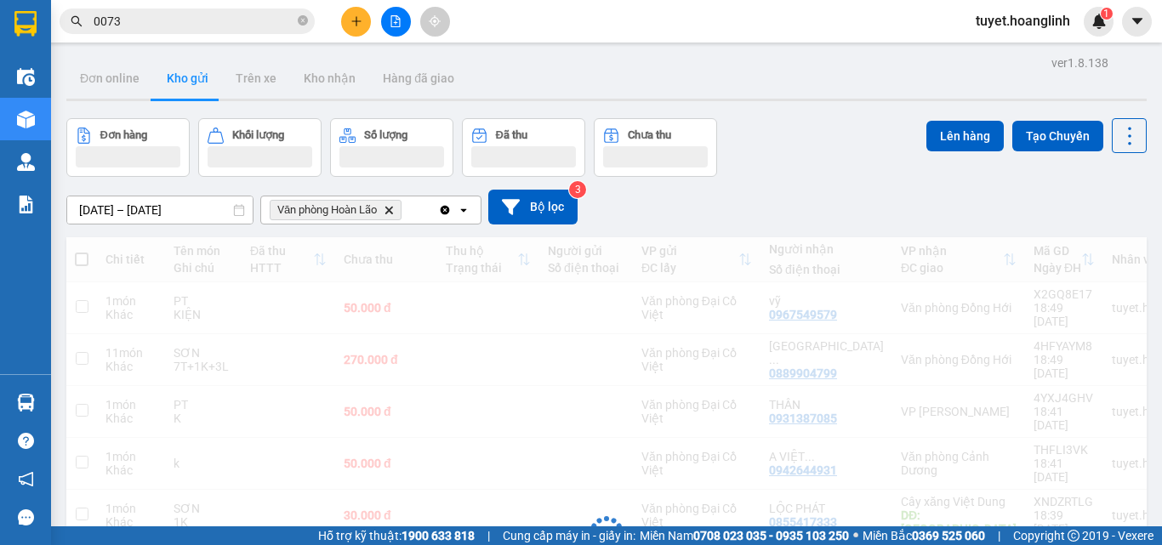
click at [418, 196] on div "Văn phòng Hoàn Lão Delete" at bounding box center [349, 209] width 177 height 27
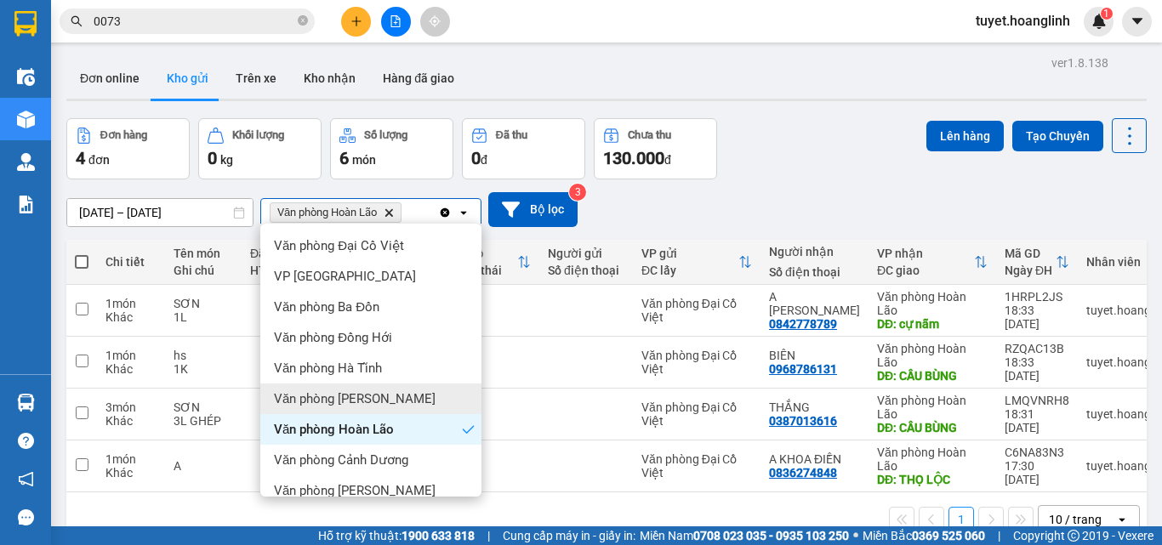
click at [363, 390] on span "Văn phòng [PERSON_NAME]" at bounding box center [355, 398] width 162 height 17
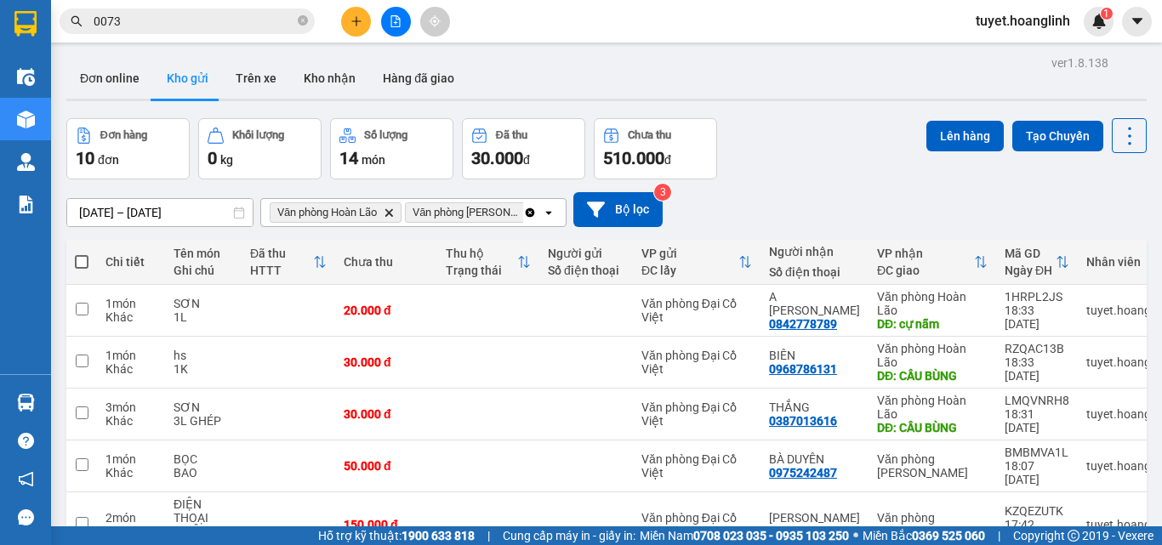
click at [547, 206] on icon "open" at bounding box center [549, 213] width 14 height 14
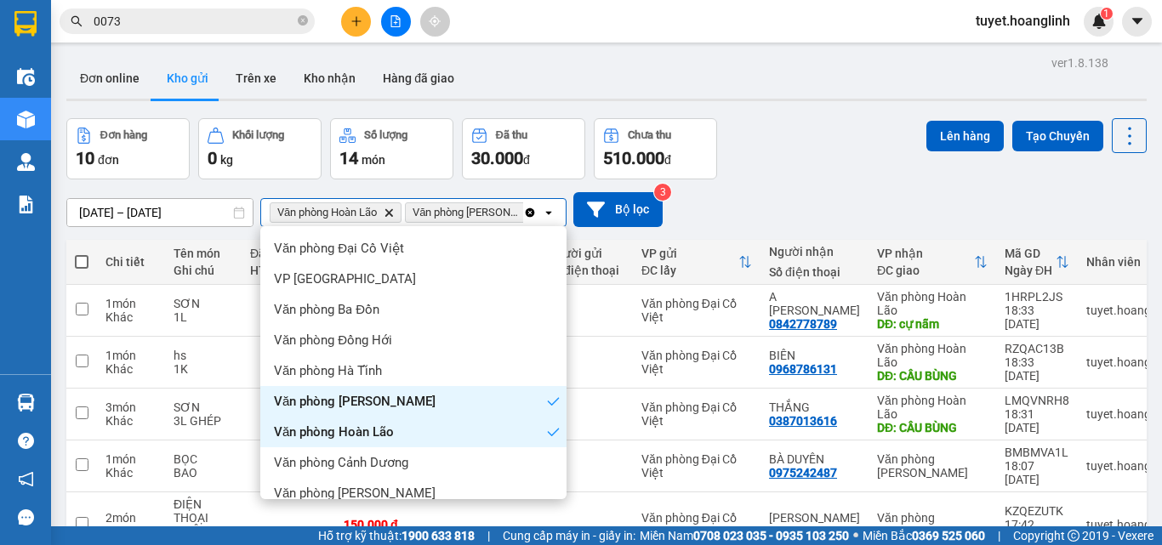
click at [431, 508] on div "Cây xăng Việt Dung" at bounding box center [413, 523] width 306 height 31
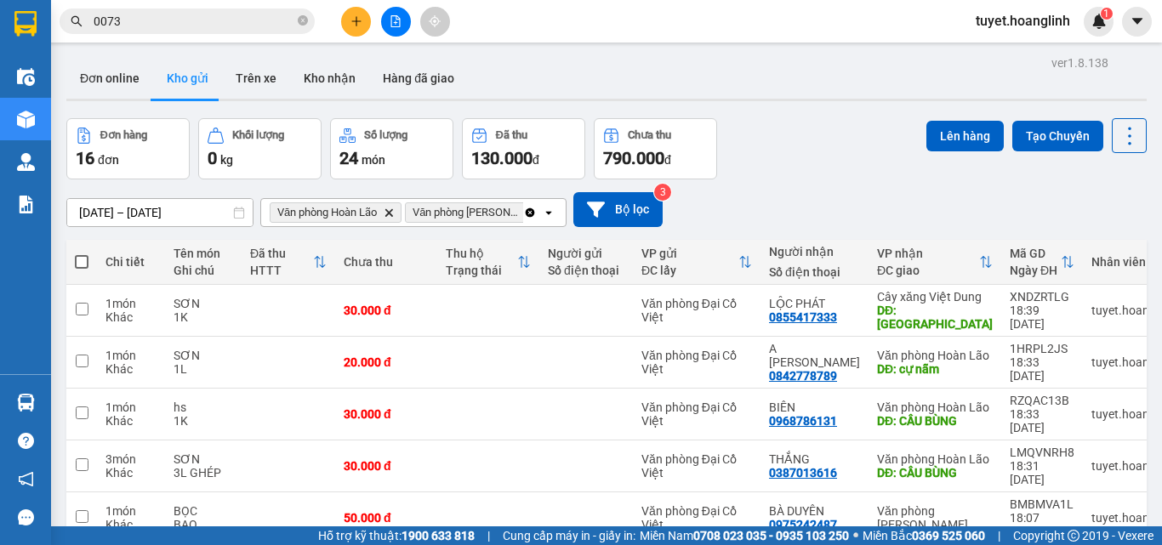
click at [553, 206] on icon "open" at bounding box center [549, 213] width 14 height 14
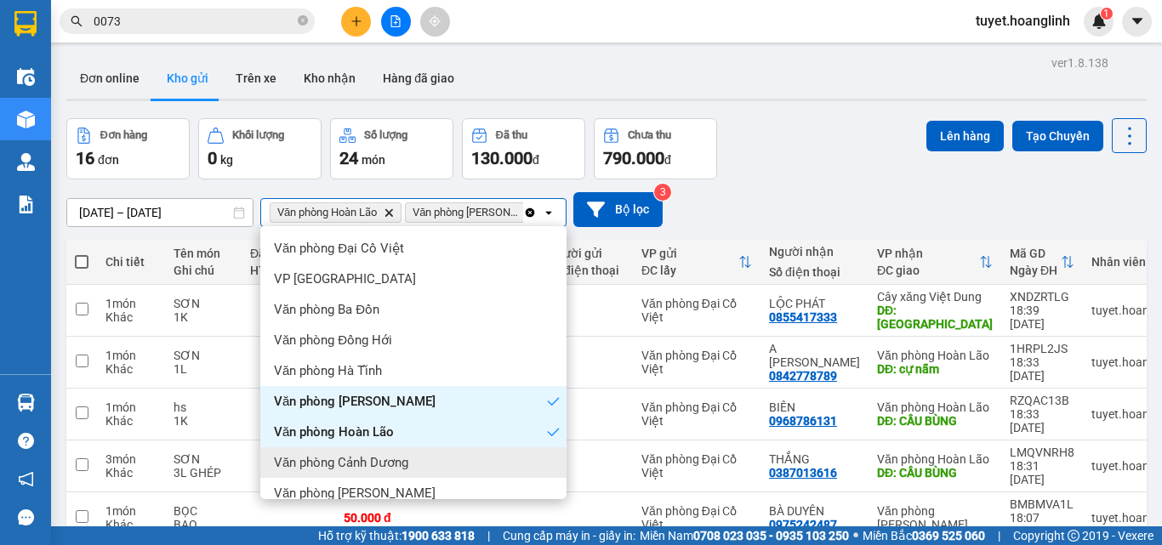
click at [433, 447] on div "Văn phòng Cảnh Dương" at bounding box center [413, 462] width 306 height 31
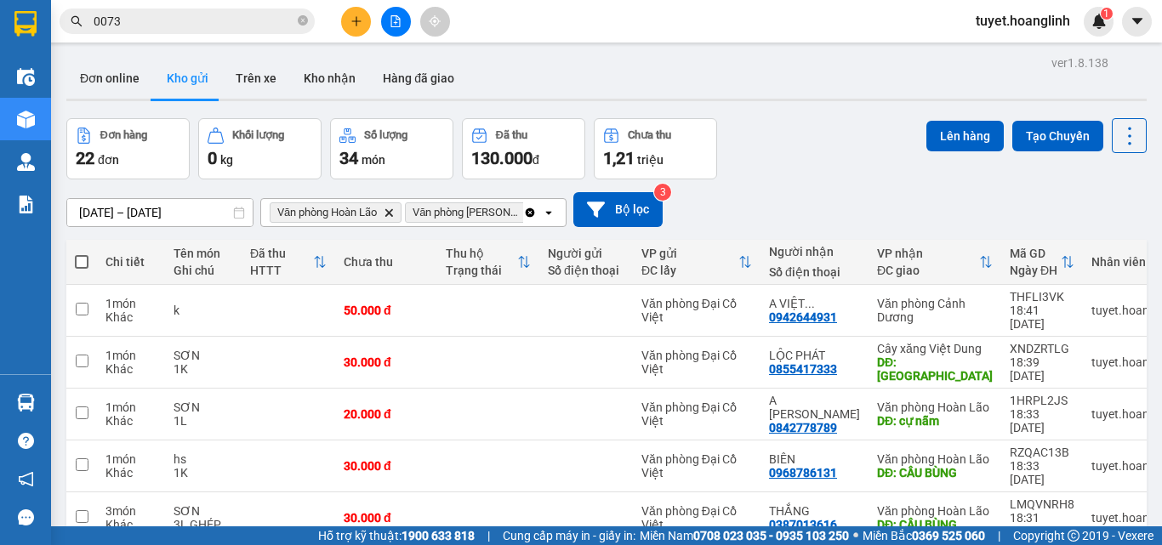
click at [87, 255] on span at bounding box center [82, 262] width 14 height 14
click at [82, 253] on input "checkbox" at bounding box center [82, 253] width 0 height 0
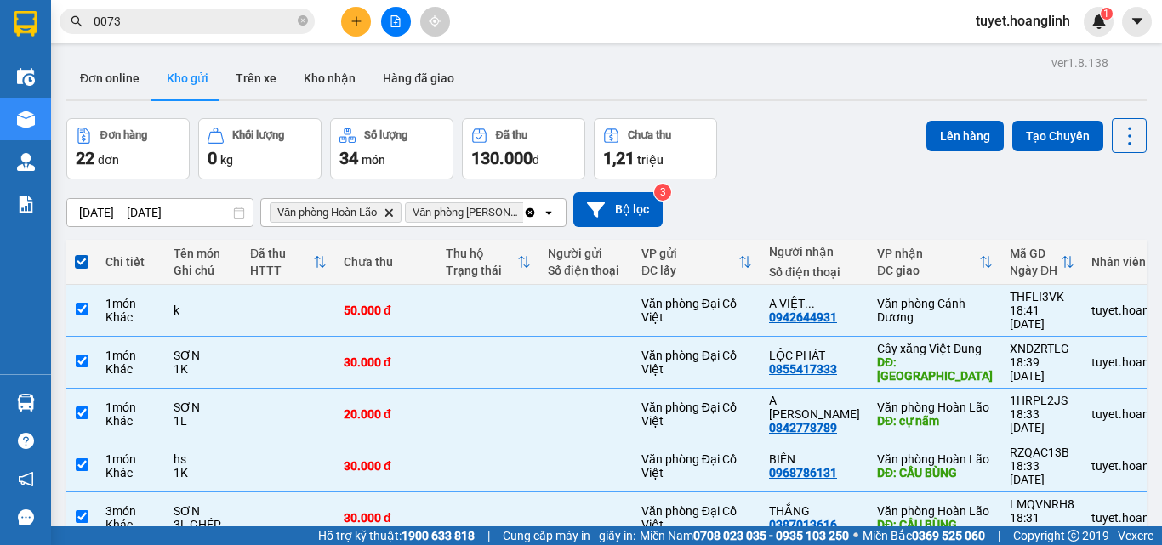
click at [914, 118] on div "Đơn hàng 22 đơn Khối lượng 0 kg Số lượng 34 món Đã thu 130.000 đ Chưa thu 1,21 …" at bounding box center [606, 148] width 1080 height 61
click at [926, 121] on button "Lên hàng" at bounding box center [964, 136] width 77 height 31
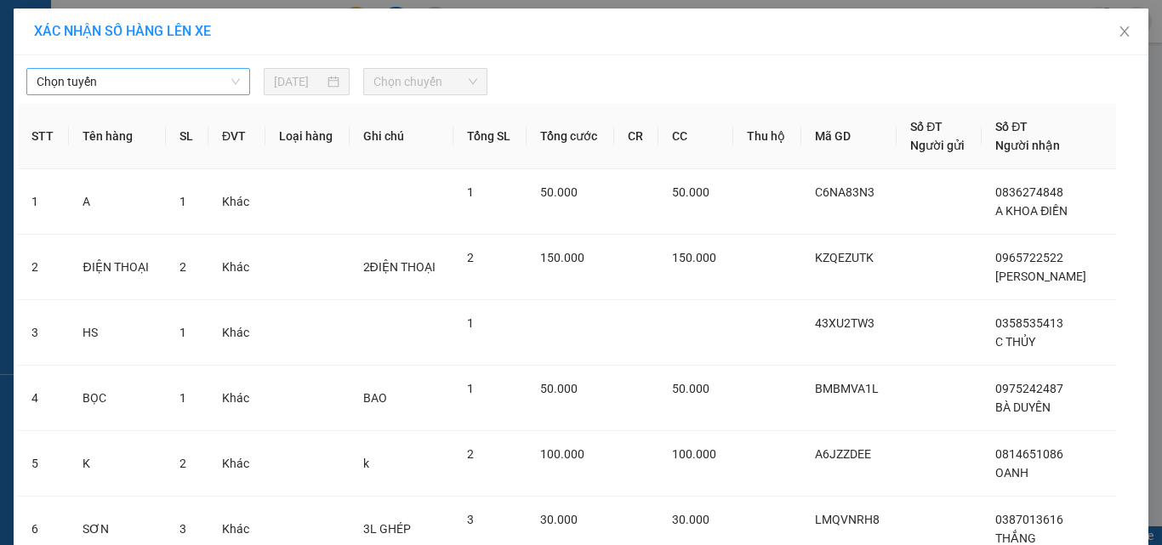
click at [234, 82] on div "Chọn tuyến" at bounding box center [138, 81] width 224 height 27
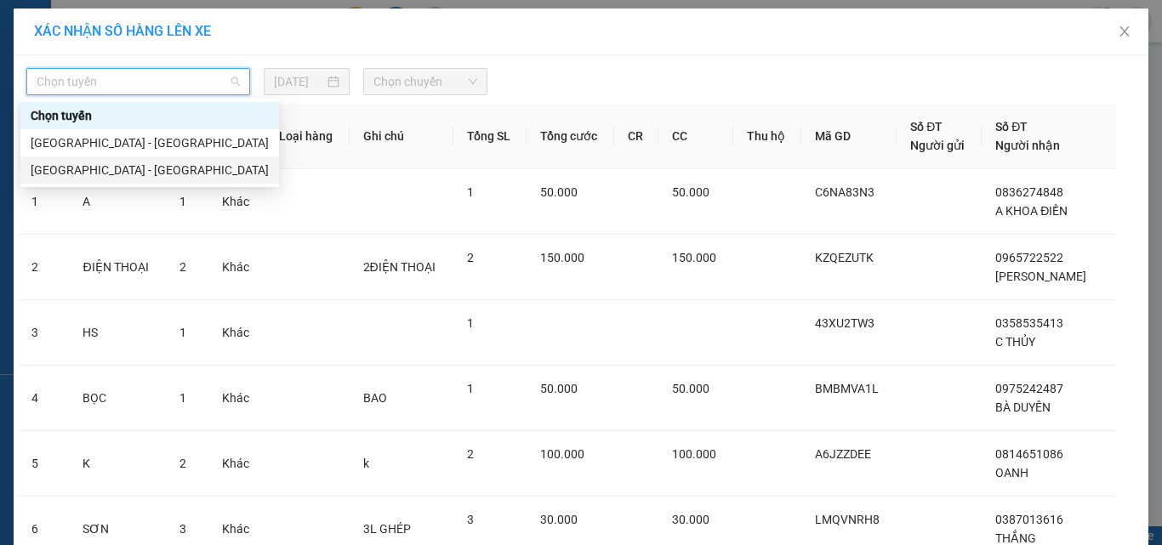
click at [170, 173] on div "[GEOGRAPHIC_DATA] - [GEOGRAPHIC_DATA]" at bounding box center [150, 170] width 238 height 19
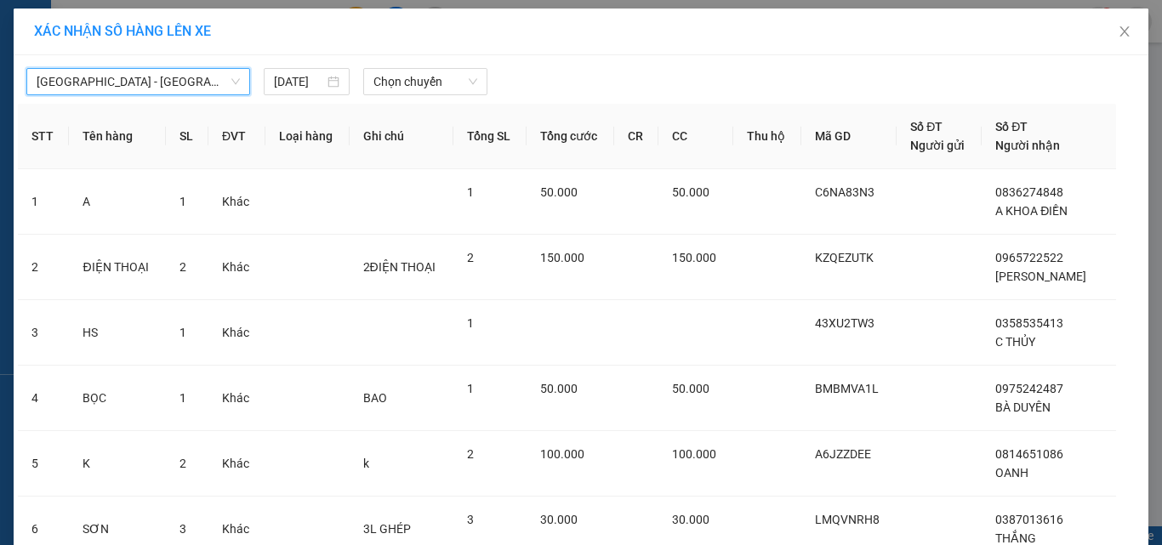
click at [475, 66] on div "Hà Nội - Quảng Bình Hà Nội - Quảng Bình 14/08/2025 Chọn chuyến" at bounding box center [581, 78] width 1126 height 36
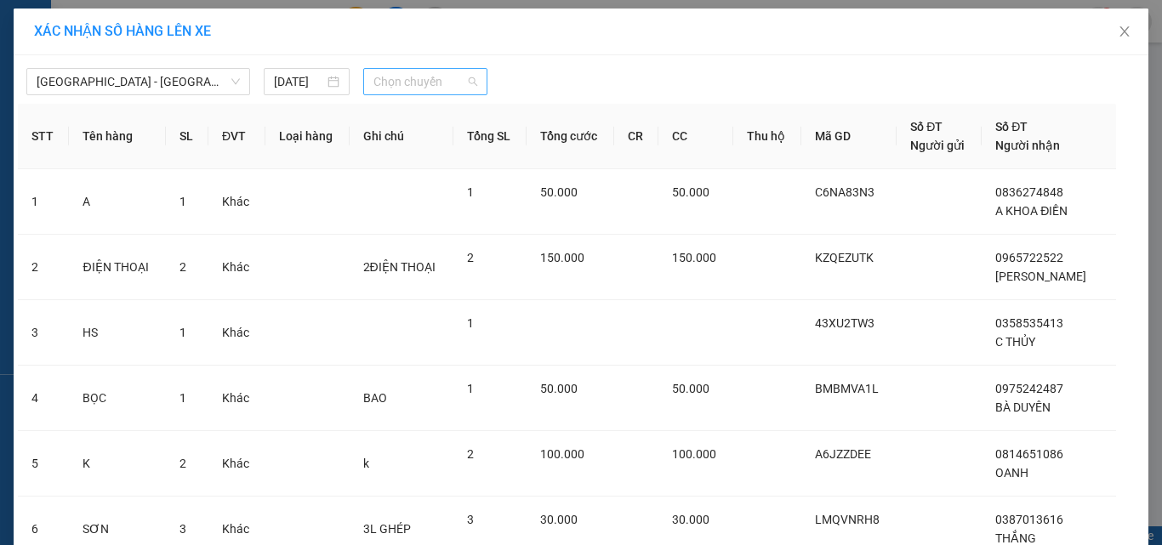
click at [466, 75] on span "Chọn chuyến" at bounding box center [425, 82] width 105 height 26
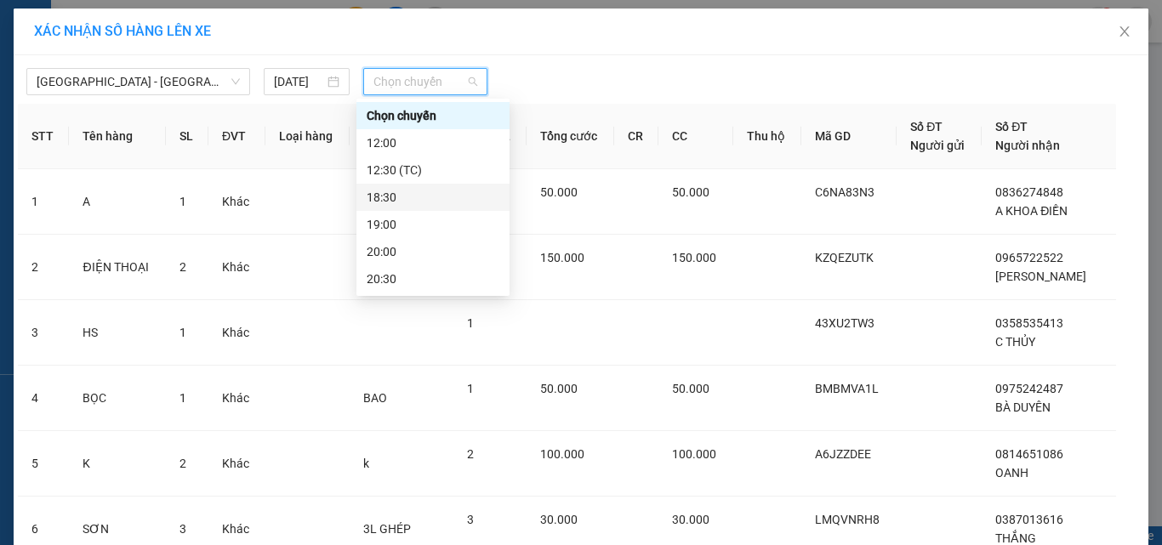
click at [412, 198] on div "18:30" at bounding box center [432, 197] width 133 height 19
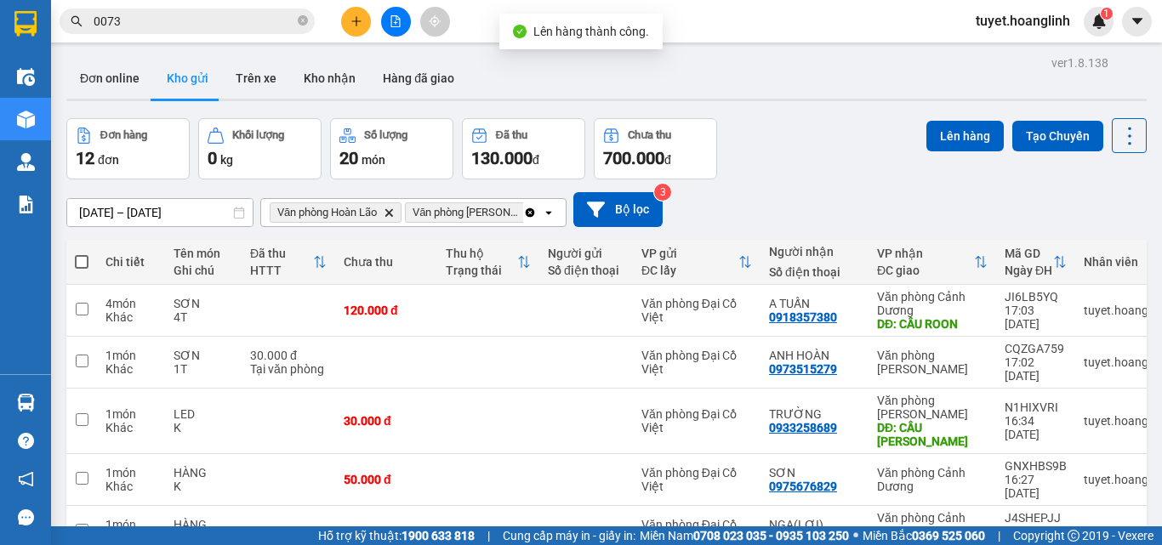
click at [86, 267] on span at bounding box center [82, 262] width 14 height 14
click at [82, 253] on input "checkbox" at bounding box center [82, 253] width 0 height 0
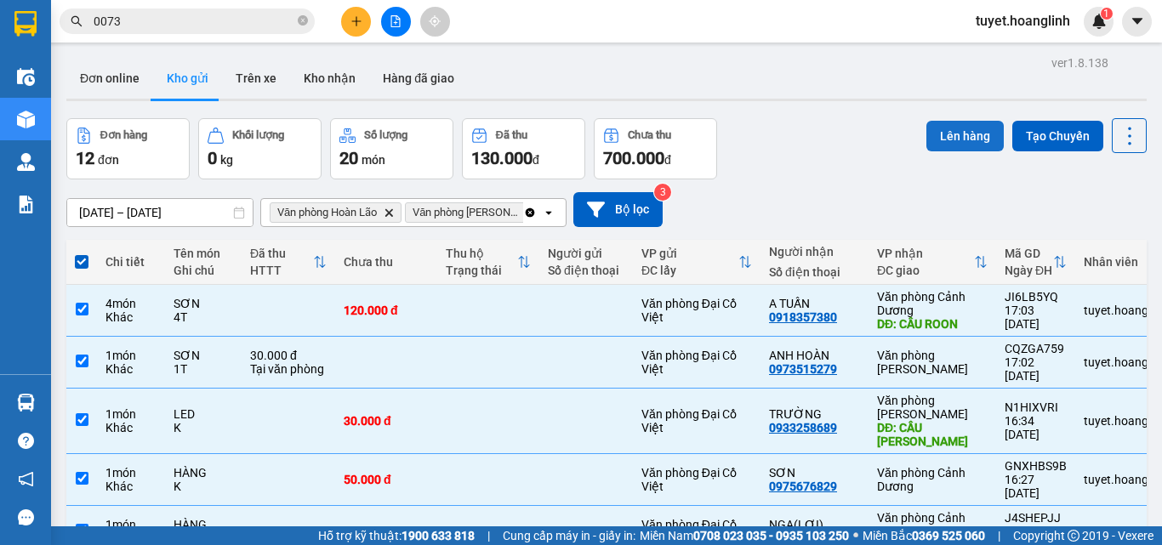
click at [926, 133] on button "Lên hàng" at bounding box center [964, 136] width 77 height 31
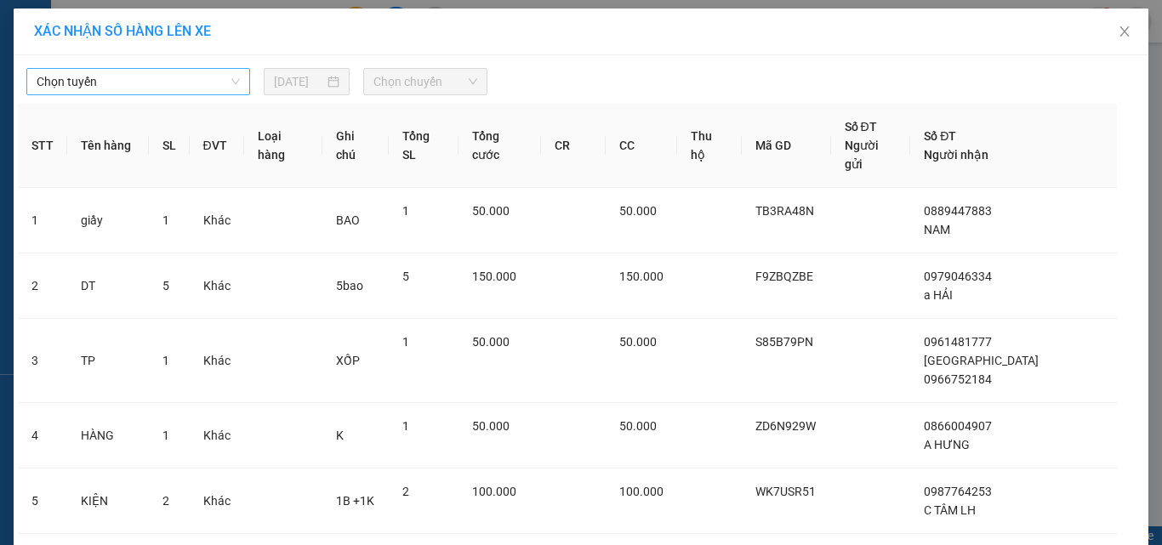
click at [101, 86] on span "Chọn tuyến" at bounding box center [138, 82] width 203 height 26
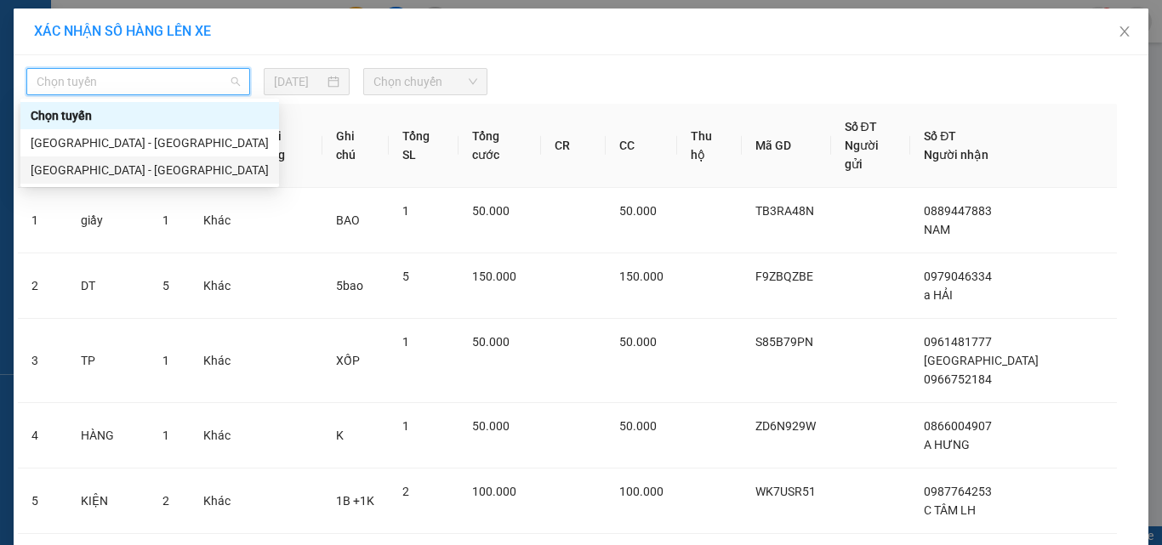
click at [111, 170] on div "[GEOGRAPHIC_DATA] - [GEOGRAPHIC_DATA]" at bounding box center [150, 170] width 238 height 19
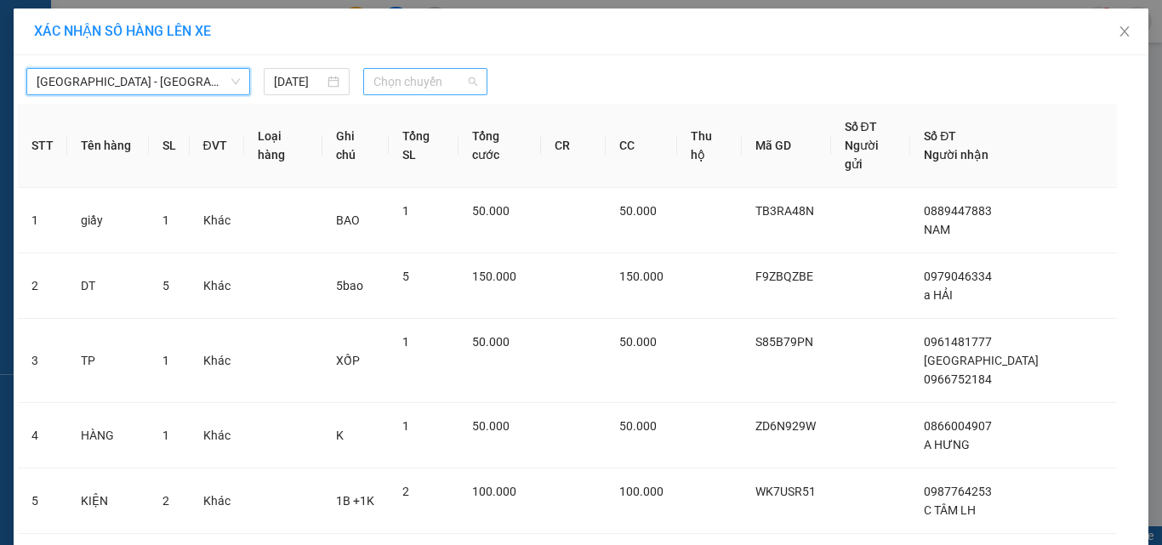
click at [457, 71] on span "Chọn chuyến" at bounding box center [425, 82] width 105 height 26
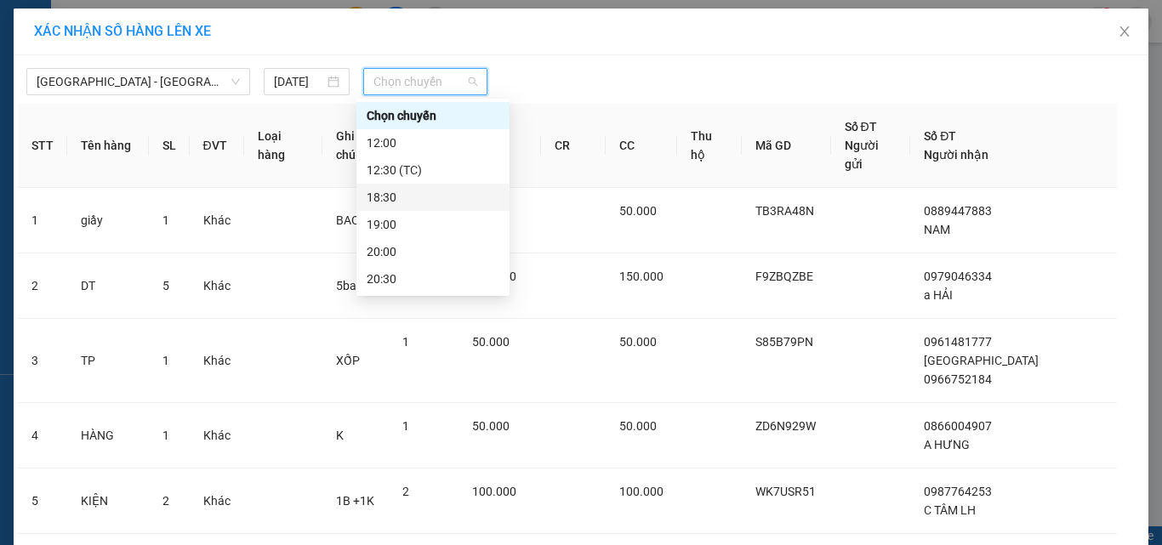
click at [392, 197] on div "18:30" at bounding box center [432, 197] width 133 height 19
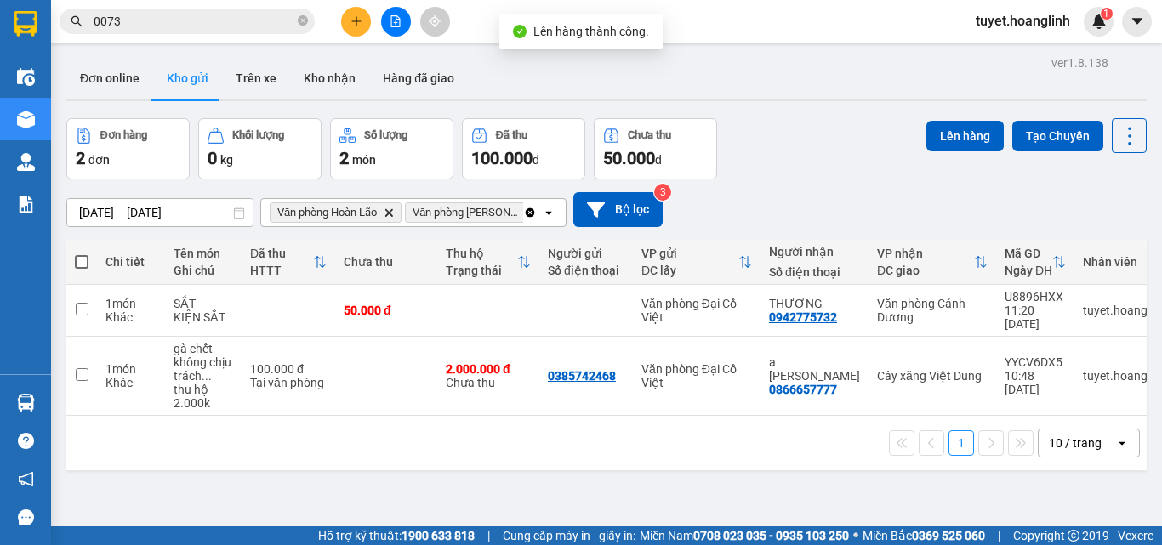
click at [82, 262] on span at bounding box center [82, 262] width 14 height 14
click at [82, 253] on input "checkbox" at bounding box center [82, 253] width 0 height 0
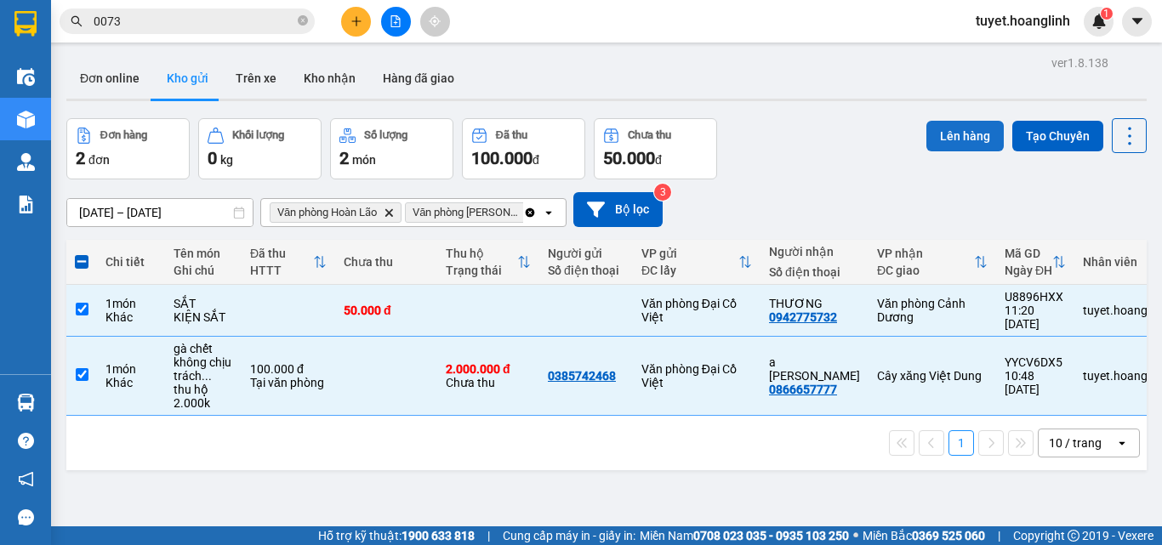
click at [926, 141] on button "Lên hàng" at bounding box center [964, 136] width 77 height 31
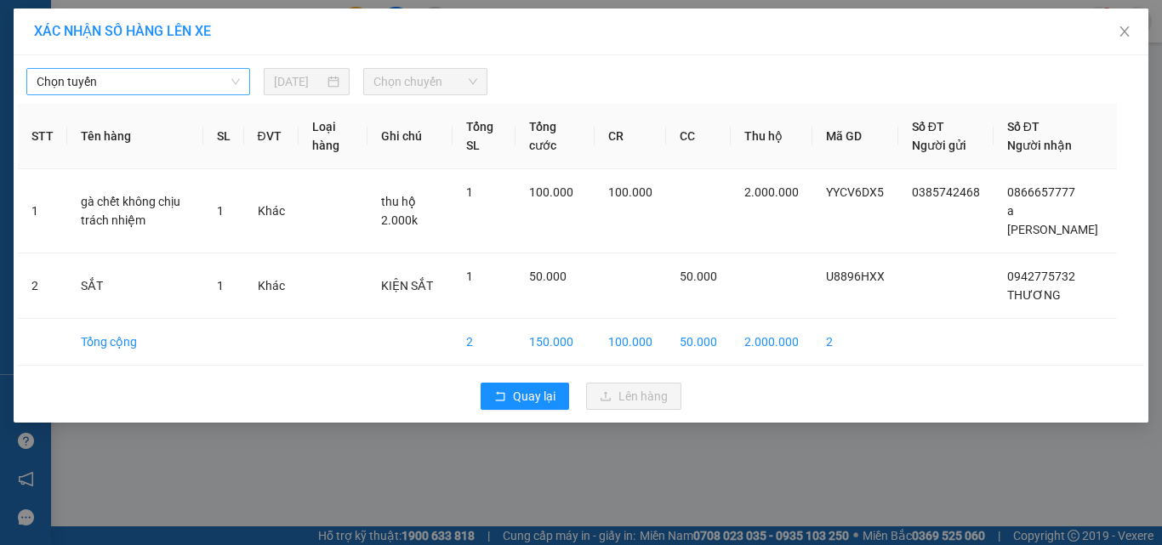
click at [203, 83] on span "Chọn tuyến" at bounding box center [138, 82] width 203 height 26
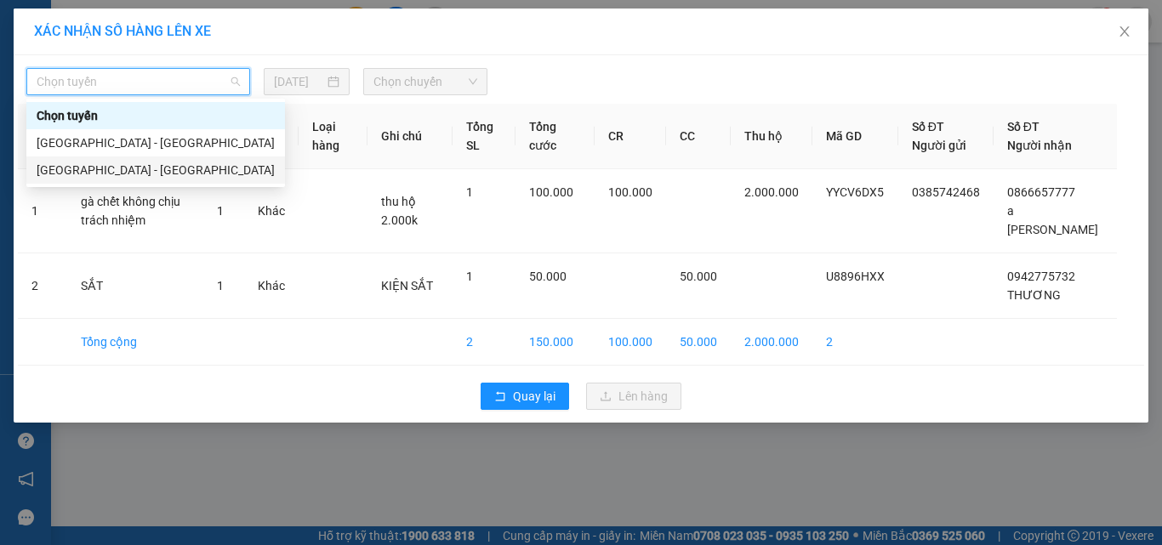
click at [167, 168] on div "[GEOGRAPHIC_DATA] - [GEOGRAPHIC_DATA]" at bounding box center [156, 170] width 238 height 19
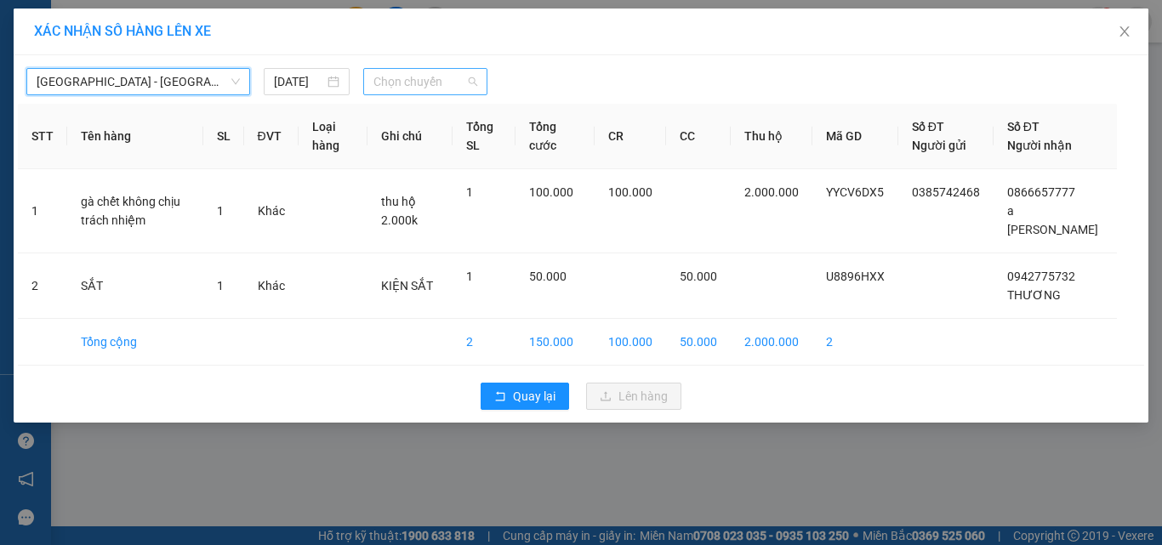
click at [452, 88] on span "Chọn chuyến" at bounding box center [425, 82] width 105 height 26
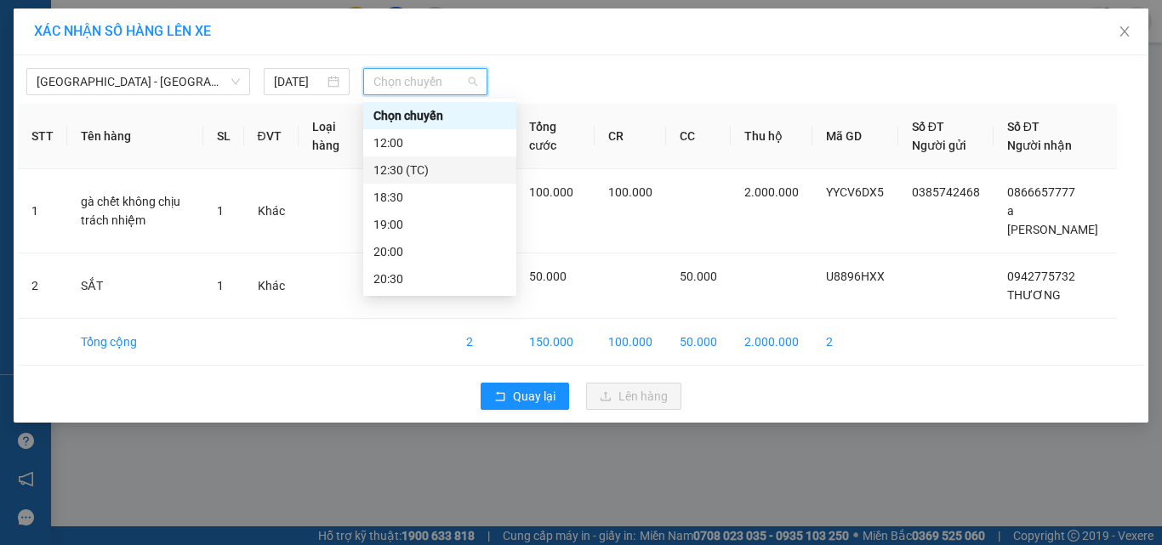
click at [417, 196] on div "18:30" at bounding box center [439, 197] width 133 height 19
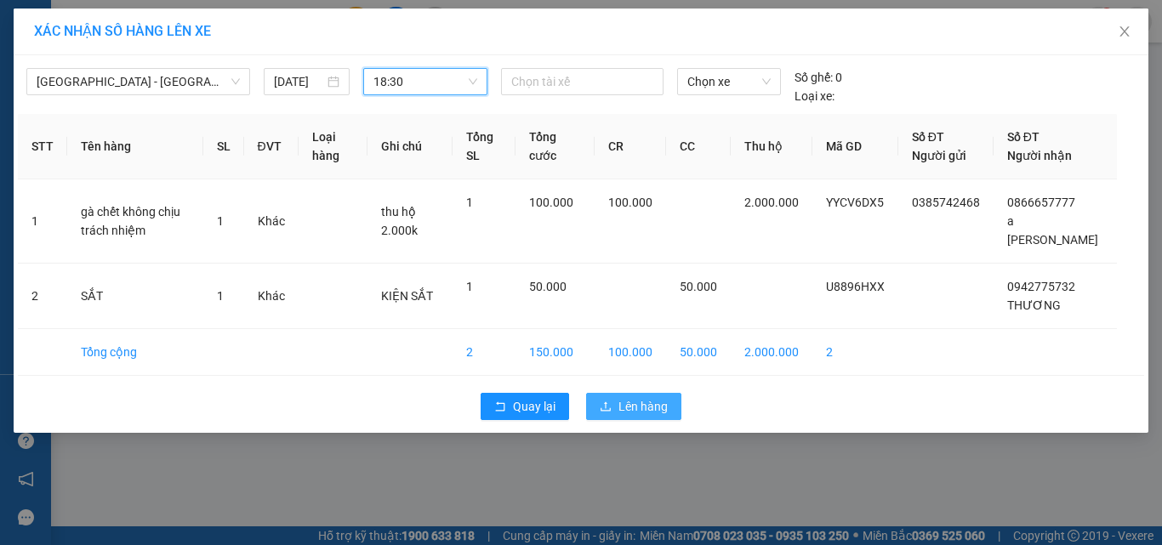
click at [650, 407] on span "Lên hàng" at bounding box center [642, 406] width 49 height 19
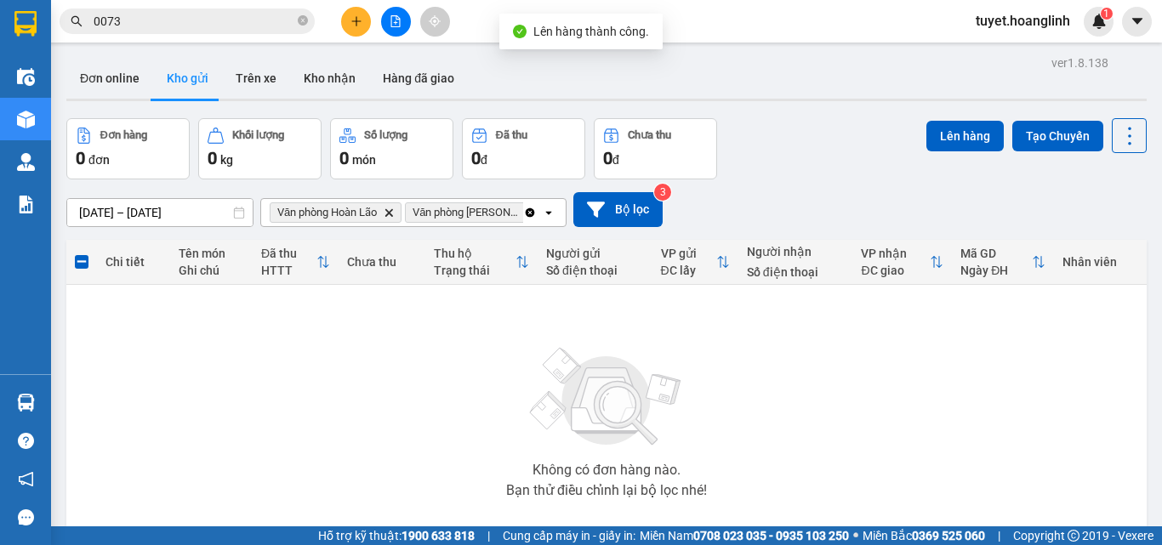
click at [393, 22] on icon "file-add" at bounding box center [395, 21] width 12 height 12
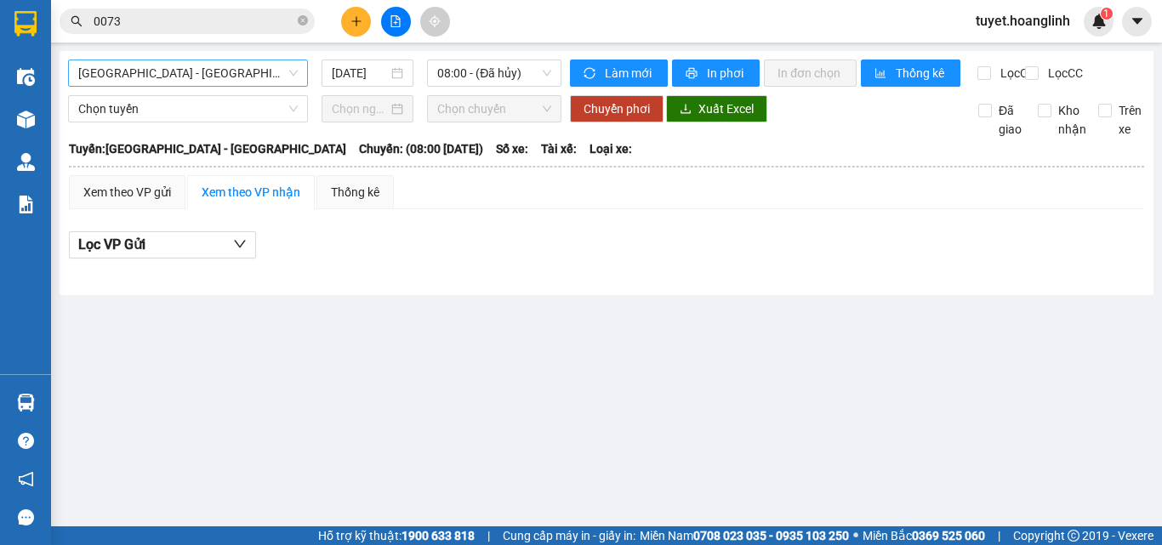
click at [246, 77] on span "[GEOGRAPHIC_DATA] - [GEOGRAPHIC_DATA]" at bounding box center [187, 73] width 219 height 26
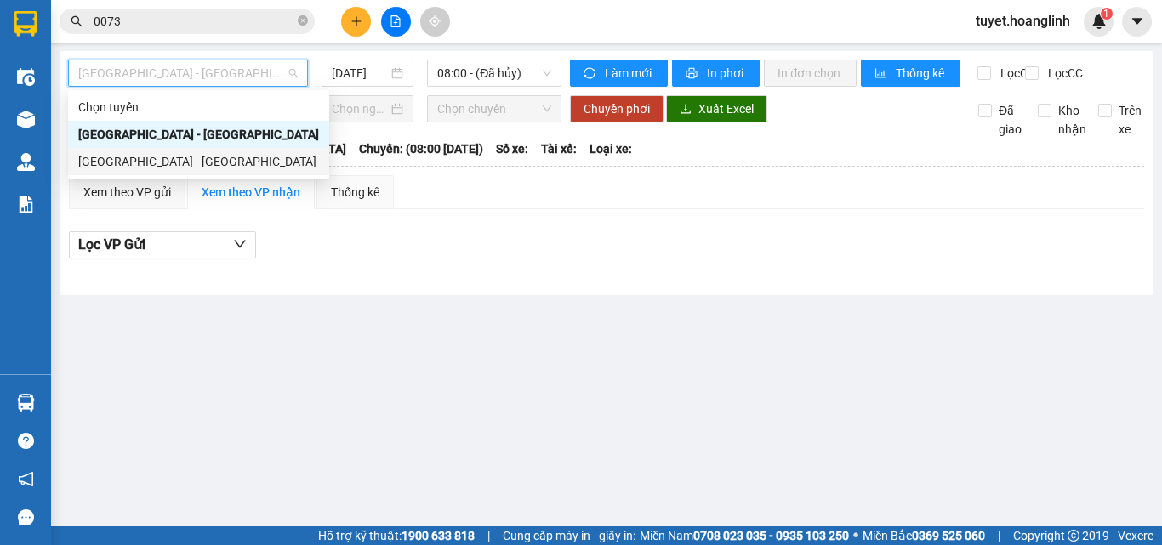
click at [207, 149] on div "[GEOGRAPHIC_DATA] - [GEOGRAPHIC_DATA]" at bounding box center [198, 161] width 261 height 27
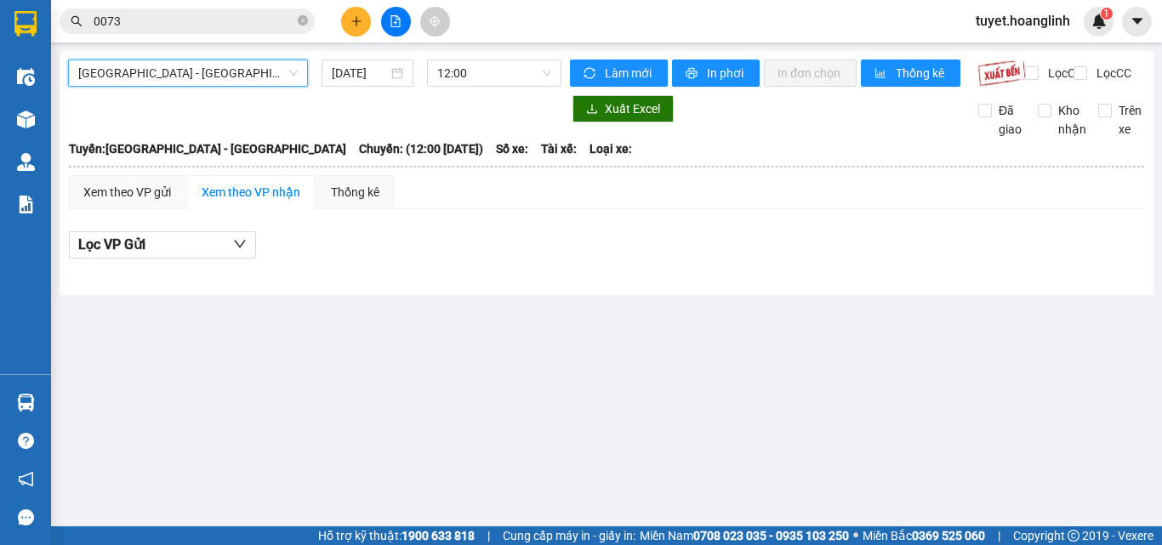
click at [463, 58] on div "Hà Nội - Quảng Bình Hà Nội - Quảng Bình 14/08/2025 12:00 Làm mới In phơi In đơn…" at bounding box center [607, 173] width 1094 height 244
click at [460, 78] on span "12:00" at bounding box center [494, 73] width 114 height 26
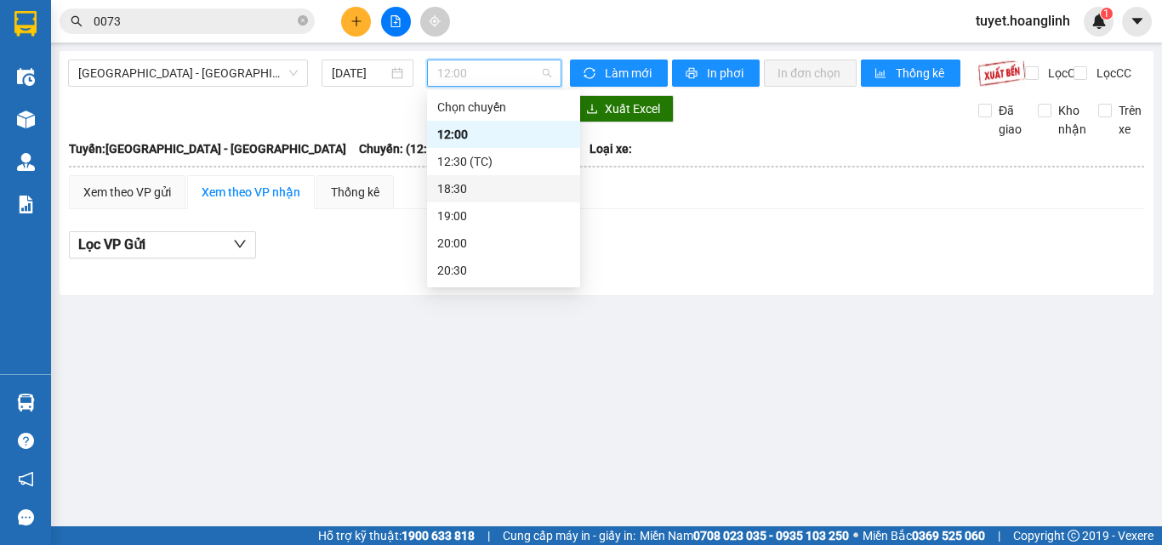
click at [454, 186] on div "18:30" at bounding box center [503, 188] width 133 height 19
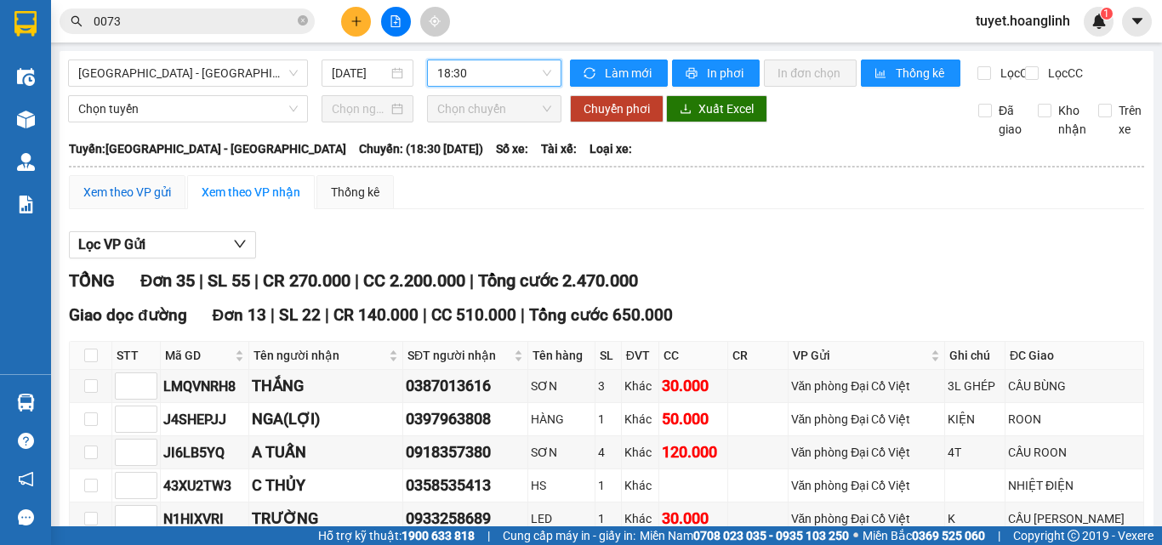
click at [122, 202] on div "Xem theo VP gửi" at bounding box center [127, 192] width 88 height 19
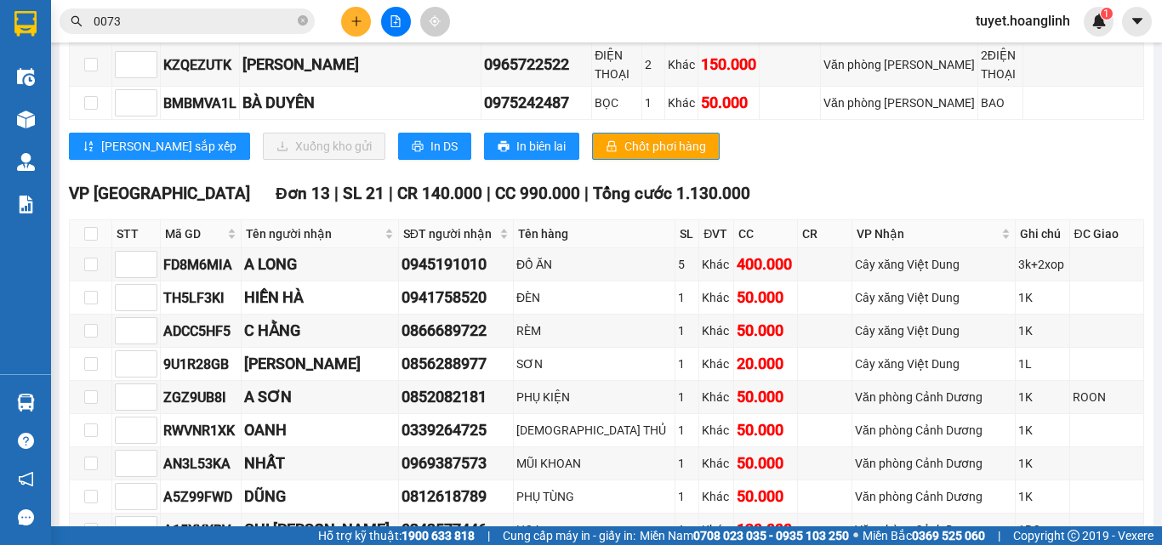
click at [363, 29] on button at bounding box center [356, 22] width 30 height 30
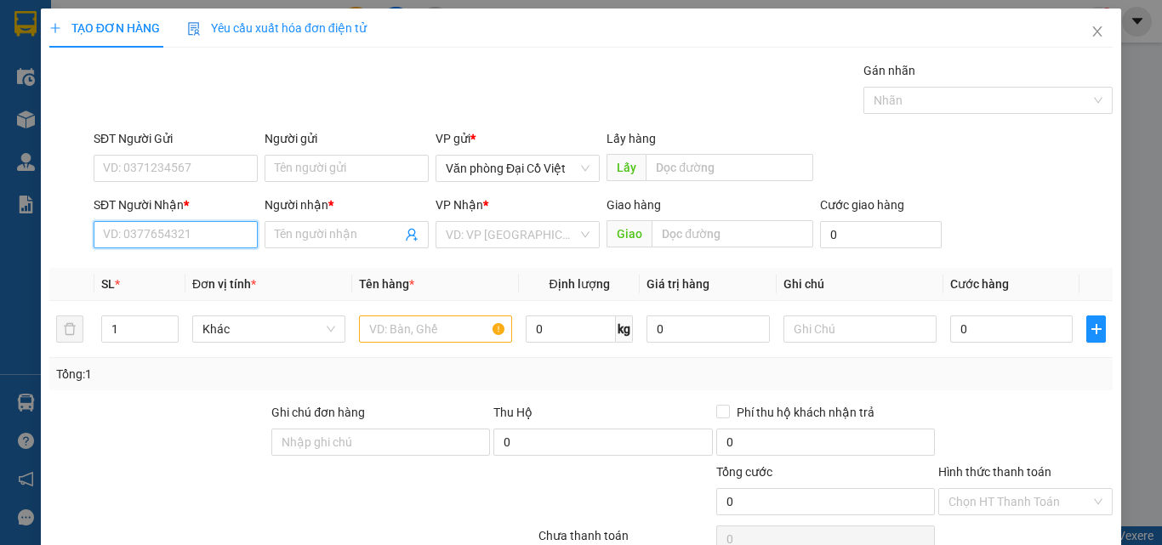
click at [206, 226] on input "SĐT Người Nhận *" at bounding box center [176, 234] width 164 height 27
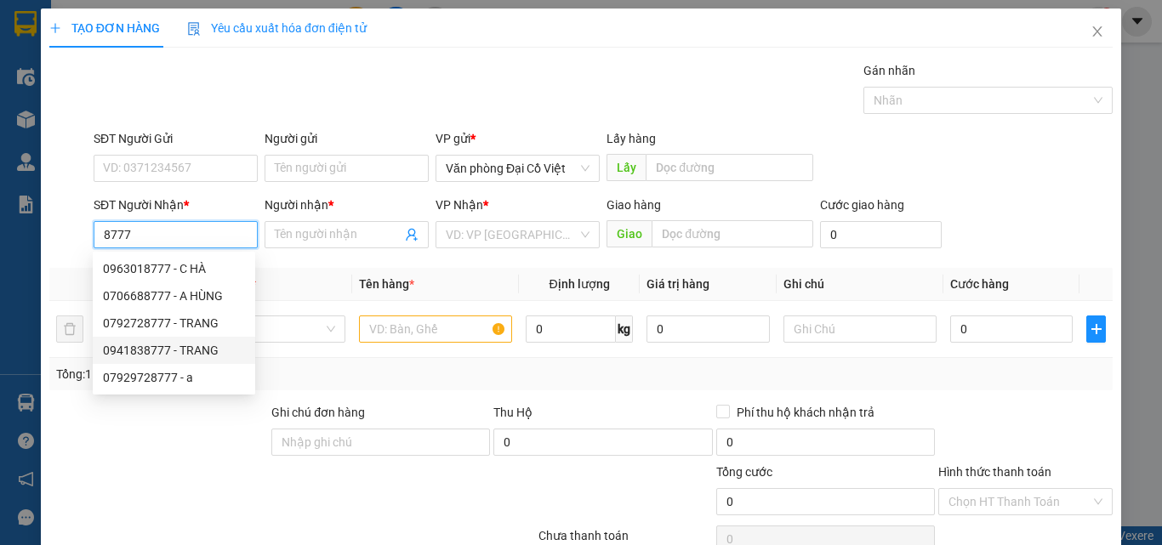
click at [211, 354] on div "0941838777 - TRANG" at bounding box center [174, 350] width 142 height 19
type input "0941838777"
type input "TRANG"
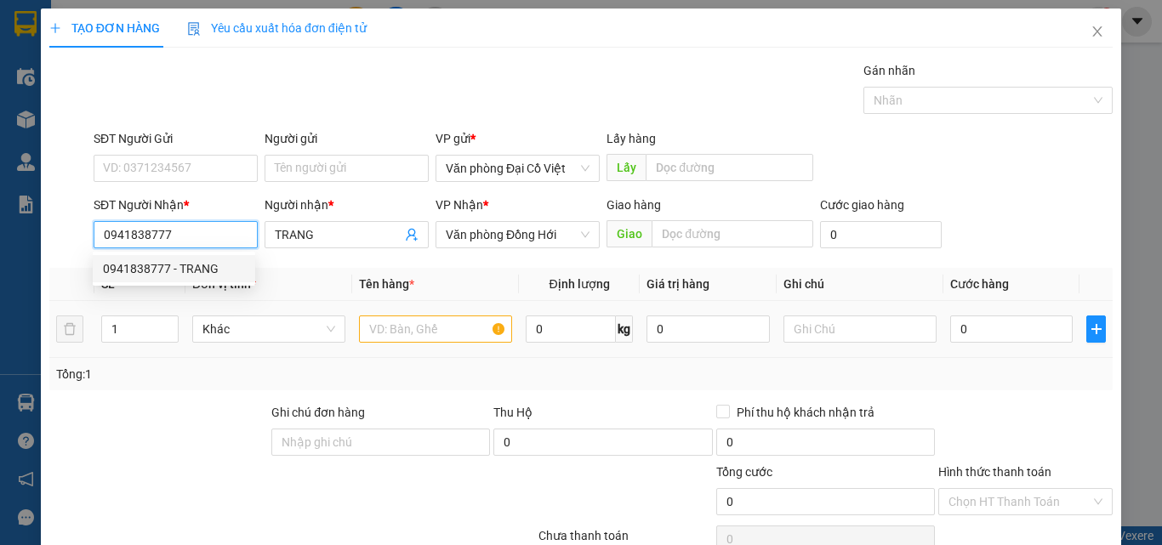
type input "50.000"
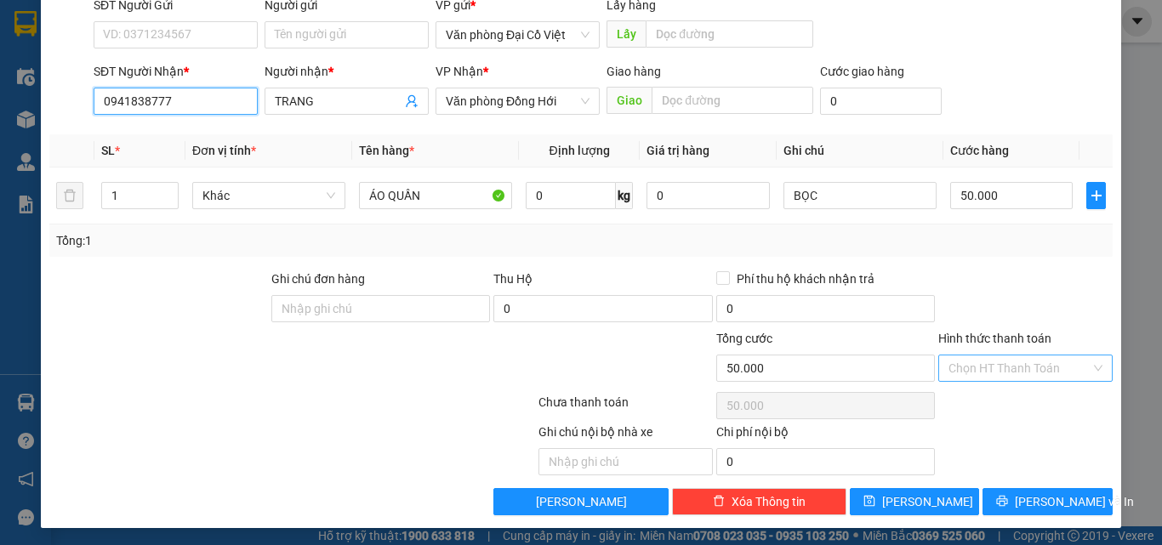
scroll to position [137, 0]
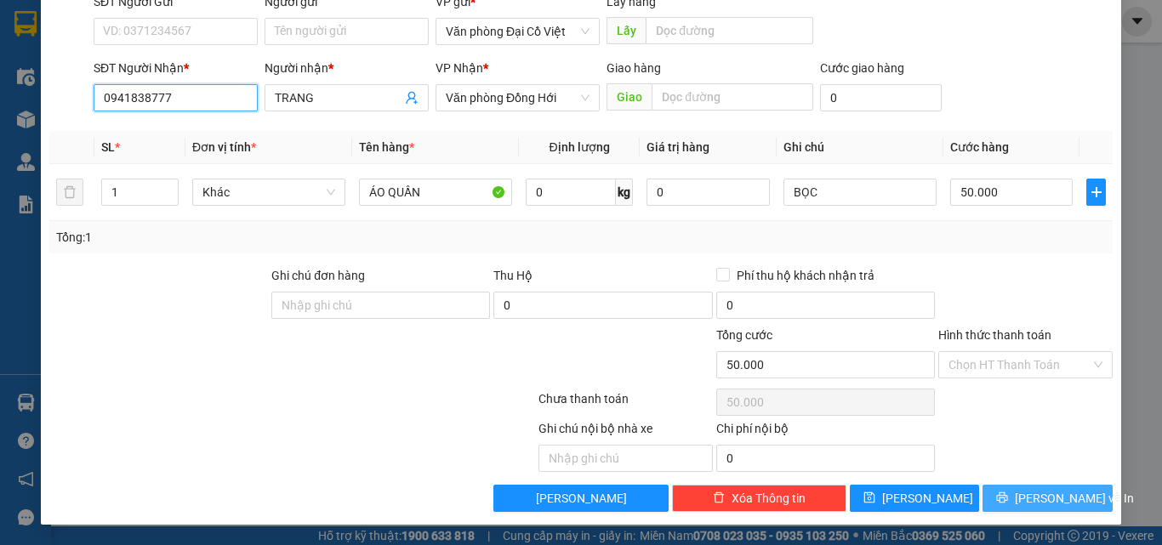
type input "0941838777"
click at [1053, 497] on span "[PERSON_NAME] và In" at bounding box center [1073, 498] width 119 height 19
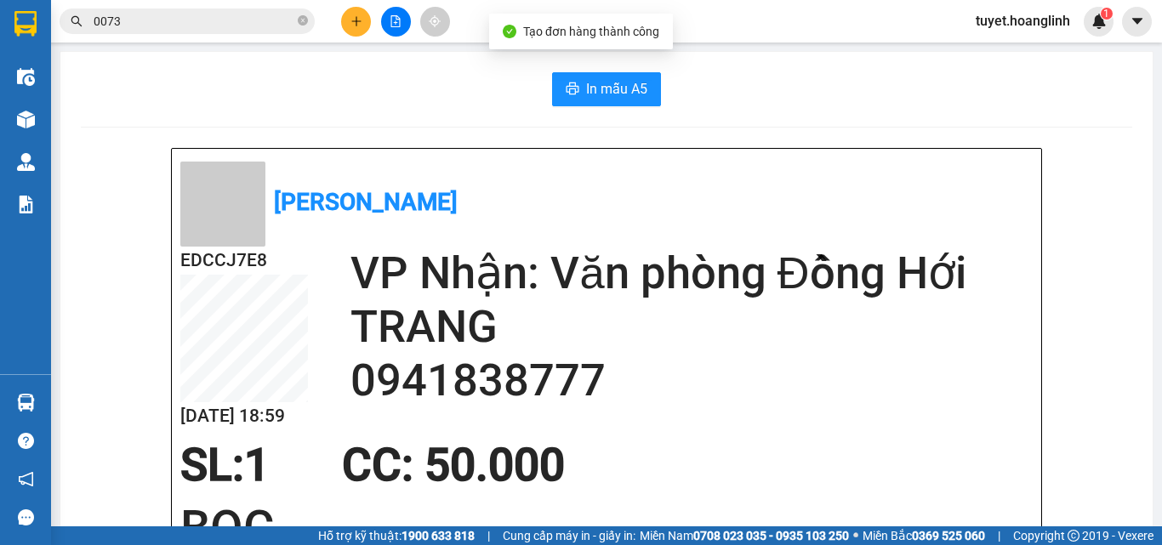
click at [540, 84] on div "In mẫu A5" at bounding box center [606, 89] width 1051 height 34
click at [577, 89] on button "In mẫu A5" at bounding box center [606, 89] width 109 height 34
click at [349, 25] on button at bounding box center [356, 22] width 30 height 30
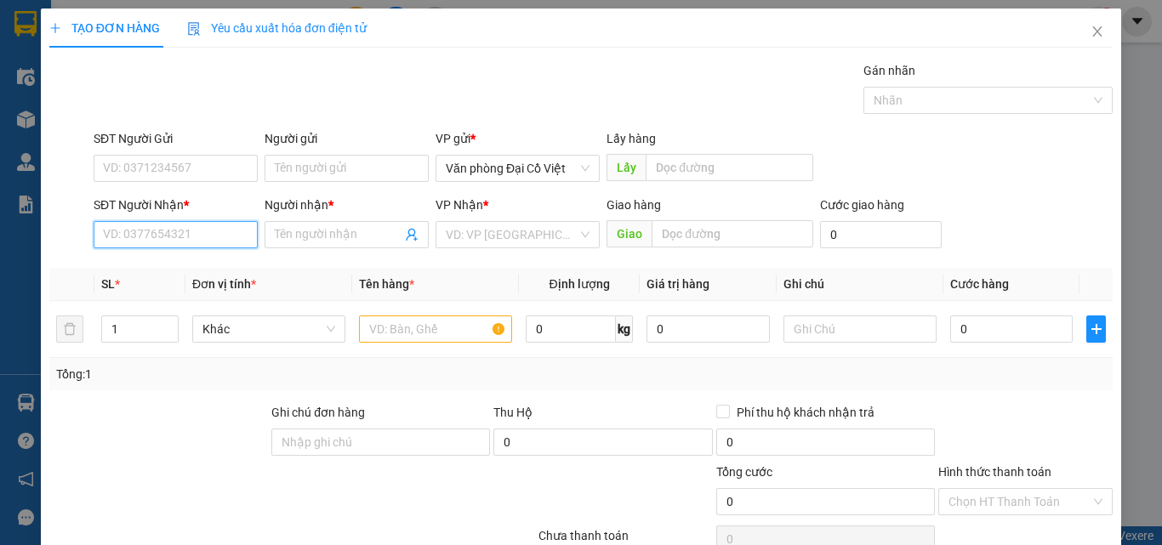
click at [213, 231] on input "SĐT Người Nhận *" at bounding box center [176, 234] width 164 height 27
click at [219, 274] on div "0934437853 - BÁ HỌP" at bounding box center [174, 268] width 142 height 19
type input "0934437853"
type input "BÁ HỌP"
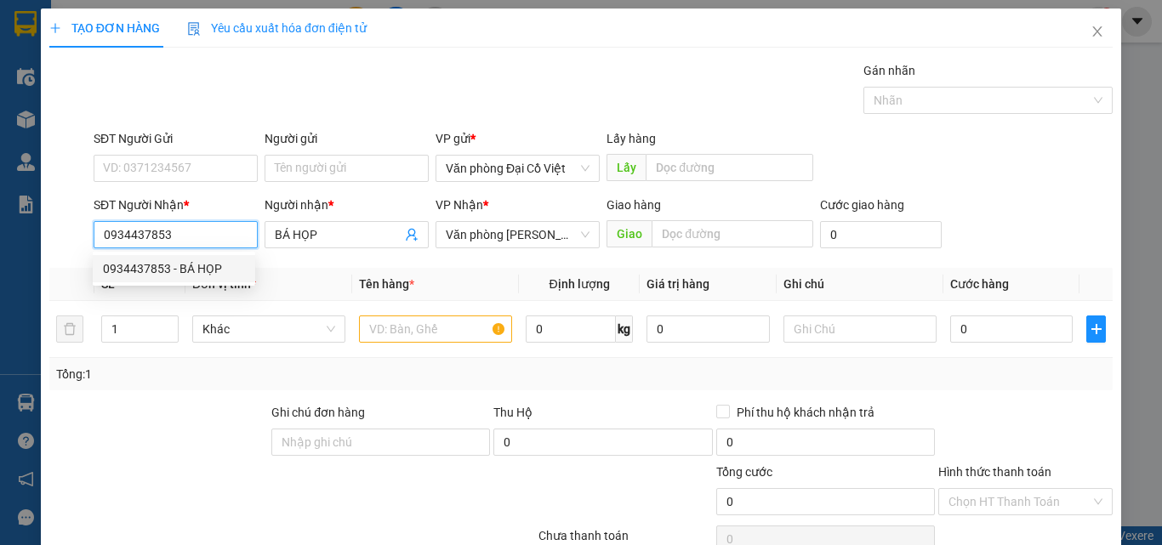
type input "50.000"
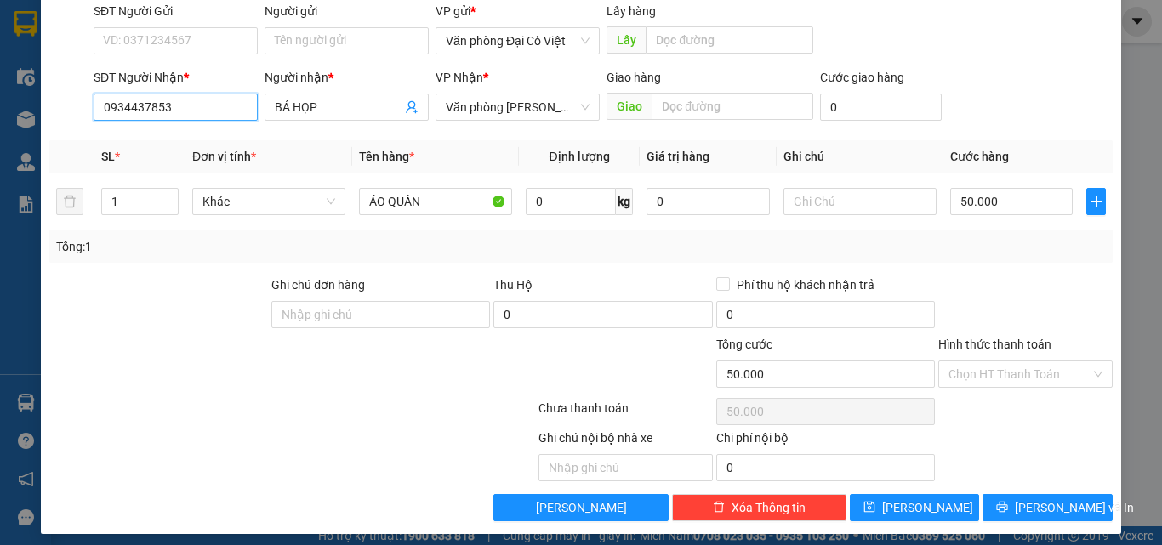
scroll to position [137, 0]
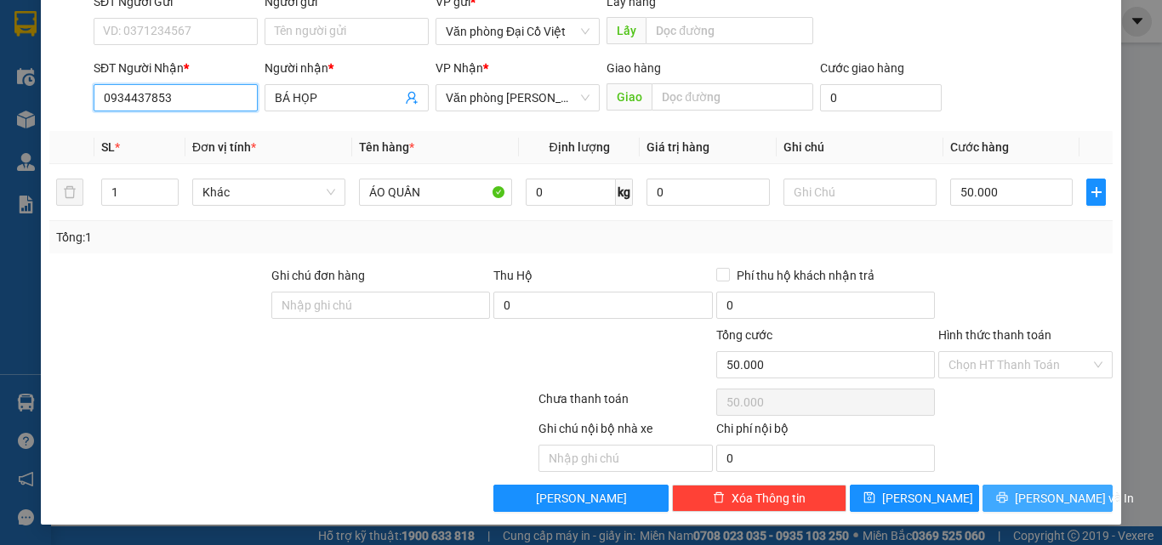
type input "0934437853"
click at [1008, 504] on span "printer" at bounding box center [1002, 498] width 12 height 14
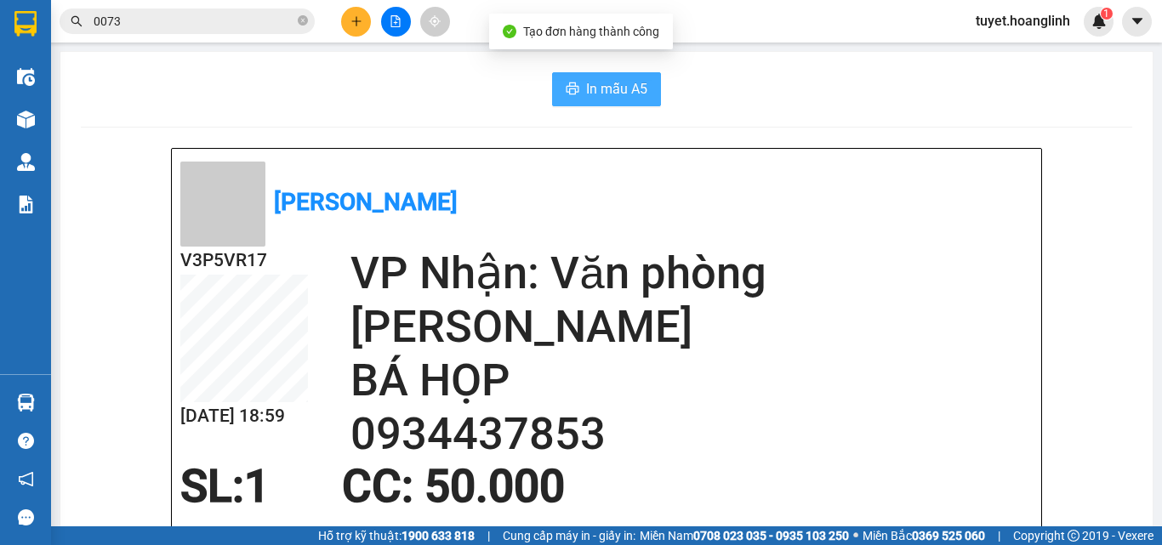
click at [621, 88] on span "In mẫu A5" at bounding box center [616, 88] width 61 height 21
click at [628, 88] on span "In mẫu A5" at bounding box center [616, 88] width 61 height 21
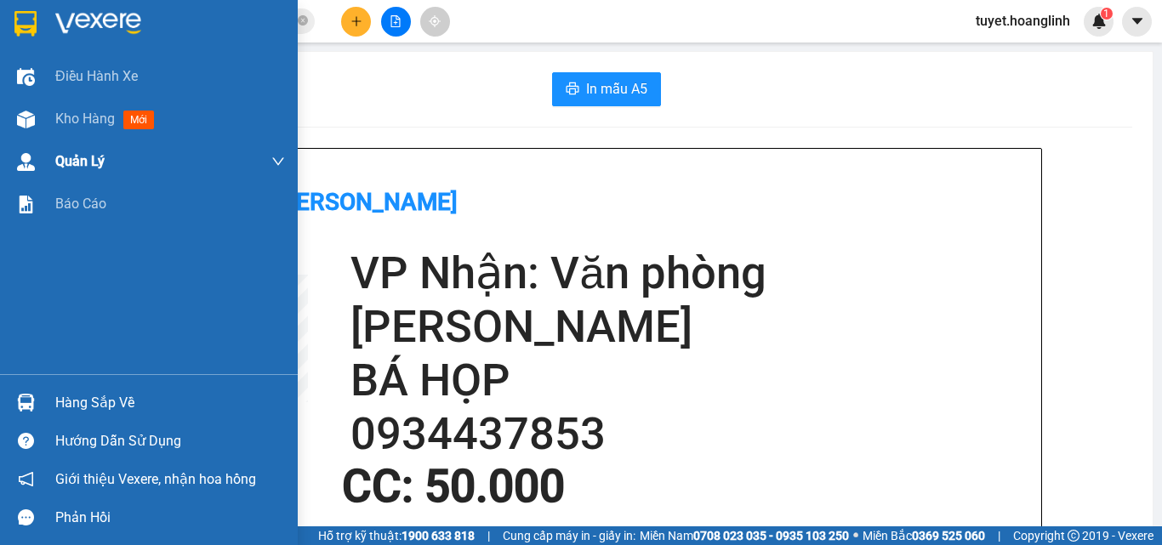
click at [15, 134] on div "Kho hàng mới" at bounding box center [149, 119] width 298 height 43
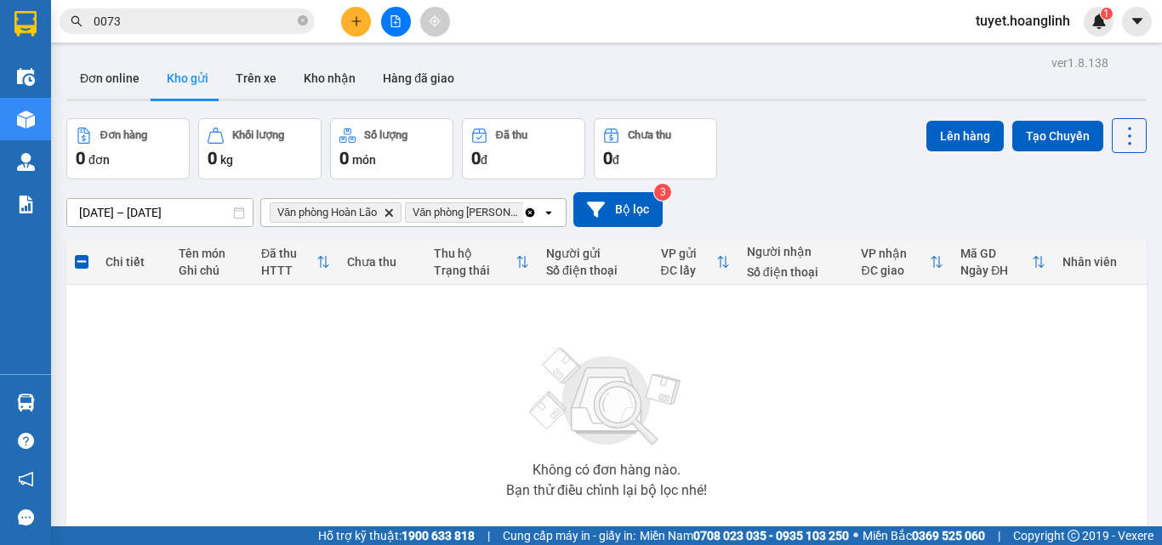
click at [530, 208] on icon "Clear all" at bounding box center [530, 211] width 9 height 9
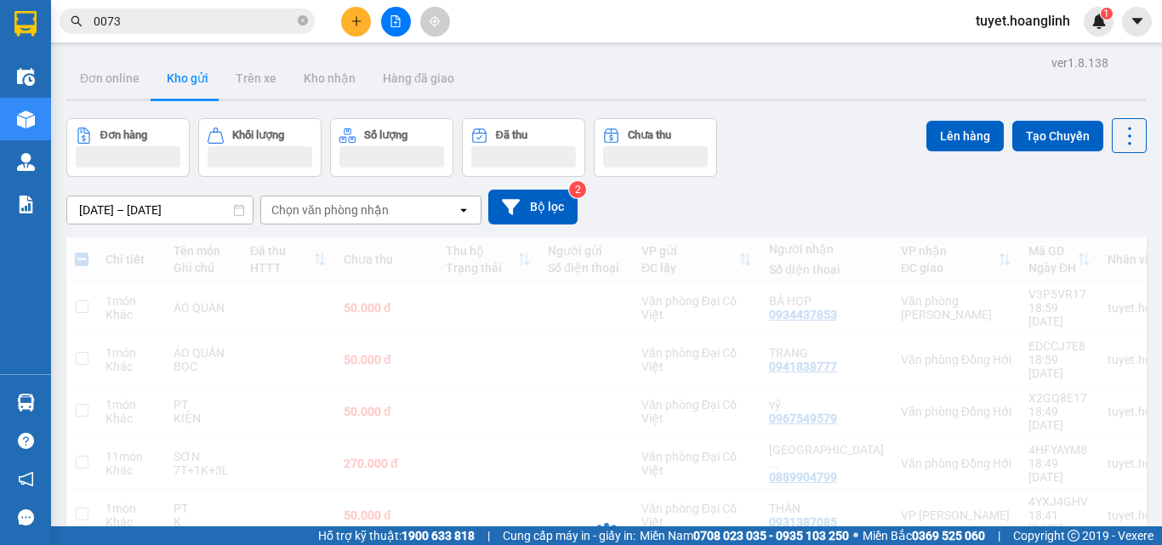
click at [394, 17] on icon "file-add" at bounding box center [395, 21] width 12 height 12
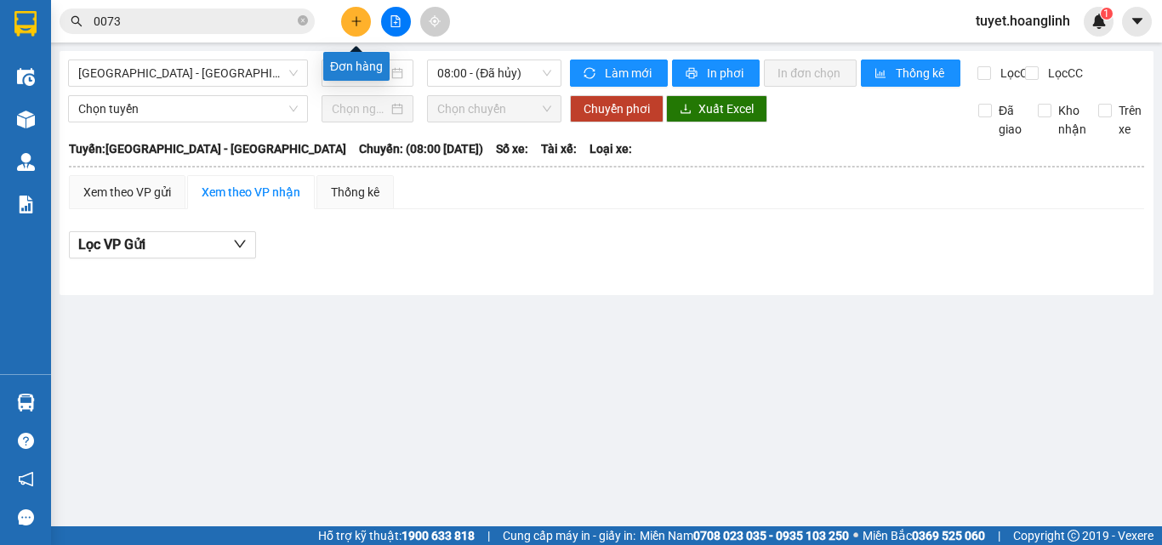
click at [358, 20] on icon "plus" at bounding box center [356, 21] width 12 height 12
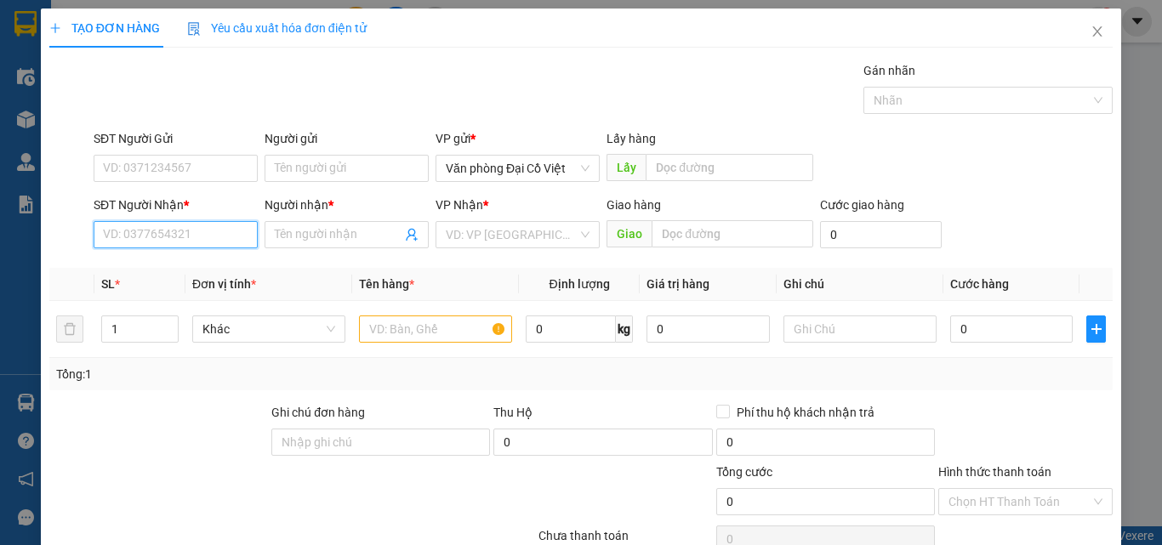
click at [189, 232] on input "SĐT Người Nhận *" at bounding box center [176, 234] width 164 height 27
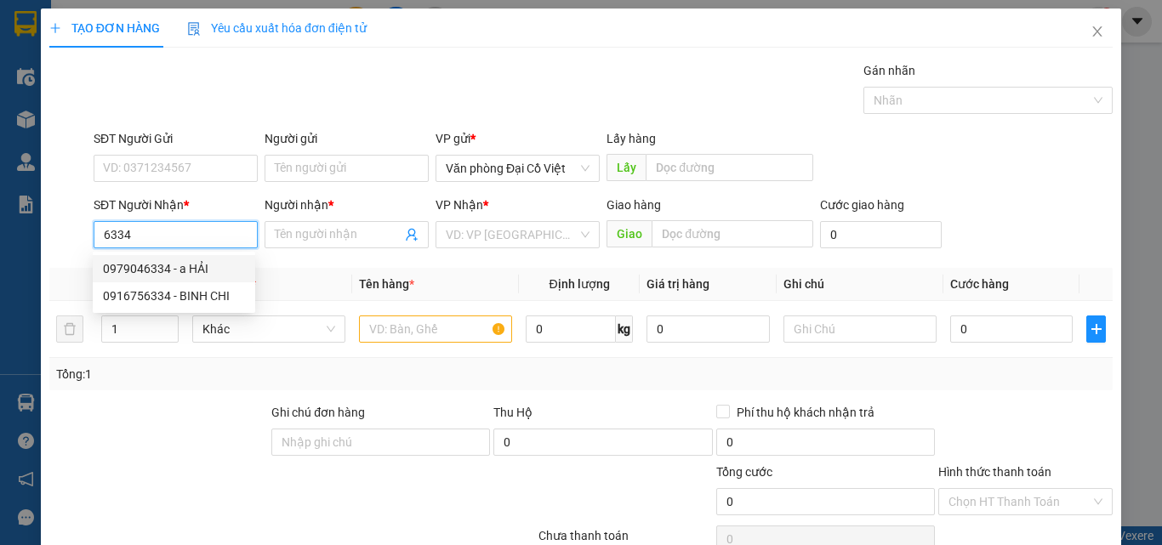
click at [190, 274] on div "0979046334 - a HẢI" at bounding box center [174, 268] width 142 height 19
type input "0979046334"
type input "a HẢI"
type input "150.000"
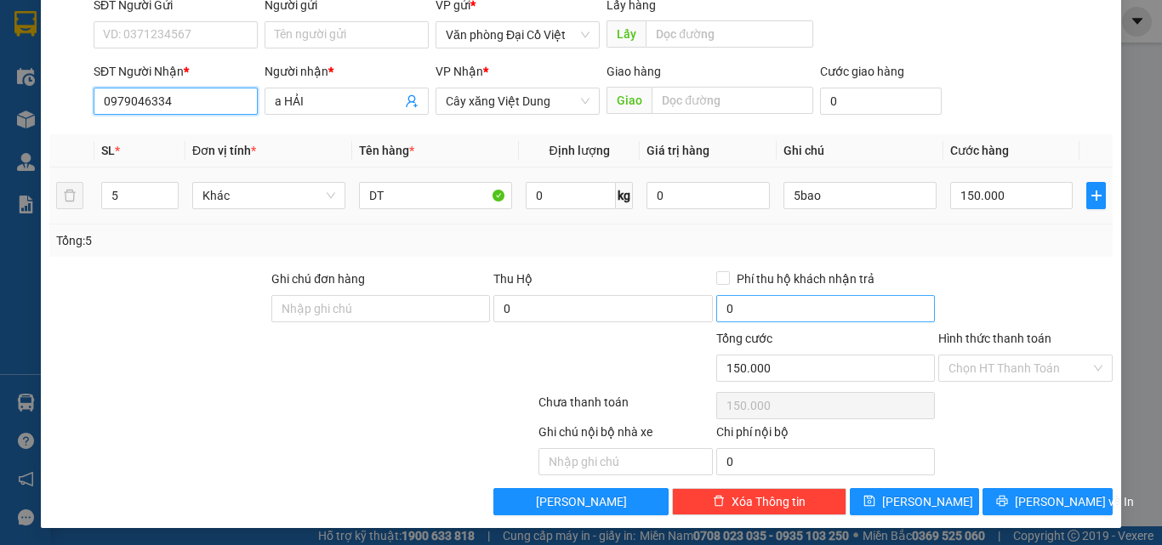
scroll to position [137, 0]
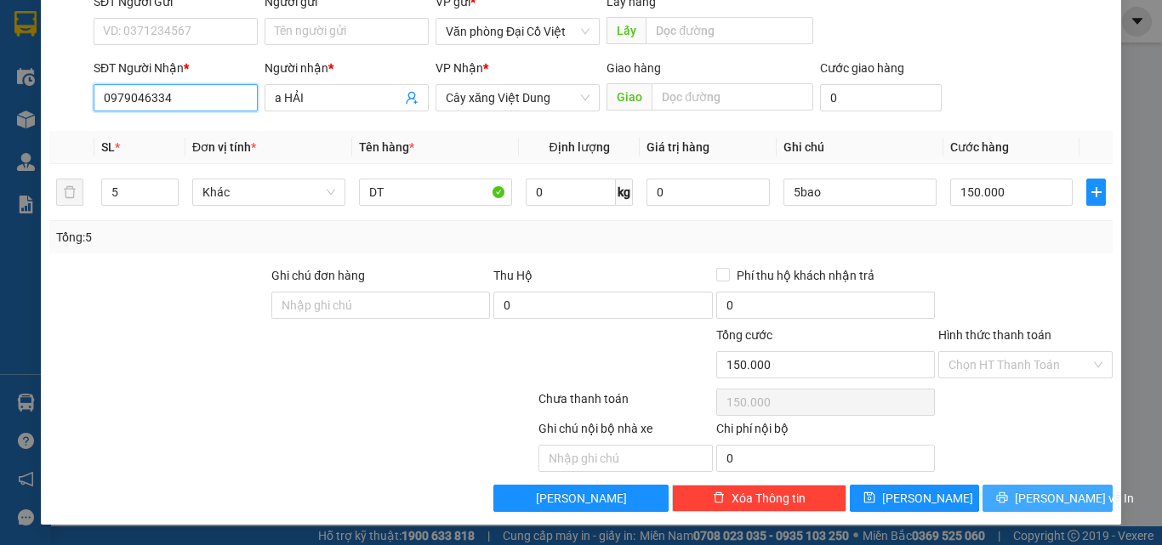
type input "0979046334"
click at [1068, 496] on span "[PERSON_NAME] và In" at bounding box center [1073, 498] width 119 height 19
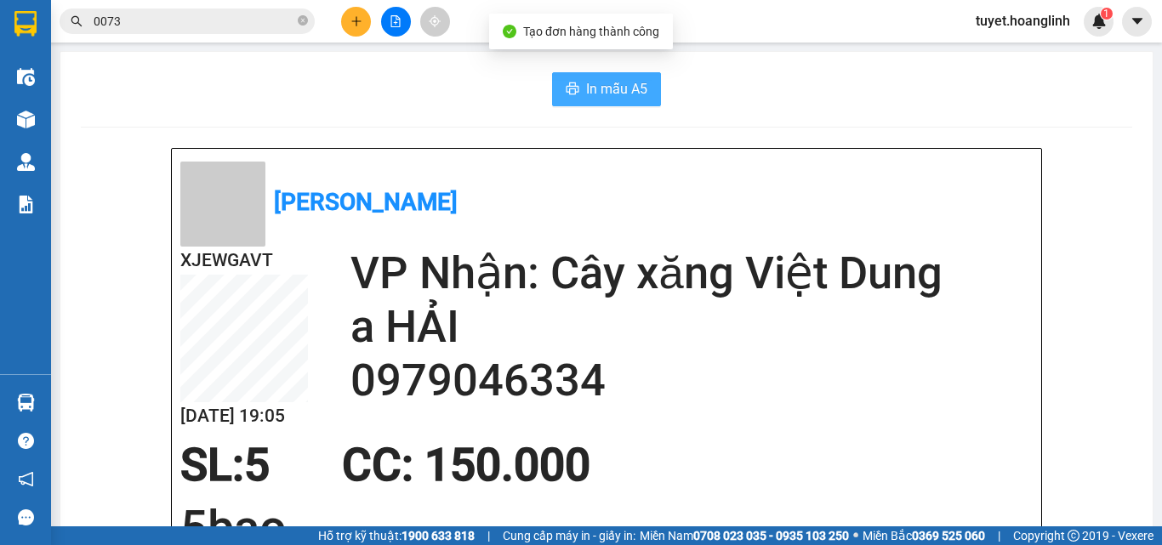
click at [617, 85] on span "In mẫu A5" at bounding box center [616, 88] width 61 height 21
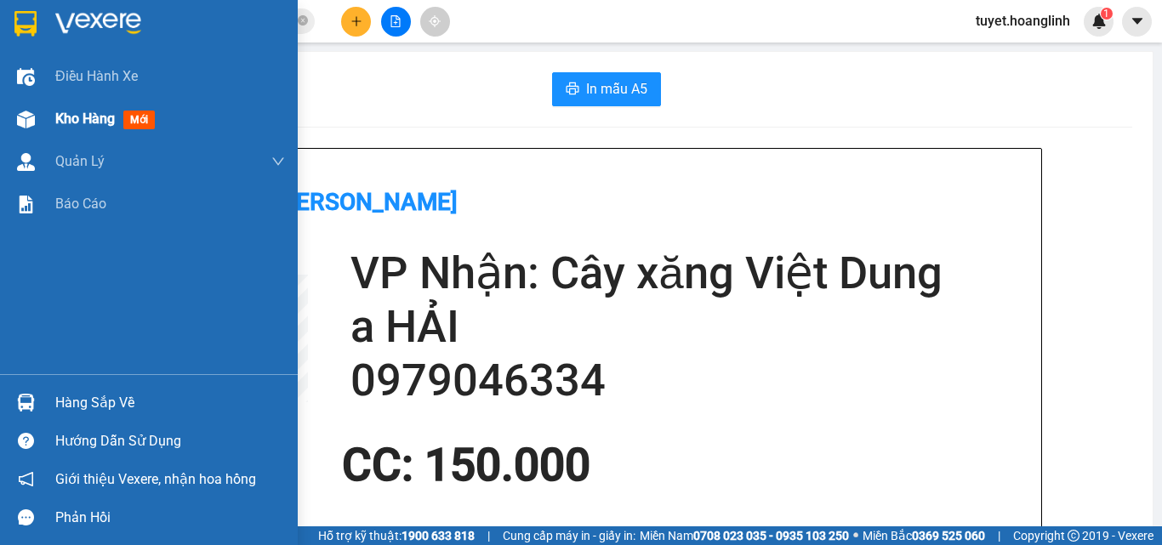
click at [36, 136] on div "Kho hàng mới" at bounding box center [149, 119] width 298 height 43
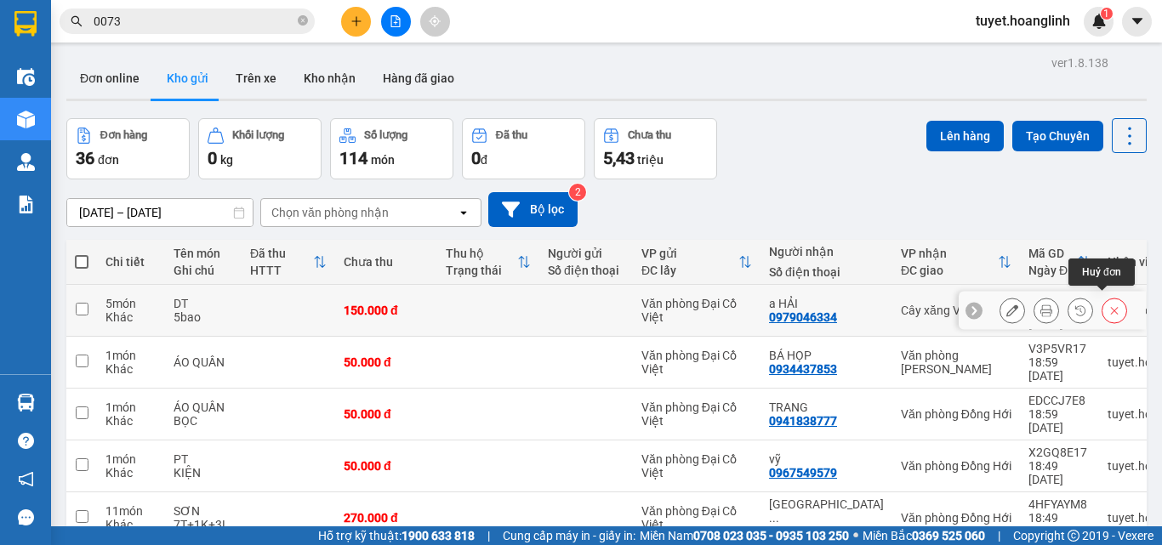
click at [1102, 306] on button at bounding box center [1114, 311] width 24 height 30
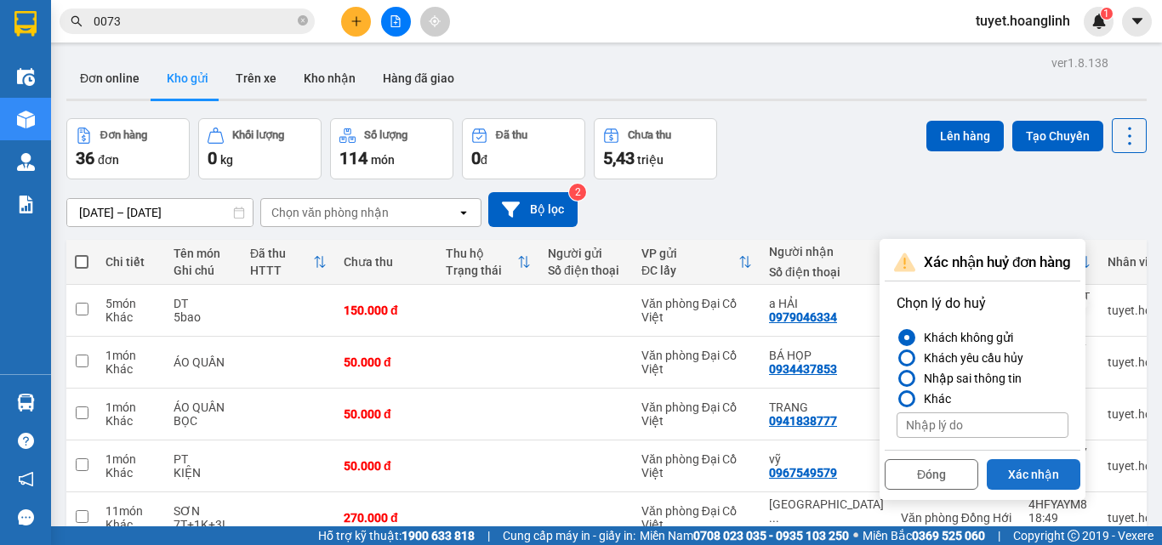
click at [1021, 467] on button "Xác nhận" at bounding box center [1033, 474] width 94 height 31
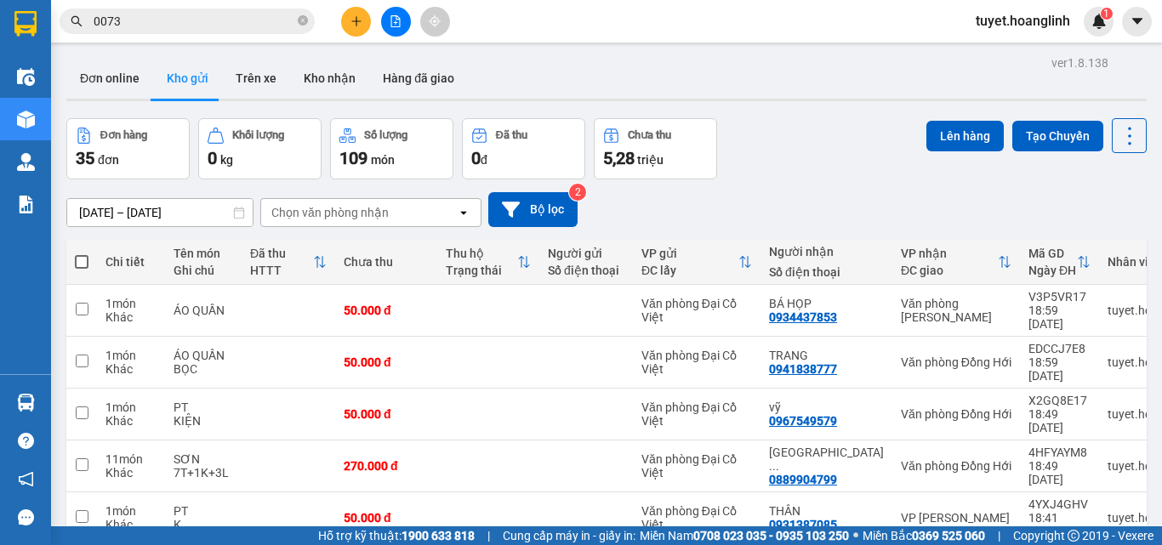
click at [359, 16] on icon "plus" at bounding box center [356, 21] width 12 height 12
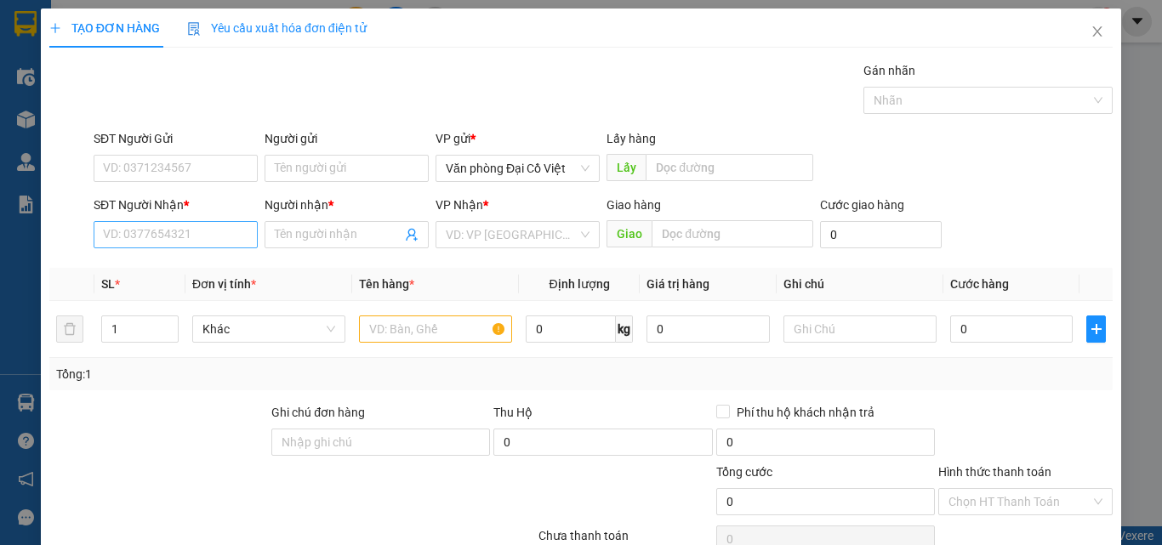
click at [195, 215] on div "SĐT Người Nhận *" at bounding box center [176, 209] width 164 height 26
click at [191, 232] on input "SĐT Người Nhận *" at bounding box center [176, 234] width 164 height 27
click at [214, 265] on div "0946923439 - lài lh" at bounding box center [174, 268] width 142 height 19
type input "0946923439"
type input "lài lh"
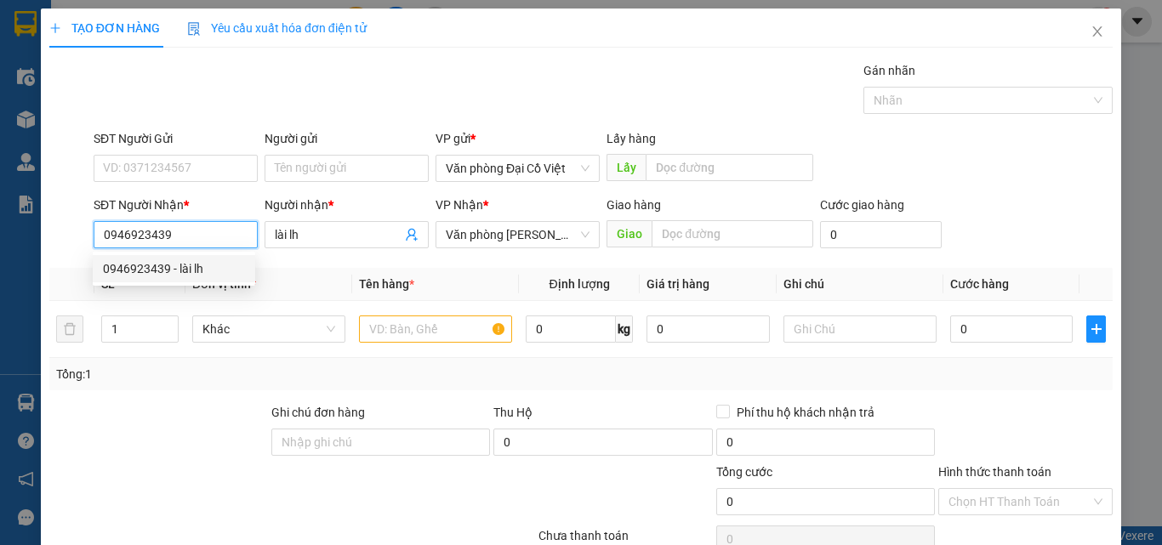
type input "70.000"
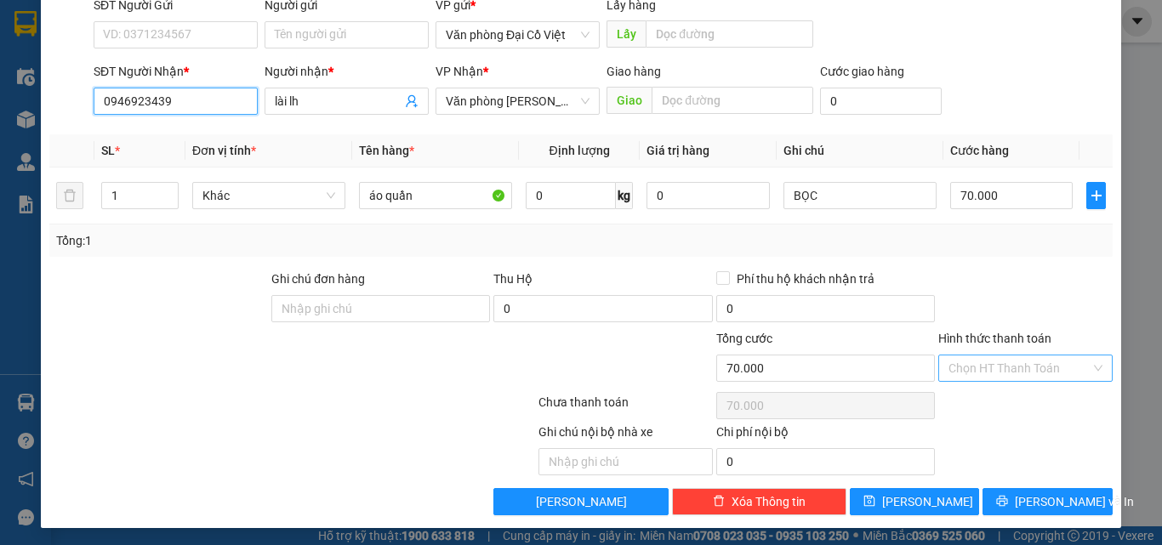
scroll to position [137, 0]
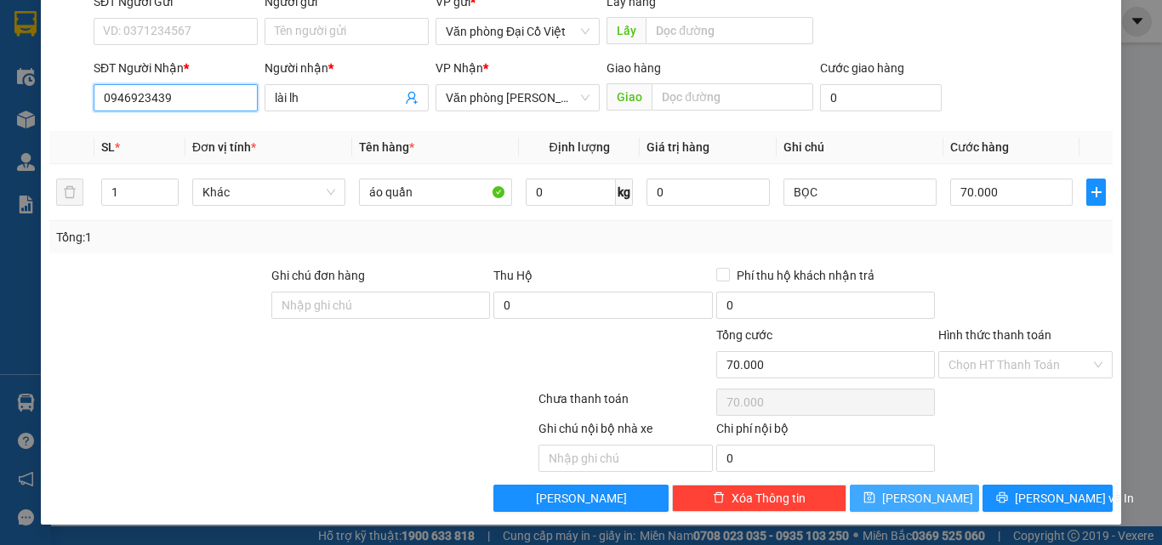
type input "0946923439"
click at [923, 503] on button "[PERSON_NAME]" at bounding box center [914, 498] width 130 height 27
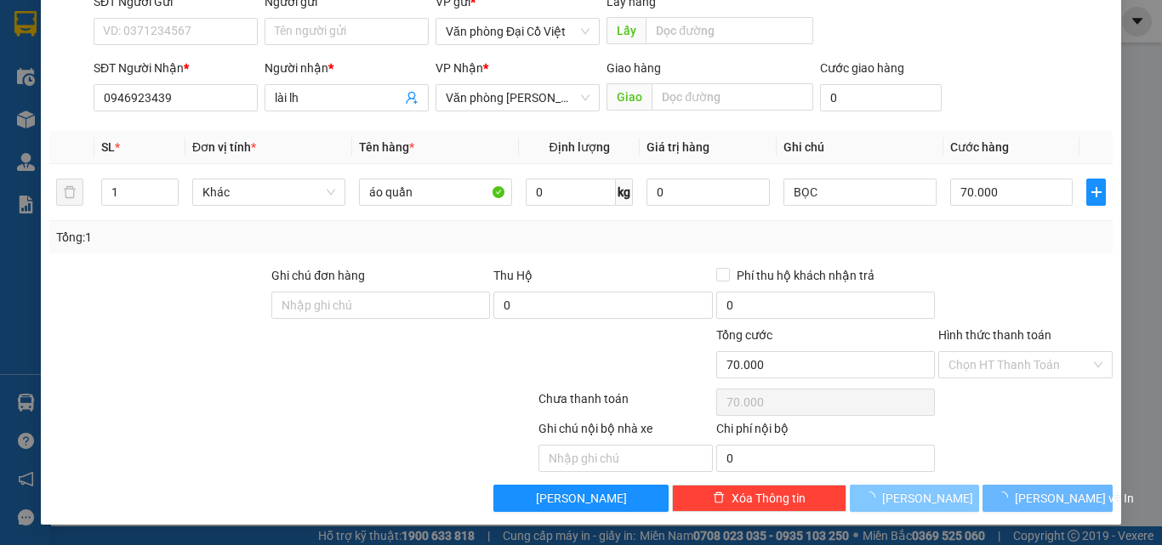
type input "0"
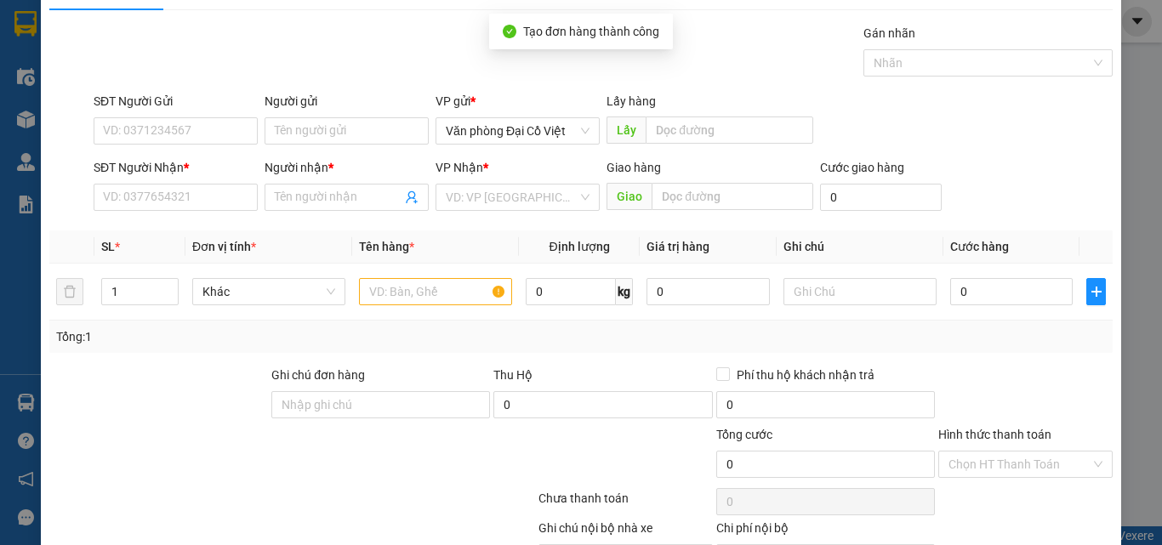
scroll to position [0, 0]
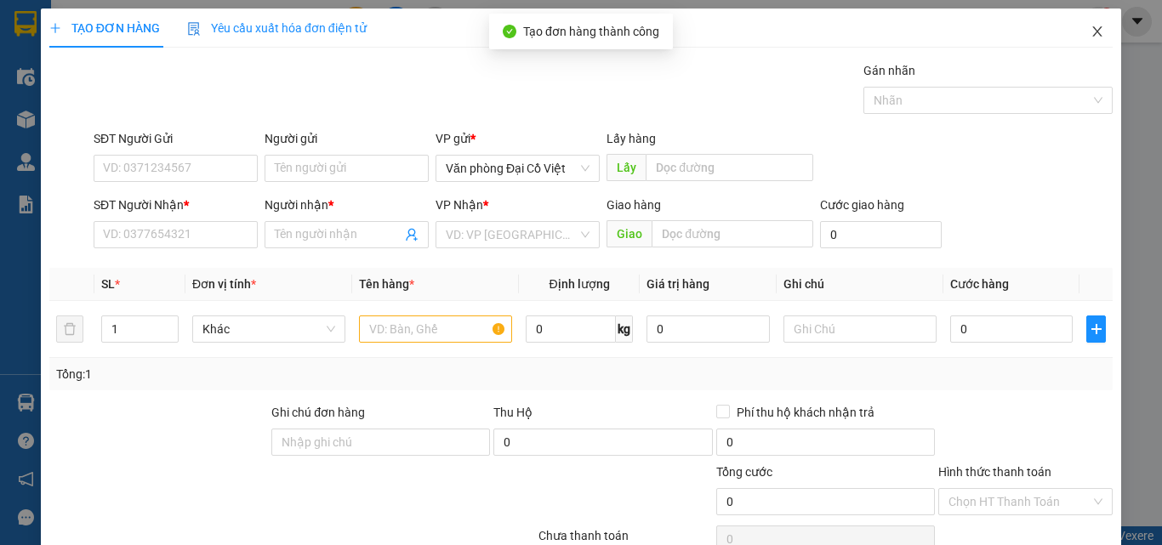
click at [1090, 34] on icon "close" at bounding box center [1097, 32] width 14 height 14
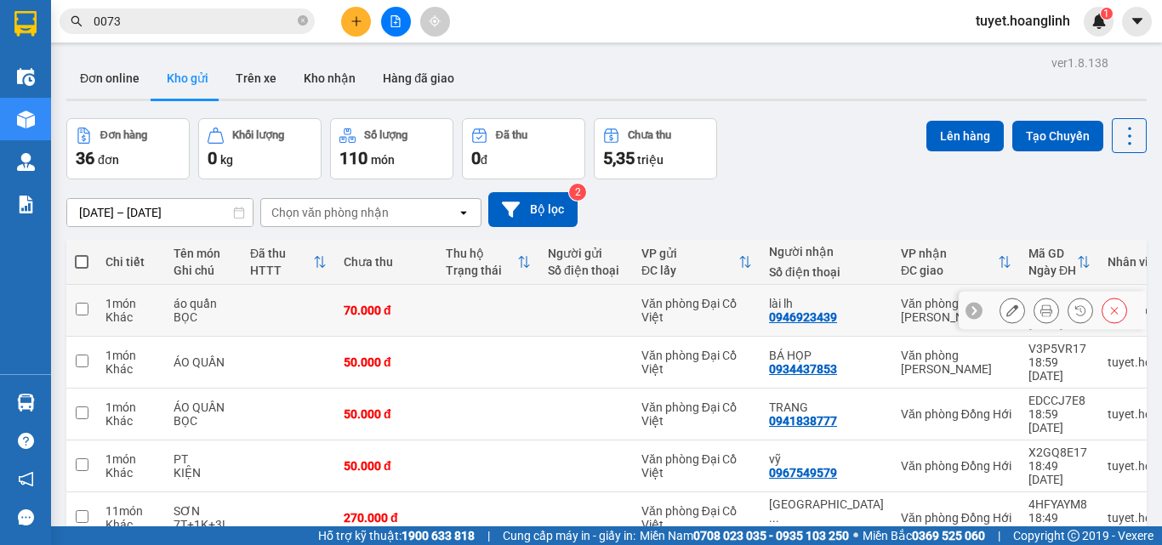
click at [84, 303] on input "checkbox" at bounding box center [82, 309] width 13 height 13
checkbox input "true"
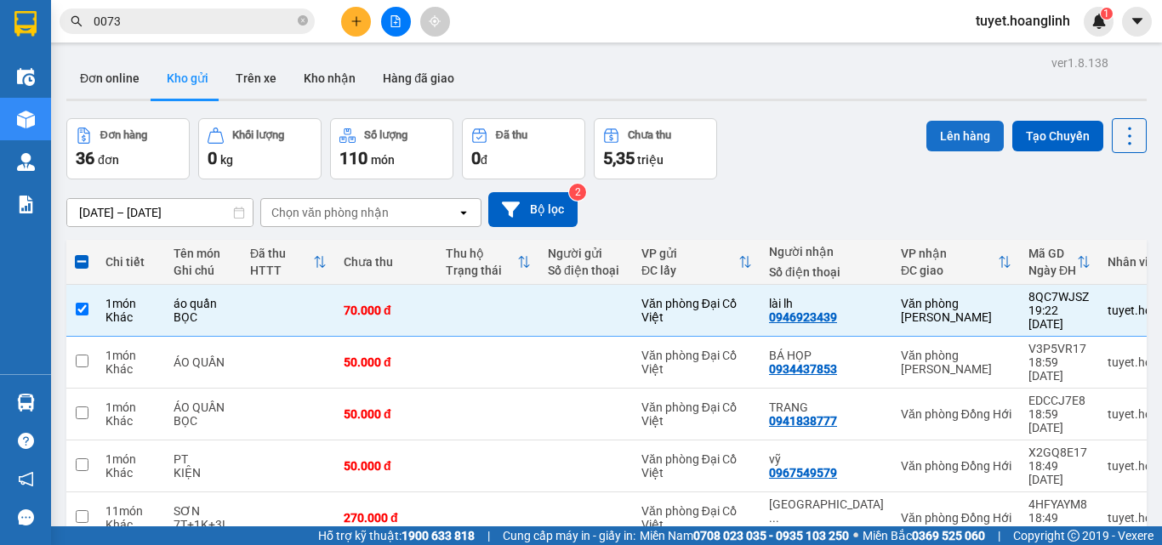
click at [954, 144] on button "Lên hàng" at bounding box center [964, 136] width 77 height 31
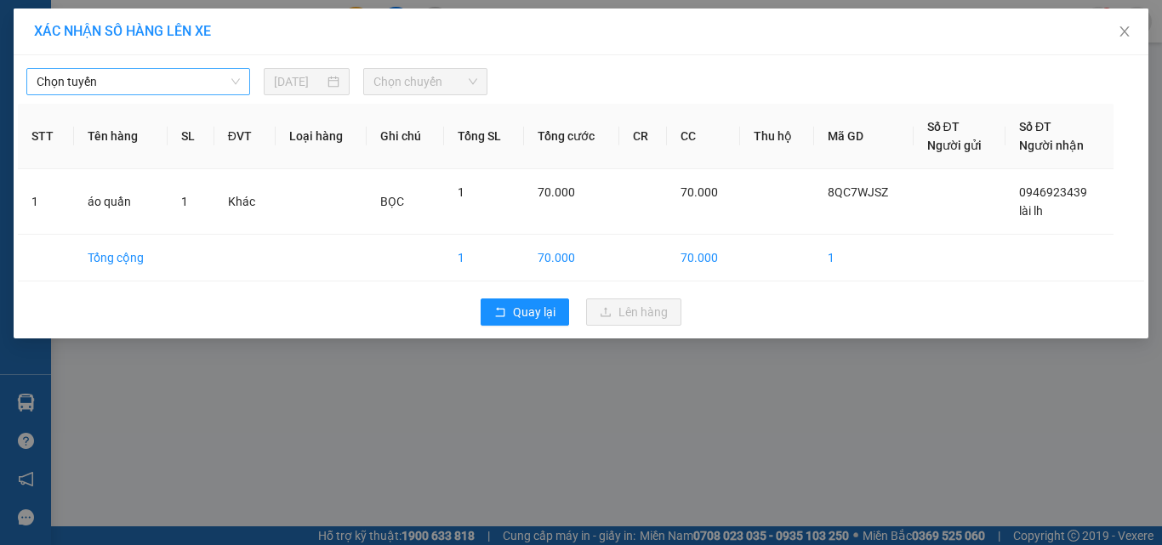
click at [146, 81] on span "Chọn tuyến" at bounding box center [138, 82] width 203 height 26
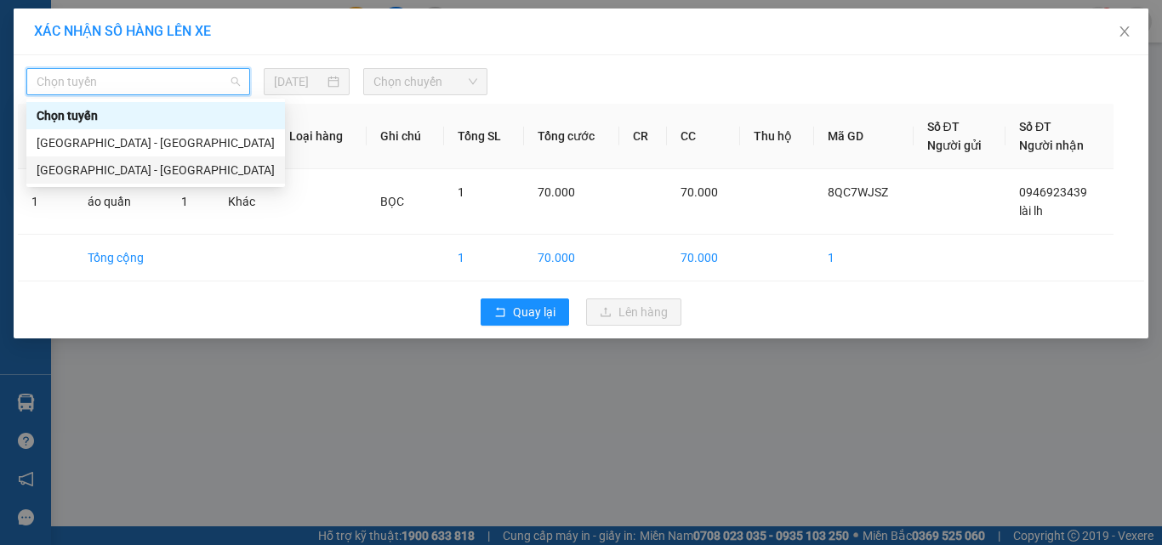
click at [106, 173] on div "[GEOGRAPHIC_DATA] - [GEOGRAPHIC_DATA]" at bounding box center [156, 170] width 238 height 19
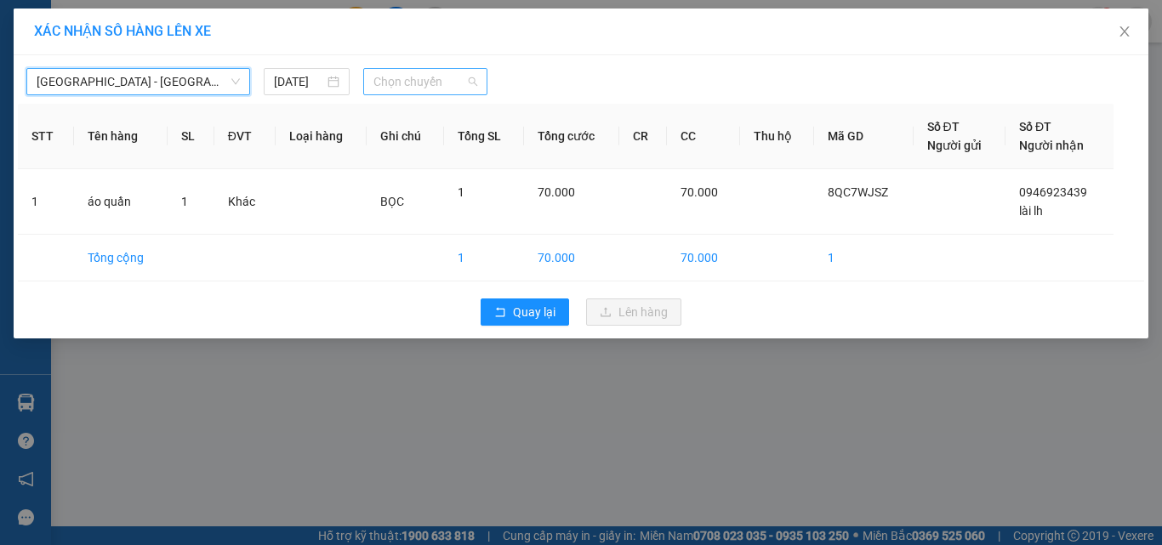
click at [420, 80] on span "Chọn chuyến" at bounding box center [425, 82] width 105 height 26
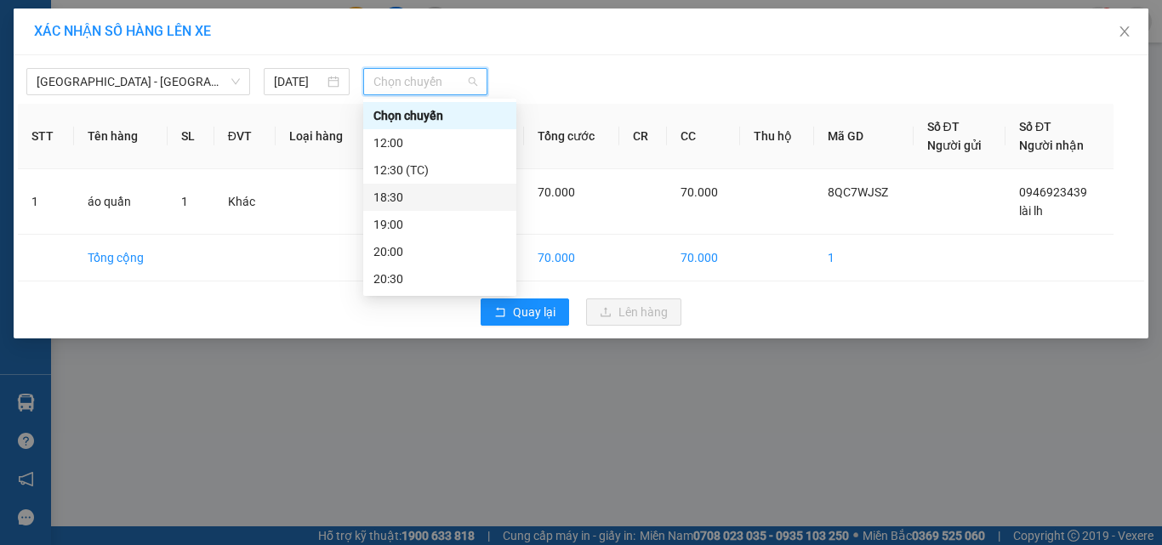
click at [406, 190] on div "18:30" at bounding box center [439, 197] width 133 height 19
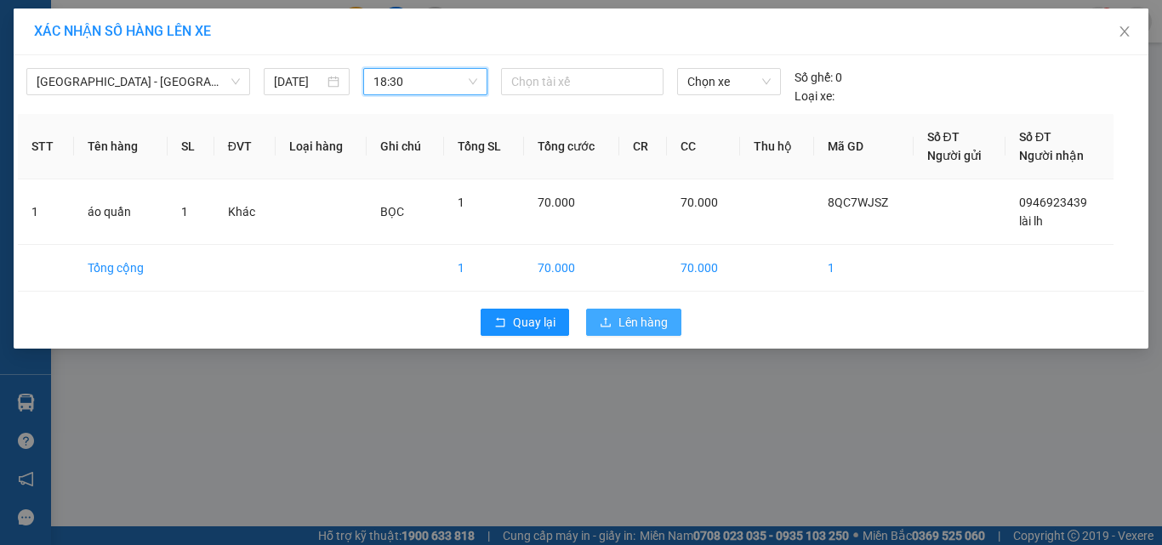
click at [614, 316] on button "Lên hàng" at bounding box center [633, 322] width 95 height 27
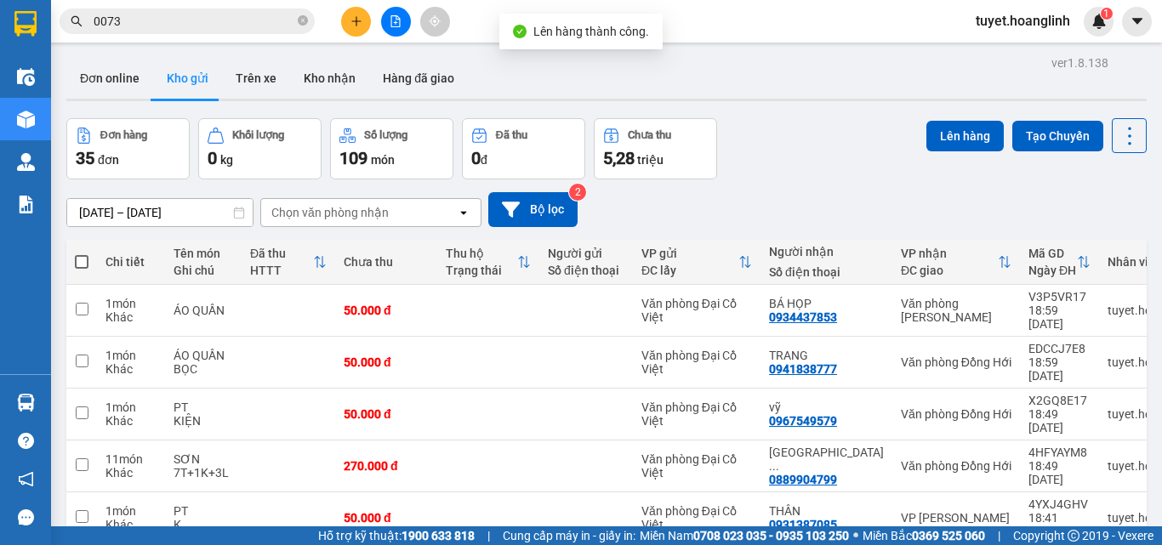
click at [387, 30] on button at bounding box center [396, 22] width 30 height 30
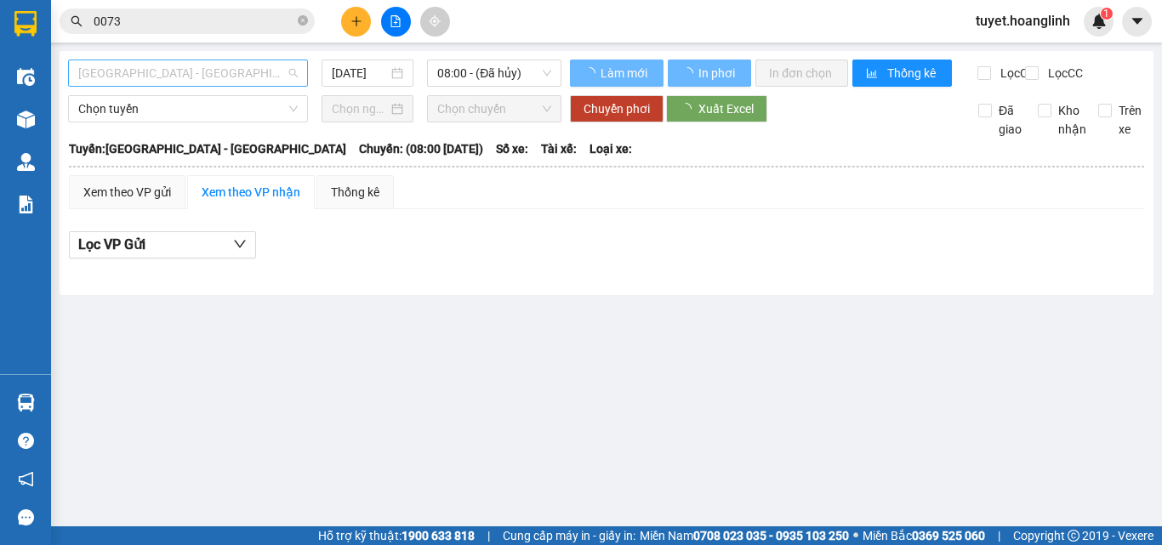
click at [197, 77] on span "[GEOGRAPHIC_DATA] - [GEOGRAPHIC_DATA]" at bounding box center [187, 73] width 219 height 26
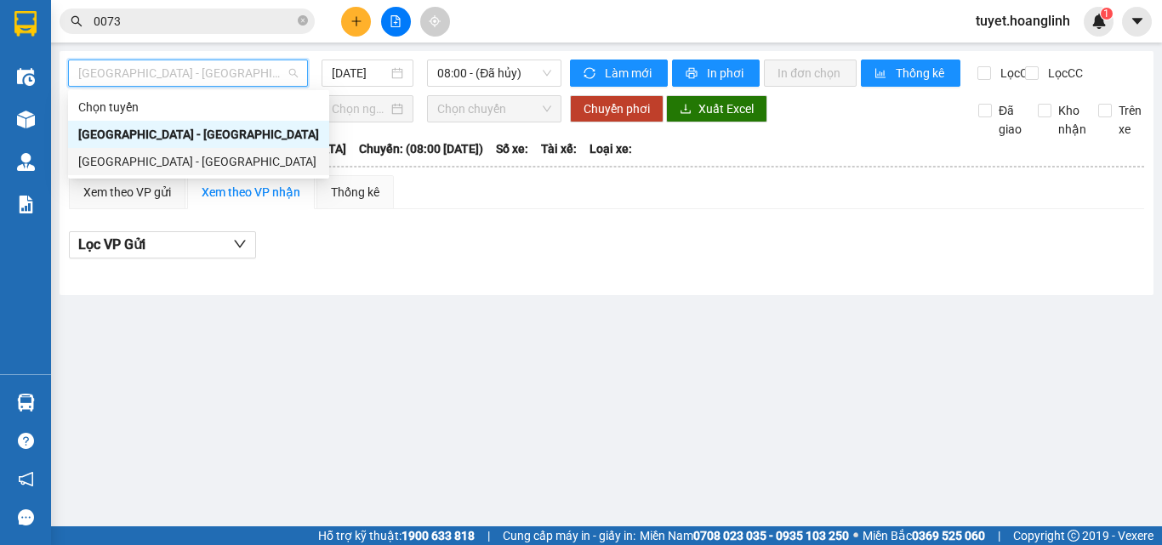
click at [176, 158] on div "[GEOGRAPHIC_DATA] - [GEOGRAPHIC_DATA]" at bounding box center [198, 161] width 241 height 19
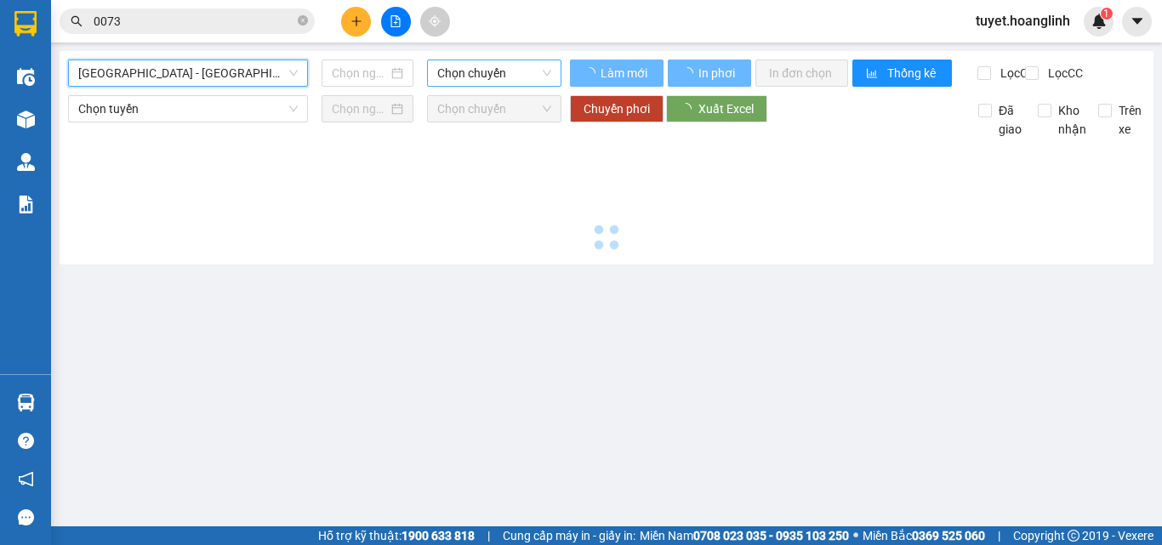
type input "[DATE]"
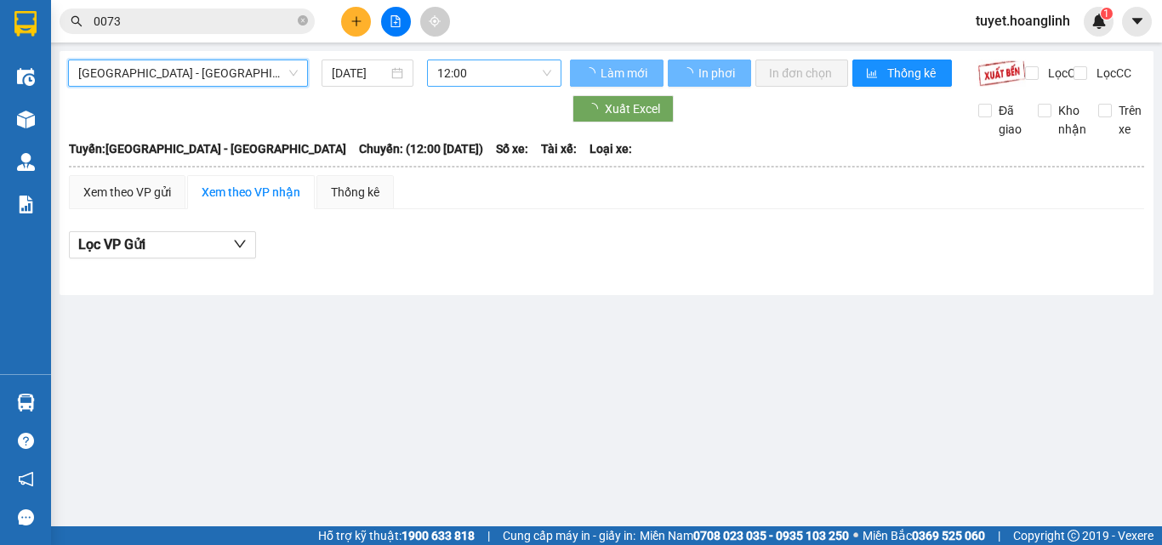
click at [442, 80] on span "12:00" at bounding box center [494, 73] width 114 height 26
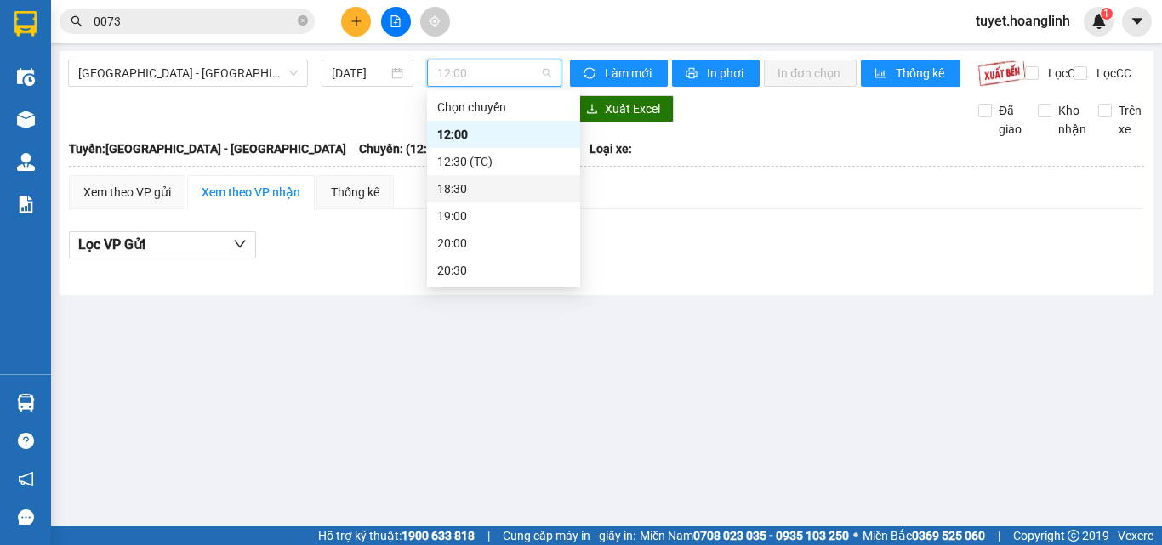
click at [497, 188] on div "18:30" at bounding box center [503, 188] width 133 height 19
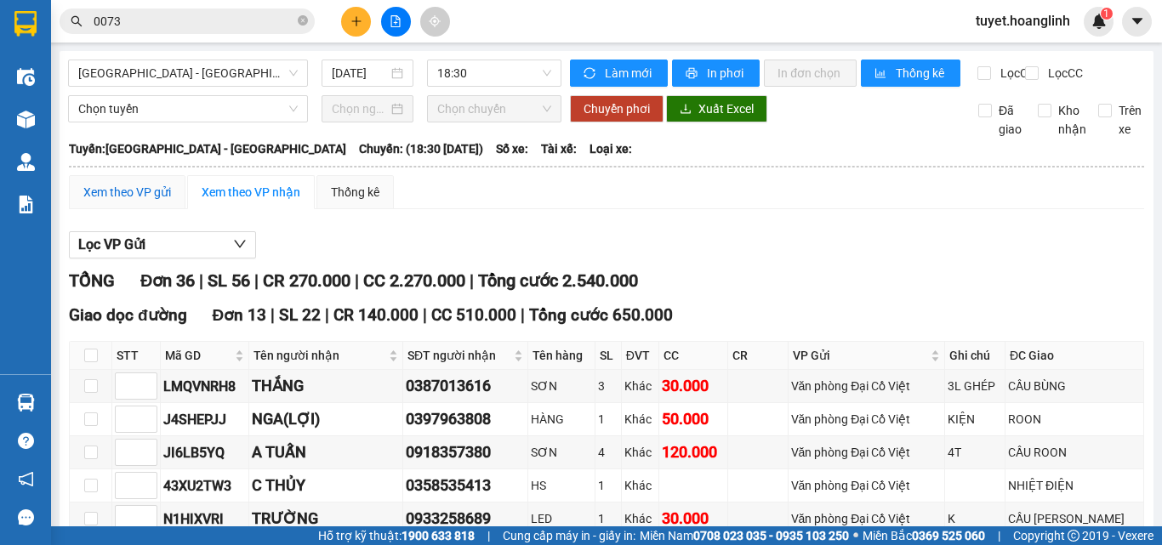
click at [151, 198] on div "Xem theo VP gửi" at bounding box center [127, 192] width 88 height 19
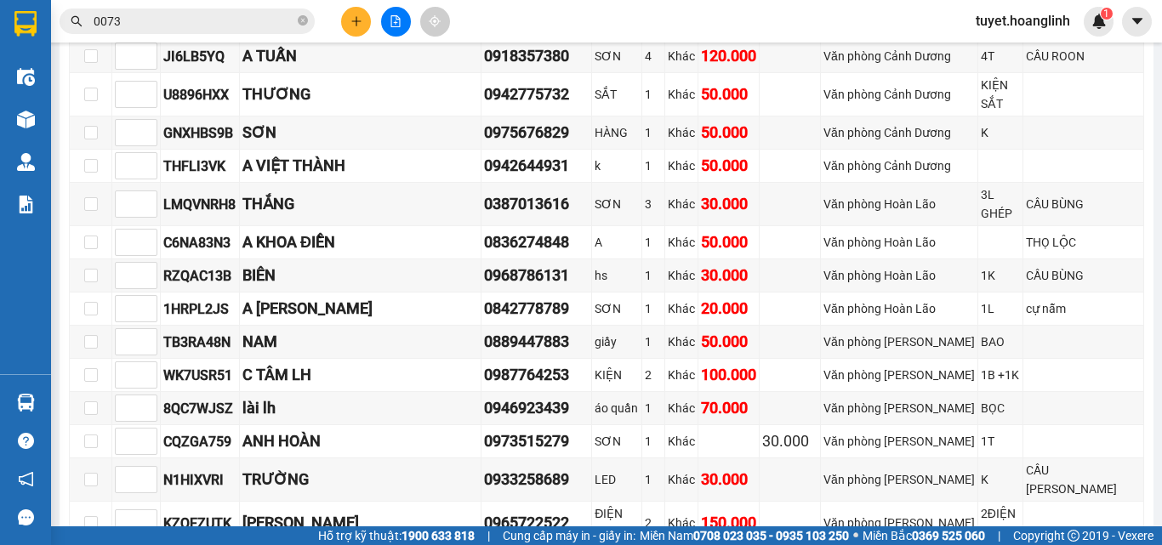
scroll to position [850, 0]
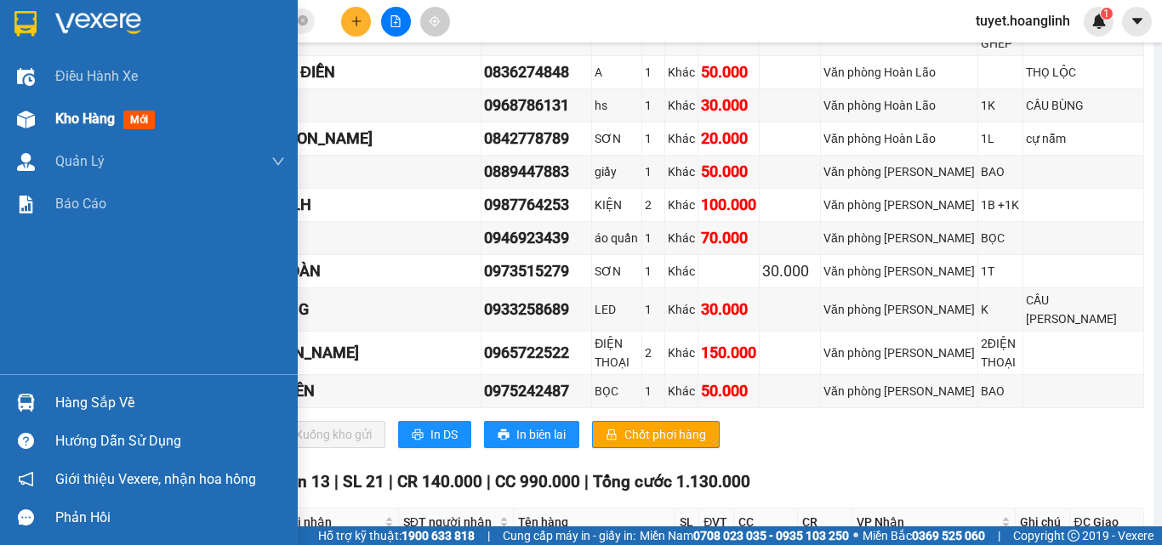
click at [22, 116] on img at bounding box center [26, 120] width 18 height 18
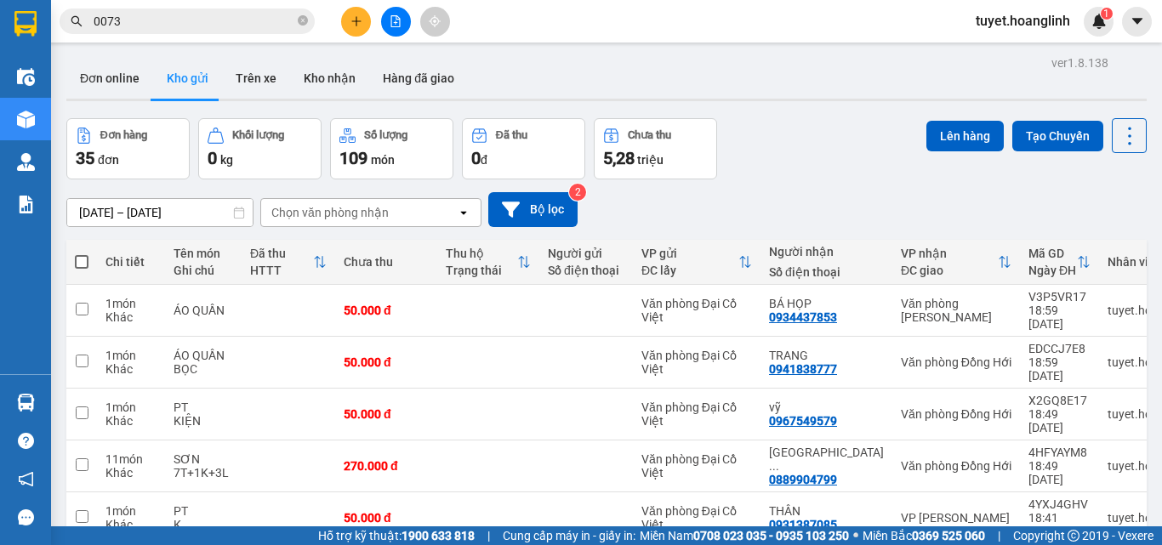
click at [429, 217] on div "Chọn văn phòng nhận" at bounding box center [359, 212] width 196 height 27
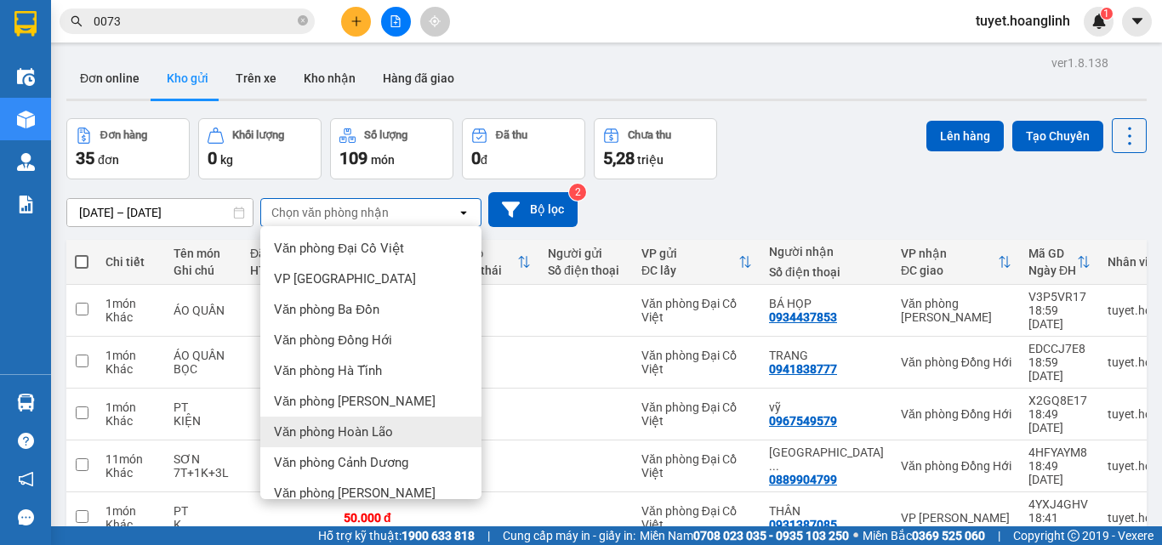
drag, startPoint x: 383, startPoint y: 393, endPoint x: 423, endPoint y: 366, distance: 47.2
click at [422, 372] on ul "Văn phòng Đại Cồ Việt VP Mỹ Đình Văn phòng Ba Đồn Văn phòng Đồng Hới Văn phòng …" at bounding box center [370, 362] width 221 height 273
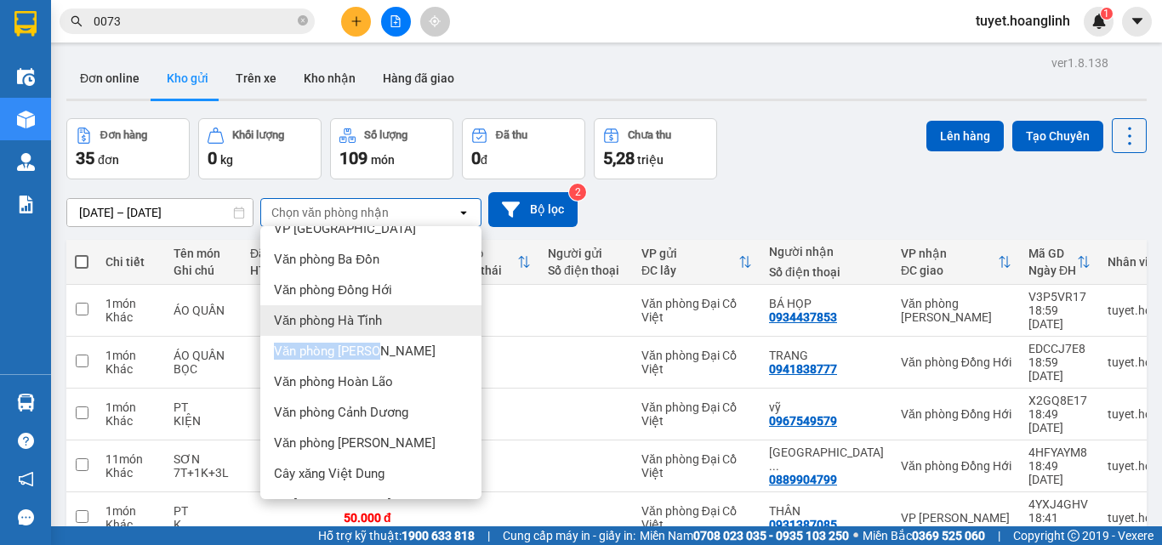
scroll to position [77, 0]
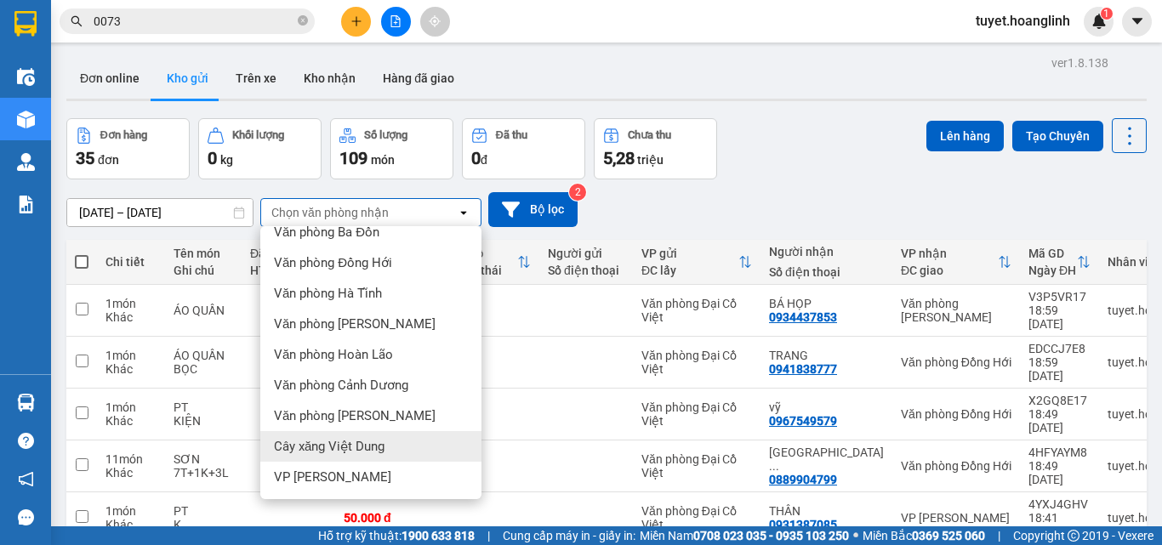
click at [367, 454] on span "Cây xăng Việt Dung" at bounding box center [329, 446] width 111 height 17
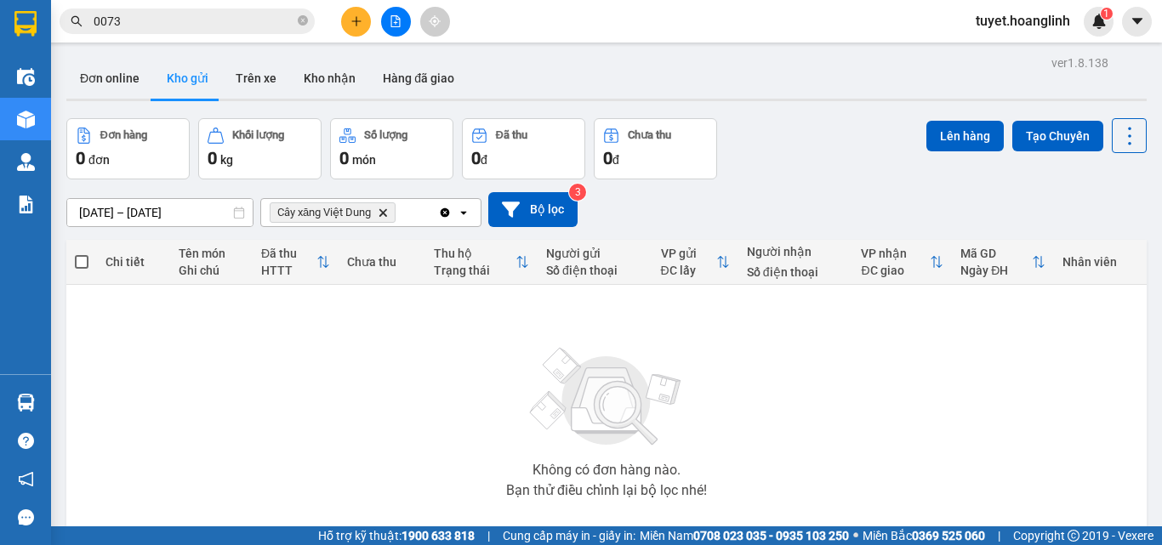
click at [387, 210] on icon "Cây xăng Việt Dung, close by backspace" at bounding box center [383, 212] width 8 height 8
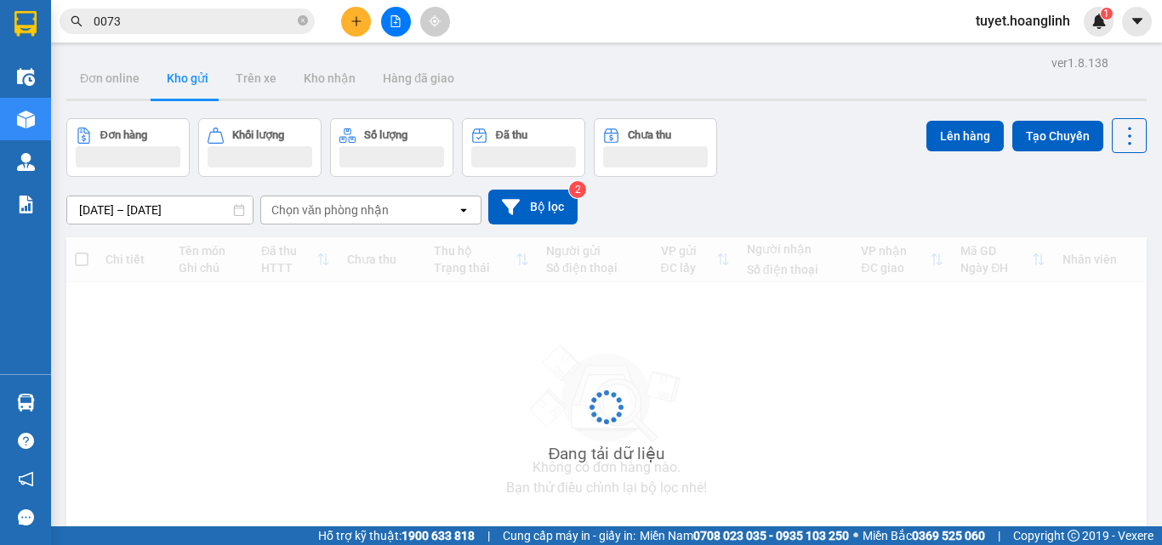
click at [387, 210] on div "Chọn văn phòng nhận" at bounding box center [359, 209] width 196 height 27
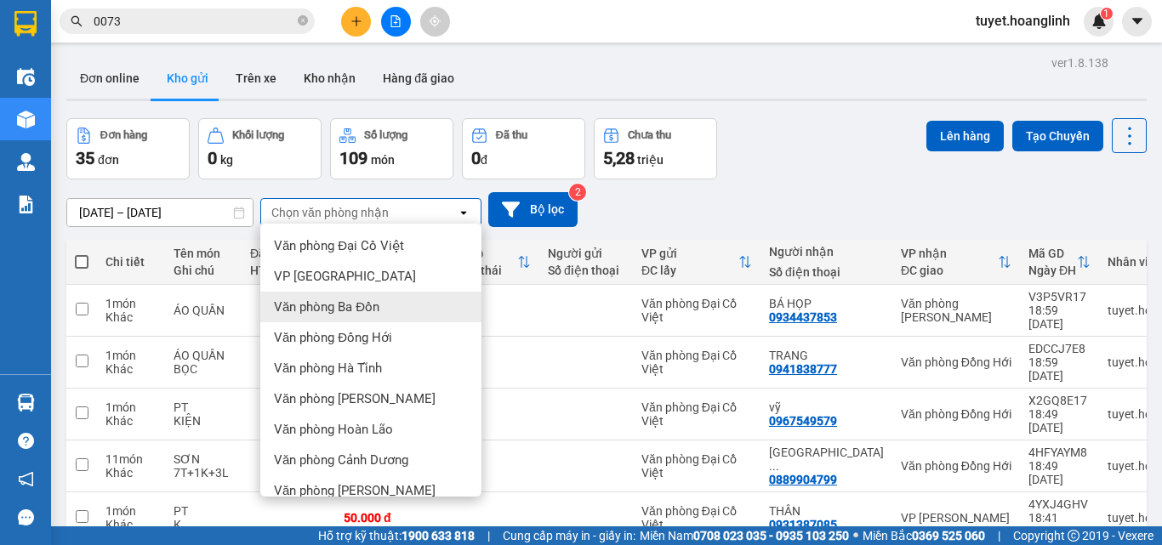
click at [404, 300] on div "Văn phòng Ba Đồn" at bounding box center [370, 307] width 221 height 31
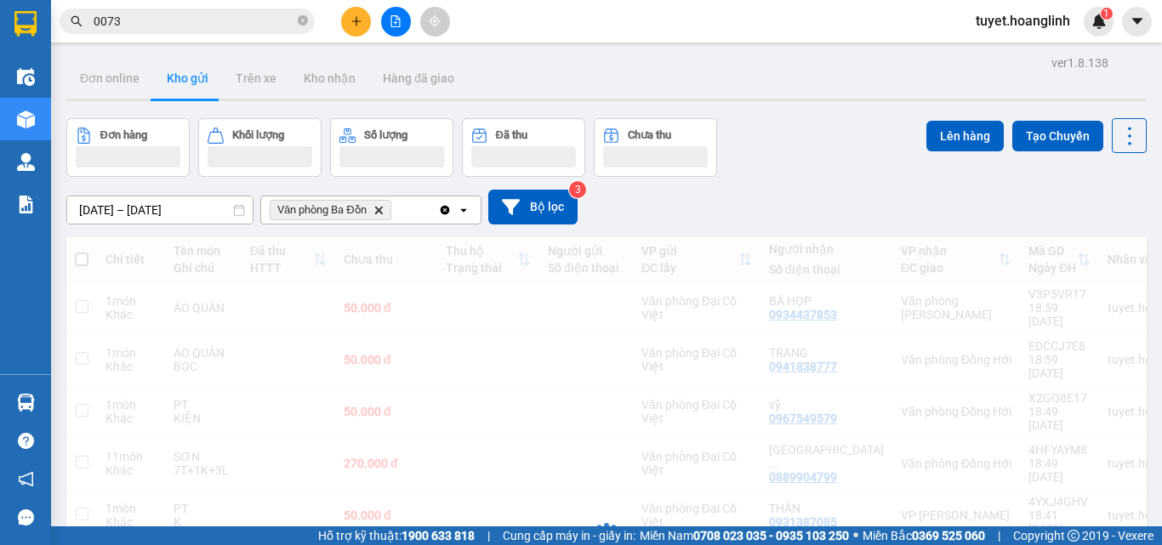
click at [424, 210] on div "Văn phòng Ba Đồn Delete" at bounding box center [349, 209] width 177 height 27
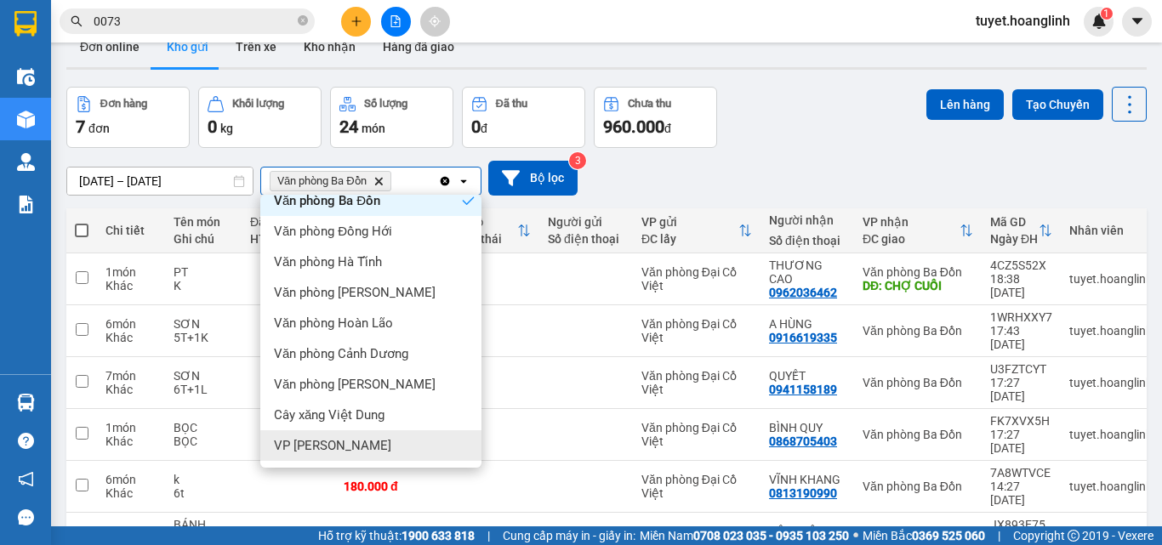
click at [372, 452] on div "VP [PERSON_NAME]" at bounding box center [370, 445] width 221 height 31
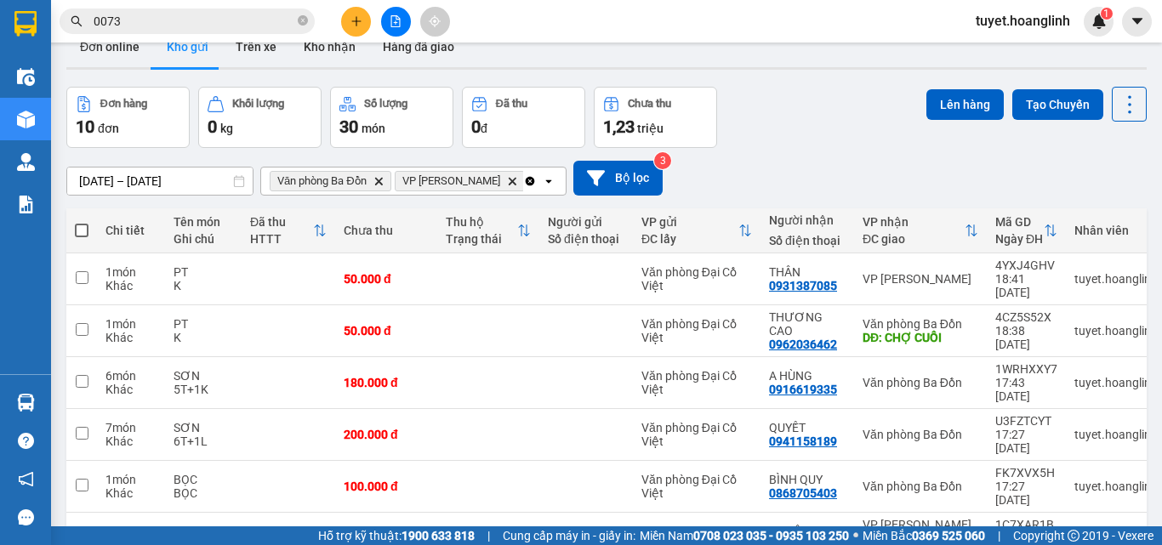
click at [82, 234] on span at bounding box center [82, 231] width 14 height 14
click at [82, 222] on input "checkbox" at bounding box center [82, 222] width 0 height 0
checkbox input "true"
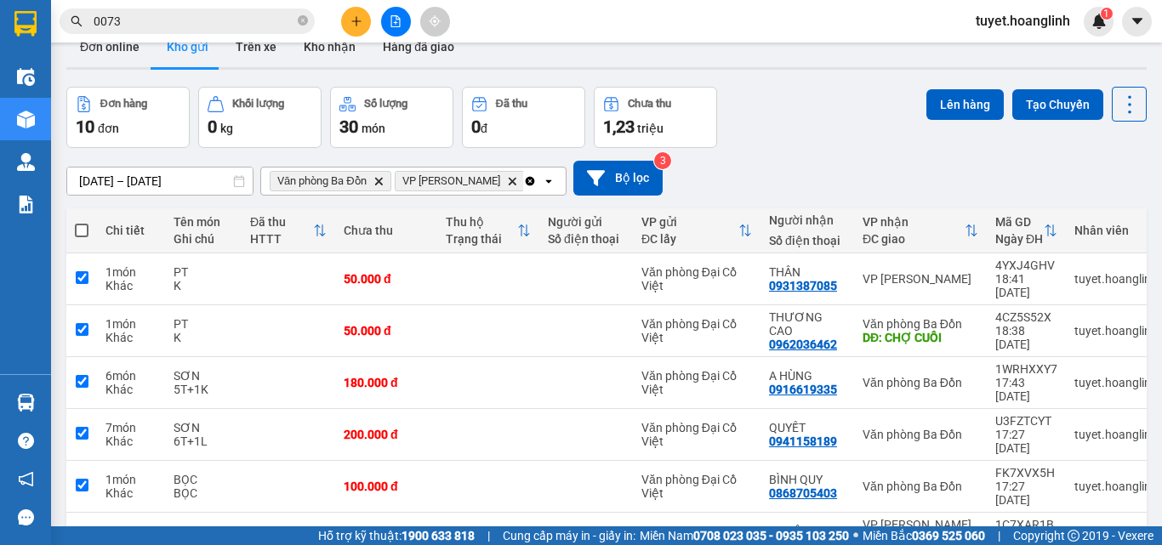
checkbox input "true"
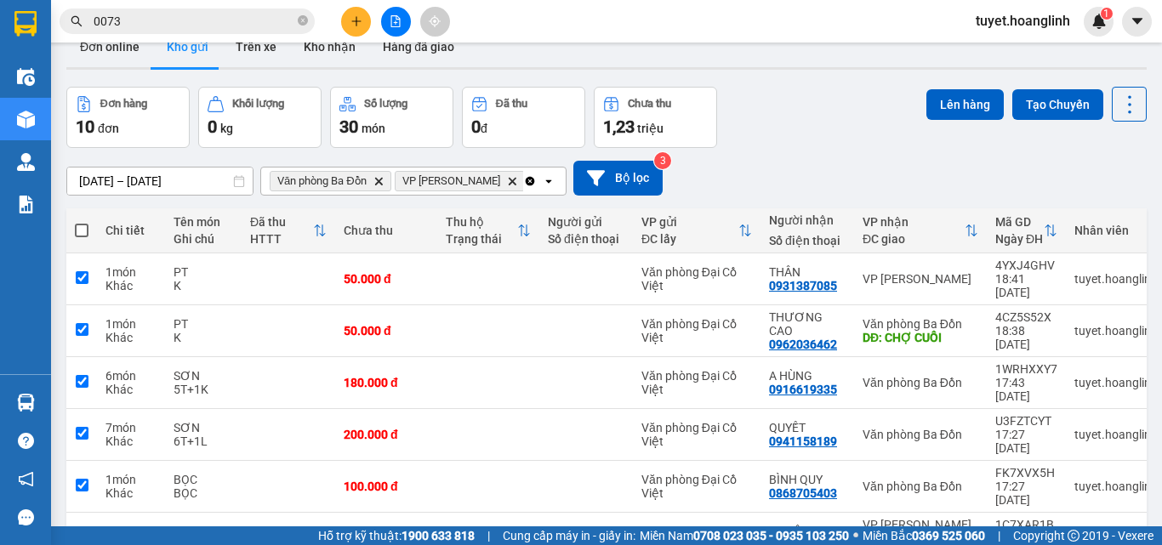
checkbox input "true"
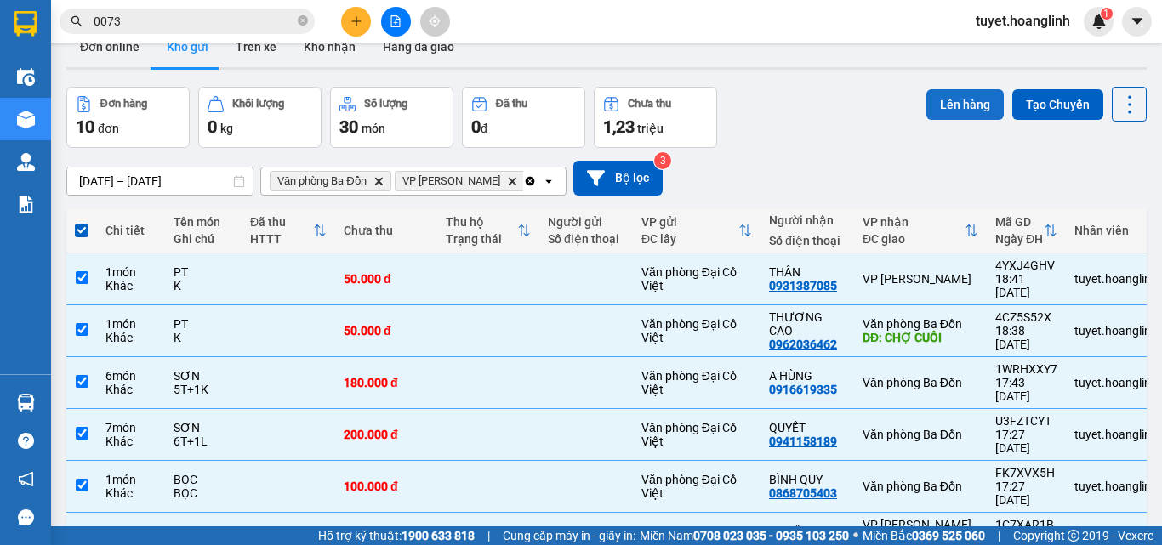
click at [931, 98] on button "Lên hàng" at bounding box center [964, 104] width 77 height 31
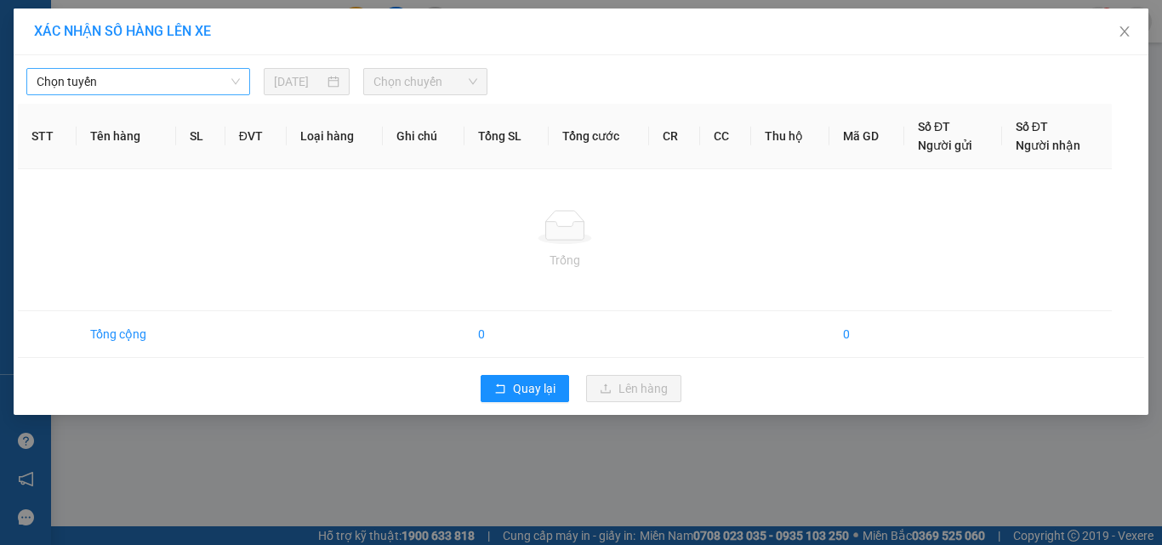
drag, startPoint x: 151, startPoint y: 85, endPoint x: 145, endPoint y: 92, distance: 9.0
click at [151, 86] on span "Chọn tuyến" at bounding box center [138, 82] width 203 height 26
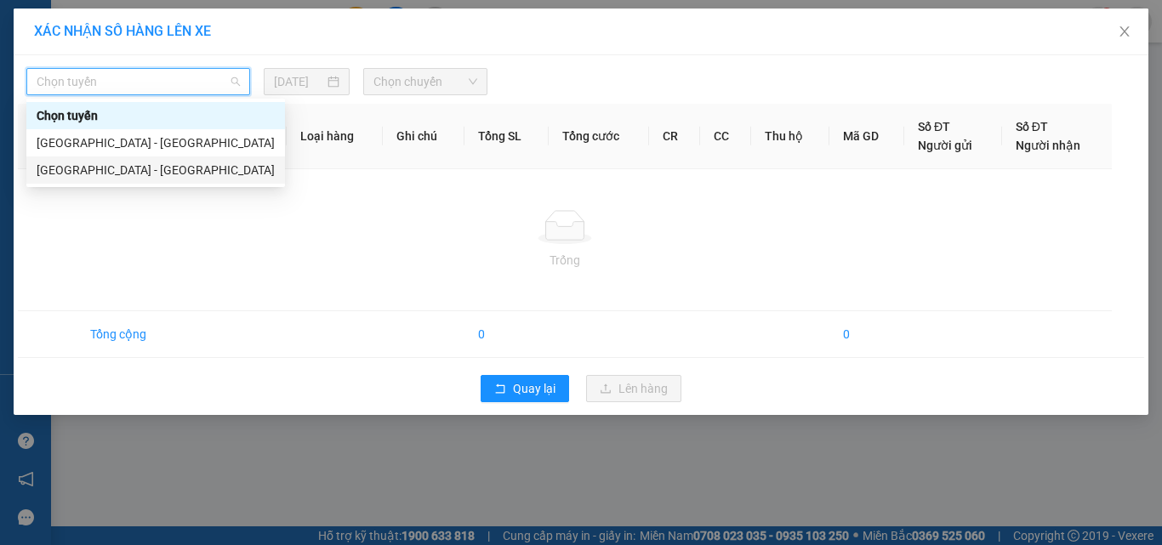
click at [129, 170] on div "[GEOGRAPHIC_DATA] - [GEOGRAPHIC_DATA]" at bounding box center [156, 170] width 238 height 19
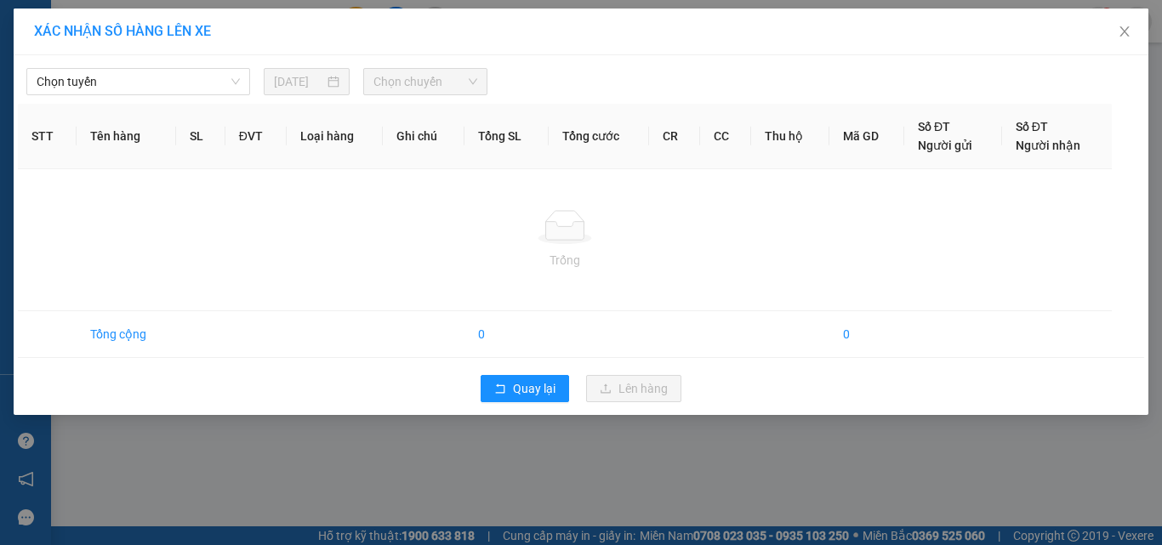
click at [408, 60] on div "Chọn tuyến [DATE] Chọn chuyến" at bounding box center [581, 78] width 1126 height 36
click at [406, 70] on span "Chọn chuyến" at bounding box center [425, 82] width 105 height 26
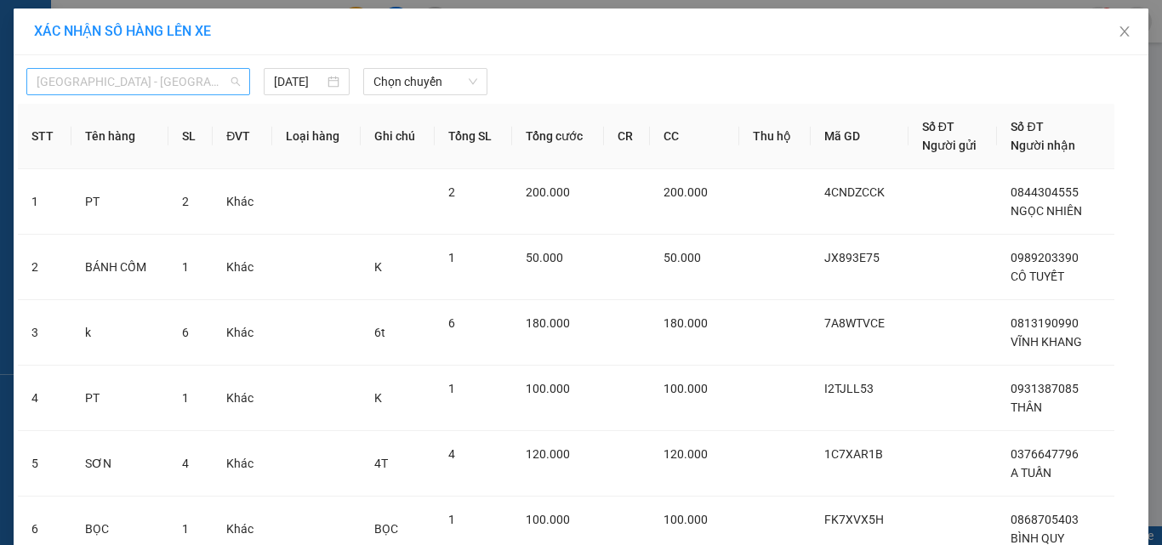
click at [138, 77] on span "[GEOGRAPHIC_DATA] - [GEOGRAPHIC_DATA]" at bounding box center [138, 82] width 203 height 26
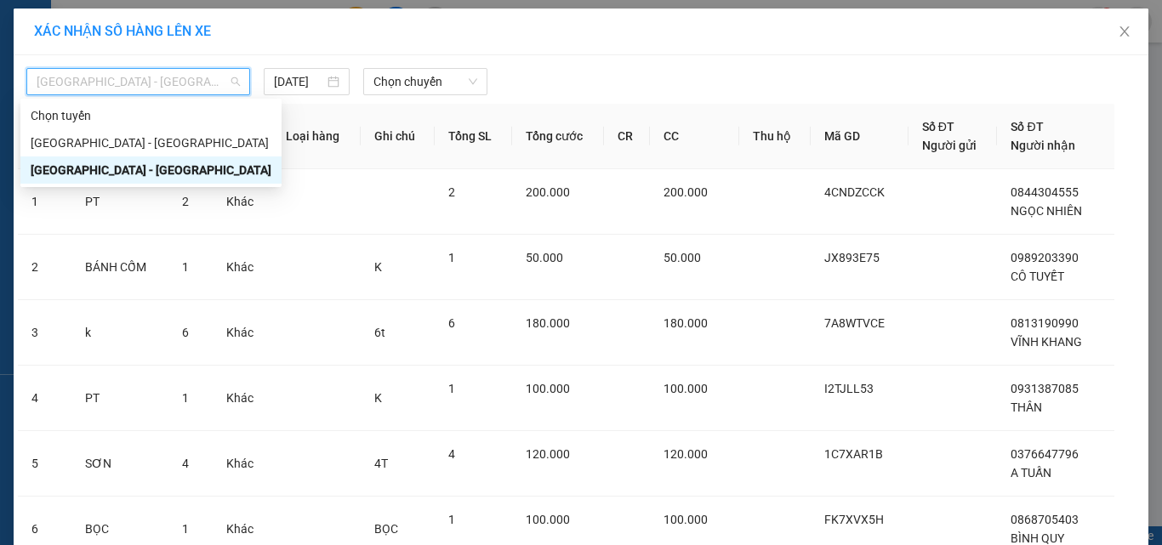
click at [139, 165] on div "[GEOGRAPHIC_DATA] - [GEOGRAPHIC_DATA]" at bounding box center [151, 170] width 241 height 19
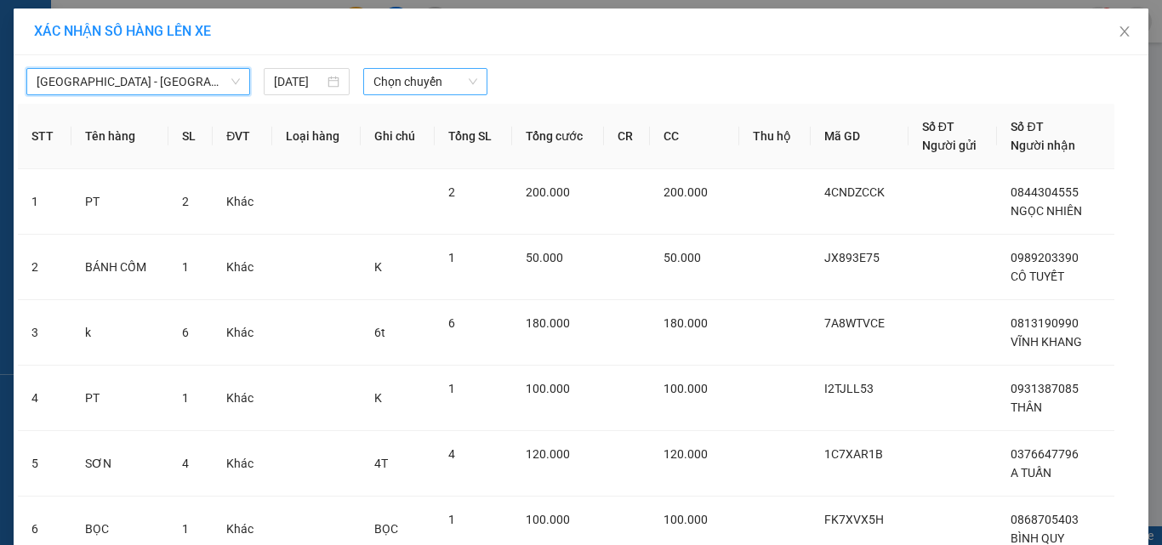
click at [395, 83] on span "Chọn chuyến" at bounding box center [425, 82] width 105 height 26
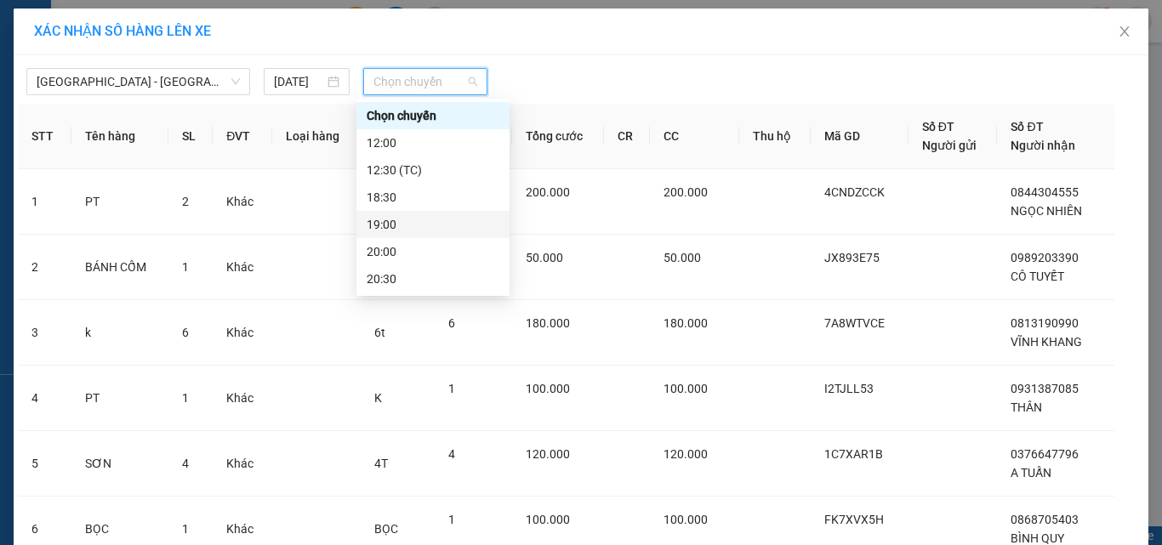
click at [398, 218] on div "19:00" at bounding box center [432, 224] width 133 height 19
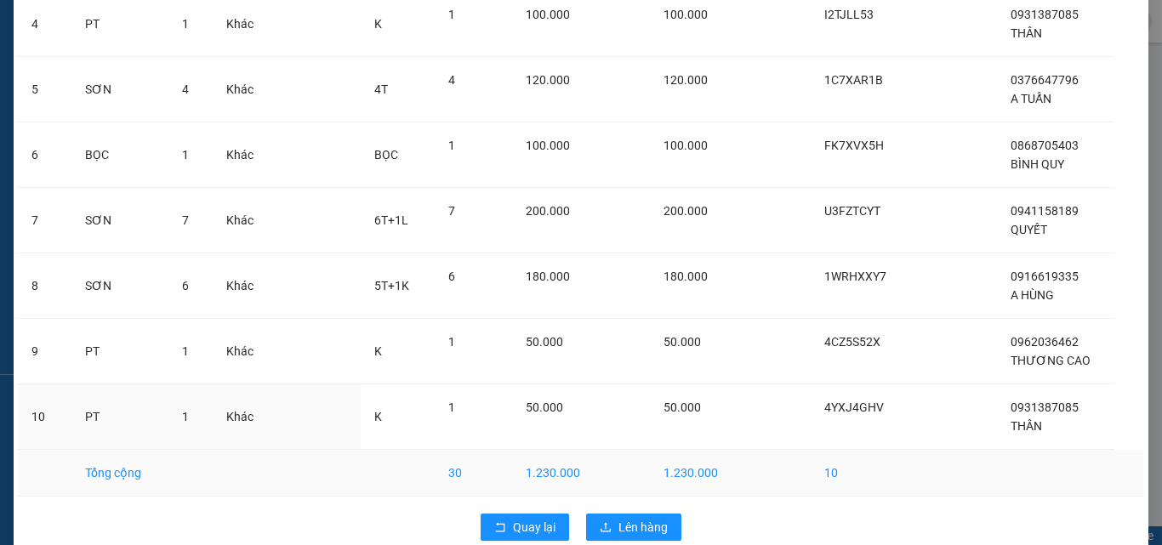
scroll to position [413, 0]
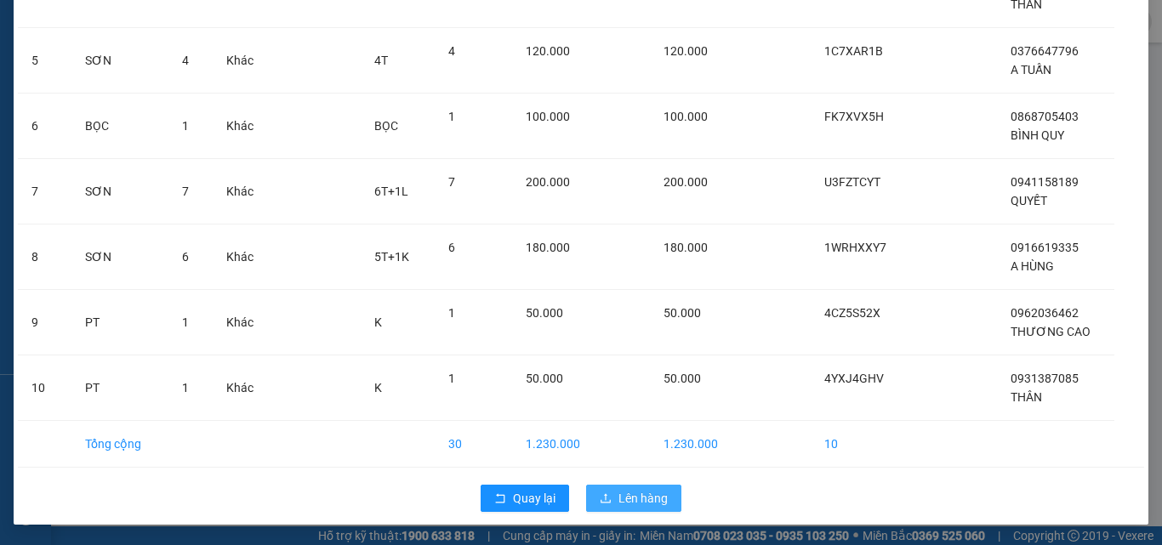
click at [657, 500] on span "Lên hàng" at bounding box center [642, 498] width 49 height 19
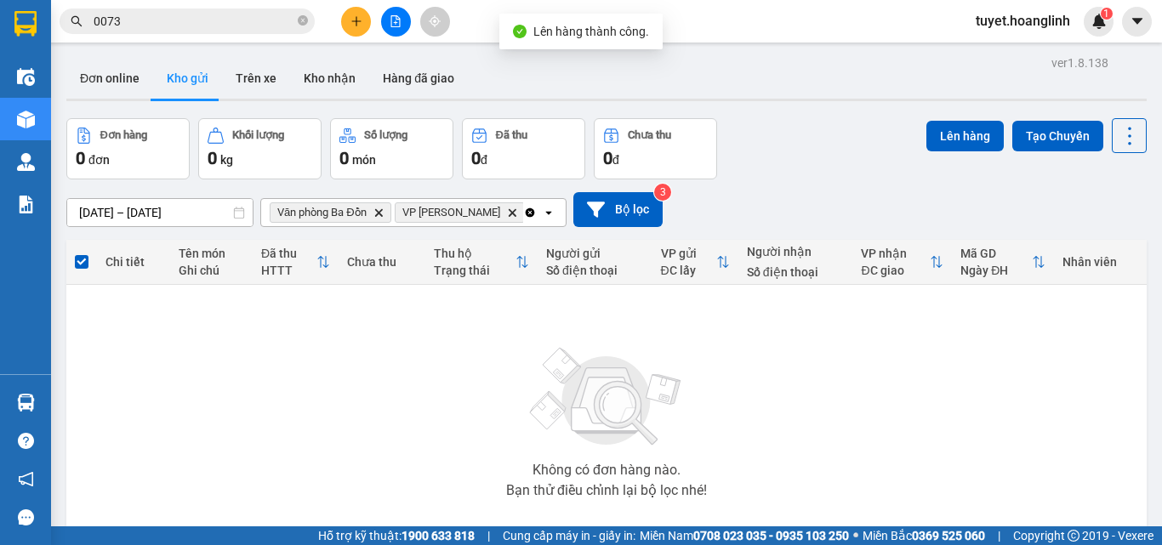
click at [523, 212] on icon "Clear all" at bounding box center [530, 213] width 14 height 14
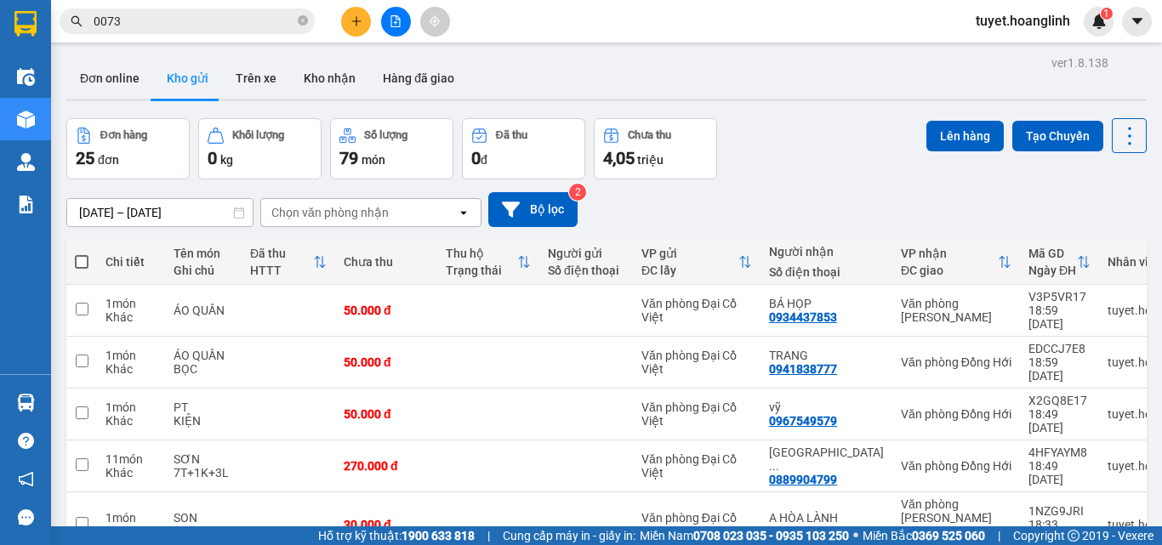
click at [412, 217] on div "Chọn văn phòng nhận" at bounding box center [359, 212] width 196 height 27
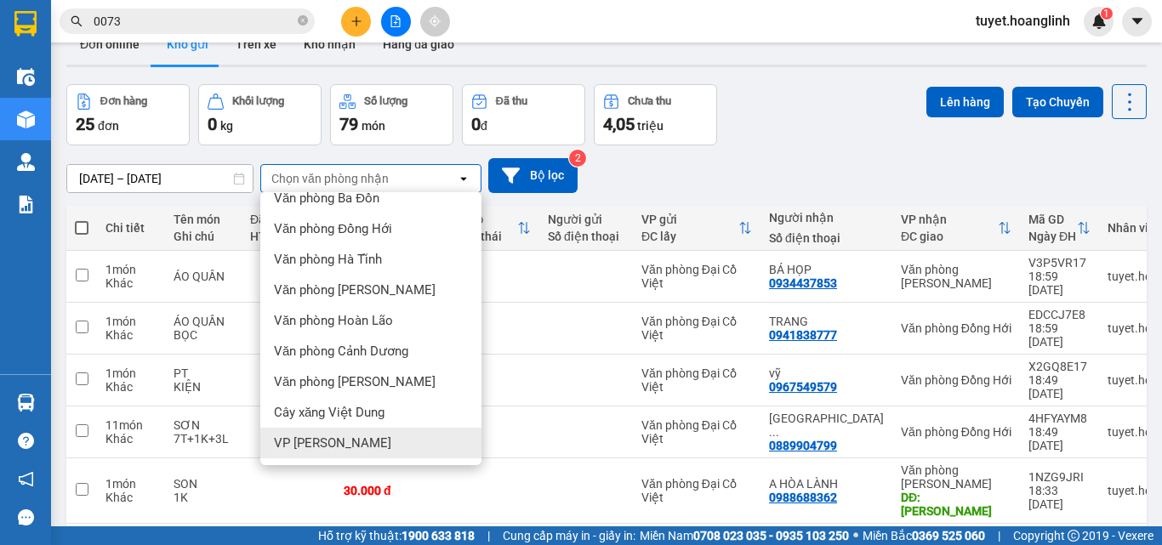
scroll to position [85, 0]
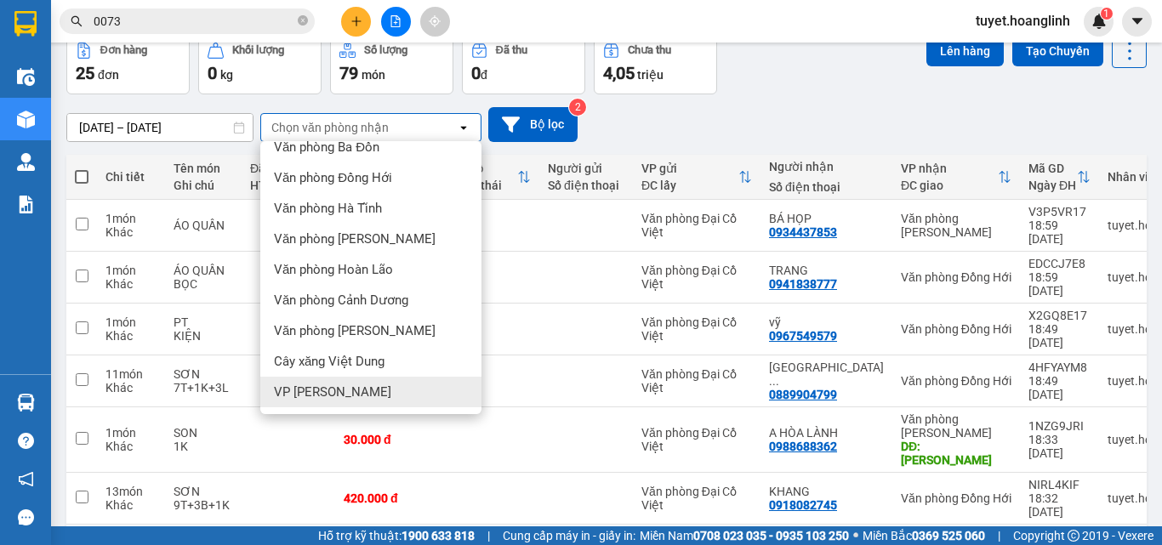
click at [366, 385] on div "VP [PERSON_NAME]" at bounding box center [370, 392] width 221 height 31
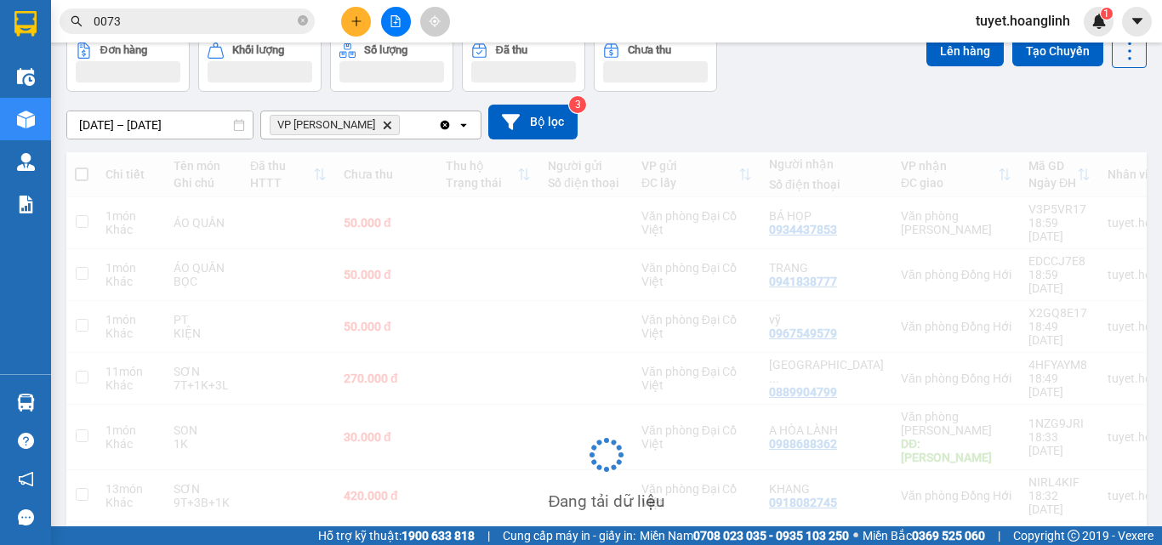
click at [388, 126] on div "VP [PERSON_NAME]" at bounding box center [349, 124] width 177 height 27
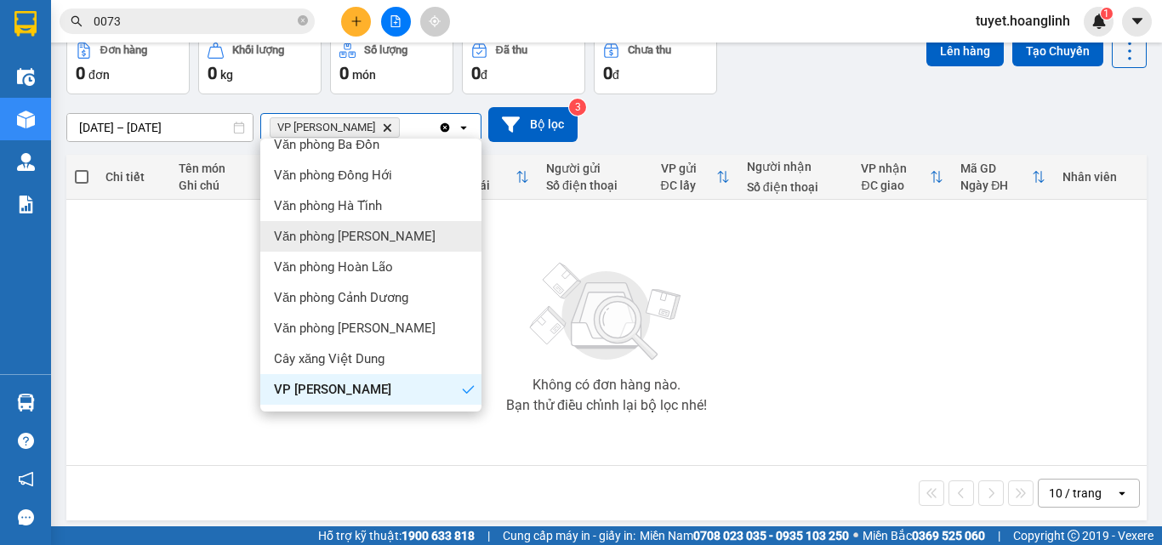
scroll to position [0, 0]
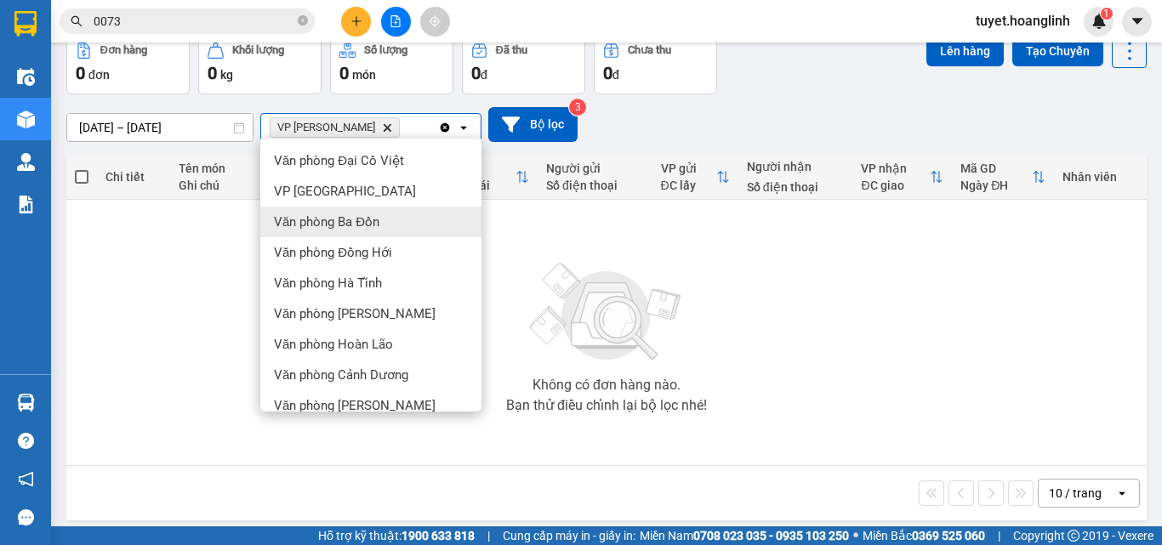
click at [386, 213] on div "Văn phòng Ba Đồn" at bounding box center [370, 222] width 221 height 31
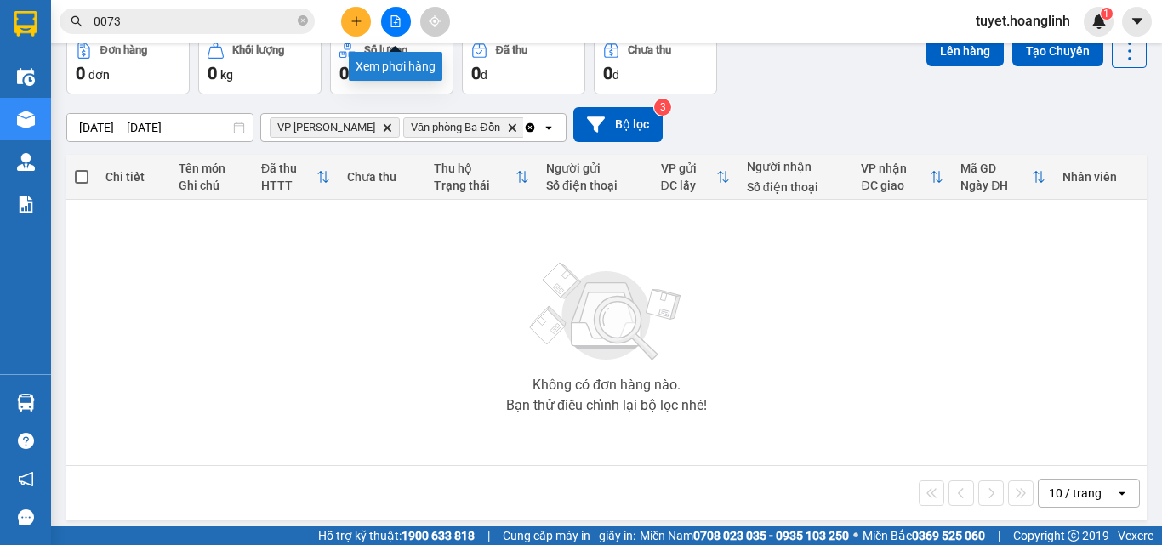
click at [395, 22] on icon "file-add" at bounding box center [395, 21] width 12 height 12
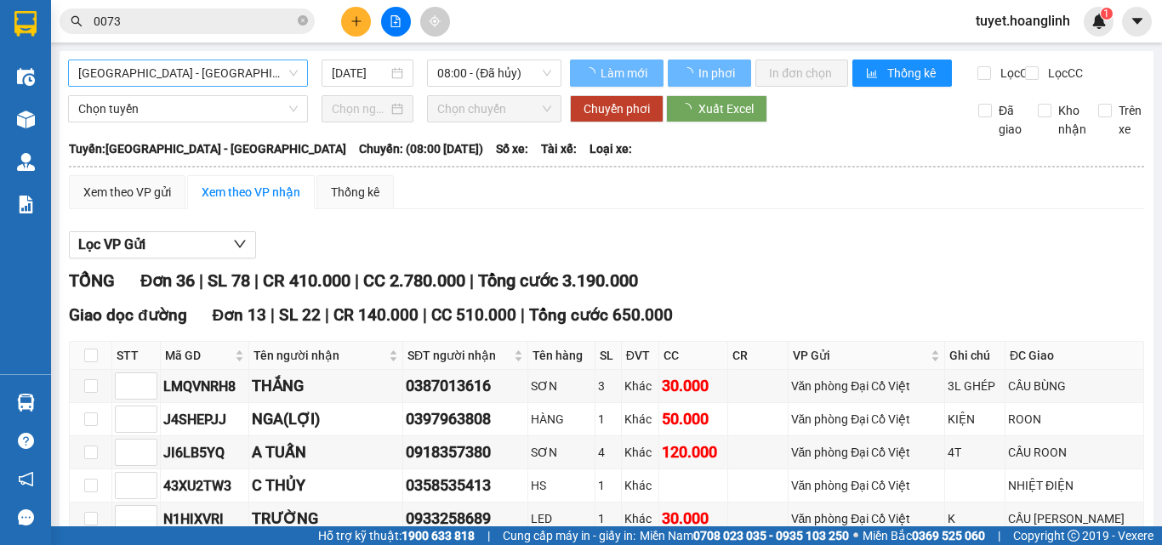
click at [218, 78] on span "[GEOGRAPHIC_DATA] - [GEOGRAPHIC_DATA]" at bounding box center [187, 73] width 219 height 26
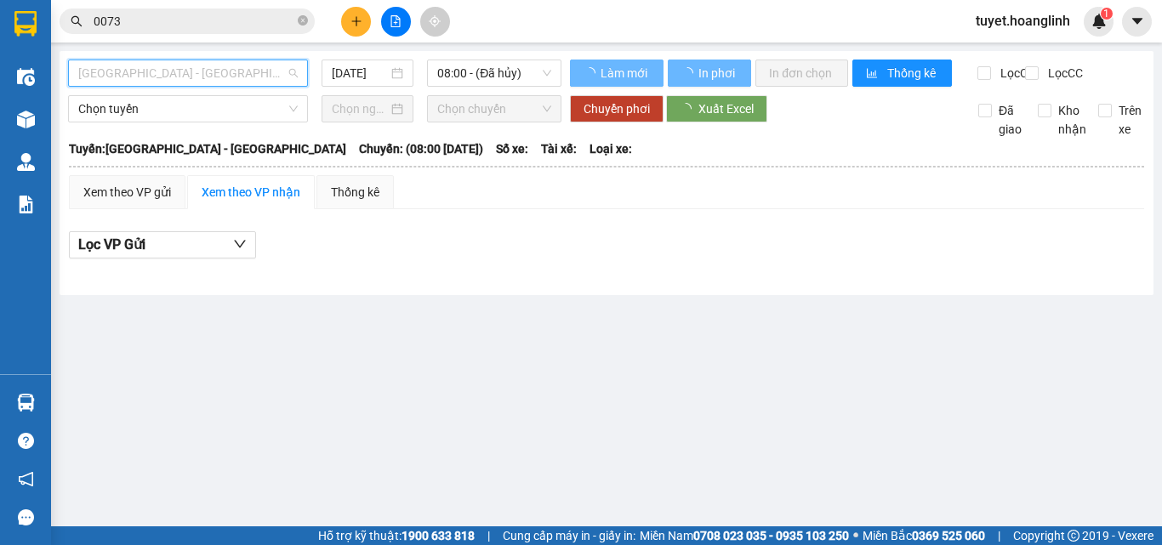
click at [203, 63] on span "[GEOGRAPHIC_DATA] - [GEOGRAPHIC_DATA]" at bounding box center [187, 73] width 219 height 26
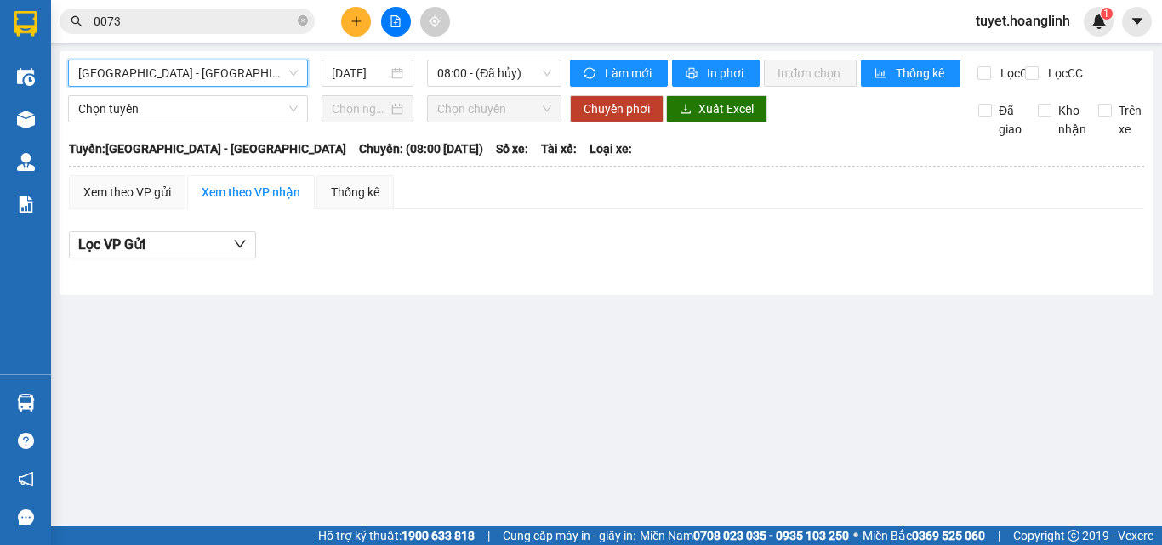
click at [162, 156] on b "[GEOGRAPHIC_DATA]: [GEOGRAPHIC_DATA] - [GEOGRAPHIC_DATA]" at bounding box center [207, 149] width 277 height 14
click at [227, 65] on span "[GEOGRAPHIC_DATA] - [GEOGRAPHIC_DATA]" at bounding box center [187, 73] width 219 height 26
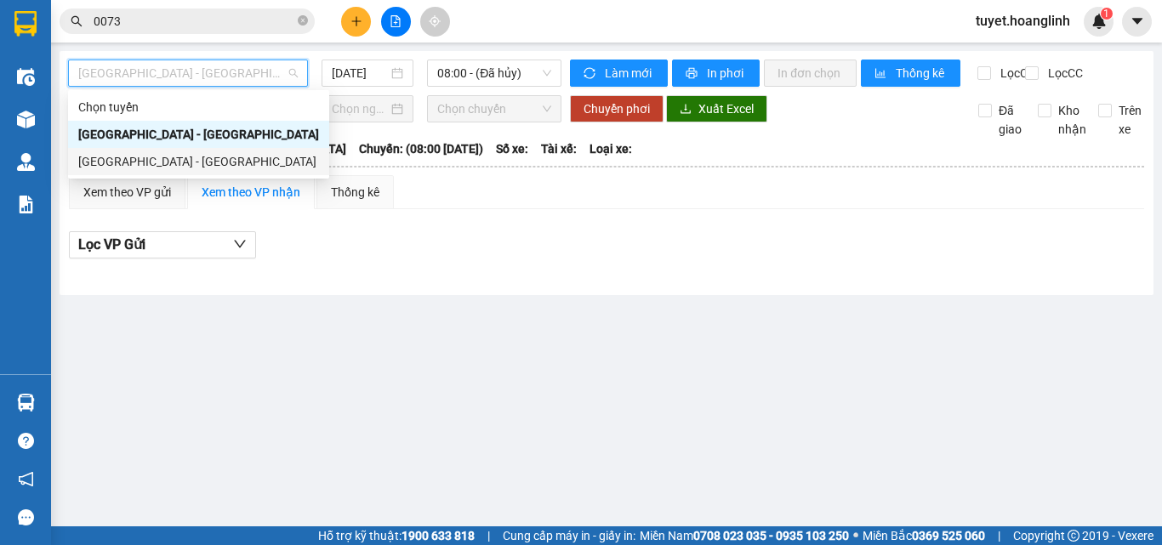
click at [183, 153] on div "[GEOGRAPHIC_DATA] - [GEOGRAPHIC_DATA]" at bounding box center [198, 161] width 241 height 19
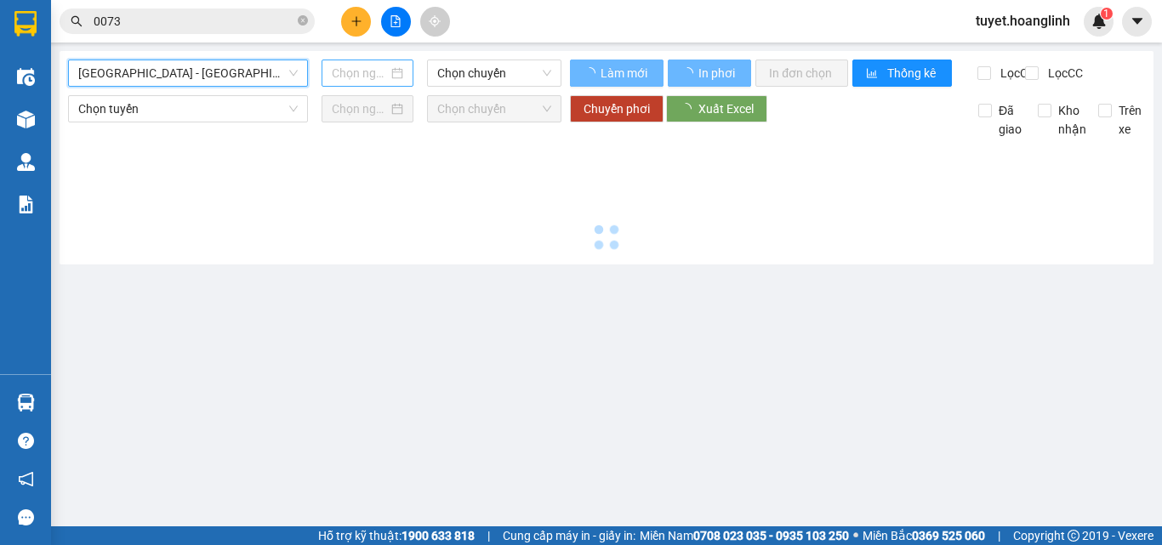
type input "[DATE]"
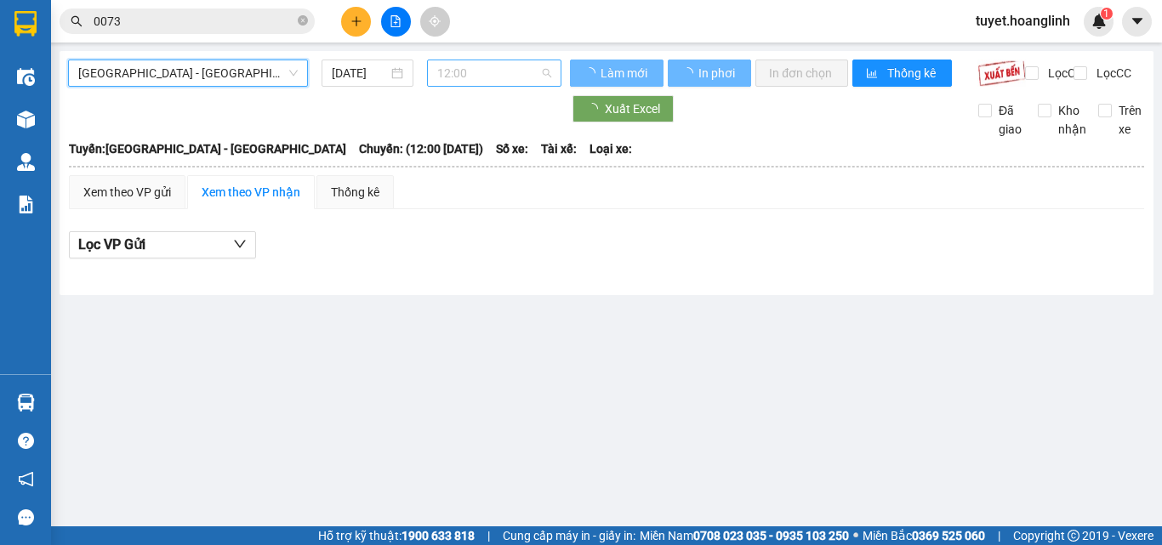
click at [470, 69] on span "12:00" at bounding box center [494, 73] width 114 height 26
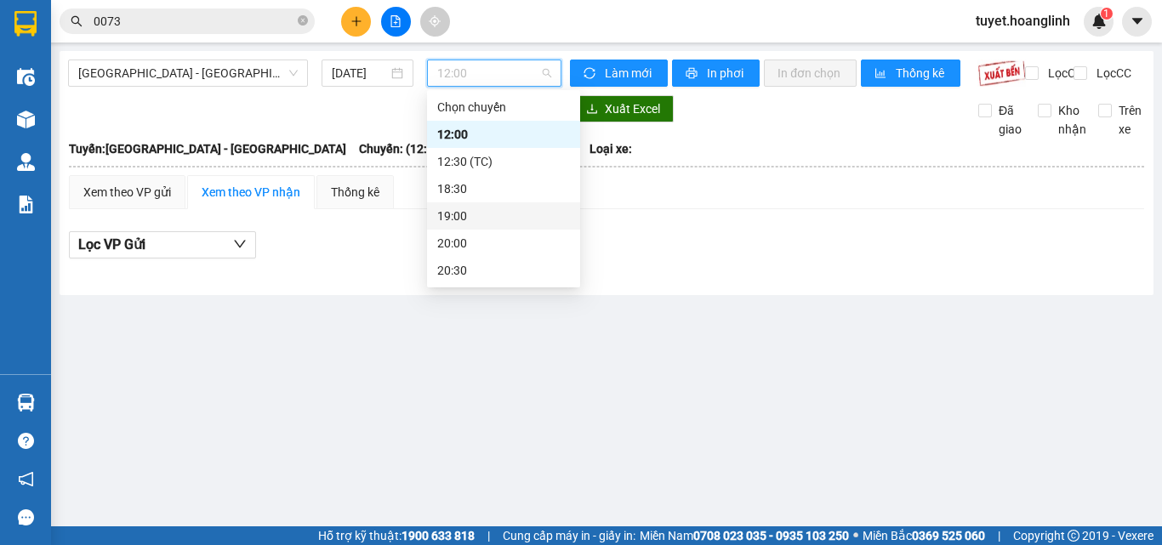
click at [467, 212] on div "19:00" at bounding box center [503, 216] width 133 height 19
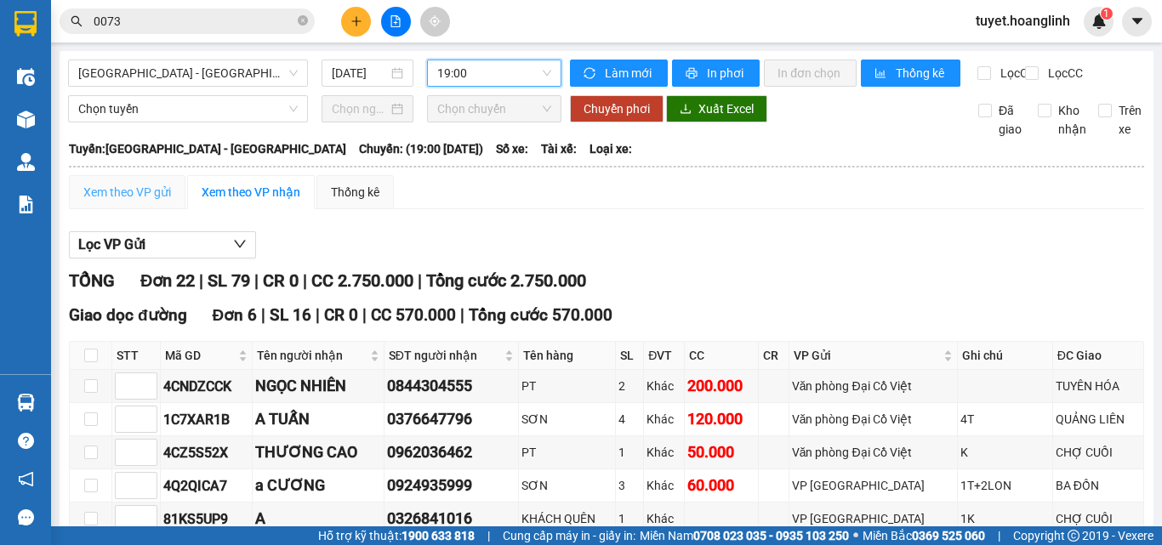
click at [128, 190] on div "Xem theo VP gửi" at bounding box center [127, 192] width 116 height 34
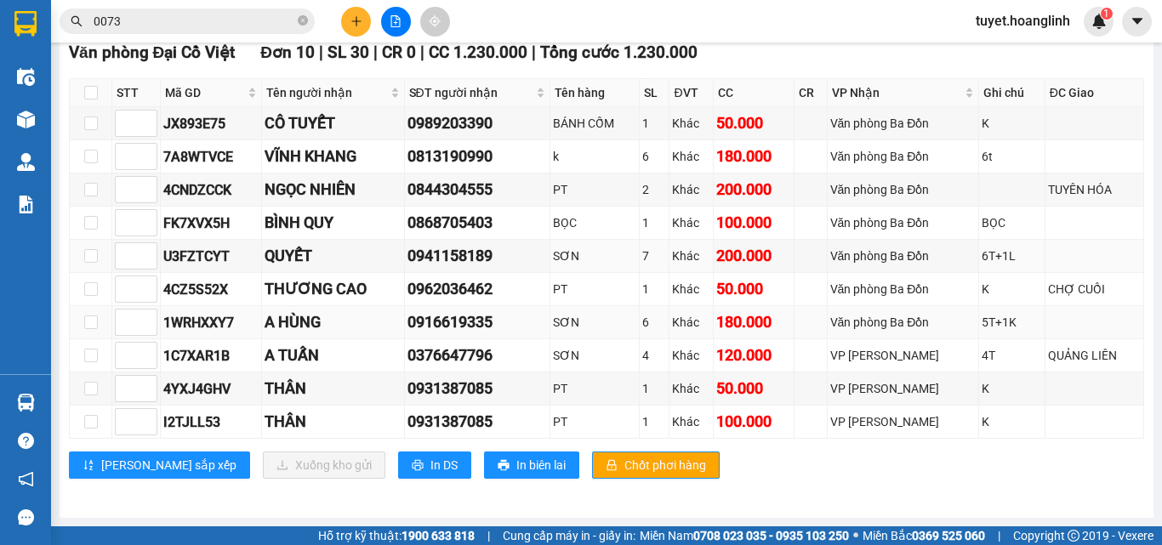
scroll to position [804, 0]
click at [430, 457] on span "In DS" at bounding box center [443, 465] width 27 height 19
